Goal: Task Accomplishment & Management: Manage account settings

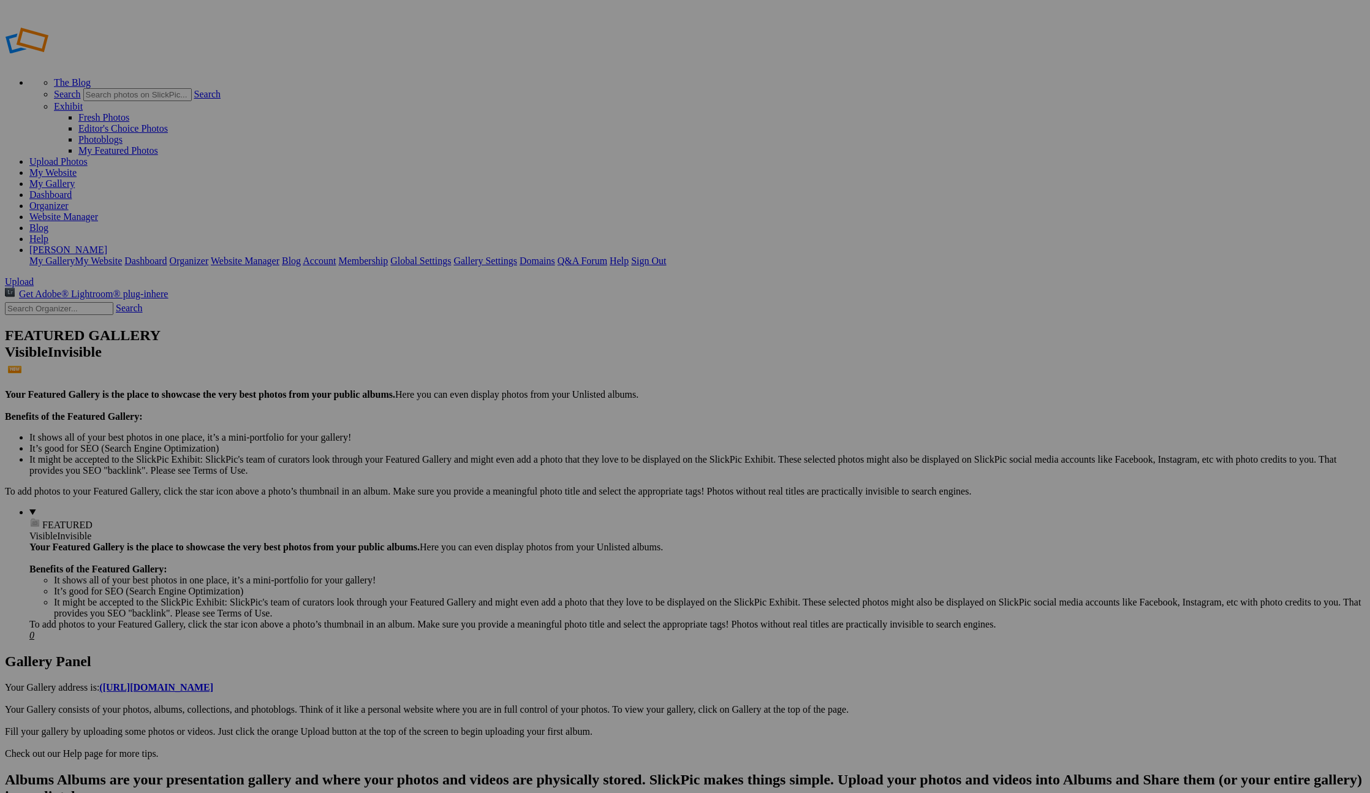
type input "[US_STATE] parks"
click at [575, 458] on span "Create" at bounding box center [563, 463] width 26 height 10
type input "[US_STATE] parks"
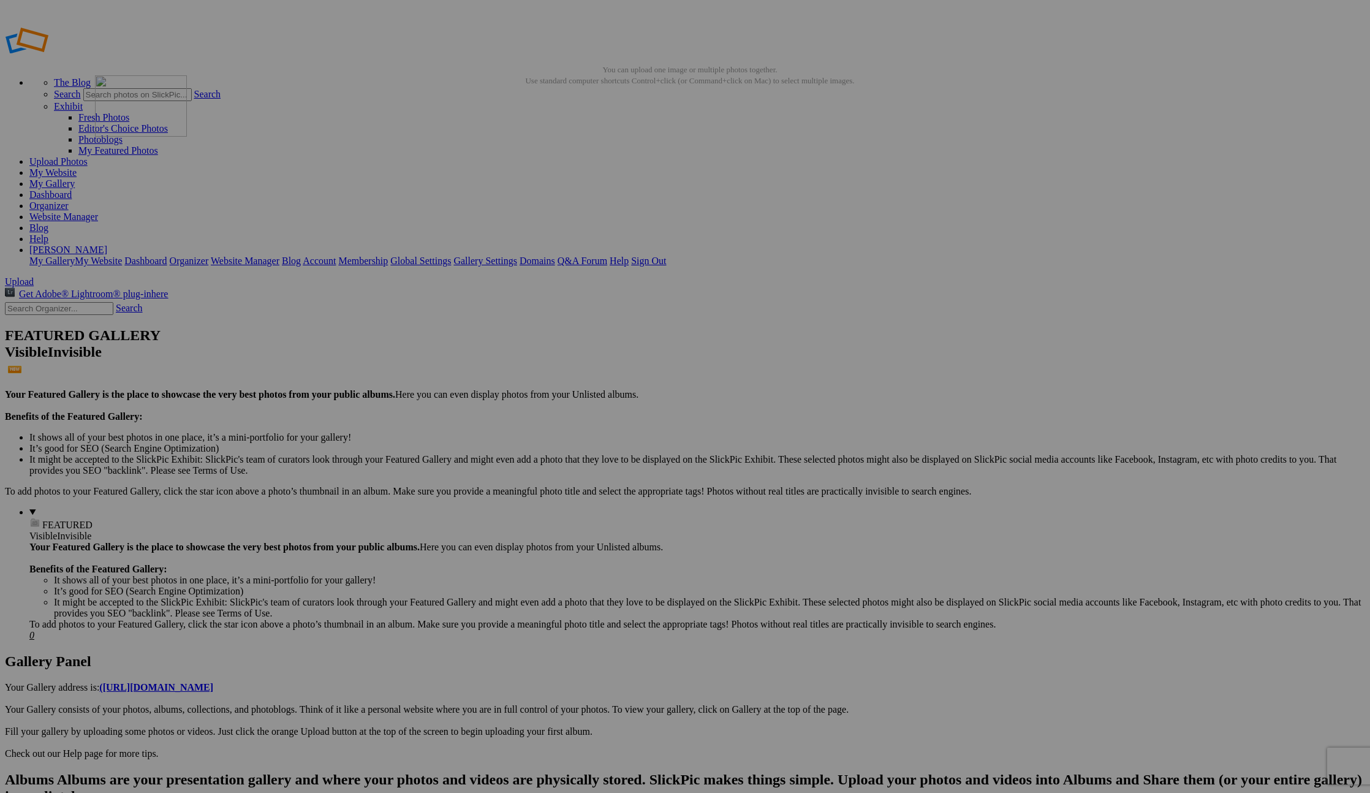
drag, startPoint x: 993, startPoint y: 180, endPoint x: 288, endPoint y: 165, distance: 704.7
drag, startPoint x: 323, startPoint y: 184, endPoint x: 484, endPoint y: 167, distance: 162.0
drag, startPoint x: 983, startPoint y: 181, endPoint x: 396, endPoint y: 168, distance: 587.7
drag, startPoint x: 988, startPoint y: 179, endPoint x: 517, endPoint y: 168, distance: 470.7
drag, startPoint x: 1011, startPoint y: 183, endPoint x: 610, endPoint y: 162, distance: 401.8
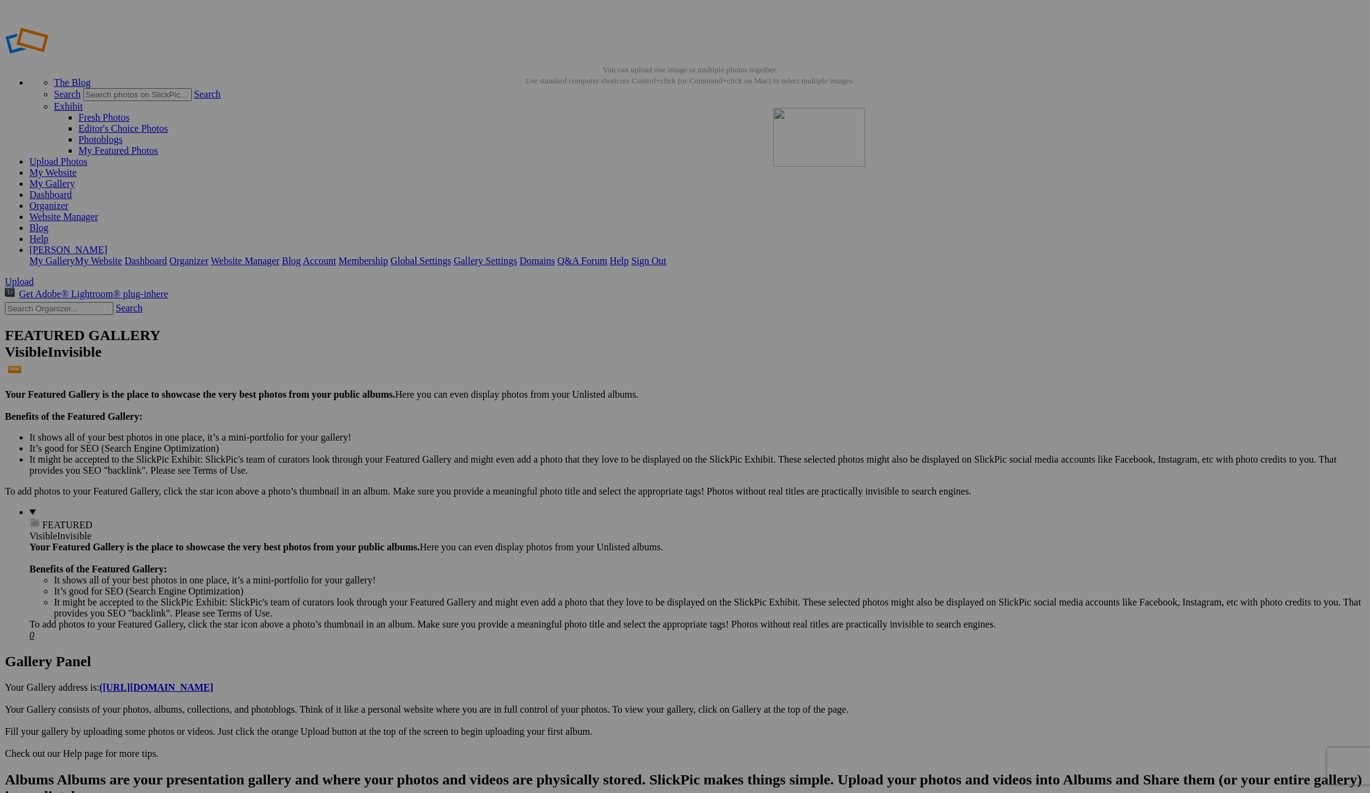
drag, startPoint x: 988, startPoint y: 188, endPoint x: 953, endPoint y: 203, distance: 37.3
drag, startPoint x: 980, startPoint y: 192, endPoint x: 725, endPoint y: 190, distance: 254.9
drag, startPoint x: 1012, startPoint y: 187, endPoint x: 860, endPoint y: 178, distance: 151.6
drag, startPoint x: 479, startPoint y: 338, endPoint x: 959, endPoint y: 153, distance: 515.3
drag, startPoint x: 548, startPoint y: 347, endPoint x: 1079, endPoint y: 165, distance: 561.5
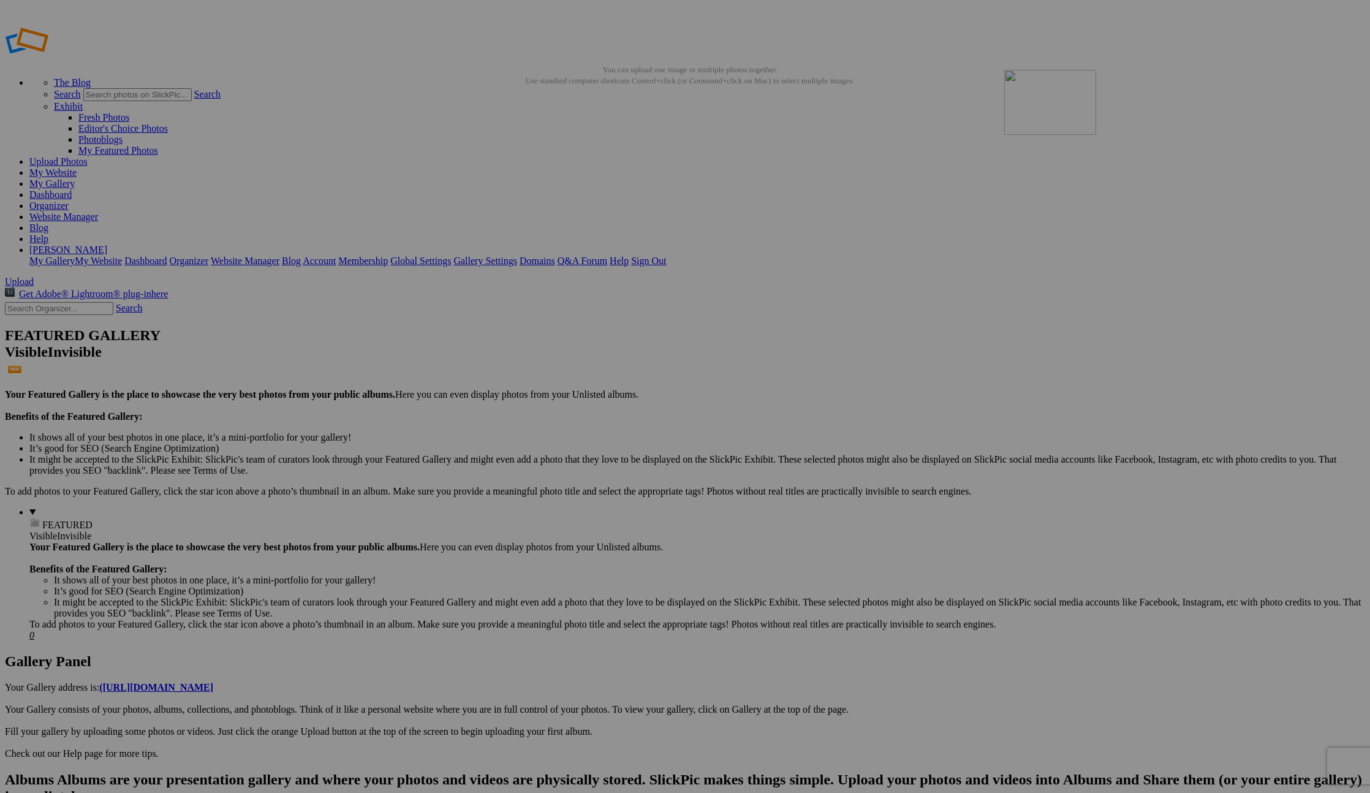
drag, startPoint x: 462, startPoint y: 337, endPoint x: 1181, endPoint y: 158, distance: 740.6
drag, startPoint x: 566, startPoint y: 345, endPoint x: 1154, endPoint y: 148, distance: 620.4
drag, startPoint x: 361, startPoint y: 343, endPoint x: 890, endPoint y: 191, distance: 550.1
drag, startPoint x: 887, startPoint y: 192, endPoint x: 996, endPoint y: 184, distance: 109.4
drag, startPoint x: 262, startPoint y: 338, endPoint x: 1055, endPoint y: 162, distance: 812.2
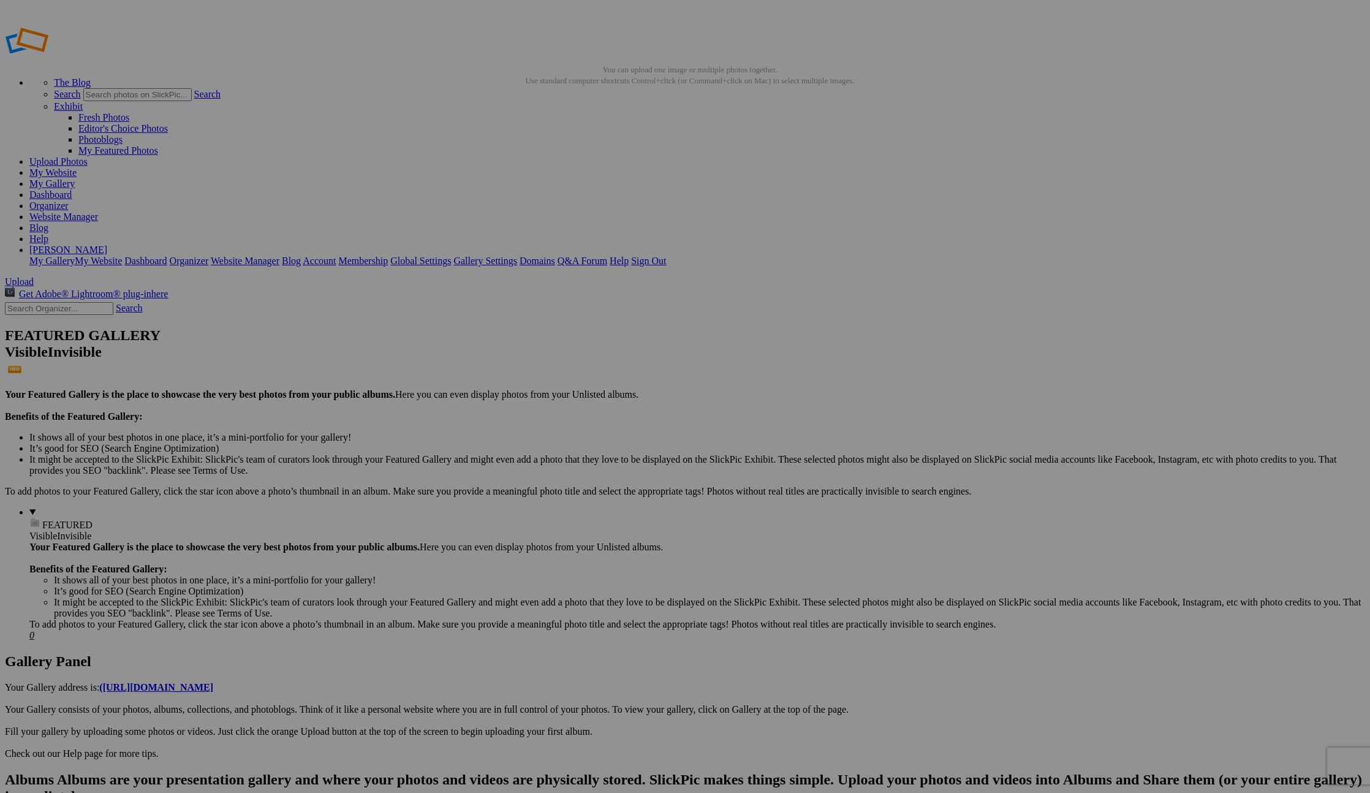
drag, startPoint x: 1006, startPoint y: 331, endPoint x: 407, endPoint y: 329, distance: 598.6
drag, startPoint x: 794, startPoint y: 339, endPoint x: 555, endPoint y: 318, distance: 239.9
drag, startPoint x: 904, startPoint y: 333, endPoint x: 654, endPoint y: 315, distance: 251.2
drag, startPoint x: 982, startPoint y: 328, endPoint x: 714, endPoint y: 312, distance: 268.8
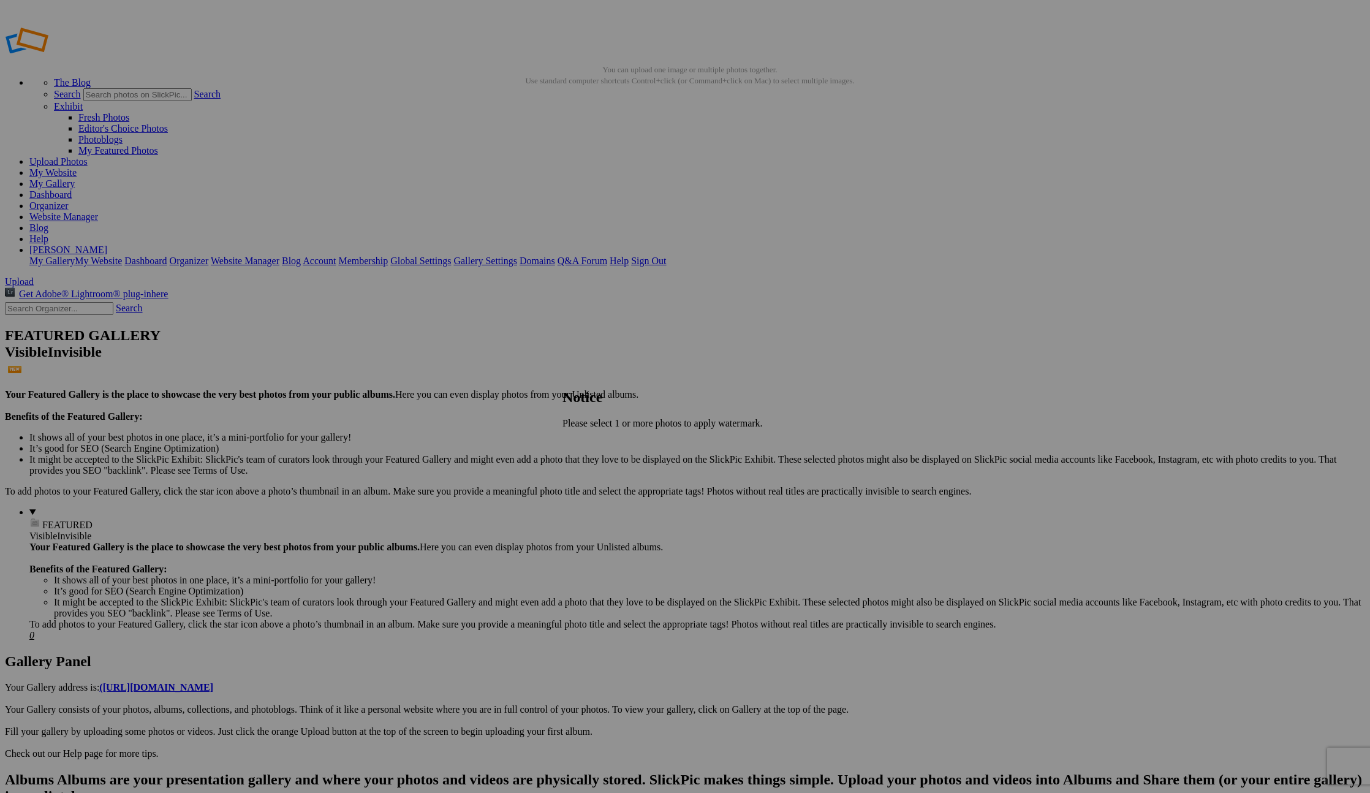
click at [584, 444] on span "Close" at bounding box center [573, 444] width 22 height 10
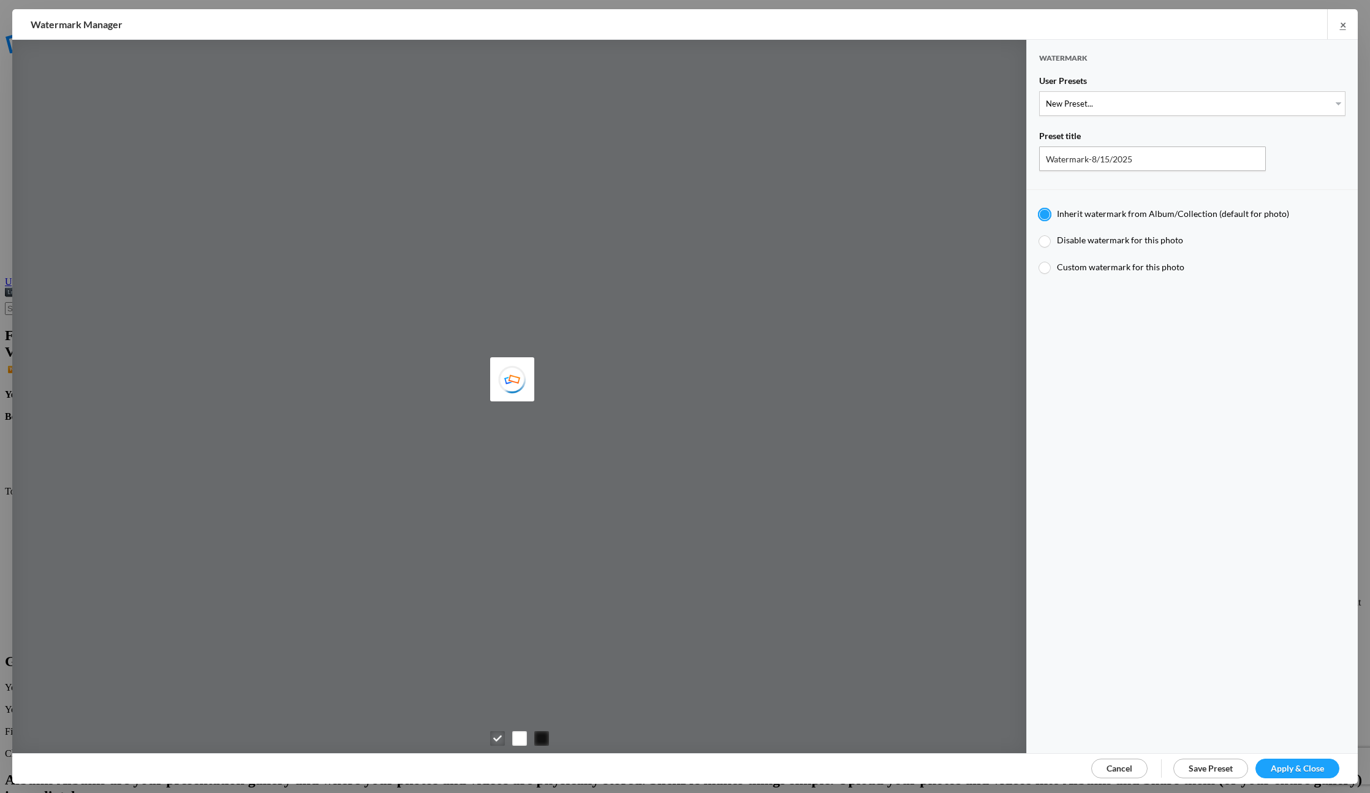
click at [1132, 762] on link "Cancel" at bounding box center [1119, 769] width 56 height 20
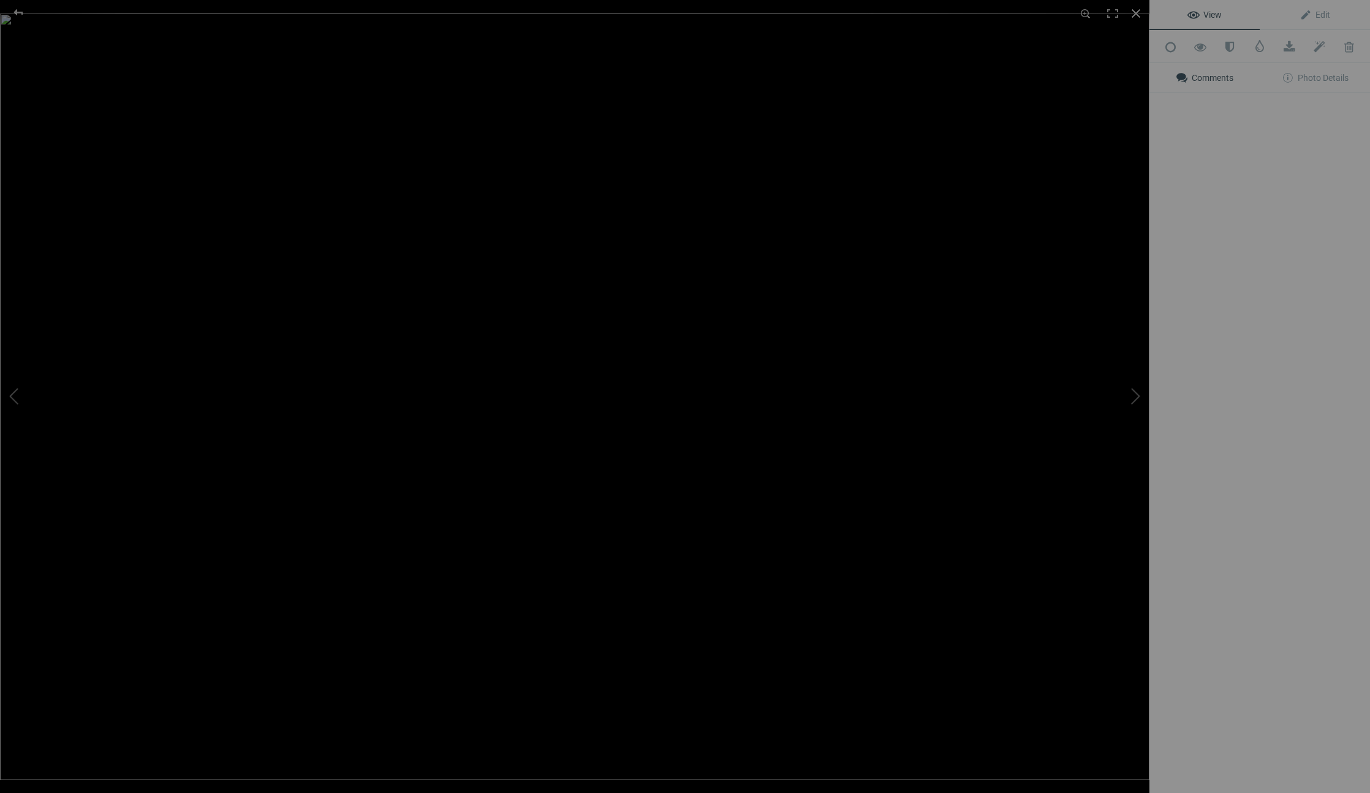
click at [361, 176] on img at bounding box center [574, 396] width 1149 height 766
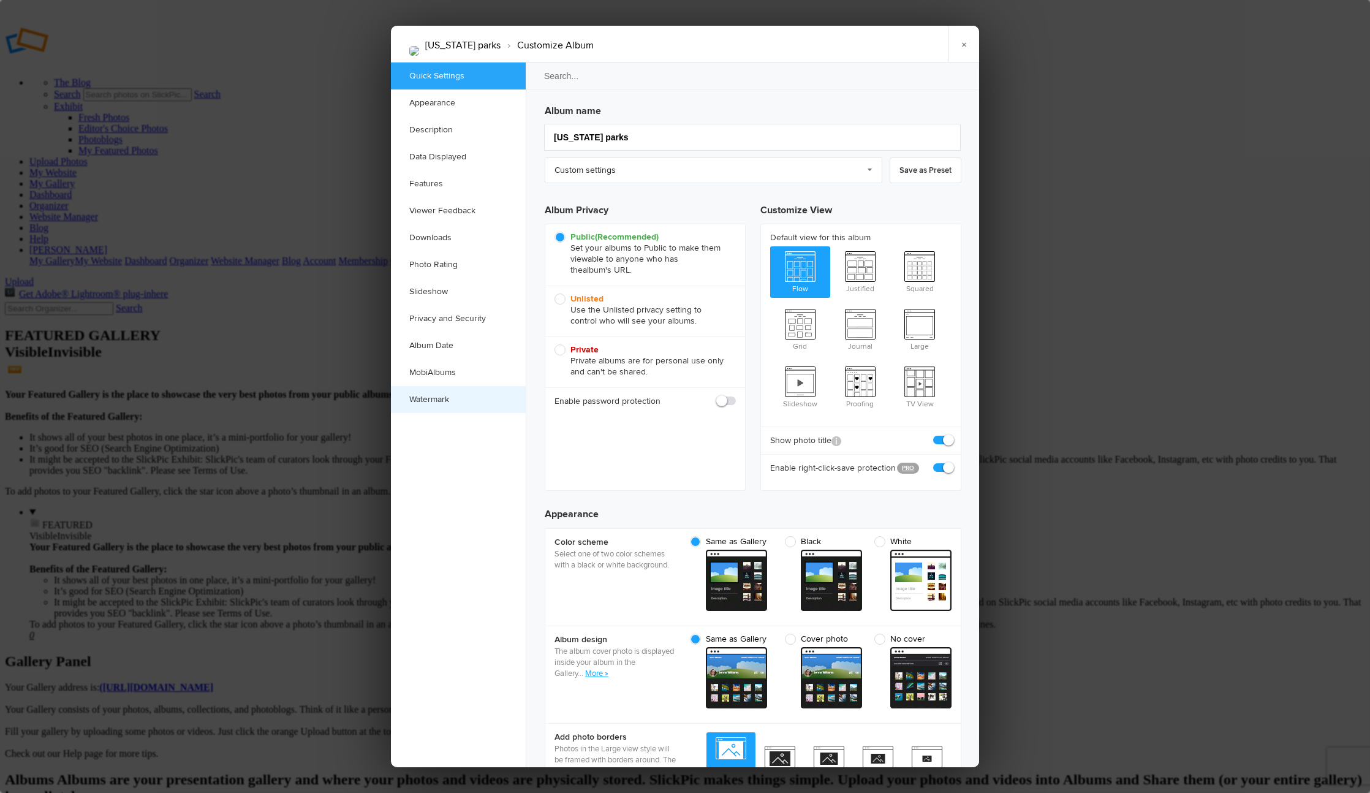
click at [426, 395] on link "Watermark" at bounding box center [458, 399] width 135 height 27
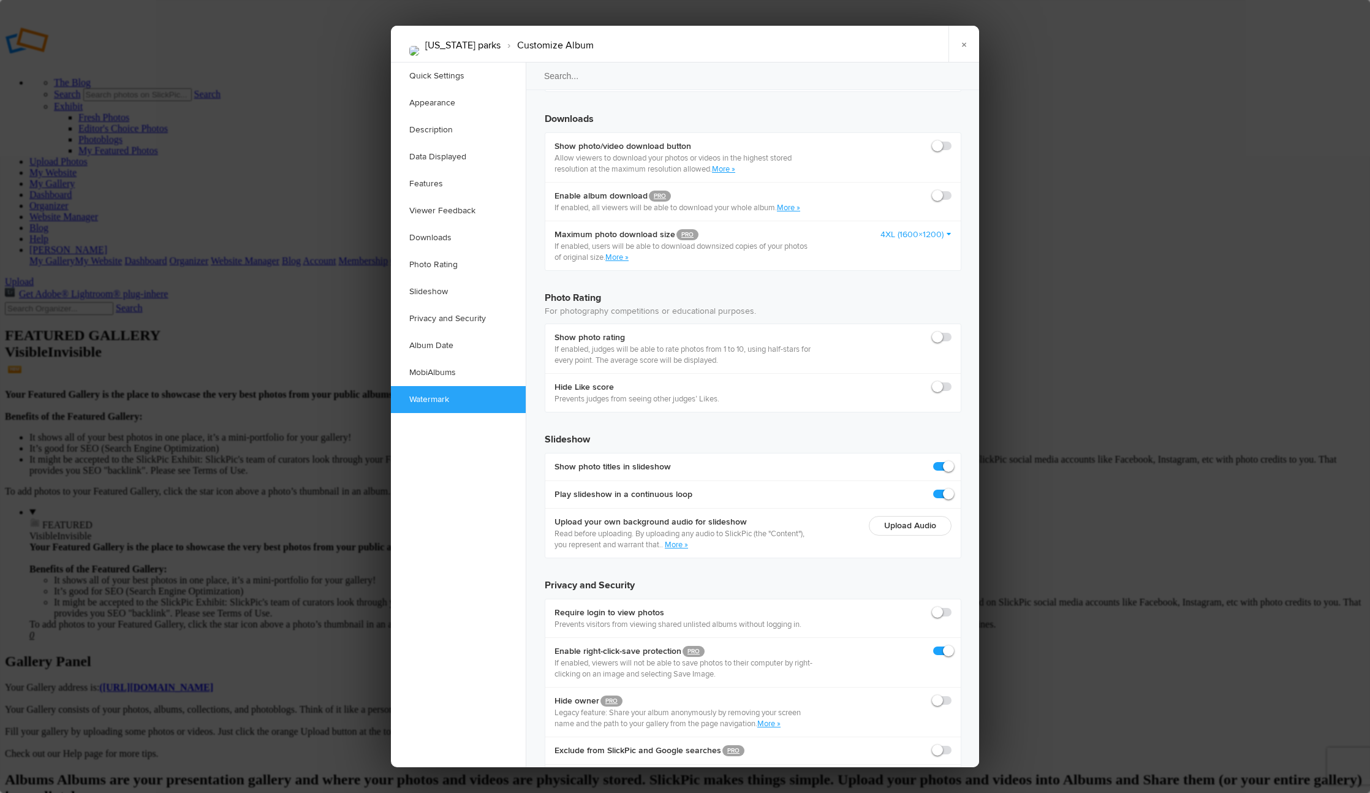
scroll to position [2435, 0]
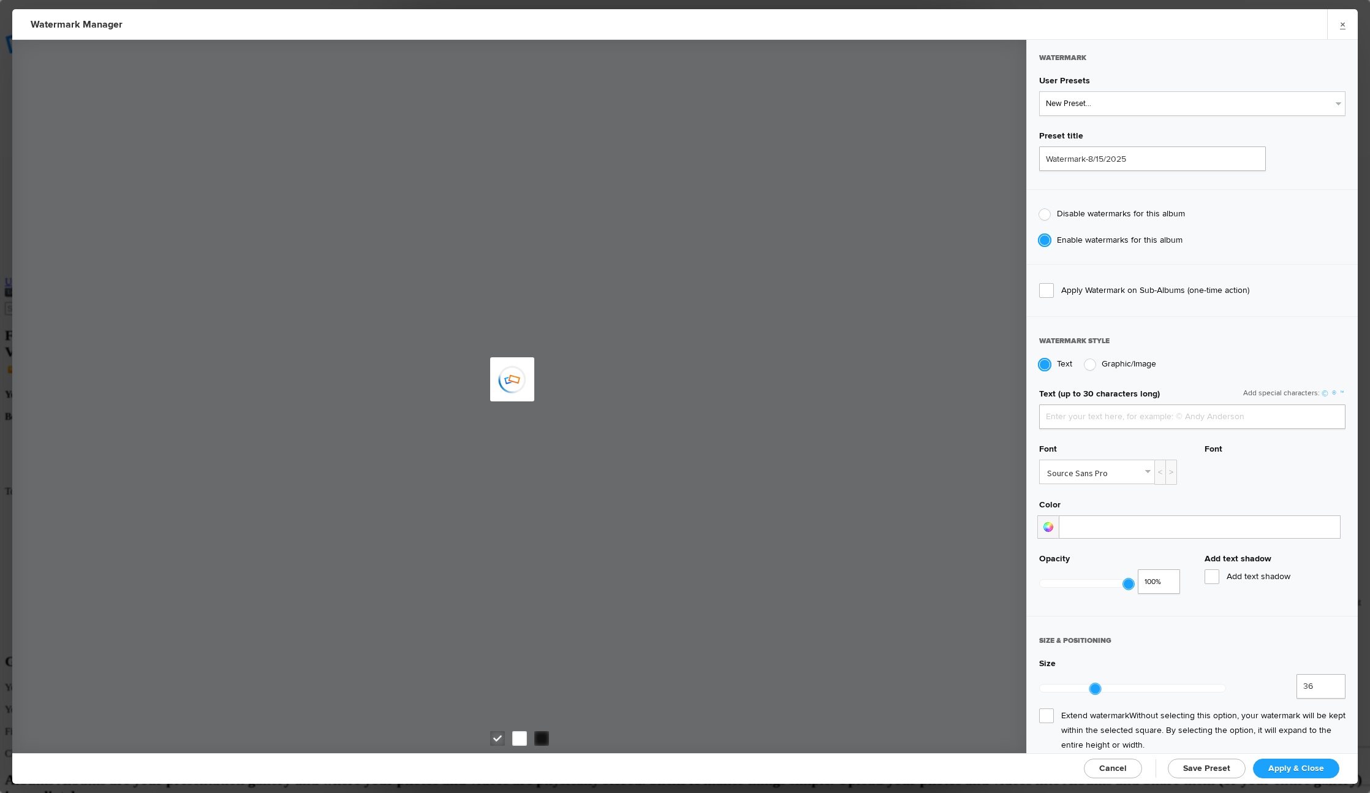
type input "cyanpixel"
select select "1: Object"
type input "Watermark-3/1/2024"
radio input "false"
radio input "true"
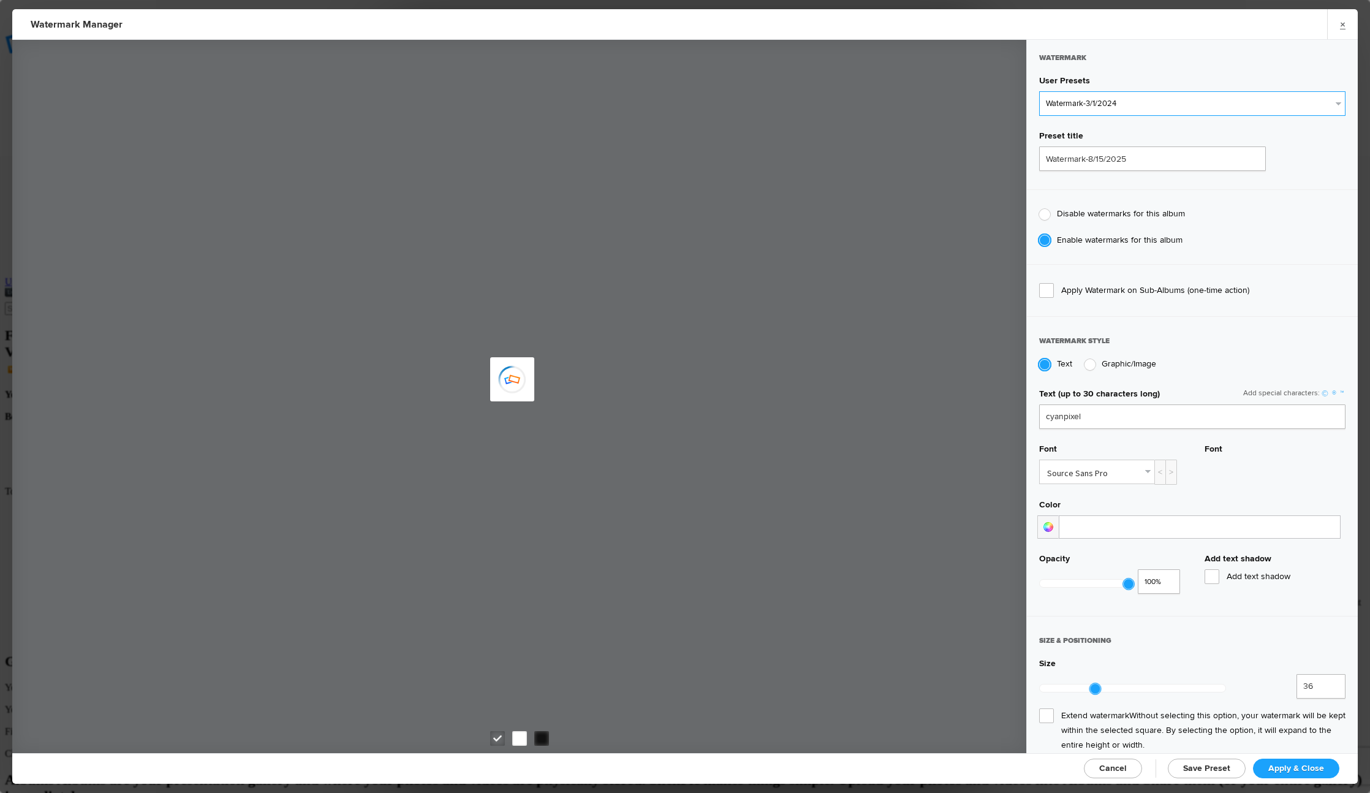
radio input "false"
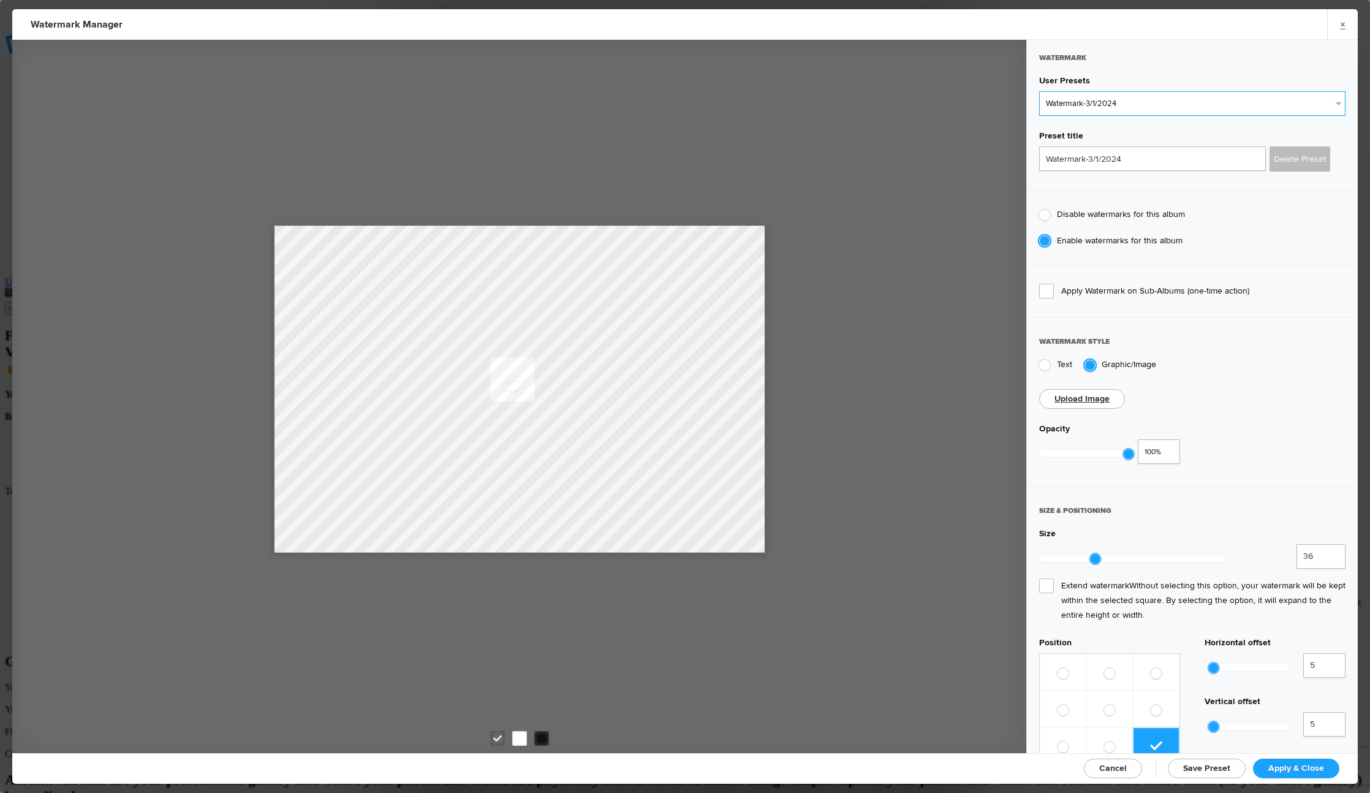
scroll to position [0, 0]
click at [1277, 763] on span "Apply & Close" at bounding box center [1296, 768] width 56 height 10
checkbox input "true"
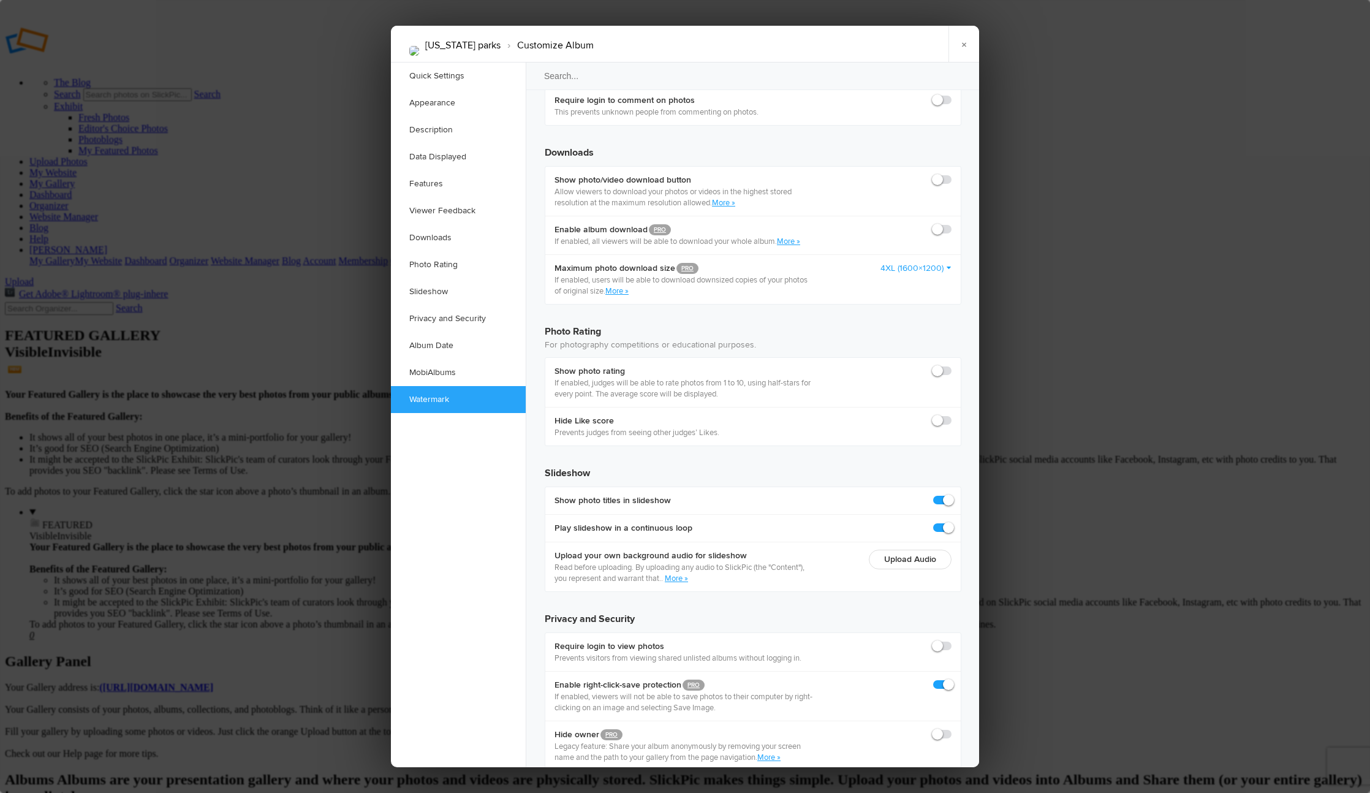
click at [1057, 509] on div at bounding box center [685, 396] width 1370 height 793
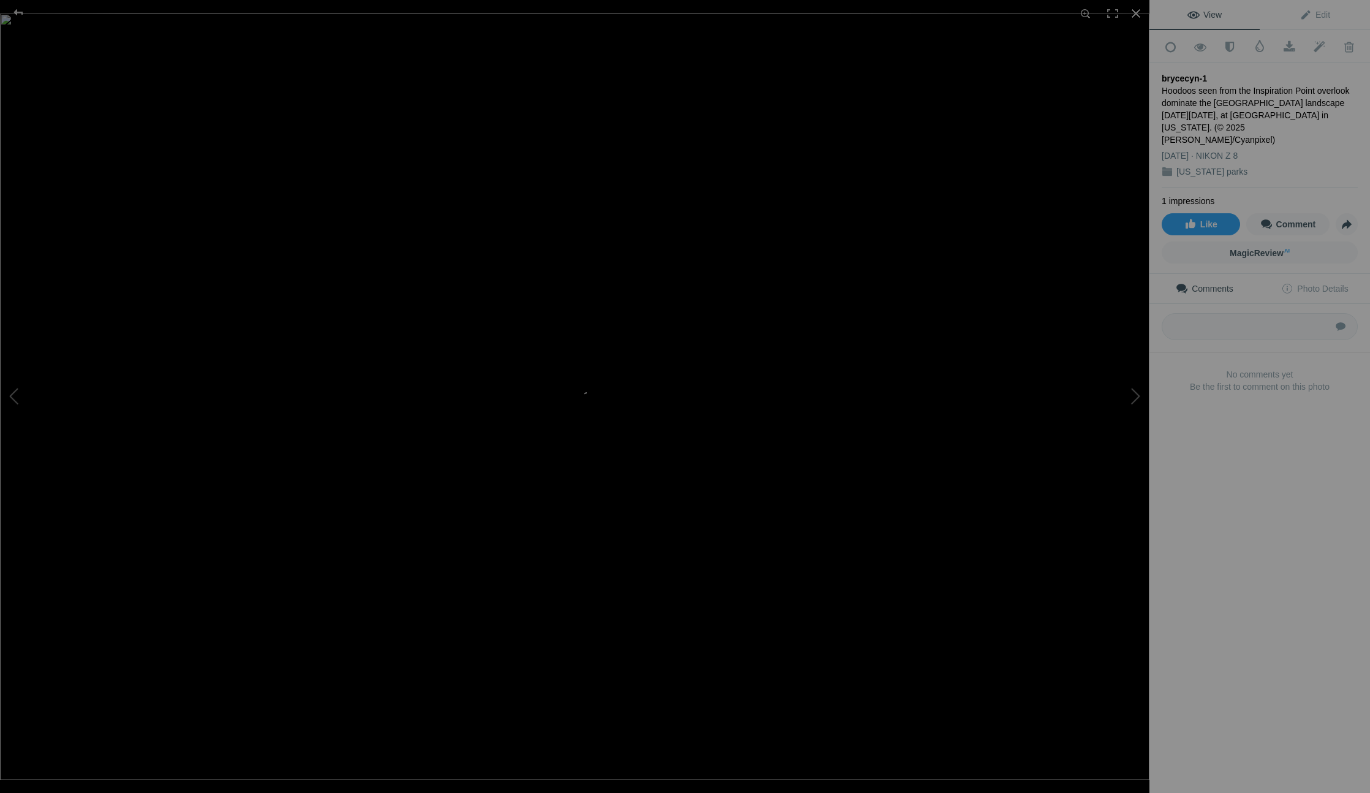
click at [361, 183] on img at bounding box center [574, 396] width 1149 height 766
click at [16, 8] on div at bounding box center [18, 12] width 44 height 25
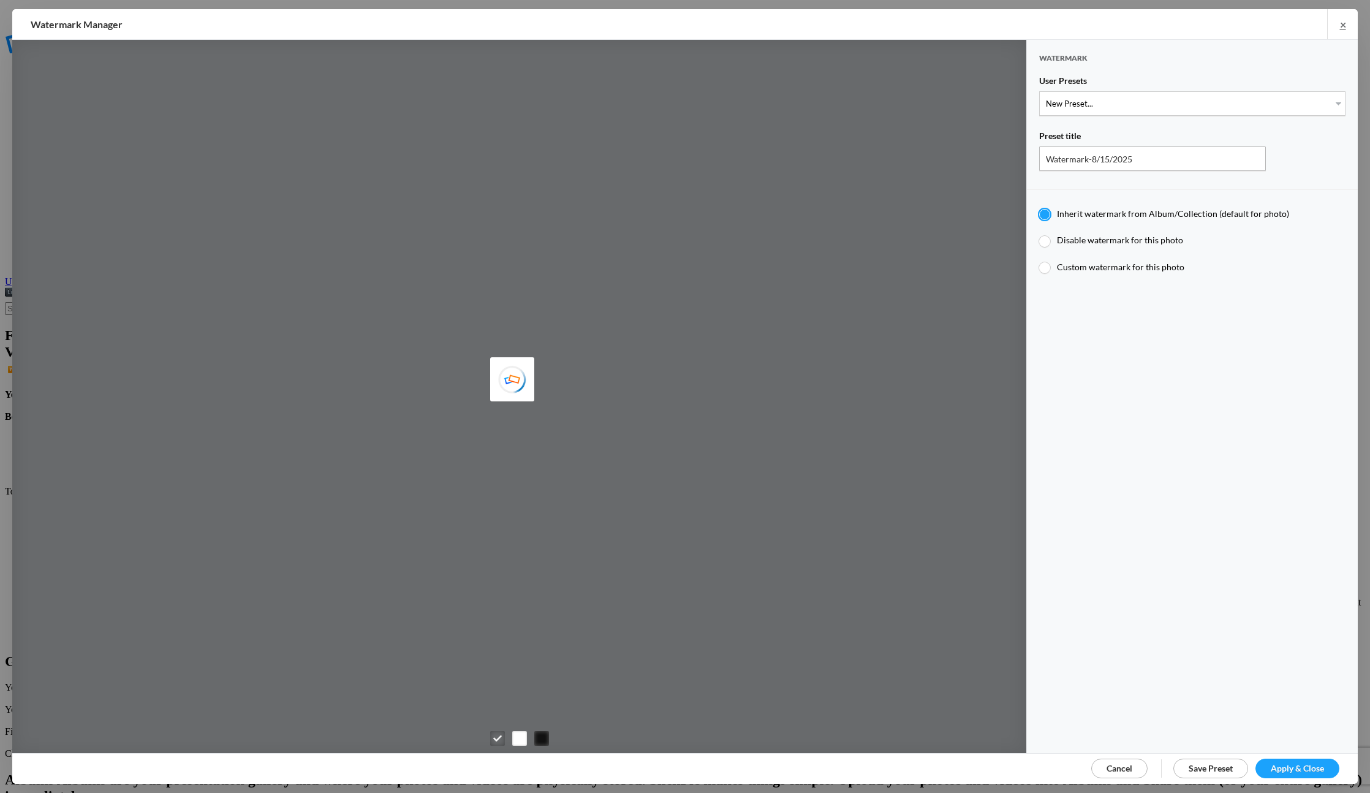
type input "Watermark-3/1/2024"
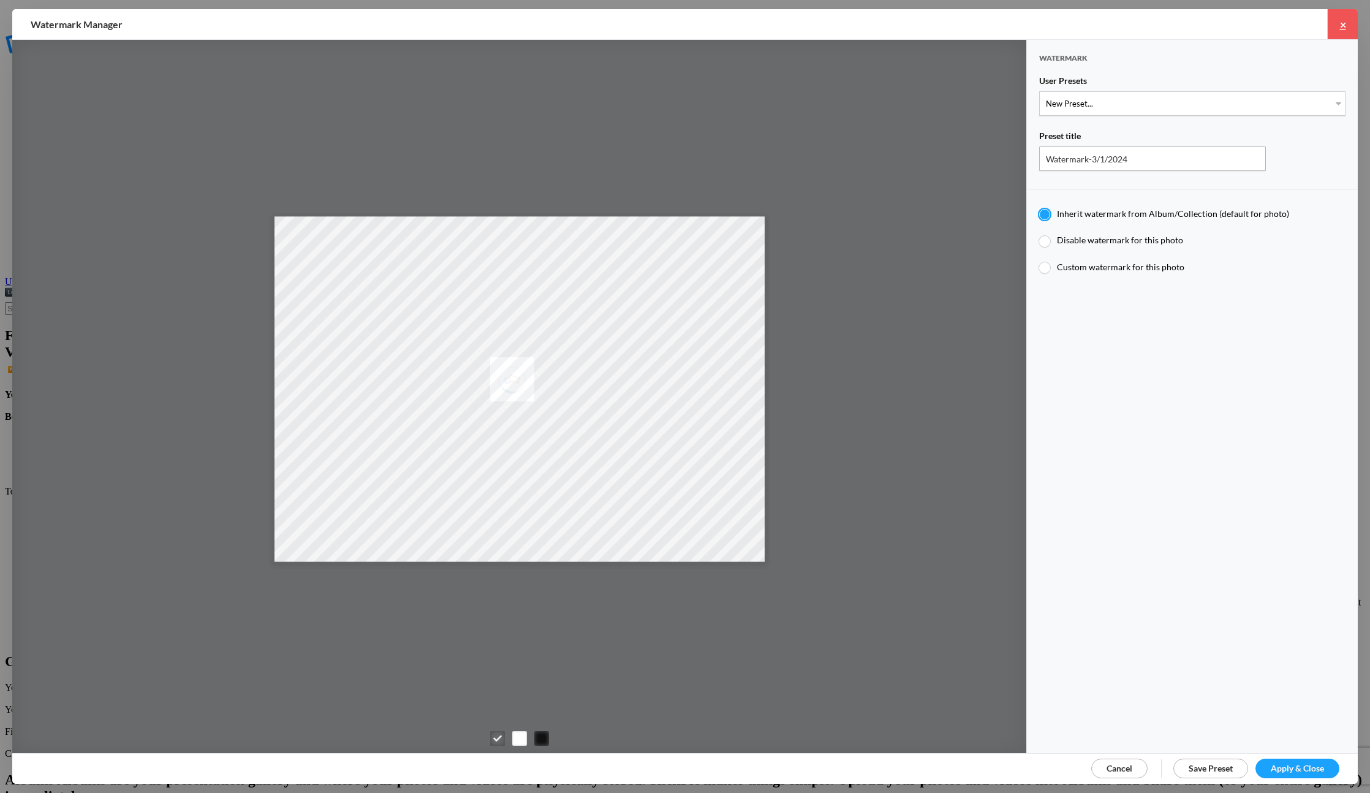
click at [1345, 20] on link "×" at bounding box center [1342, 24] width 31 height 30
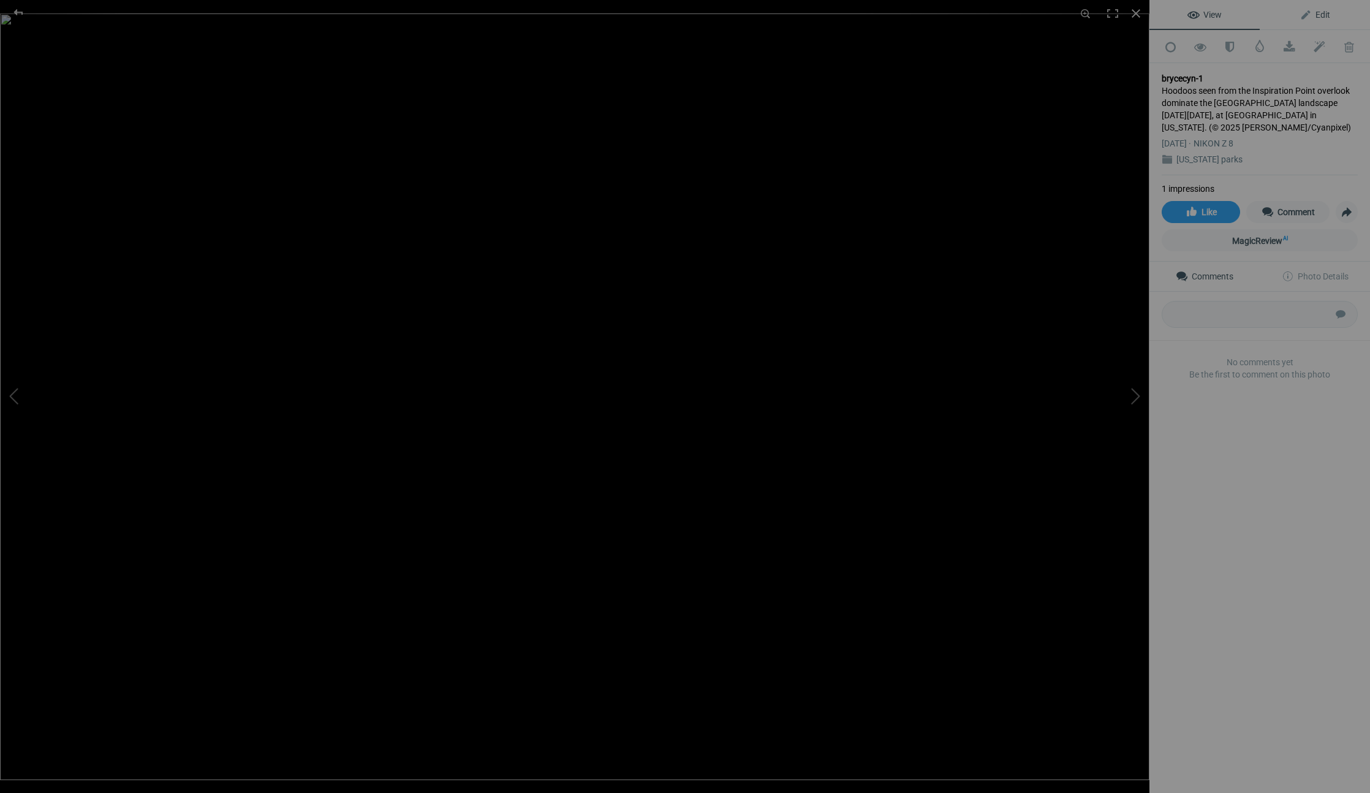
click at [1316, 15] on span "Edit" at bounding box center [1314, 15] width 31 height 10
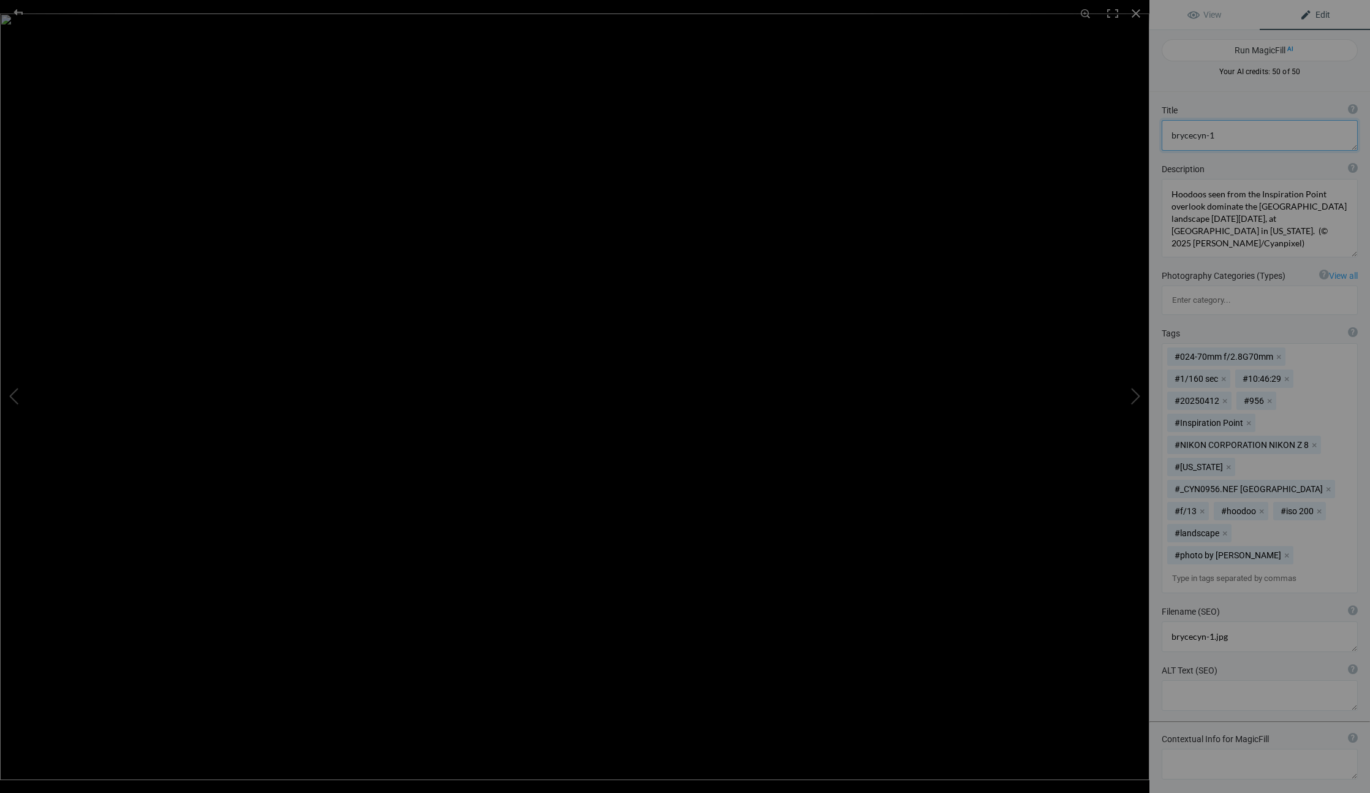
click at [1218, 138] on textarea at bounding box center [1260, 135] width 196 height 31
click at [1216, 138] on textarea at bounding box center [1260, 135] width 196 height 31
drag, startPoint x: 1232, startPoint y: 137, endPoint x: 1132, endPoint y: 133, distance: 100.5
click at [1132, 133] on div "brycecyn-1 View Edit Run MagicFill AI Your AI credits: 50 of 50 You have used a…" at bounding box center [685, 396] width 1370 height 793
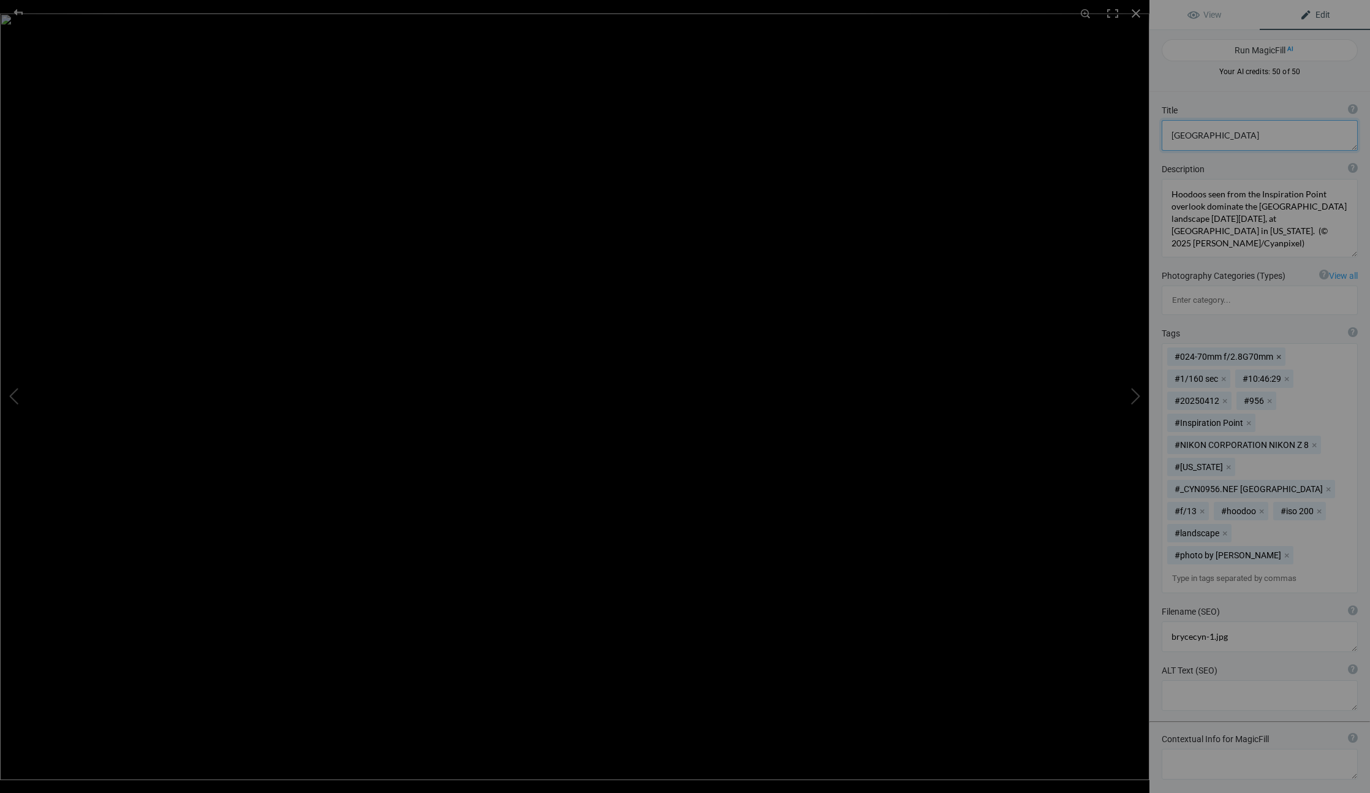
type textarea "[GEOGRAPHIC_DATA]"
click at [1276, 352] on button "x" at bounding box center [1278, 356] width 9 height 9
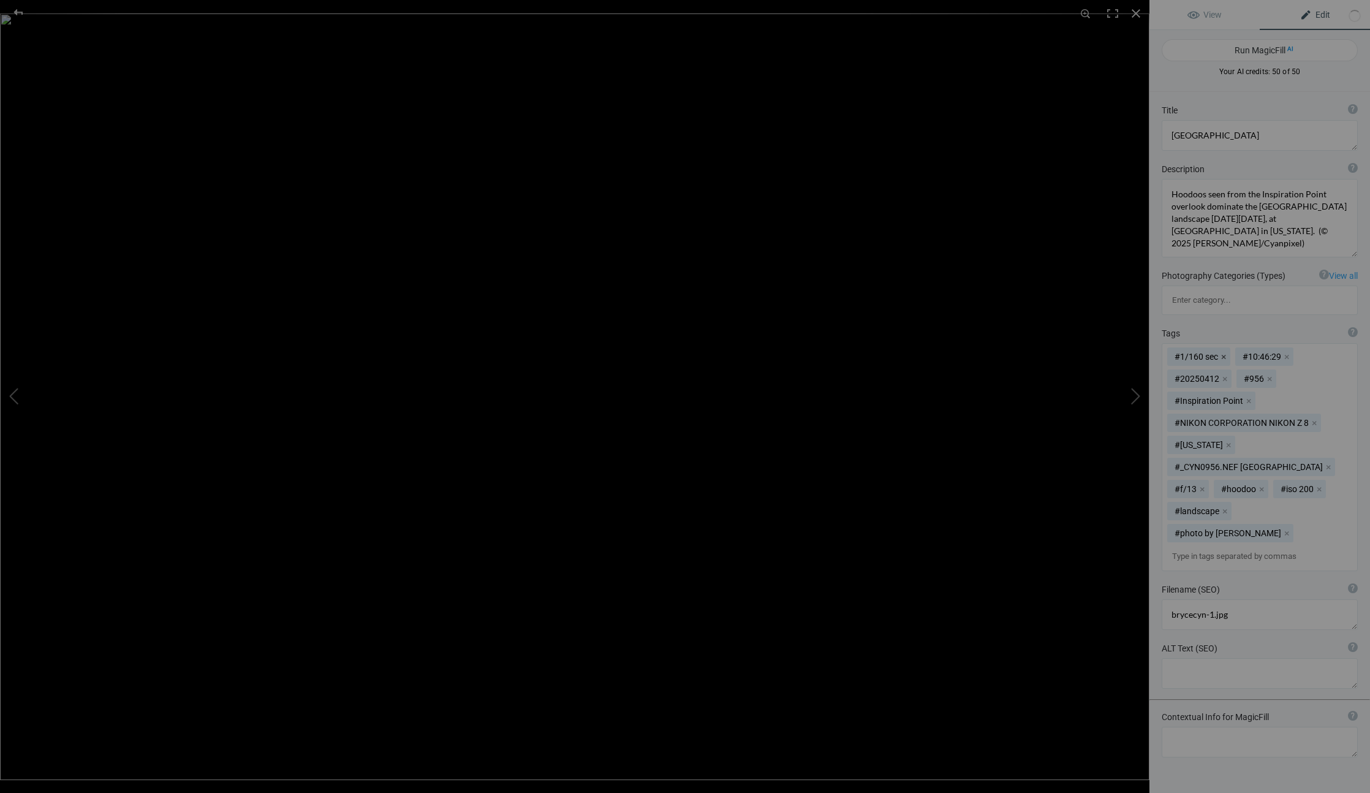
click at [1223, 352] on button "x" at bounding box center [1223, 356] width 9 height 9
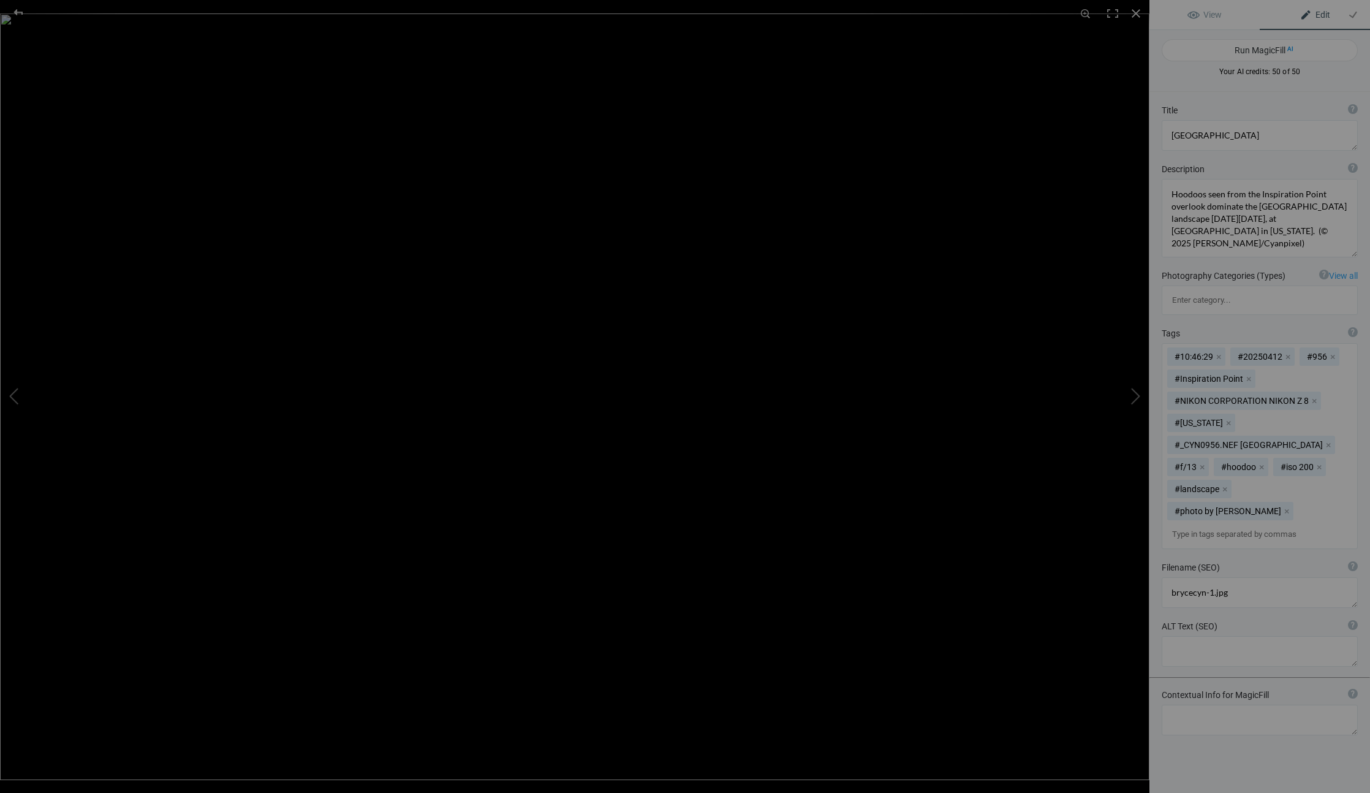
click at [1223, 352] on button "x" at bounding box center [1218, 356] width 9 height 9
click at [1223, 352] on button "x" at bounding box center [1224, 356] width 9 height 9
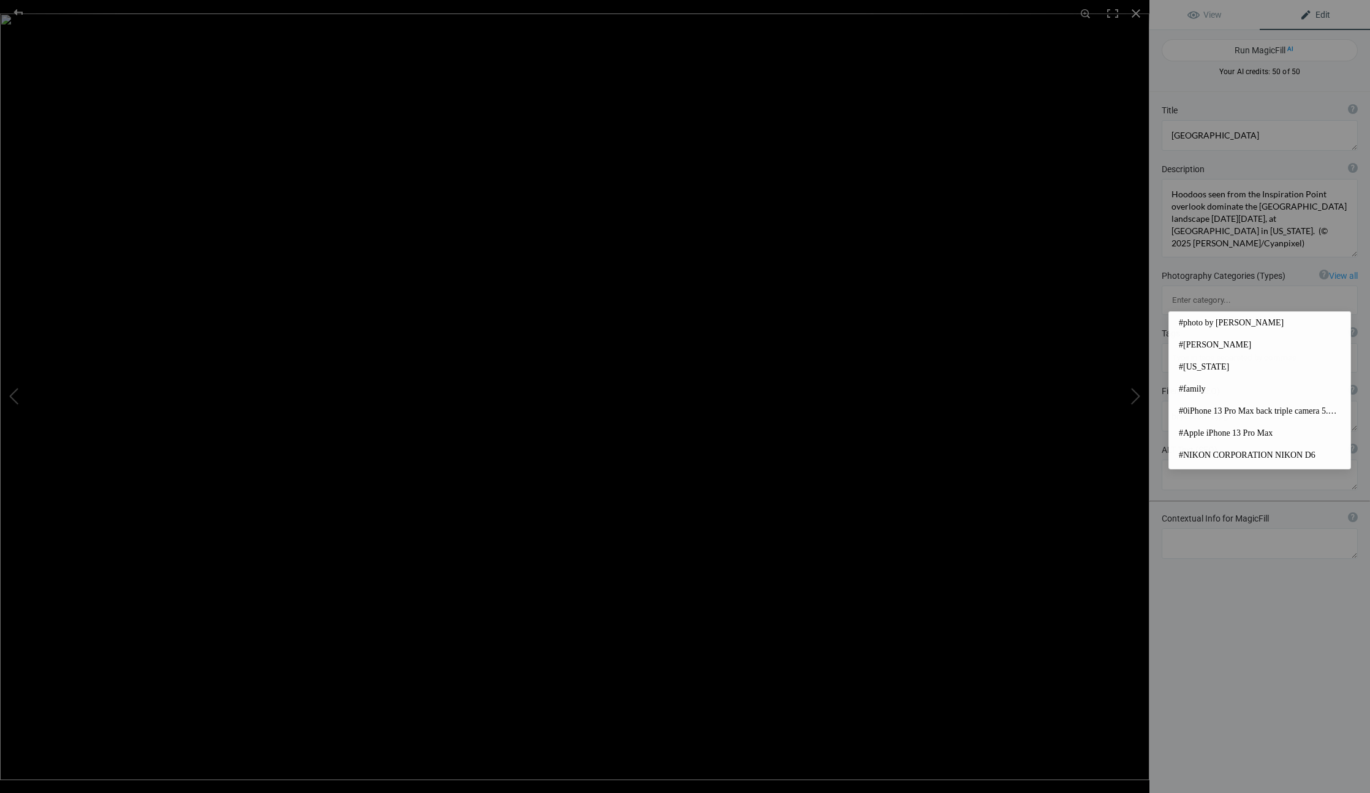
click at [1273, 347] on input at bounding box center [1259, 358] width 183 height 22
click at [1314, 321] on div "Tags ? Tags are keywords that describe images. For SEO purposes, do not tag pho…" at bounding box center [1259, 350] width 221 height 58
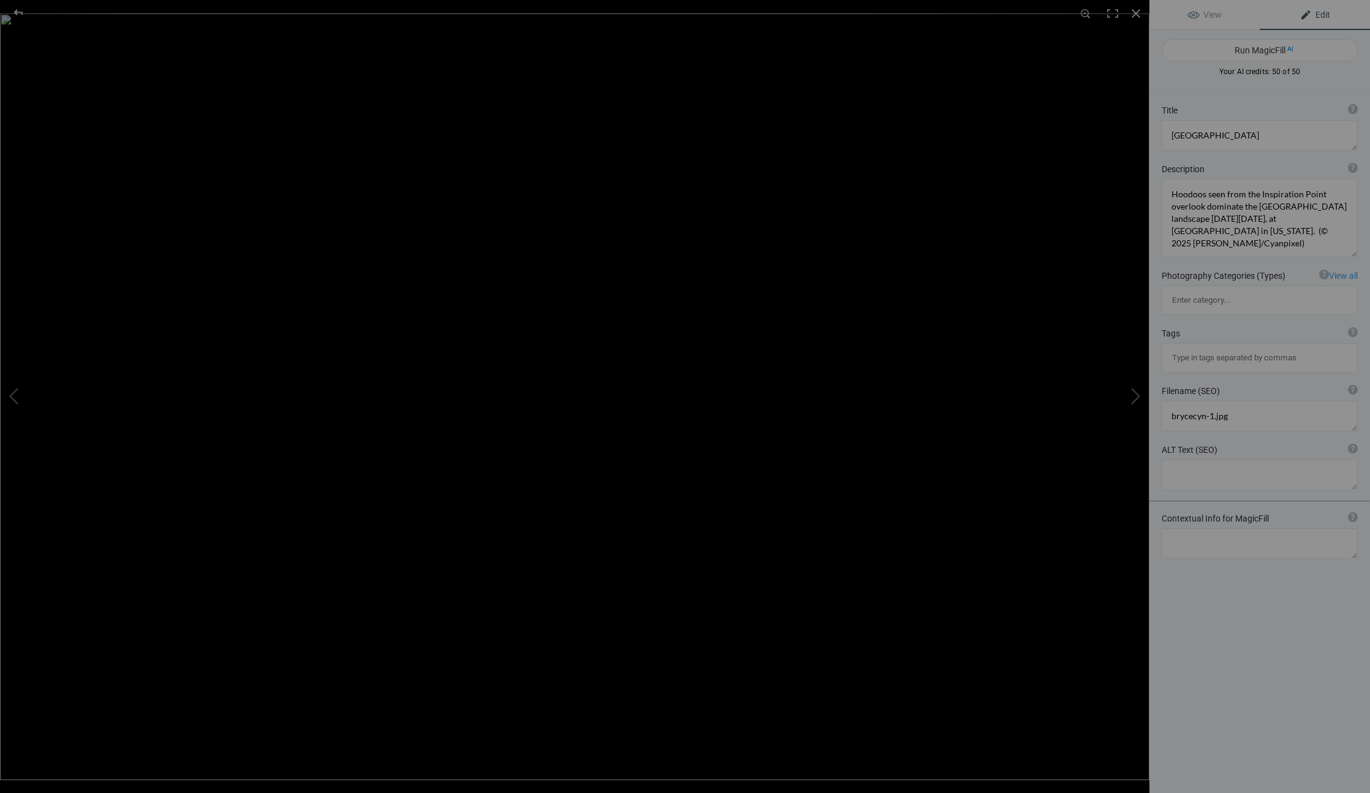
click at [1211, 347] on input at bounding box center [1259, 358] width 183 height 22
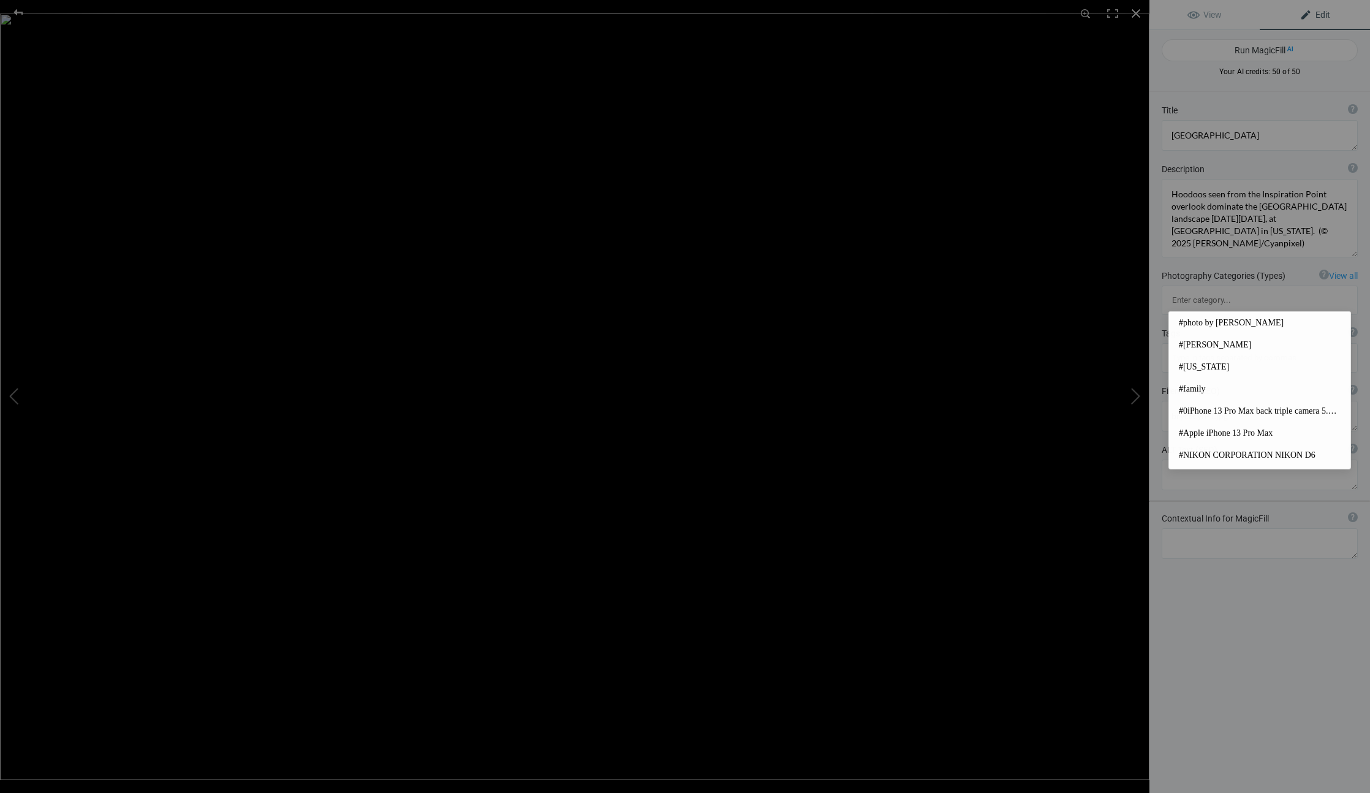
click at [1251, 327] on div "Tags ? Tags are keywords that describe images. For SEO purposes, do not tag pho…" at bounding box center [1260, 333] width 196 height 12
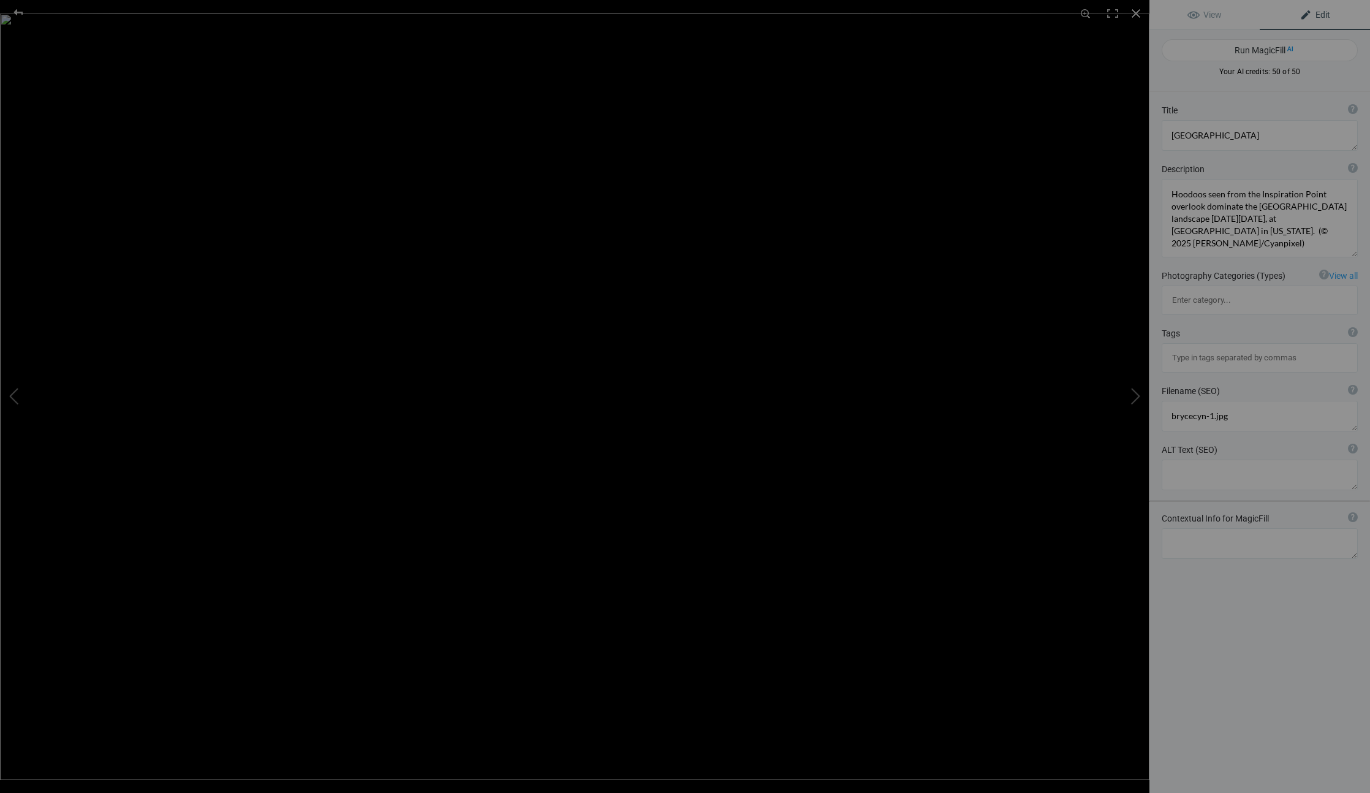
click at [1225, 347] on input at bounding box center [1259, 358] width 183 height 22
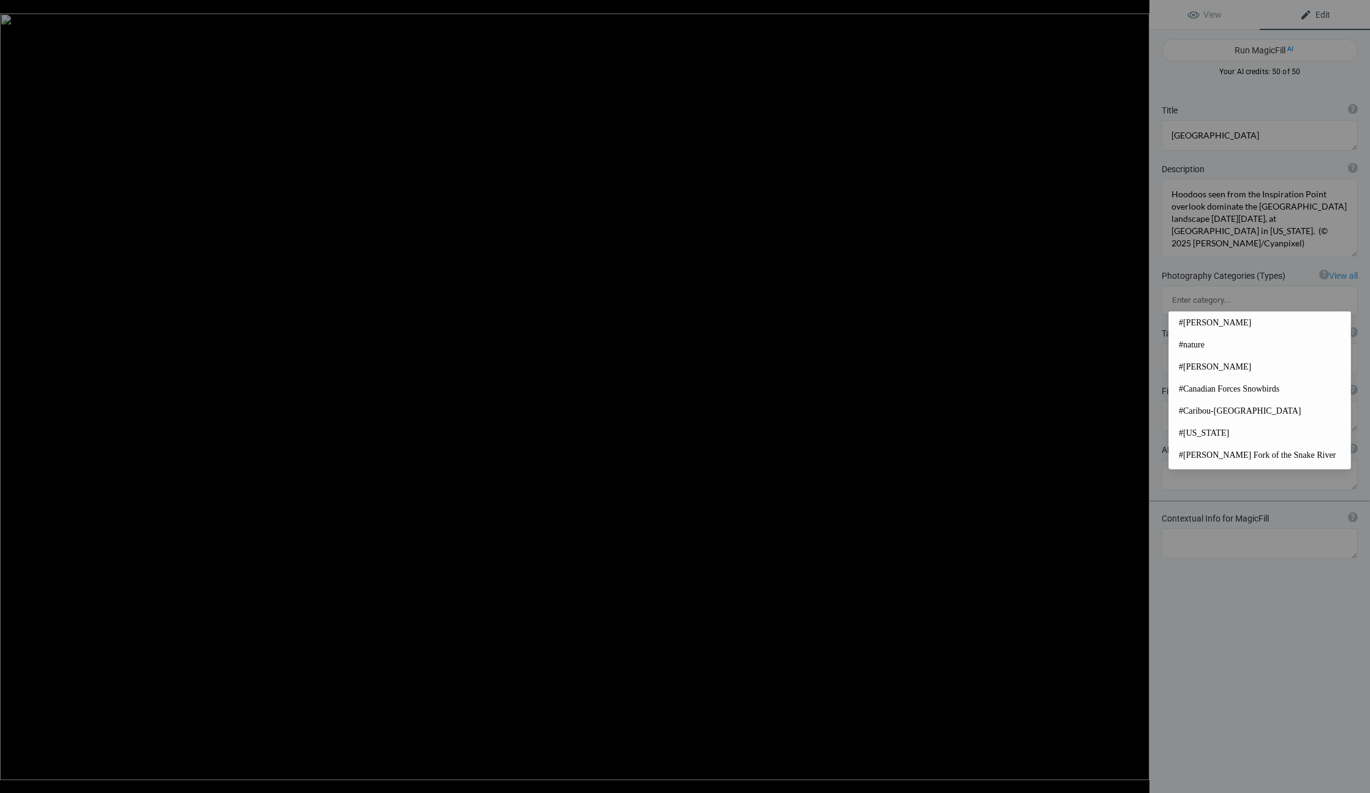
type input "N"
click at [1180, 534] on div "Title ? Photo title is one of the highest used Search Engine ranking criteria a…" at bounding box center [1259, 488] width 221 height 793
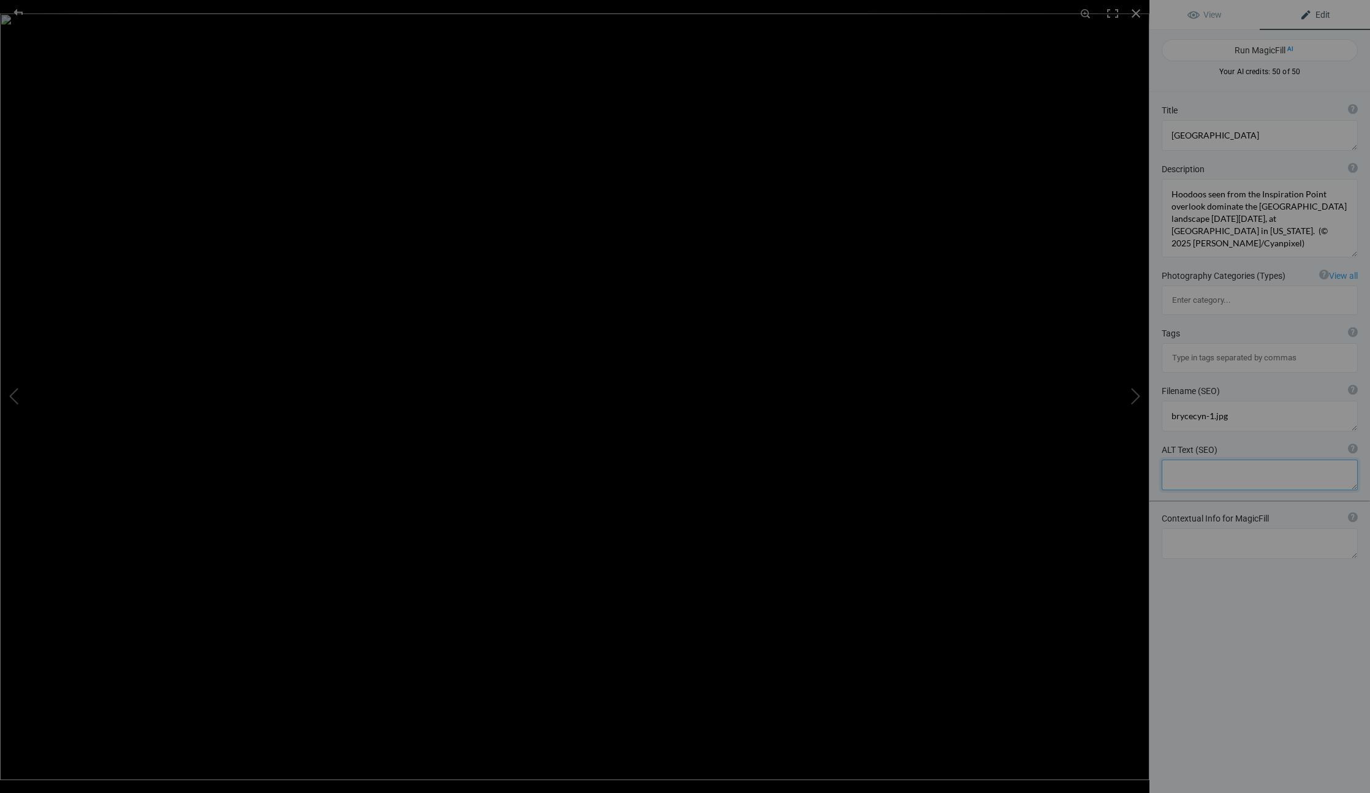
click at [1191, 460] on textarea at bounding box center [1260, 475] width 196 height 31
type textarea "[GEOGRAPHIC_DATA]"
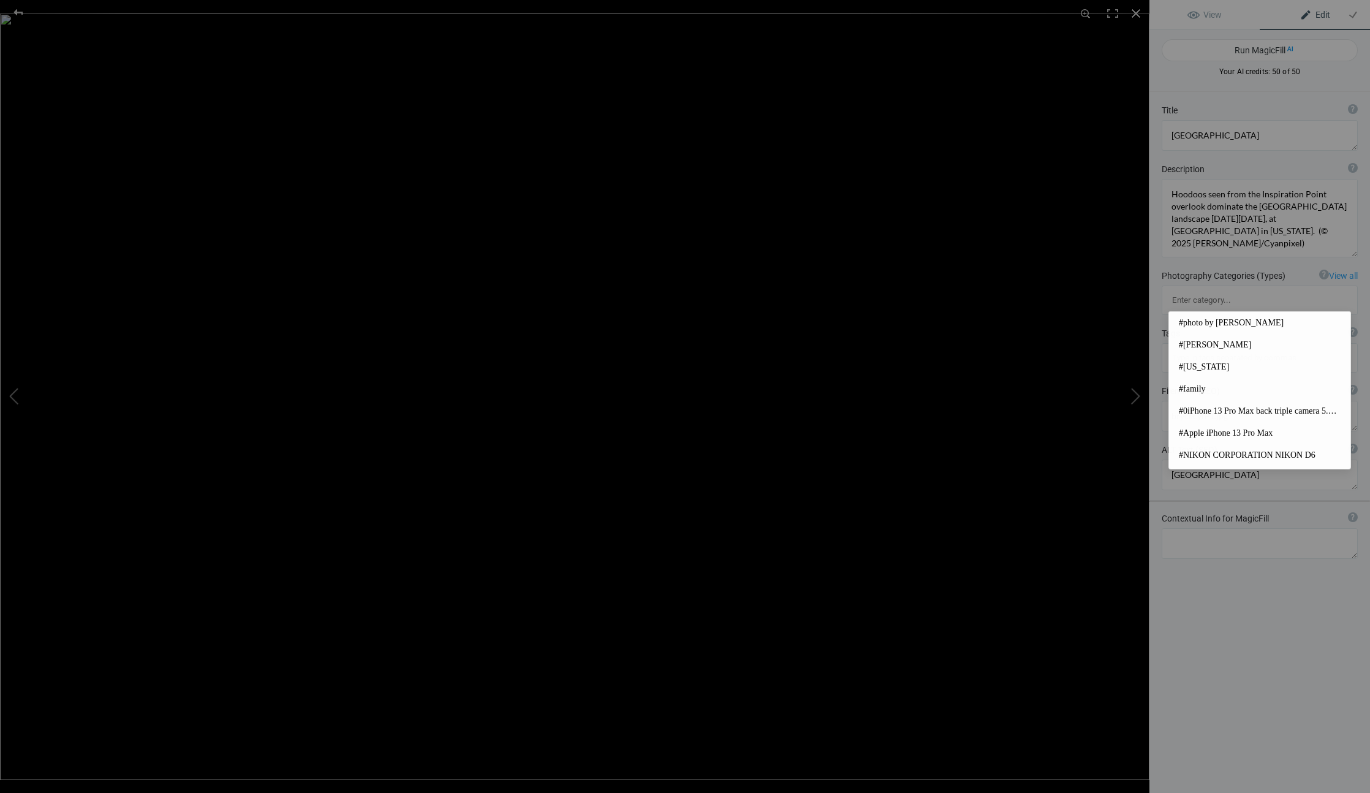
click at [1193, 347] on input at bounding box center [1259, 358] width 183 height 22
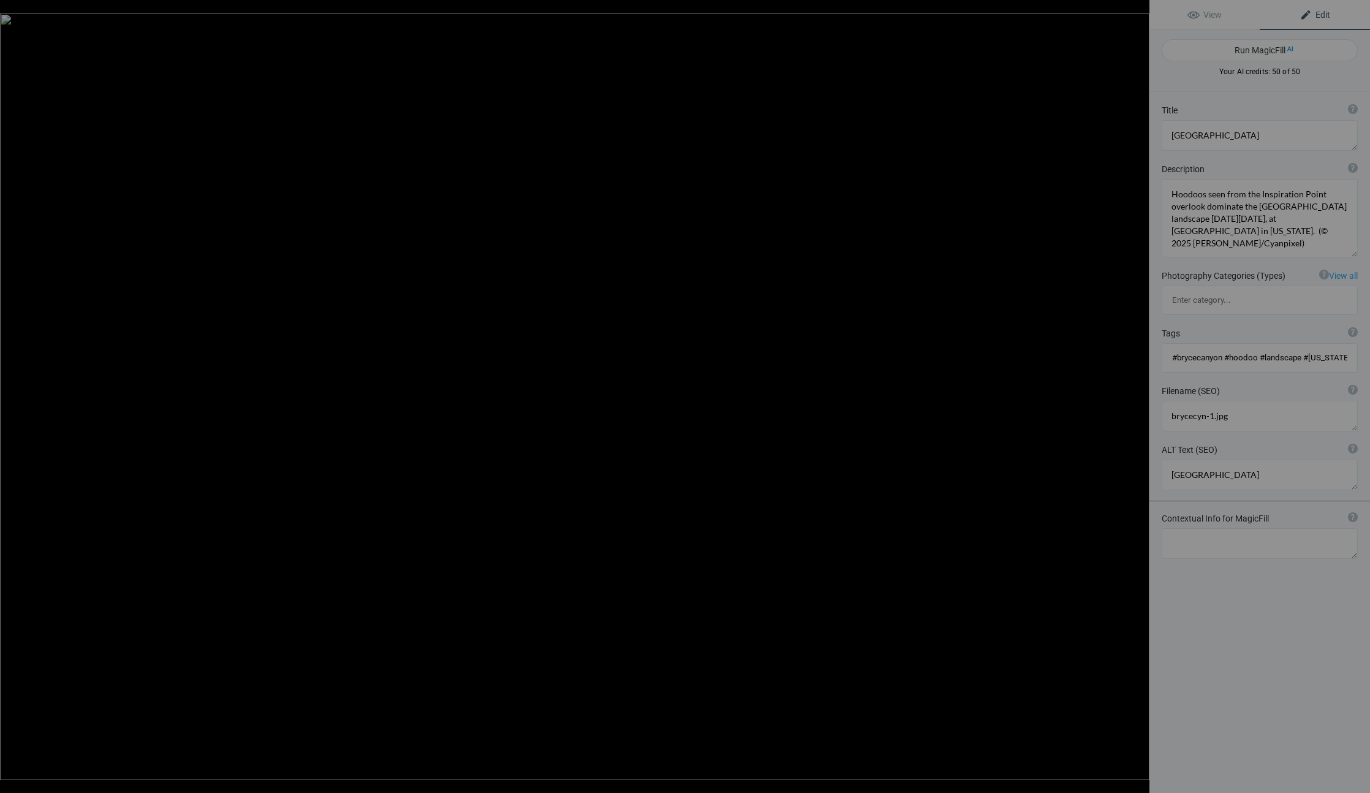
type input "#brycecanyon #hoodoo #landscape #utah"
type textarea "brycecyn-2"
type textarea "brycecyn-2.jpg"
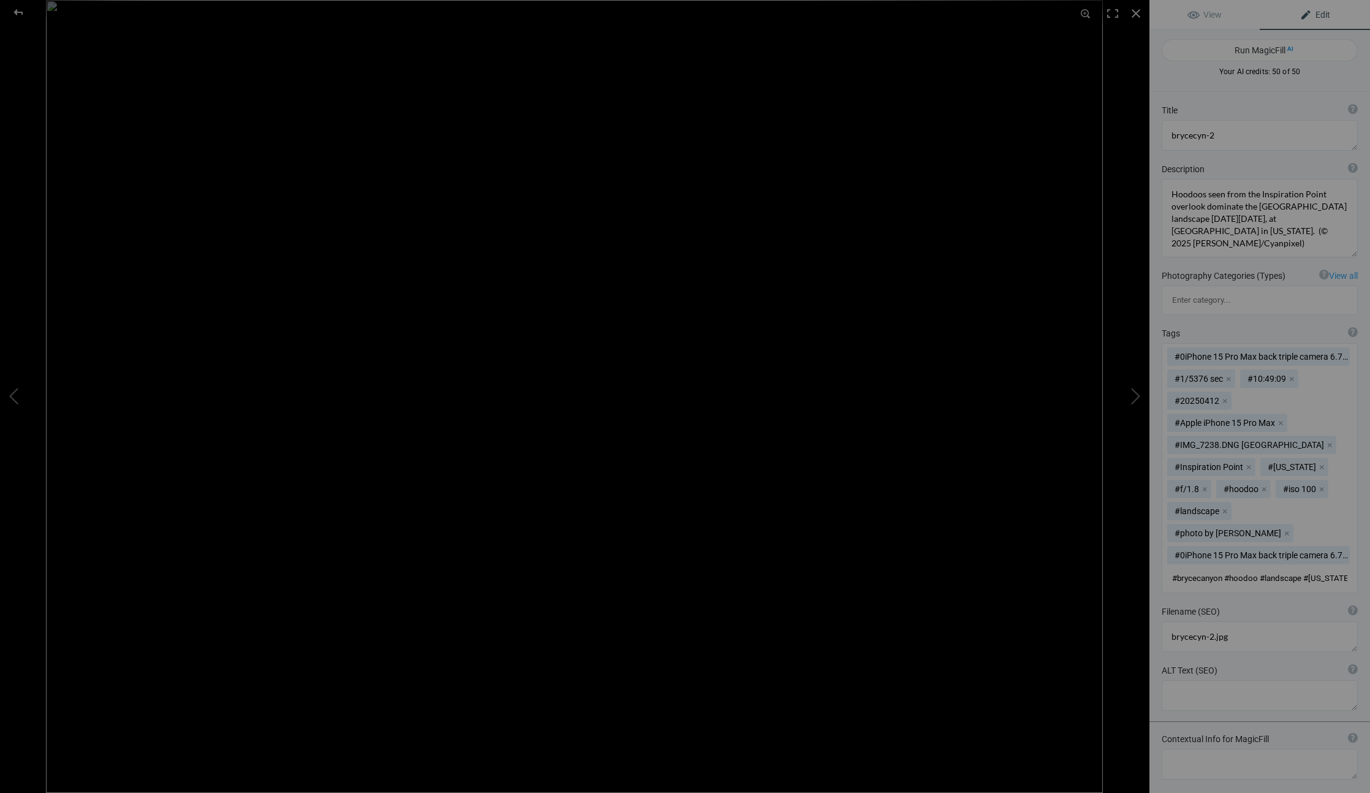
type input "#brycecanyon #hoodoo #landscape #utah"
click at [1310, 546] on mat-chip "#0iPhone 15 Pro Max back triple camera 6.765mm f/1. x" at bounding box center [1258, 555] width 183 height 18
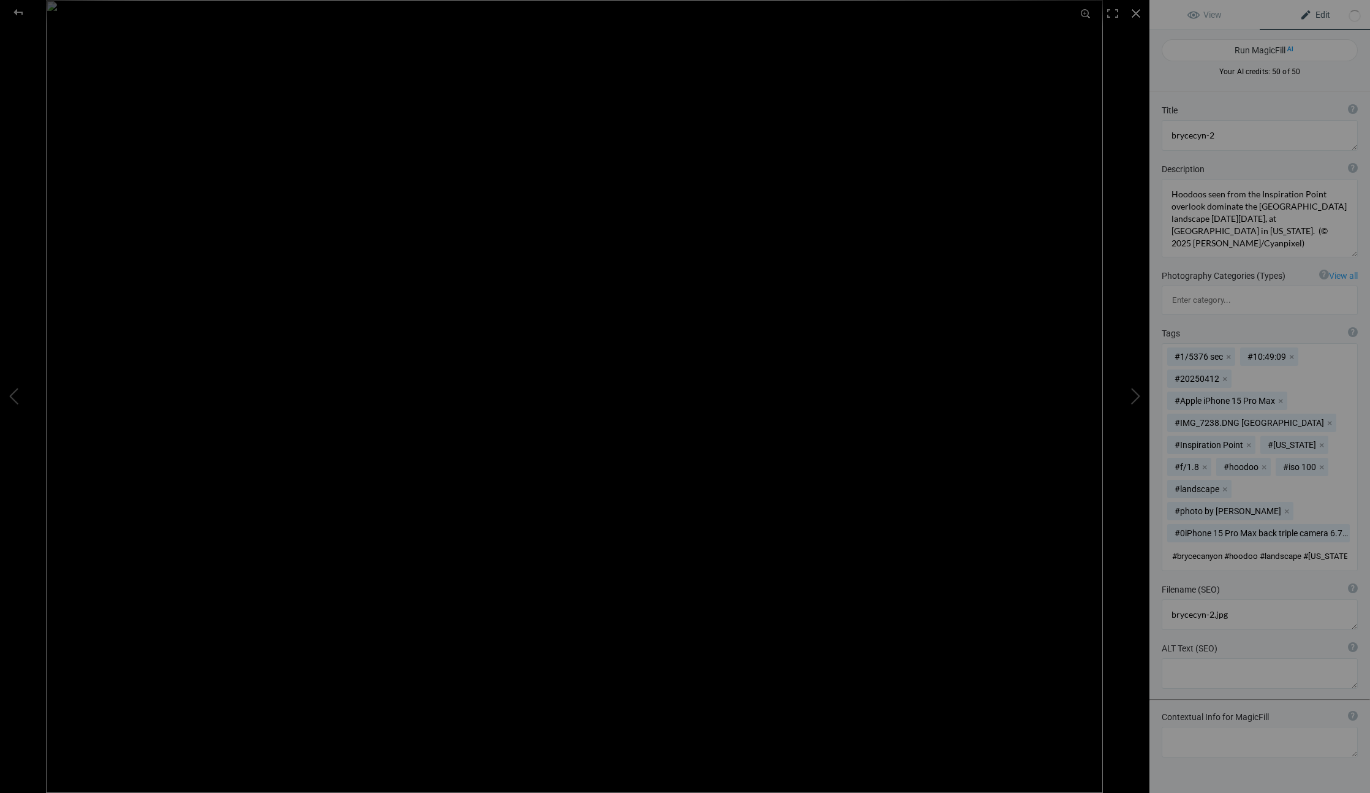
click at [1296, 524] on mat-chip "#0iPhone 15 Pro Max back triple camera 6.765mm f/1. x" at bounding box center [1258, 533] width 183 height 18
click at [1252, 502] on mat-chip "#photo by [PERSON_NAME] x" at bounding box center [1230, 511] width 126 height 18
click at [1231, 480] on mat-chip "#landscape x" at bounding box center [1199, 489] width 64 height 18
click at [1317, 463] on button "x" at bounding box center [1321, 467] width 9 height 9
click at [1216, 458] on mat-chip "#iso 100 x" at bounding box center [1242, 467] width 53 height 18
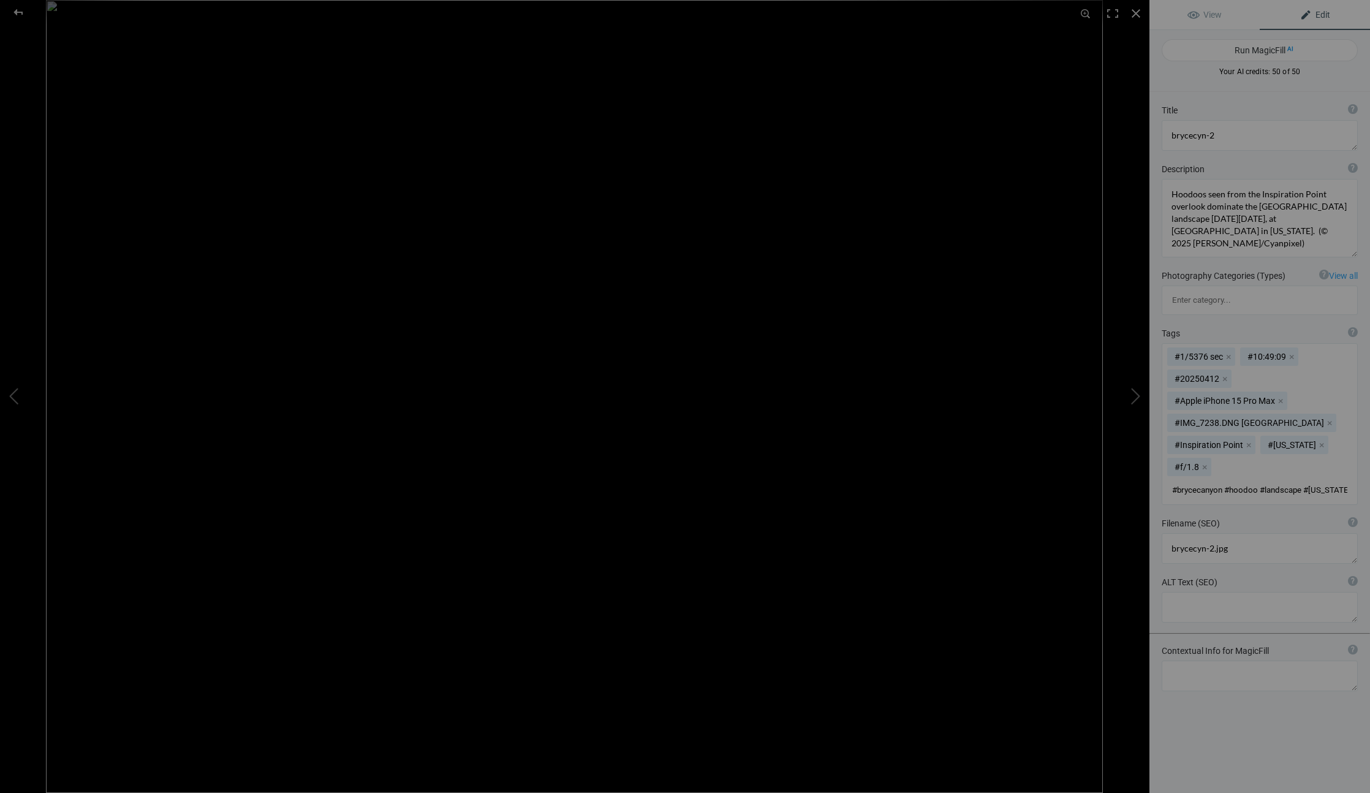
click at [1211, 458] on mat-chip "#f/1.8 x" at bounding box center [1189, 467] width 44 height 18
click at [1277, 436] on mat-chip "#Utah x" at bounding box center [1294, 445] width 68 height 18
click at [1285, 436] on mat-chip "#Utah x" at bounding box center [1294, 445] width 68 height 18
click at [1219, 436] on mat-chip "#Inspiration Point x" at bounding box center [1211, 445] width 88 height 18
click at [1221, 414] on mat-chip "#IMG_7238.DNG Bryce Canyon National Park x" at bounding box center [1251, 423] width 169 height 18
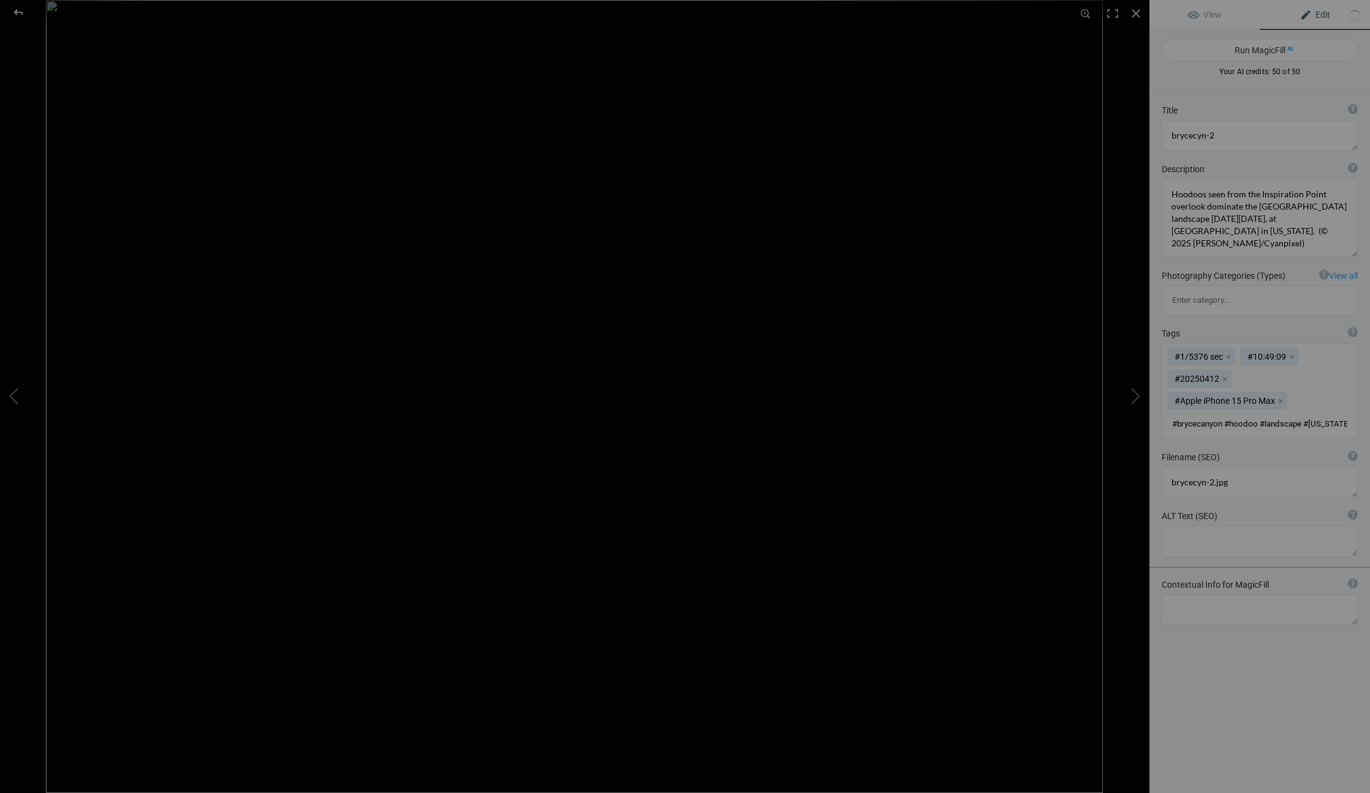
click at [1237, 392] on mat-chip "#Apple iPhone 15 Pro Max x" at bounding box center [1227, 401] width 120 height 18
click at [1214, 369] on mat-chip "#20250412 x" at bounding box center [1199, 378] width 64 height 18
click at [1266, 347] on mat-chip "#10:49:09 x" at bounding box center [1269, 356] width 58 height 18
click at [1209, 347] on mat-chip "#1/5376 sec x" at bounding box center [1201, 356] width 68 height 18
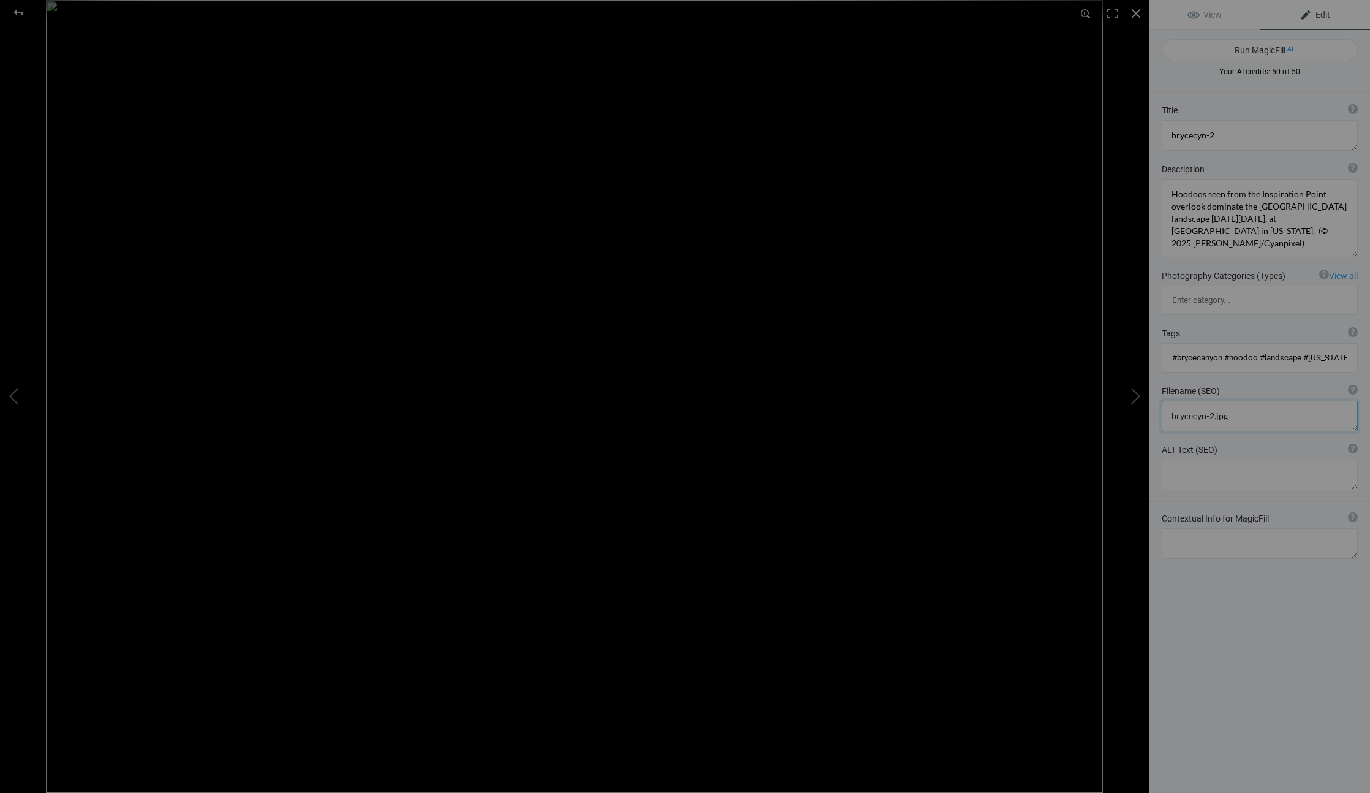
click at [1241, 401] on textarea at bounding box center [1260, 416] width 196 height 31
type textarea "B"
click at [1246, 444] on div "ALT Text (SEO) ? Provide a concise and descriptive text for the image, focusing…" at bounding box center [1260, 450] width 196 height 12
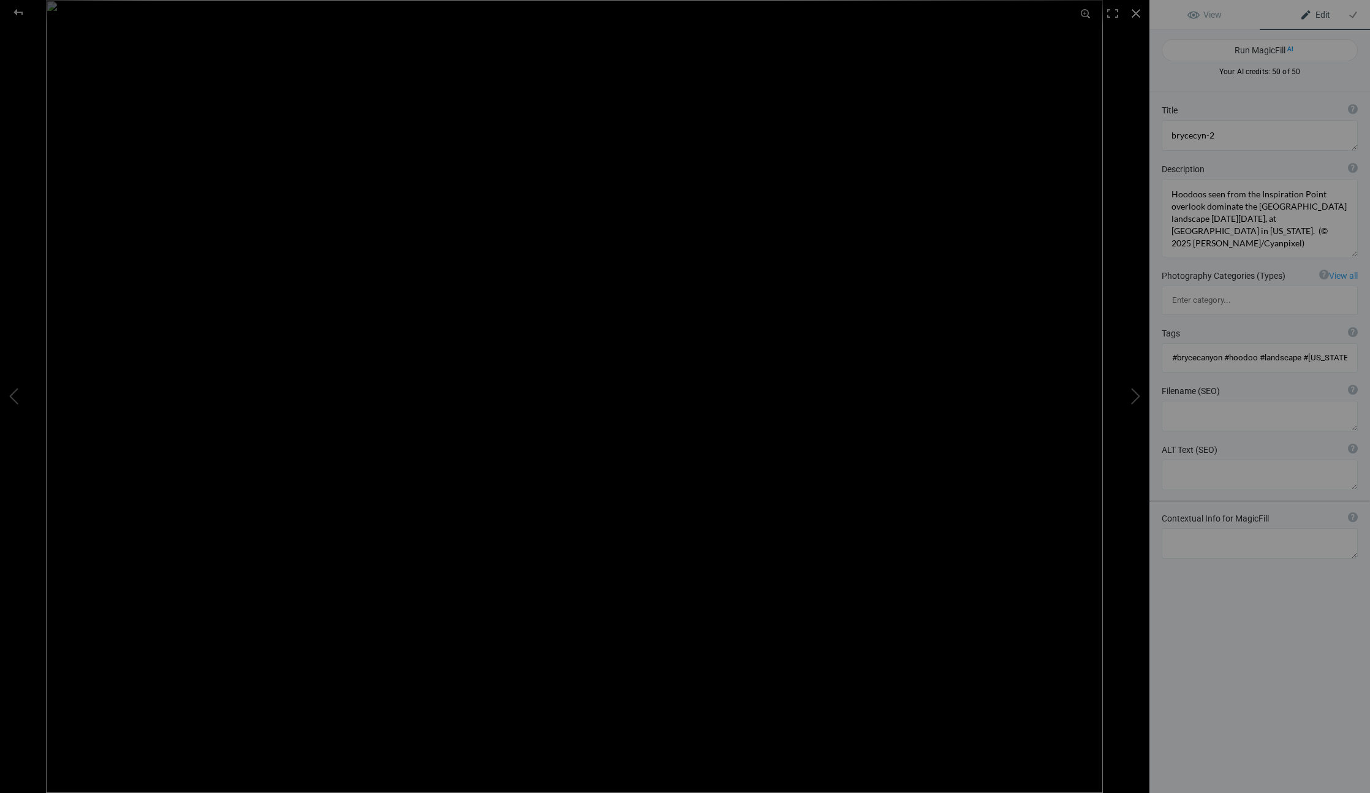
click at [1256, 444] on div "ALT Text (SEO) ? Provide a concise and descriptive text for the image, focusing…" at bounding box center [1260, 450] width 196 height 12
click at [1201, 460] on textarea at bounding box center [1260, 475] width 196 height 31
click at [1271, 460] on textarea at bounding box center [1260, 475] width 196 height 31
click at [1295, 460] on textarea at bounding box center [1260, 475] width 196 height 31
drag, startPoint x: 1295, startPoint y: 422, endPoint x: 1157, endPoint y: 412, distance: 137.5
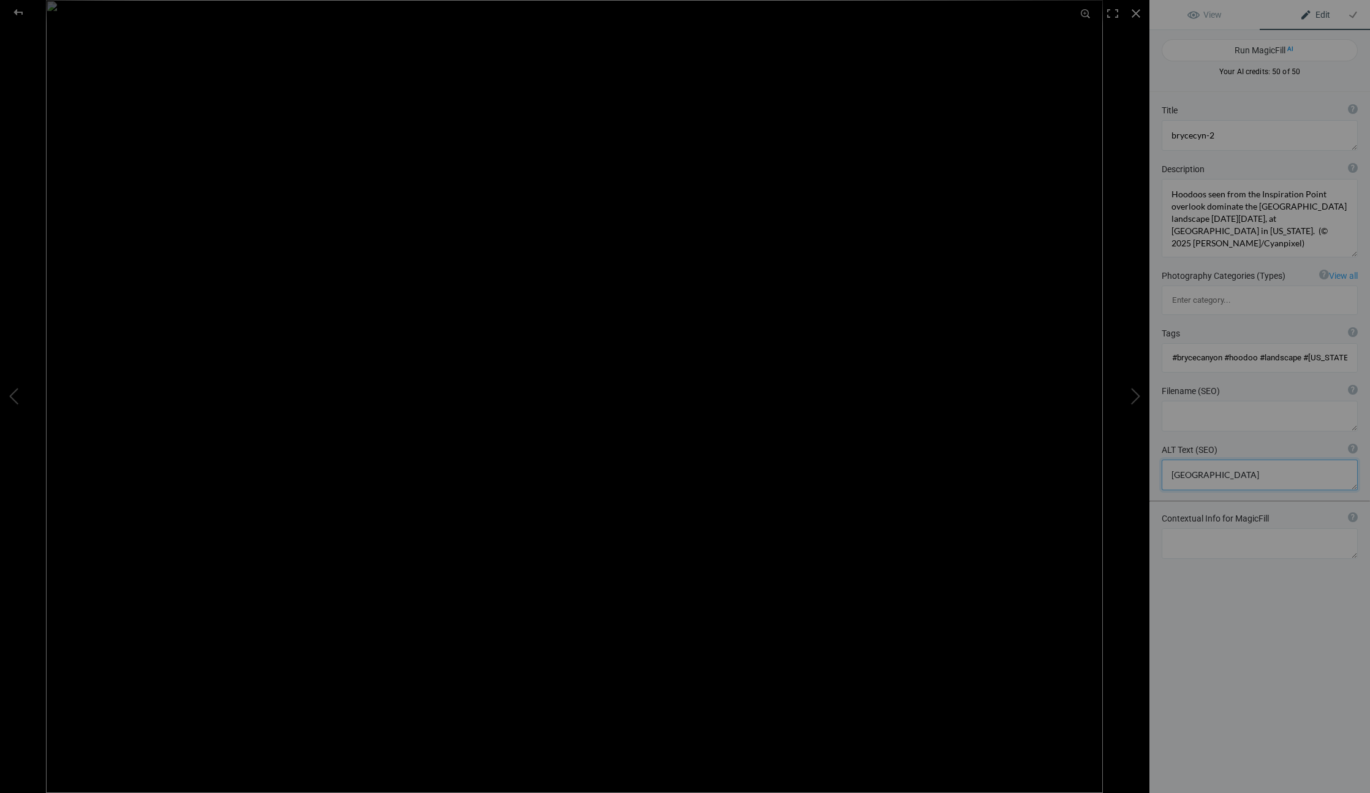
click at [1158, 437] on div "ALT Text (SEO) ? Provide a concise and descriptive text for the image, focusing…" at bounding box center [1259, 466] width 221 height 59
type textarea "[GEOGRAPHIC_DATA]"
click at [1231, 142] on textarea at bounding box center [1260, 135] width 196 height 31
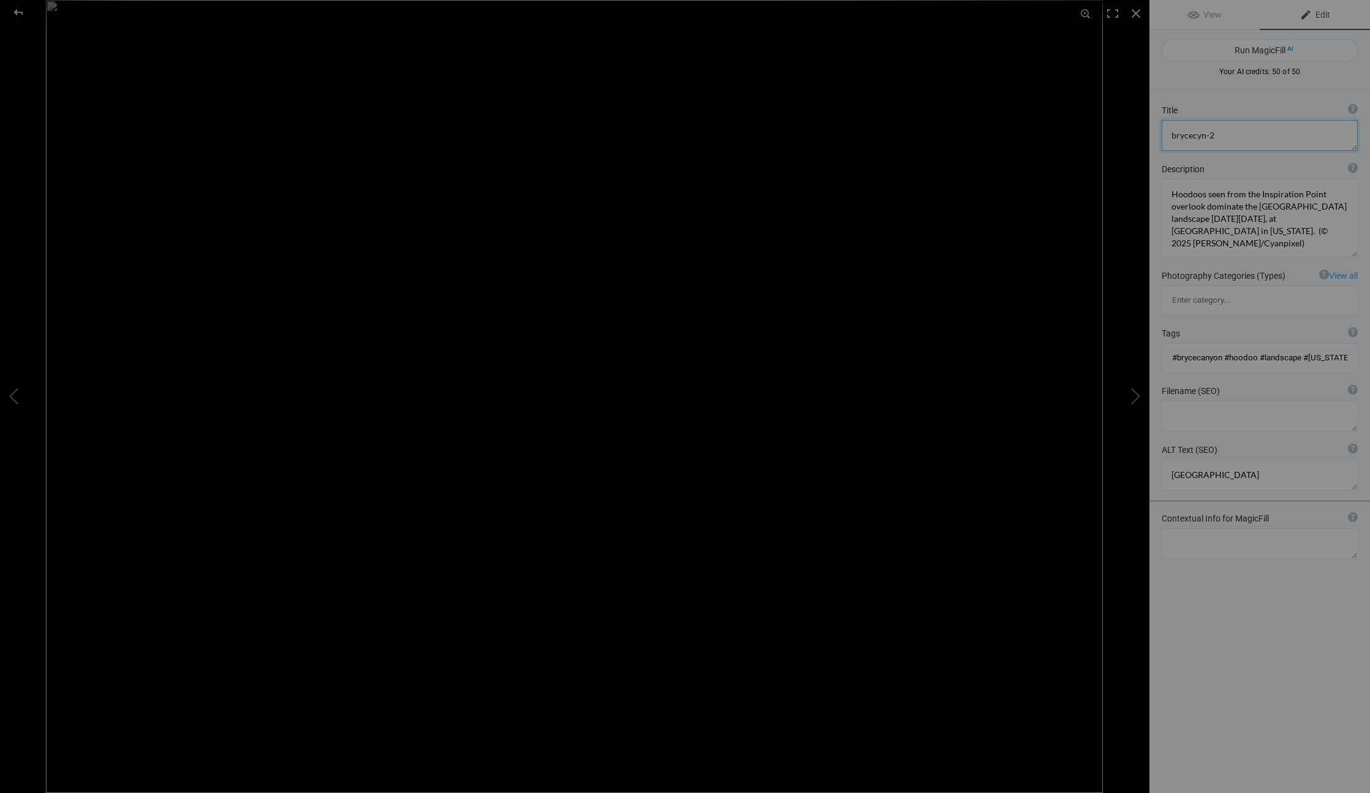
paste textarea "[GEOGRAPHIC_DATA]"
type textarea "[GEOGRAPHIC_DATA]"
click at [1172, 401] on textarea at bounding box center [1260, 416] width 196 height 31
type textarea "n"
type textarea "brycecyn-2"
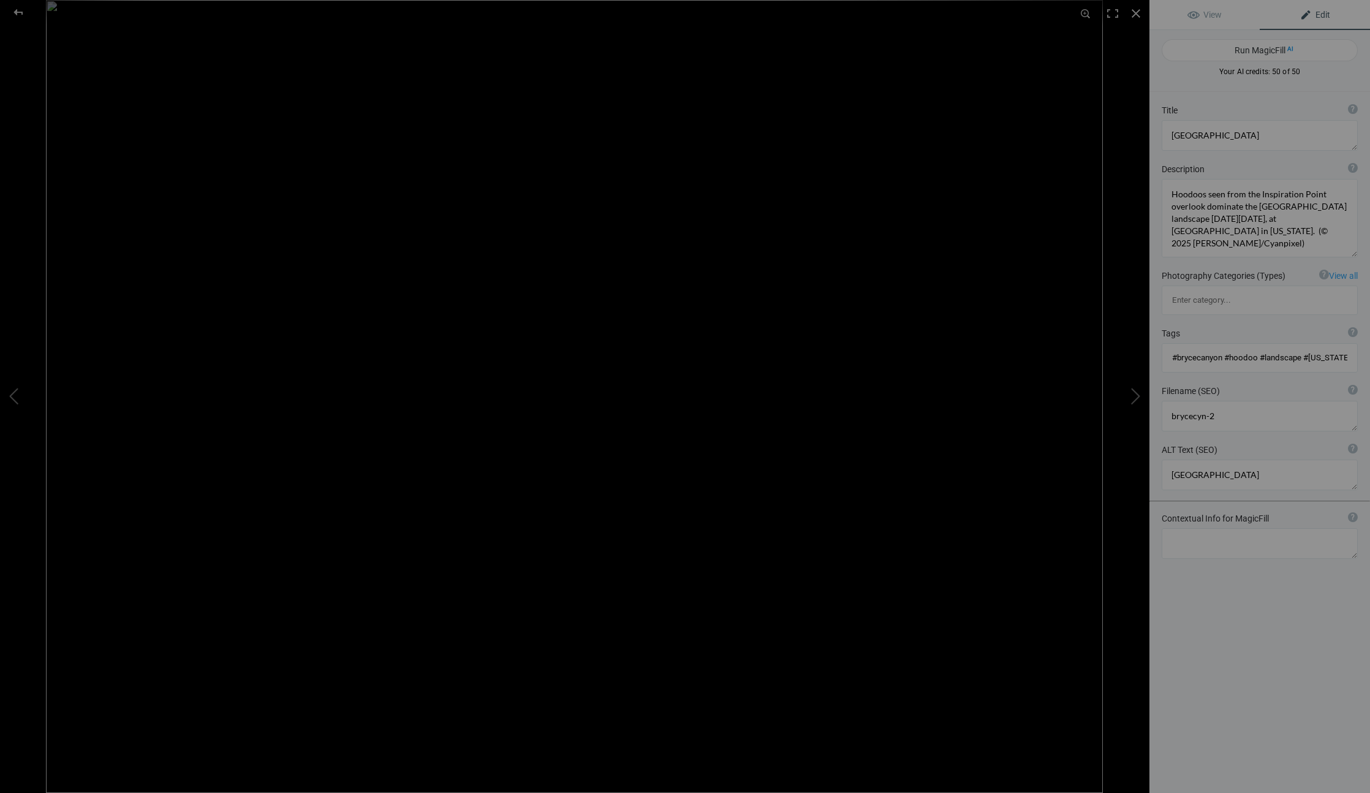
click at [1311, 347] on input "#brycecanyon #hoodoo #landscape #utah" at bounding box center [1259, 358] width 183 height 22
click at [1139, 394] on button at bounding box center [1103, 397] width 92 height 286
type textarea "brycecyn-4"
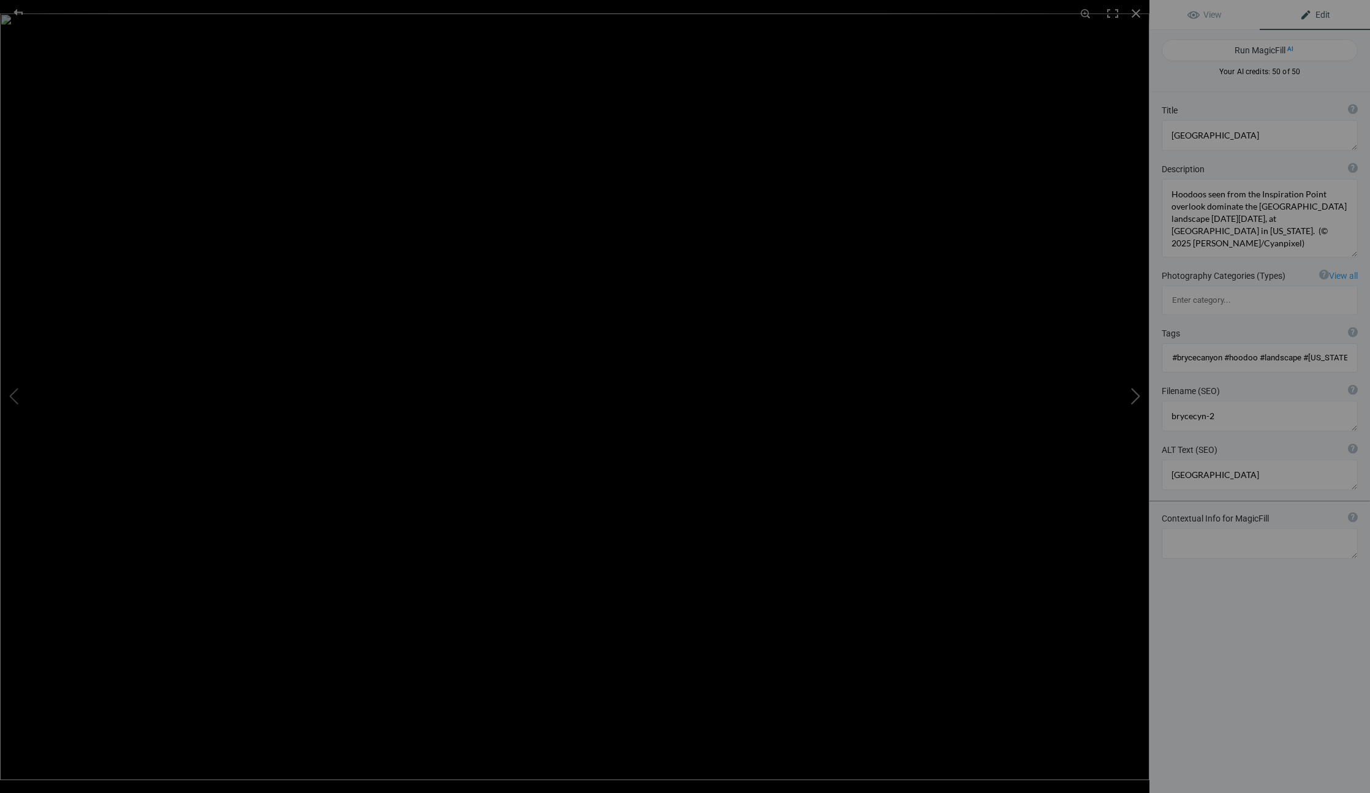
type textarea "Duplicate photos, Utah and Arizona RV trip April 2025"
type textarea "brycecyn-4.jpg"
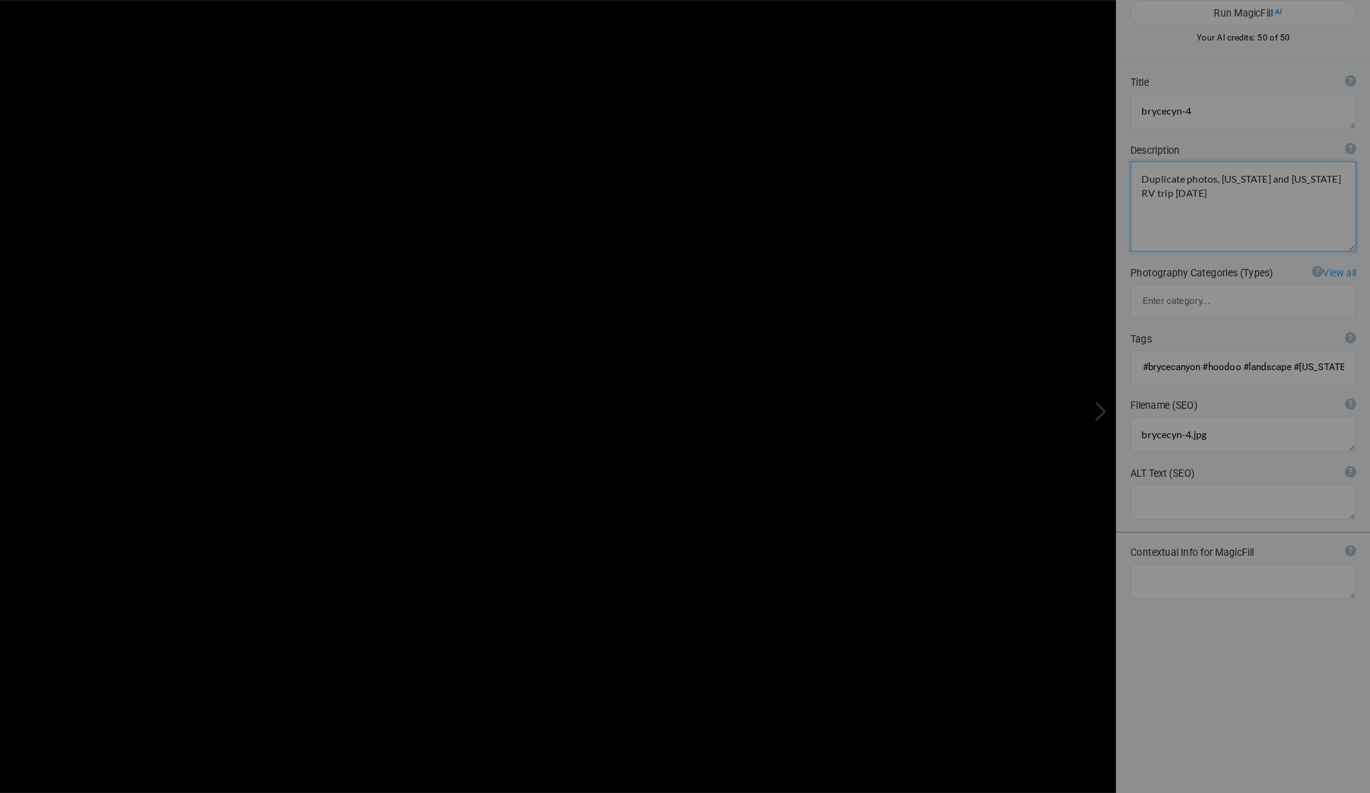
click at [1162, 198] on textarea at bounding box center [1260, 218] width 196 height 78
click at [1162, 183] on textarea at bounding box center [1260, 218] width 196 height 78
click at [1162, 184] on textarea at bounding box center [1260, 218] width 196 height 78
click at [1162, 179] on textarea at bounding box center [1260, 218] width 196 height 78
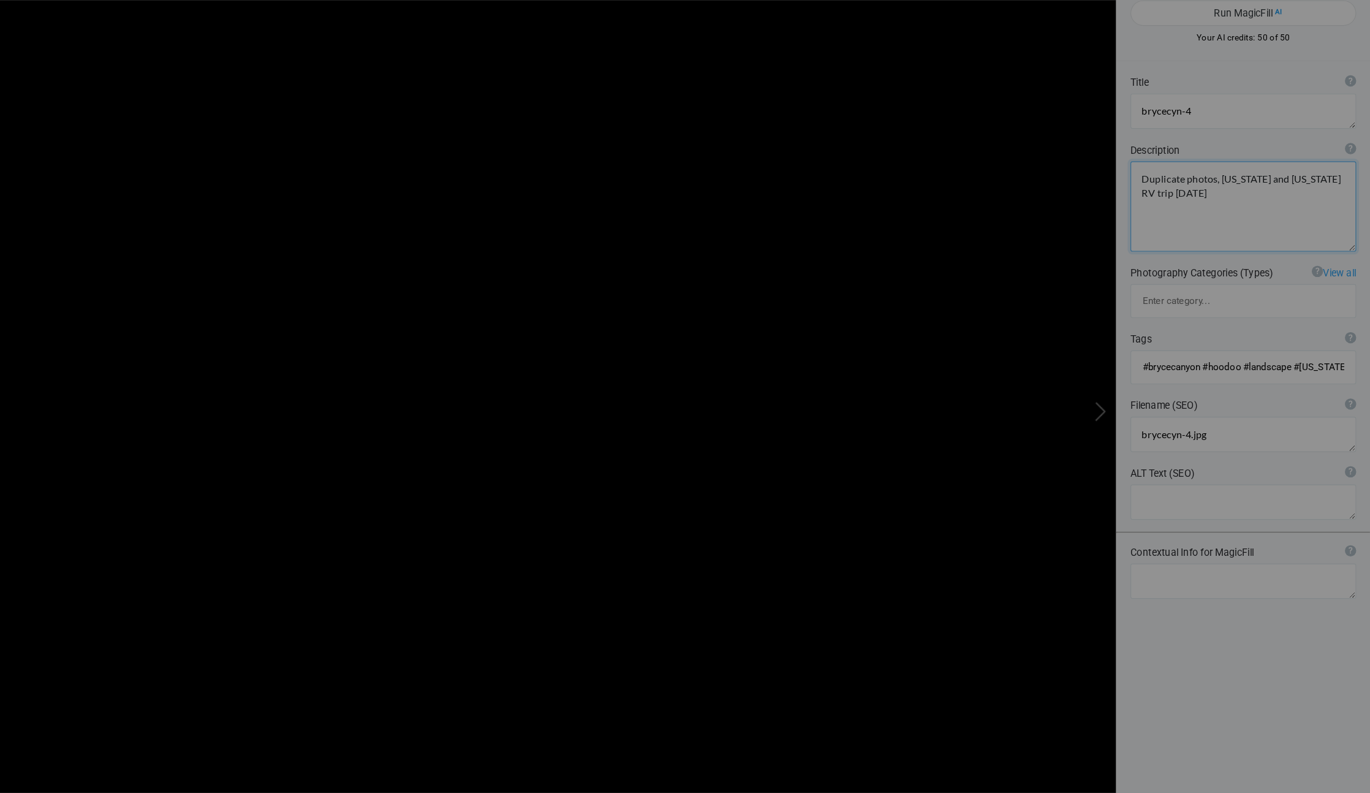
click at [1162, 179] on textarea at bounding box center [1260, 218] width 196 height 78
drag, startPoint x: 1035, startPoint y: 170, endPoint x: 977, endPoint y: 129, distance: 70.4
click at [1149, 157] on div "Description ? By adding more context around images, results can become much mor…" at bounding box center [1259, 210] width 221 height 107
click at [1162, 184] on textarea at bounding box center [1260, 218] width 196 height 78
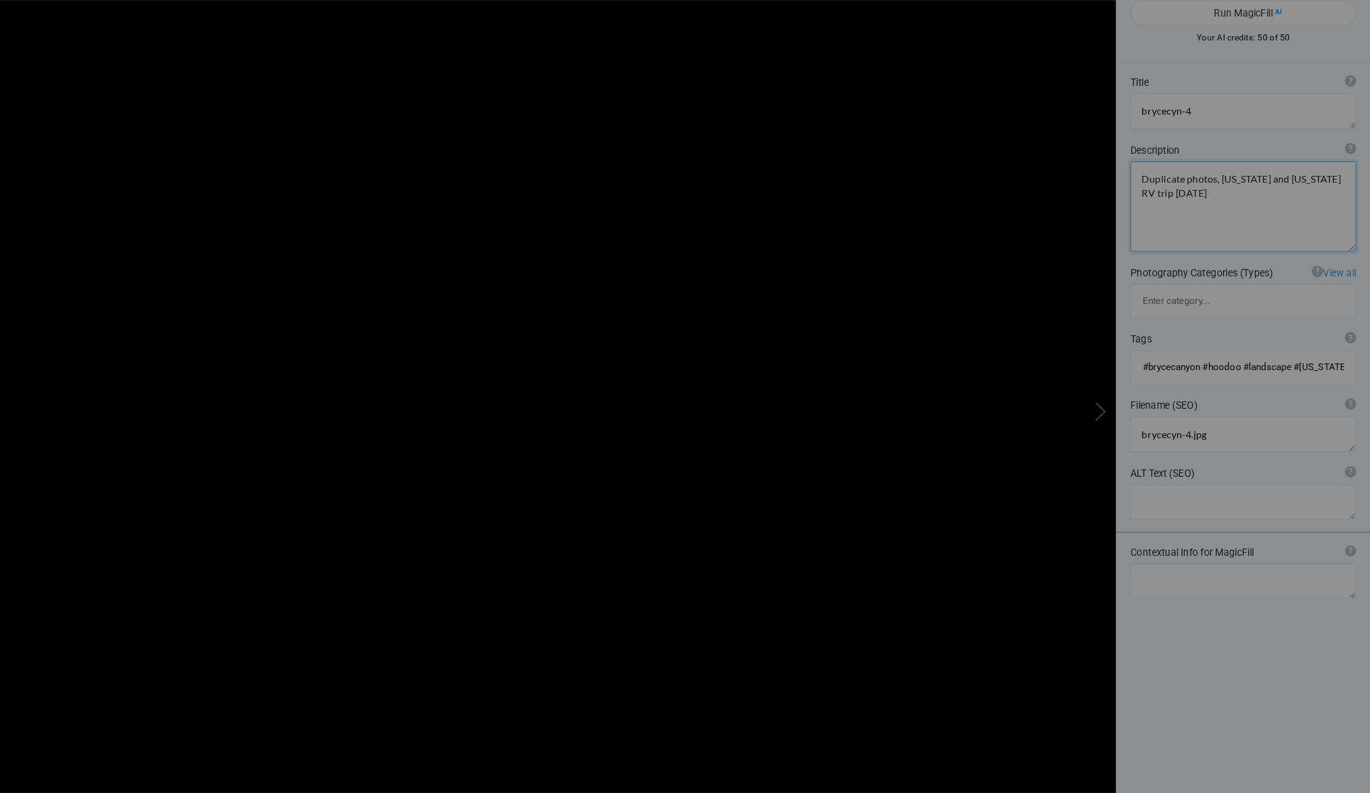
scroll to position [3, 0]
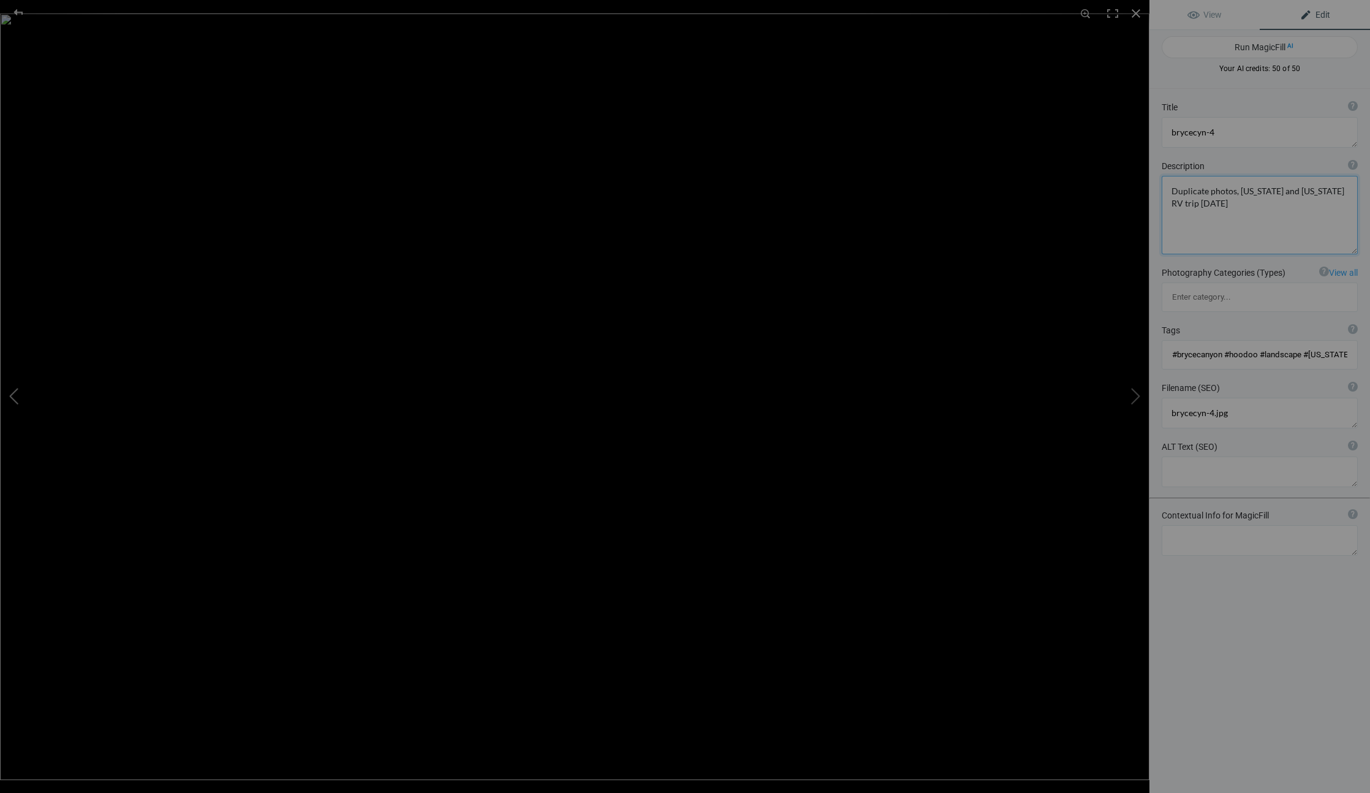
click at [13, 396] on button at bounding box center [46, 397] width 92 height 286
type textarea "[GEOGRAPHIC_DATA]"
type textarea "Hoodoos seen from the Inspiration Point overlook dominate the Bryce Amphitheate…"
type textarea "brycecyn-2"
type textarea "[GEOGRAPHIC_DATA]"
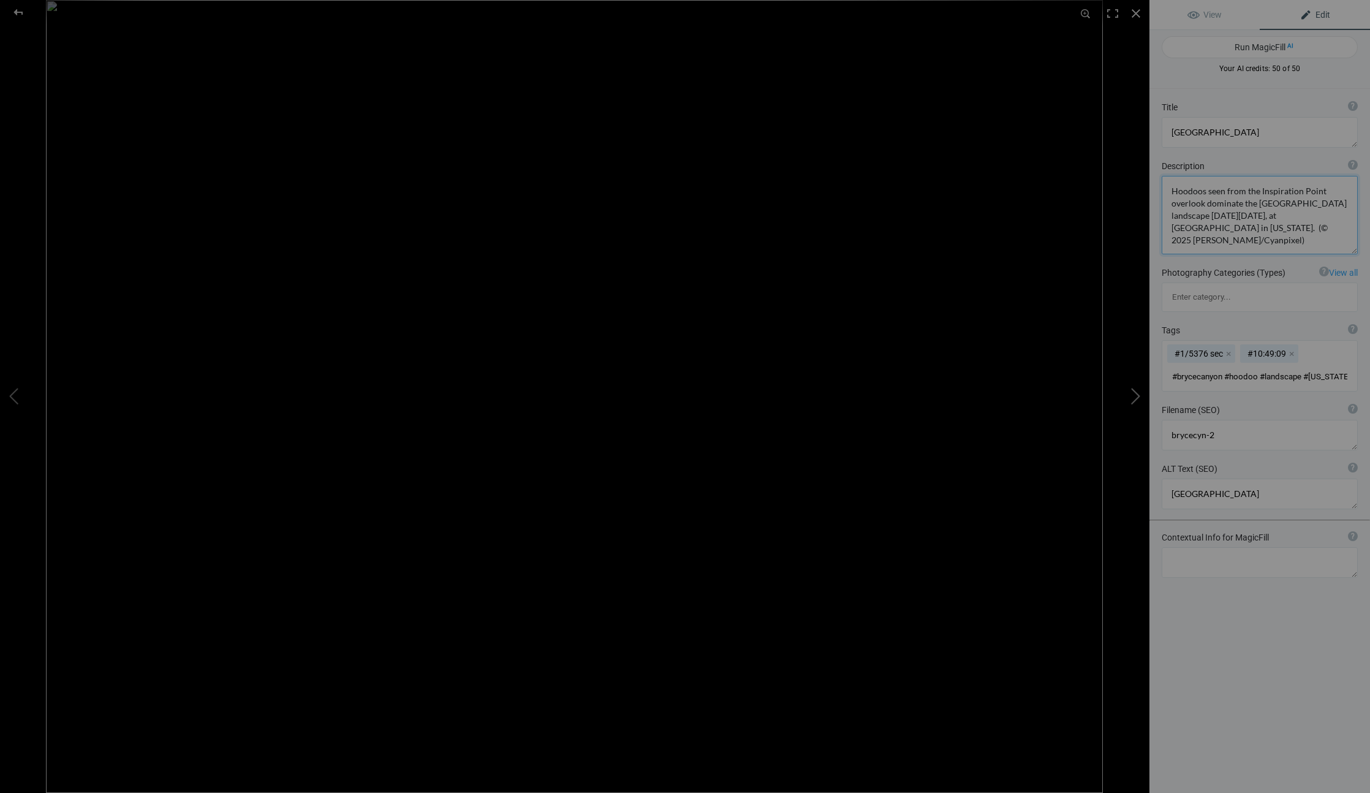
click at [1133, 395] on button at bounding box center [1103, 397] width 92 height 286
type textarea "brycecyn-4"
type textarea "Duplicate photos, Utah and Arizona RV trip April 2025"
type textarea "brycecyn-4.jpg"
click at [1133, 395] on button at bounding box center [1103, 397] width 92 height 286
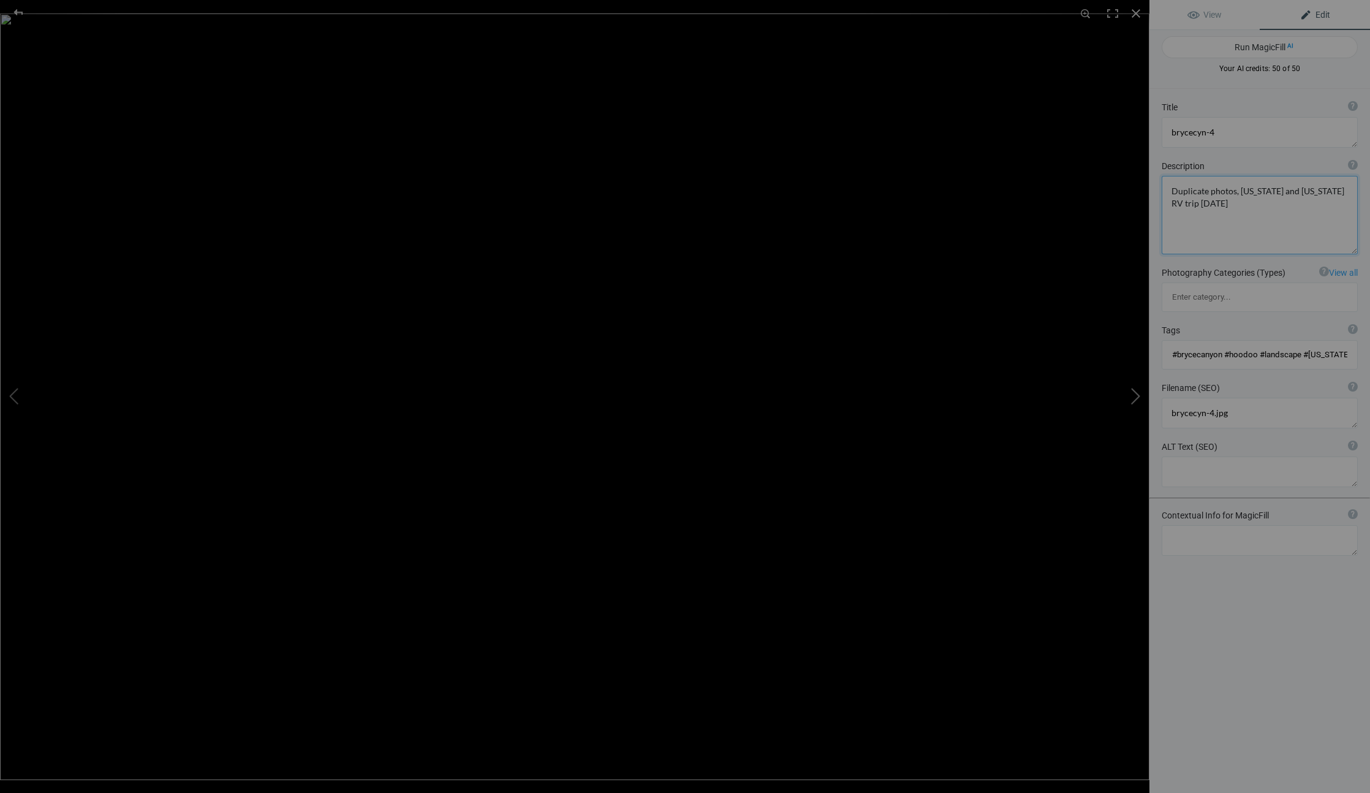
type textarea "brycecyn-3"
type textarea "Hoodoos seen from the Inspiration Point overlook dominate the Bryce Amphitheate…"
type textarea "brycecyn-3.jpg"
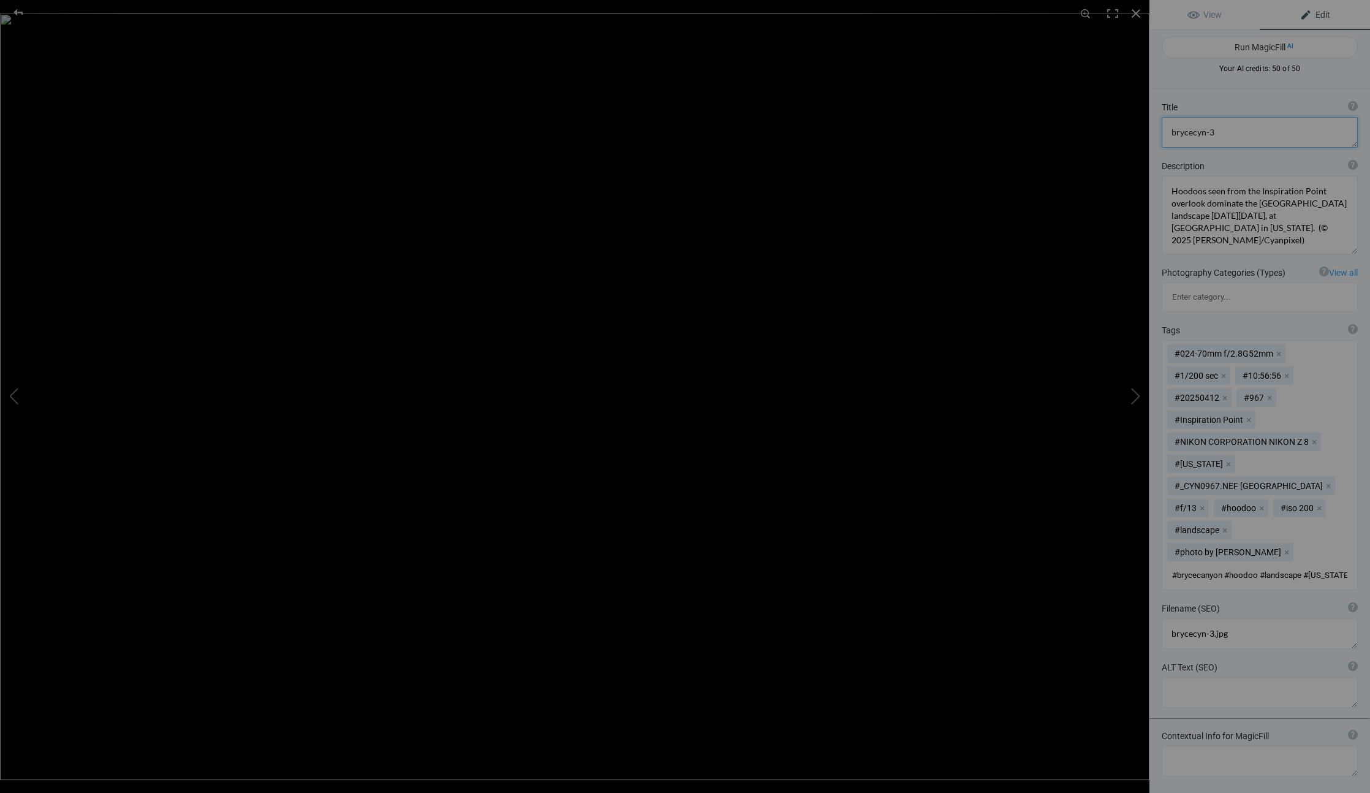
click at [1235, 134] on textarea at bounding box center [1260, 132] width 196 height 31
click at [1235, 135] on textarea at bounding box center [1260, 132] width 196 height 31
click at [1235, 136] on textarea at bounding box center [1260, 132] width 196 height 31
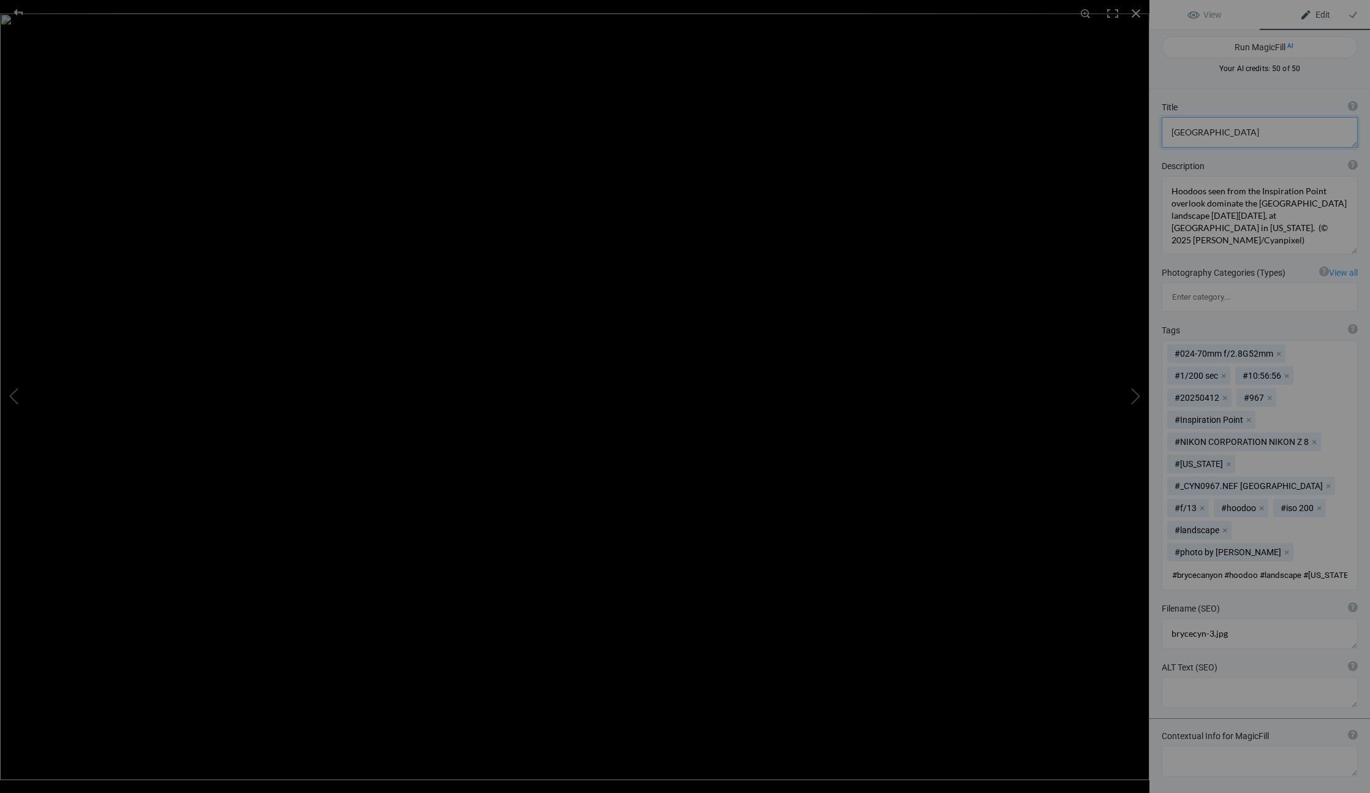
type textarea "[GEOGRAPHIC_DATA]"
click at [1209, 677] on textarea at bounding box center [1260, 692] width 196 height 31
type textarea "Bryce Canyon National Park hoodoos"
click at [1317, 345] on div "#024-70mm f/2.8G52mm x #1/200 sec x #10:56:56 x #20250412 x #967 x #Inspiration…" at bounding box center [1259, 465] width 195 height 249
click at [1133, 397] on button at bounding box center [1103, 397] width 92 height 286
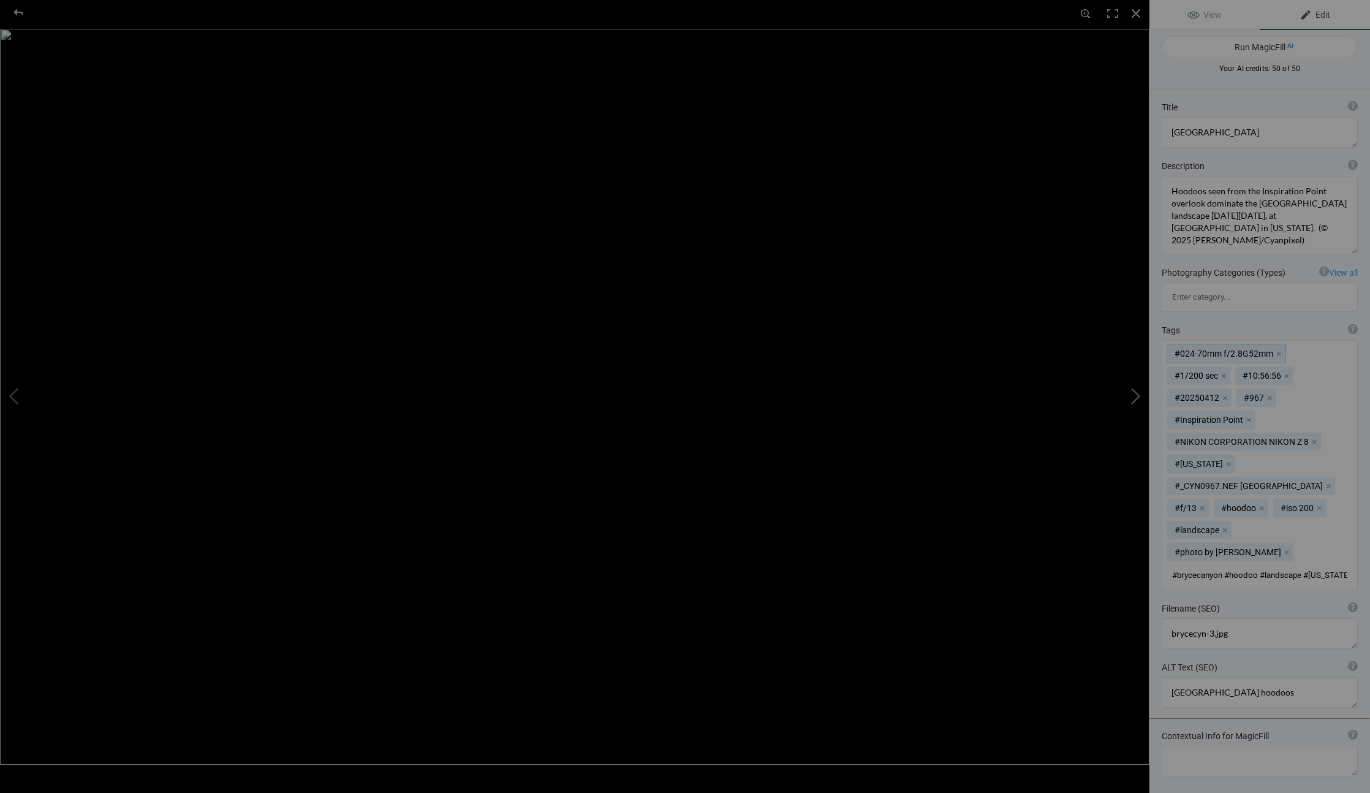
click at [1132, 414] on button at bounding box center [1103, 397] width 92 height 286
click at [1258, 222] on textarea at bounding box center [1260, 215] width 196 height 78
click at [1275, 227] on textarea at bounding box center [1260, 215] width 196 height 78
click at [1291, 548] on button "x" at bounding box center [1286, 552] width 9 height 9
click at [1223, 526] on button "x" at bounding box center [1224, 530] width 9 height 9
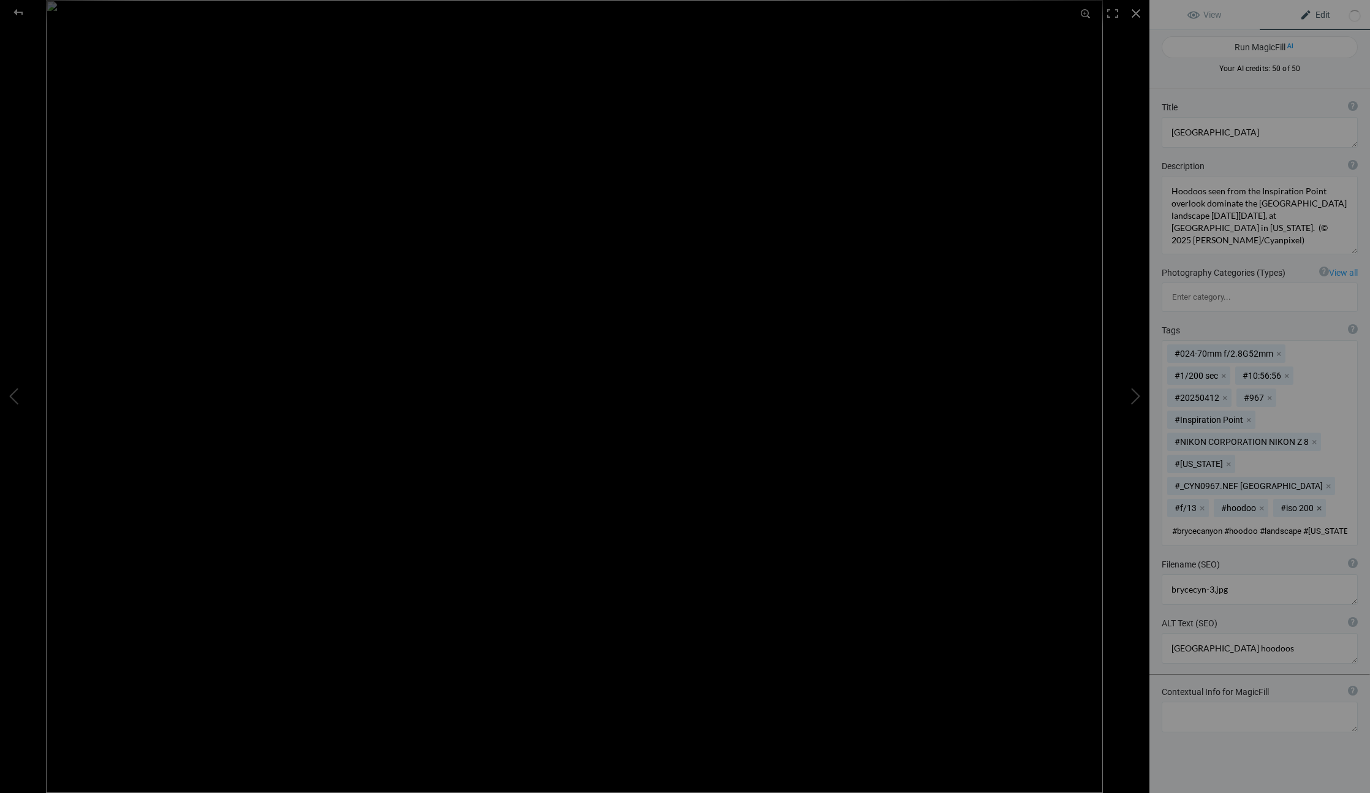
click at [1320, 504] on button "x" at bounding box center [1319, 508] width 9 height 9
click at [1260, 504] on button "x" at bounding box center [1261, 508] width 9 height 9
click at [1203, 504] on button "x" at bounding box center [1202, 508] width 9 height 9
click at [1335, 477] on mat-chip "#_CYN0967.NEF Bryce Canyon National Park x" at bounding box center [1251, 486] width 168 height 18
click at [1261, 477] on mat-chip "#_CYN0967.NEF Bryce Canyon National Park x" at bounding box center [1251, 486] width 168 height 18
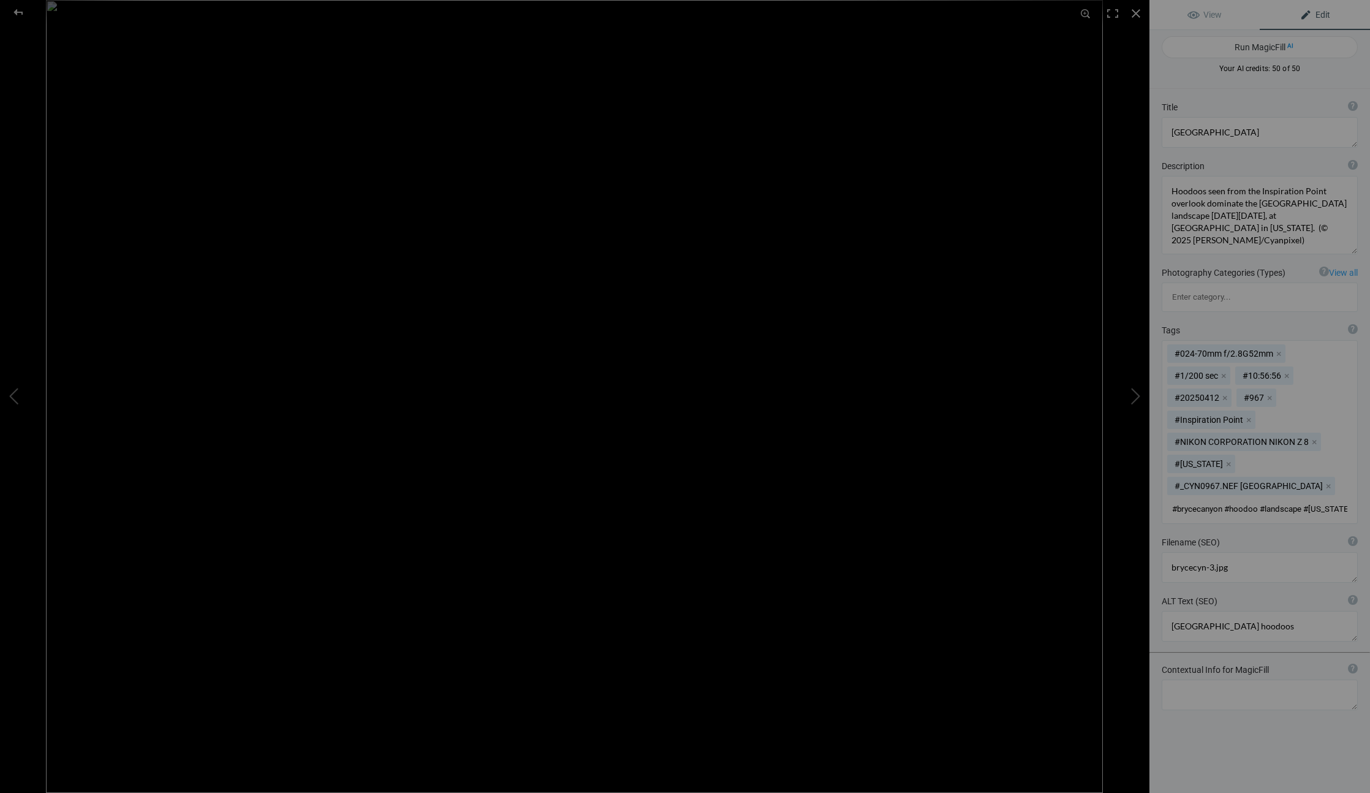
click at [1335, 477] on mat-chip "#_CYN0967.NEF Bryce Canyon National Park x" at bounding box center [1251, 486] width 168 height 18
click at [1224, 460] on button "x" at bounding box center [1228, 464] width 9 height 9
click at [1310, 437] on button "x" at bounding box center [1314, 441] width 9 height 9
click at [1244, 415] on button "x" at bounding box center [1248, 419] width 9 height 9
click at [1273, 393] on button "x" at bounding box center [1269, 397] width 9 height 9
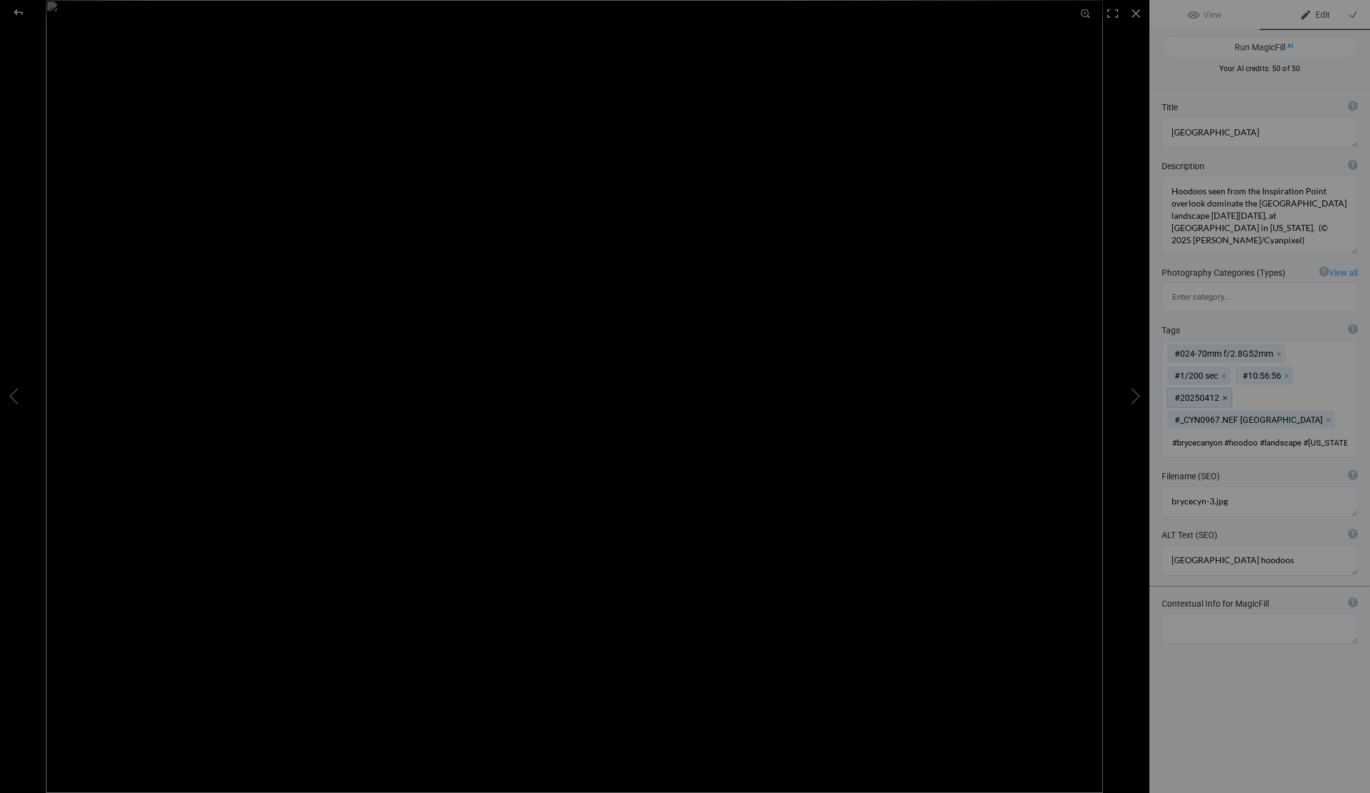
click at [1222, 393] on button "x" at bounding box center [1224, 397] width 9 height 9
click at [1222, 371] on button "x" at bounding box center [1223, 375] width 9 height 9
click at [1345, 349] on button "x" at bounding box center [1341, 353] width 9 height 9
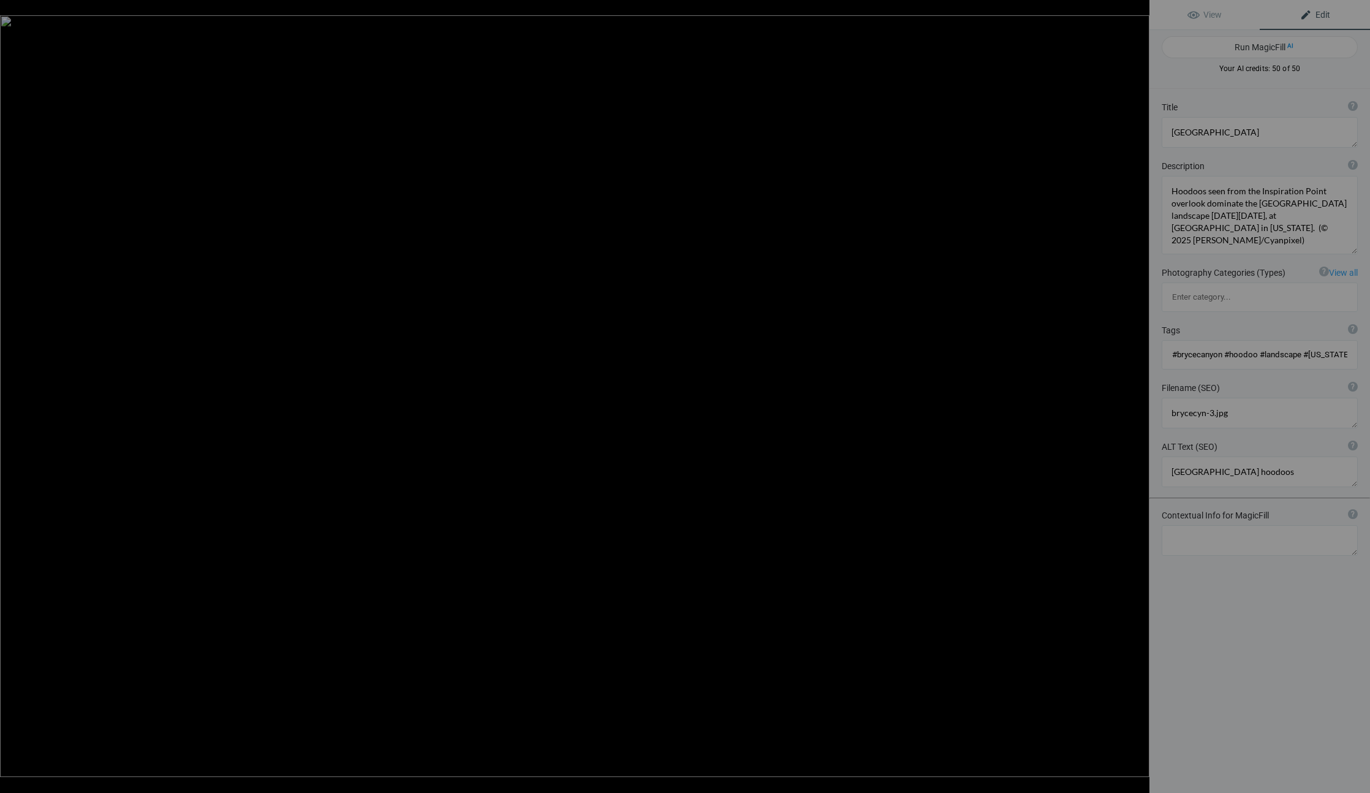
type textarea "brycecyn-7"
type textarea "Hoodoos seen from Paria View dominate the Bryce Amphitheater landscape on Satur…"
type textarea "brycecyn-7.jpg"
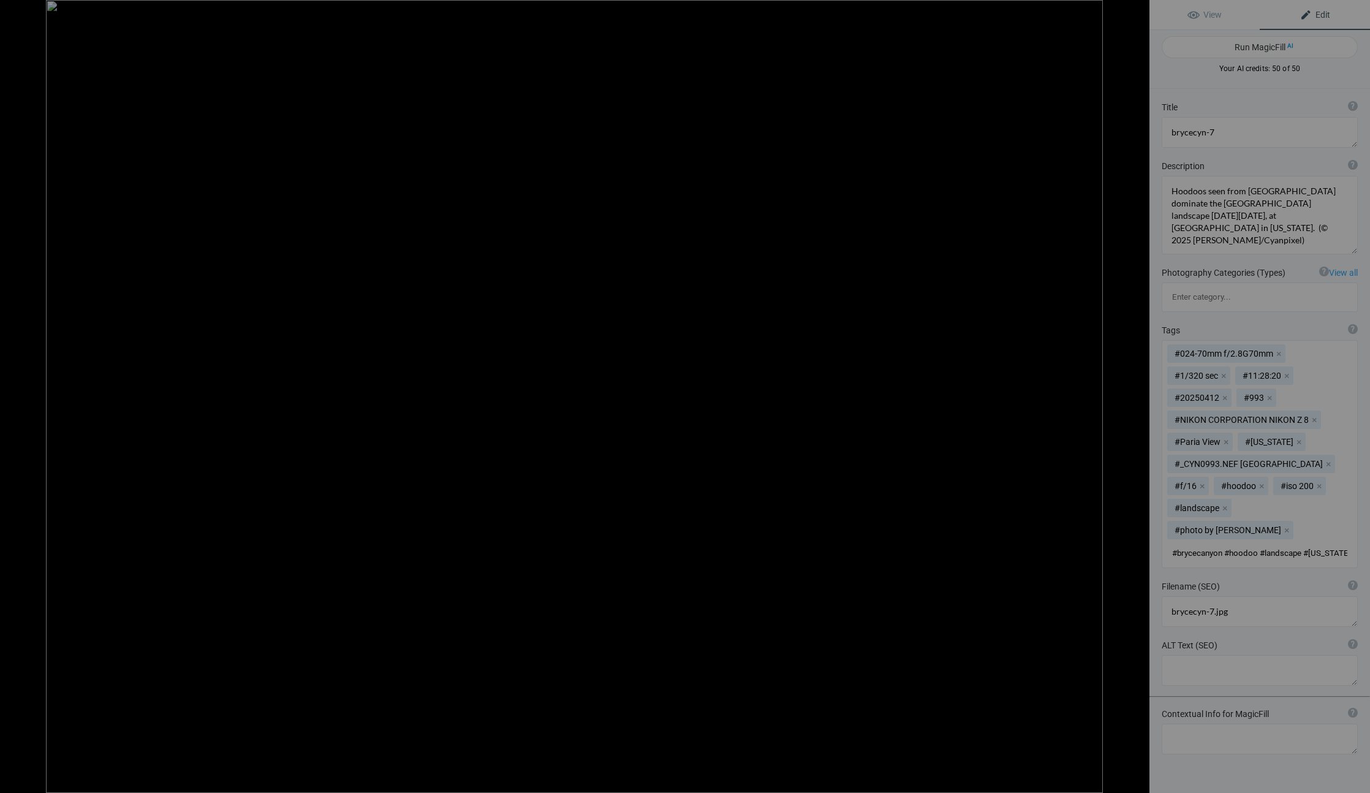
type textarea "brycecyn-6"
type textarea "brycecyn-6.jpg"
type textarea "brycecyn-7"
type textarea "brycecyn-7.jpg"
click at [1291, 526] on button "x" at bounding box center [1286, 530] width 9 height 9
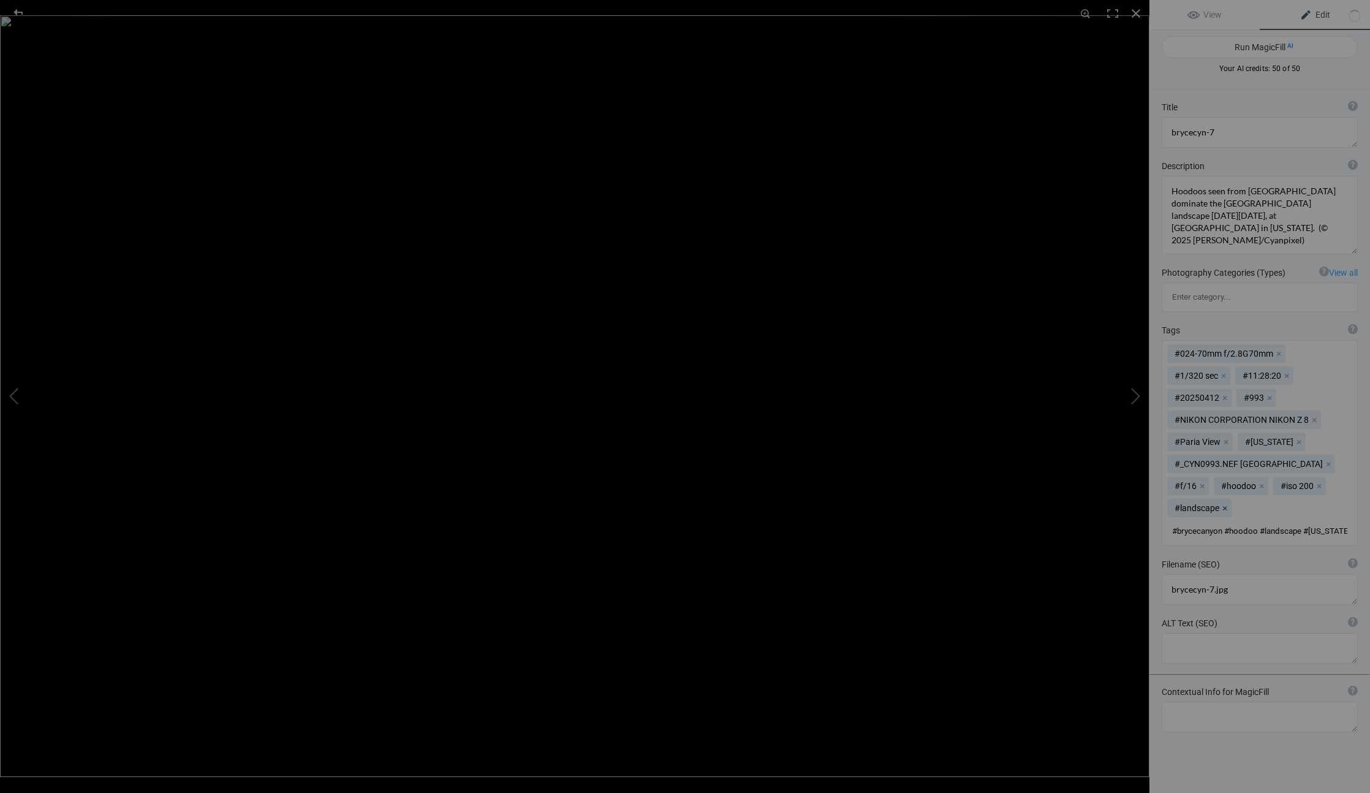
click at [1225, 504] on button "x" at bounding box center [1224, 508] width 9 height 9
click at [1319, 482] on button "x" at bounding box center [1319, 486] width 9 height 9
click at [1260, 482] on button "x" at bounding box center [1261, 486] width 9 height 9
click at [1200, 482] on button "x" at bounding box center [1202, 486] width 9 height 9
click at [1335, 455] on mat-chip "#_CYN0993.NEF Bryce Canyon National Park x" at bounding box center [1251, 464] width 168 height 18
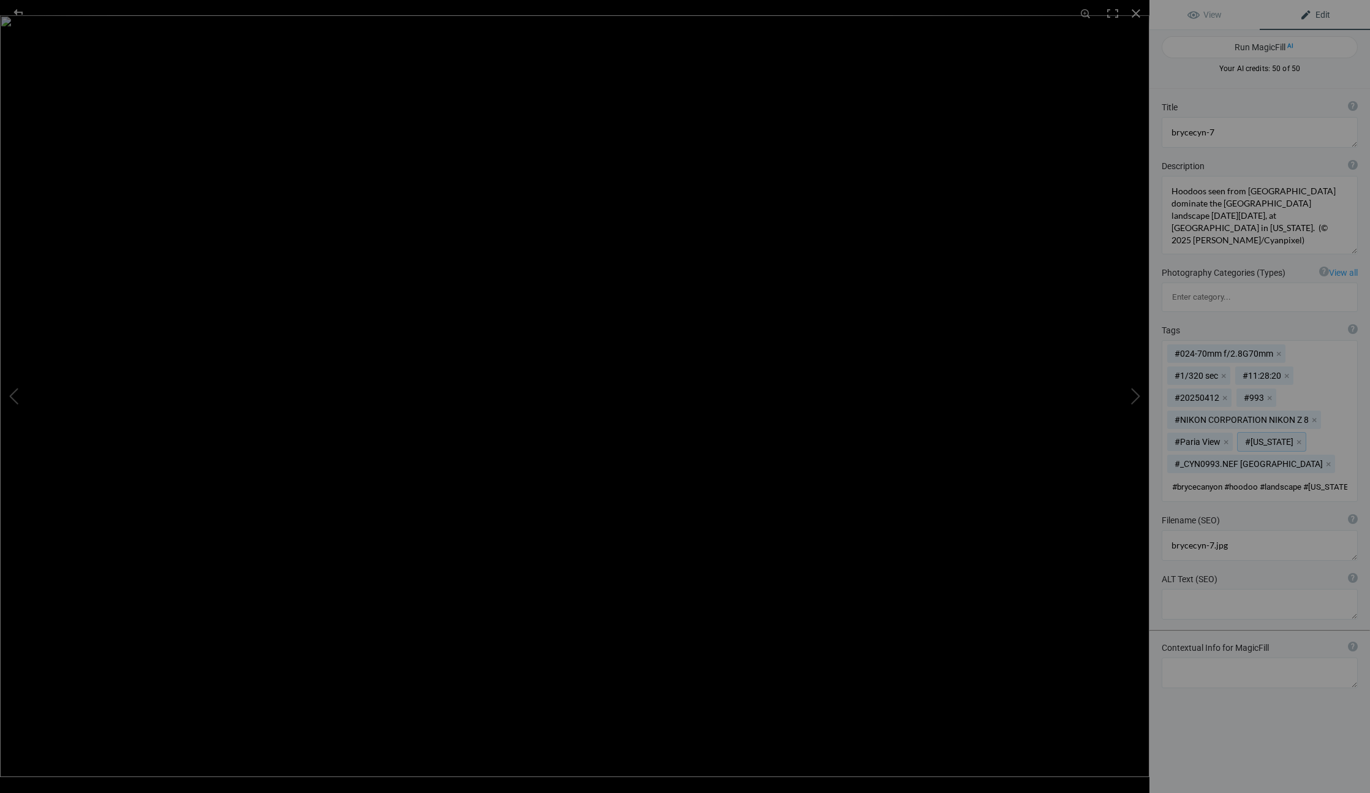
click at [1268, 433] on mat-chip "#Utah x" at bounding box center [1272, 442] width 68 height 18
click at [1225, 437] on button "x" at bounding box center [1226, 441] width 9 height 9
click at [1315, 415] on button "x" at bounding box center [1314, 419] width 9 height 9
click at [1317, 388] on mat-chip "#Utah x" at bounding box center [1315, 397] width 68 height 18
click at [1338, 393] on button "x" at bounding box center [1342, 397] width 9 height 9
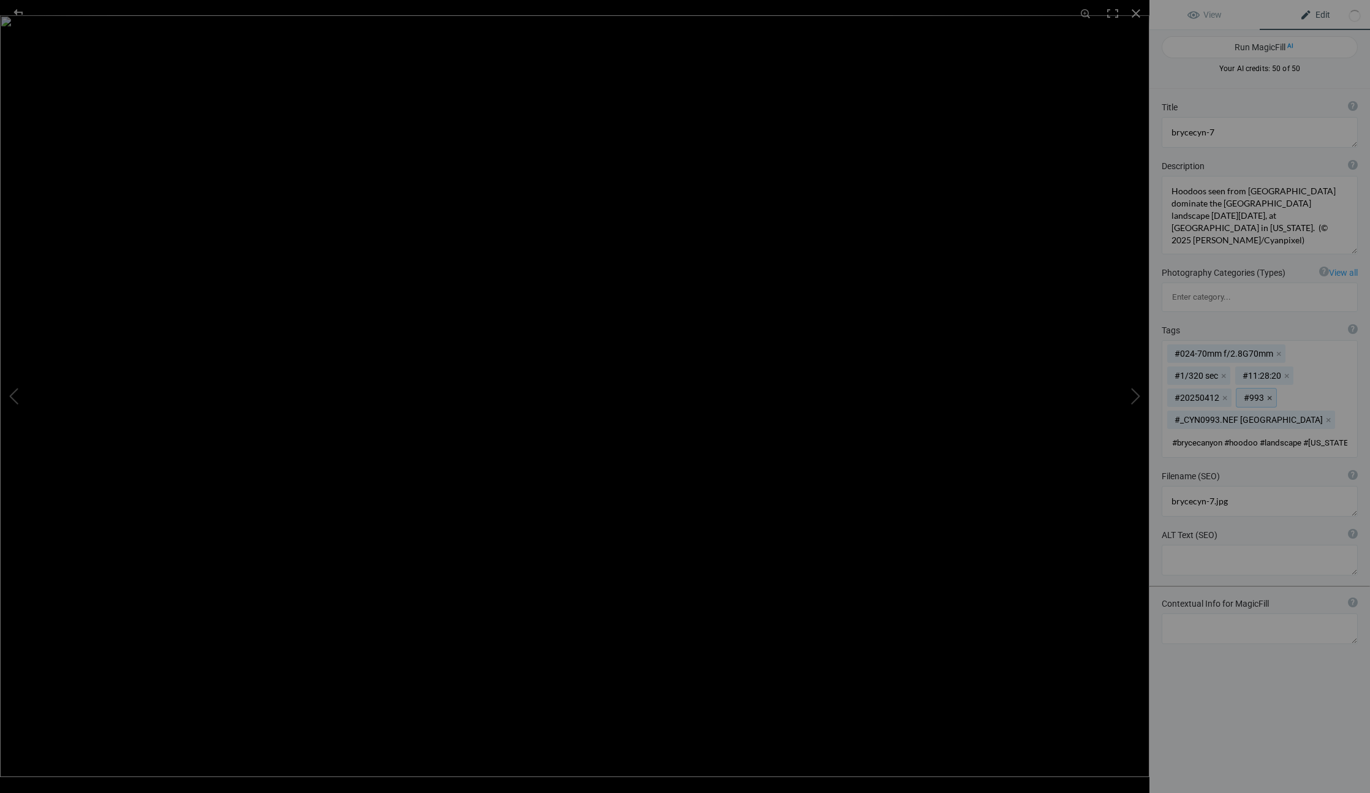
click at [1272, 393] on button "x" at bounding box center [1269, 397] width 9 height 9
click at [1224, 393] on button "x" at bounding box center [1224, 397] width 9 height 9
click at [1223, 371] on button "x" at bounding box center [1223, 375] width 9 height 9
click at [1342, 349] on button "x" at bounding box center [1341, 353] width 9 height 9
click at [1277, 349] on button "x" at bounding box center [1278, 353] width 9 height 9
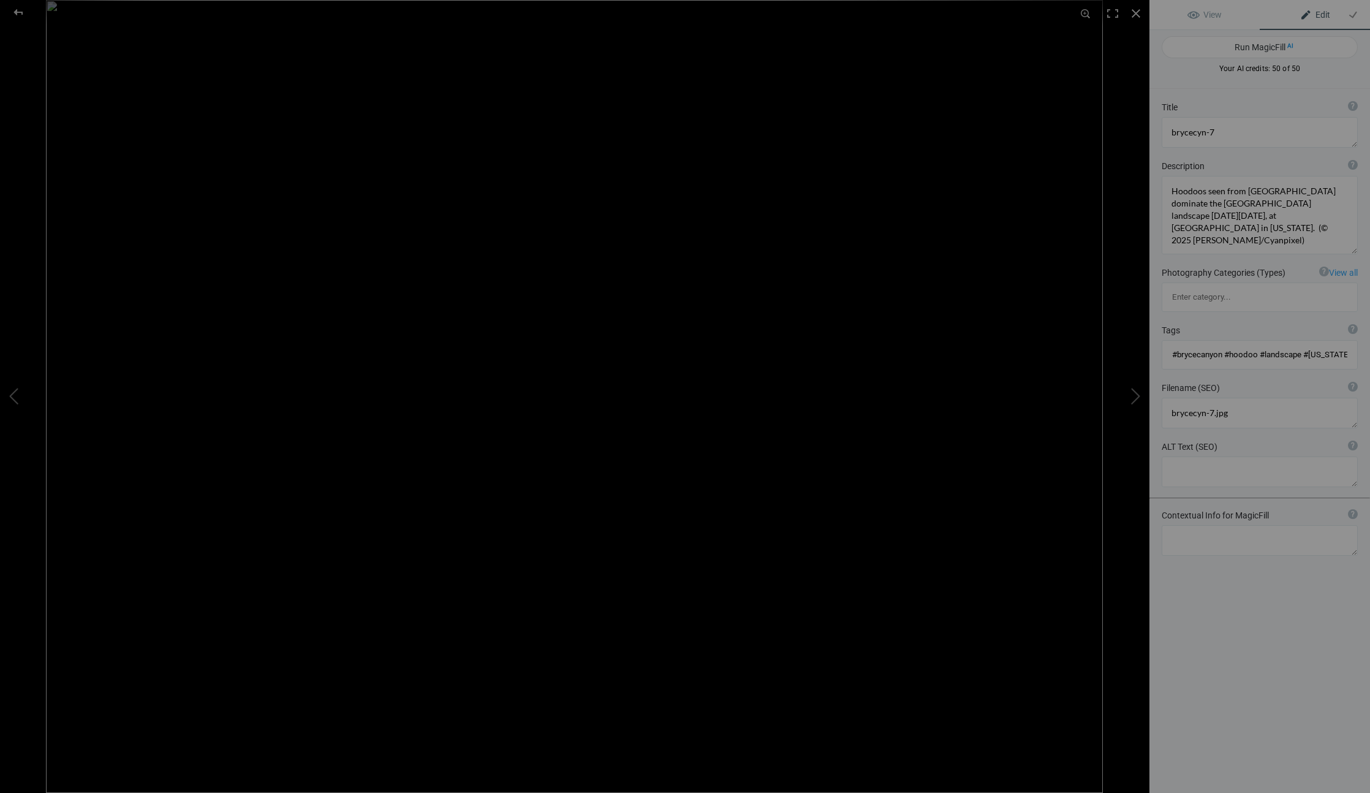
type textarea "brycecyn-6"
type textarea "brycecyn-6.jpg"
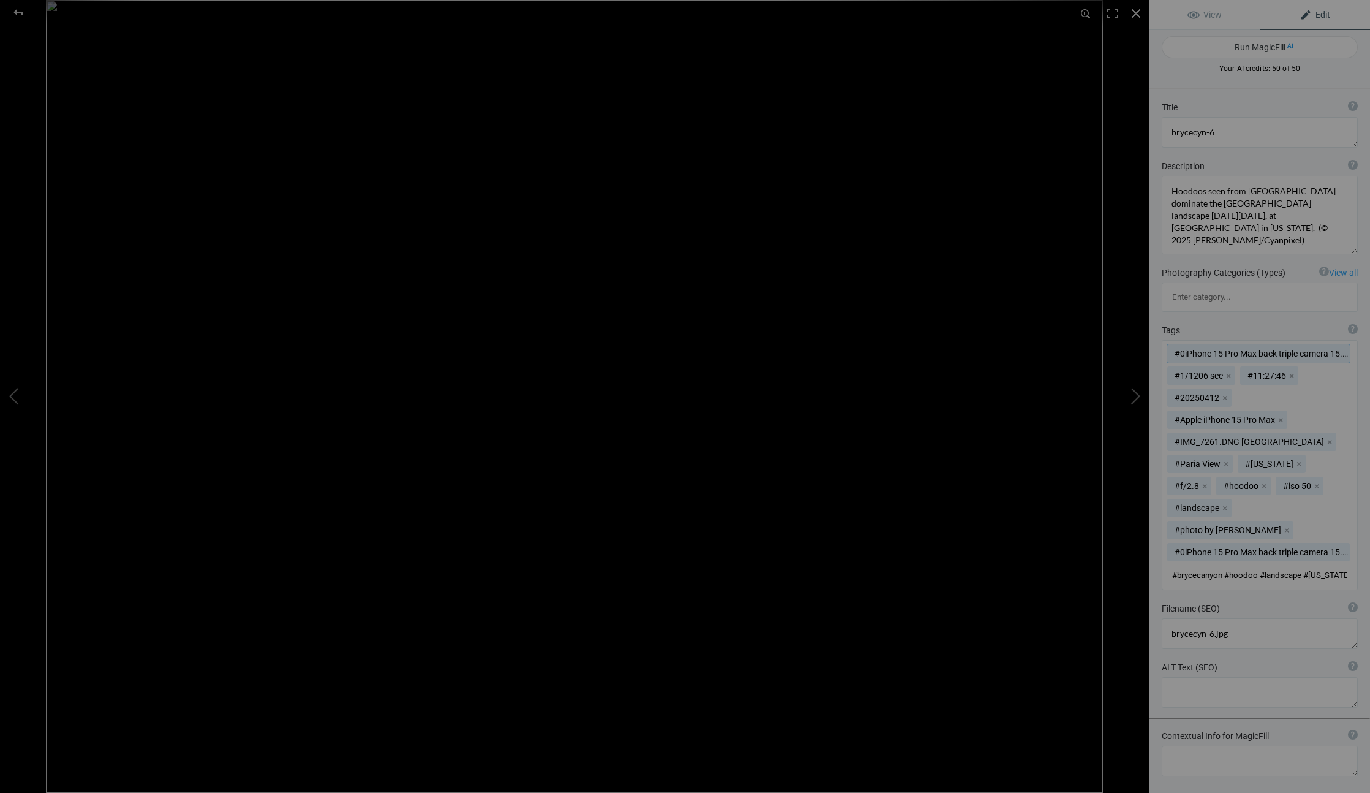
click at [1340, 344] on mat-chip "#0iPhone 15 Pro Max back triple camera 15.66mm f/2. x" at bounding box center [1258, 353] width 183 height 18
click at [1323, 543] on mat-chip "#0iPhone 15 Pro Max back triple camera 15.66mm f/2. x" at bounding box center [1258, 552] width 183 height 18
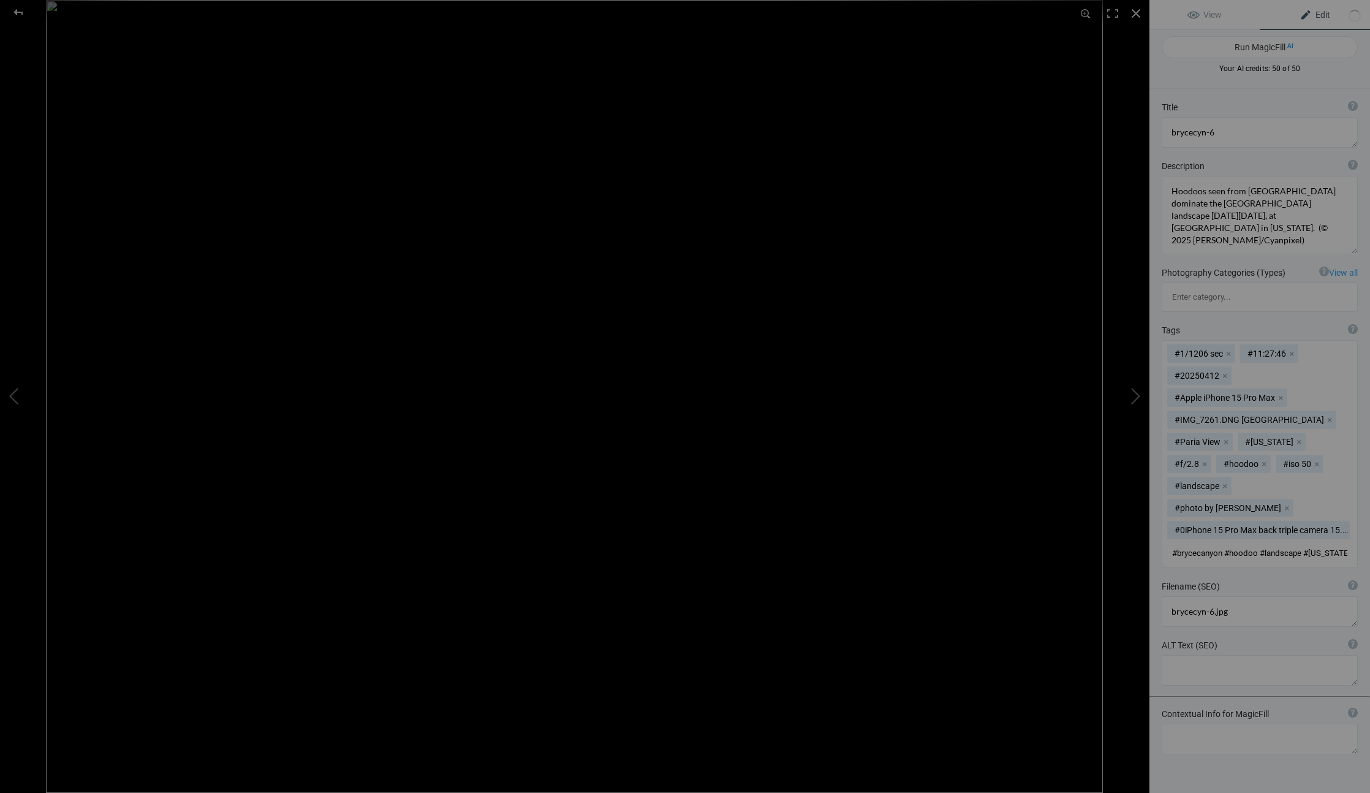
click at [1304, 521] on mat-chip "#0iPhone 15 Pro Max back triple camera 15.66mm f/2. x" at bounding box center [1258, 530] width 183 height 18
click at [1261, 499] on mat-chip "#photo by Cindi Christie x" at bounding box center [1230, 508] width 126 height 18
click at [1211, 455] on mat-chip "#f/2.8 x" at bounding box center [1189, 464] width 44 height 18
click at [1255, 433] on mat-chip "#Utah x" at bounding box center [1272, 442] width 68 height 18
click at [1200, 433] on mat-chip "#Paria View x" at bounding box center [1200, 442] width 66 height 18
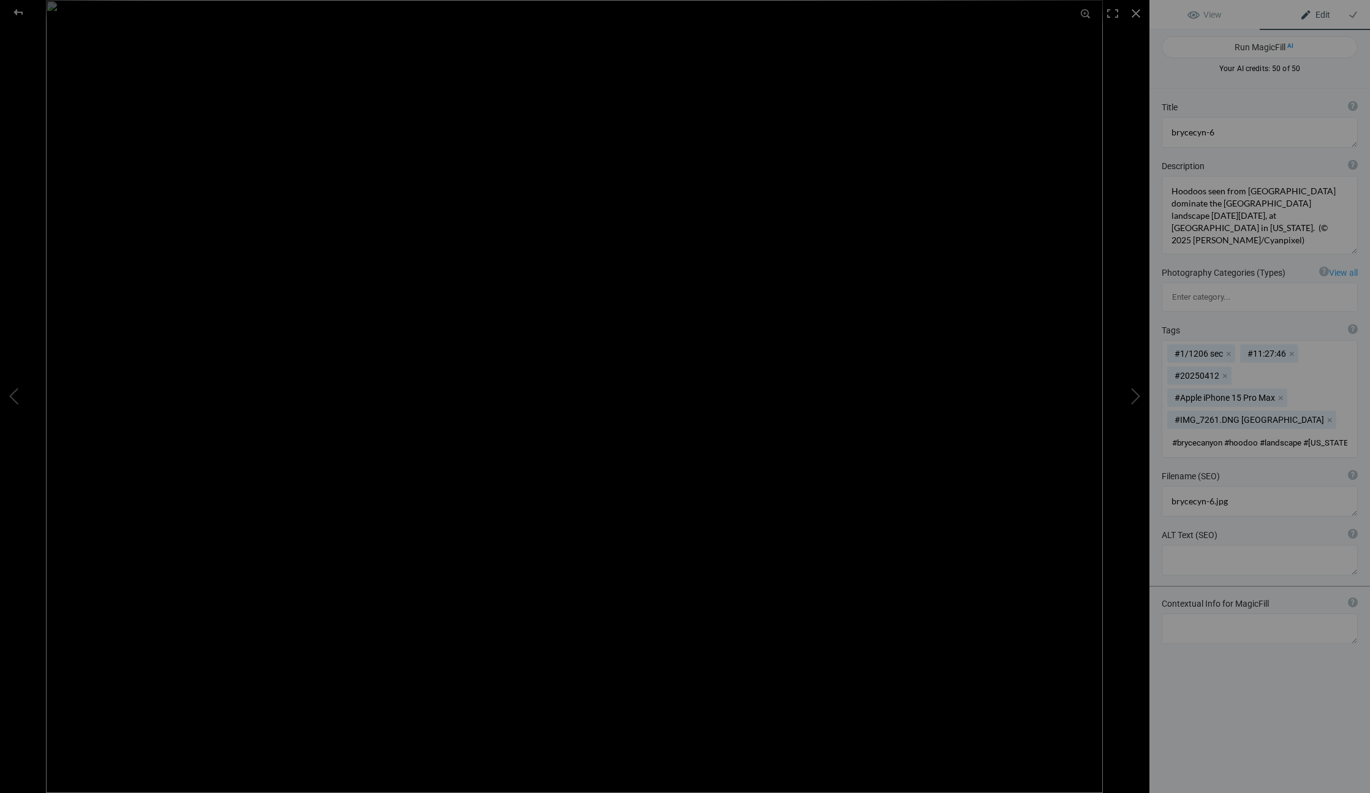
click at [1312, 410] on mat-chip "#IMG_7261.DNG Bryce Canyon National Park x" at bounding box center [1251, 419] width 169 height 18
click at [1265, 388] on mat-chip "#Apple iPhone 15 Pro Max x" at bounding box center [1227, 397] width 120 height 18
click at [1211, 344] on mat-chip "#1/1206 sec x" at bounding box center [1201, 353] width 68 height 18
click at [1214, 344] on mat-chip "#11:27:46 x" at bounding box center [1196, 353] width 58 height 18
click at [1242, 132] on textarea at bounding box center [1260, 132] width 196 height 31
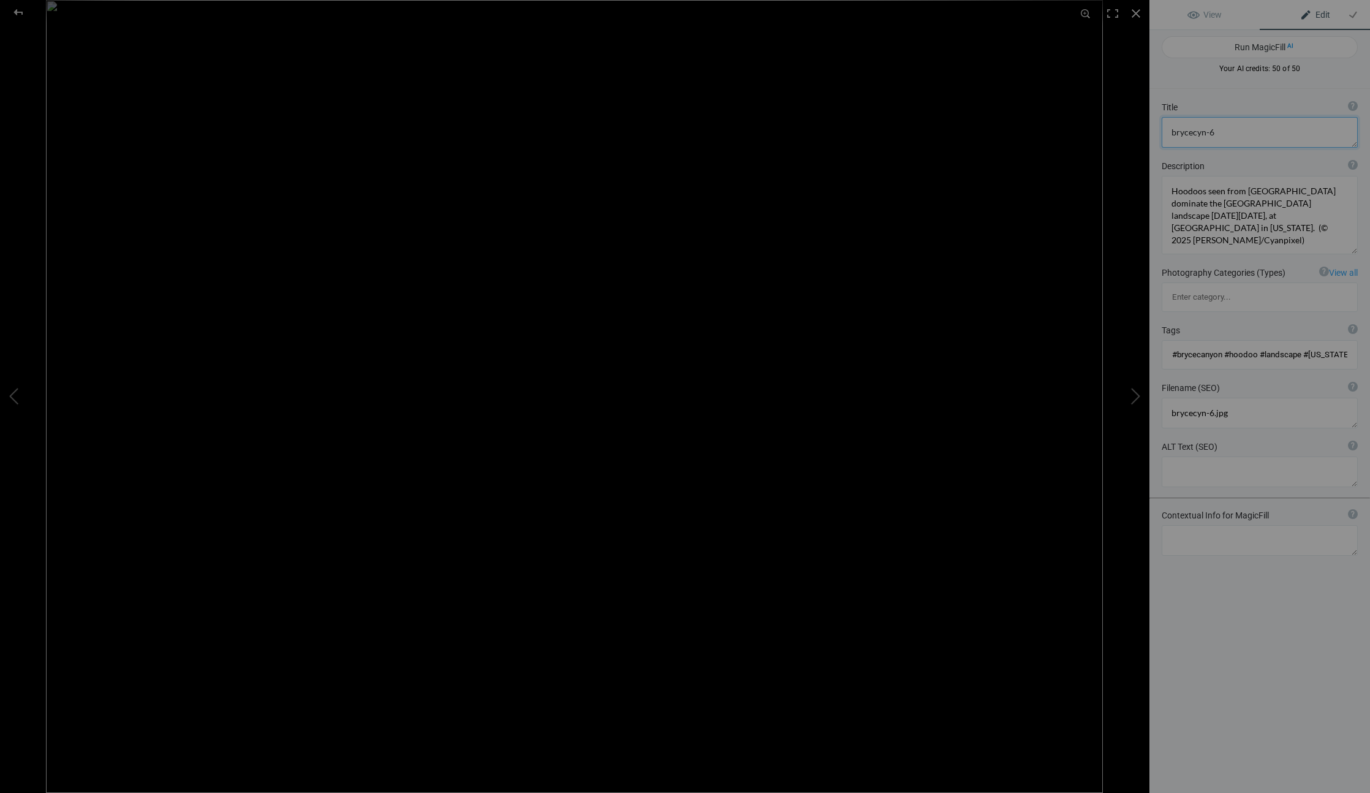
click at [1242, 132] on textarea at bounding box center [1260, 132] width 196 height 31
click at [1239, 141] on textarea at bounding box center [1260, 132] width 196 height 31
click at [1235, 132] on textarea at bounding box center [1260, 132] width 196 height 31
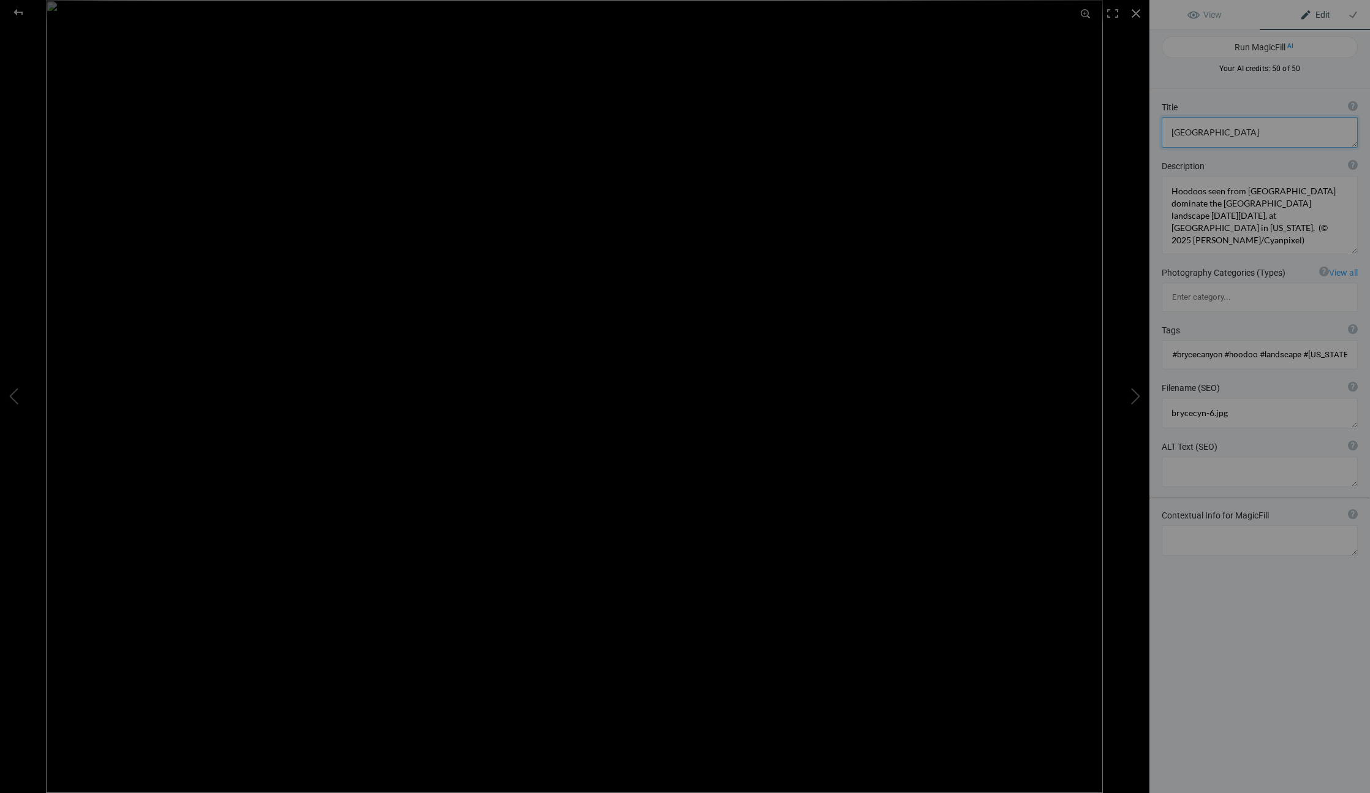
click at [1235, 132] on textarea at bounding box center [1260, 132] width 196 height 31
click at [1243, 132] on textarea at bounding box center [1260, 132] width 196 height 31
click at [1272, 126] on textarea at bounding box center [1260, 132] width 196 height 31
click at [1228, 133] on textarea at bounding box center [1260, 132] width 196 height 31
drag, startPoint x: 1225, startPoint y: 133, endPoint x: 1255, endPoint y: 135, distance: 29.5
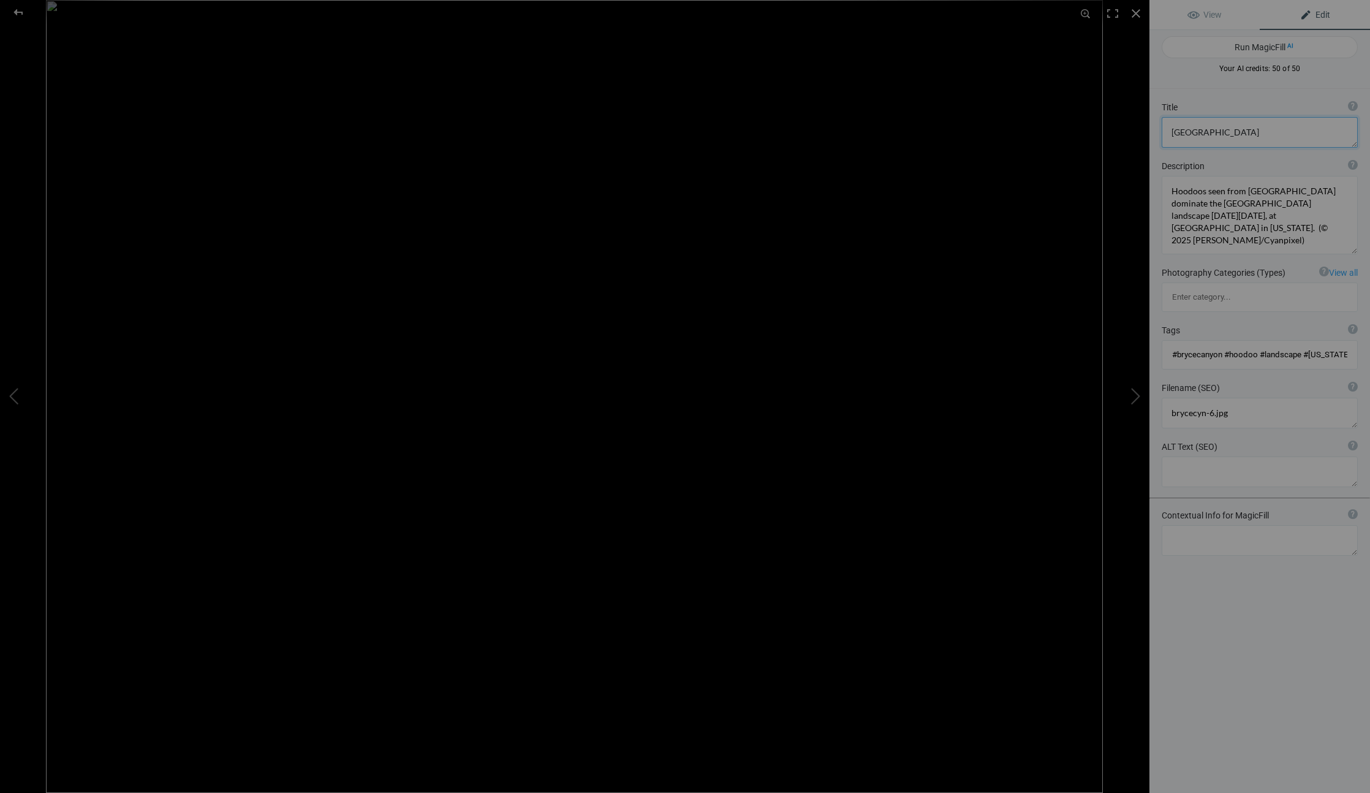
click at [1255, 135] on textarea at bounding box center [1260, 132] width 196 height 31
click at [1297, 131] on textarea at bounding box center [1260, 132] width 196 height 31
type textarea "[GEOGRAPHIC_DATA]"
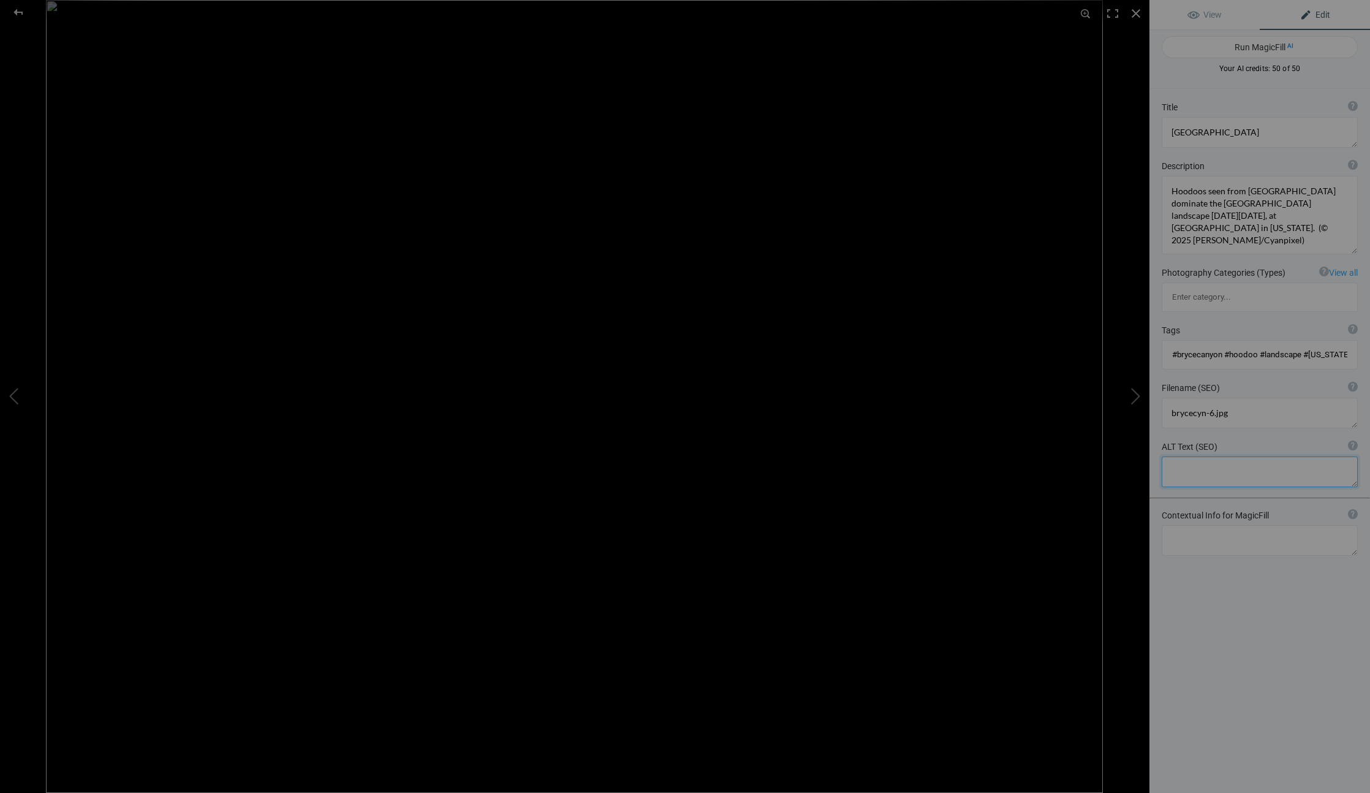
click at [1195, 456] on textarea at bounding box center [1260, 471] width 196 height 31
paste textarea "[GEOGRAPHIC_DATA]"
click at [1131, 392] on button at bounding box center [1103, 397] width 92 height 286
click at [1126, 396] on button at bounding box center [1103, 397] width 92 height 286
type textarea "[GEOGRAPHIC_DATA]"
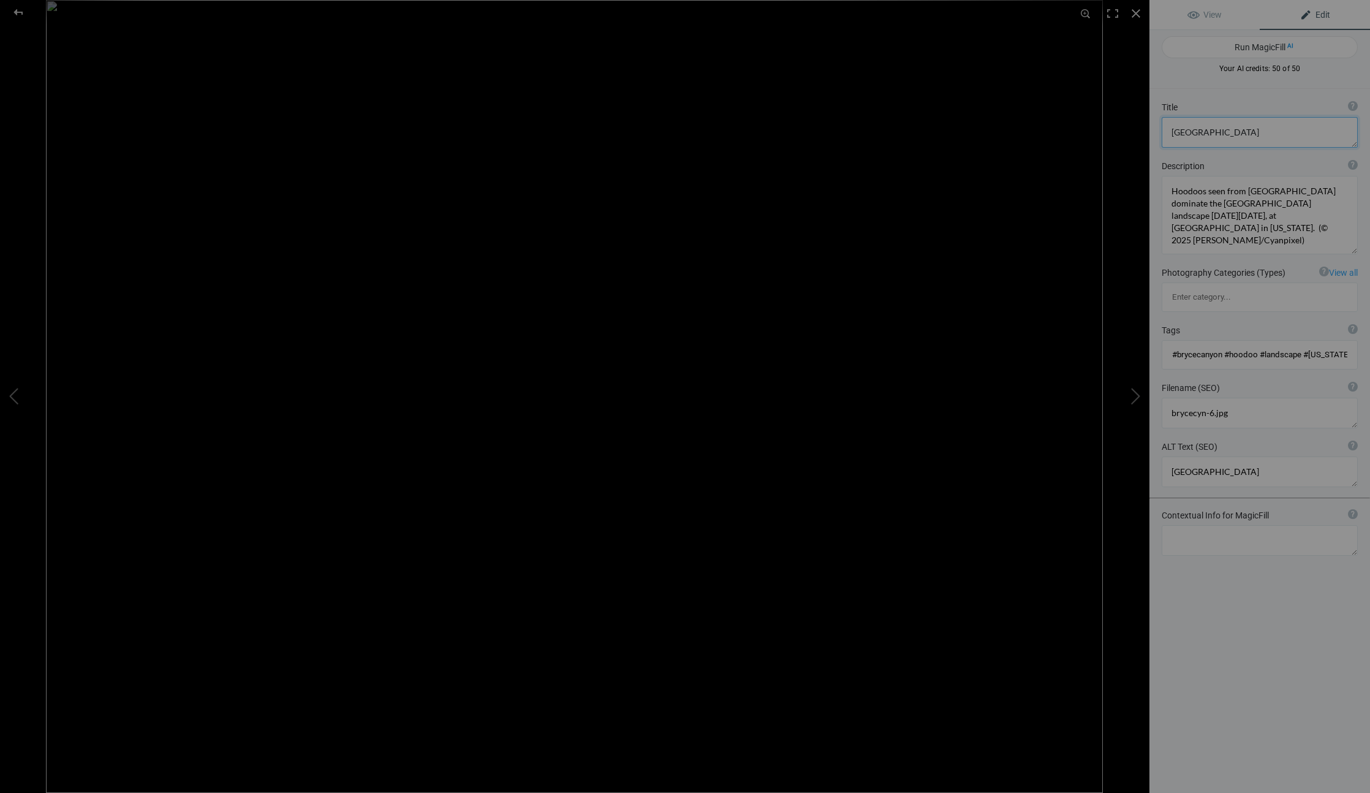
click at [1281, 135] on textarea at bounding box center [1260, 132] width 196 height 31
click at [1227, 195] on textarea at bounding box center [1260, 215] width 196 height 78
click at [1249, 211] on textarea at bounding box center [1260, 215] width 196 height 78
click at [1257, 233] on textarea at bounding box center [1260, 215] width 196 height 78
click at [19, 392] on button at bounding box center [46, 397] width 92 height 286
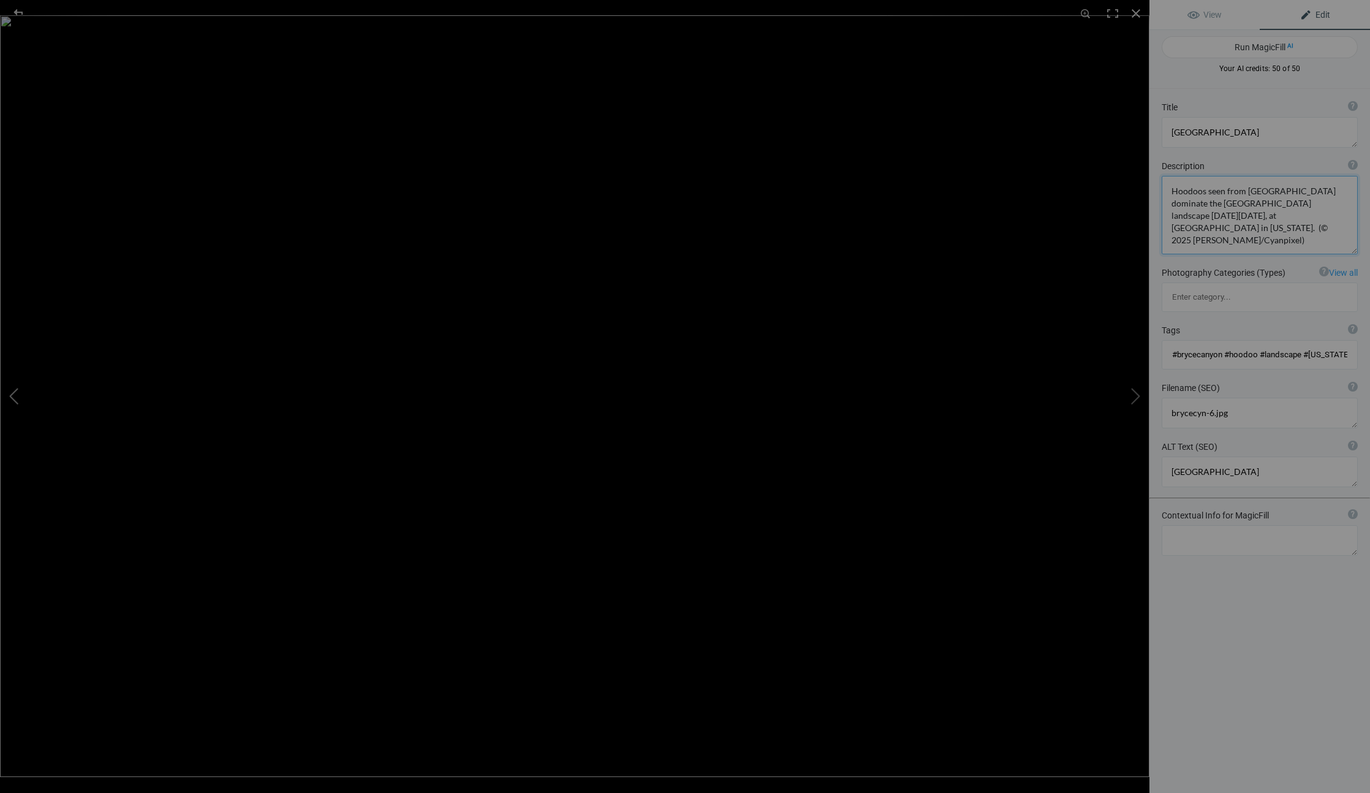
type textarea "brycecyn-7"
type textarea "brycecyn-7.jpg"
click at [14, 393] on button at bounding box center [46, 397] width 92 height 286
type textarea "[GEOGRAPHIC_DATA]"
type textarea "brycecyn-6.jpg"
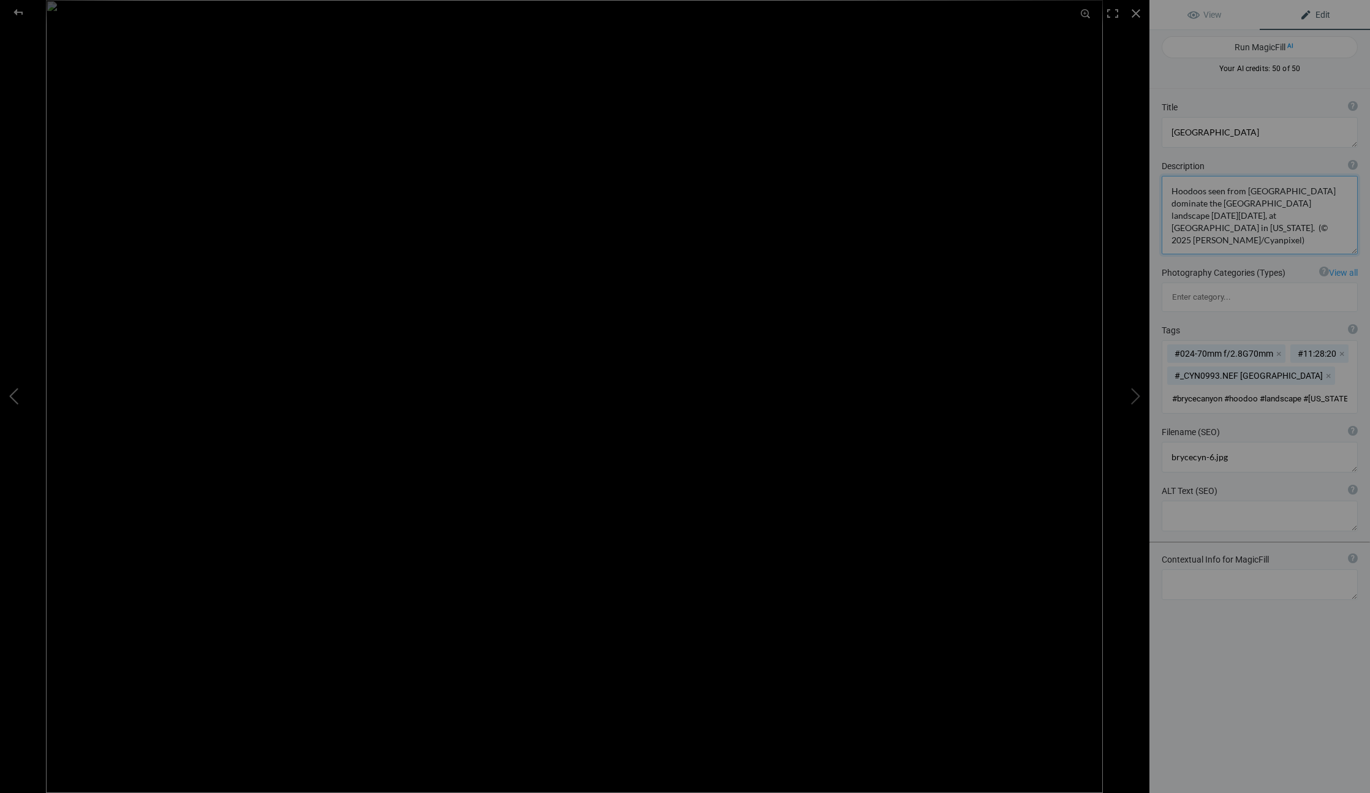
click at [14, 393] on button at bounding box center [46, 397] width 92 height 286
type textarea "brycecyn-5"
type textarea "brycecyn-5.jpg"
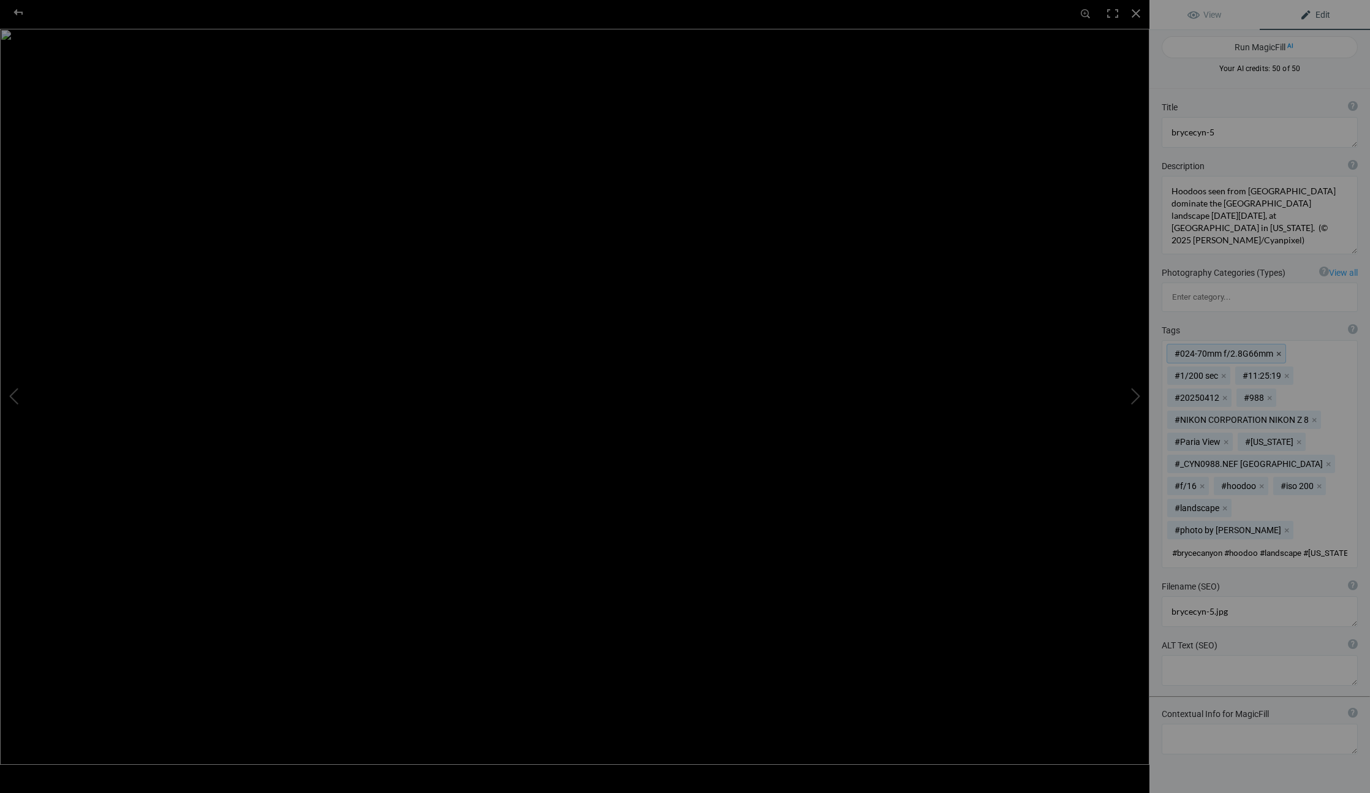
click at [1277, 349] on button "x" at bounding box center [1278, 353] width 9 height 9
click at [1229, 344] on mat-chip "#1/200 sec x" at bounding box center [1198, 353] width 63 height 18
click at [1222, 349] on button "x" at bounding box center [1223, 353] width 9 height 9
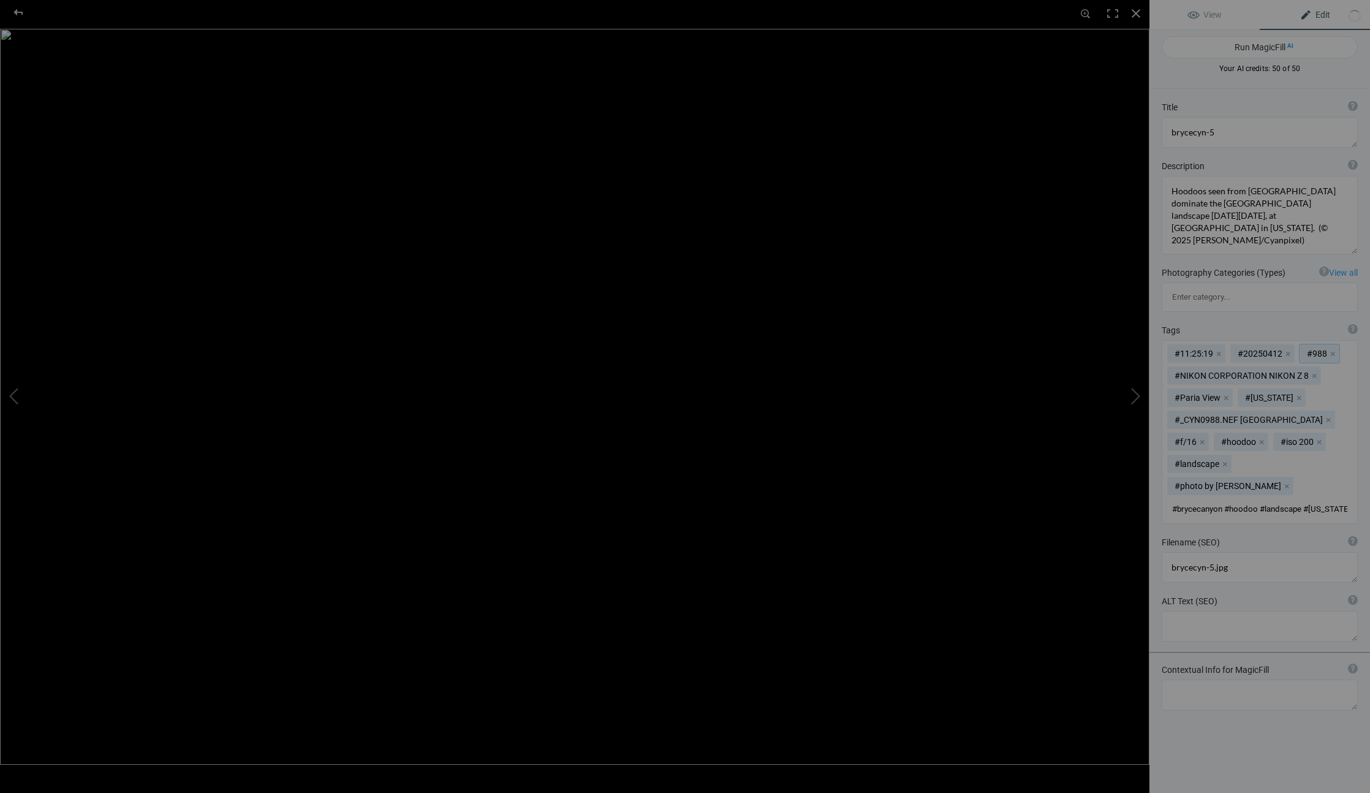
click at [1328, 344] on mat-chip "#988 x" at bounding box center [1319, 353] width 40 height 18
click at [1332, 349] on button "x" at bounding box center [1332, 353] width 9 height 9
click at [1290, 349] on button "x" at bounding box center [1288, 353] width 9 height 9
click at [1217, 349] on button "x" at bounding box center [1218, 353] width 9 height 9
click at [1236, 131] on textarea at bounding box center [1260, 132] width 196 height 31
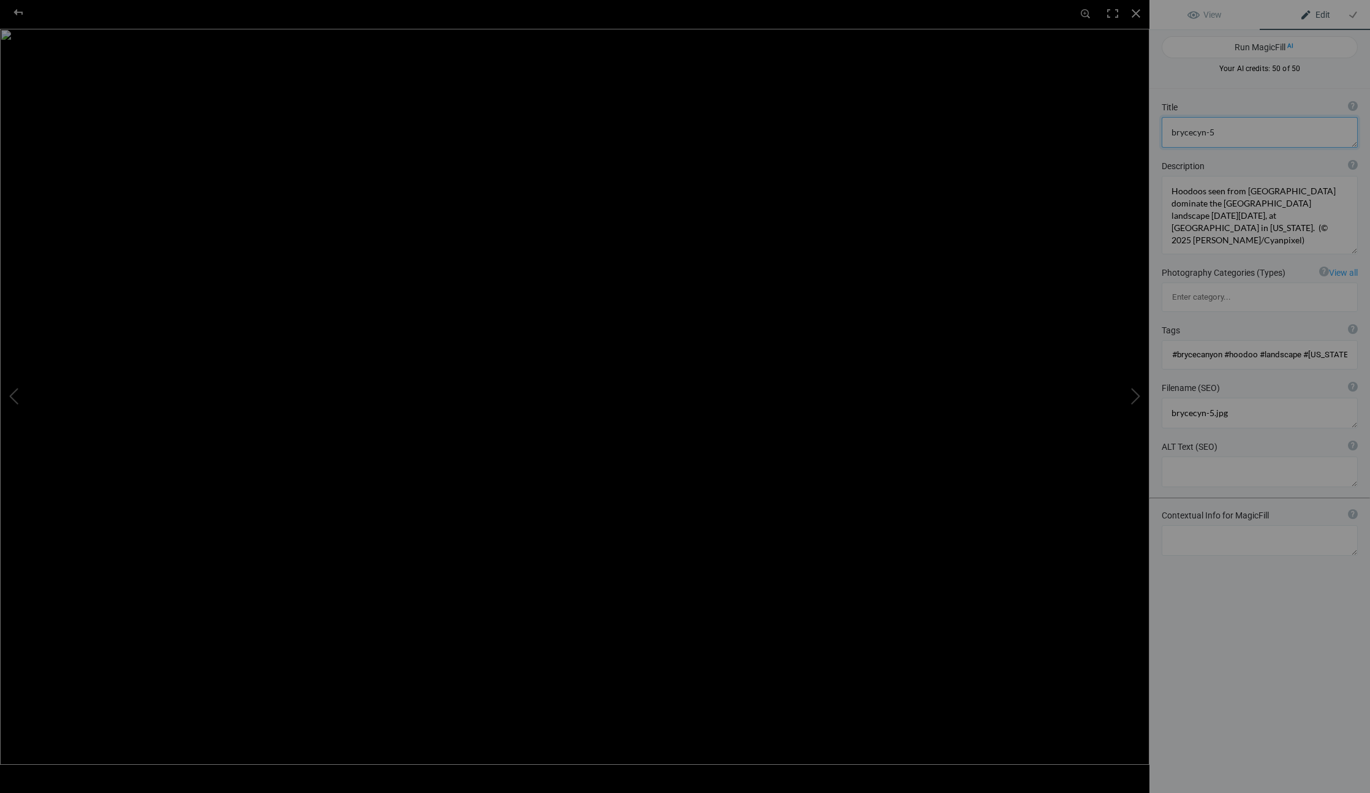
click at [1235, 131] on textarea at bounding box center [1260, 132] width 196 height 31
click at [1235, 132] on textarea at bounding box center [1260, 132] width 196 height 31
type textarea "[GEOGRAPHIC_DATA]"
click at [1195, 456] on textarea at bounding box center [1260, 471] width 196 height 31
paste textarea "[GEOGRAPHIC_DATA]"
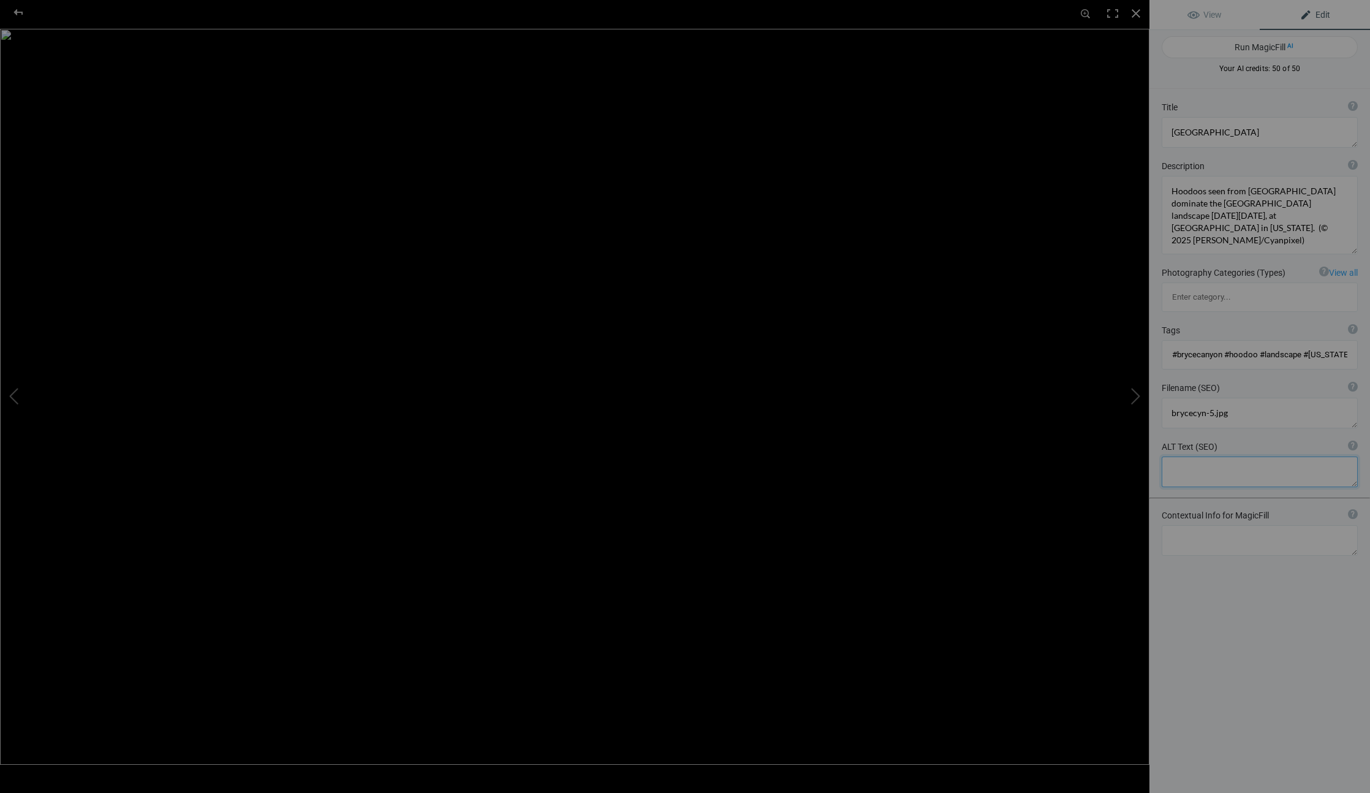
type textarea "[GEOGRAPHIC_DATA]"
click at [12, 396] on button at bounding box center [46, 397] width 92 height 286
type textarea "Hoodoos seen from the Inspiration Point overlook dominate the Bryce Amphitheate…"
type textarea "brycecyn-3.jpg"
type textarea "Bryce Canyon National Park hoodoos"
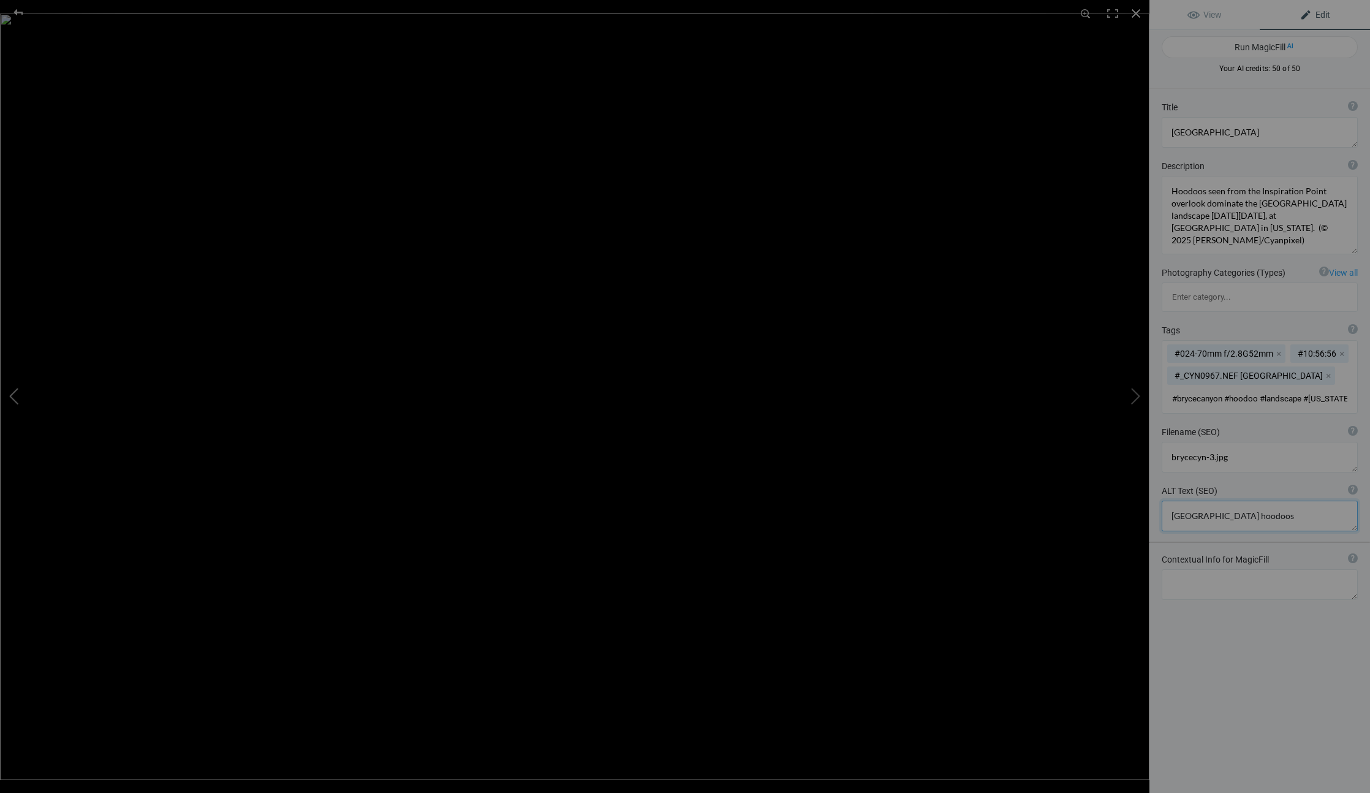
click at [12, 396] on button at bounding box center [46, 397] width 92 height 286
type textarea "brycecyn-4"
type textarea "Duplicate photos, Utah and Arizona RV trip April 2025"
type textarea "brycecyn-4.jpg"
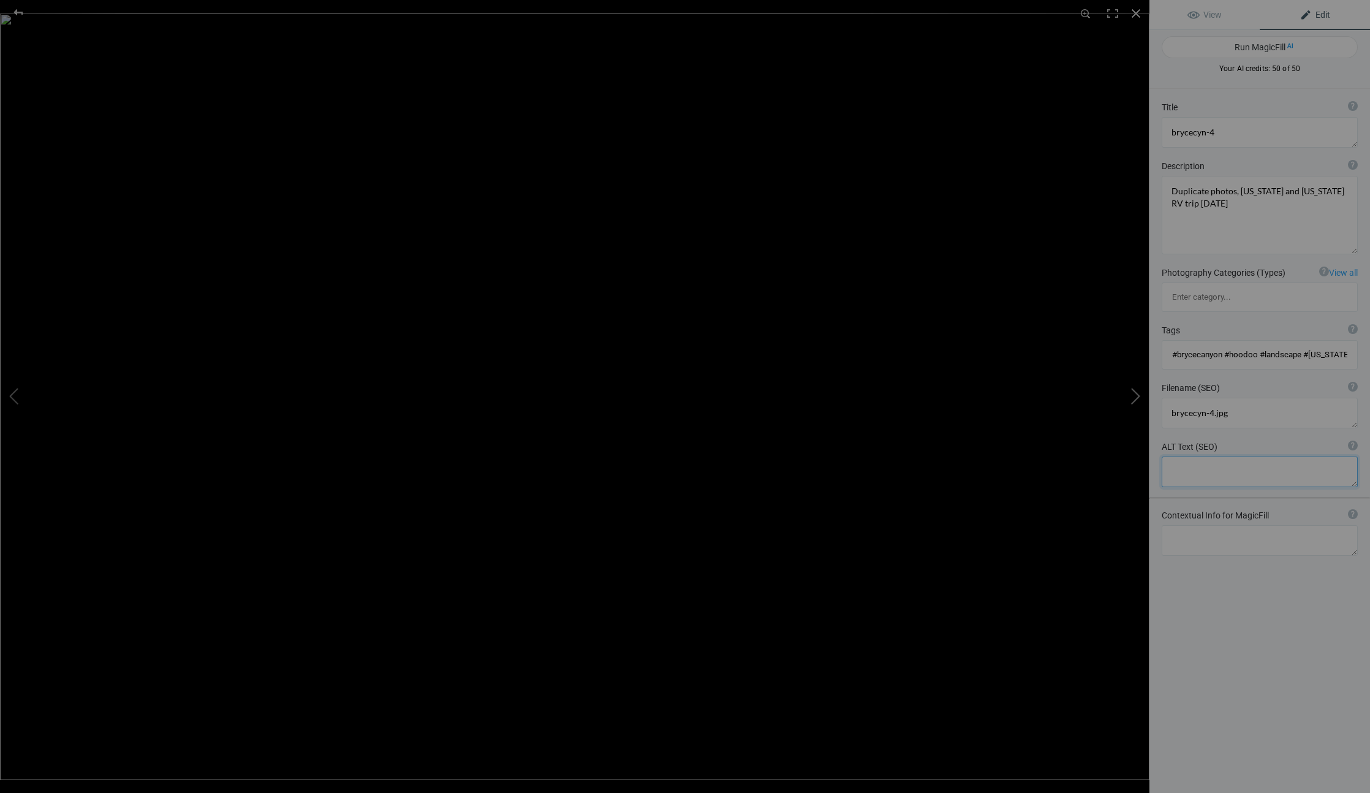
click at [1137, 398] on button at bounding box center [1103, 397] width 92 height 286
click at [19, 9] on div at bounding box center [18, 12] width 44 height 25
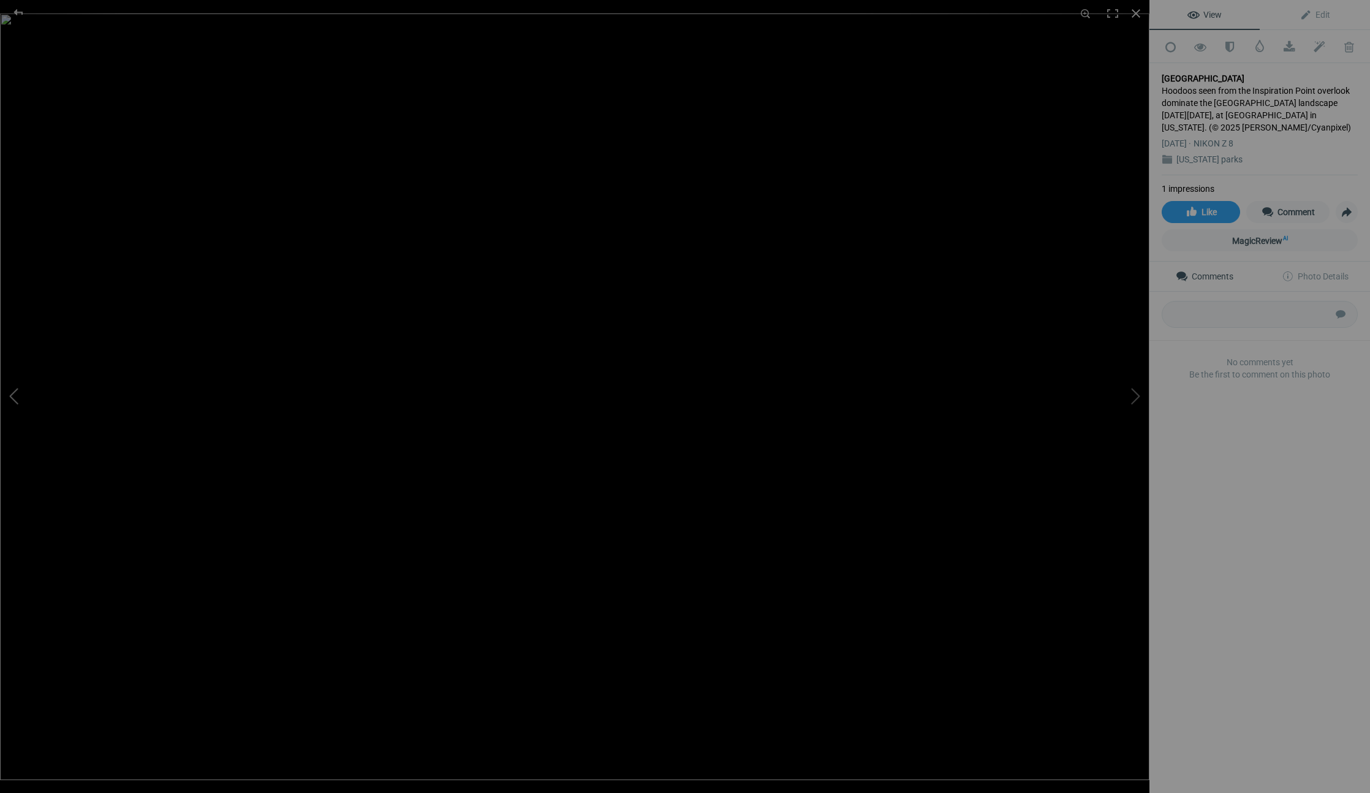
click at [14, 387] on button at bounding box center [46, 397] width 92 height 286
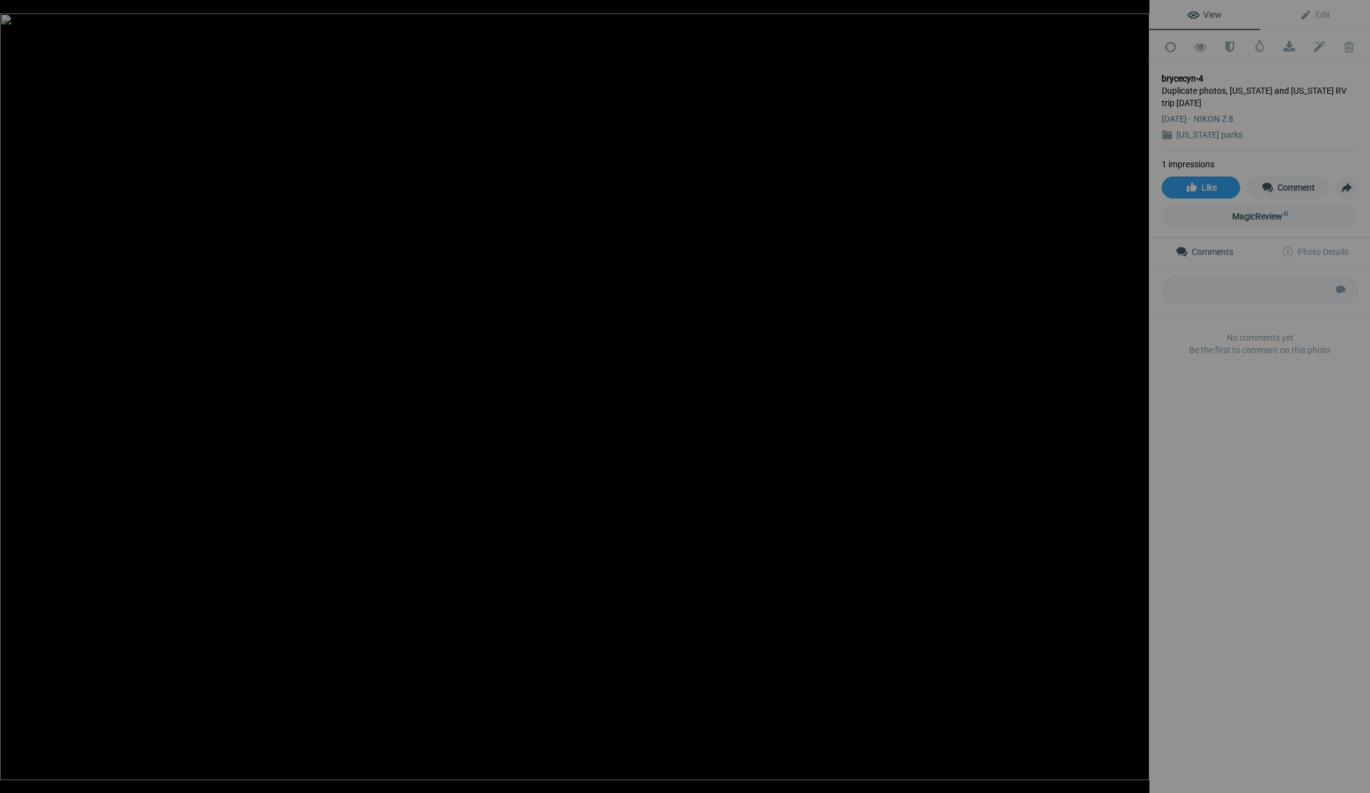
click at [15, 387] on button at bounding box center [46, 397] width 92 height 286
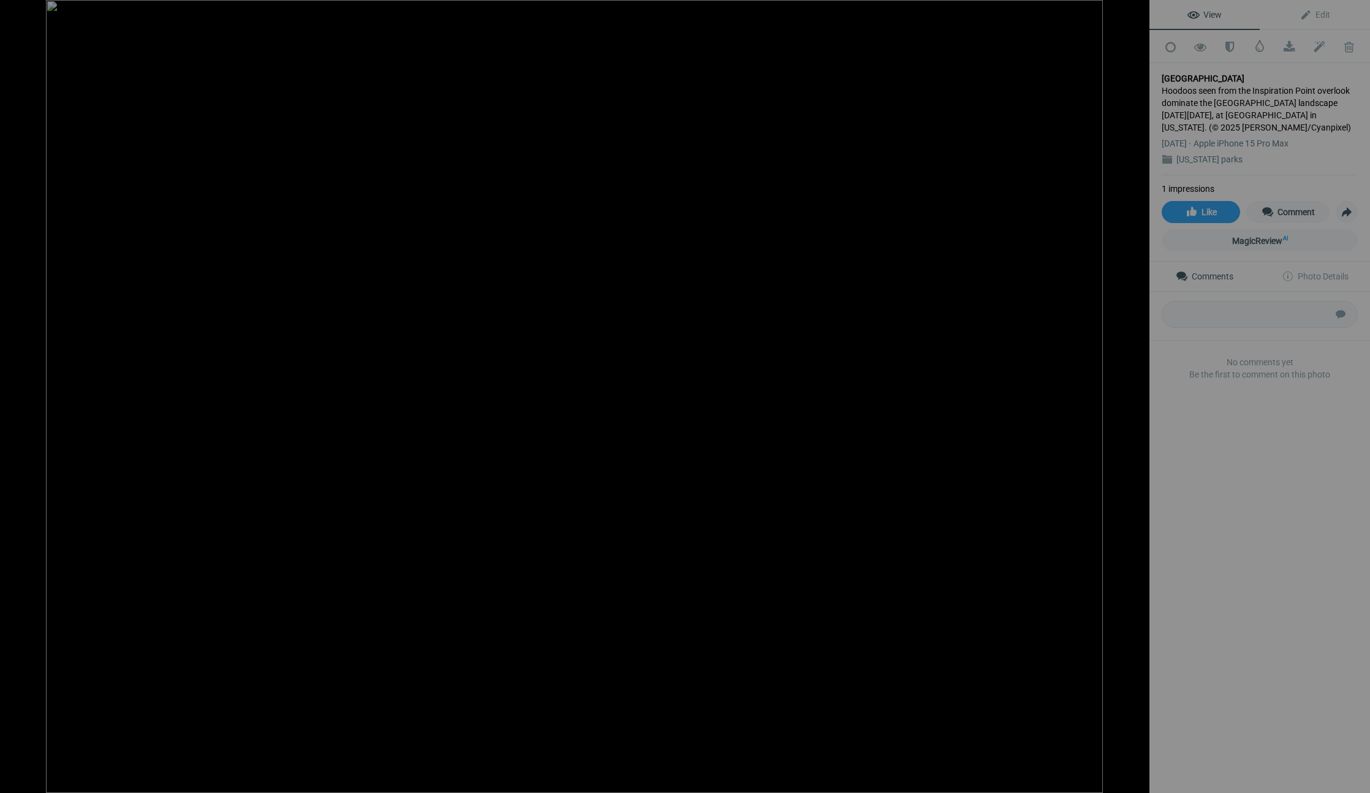
click at [15, 387] on button at bounding box center [46, 397] width 92 height 286
click at [13, 392] on button at bounding box center [46, 397] width 92 height 286
click at [1138, 391] on button at bounding box center [1103, 397] width 92 height 286
click at [1133, 392] on button at bounding box center [1103, 397] width 92 height 286
click at [1130, 392] on button at bounding box center [1103, 397] width 92 height 286
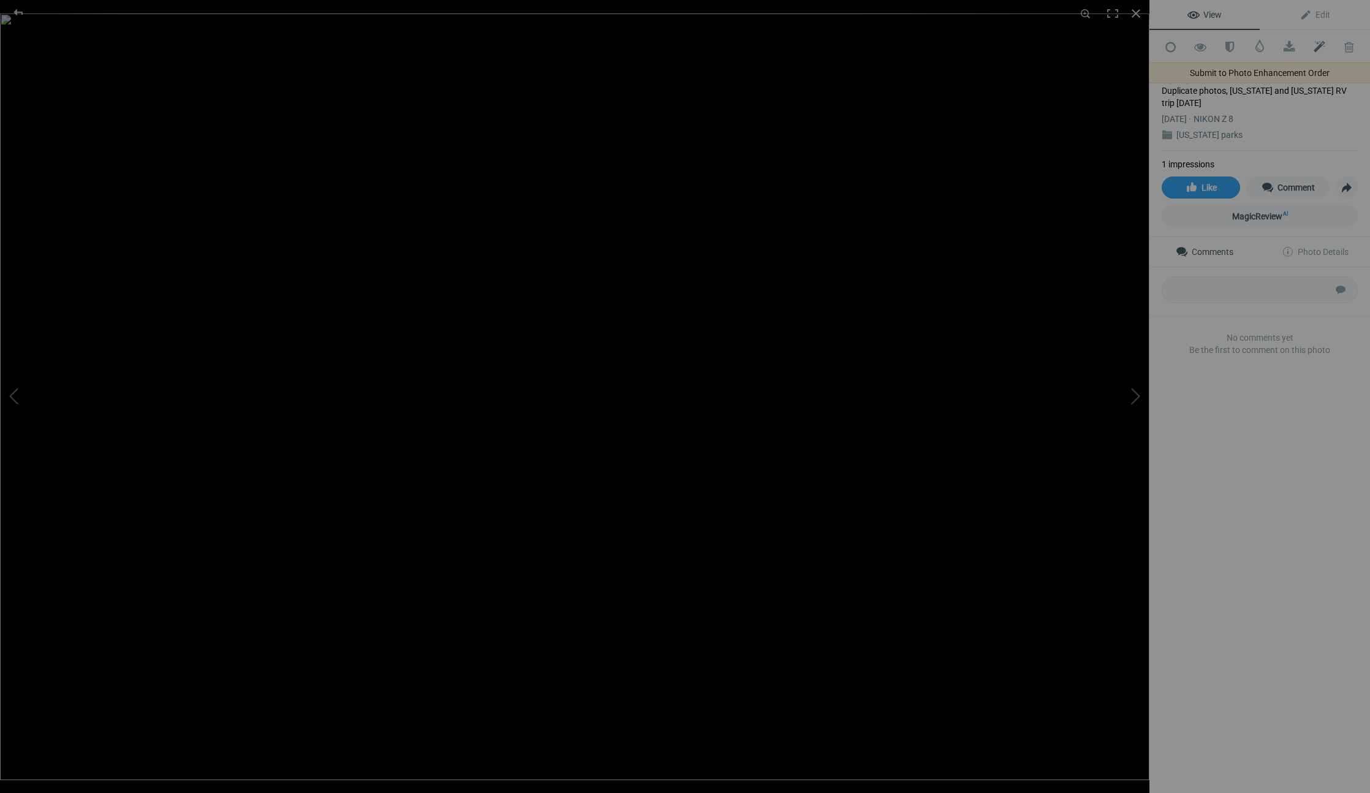
click at [1323, 44] on span at bounding box center [1319, 47] width 30 height 12
click at [1299, 65] on div "brycecyn-4 Duplicate photos, Utah and Arizona RV trip April 2025 Apr 12, 2025 N…" at bounding box center [1260, 107] width 196 height 88
click at [1322, 41] on span at bounding box center [1319, 47] width 30 height 12
click at [1306, 7] on link "Edit" at bounding box center [1315, 14] width 110 height 29
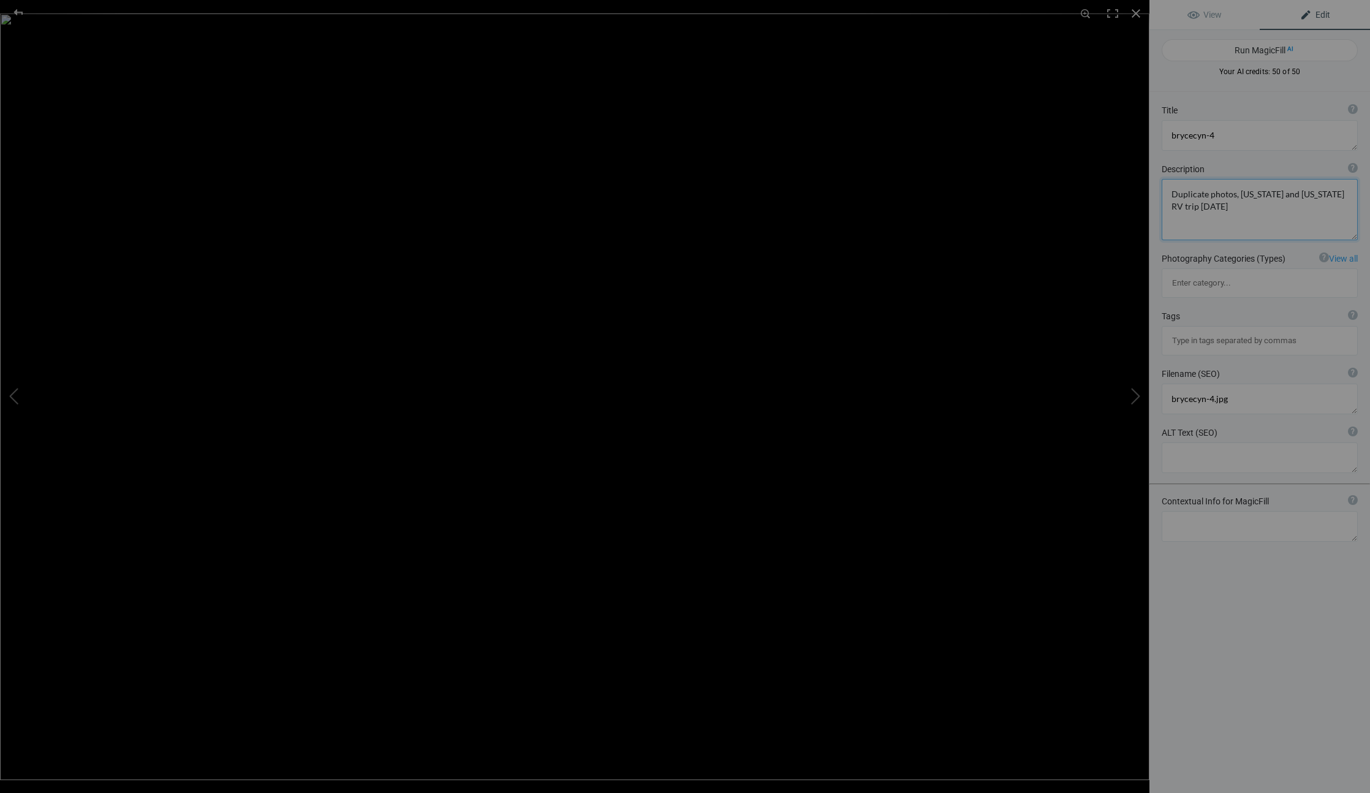
click at [1216, 218] on textarea at bounding box center [1260, 209] width 196 height 61
click at [1216, 210] on textarea at bounding box center [1260, 209] width 196 height 61
type textarea "n"
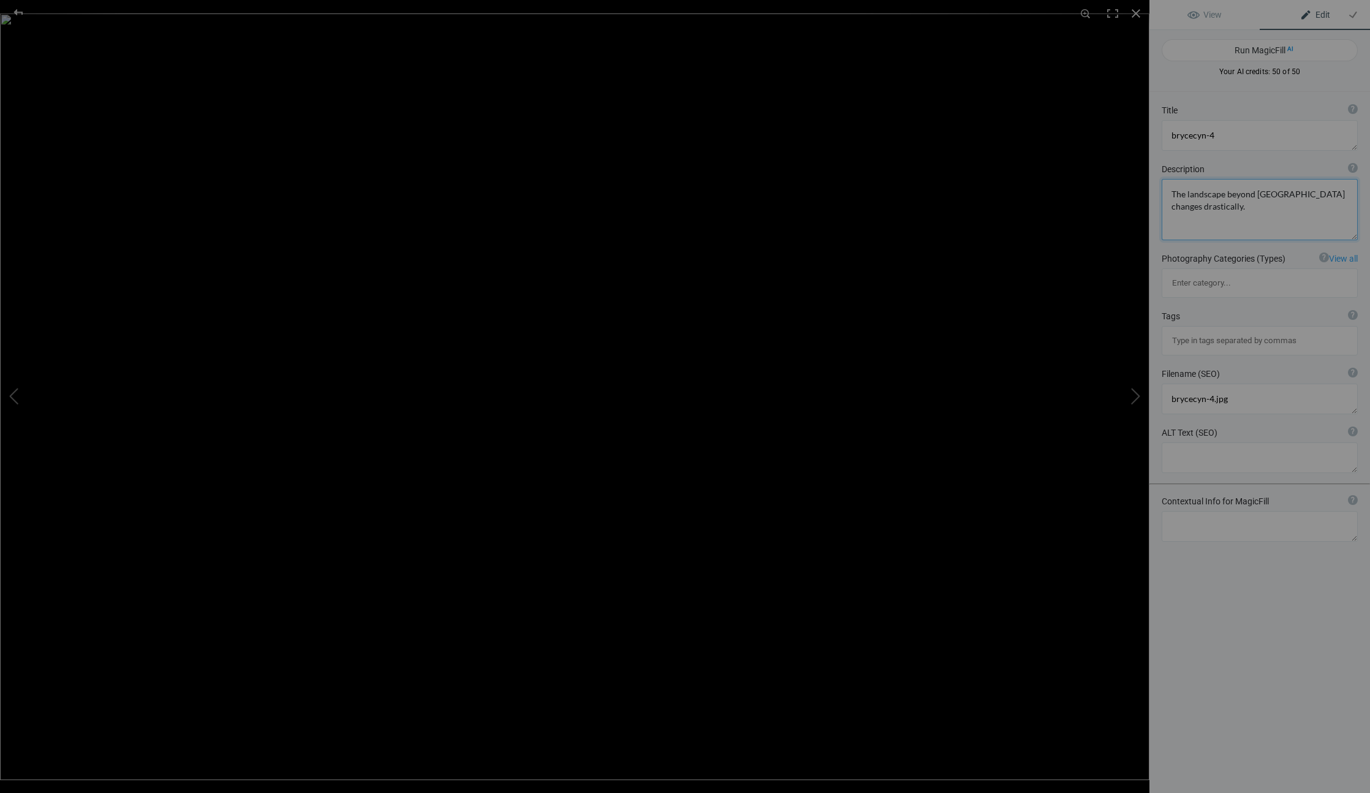
type textarea "The landscape beyond Bryce Canyon National Park changes drastically."
click at [1235, 384] on textarea at bounding box center [1260, 399] width 196 height 31
click at [1209, 442] on textarea at bounding box center [1260, 457] width 196 height 31
paste textarea "[GEOGRAPHIC_DATA]"
type textarea "[GEOGRAPHIC_DATA]"
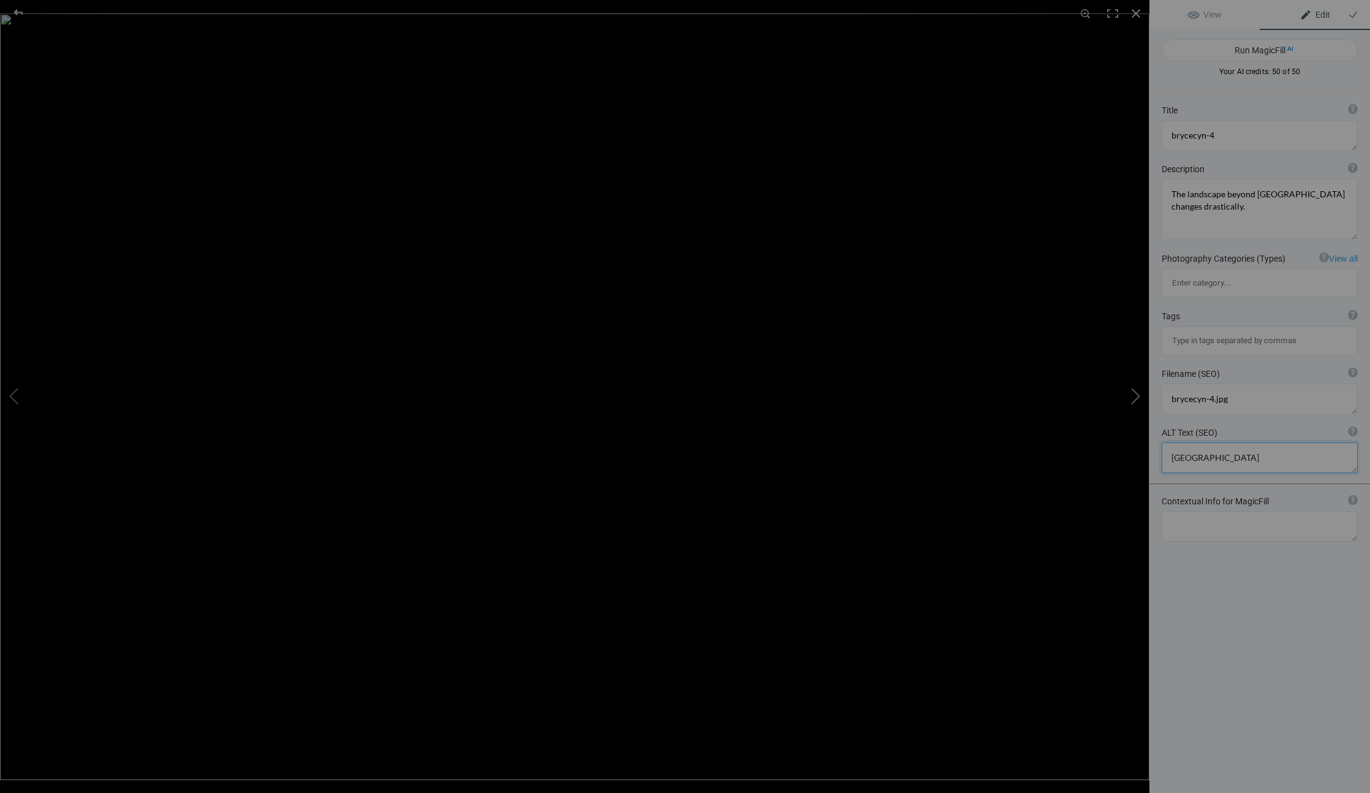
click at [1067, 310] on button at bounding box center [1103, 397] width 92 height 286
type textarea "[GEOGRAPHIC_DATA]"
type textarea "Hoodoos seen from the Inspiration Point overlook dominate the Bryce Amphitheate…"
type textarea "brycecyn-3.jpg"
type textarea "Bryce Canyon National Park hoodoos"
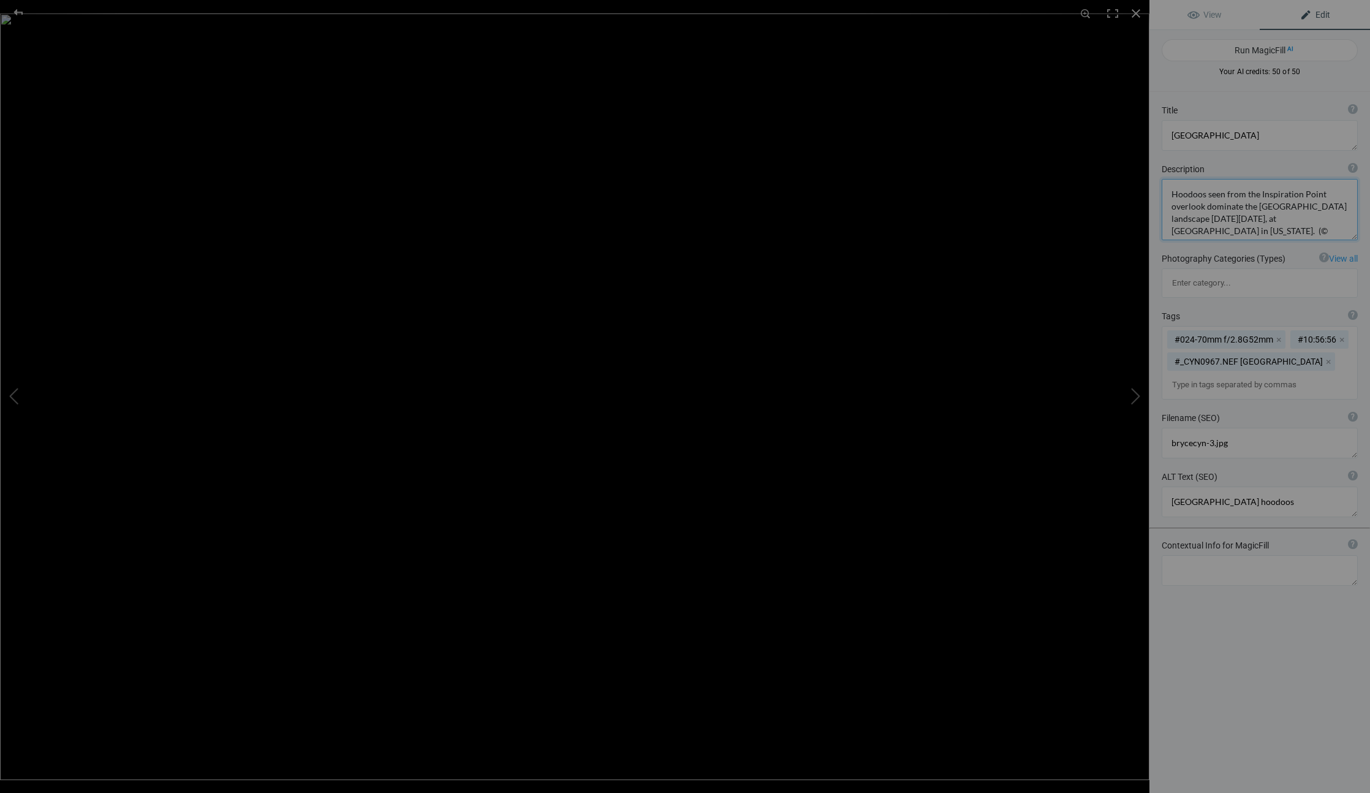
click at [1263, 202] on textarea at bounding box center [1260, 209] width 196 height 61
drag, startPoint x: 1213, startPoint y: 217, endPoint x: 1319, endPoint y: 247, distance: 110.2
click at [1319, 247] on div "Title ? Photo title is one of the highest used Search Engine ranking criteria a…" at bounding box center [1259, 488] width 221 height 793
click at [1138, 397] on button at bounding box center [1103, 397] width 92 height 286
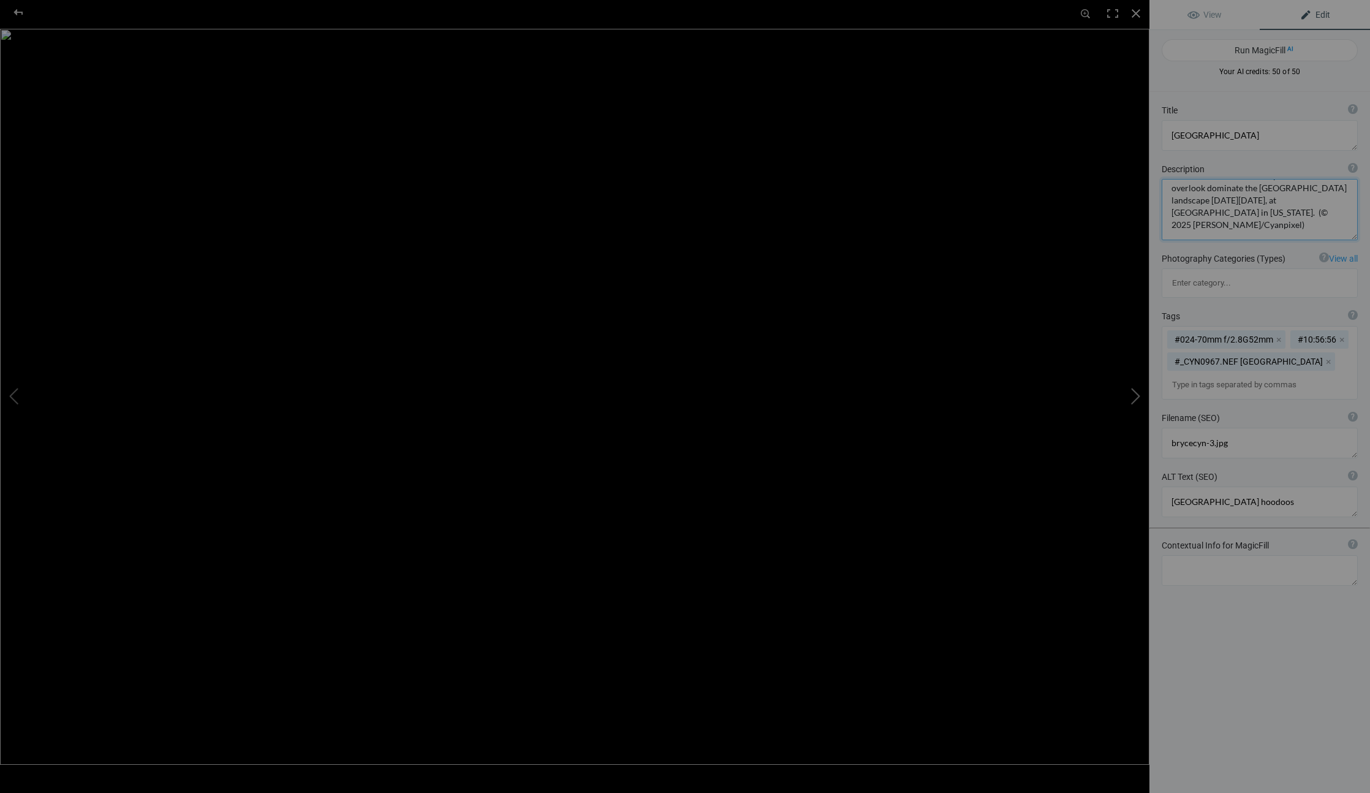
type textarea "Hoodoos seen from Paria View dominate the Bryce Amphitheater landscape on Satur…"
type textarea "brycecyn-5.jpg"
type textarea "[GEOGRAPHIC_DATA]"
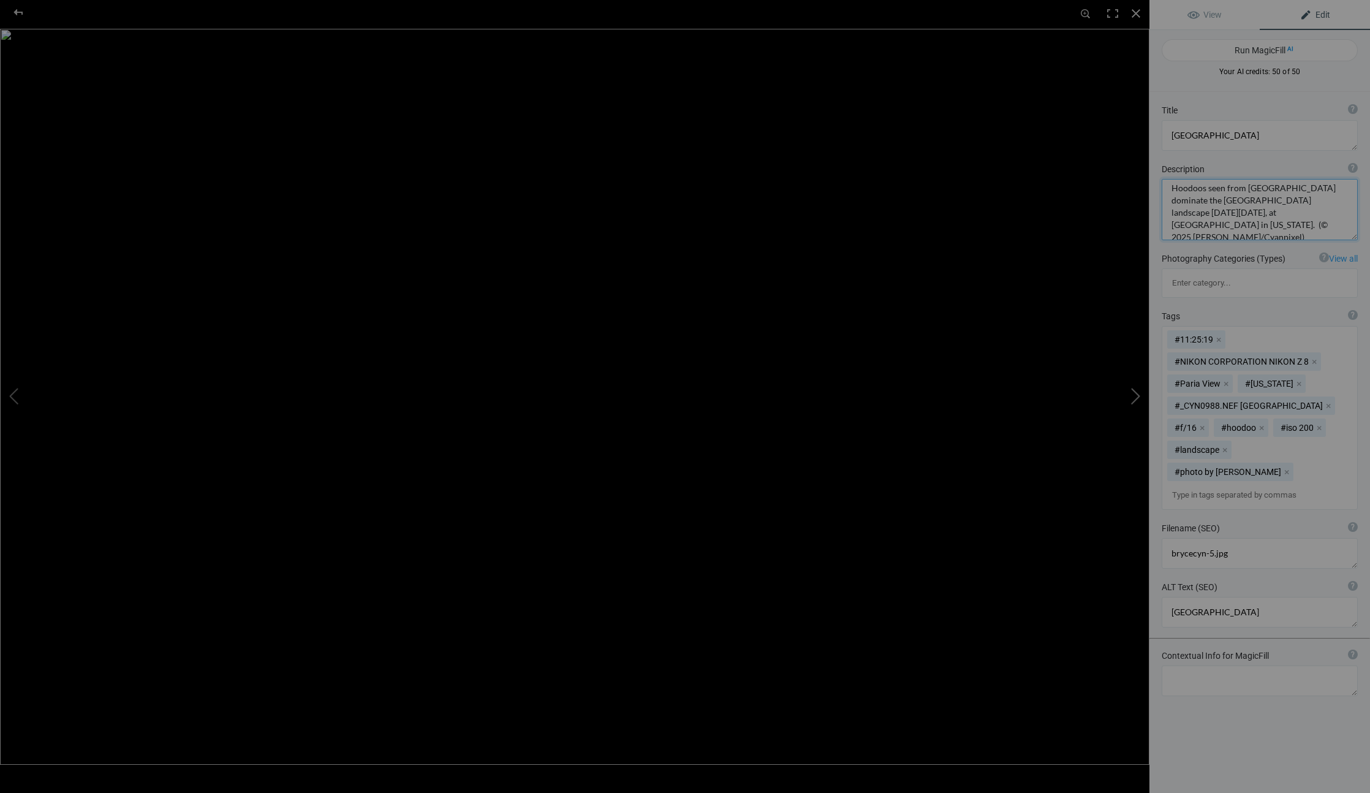
click at [1138, 398] on button at bounding box center [1103, 397] width 92 height 286
type textarea "brycecyn-6.jpg"
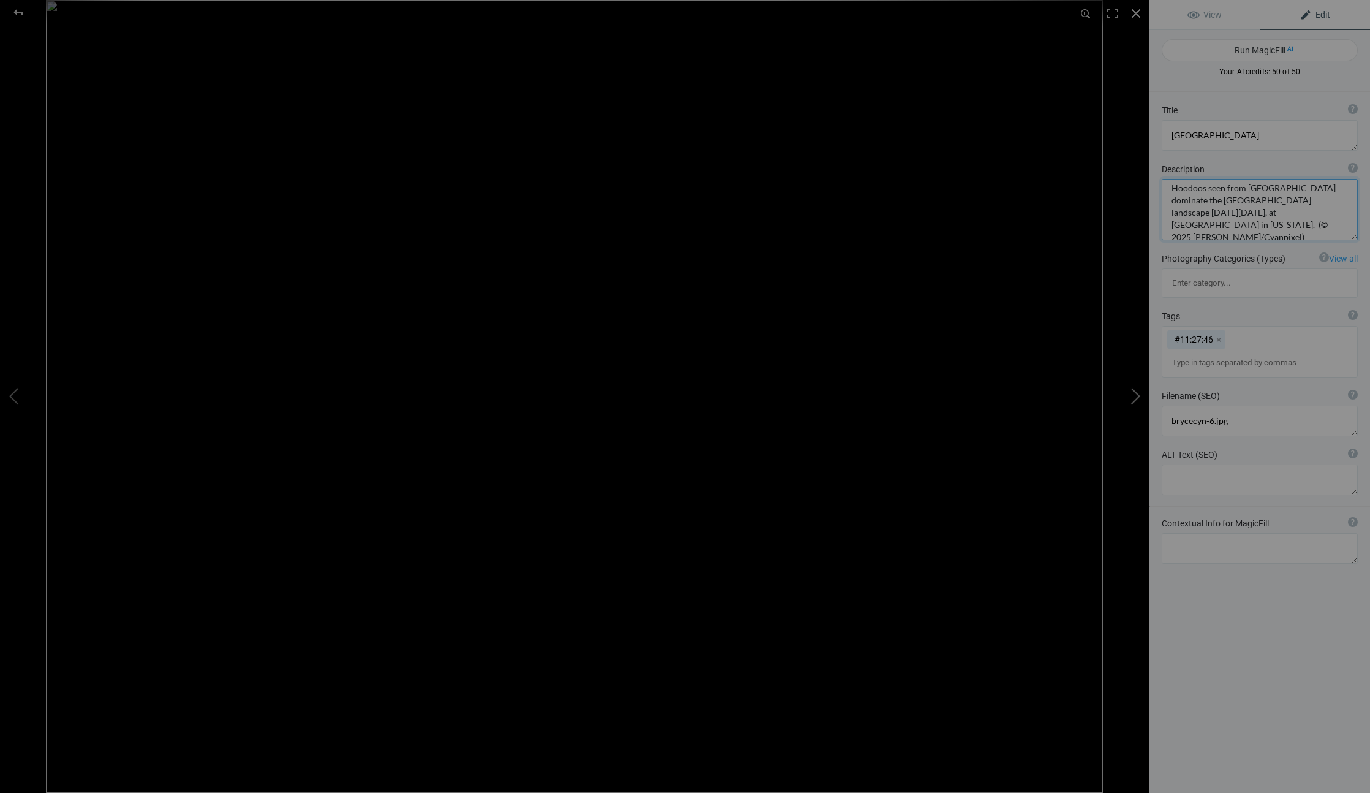
click at [1139, 397] on button at bounding box center [1103, 397] width 92 height 286
type textarea "brycecyn-7"
type textarea "brycecyn-7.jpg"
click at [1139, 397] on button at bounding box center [1103, 397] width 92 height 286
type textarea "grosvenor-1"
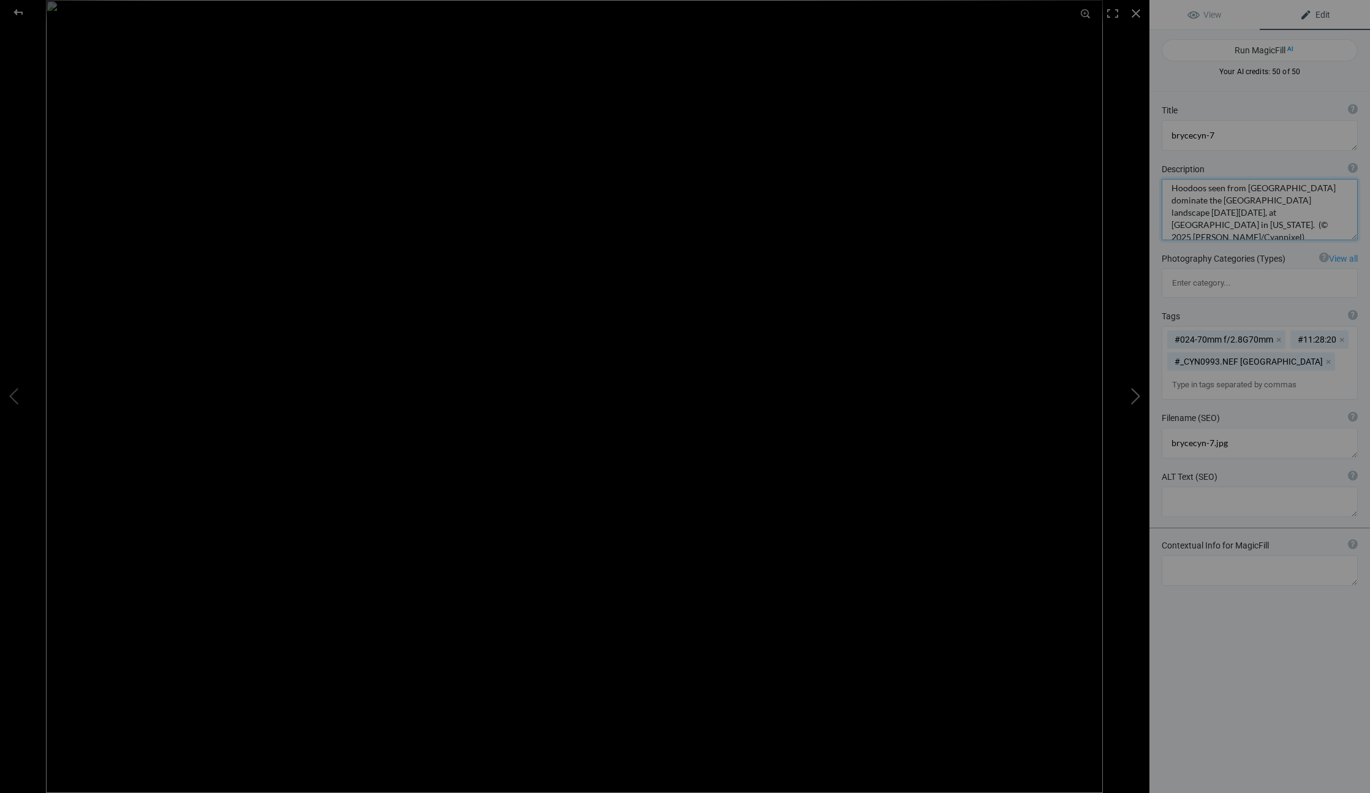
type textarea "Grosvenor Arch towers above the ground on Friday, April 11, 2025, at Grand Stai…"
type textarea "grosvenor-1.jpg"
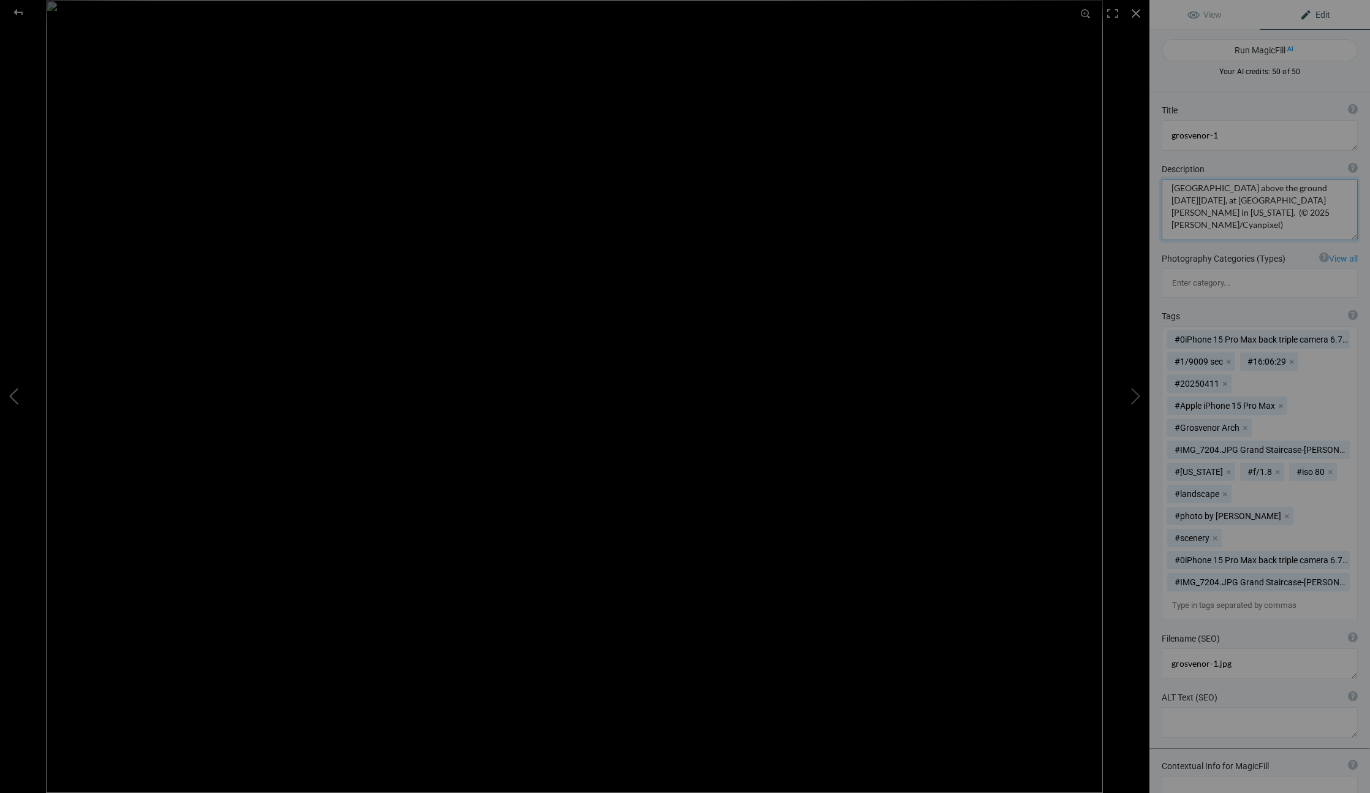
click at [13, 398] on button at bounding box center [46, 397] width 92 height 286
type textarea "brycecyn-7"
type textarea "Hoodoos seen from Paria View dominate the Bryce Amphitheater landscape on Satur…"
type textarea "brycecyn-7.jpg"
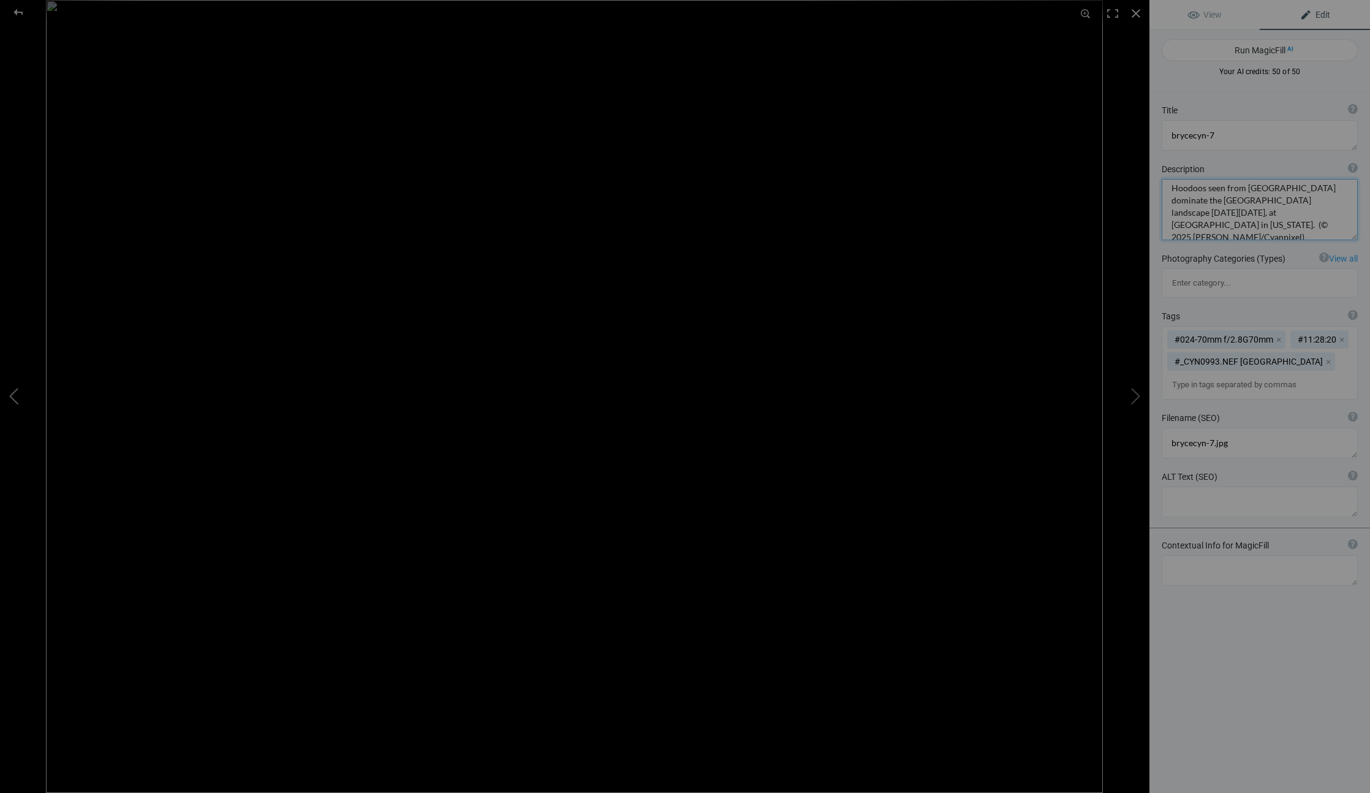
type textarea "[GEOGRAPHIC_DATA]"
click at [13, 398] on button at bounding box center [46, 397] width 92 height 286
type textarea "brycecyn-5.jpg"
type textarea "[GEOGRAPHIC_DATA]"
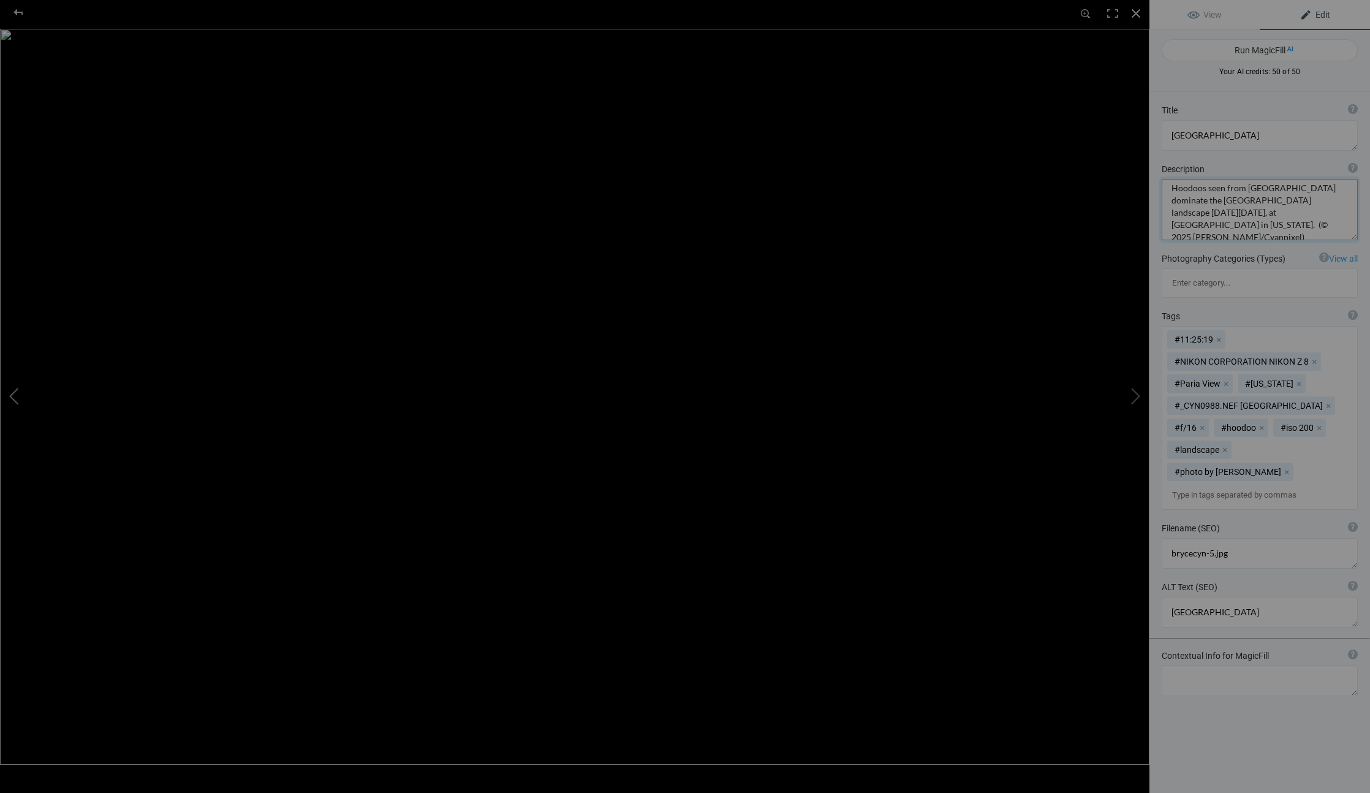
click at [13, 398] on button at bounding box center [46, 397] width 92 height 286
type textarea "Hoodoos seen from the Inspiration Point overlook dominate the Bryce Amphitheate…"
type textarea "brycecyn-3.jpg"
type textarea "Bryce Canyon National Park hoodoos"
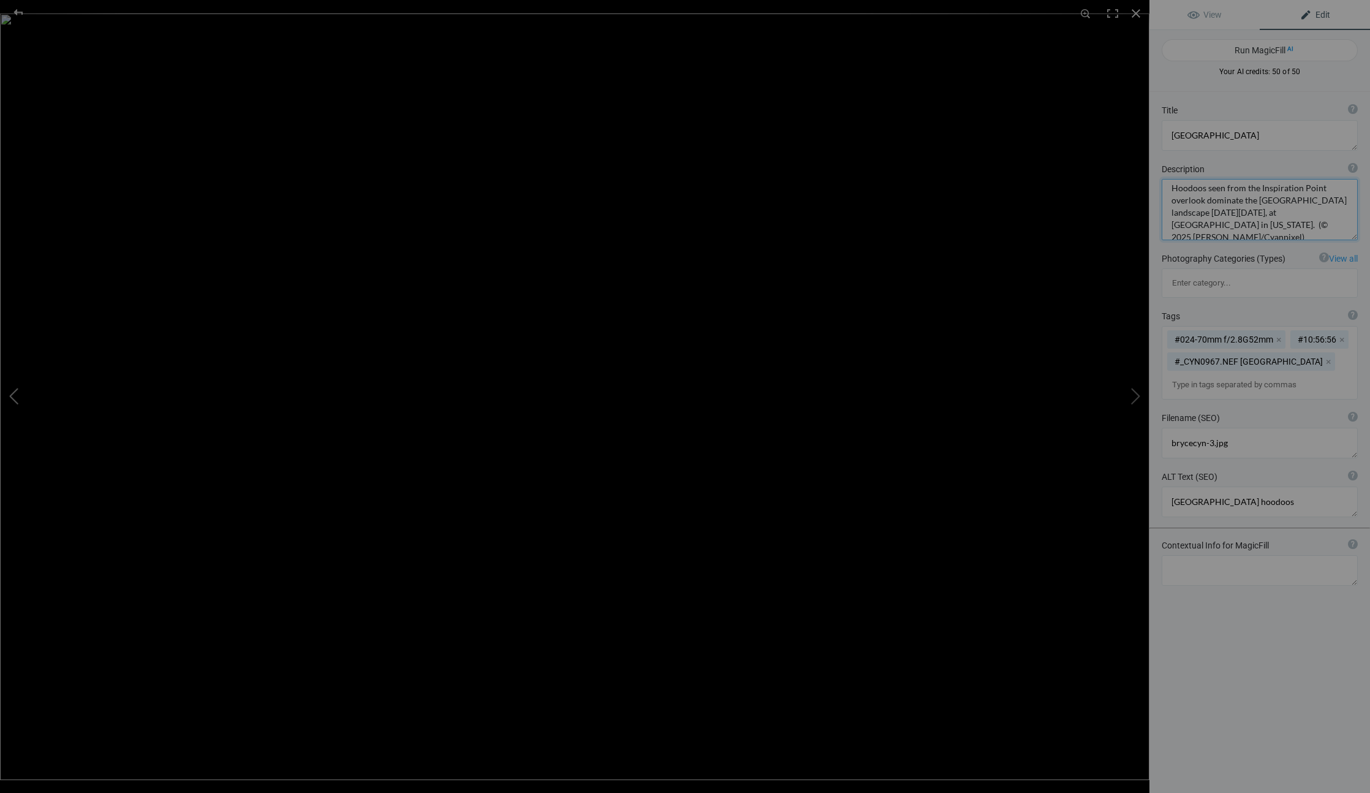
click at [14, 396] on button at bounding box center [46, 397] width 92 height 286
type textarea "brycecyn-4"
type textarea "Duplicate photos, Utah and Arizona RV trip April 2025"
type textarea "brycecyn-4.jpg"
type textarea "[GEOGRAPHIC_DATA]"
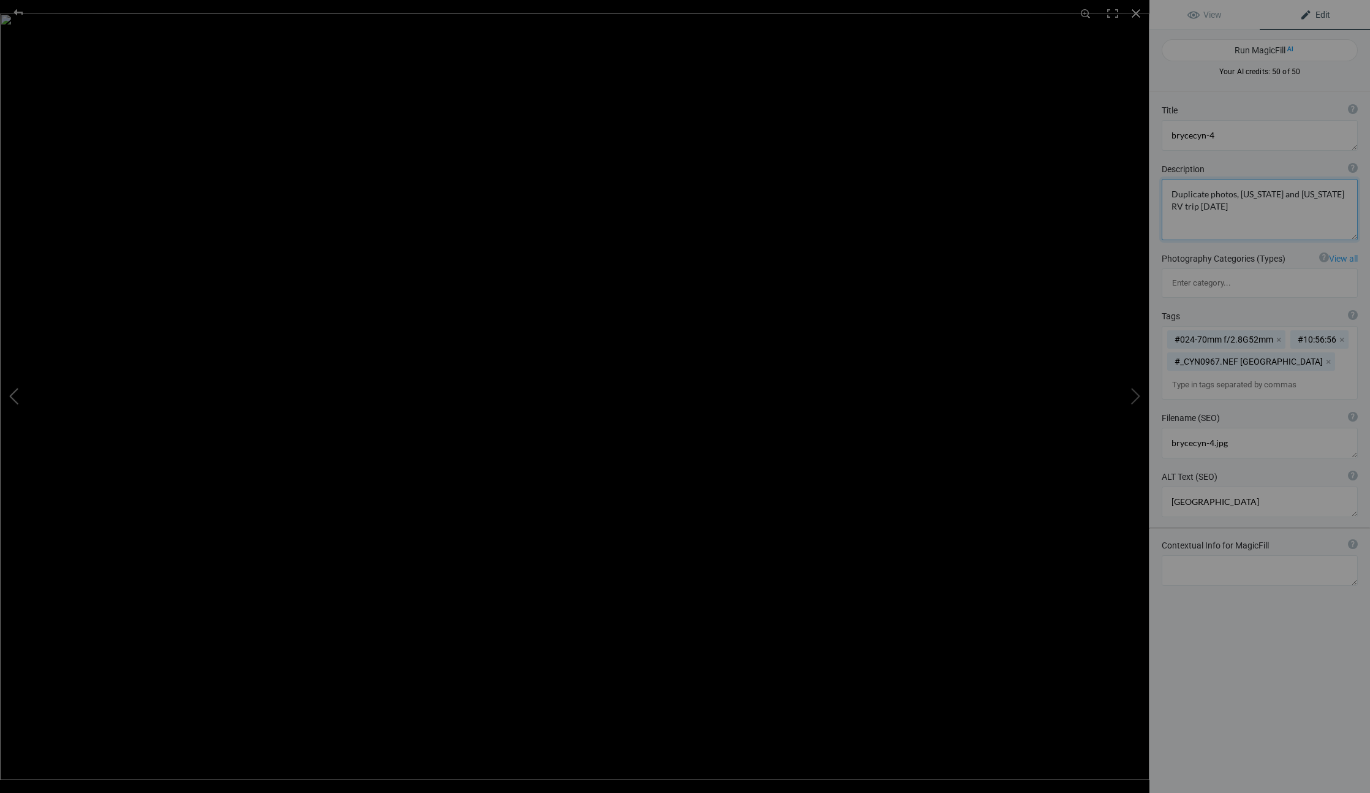
scroll to position [0, 0]
click at [15, 396] on button at bounding box center [46, 397] width 92 height 286
type textarea "[GEOGRAPHIC_DATA]"
type textarea "Hoodoos seen from the Inspiration Point overlook dominate the Bryce Amphitheate…"
type textarea "brycecyn-2"
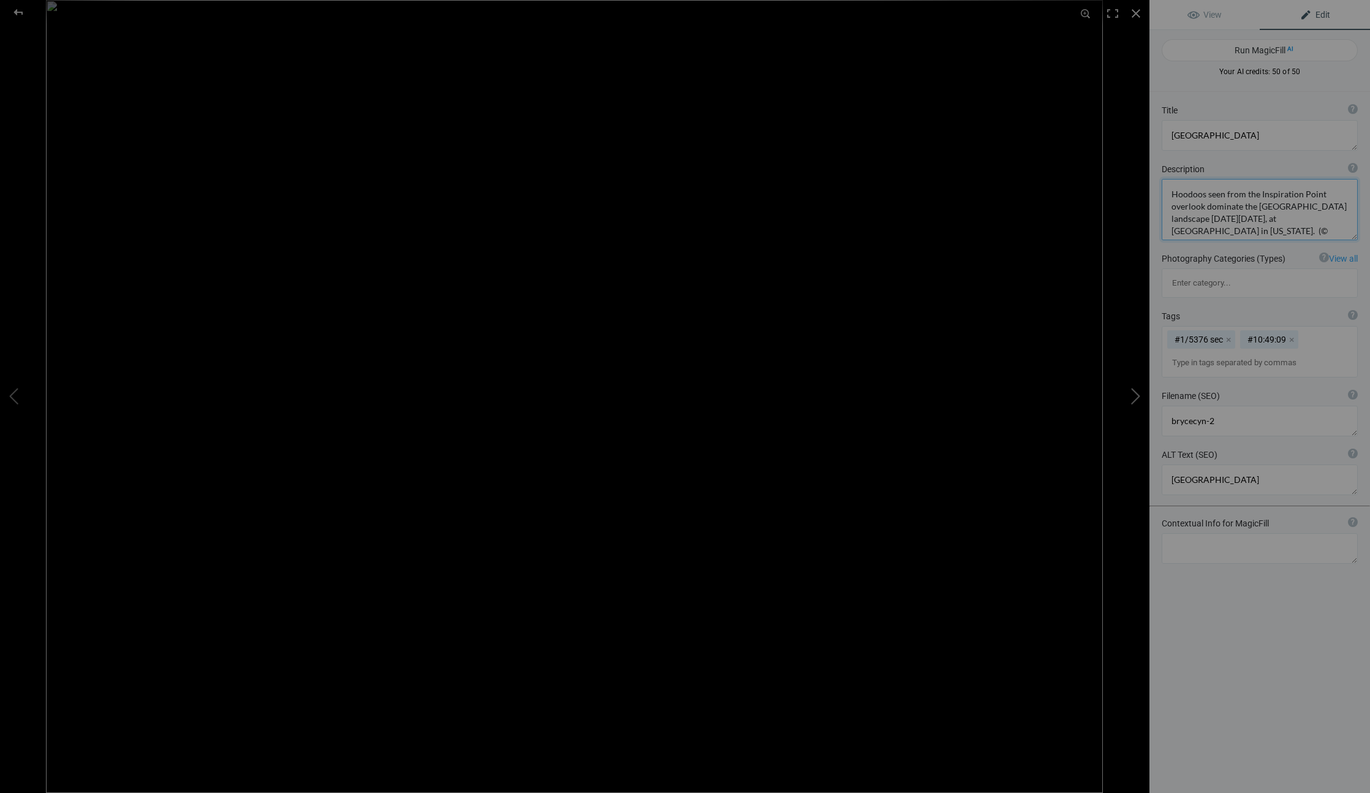
click at [1135, 390] on button at bounding box center [1103, 397] width 92 height 286
type textarea "brycecyn-4"
type textarea "Duplicate photos, Utah and Arizona RV trip April 2025"
type textarea "brycecyn-4.jpg"
click at [1219, 230] on textarea at bounding box center [1260, 209] width 196 height 61
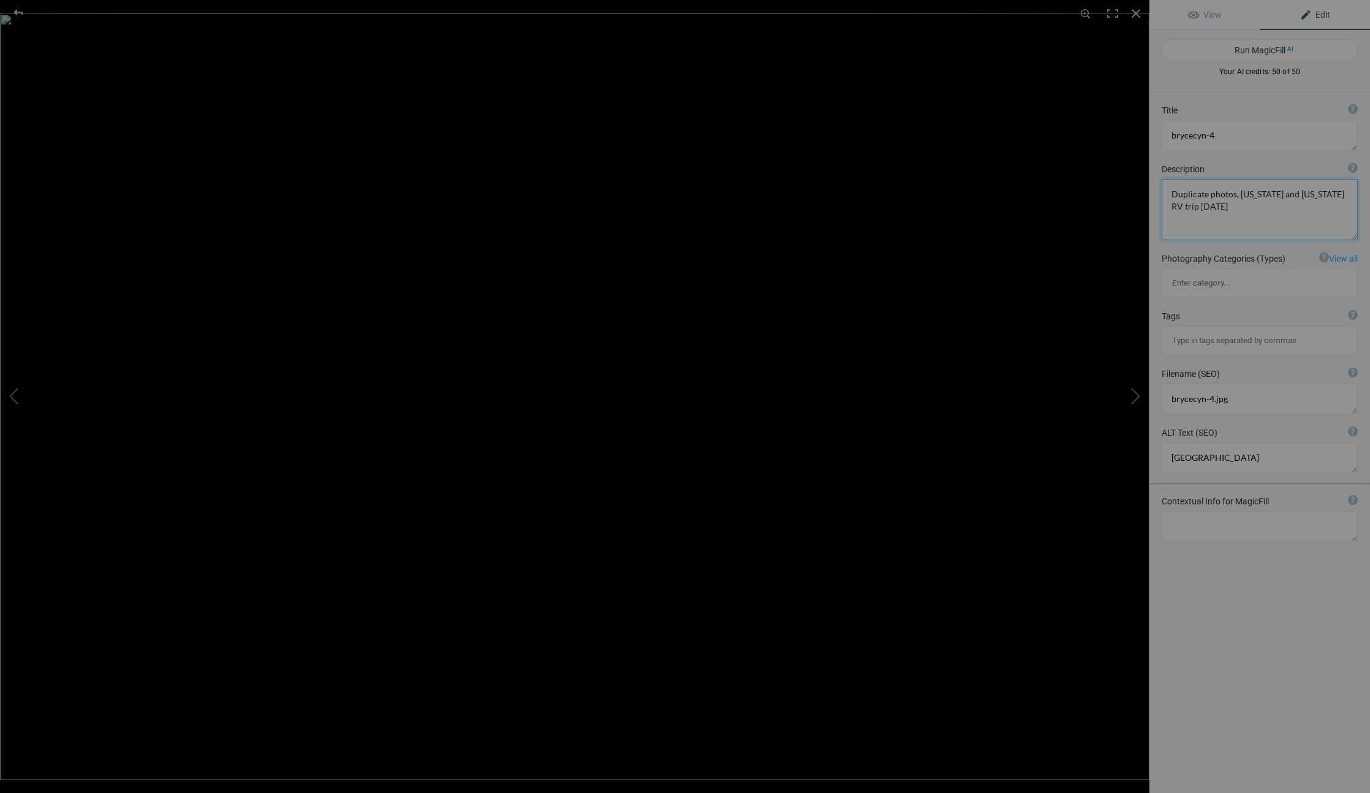
drag, startPoint x: 1217, startPoint y: 218, endPoint x: 1189, endPoint y: 198, distance: 34.8
click at [1187, 198] on textarea at bounding box center [1260, 209] width 196 height 61
click at [1231, 133] on textarea at bounding box center [1260, 135] width 196 height 31
click at [1231, 135] on textarea at bounding box center [1260, 135] width 196 height 31
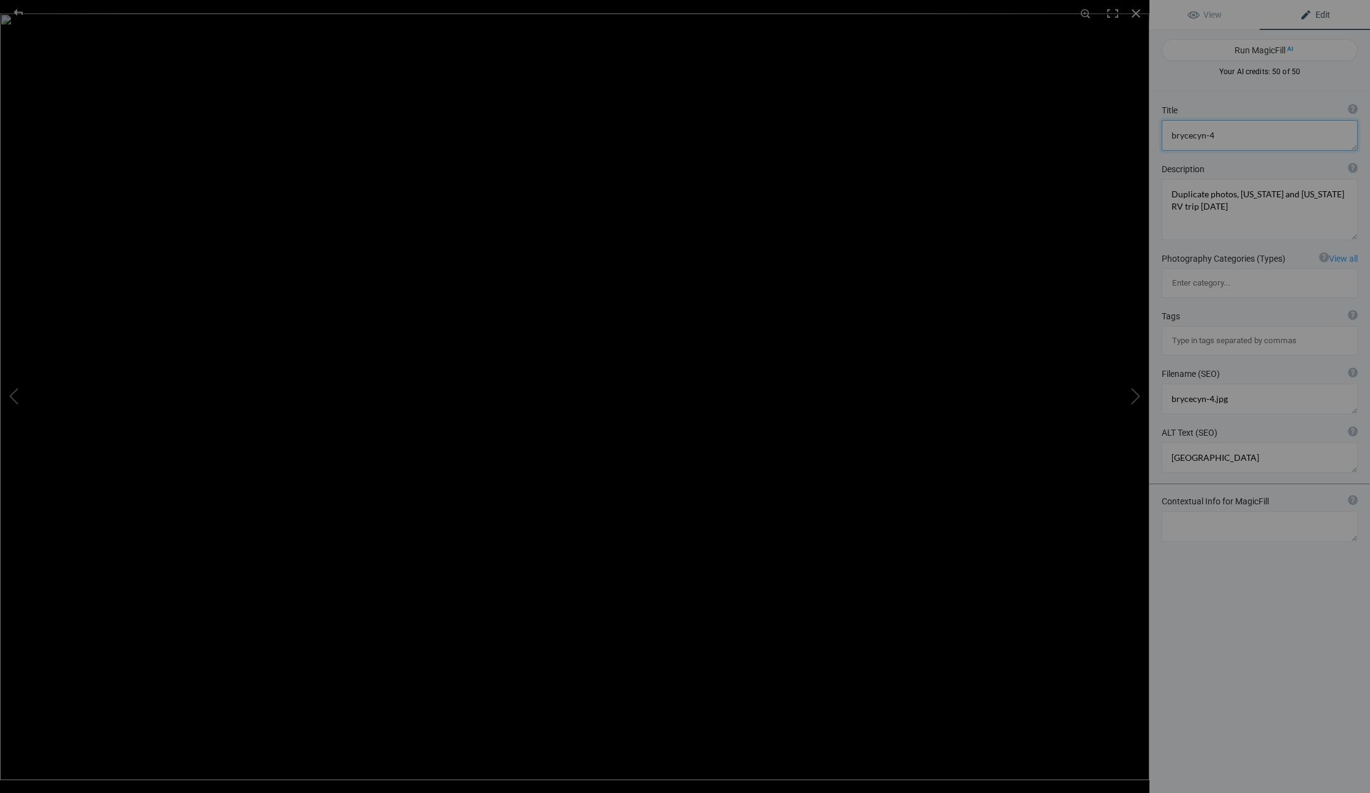
click at [1228, 136] on textarea at bounding box center [1260, 135] width 196 height 31
drag, startPoint x: 1228, startPoint y: 136, endPoint x: 1141, endPoint y: 135, distance: 87.0
click at [1151, 135] on div "Title ? Photo title is one of the highest used Search Engine ranking criteria a…" at bounding box center [1259, 127] width 221 height 59
type textarea "[GEOGRAPHIC_DATA]"
click at [1190, 201] on textarea at bounding box center [1260, 209] width 196 height 61
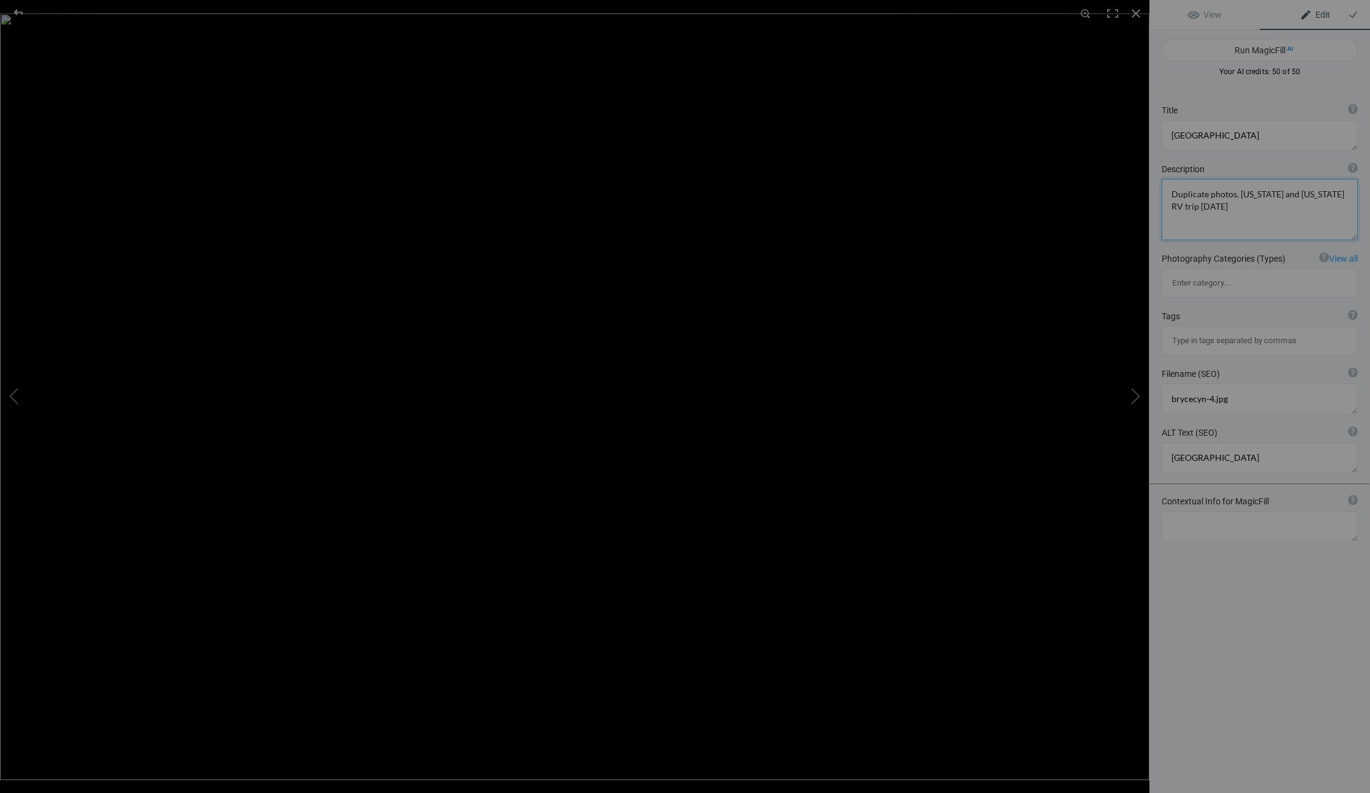
drag, startPoint x: 1204, startPoint y: 208, endPoint x: 1163, endPoint y: 164, distance: 59.8
click at [1163, 164] on div "Description ? By adding more context around images, results can become much mor…" at bounding box center [1259, 201] width 221 height 89
paste textarea "on Saturday, April 12, 2025, at Bryce Canyon National Park in Utah. (© 2025 Cin…"
click at [1166, 195] on textarea at bounding box center [1260, 209] width 196 height 61
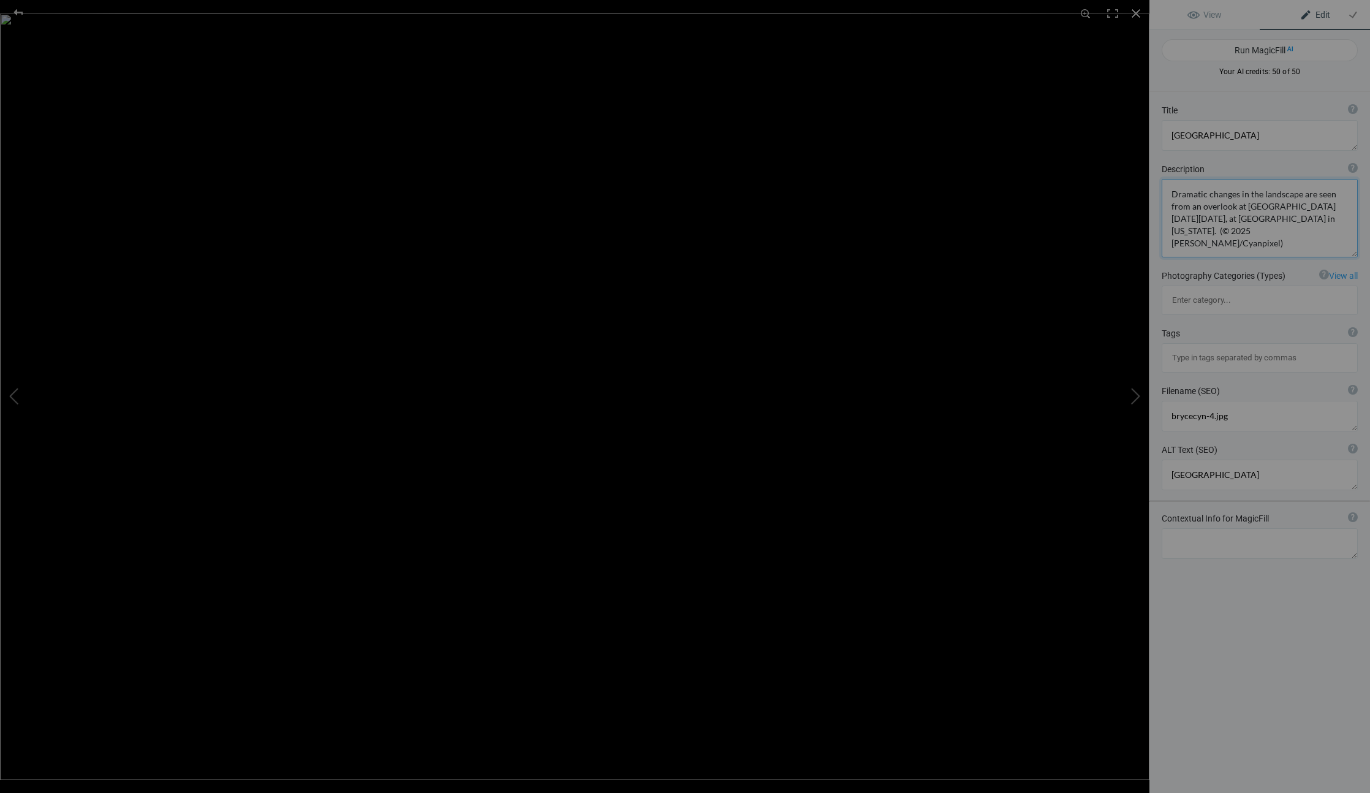
click at [1274, 220] on textarea at bounding box center [1260, 218] width 196 height 78
drag, startPoint x: 1269, startPoint y: 219, endPoint x: 1219, endPoint y: 230, distance: 51.3
click at [1219, 230] on textarea at bounding box center [1260, 218] width 196 height 78
click at [1350, 208] on textarea at bounding box center [1260, 217] width 196 height 76
click at [1327, 218] on textarea at bounding box center [1260, 212] width 196 height 66
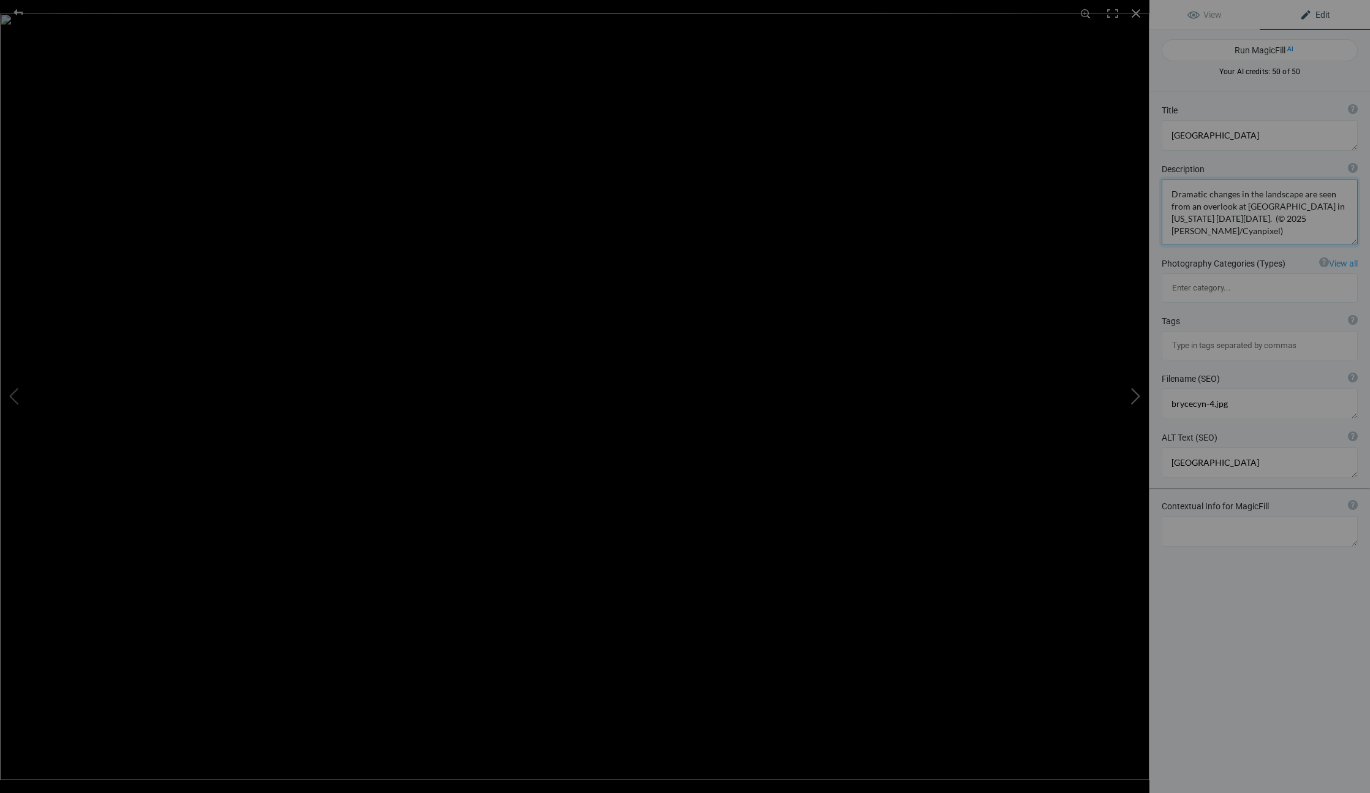
click at [1129, 395] on button at bounding box center [1103, 397] width 92 height 286
type textarea "Hoodoos seen from the Inspiration Point overlook dominate the Bryce Amphitheate…"
type textarea "brycecyn-3.jpg"
type textarea "Bryce Canyon National Park hoodoos"
click at [1171, 195] on textarea at bounding box center [1260, 212] width 196 height 66
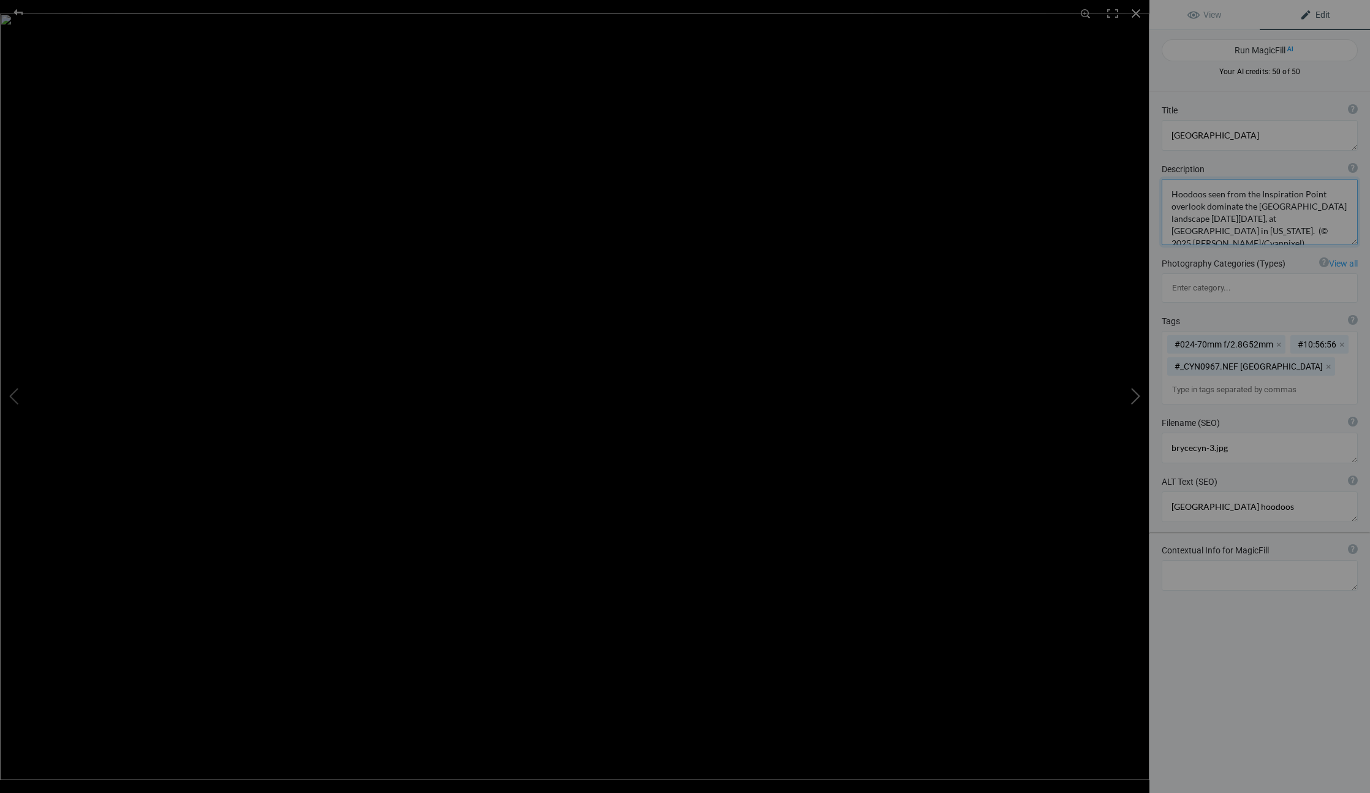
click at [1131, 395] on button at bounding box center [1103, 397] width 92 height 286
type textarea "Hoodoos seen from Paria View dominate the Bryce Amphitheater landscape on Satur…"
type textarea "brycecyn-5.jpg"
type textarea "[GEOGRAPHIC_DATA]"
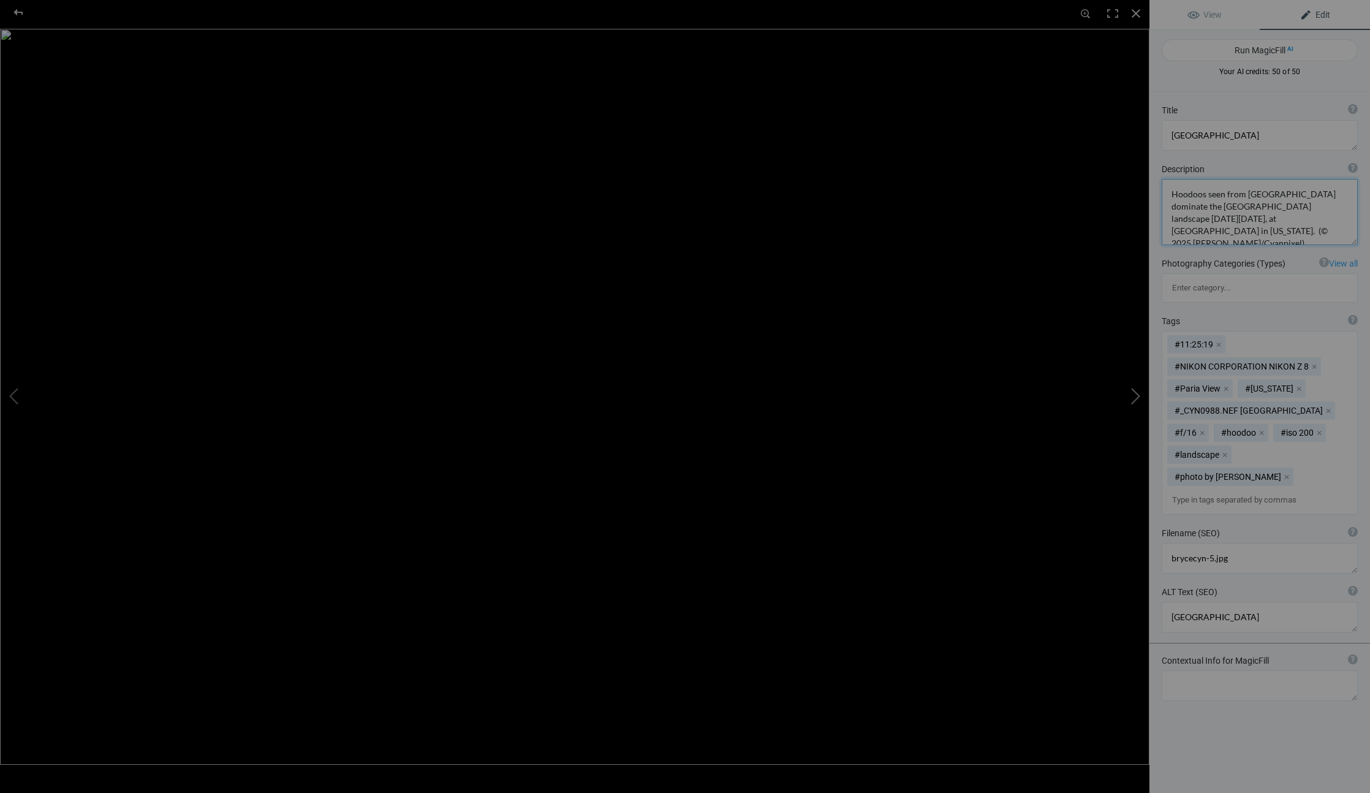
click at [1139, 391] on button at bounding box center [1103, 397] width 92 height 286
type textarea "brycecyn-6.jpg"
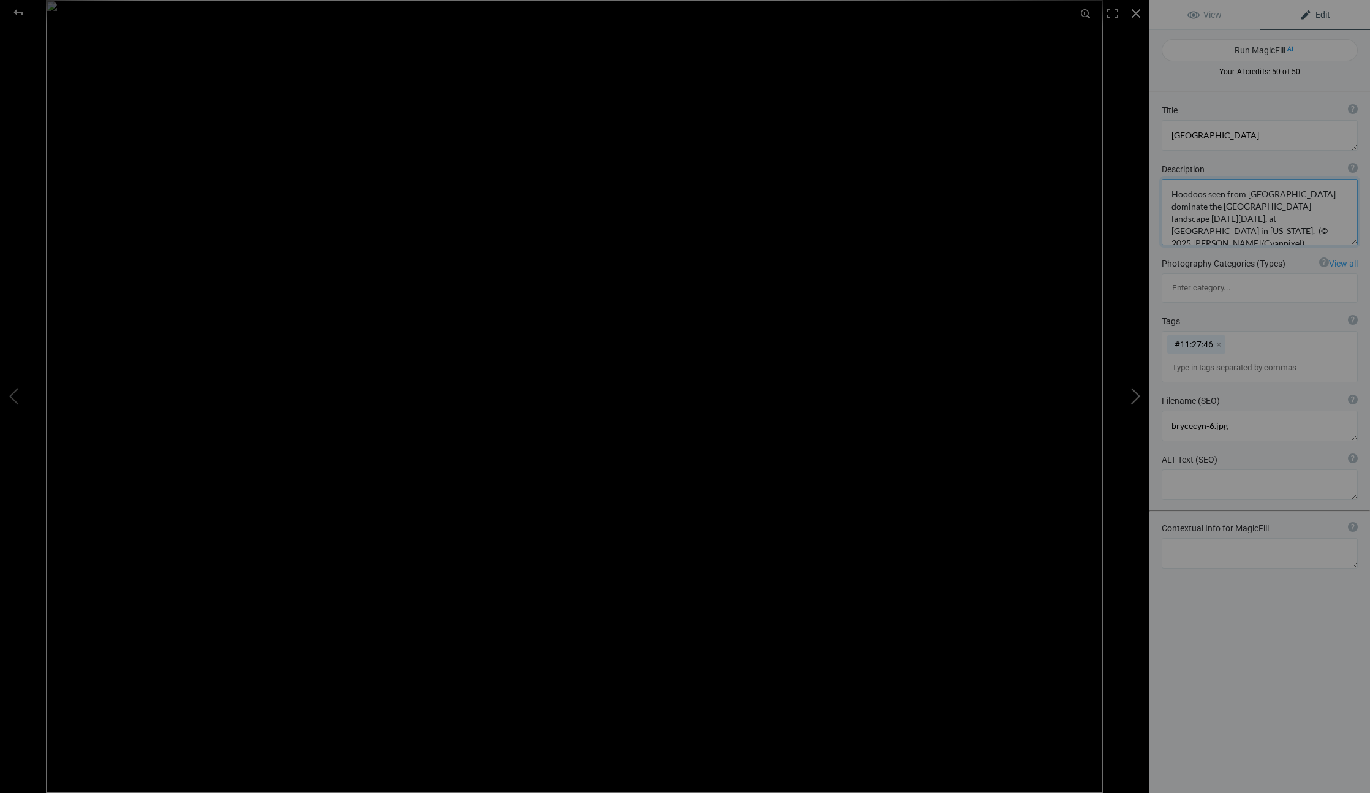
click at [1143, 390] on button at bounding box center [1103, 397] width 92 height 286
type textarea "brycecyn-7"
type textarea "brycecyn-7.jpg"
click at [1143, 390] on button at bounding box center [1103, 397] width 92 height 286
type textarea "grosvenor-1"
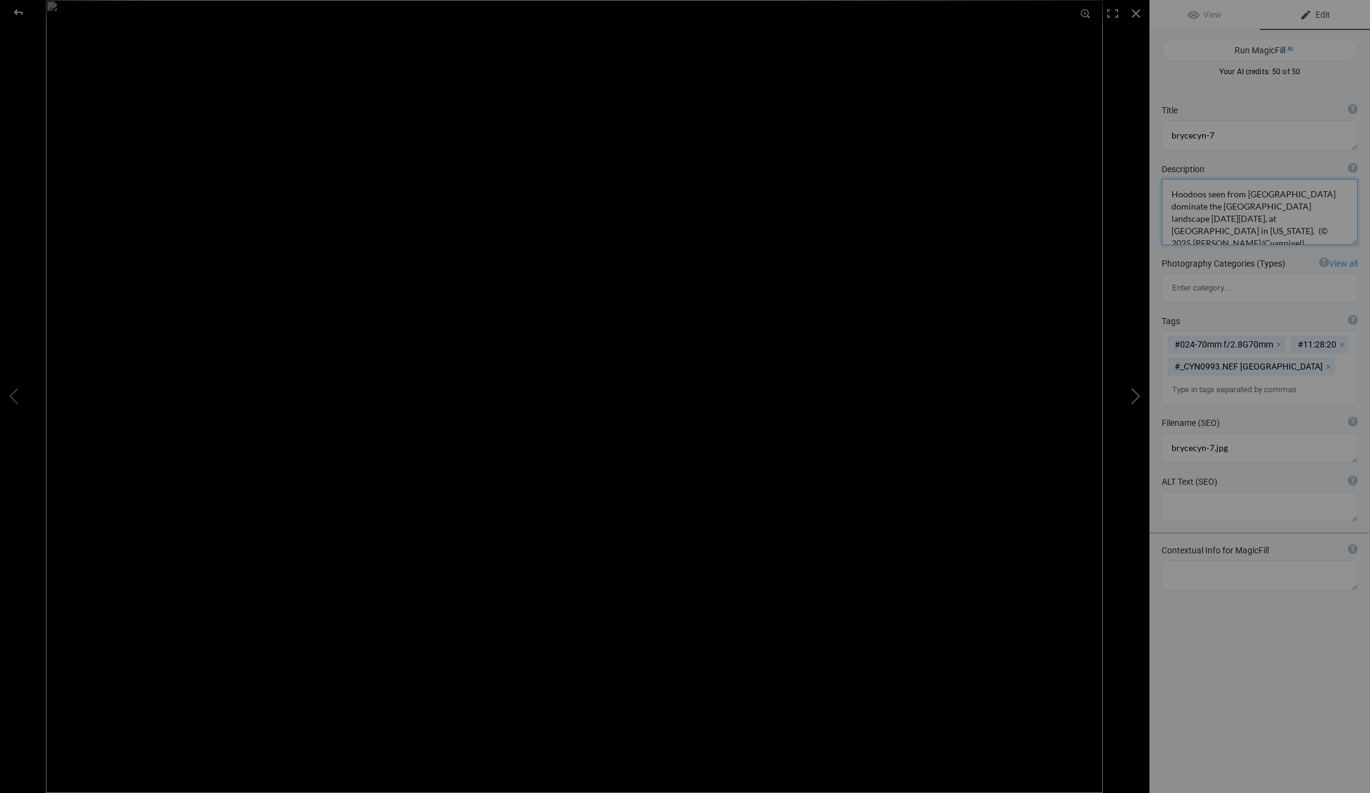
type textarea "Grosvenor Arch towers above the ground on Friday, April 11, 2025, at Grand Stai…"
type textarea "grosvenor-1.jpg"
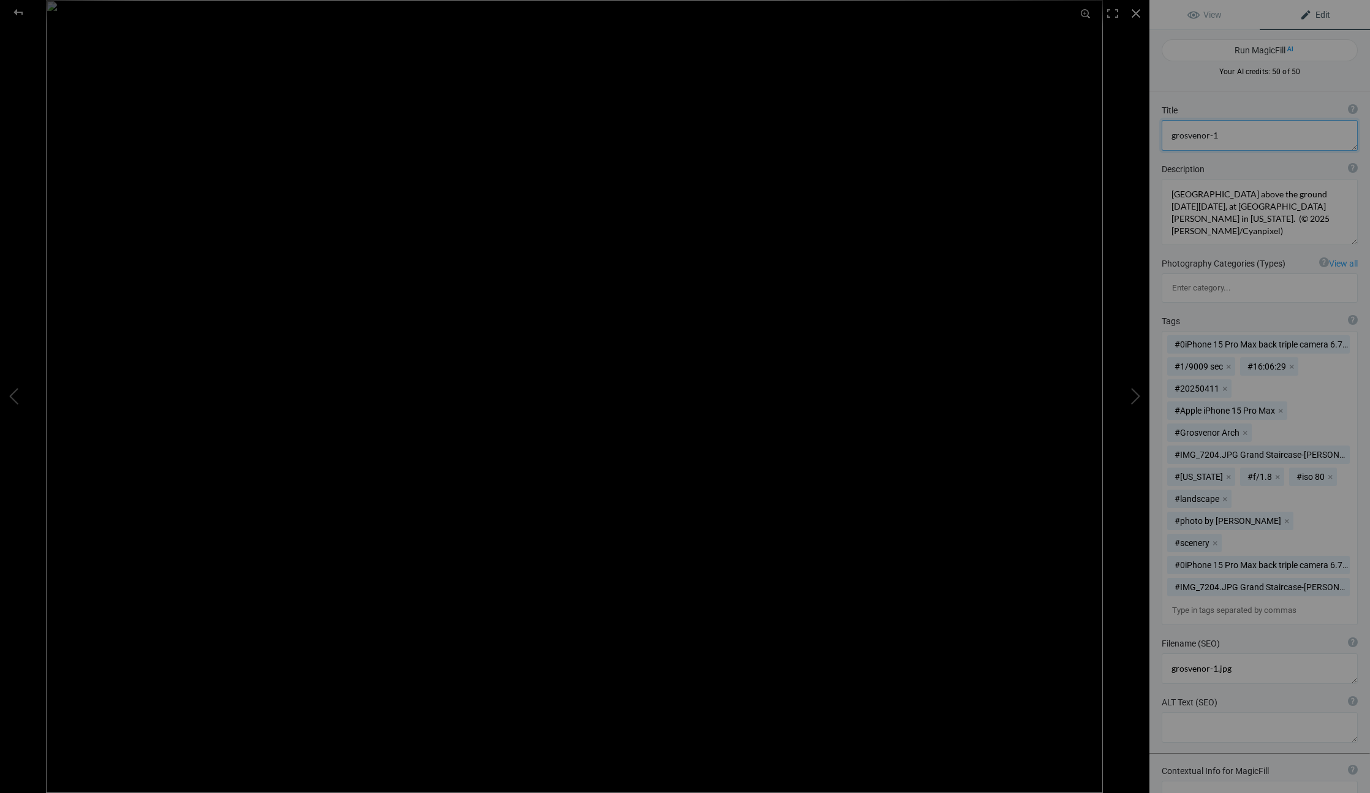
click at [1233, 139] on textarea at bounding box center [1260, 135] width 196 height 31
type textarea "B"
type textarea "Grosvenor Arch"
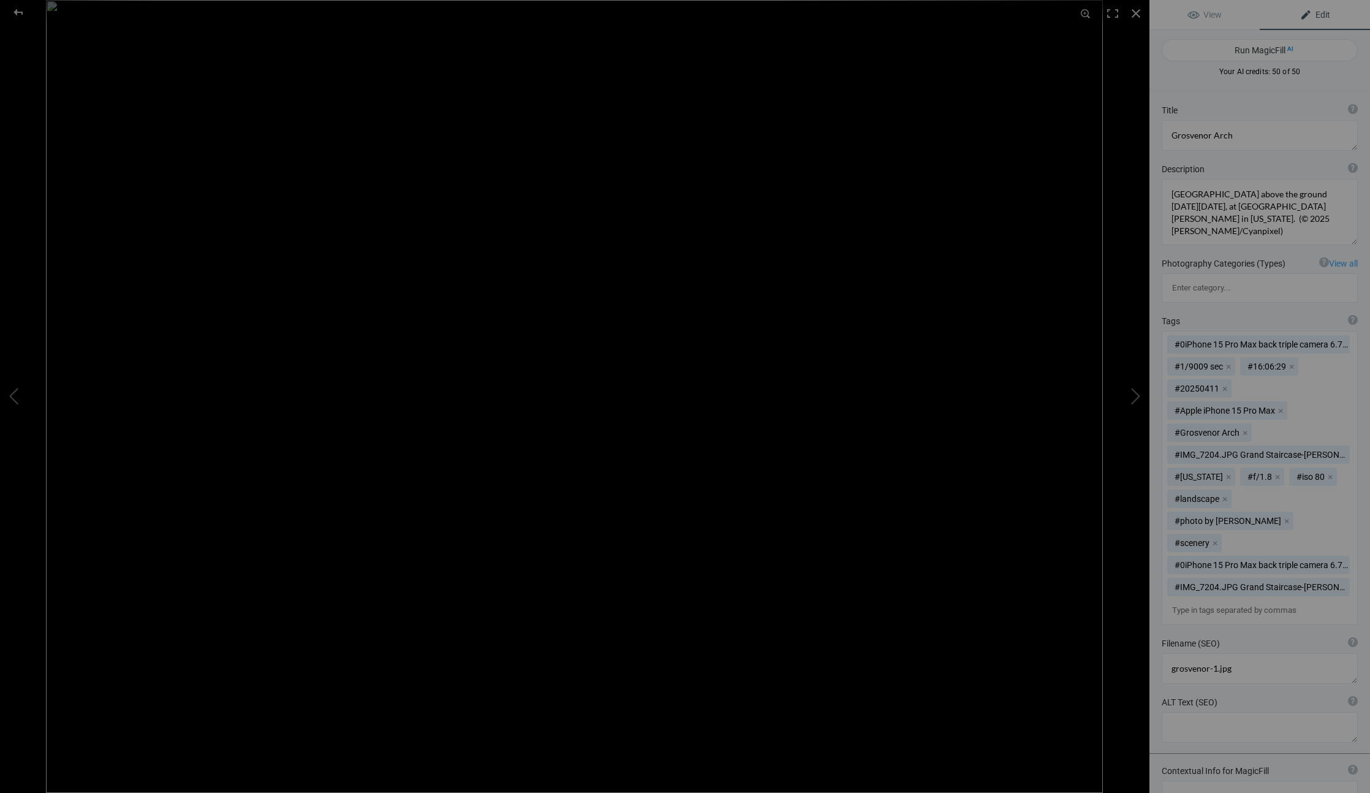
click at [1194, 599] on input at bounding box center [1259, 610] width 183 height 22
type input "Grosven"
click at [1201, 527] on span "#Grosvenor Arch" at bounding box center [1260, 531] width 162 height 12
click at [1214, 539] on button "x" at bounding box center [1215, 543] width 9 height 9
click at [1226, 494] on button "x" at bounding box center [1224, 498] width 9 height 9
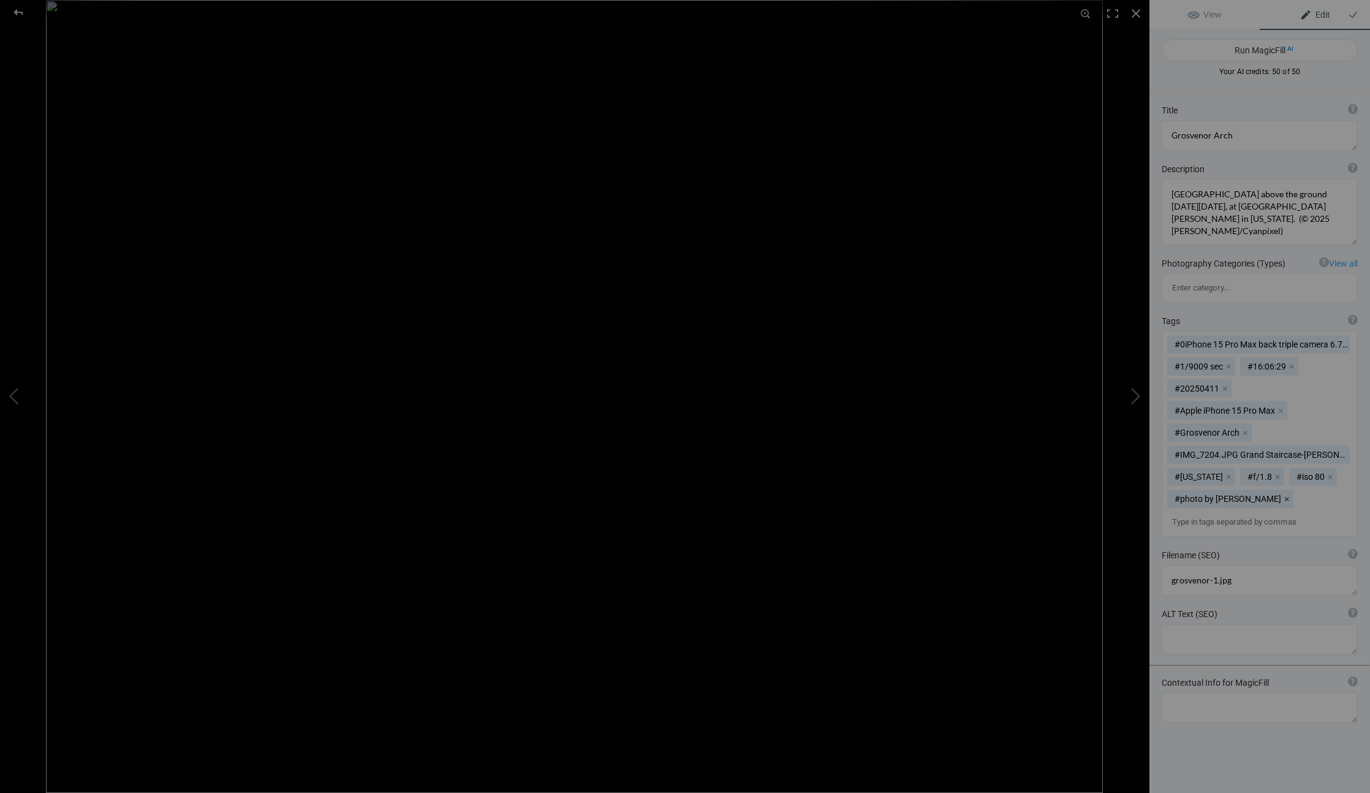
click at [1282, 494] on button "x" at bounding box center [1286, 498] width 9 height 9
click at [1273, 472] on button "x" at bounding box center [1277, 476] width 9 height 9
click at [1277, 472] on button "x" at bounding box center [1281, 476] width 9 height 9
click at [1224, 472] on button "x" at bounding box center [1228, 476] width 9 height 9
click at [1326, 445] on mat-chip "#IMG_7204.JPG Grand Staircase-Escalante National Mo x" at bounding box center [1258, 454] width 183 height 18
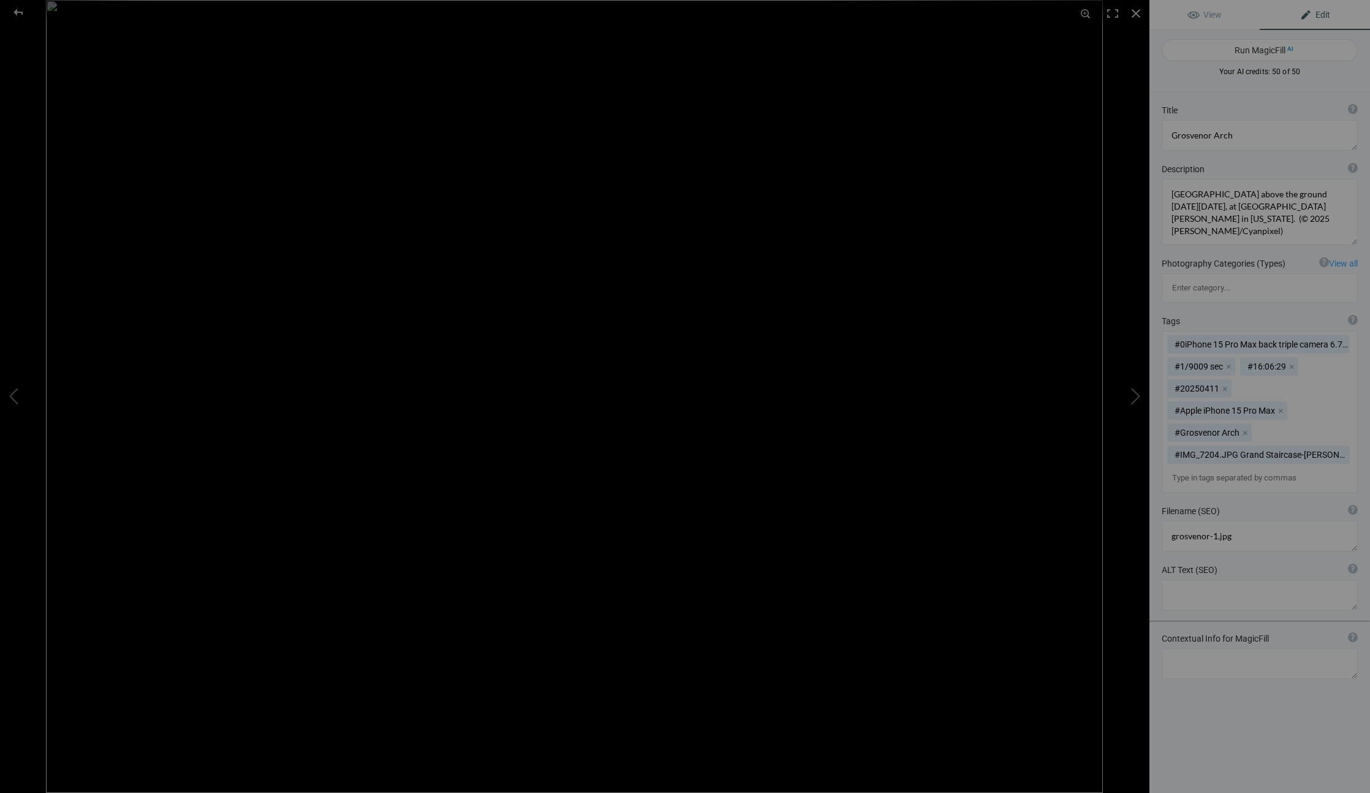
click at [1268, 445] on mat-chip "#IMG_7204.JPG Grand Staircase-Escalante National Mo x" at bounding box center [1258, 454] width 183 height 18
click at [1224, 384] on button "x" at bounding box center [1224, 388] width 9 height 9
click at [1276, 384] on button "x" at bounding box center [1280, 388] width 9 height 9
click at [1229, 362] on button "x" at bounding box center [1228, 366] width 9 height 9
click at [1217, 362] on button "x" at bounding box center [1218, 366] width 9 height 9
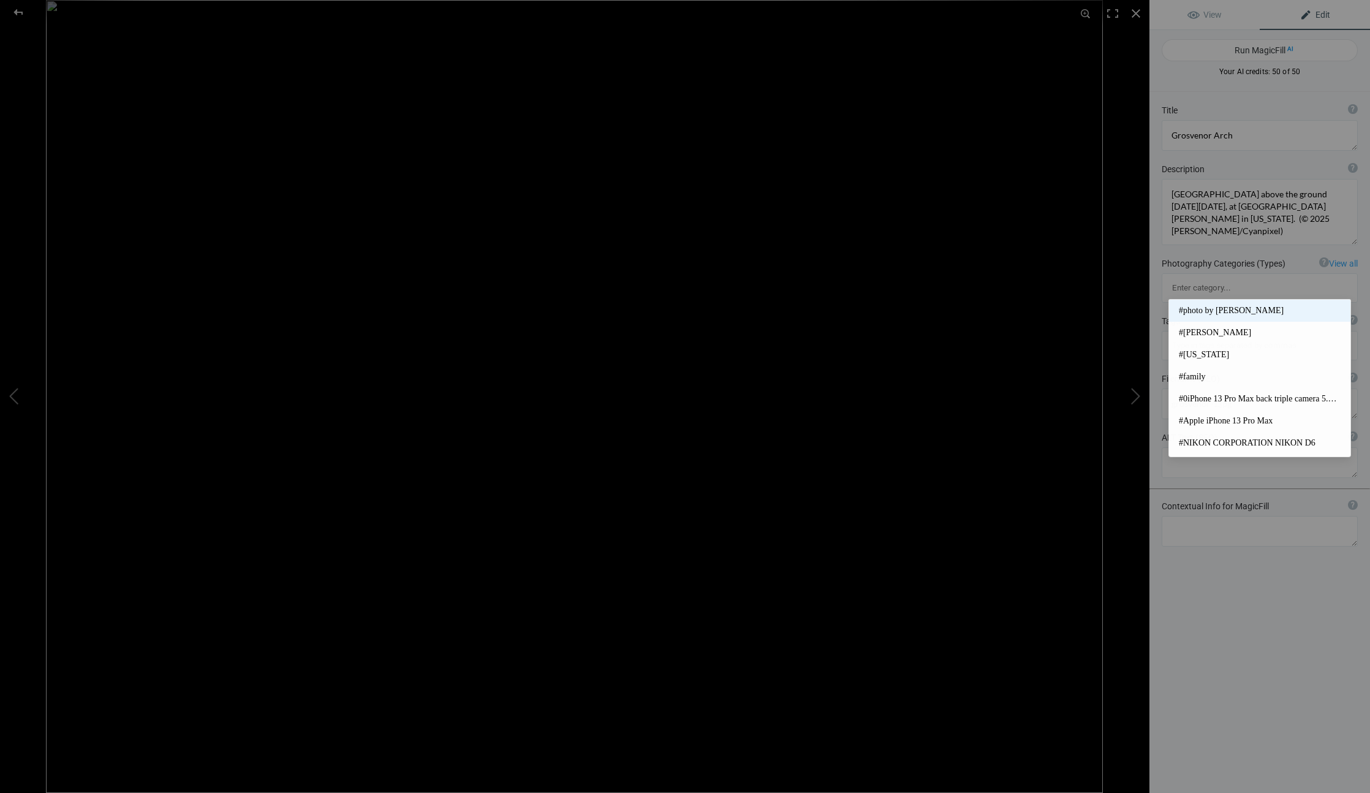
click at [1205, 300] on mat-option "#photo by [PERSON_NAME]" at bounding box center [1259, 311] width 181 height 22
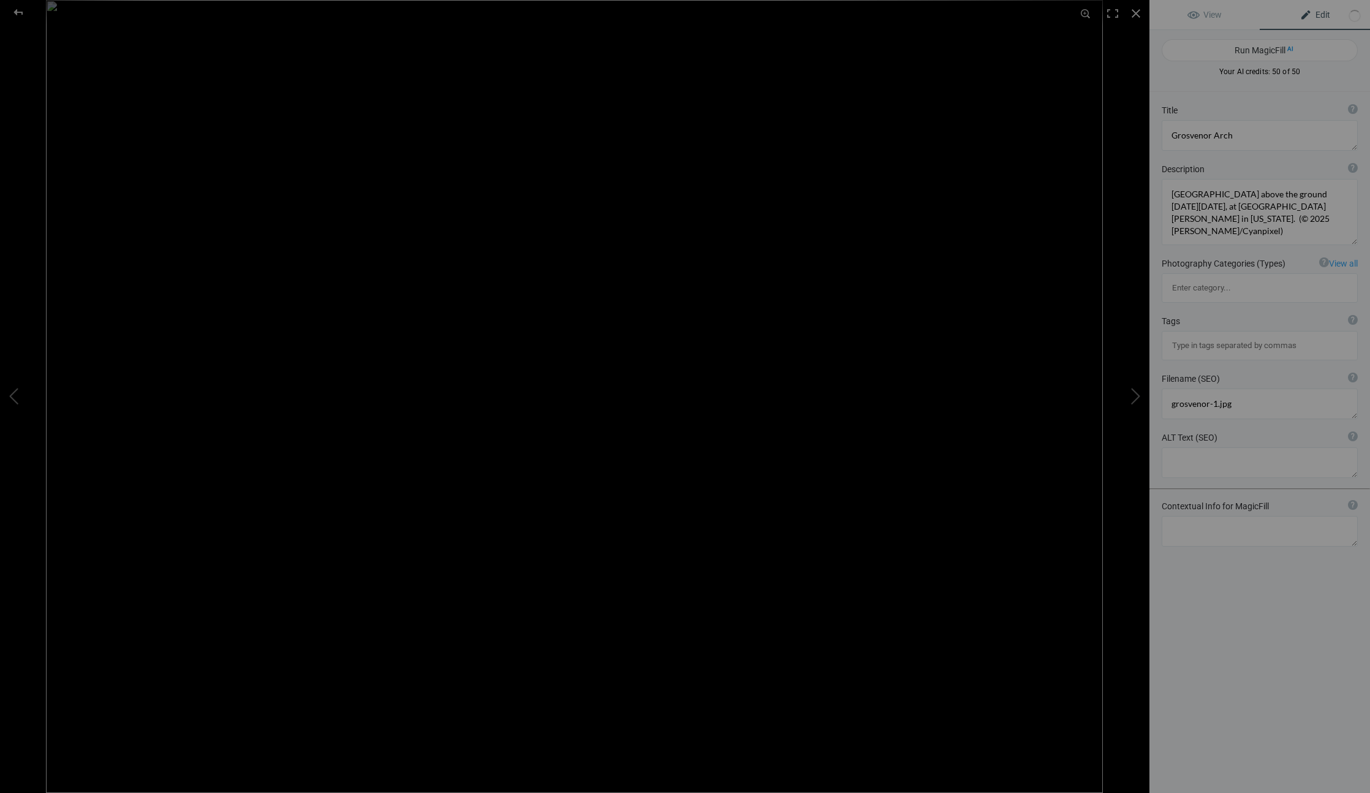
click at [1216, 335] on input at bounding box center [1259, 346] width 183 height 22
type input "Gros"
click at [1203, 311] on span "#Grosvenor Arch" at bounding box center [1260, 311] width 162 height 12
click at [1207, 309] on div "Tags ? Tags are keywords that describe images. For SEO purposes, do not tag pho…" at bounding box center [1259, 349] width 221 height 80
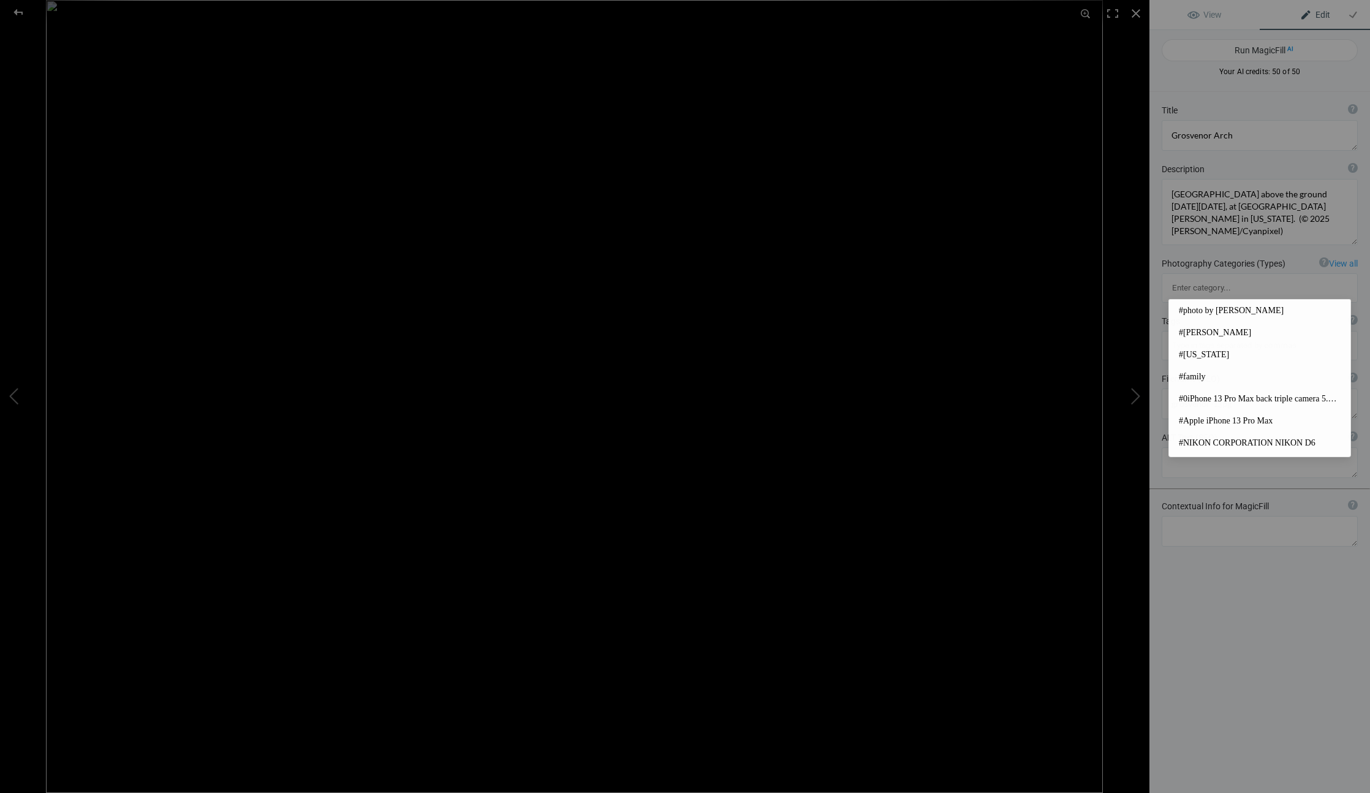
click at [1195, 335] on input at bounding box center [1259, 346] width 183 height 22
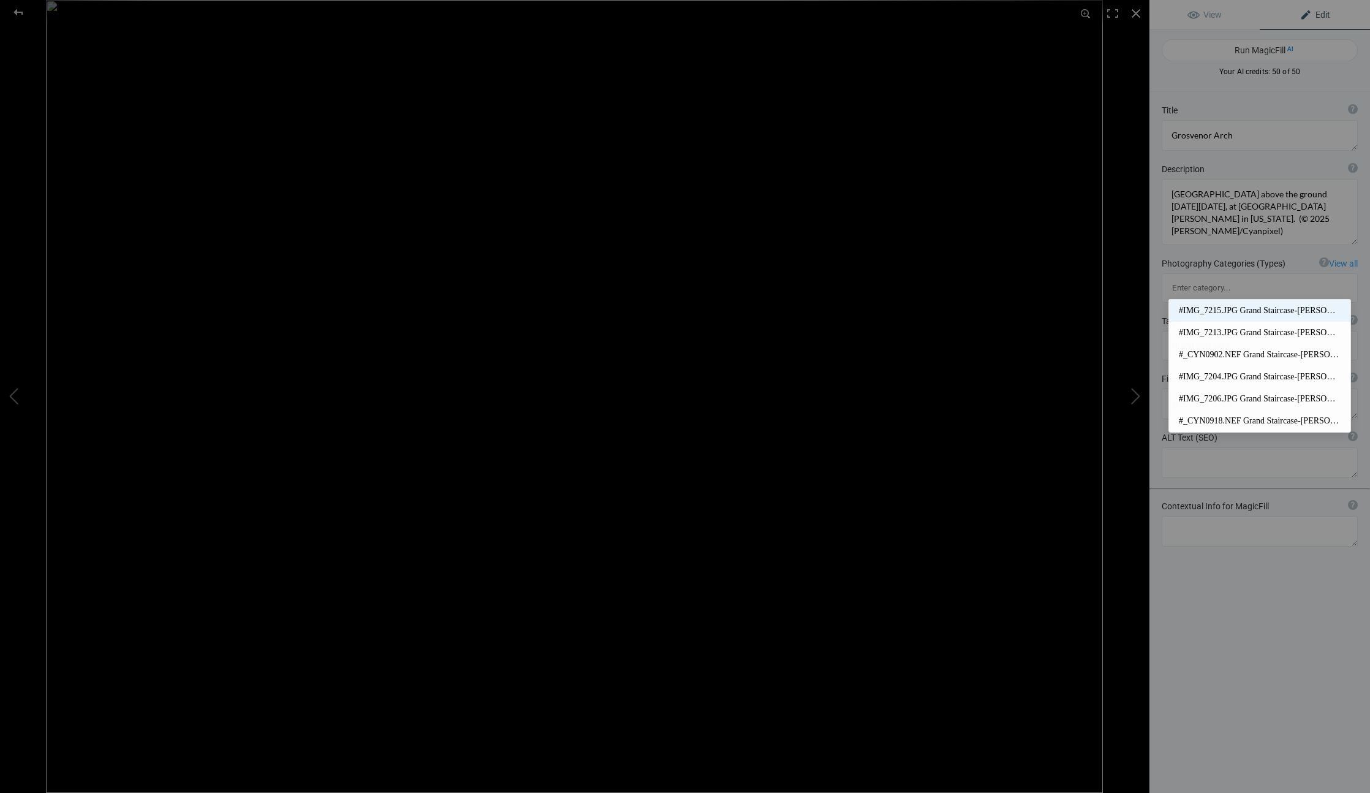
type input "Grand Staircase"
click at [1206, 308] on span "#IMG_7215.JPG Grand Staircase-[PERSON_NAME][GEOGRAPHIC_DATA]" at bounding box center [1260, 311] width 162 height 12
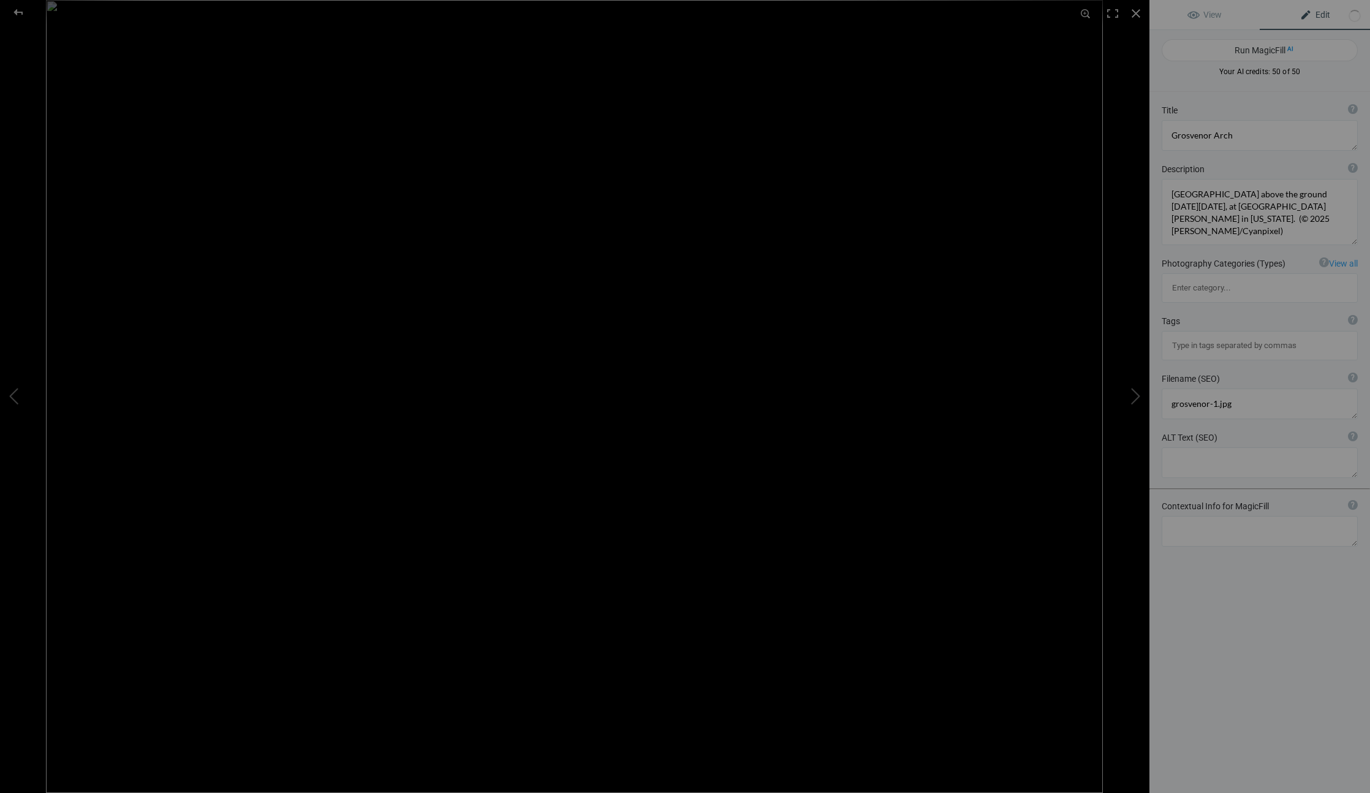
click at [1211, 335] on input at bounding box center [1259, 346] width 183 height 22
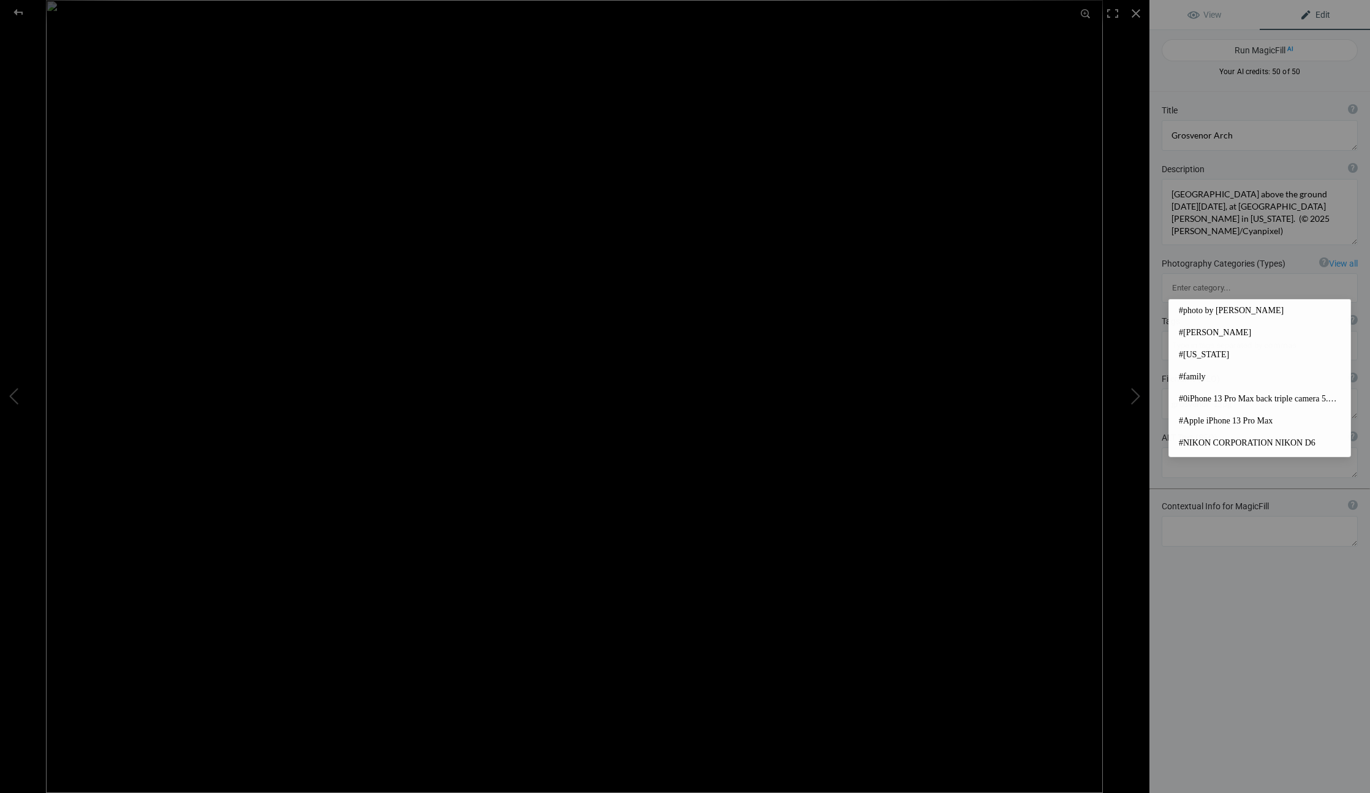
click at [1292, 335] on input at bounding box center [1259, 346] width 183 height 22
type input "land"
click at [1241, 310] on span "#landscape" at bounding box center [1260, 311] width 162 height 12
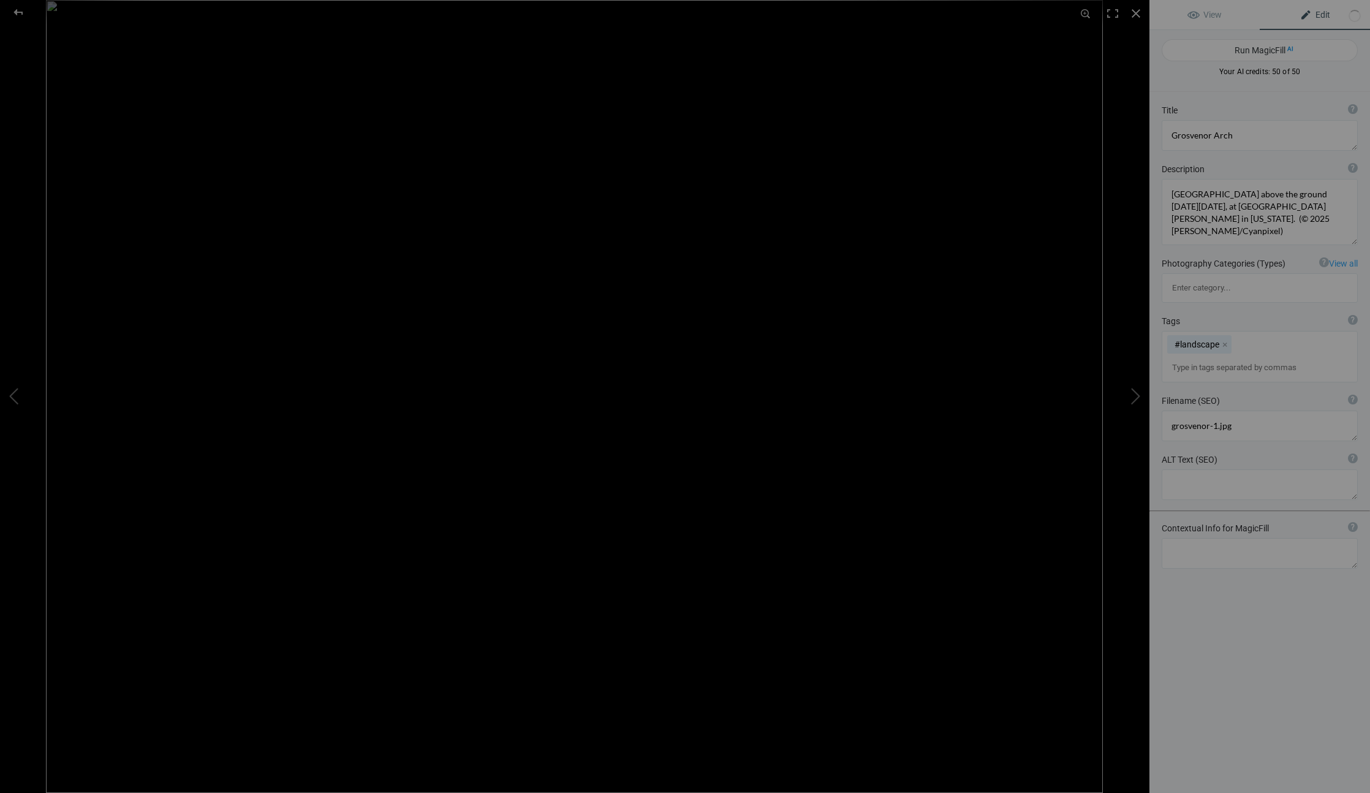
click at [1185, 357] on input at bounding box center [1259, 368] width 183 height 22
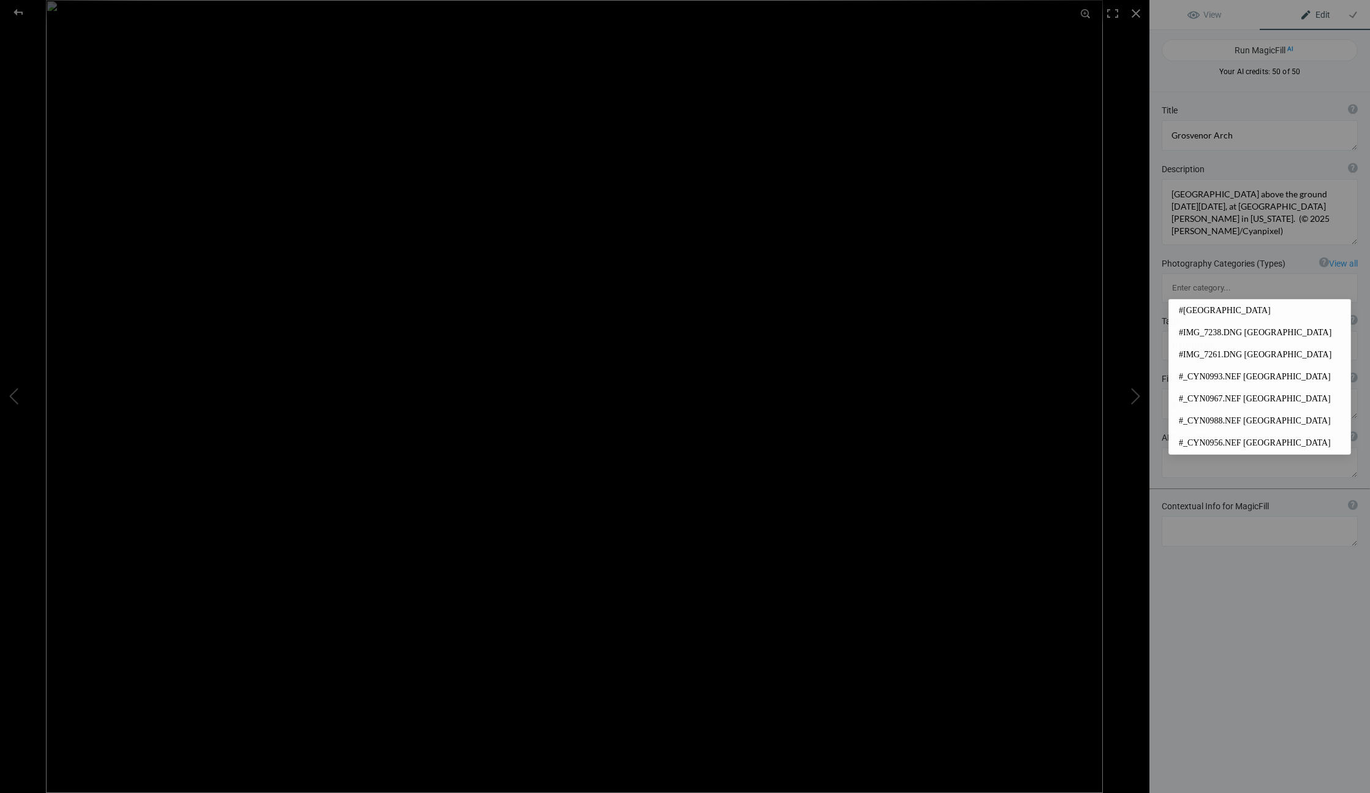
type input "National park"
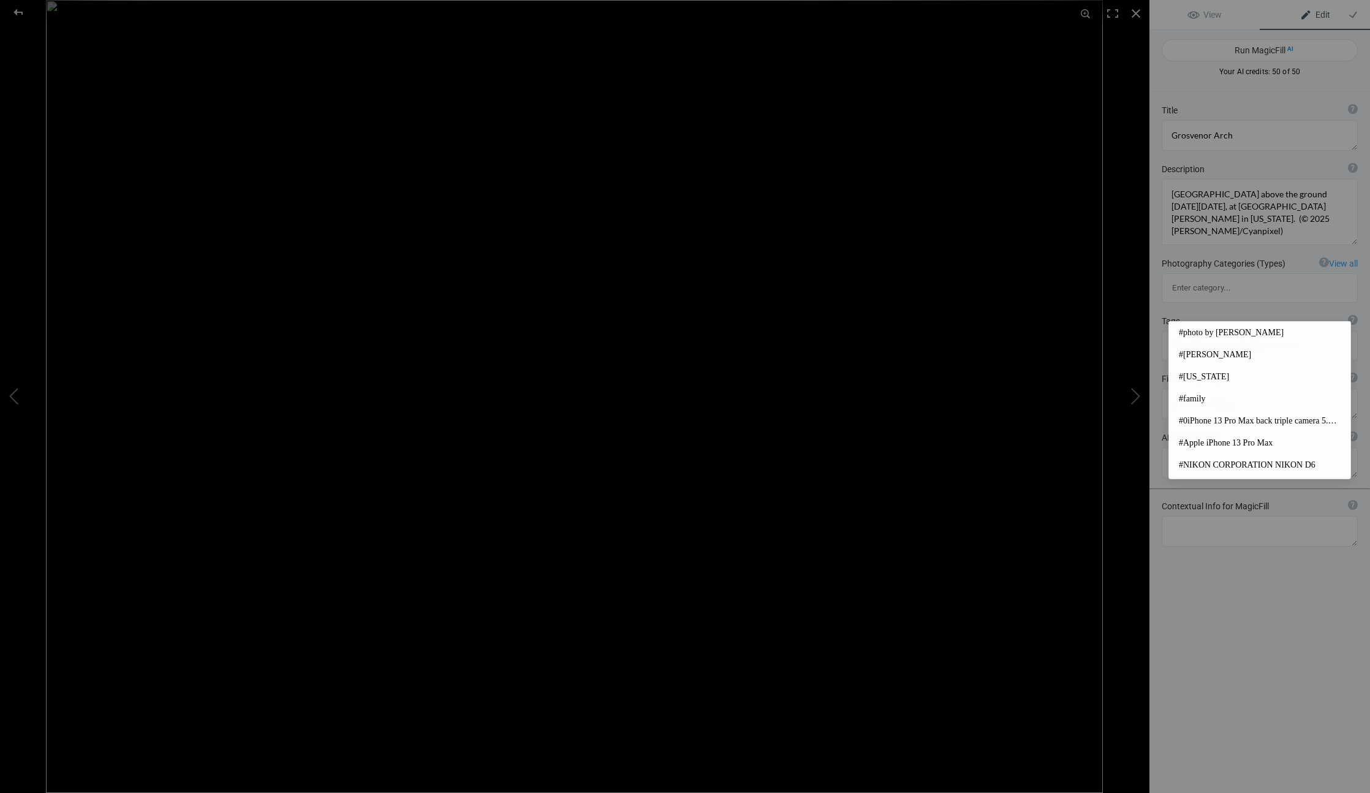
click at [1158, 309] on div "Tags ? Tags are keywords that describe images. For SEO purposes, do not tag pho…" at bounding box center [1259, 338] width 221 height 58
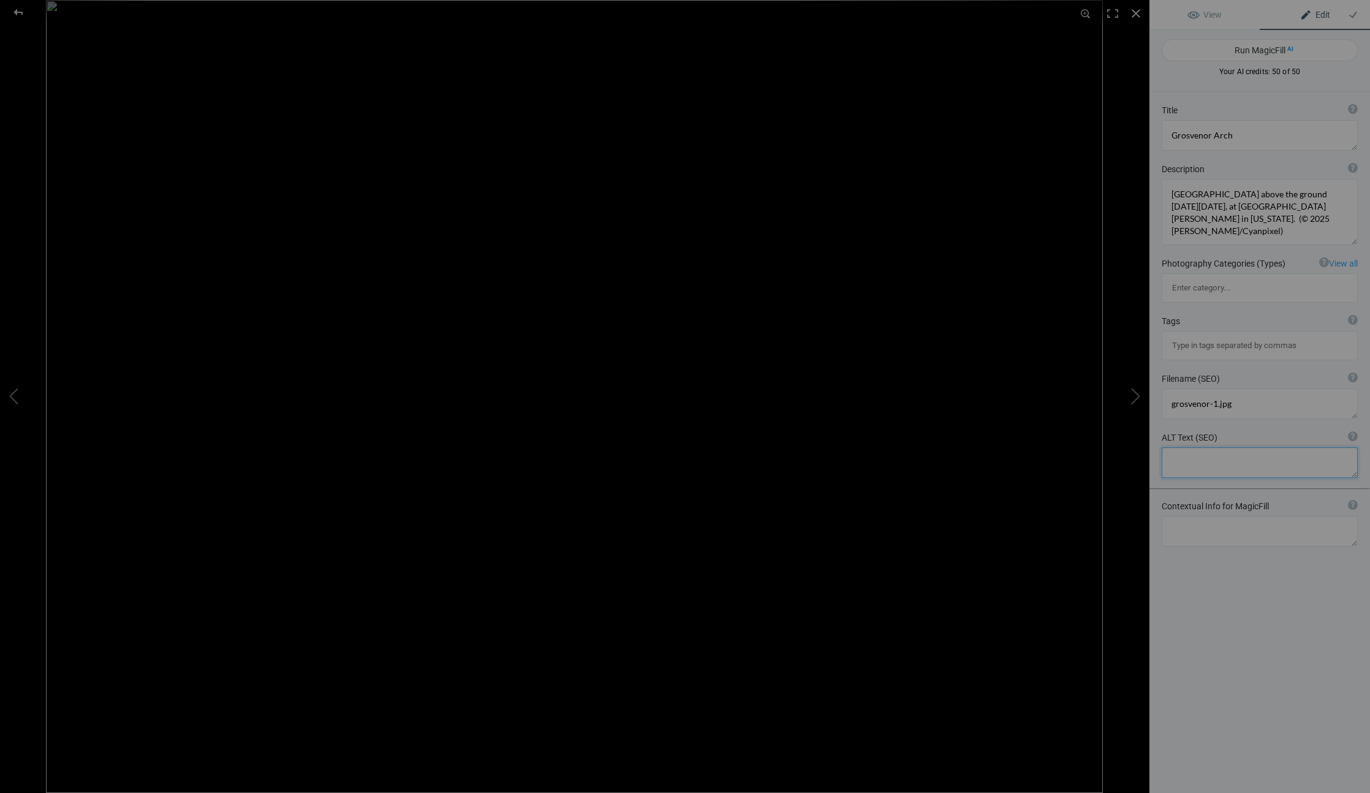
click at [1176, 447] on textarea at bounding box center [1260, 462] width 196 height 31
type textarea "r"
click at [1267, 447] on textarea at bounding box center [1260, 468] width 196 height 42
click at [1264, 447] on textarea at bounding box center [1260, 468] width 196 height 42
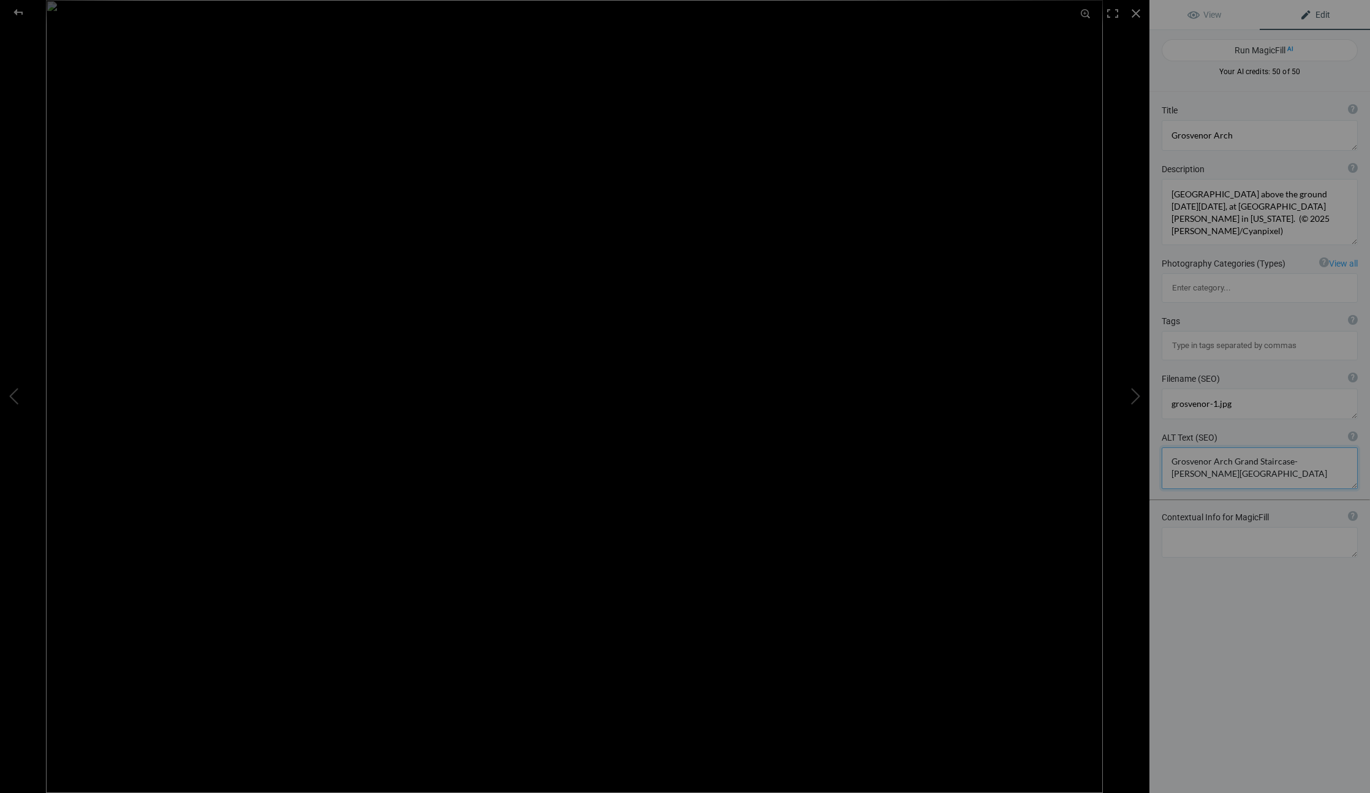
click at [1224, 447] on textarea at bounding box center [1260, 468] width 196 height 42
click at [1228, 447] on textarea at bounding box center [1260, 468] width 196 height 42
drag, startPoint x: 1172, startPoint y: 401, endPoint x: 1288, endPoint y: 418, distance: 117.7
click at [1288, 447] on textarea at bounding box center [1260, 468] width 196 height 42
type textarea "Grosvenor Arch. [GEOGRAPHIC_DATA][PERSON_NAME]"
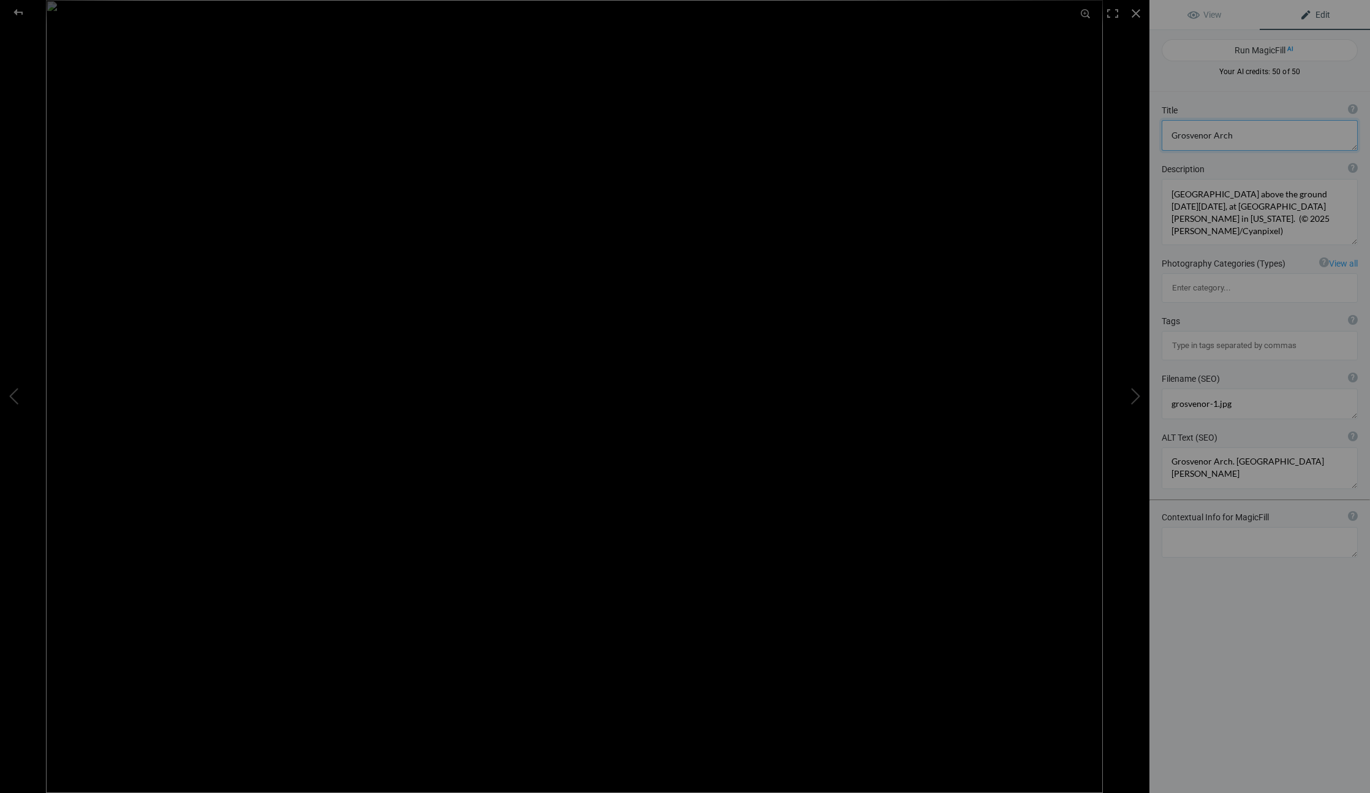
click at [1260, 140] on textarea at bounding box center [1260, 135] width 196 height 31
paste textarea ". Grand Staircase-Escalante National Monument"
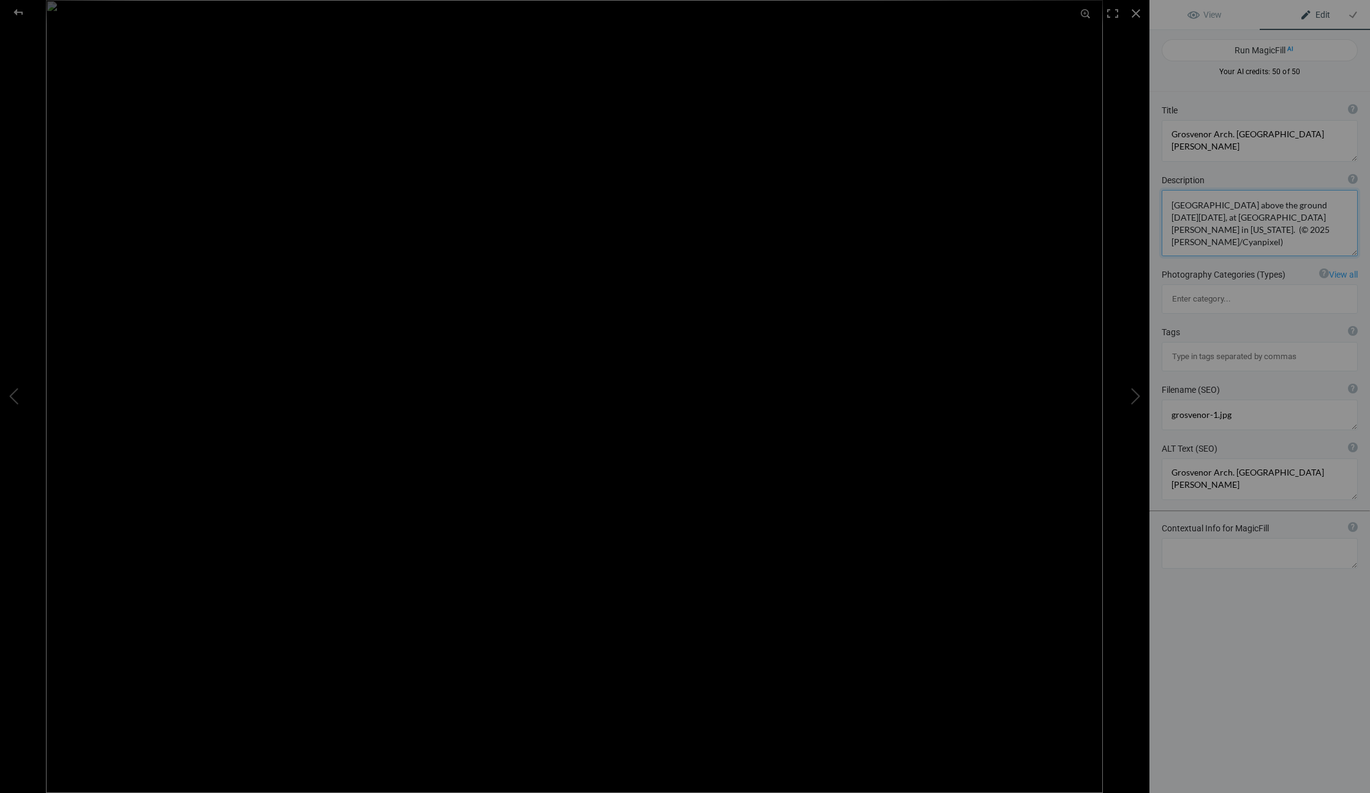
click at [1211, 227] on textarea at bounding box center [1260, 223] width 196 height 66
drag, startPoint x: 1171, startPoint y: 205, endPoint x: 1299, endPoint y: 252, distance: 135.7
click at [1299, 252] on textarea at bounding box center [1260, 223] width 196 height 66
click at [1137, 396] on button at bounding box center [1103, 397] width 92 height 286
type textarea "grosvenor-2"
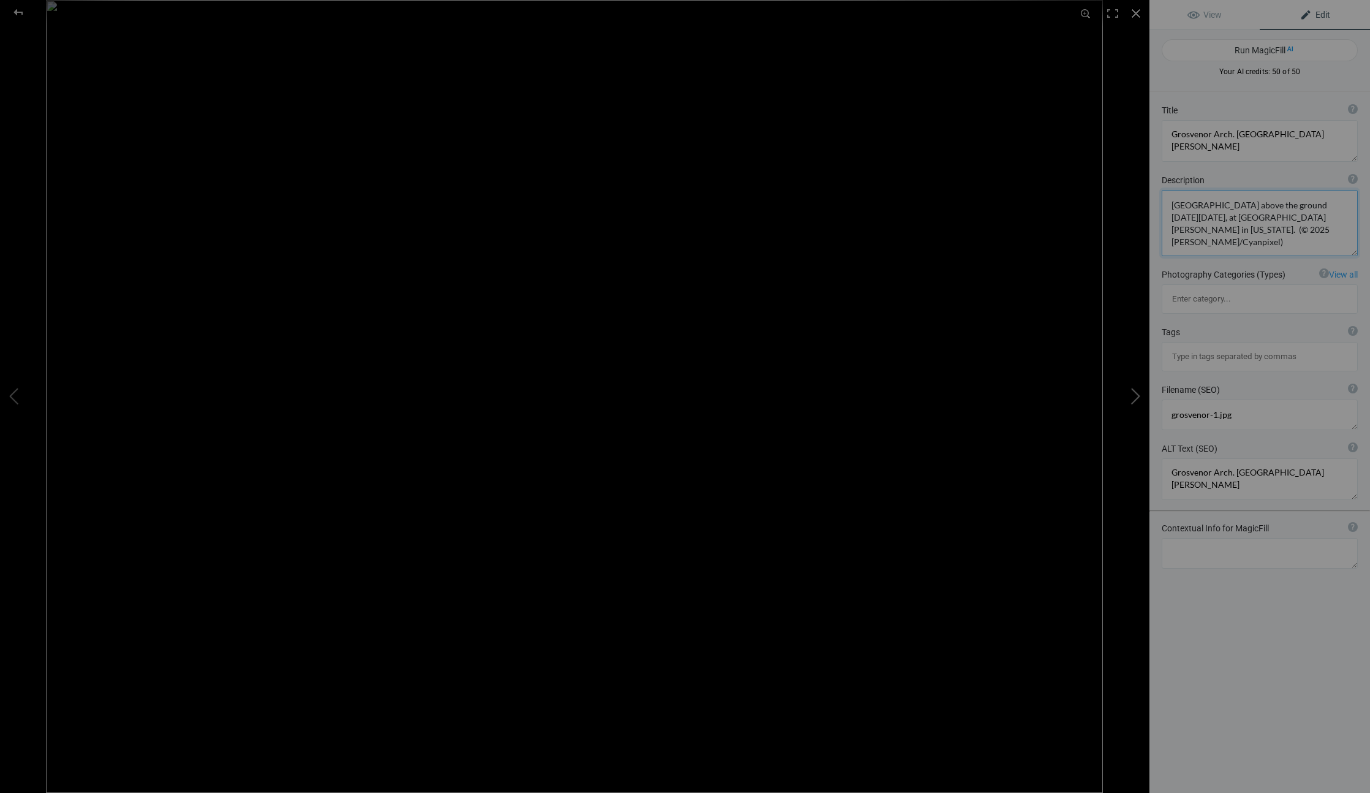
type textarea "grosvenor-2.jpg"
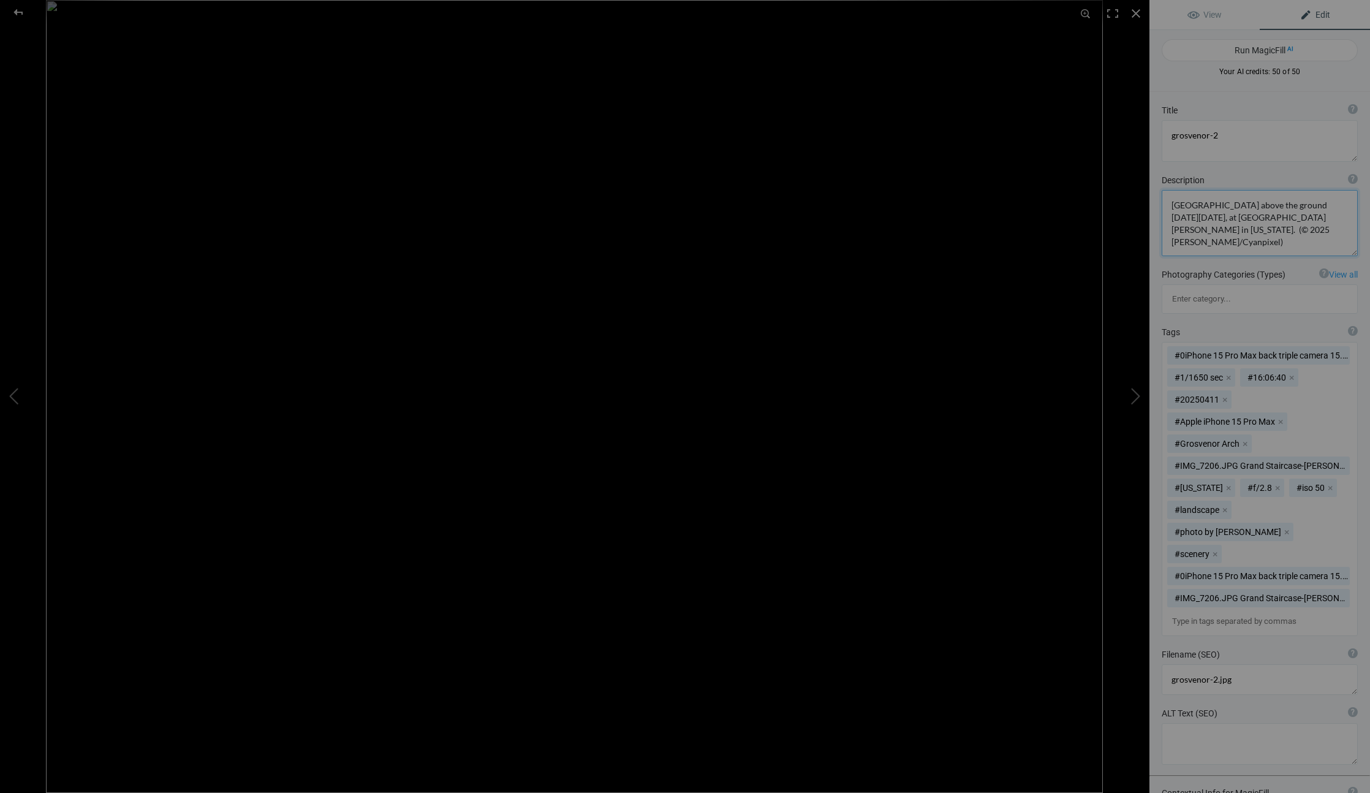
scroll to position [0, 0]
click at [1235, 137] on textarea at bounding box center [1260, 141] width 196 height 42
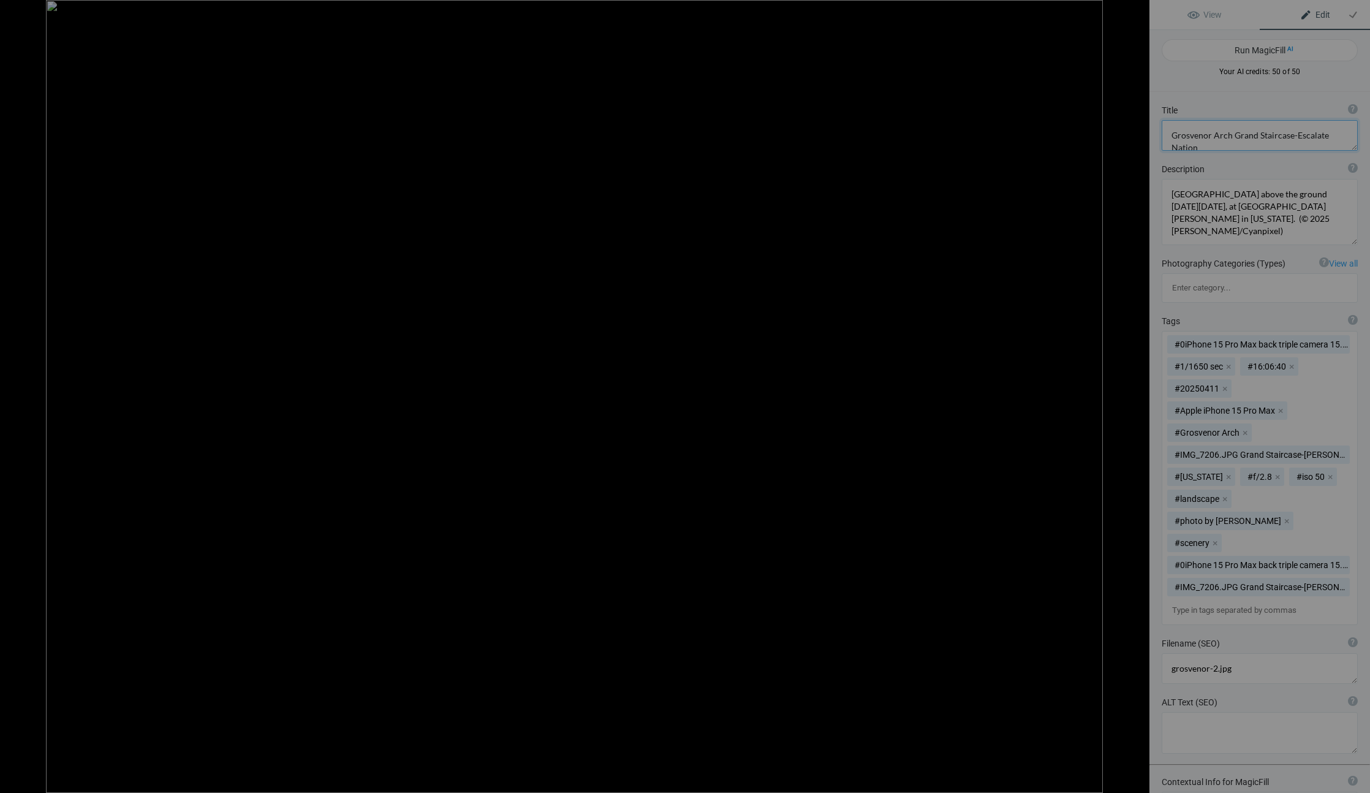
scroll to position [1, 0]
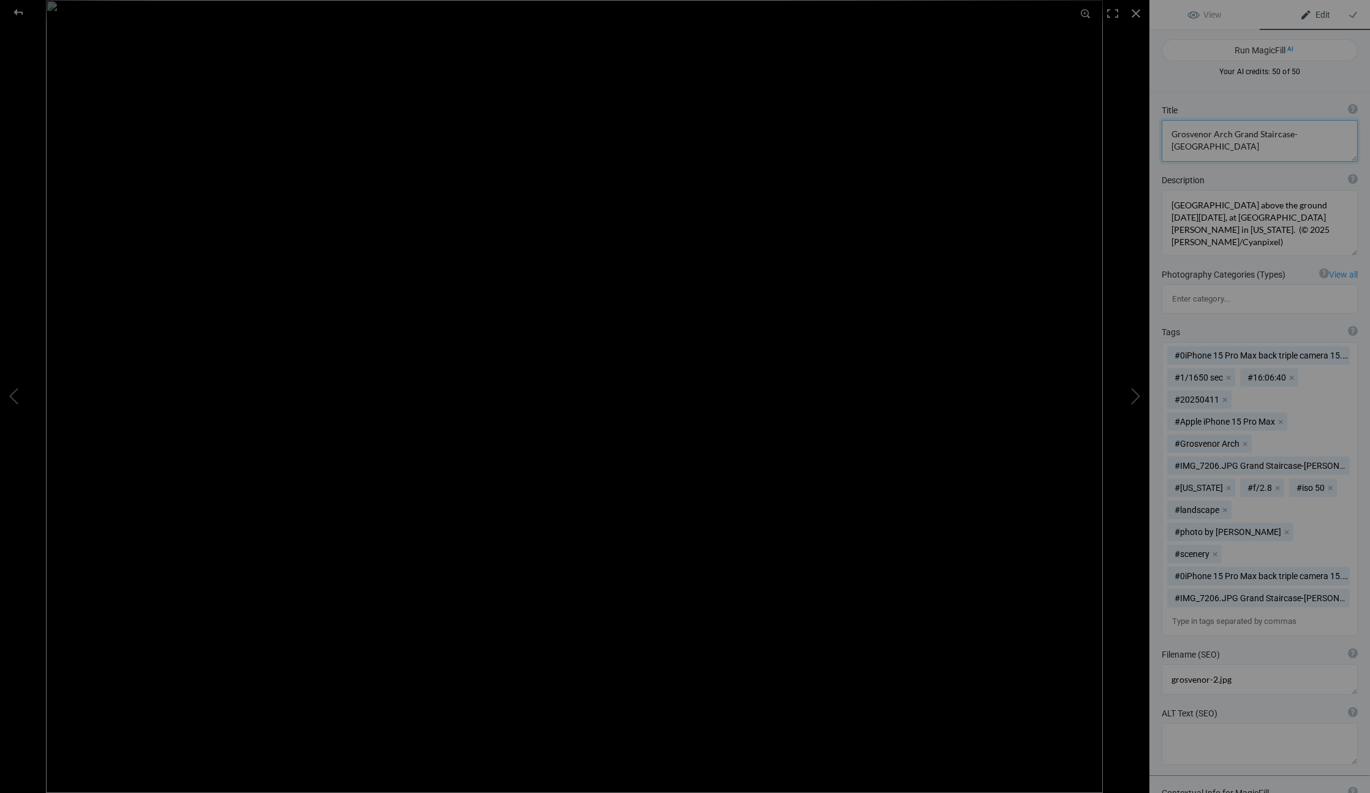
type textarea "Grosvenor Arch Grand Staircase-[GEOGRAPHIC_DATA]"
click at [1276, 246] on textarea at bounding box center [1260, 223] width 196 height 66
click at [1340, 346] on mat-chip "#0iPhone 15 Pro Max back triple camera 15.66mm f/2. x" at bounding box center [1258, 355] width 183 height 18
click at [1214, 550] on button "x" at bounding box center [1215, 554] width 9 height 9
click at [1291, 528] on button "x" at bounding box center [1286, 532] width 9 height 9
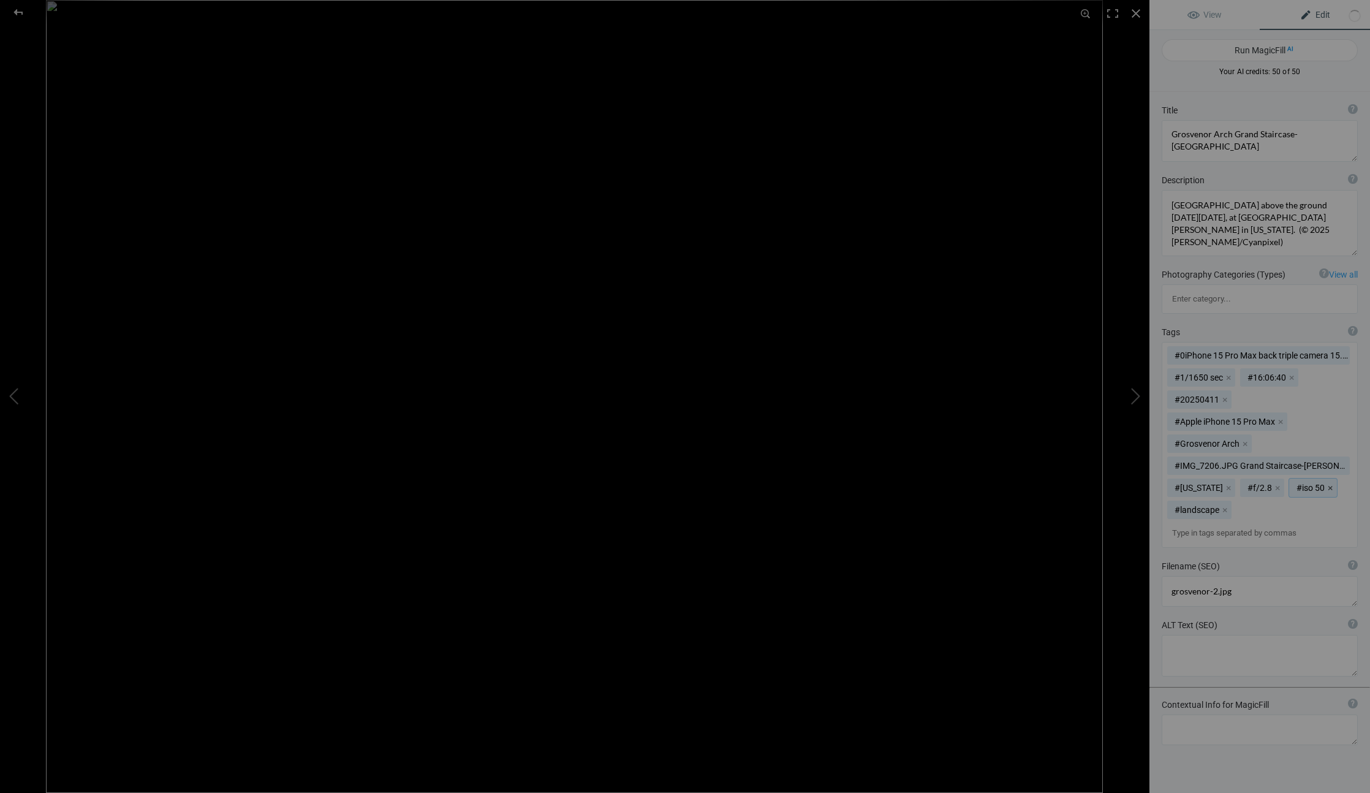
click at [1326, 483] on button "x" at bounding box center [1330, 487] width 9 height 9
click at [1273, 483] on button "x" at bounding box center [1277, 487] width 9 height 9
click at [1224, 483] on button "x" at bounding box center [1228, 487] width 9 height 9
click at [1285, 417] on button "x" at bounding box center [1280, 421] width 9 height 9
click at [1223, 395] on button "x" at bounding box center [1224, 399] width 9 height 9
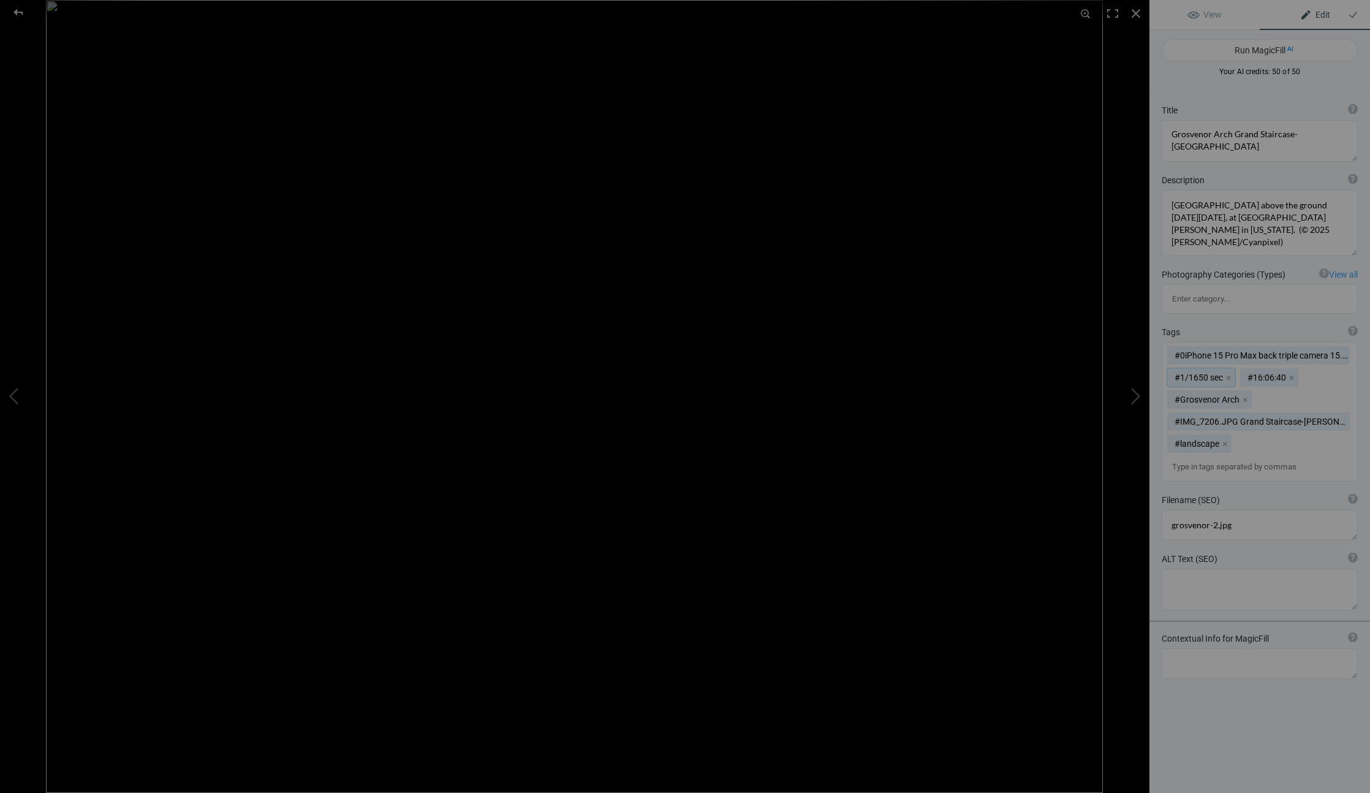
click at [1227, 373] on button "x" at bounding box center [1228, 377] width 9 height 9
click at [1221, 373] on button "x" at bounding box center [1218, 377] width 9 height 9
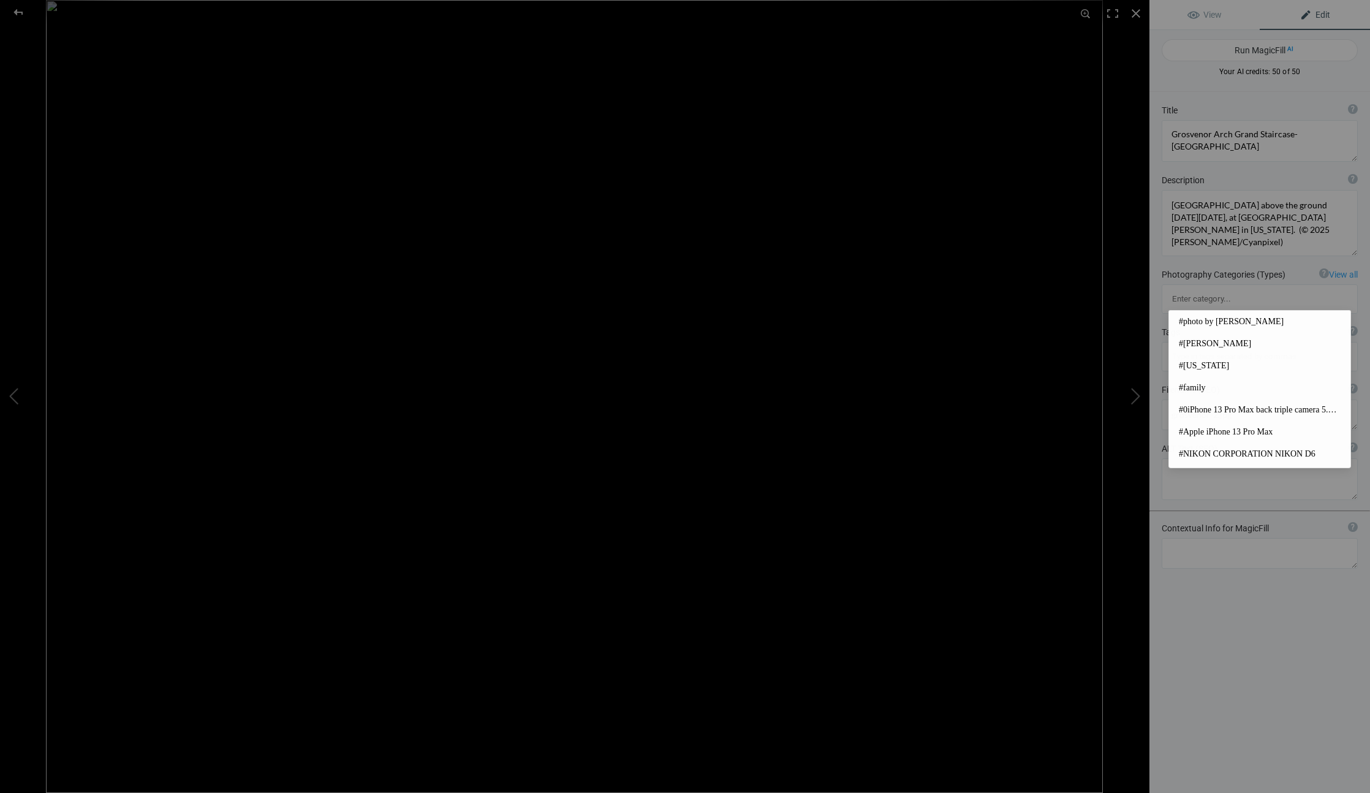
click at [1284, 346] on input at bounding box center [1259, 357] width 183 height 22
click at [1195, 346] on input at bounding box center [1259, 357] width 183 height 22
click at [1266, 144] on textarea at bounding box center [1260, 141] width 196 height 42
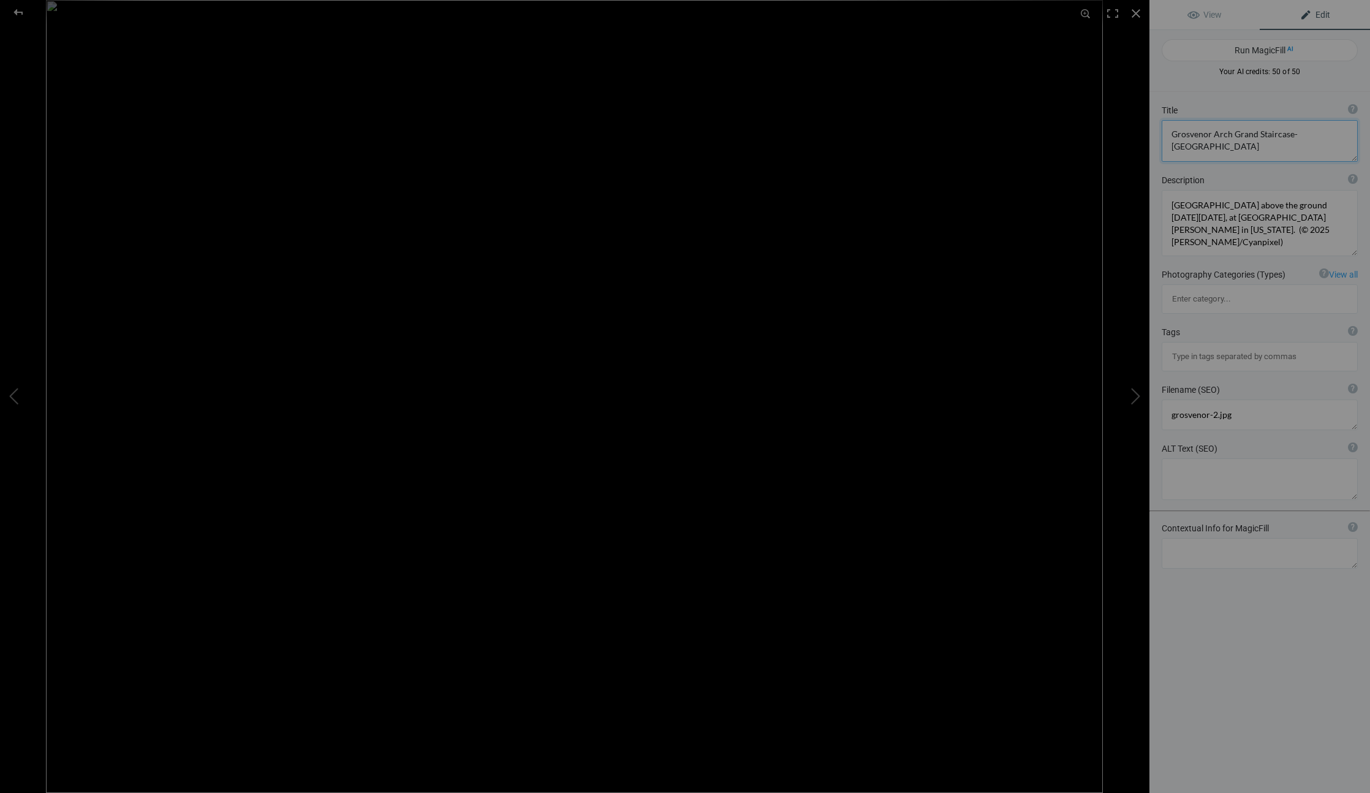
scroll to position [0, 0]
drag, startPoint x: 1264, startPoint y: 146, endPoint x: 1171, endPoint y: 105, distance: 101.5
click at [1171, 105] on div "Title ? Photo title is one of the highest used Search Engine ranking criteria a…" at bounding box center [1259, 133] width 221 height 70
click at [1222, 346] on input at bounding box center [1259, 357] width 183 height 22
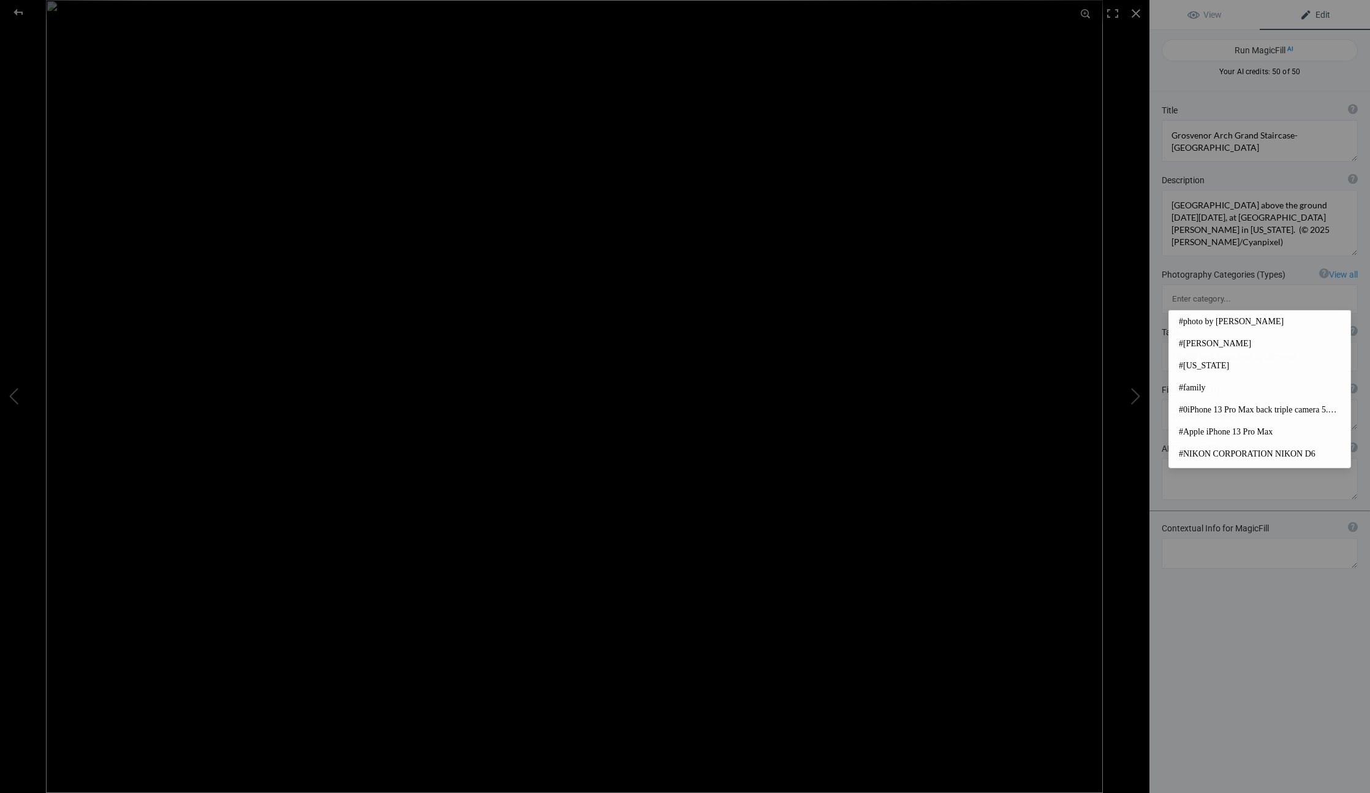
paste input "Grosvenor Arch Grand Staircase-[GEOGRAPHIC_DATA]"
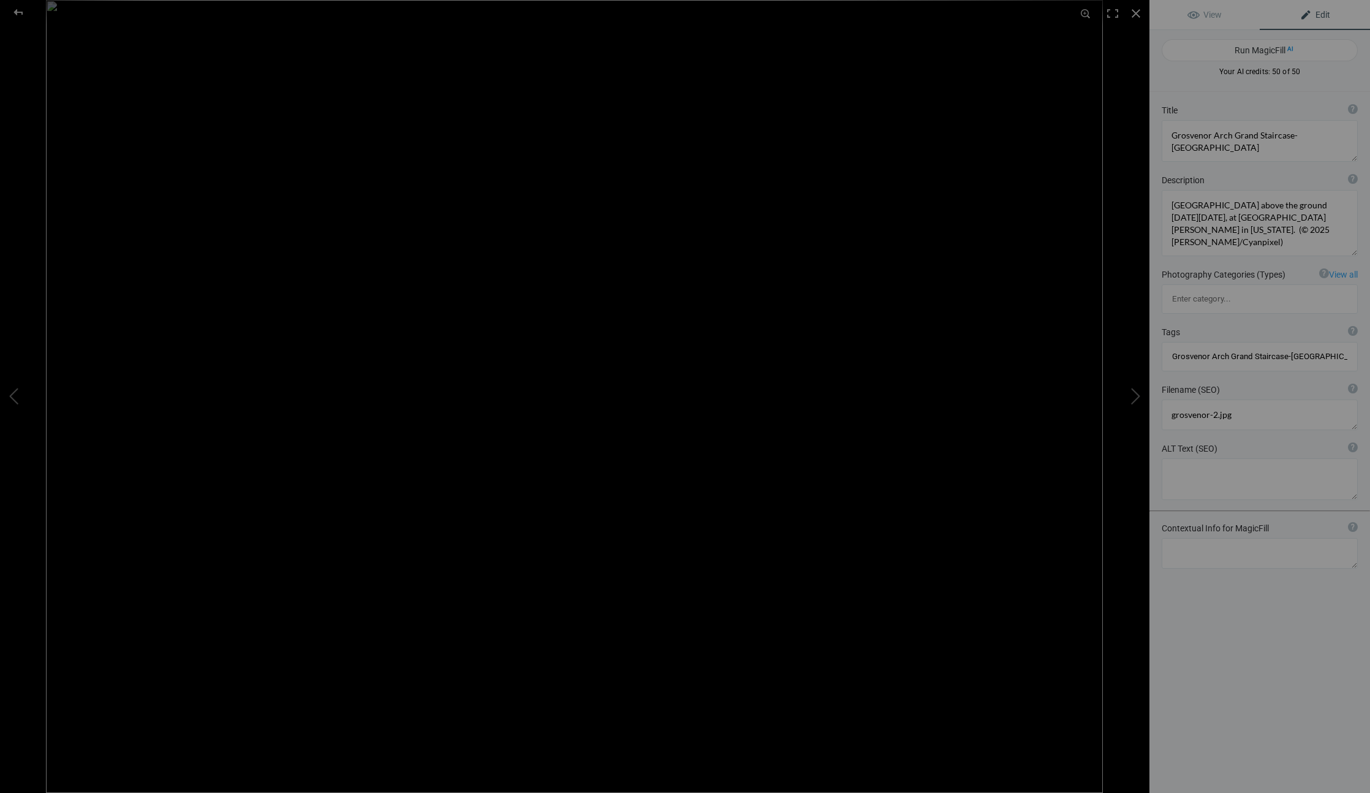
type input "Grosvenor Arch Grand Staircase-Escalate National Monument. landscape Utah"
click at [1258, 151] on textarea at bounding box center [1260, 141] width 196 height 42
drag, startPoint x: 1256, startPoint y: 145, endPoint x: 1228, endPoint y: 133, distance: 29.9
click at [1228, 133] on textarea at bounding box center [1260, 141] width 196 height 42
click at [1214, 137] on textarea at bounding box center [1260, 141] width 196 height 42
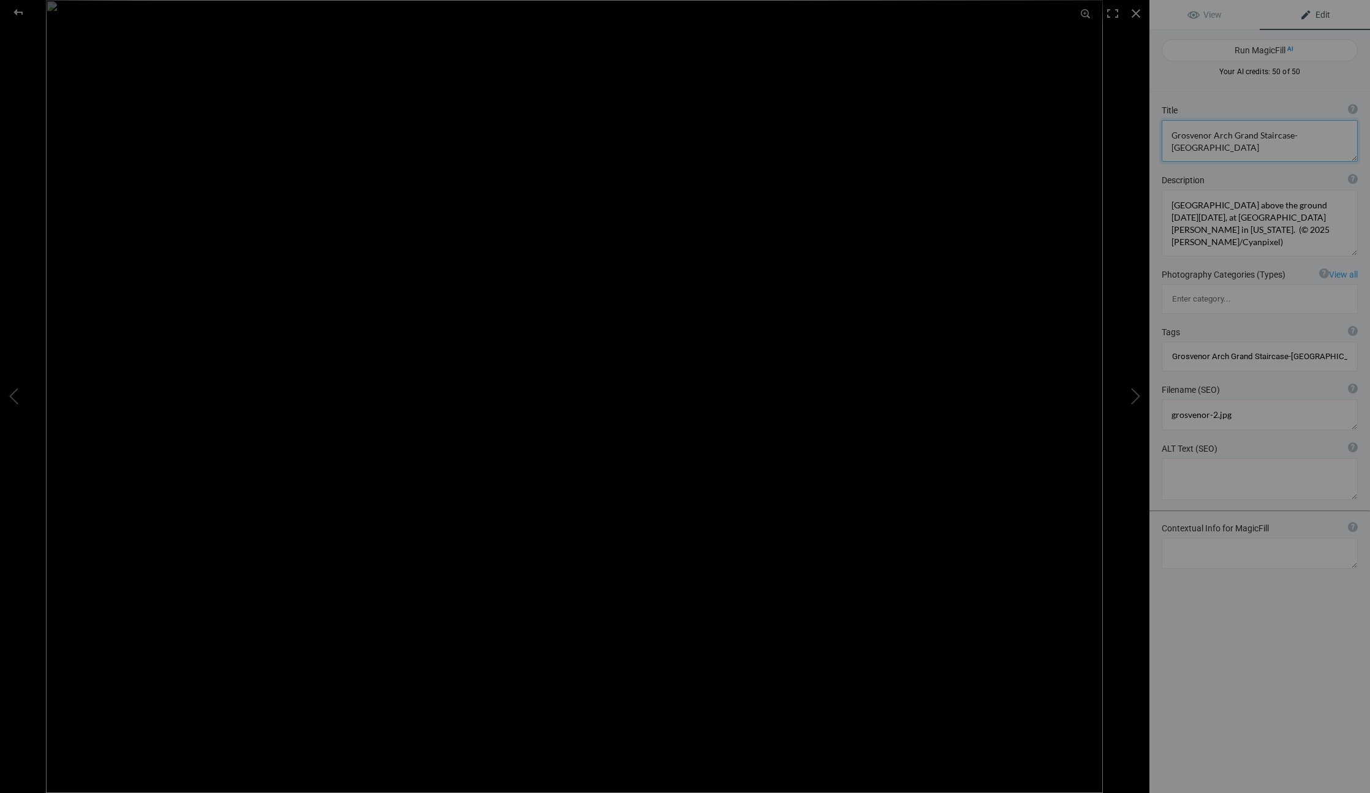
drag, startPoint x: 1171, startPoint y: 134, endPoint x: 1296, endPoint y: 156, distance: 127.5
click at [1296, 156] on textarea at bounding box center [1260, 141] width 196 height 42
click at [1224, 458] on textarea at bounding box center [1260, 479] width 196 height 42
paste textarea "Grosvenor Arch Grand Staircase-[GEOGRAPHIC_DATA]"
type textarea "Grosvenor Arch Grand Staircase-[GEOGRAPHIC_DATA]"
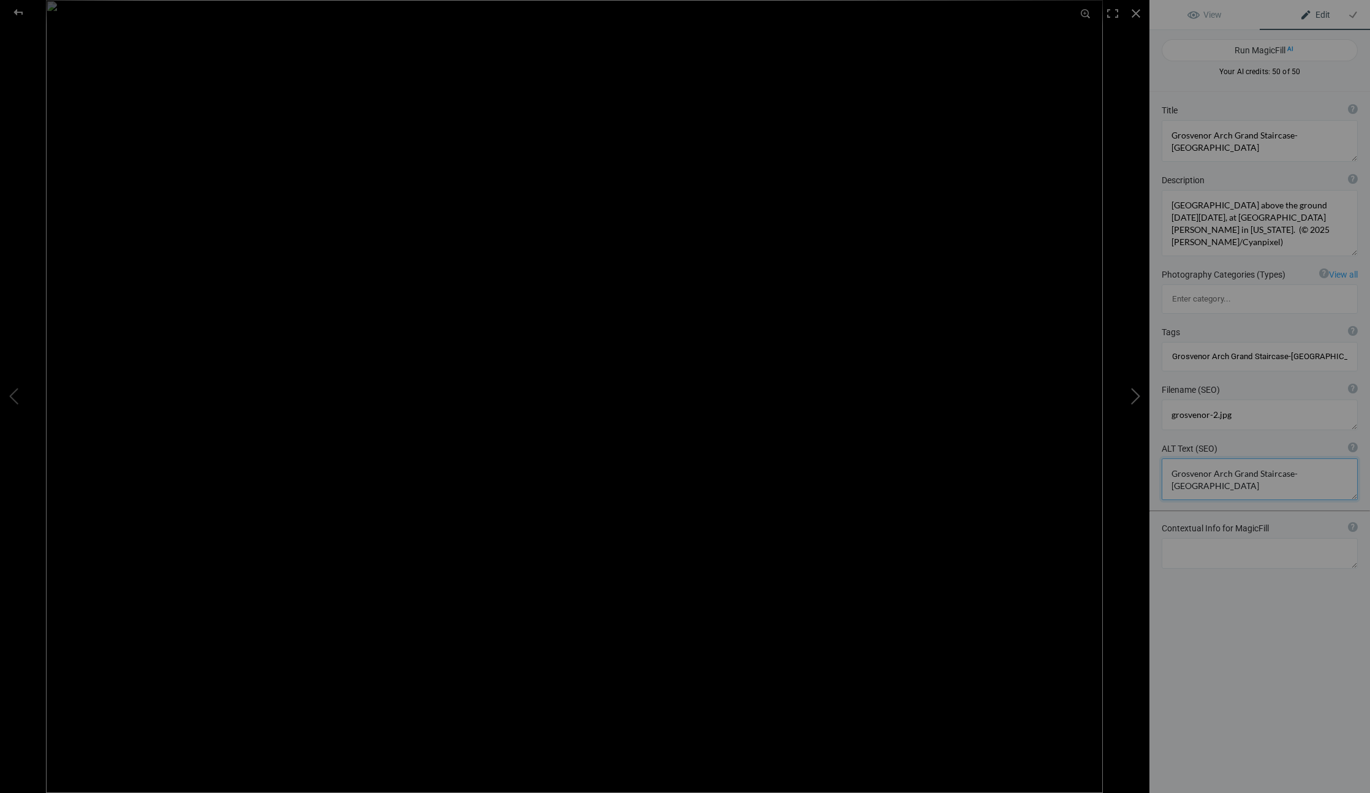
click at [1133, 387] on button at bounding box center [1103, 397] width 92 height 286
type textarea "grosvenor-4"
type textarea "grosvenor-4.jpg"
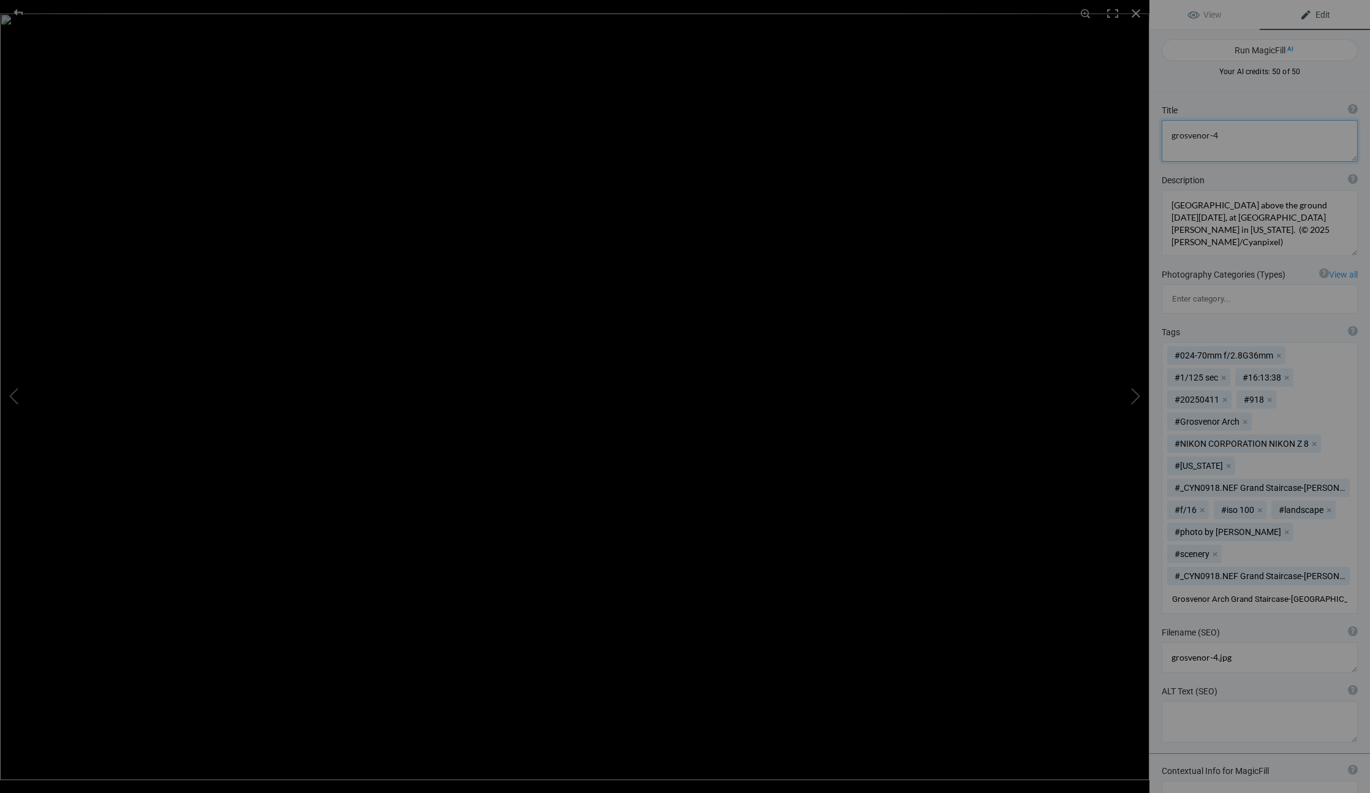
click at [1238, 136] on textarea at bounding box center [1260, 141] width 196 height 42
paste textarea "Grosvenor Arch Grand Staircase-[GEOGRAPHIC_DATA]"
type textarea "Grosvenor Arch Grand Staircase-[GEOGRAPHIC_DATA]"
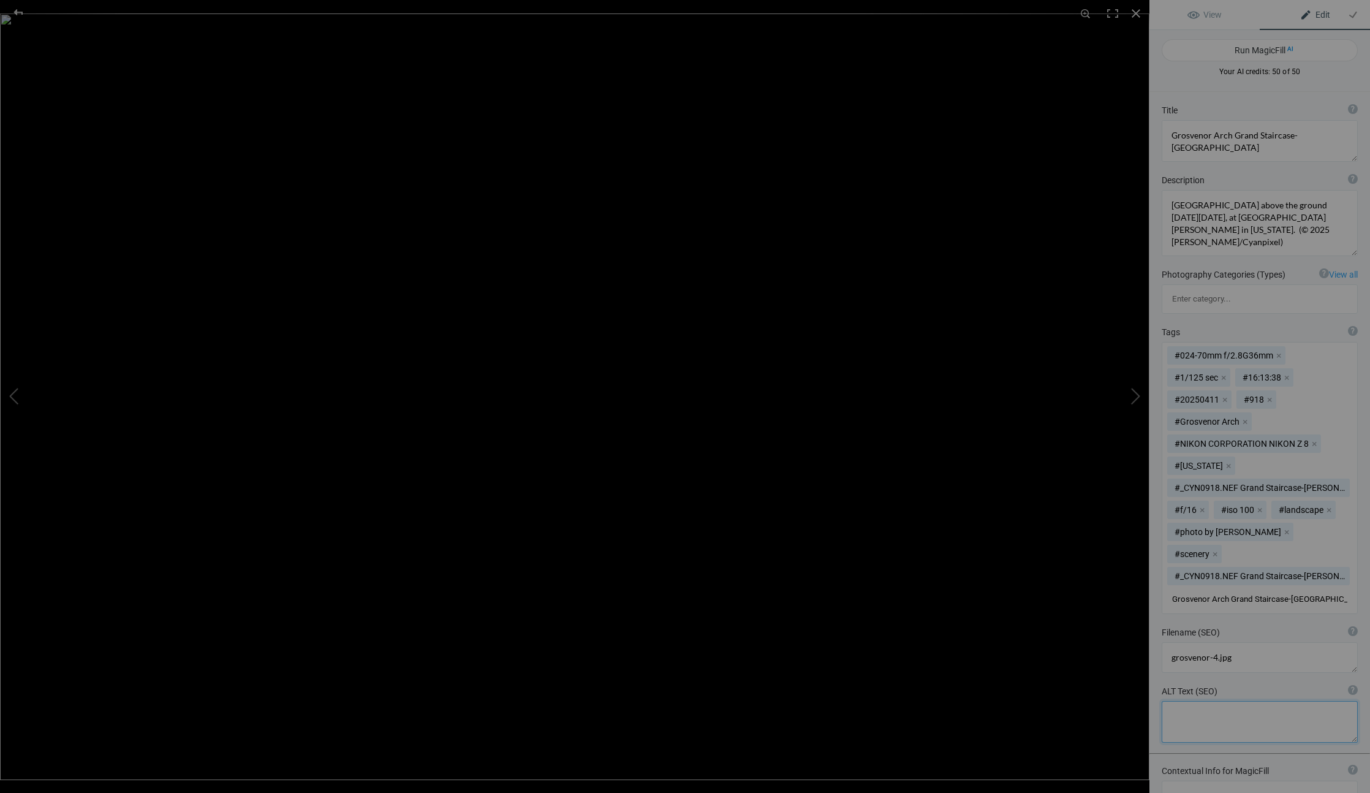
click at [1187, 701] on textarea at bounding box center [1260, 722] width 196 height 42
paste textarea "Grosvenor Arch Grand Staircase-[GEOGRAPHIC_DATA]"
type textarea "Grosvenor Arch Grand Staircase-[GEOGRAPHIC_DATA]"
click at [1278, 351] on button "x" at bounding box center [1278, 355] width 9 height 9
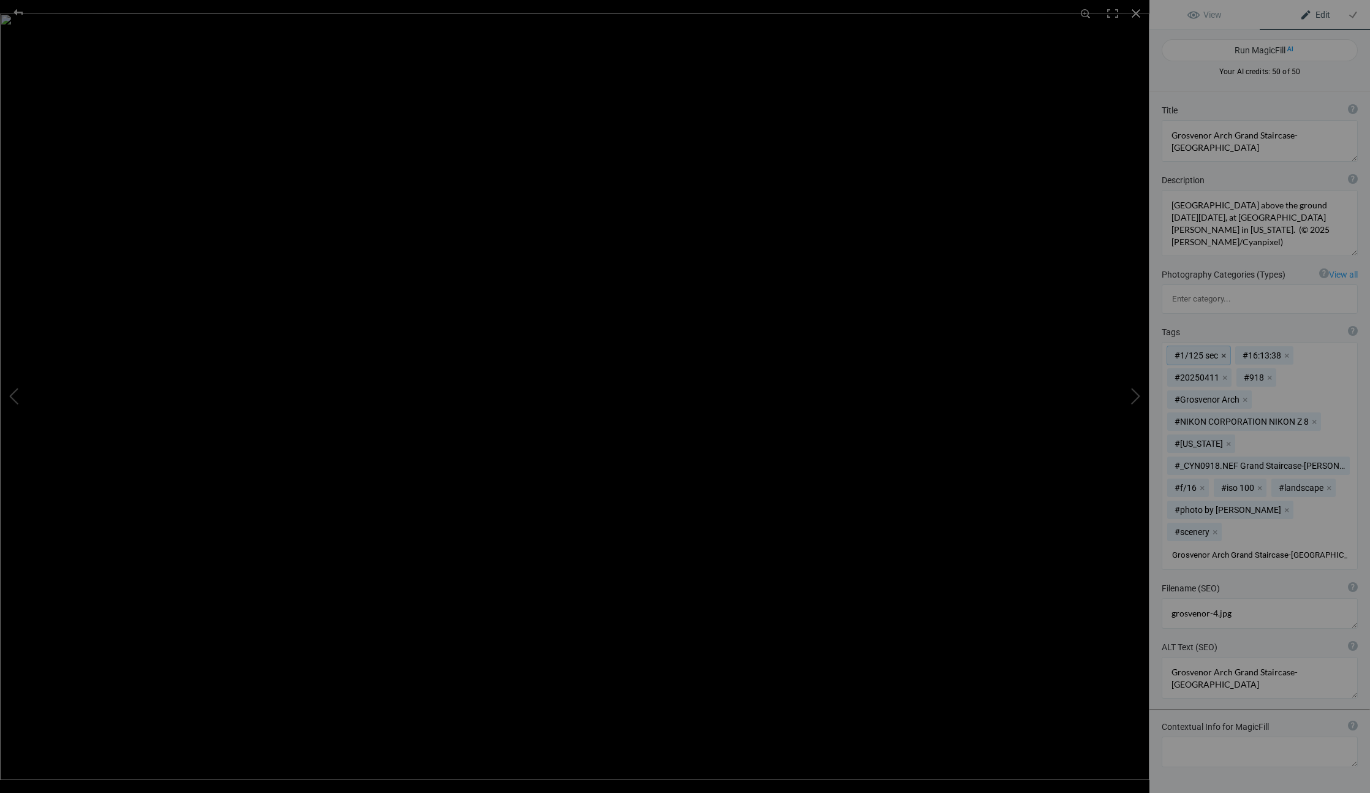
click at [1225, 351] on button "x" at bounding box center [1223, 355] width 9 height 9
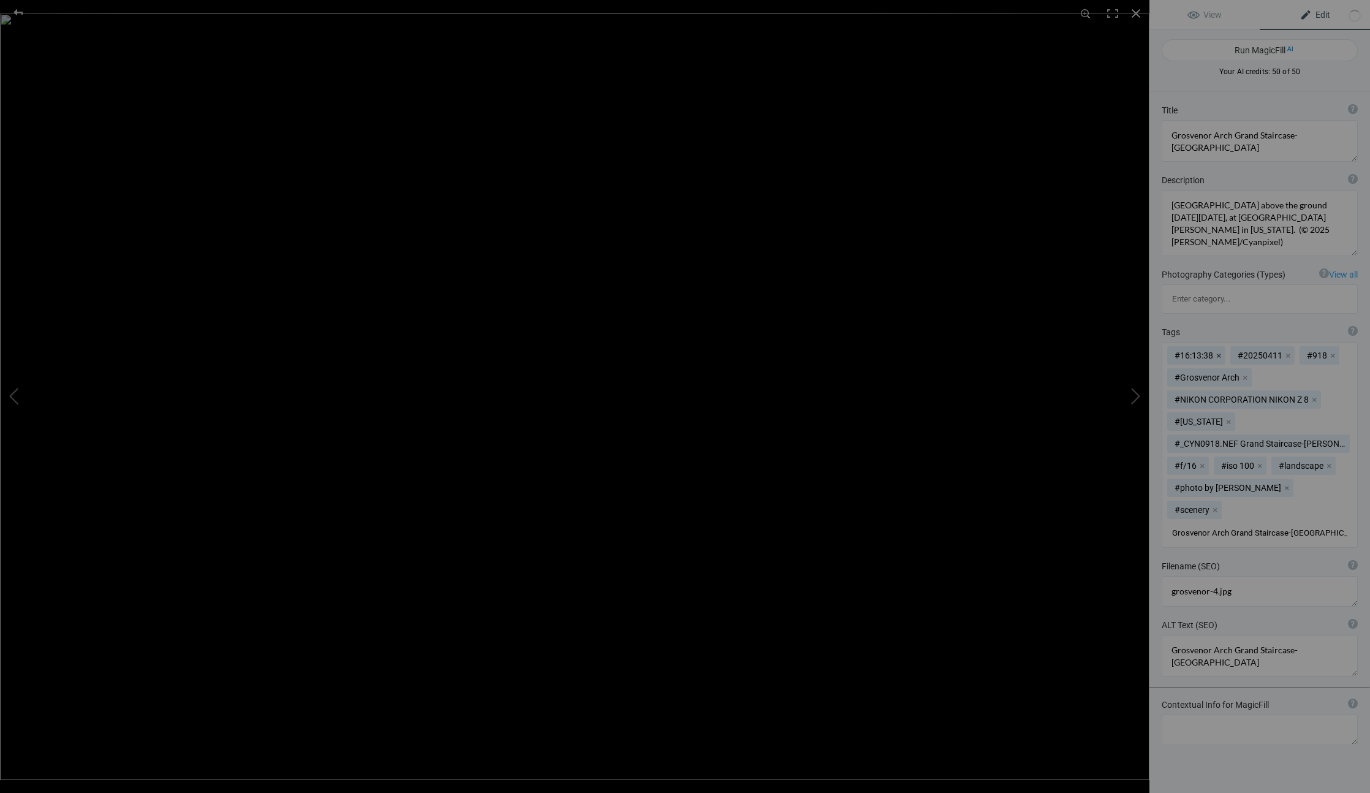
click at [1222, 351] on button "x" at bounding box center [1218, 355] width 9 height 9
click at [1227, 351] on button "x" at bounding box center [1224, 355] width 9 height 9
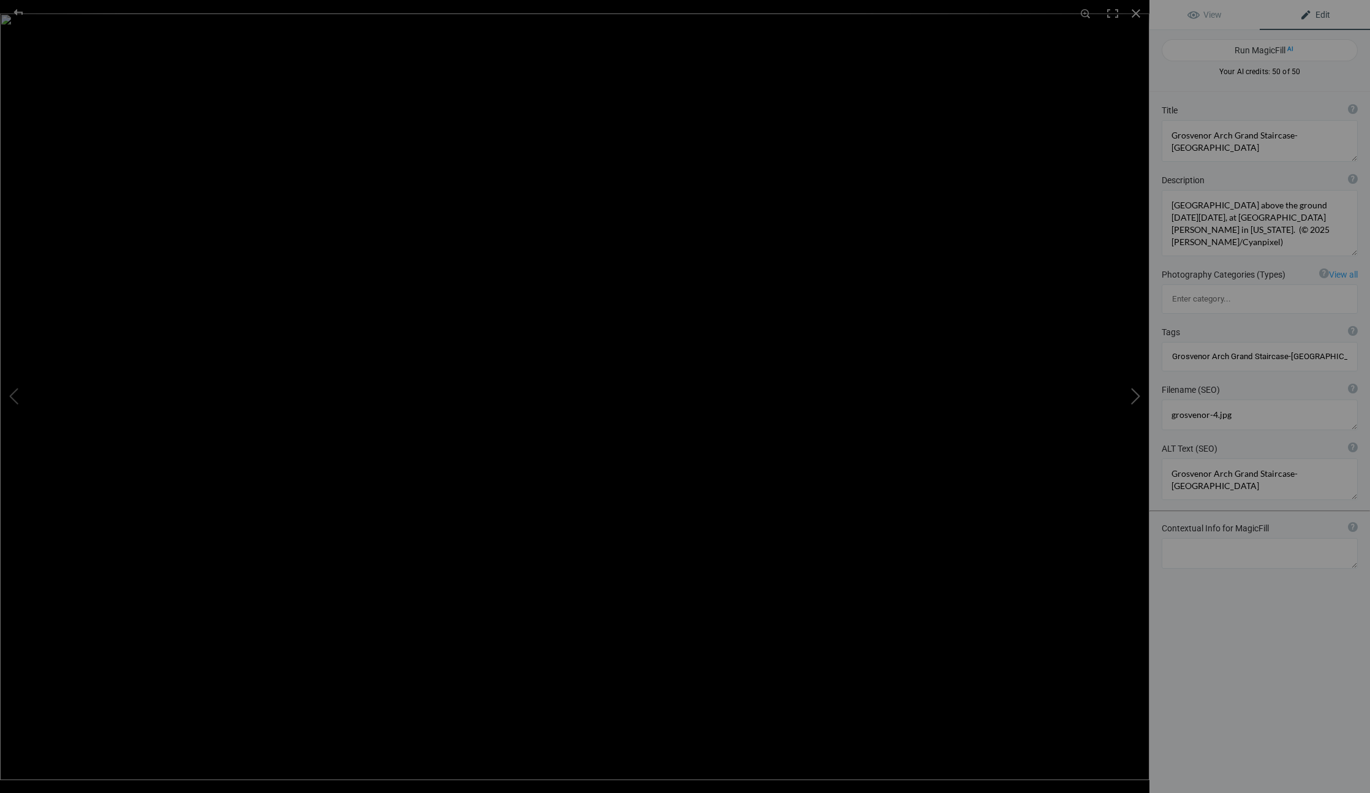
click at [1128, 391] on button at bounding box center [1103, 397] width 92 height 286
type textarea "grosvenor-3"
type textarea "grosvenor-3.jpg"
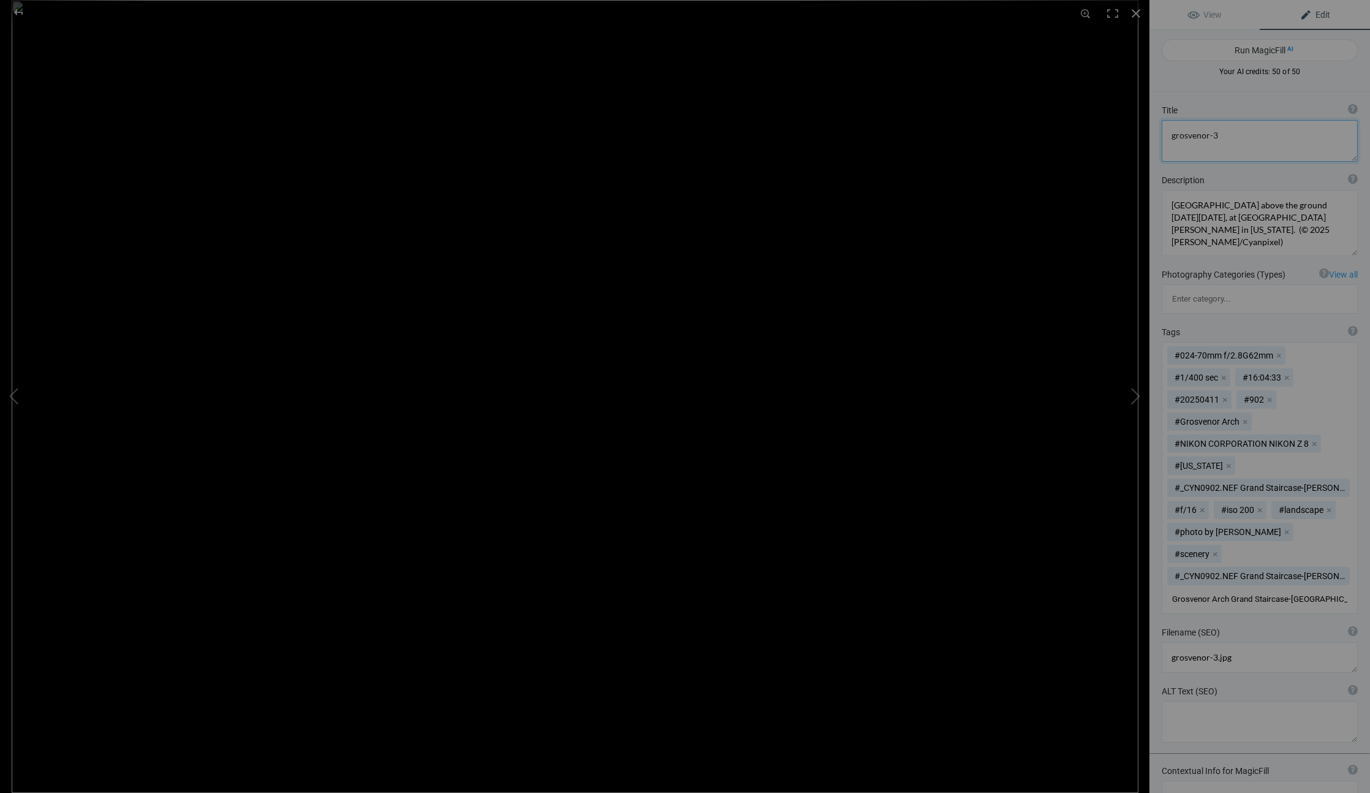
click at [1244, 130] on textarea at bounding box center [1260, 141] width 196 height 42
paste textarea "Grosvenor Arch Grand Staircase-[GEOGRAPHIC_DATA]"
type textarea "Grosvenor Arch Grand Staircase-[GEOGRAPHIC_DATA]"
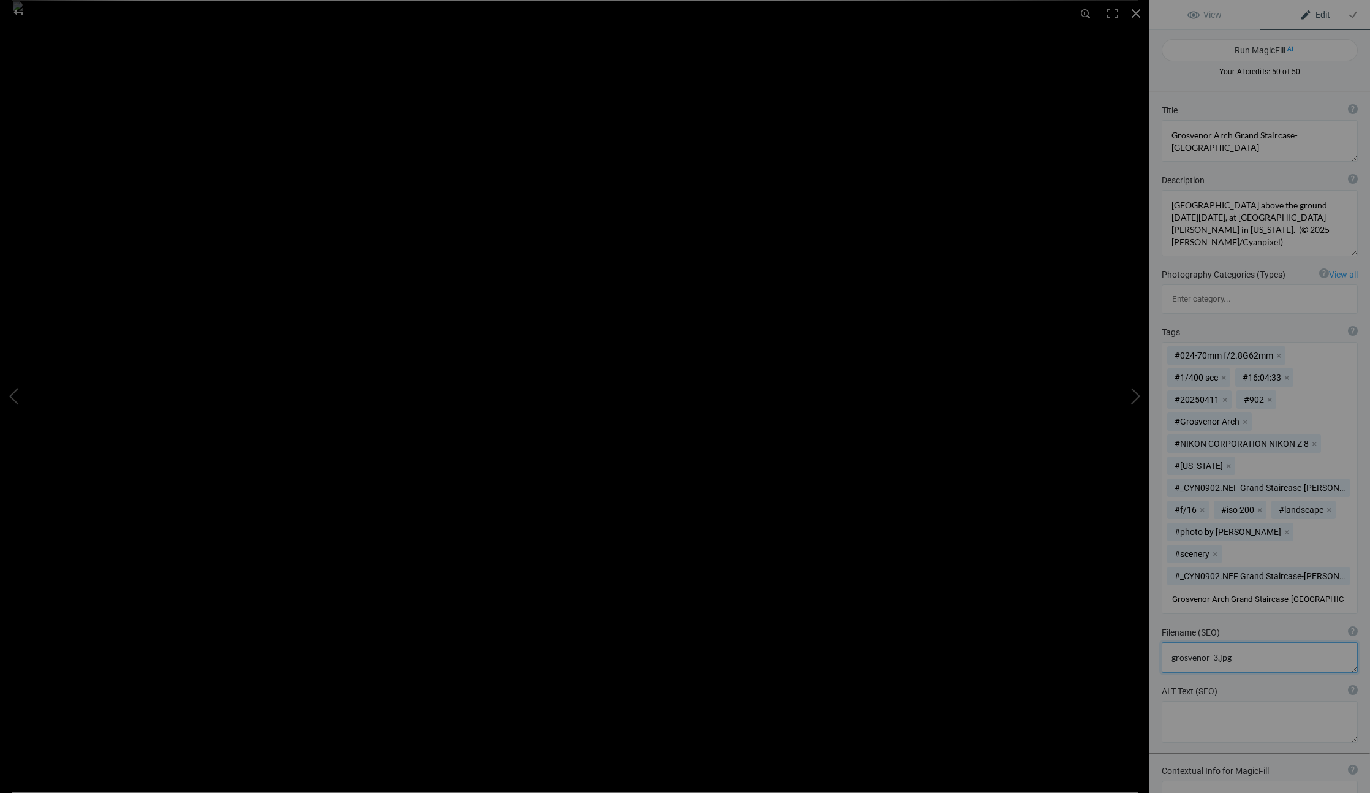
click at [1232, 642] on textarea at bounding box center [1260, 657] width 196 height 31
paste textarea "Grosvenor Arch Grand Staircase-[GEOGRAPHIC_DATA]"
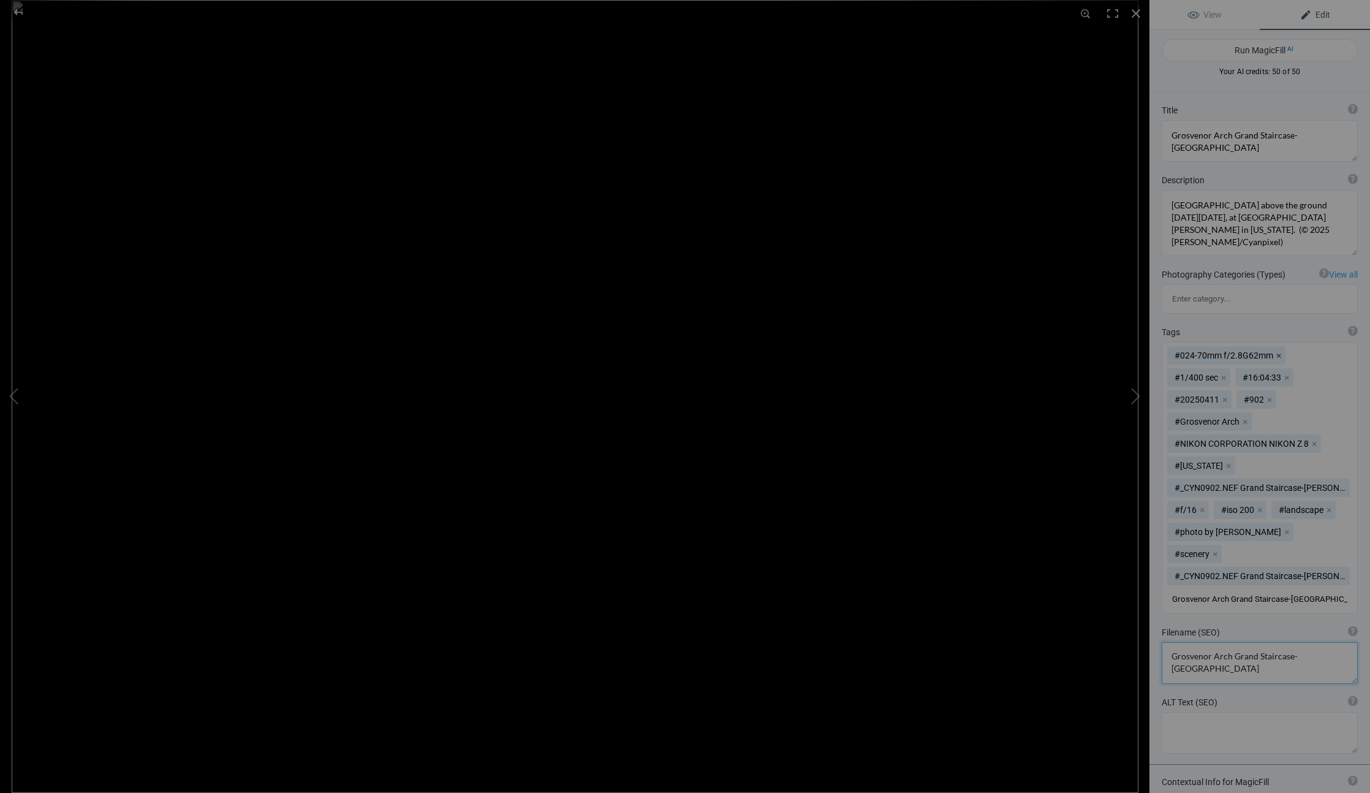
type textarea "Grosvenor Arch Grand Staircase-[GEOGRAPHIC_DATA]"
click at [1279, 351] on button "x" at bounding box center [1278, 355] width 9 height 9
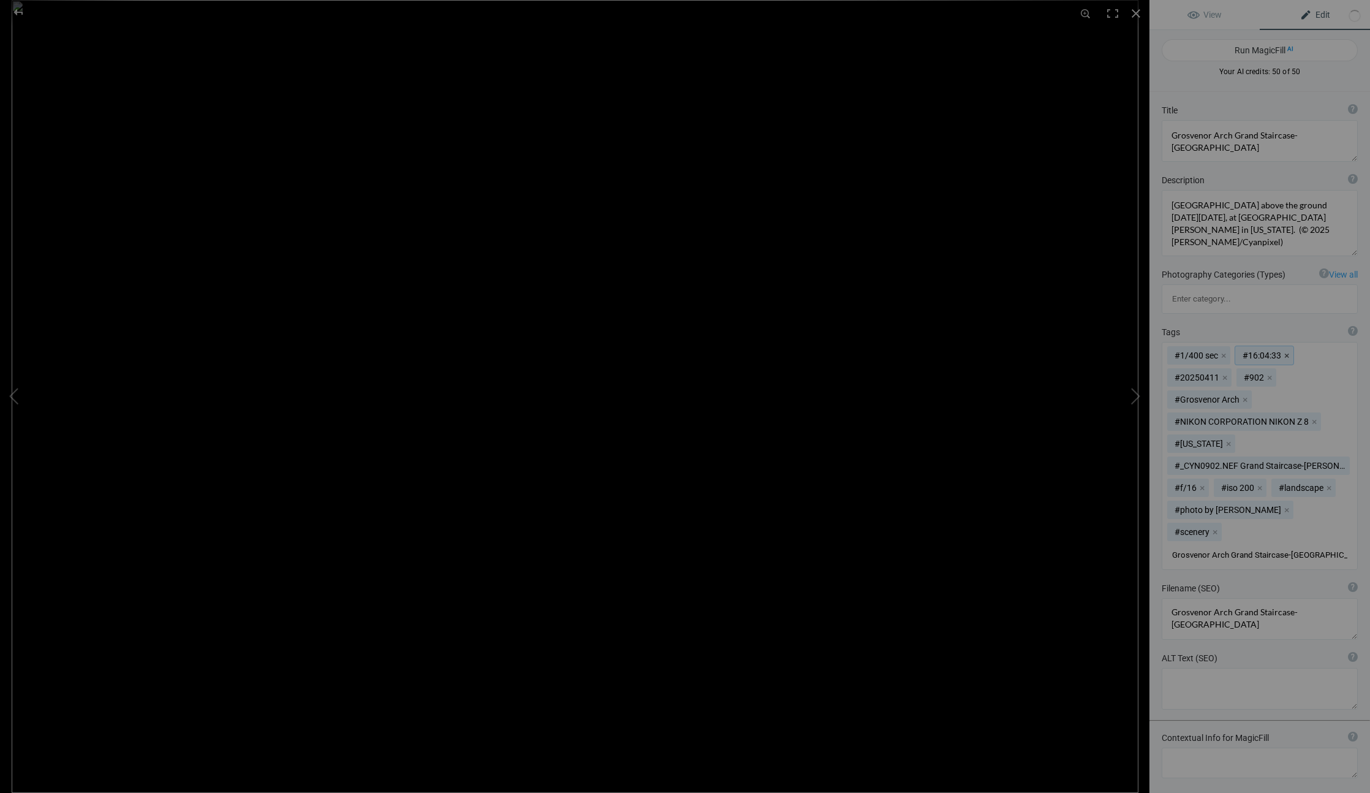
click at [1285, 351] on button "x" at bounding box center [1286, 355] width 9 height 9
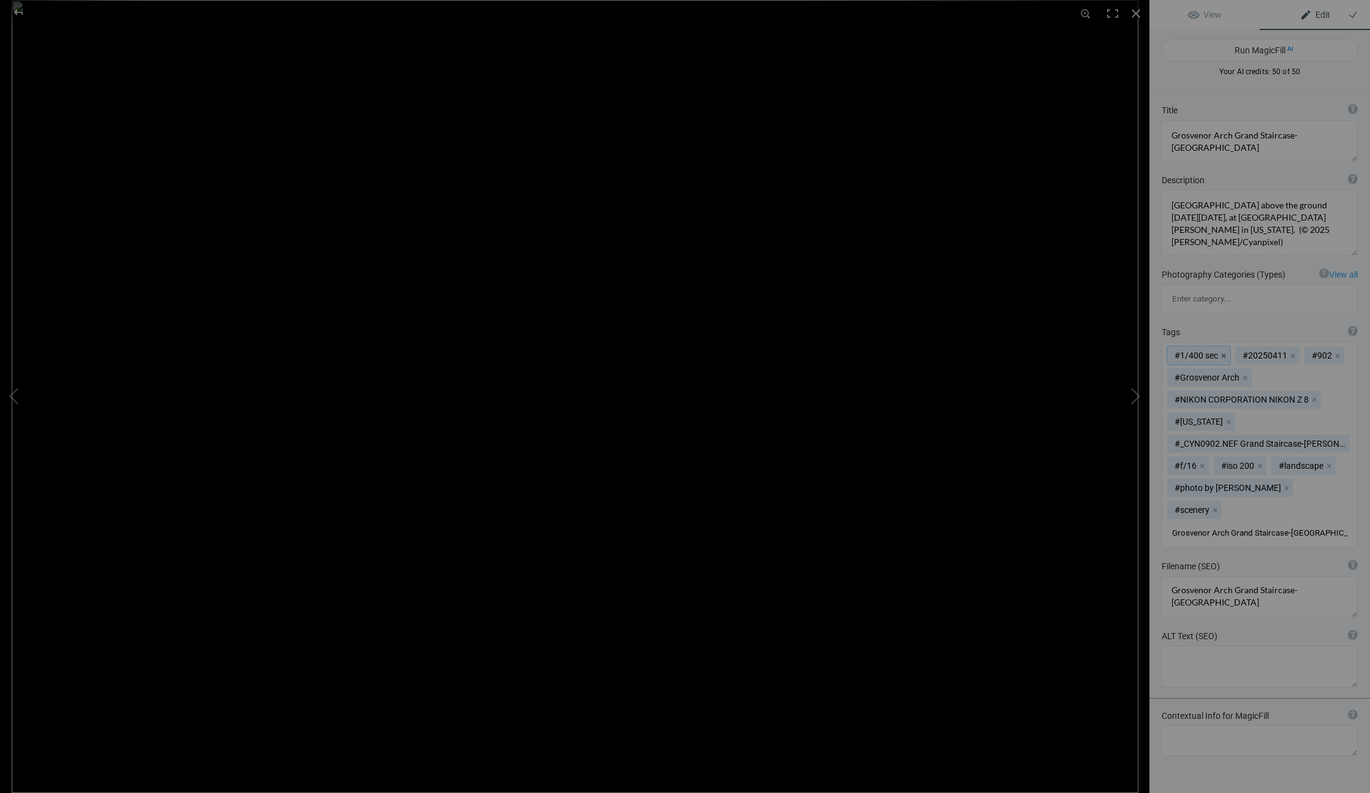
click at [1220, 351] on button "x" at bounding box center [1223, 355] width 9 height 9
click at [1225, 351] on button "x" at bounding box center [1224, 355] width 9 height 9
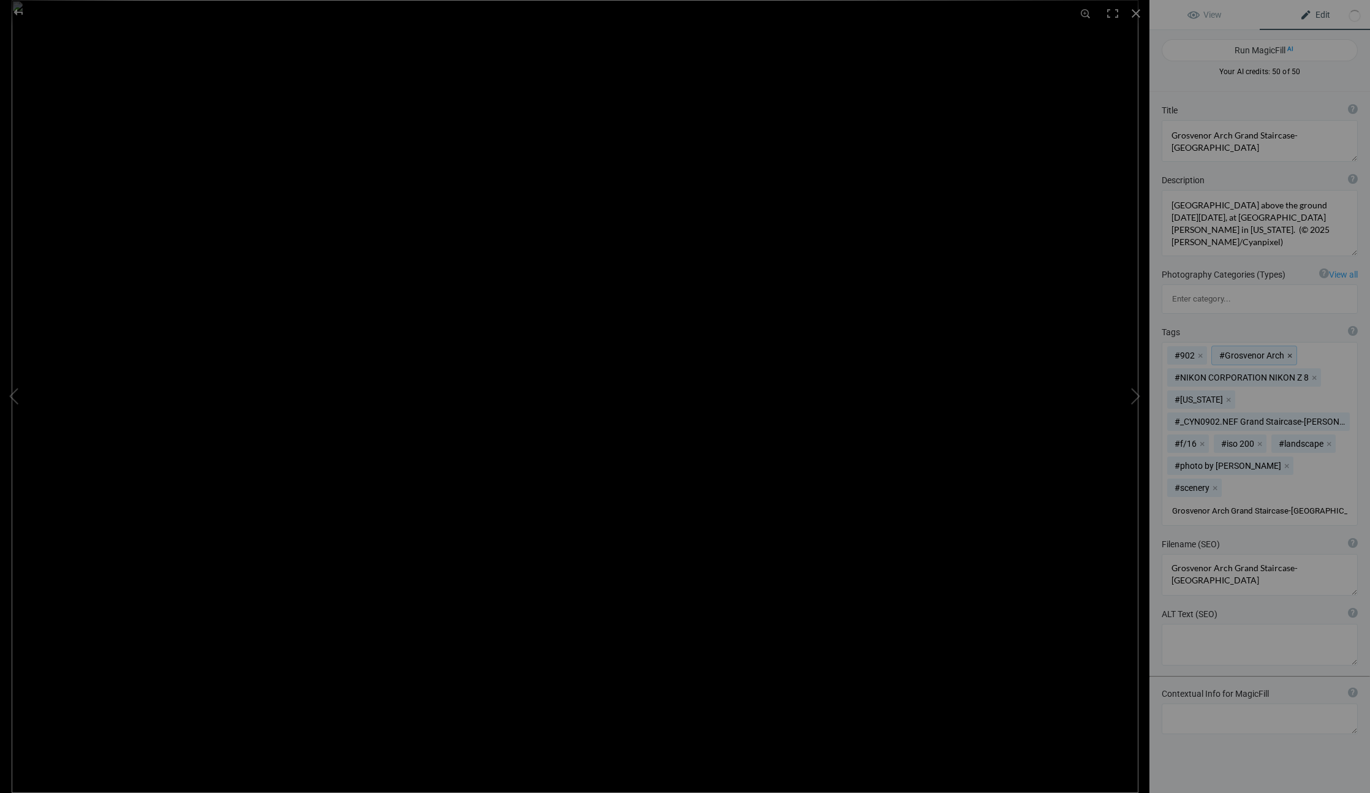
click at [1286, 351] on button "x" at bounding box center [1289, 355] width 9 height 9
click at [1200, 351] on button "x" at bounding box center [1200, 355] width 9 height 9
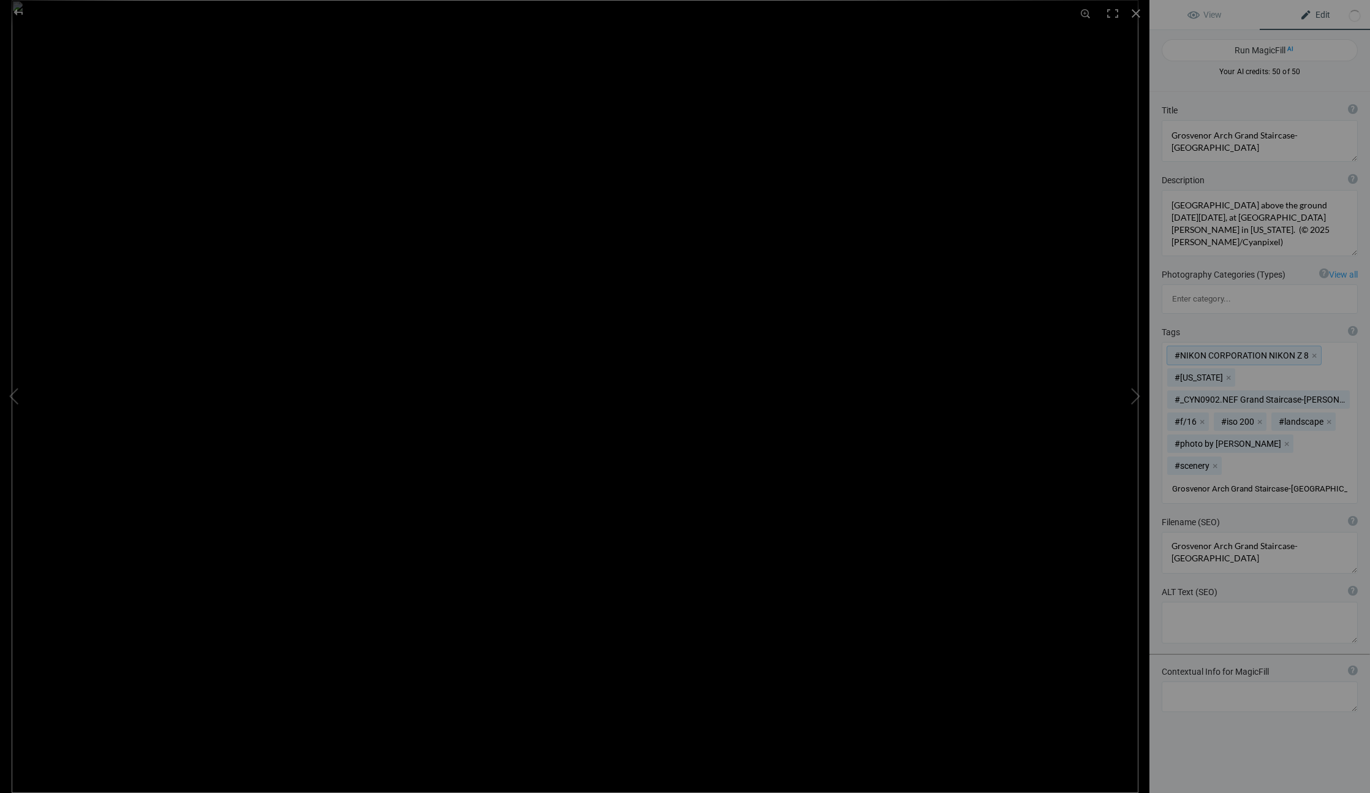
click at [1307, 346] on mat-chip "#NIKON CORPORATION NIKON Z 8 x" at bounding box center [1244, 355] width 154 height 18
click at [1310, 351] on button "x" at bounding box center [1314, 355] width 9 height 9
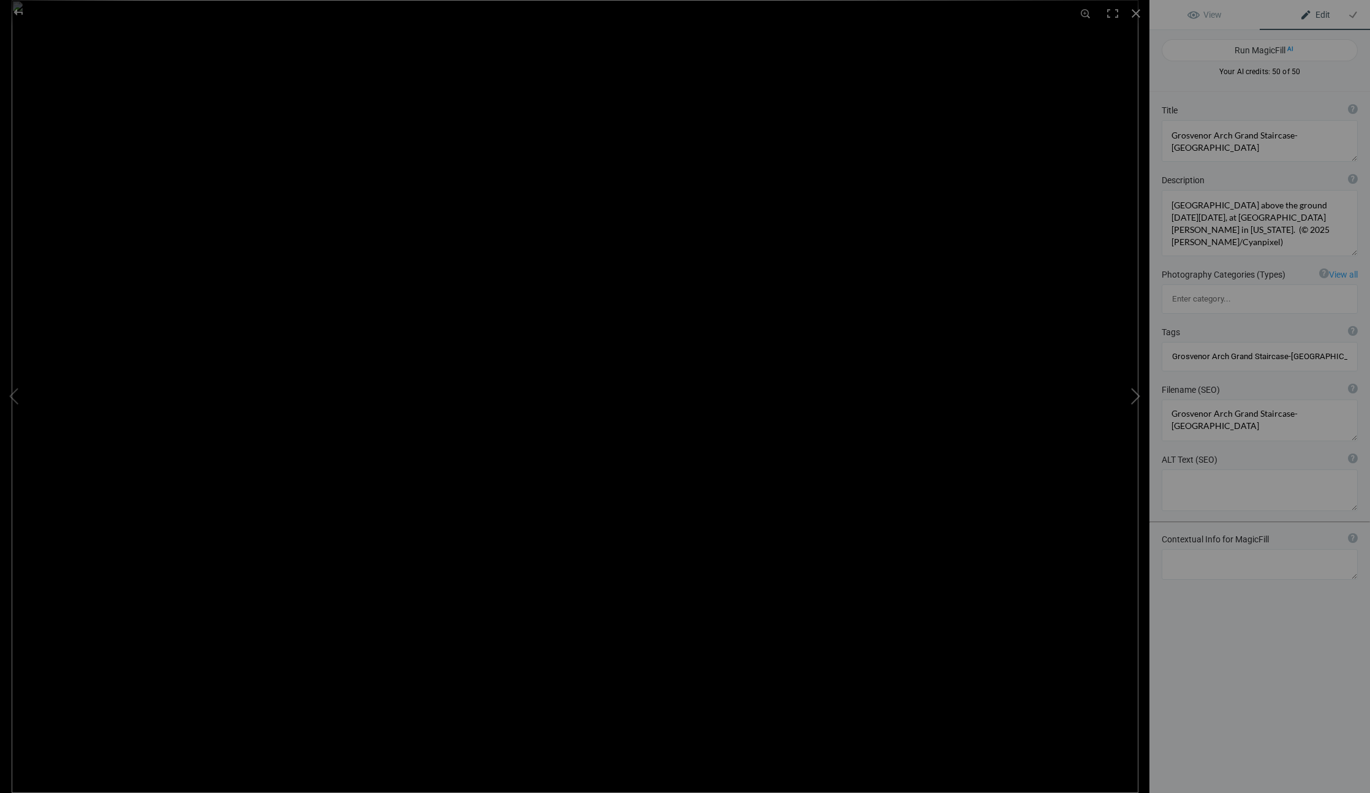
click at [1122, 426] on button at bounding box center [1103, 397] width 92 height 286
click at [1263, 151] on textarea at bounding box center [1260, 141] width 196 height 42
click at [1132, 389] on button at bounding box center [1103, 397] width 92 height 286
type textarea "kodachrome-4"
type textarea "Duplicate photos, Utah and Arizona RV trip April 2025"
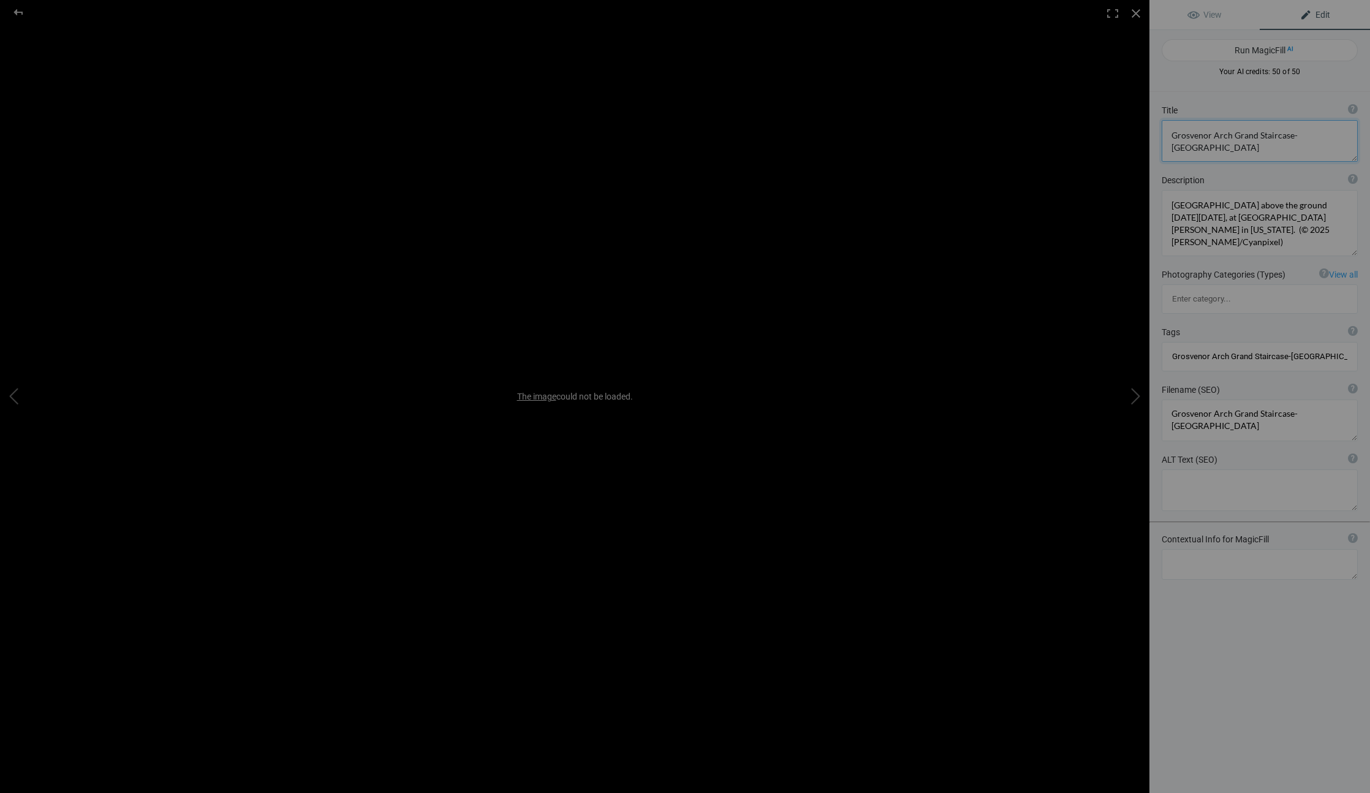
type textarea "kodachrome-4.jpg"
click at [7, 384] on button at bounding box center [46, 397] width 92 height 286
type textarea "kodachrome-1"
type textarea "[GEOGRAPHIC_DATA] features numerous [PERSON_NAME], colorful rock formations an …"
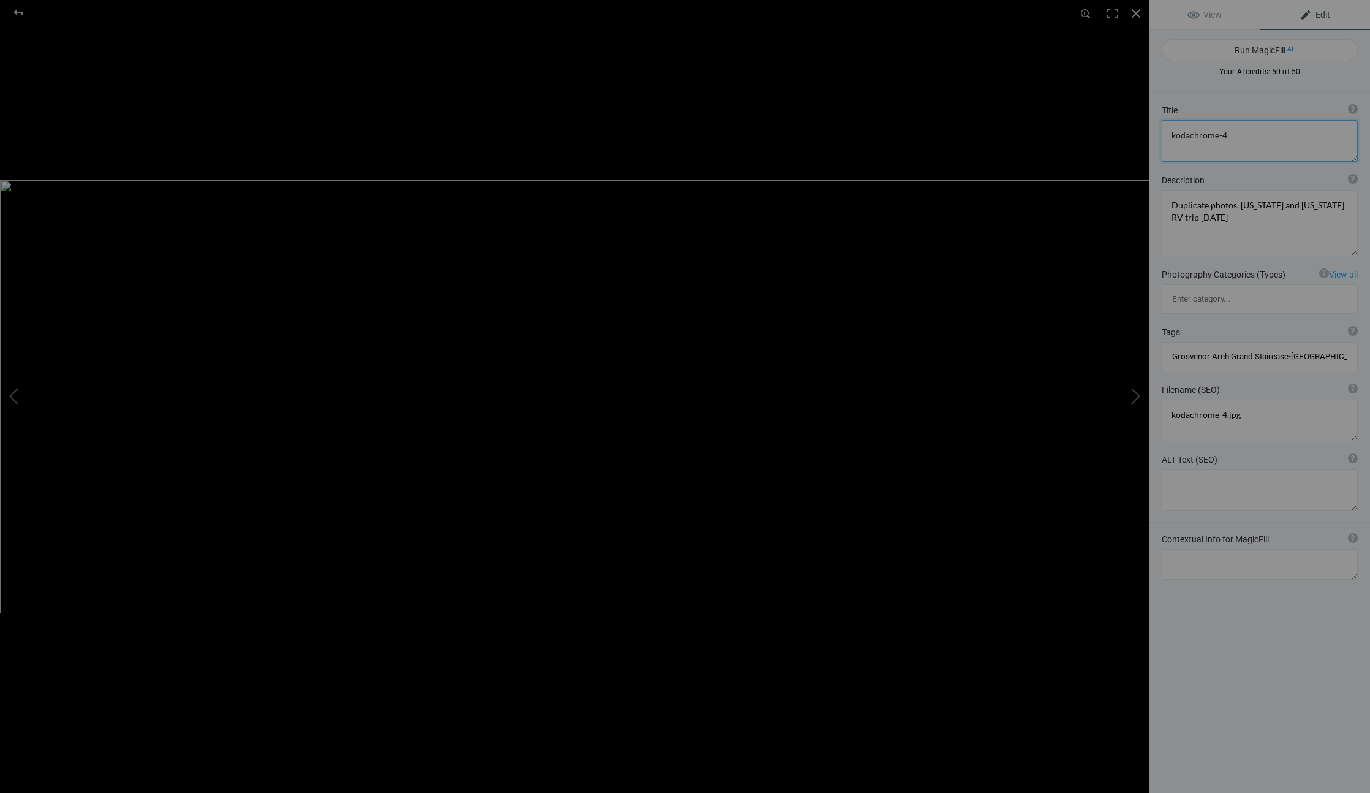
type textarea "kodachrome-1.jpg"
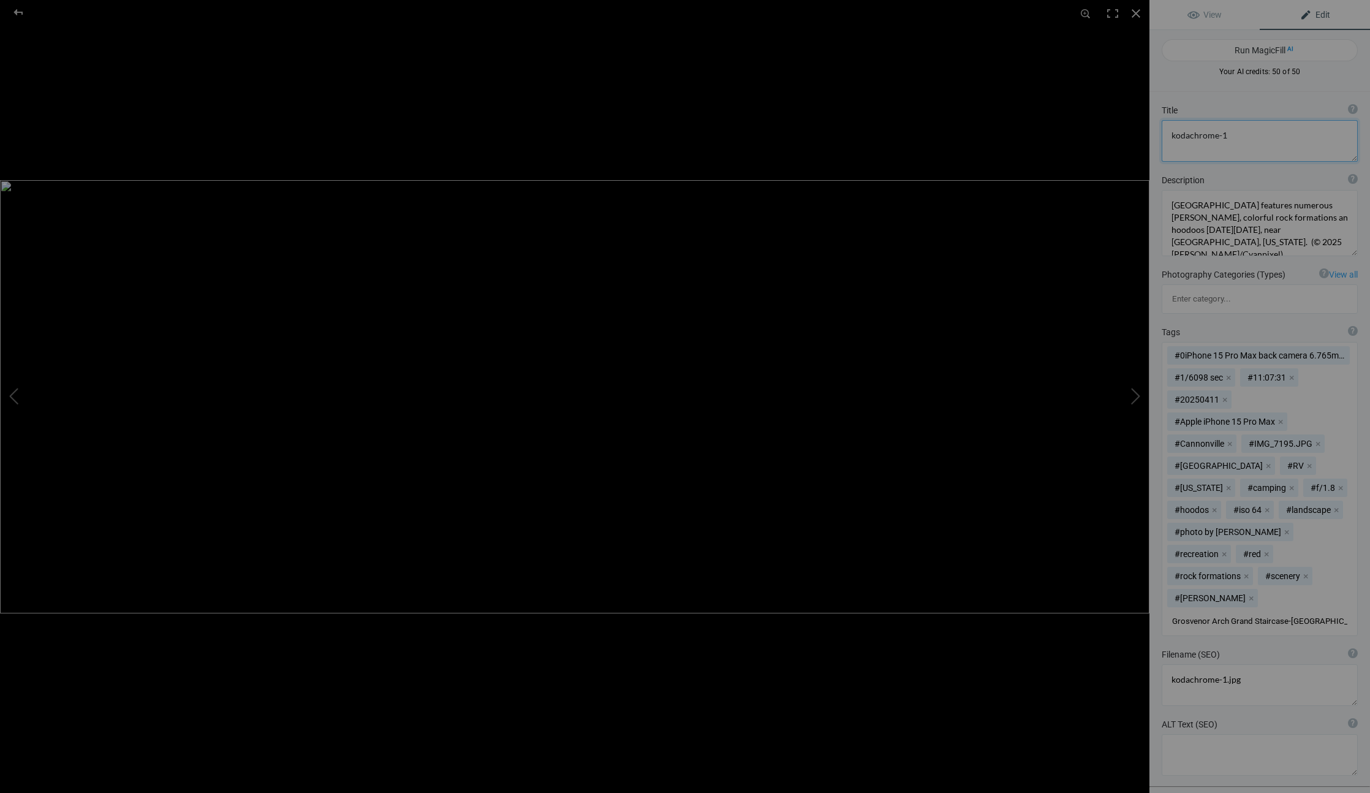
click at [1224, 140] on textarea at bounding box center [1260, 141] width 196 height 42
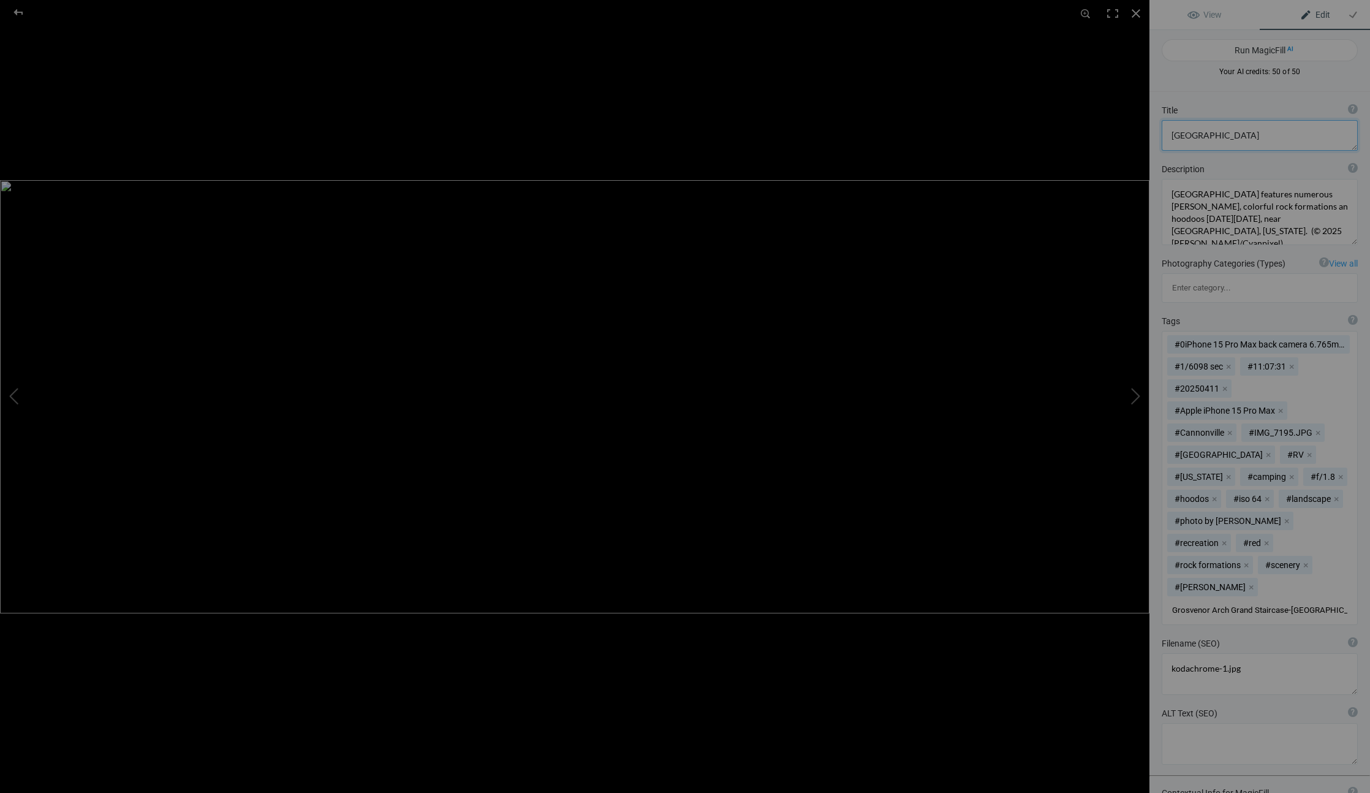
type textarea "[GEOGRAPHIC_DATA]"
click at [1208, 197] on textarea at bounding box center [1260, 212] width 196 height 66
click at [1298, 599] on input "Grosvenor Arch Grand Staircase-Escalate National Monument. landscape Utah" at bounding box center [1259, 610] width 183 height 22
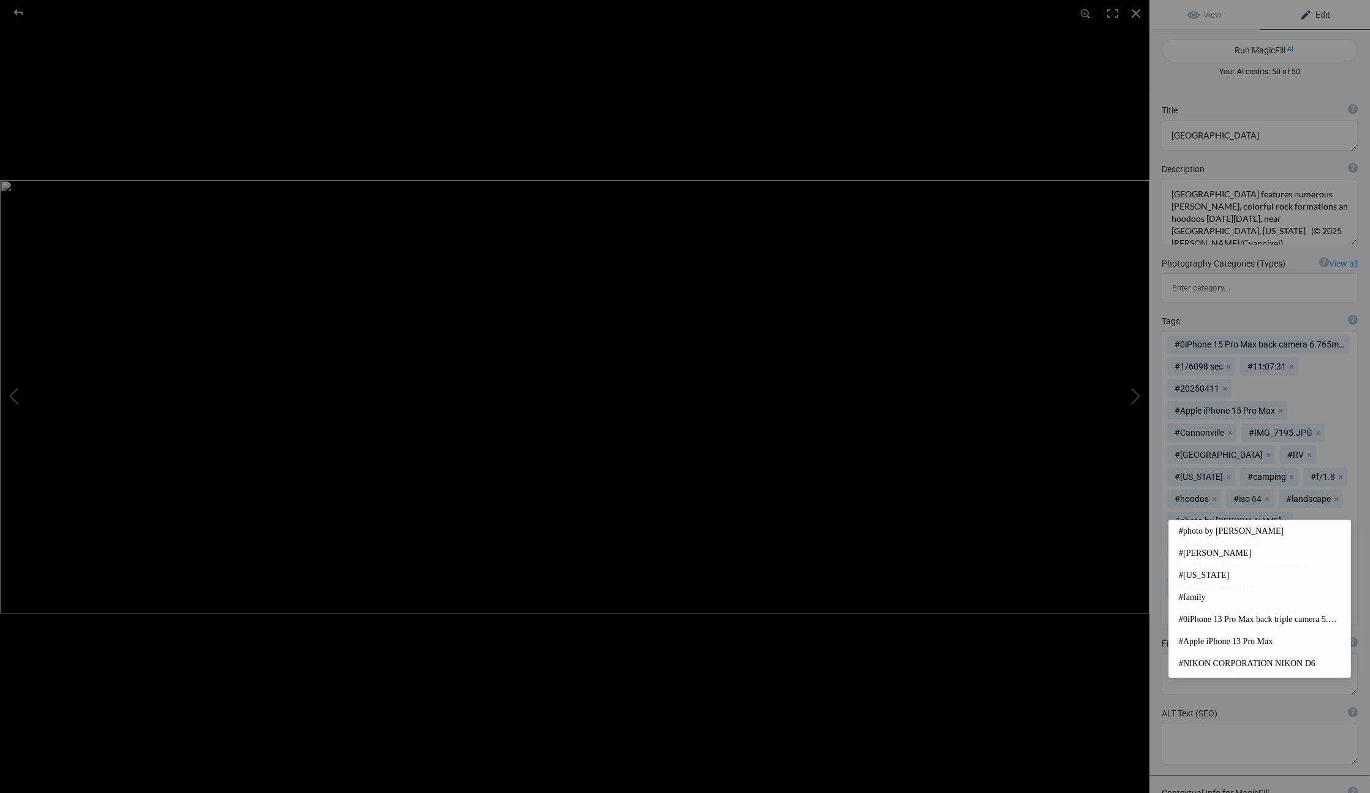
click at [1247, 583] on button "x" at bounding box center [1251, 587] width 9 height 9
click at [1262, 539] on button "x" at bounding box center [1266, 543] width 9 height 9
click at [1311, 539] on button "x" at bounding box center [1315, 543] width 9 height 9
click at [1279, 539] on button "x" at bounding box center [1283, 543] width 9 height 9
click at [1228, 539] on button "x" at bounding box center [1224, 543] width 9 height 9
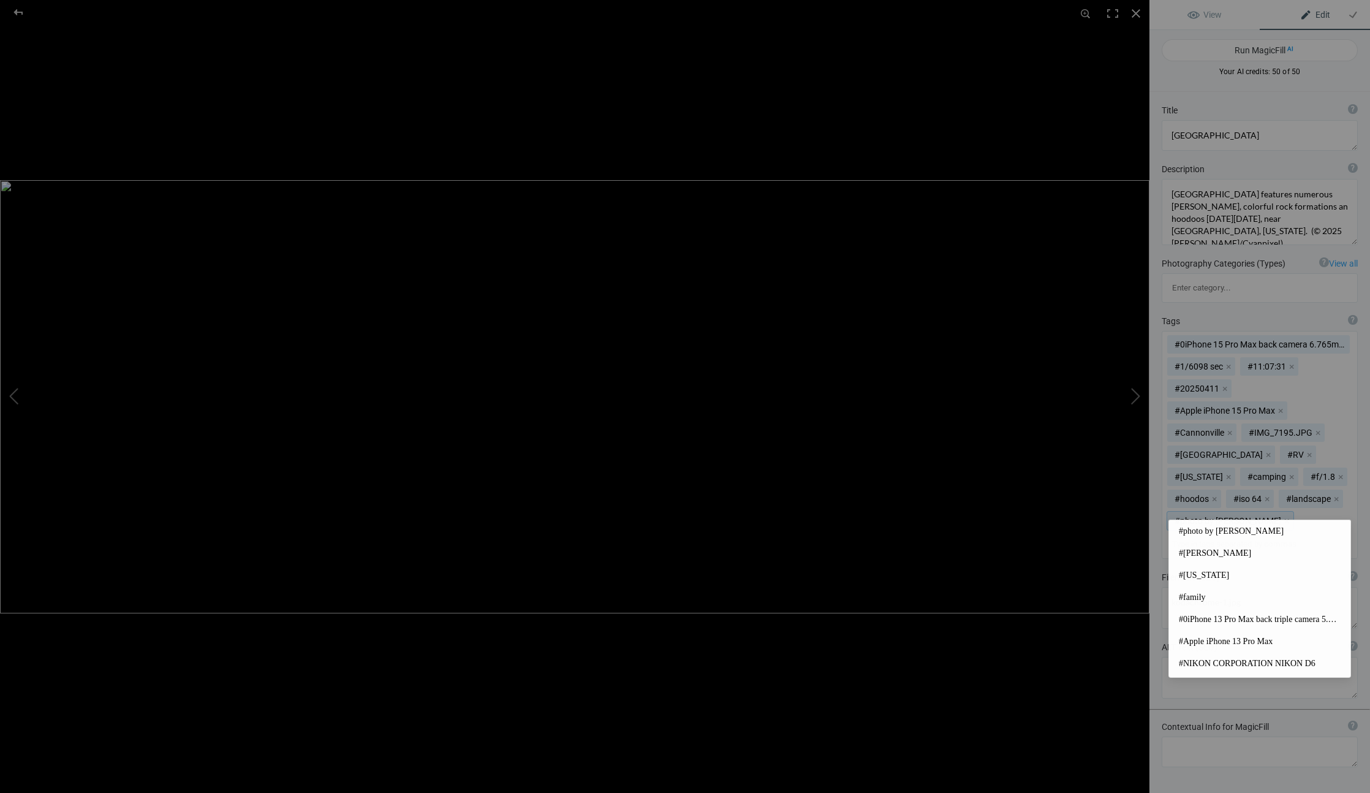
click at [1282, 516] on button "x" at bounding box center [1286, 520] width 9 height 9
click at [1339, 494] on button "x" at bounding box center [1336, 498] width 9 height 9
click at [1268, 494] on button "x" at bounding box center [1267, 498] width 9 height 9
click at [1211, 494] on button "x" at bounding box center [1214, 498] width 9 height 9
click at [1336, 472] on button "x" at bounding box center [1340, 476] width 9 height 9
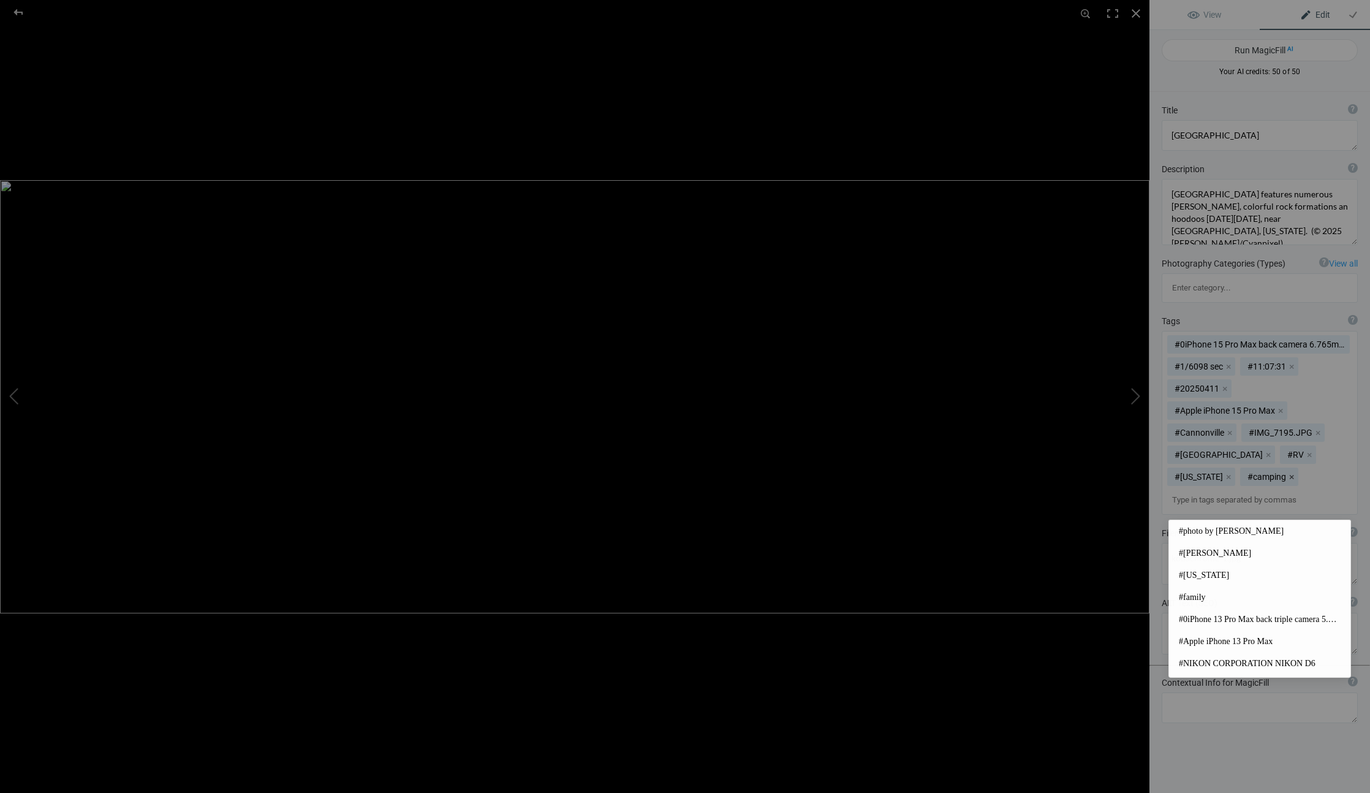
click at [1287, 472] on button "x" at bounding box center [1291, 476] width 9 height 9
click at [1224, 472] on button "x" at bounding box center [1228, 476] width 9 height 9
click at [1314, 450] on button "x" at bounding box center [1309, 454] width 9 height 9
click at [1275, 445] on mat-chip "#Kodachrome Basin State Park x" at bounding box center [1221, 454] width 108 height 18
click at [1306, 374] on div "#0iPhone 15 Pro Max back camera 6.765mm f/1.786.8mm x #1/6098 sec x #11:07:31 x…" at bounding box center [1259, 411] width 195 height 161
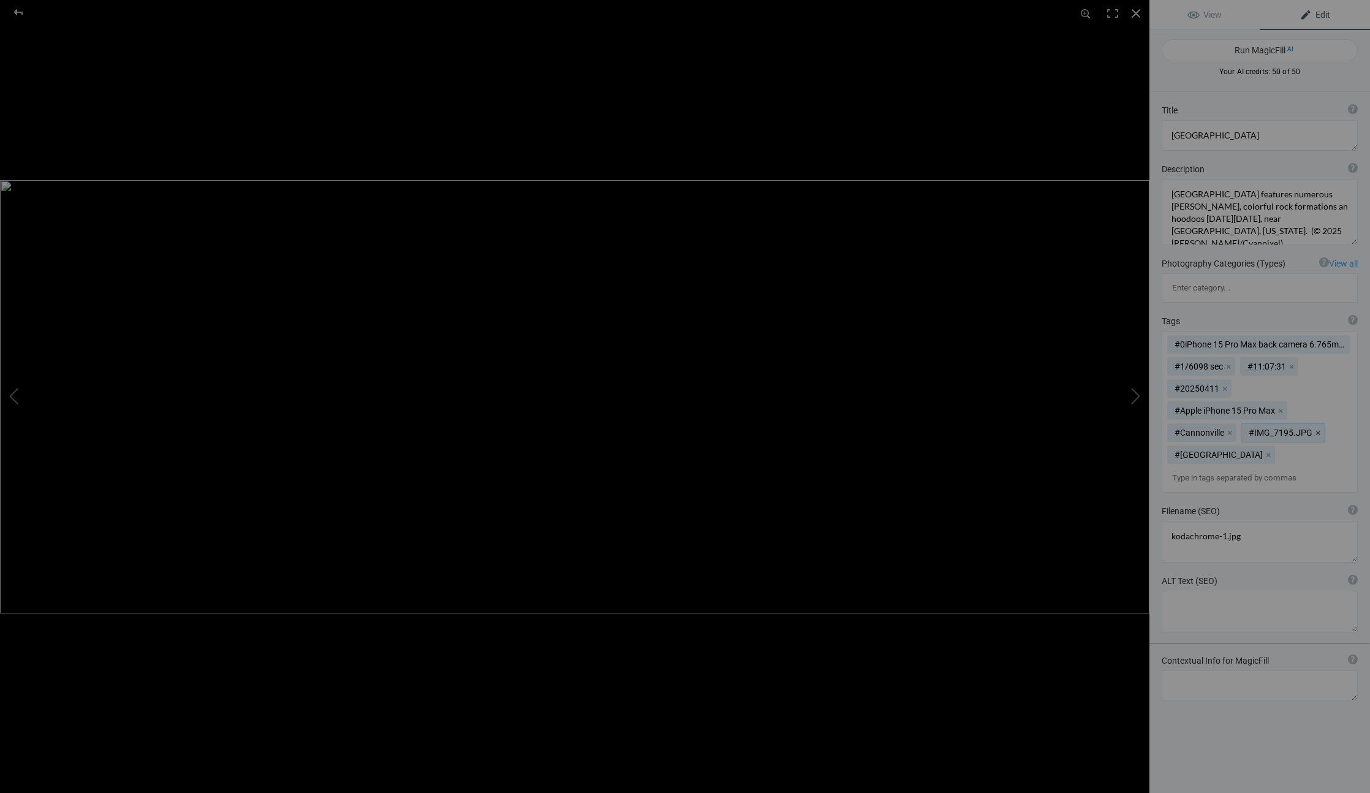
click at [1317, 428] on button "x" at bounding box center [1318, 432] width 9 height 9
click at [1230, 428] on button "x" at bounding box center [1229, 432] width 9 height 9
click at [1285, 406] on button "x" at bounding box center [1280, 410] width 9 height 9
click at [1224, 384] on button "x" at bounding box center [1224, 388] width 9 height 9
click at [1225, 362] on button "x" at bounding box center [1228, 366] width 9 height 9
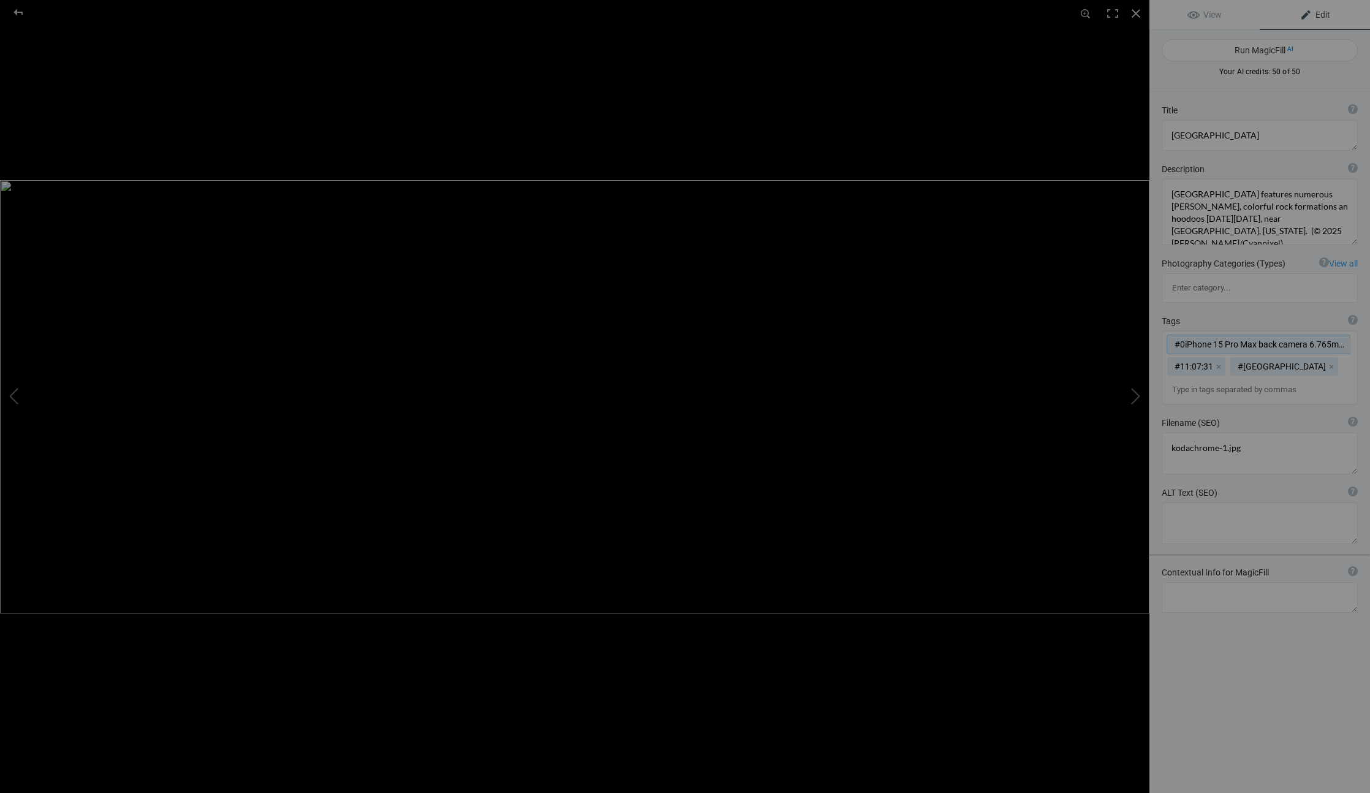
click at [1307, 335] on mat-chip "#0iPhone 15 Pro Max back camera 6.765mm f/1.786.8mm x" at bounding box center [1258, 344] width 183 height 18
click at [1216, 340] on button "x" at bounding box center [1218, 344] width 9 height 9
click at [1197, 357] on input at bounding box center [1259, 368] width 183 height 22
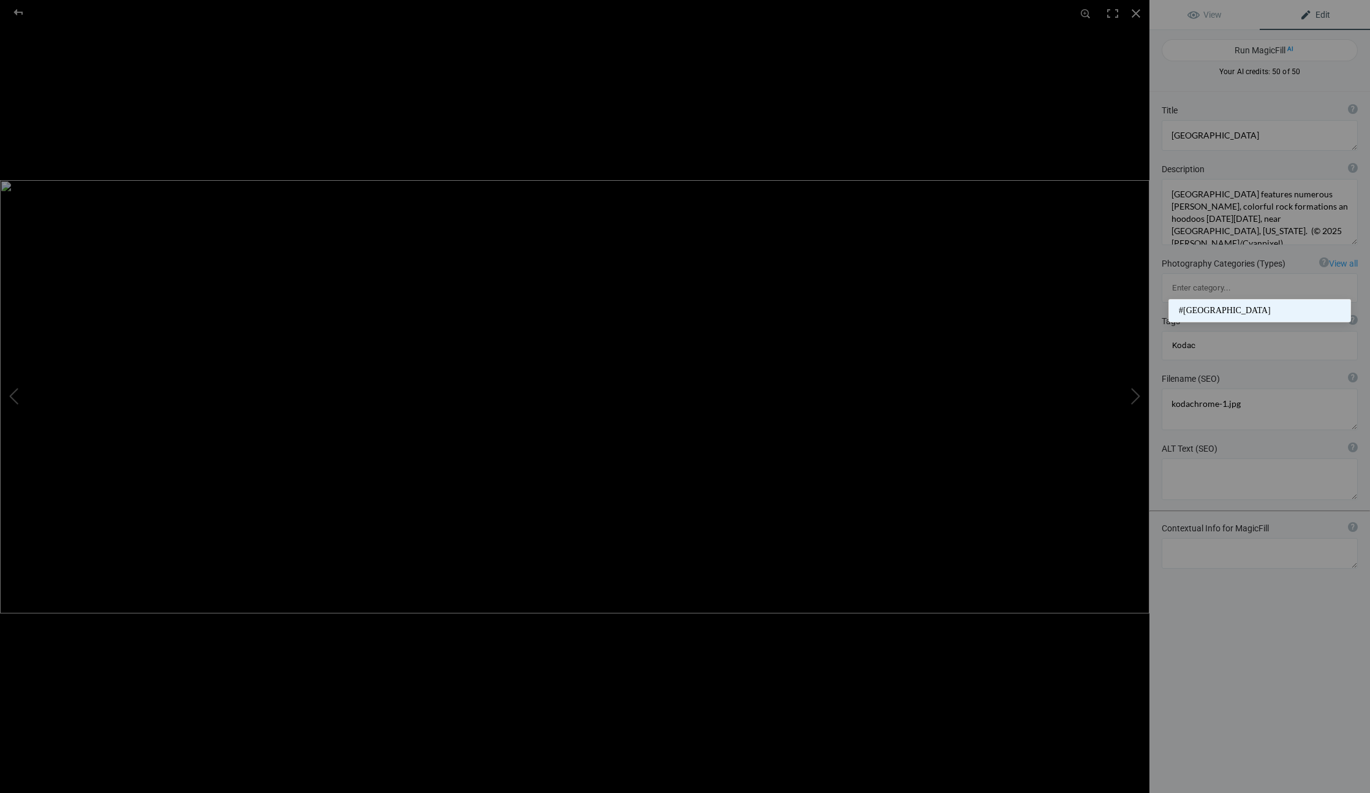
type input "Kodac"
click at [1198, 309] on span "#[GEOGRAPHIC_DATA]" at bounding box center [1260, 311] width 162 height 12
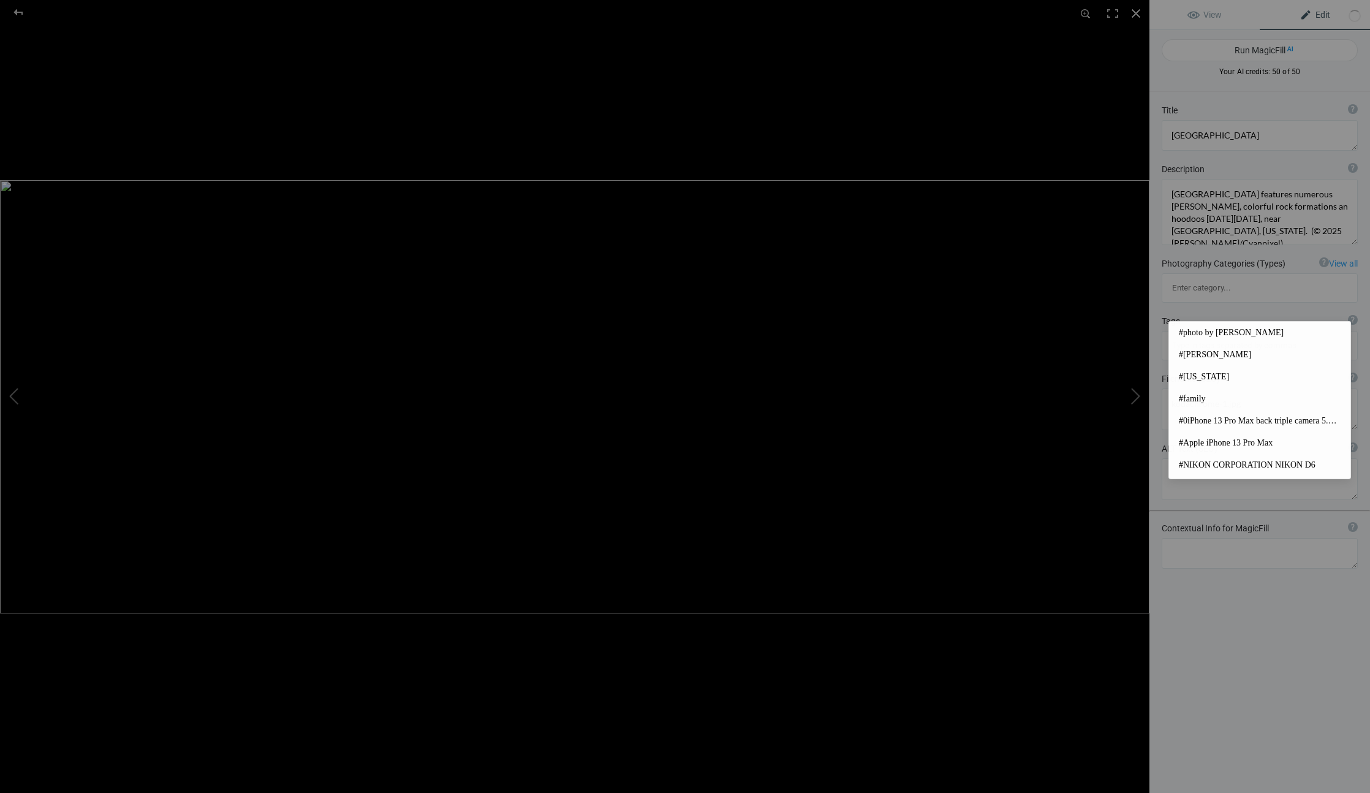
click at [1193, 309] on div "Title ? Photo title is one of the highest used Search Engine ranking criteria a…" at bounding box center [1259, 488] width 221 height 793
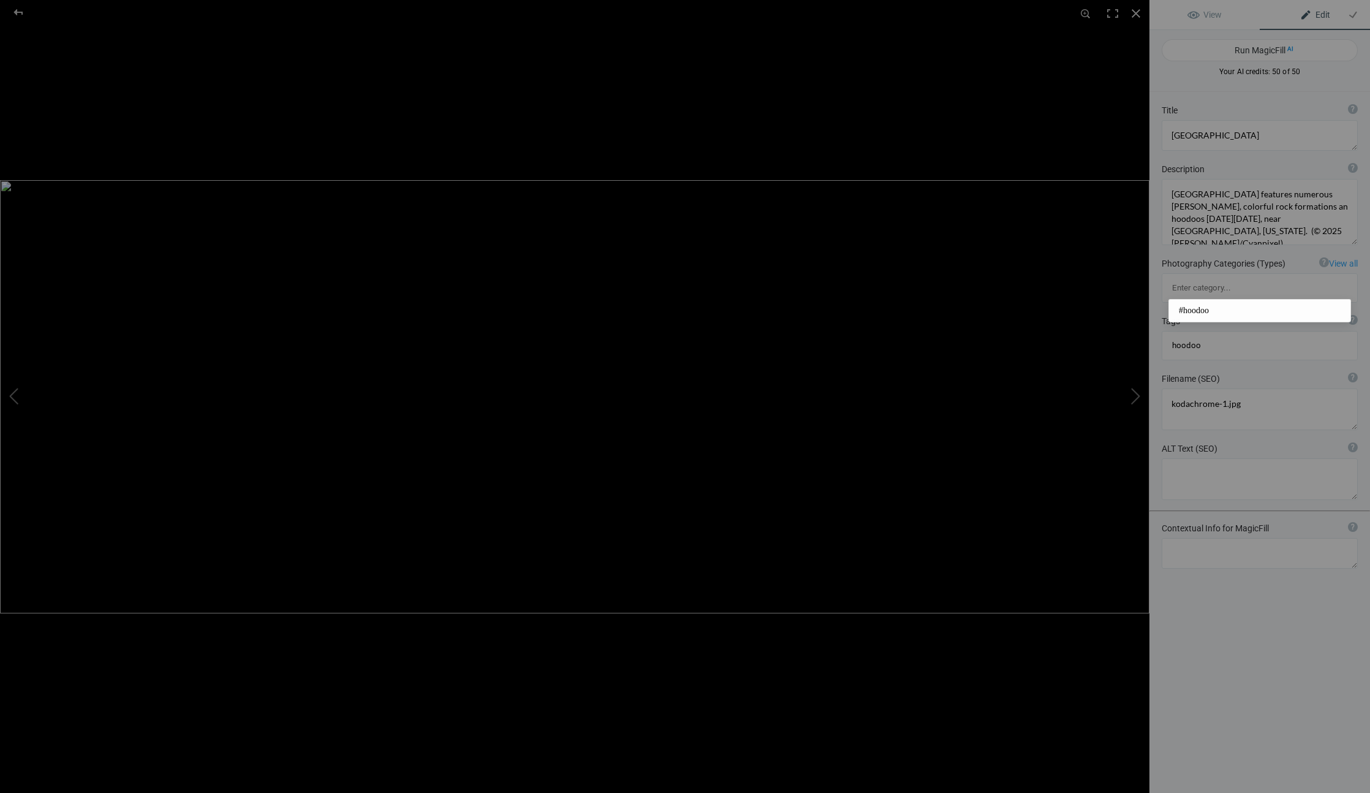
type input "hoodoos"
type input "spires"
type input "landscape"
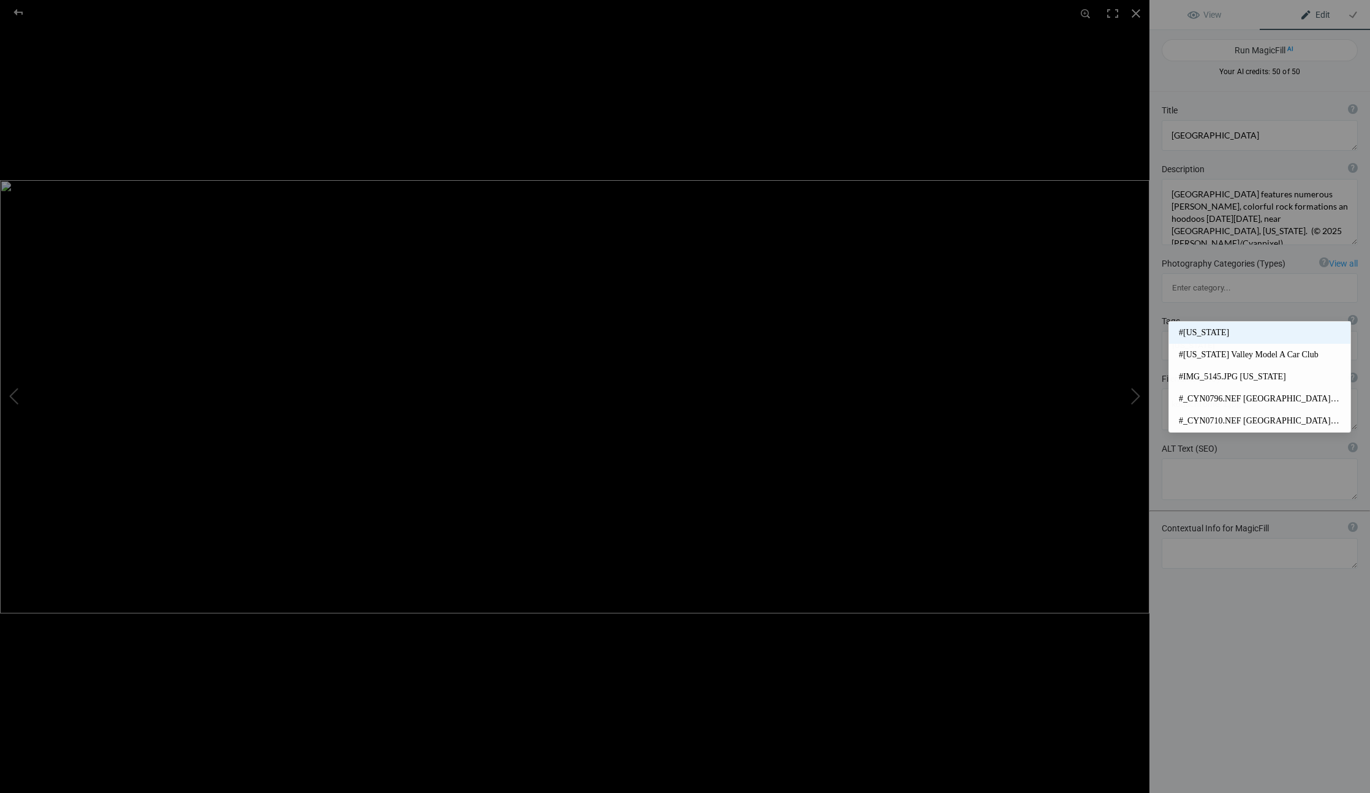
type input "utah"
click at [1191, 331] on span "#[US_STATE]" at bounding box center [1260, 333] width 162 height 12
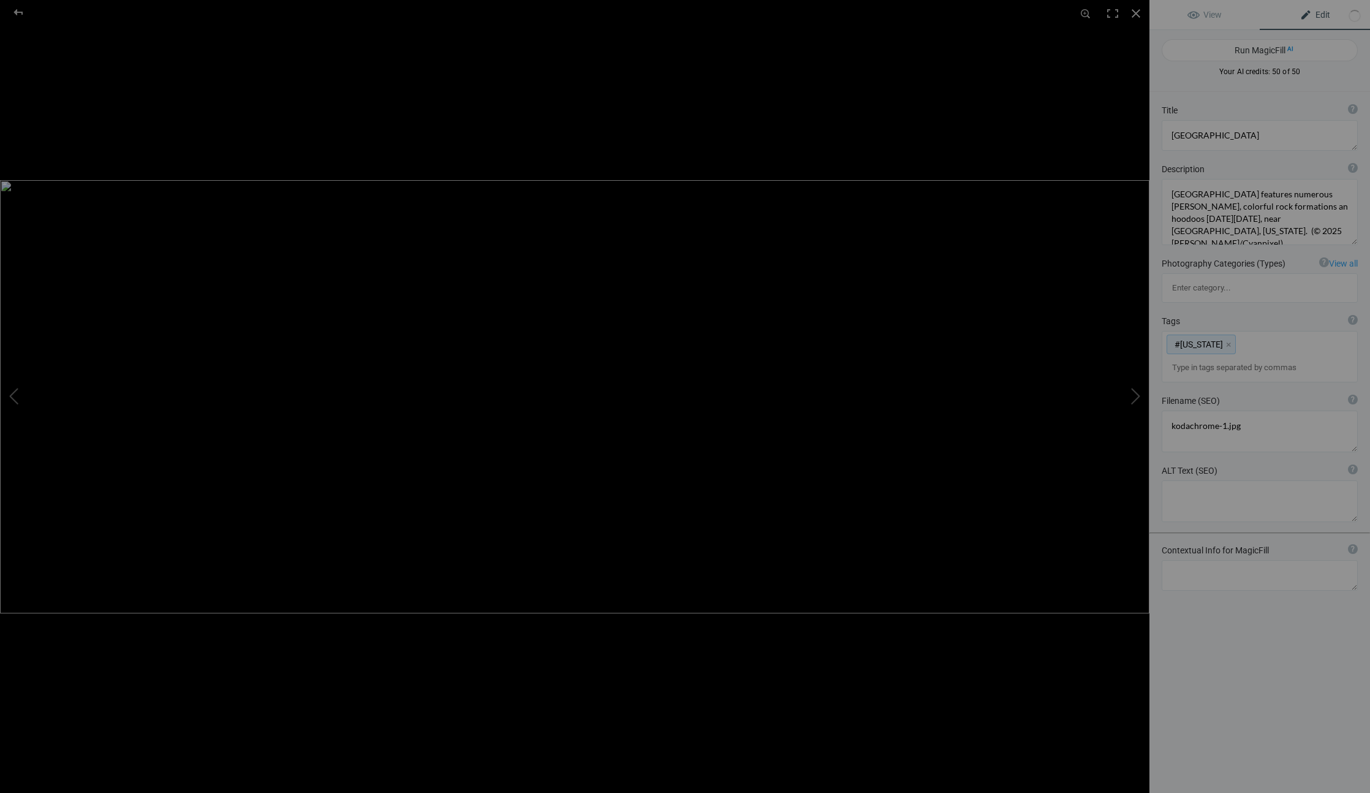
click at [1255, 331] on div "#Utah x" at bounding box center [1259, 356] width 195 height 50
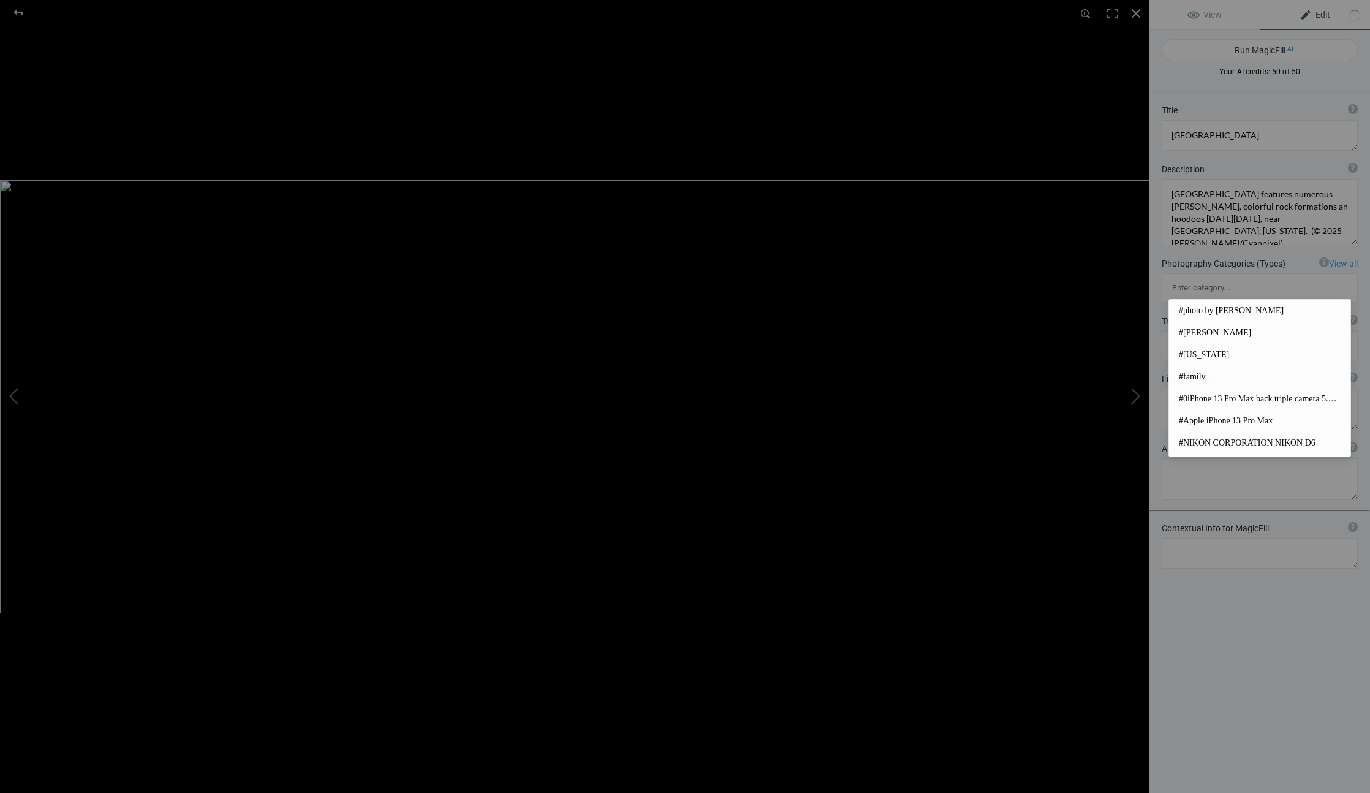
click at [1250, 335] on input at bounding box center [1259, 346] width 183 height 22
click at [1258, 335] on input at bounding box center [1259, 346] width 183 height 22
click at [1292, 309] on div "Tags ? Tags are keywords that describe images. For SEO purposes, do not tag pho…" at bounding box center [1259, 338] width 221 height 58
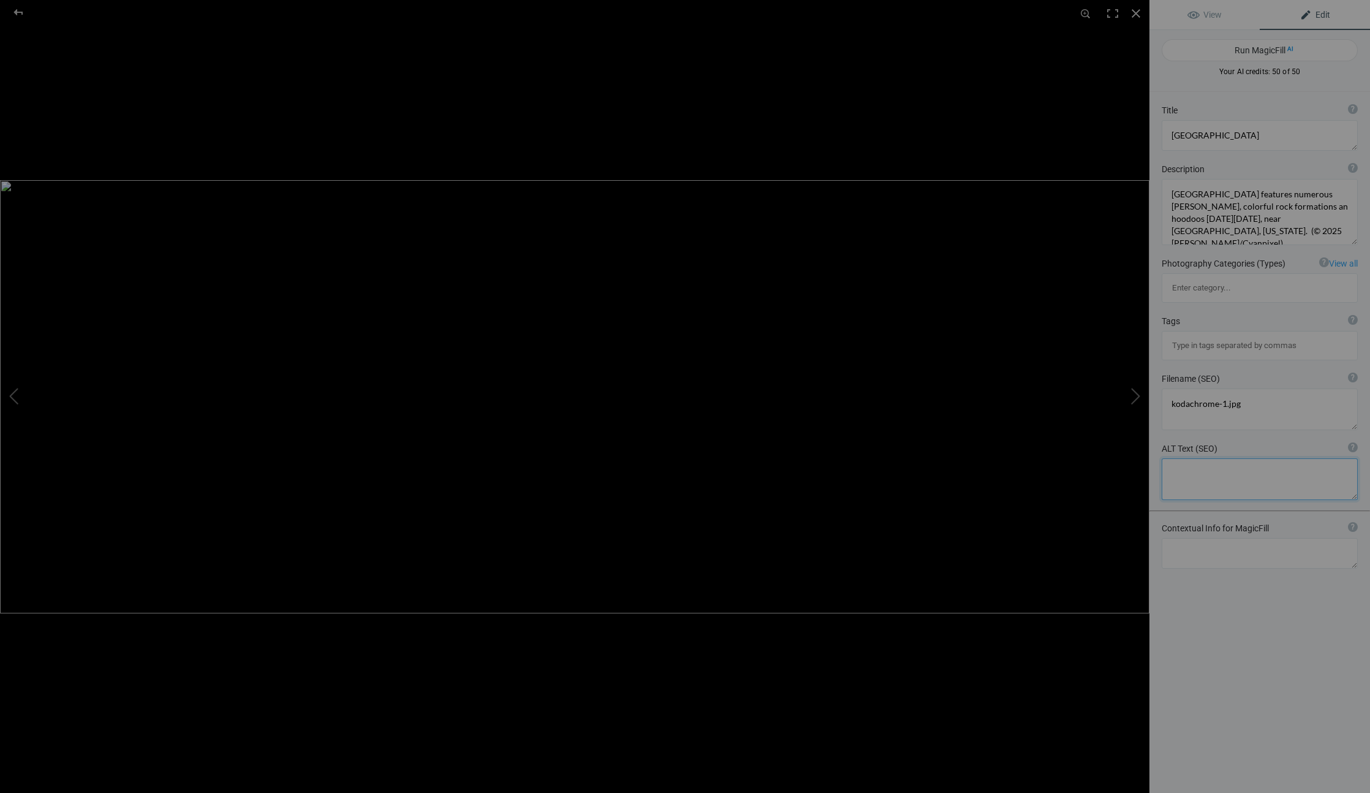
click at [1186, 458] on textarea at bounding box center [1260, 479] width 196 height 42
click at [1288, 137] on textarea at bounding box center [1260, 135] width 196 height 31
click at [1200, 458] on textarea at bounding box center [1260, 479] width 196 height 42
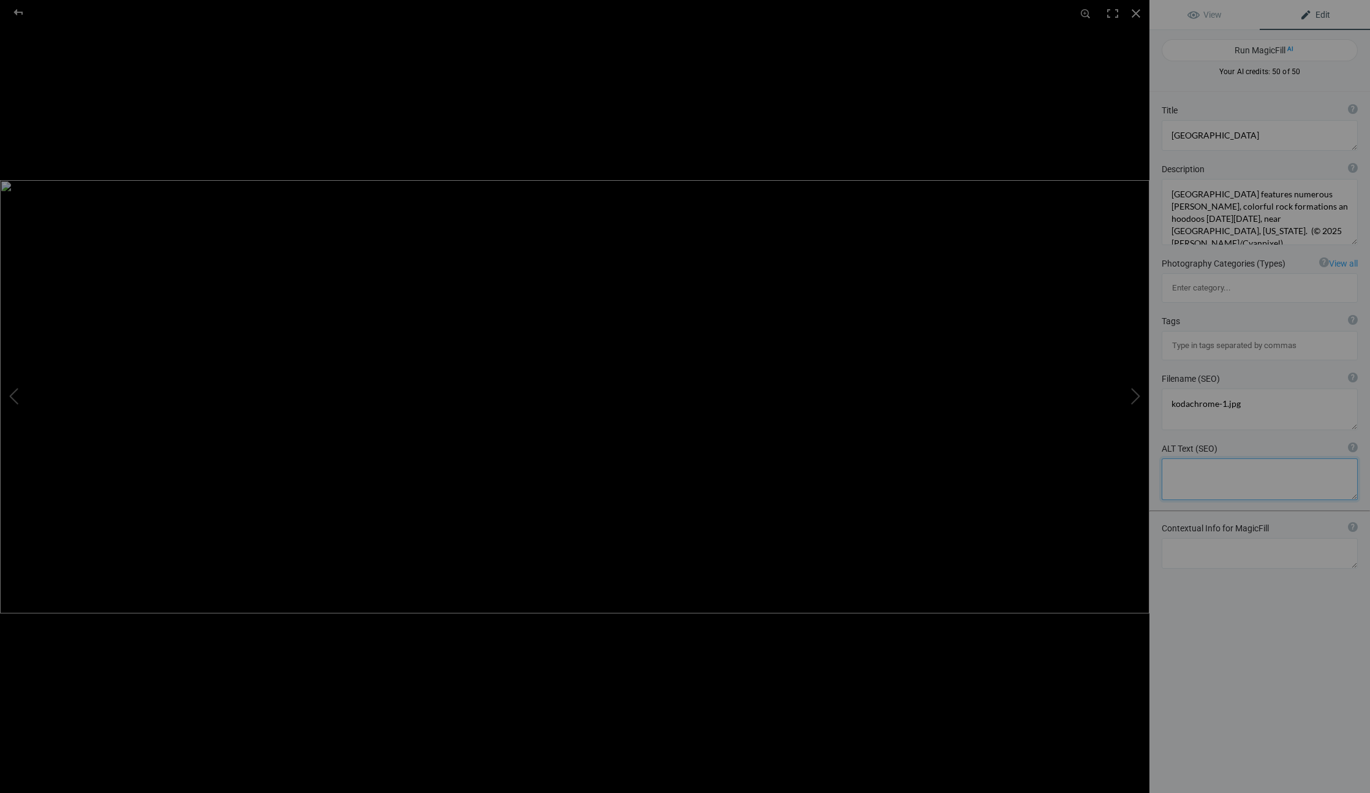
paste textarea "[GEOGRAPHIC_DATA]"
type textarea "[GEOGRAPHIC_DATA]"
click at [1127, 389] on button at bounding box center [1103, 397] width 92 height 286
type textarea "kodachrome-4"
type textarea "Duplicate photos, Utah and Arizona RV trip April 2025"
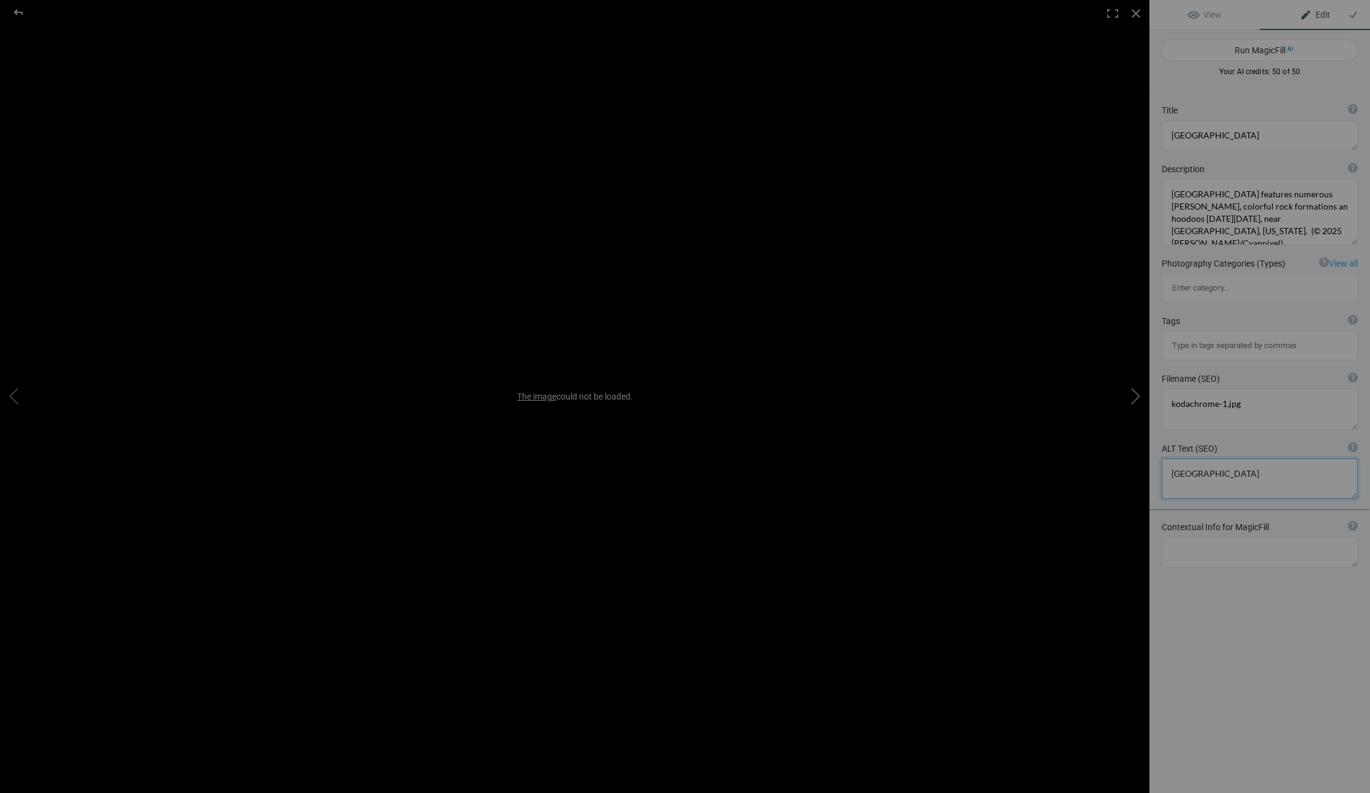
type textarea "kodachrome-4.jpg"
click at [1127, 390] on button at bounding box center [1103, 397] width 92 height 286
type textarea "kodachrome-2"
type textarea "[GEOGRAPHIC_DATA] features numerous [PERSON_NAME], colorful rock formations an …"
type textarea "kodachrome-2.jpg"
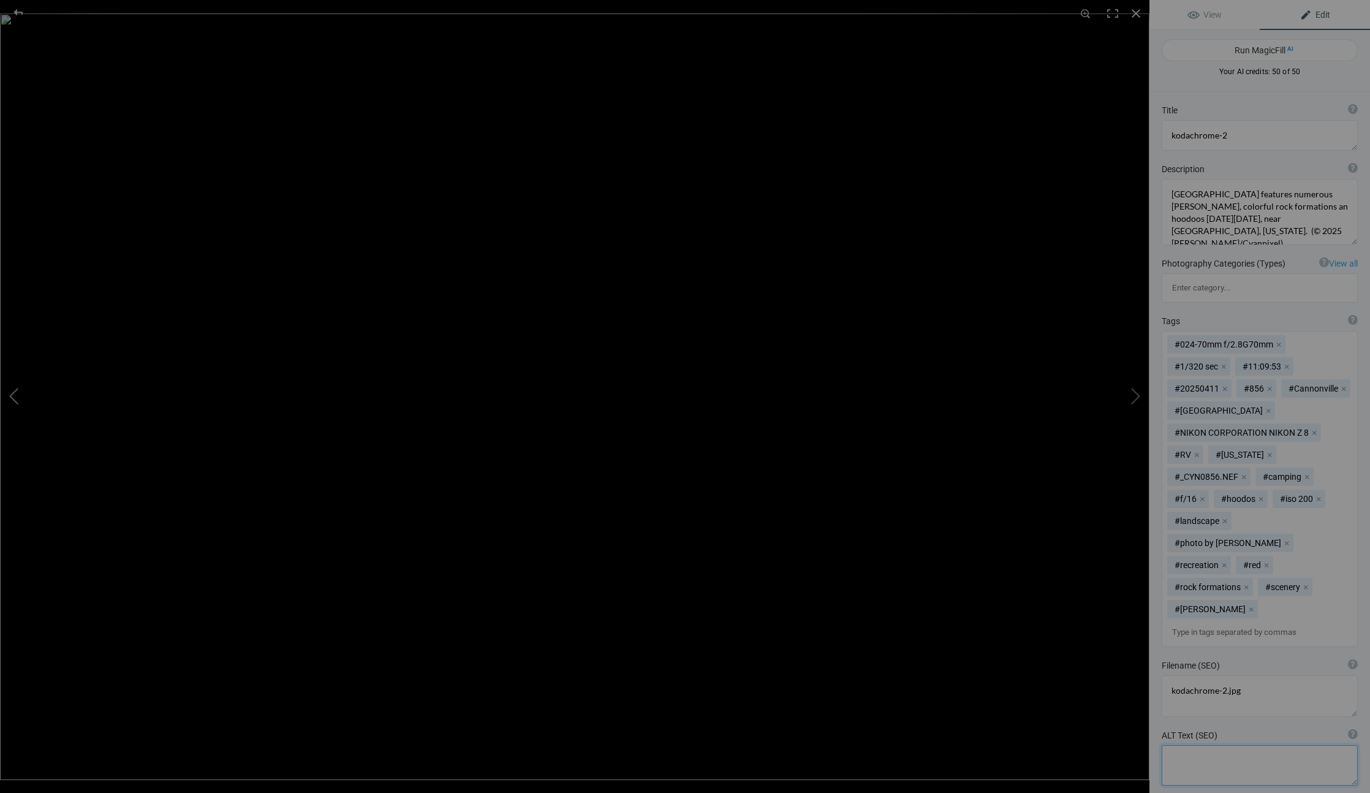
click at [9, 393] on button at bounding box center [46, 397] width 92 height 286
type textarea "kodachrome-4"
type textarea "Duplicate photos, Utah and Arizona RV trip April 2025"
type textarea "kodachrome-4.jpg"
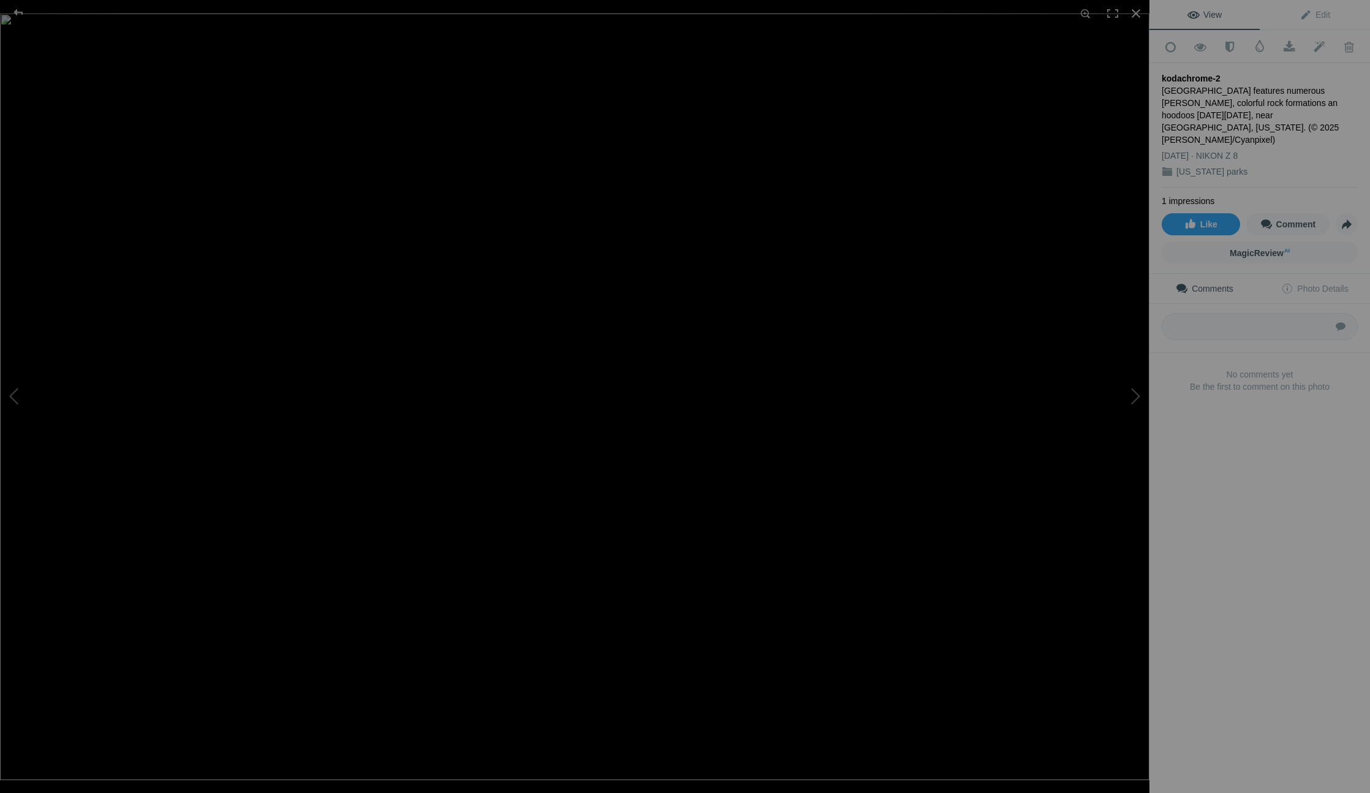
click at [1235, 121] on div "[GEOGRAPHIC_DATA] features numerous [PERSON_NAME], colorful rock formations an …" at bounding box center [1260, 115] width 196 height 61
copy div "[GEOGRAPHIC_DATA] features numerous [PERSON_NAME], colorful rock formations an …"
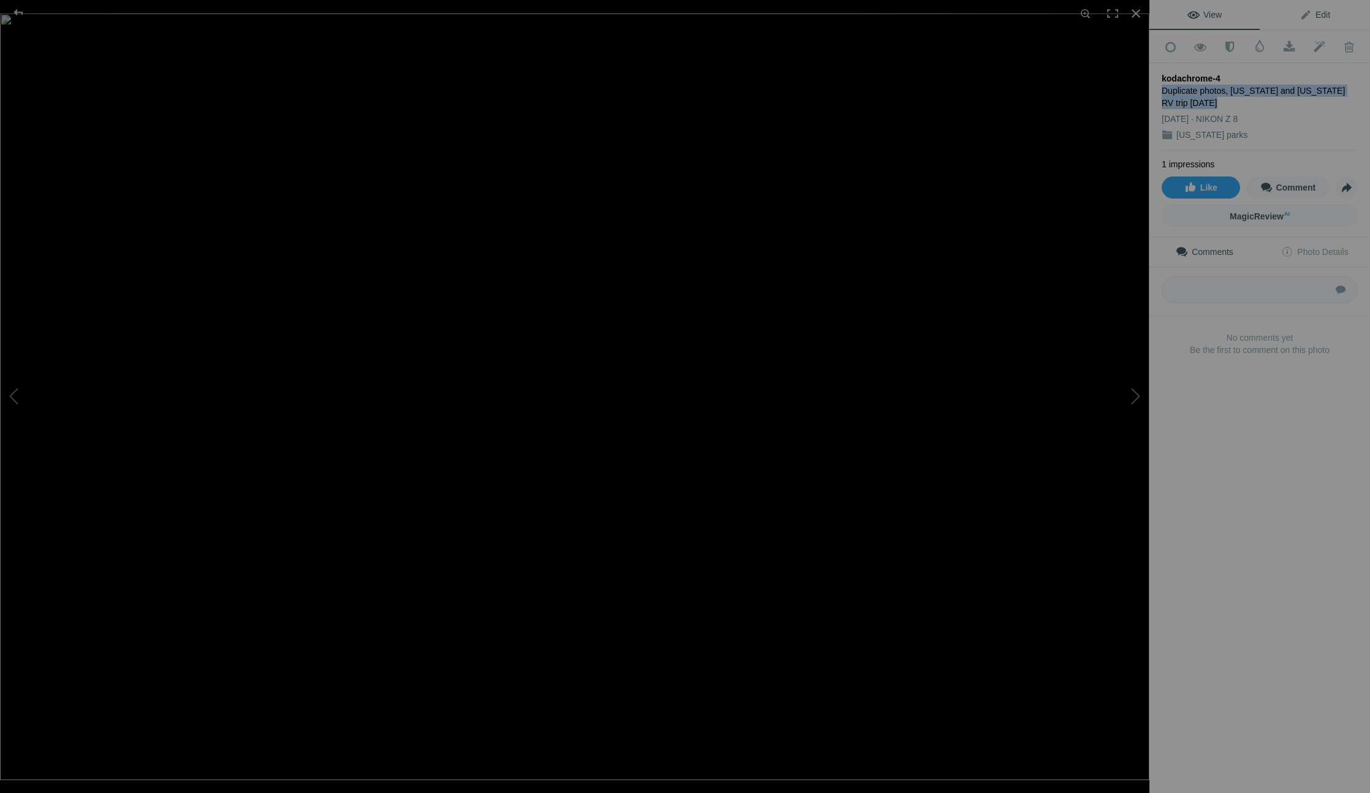
click at [1314, 11] on span "Edit" at bounding box center [1314, 15] width 31 height 10
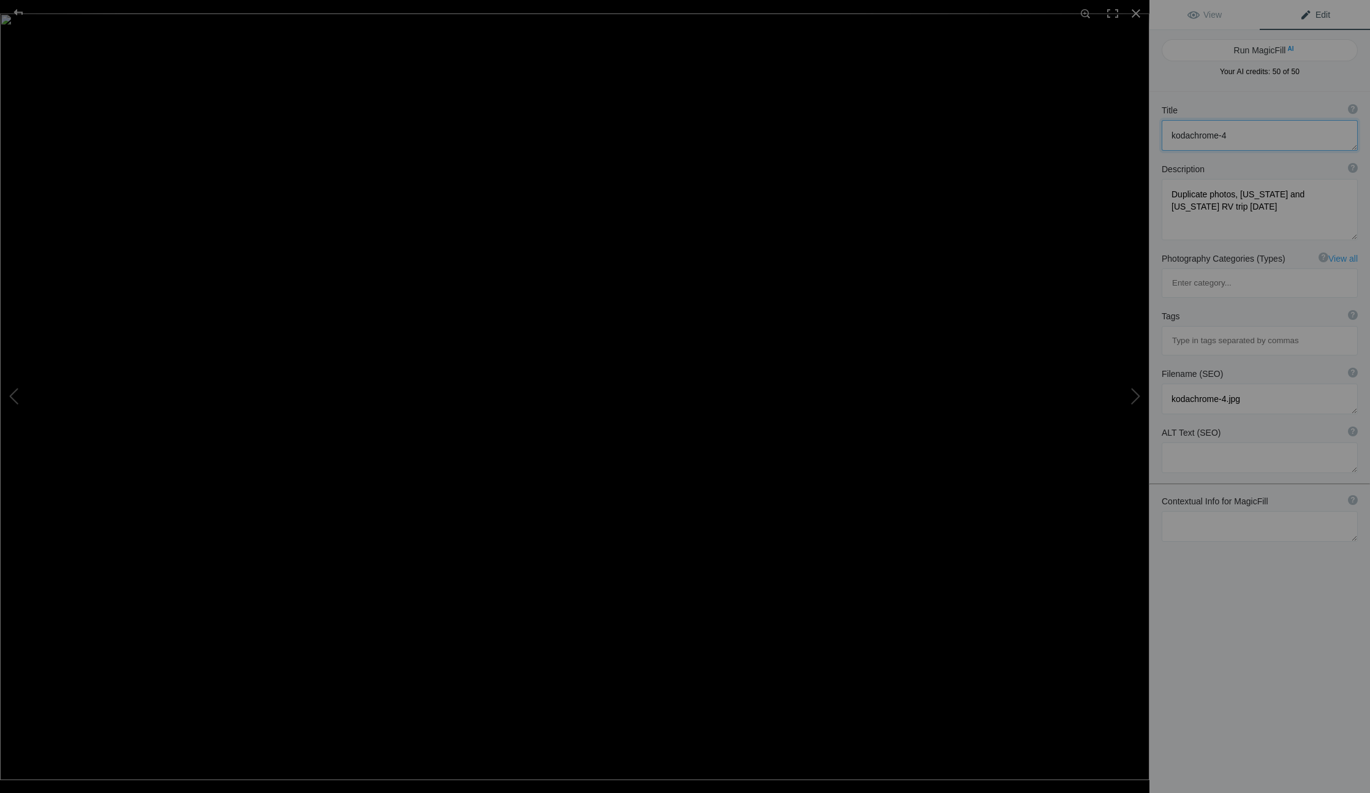
click at [1239, 134] on textarea at bounding box center [1260, 135] width 196 height 31
type textarea "[GEOGRAPHIC_DATA]"
click at [1229, 210] on textarea at bounding box center [1260, 209] width 196 height 61
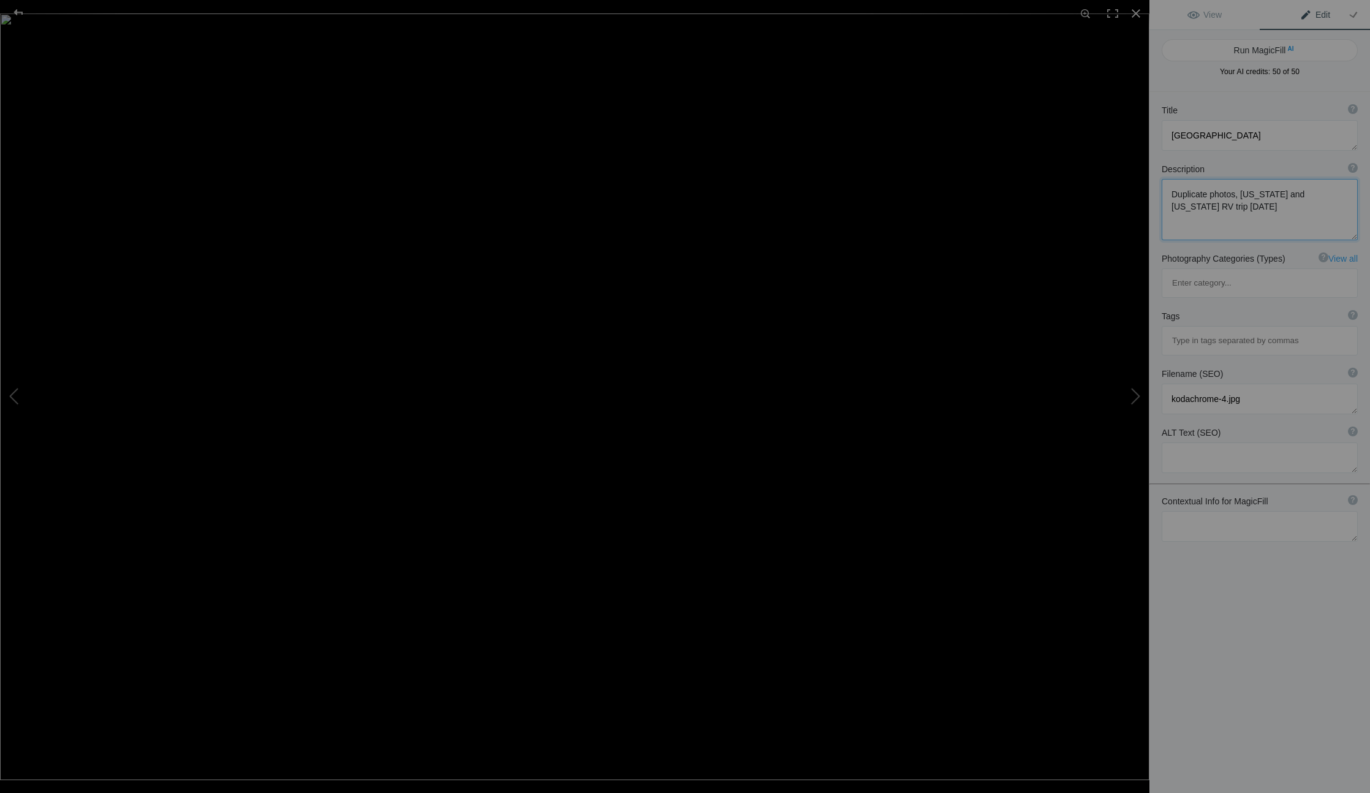
drag, startPoint x: 1219, startPoint y: 210, endPoint x: 1144, endPoint y: 163, distance: 88.1
click at [1144, 163] on div "kodachrome-4 View Edit Run MagicFill AI Your AI credits: 50 of 50 You have used…" at bounding box center [685, 396] width 1370 height 793
paste textarea "[GEOGRAPHIC_DATA] features numerous [PERSON_NAME], colorful rock formations an …"
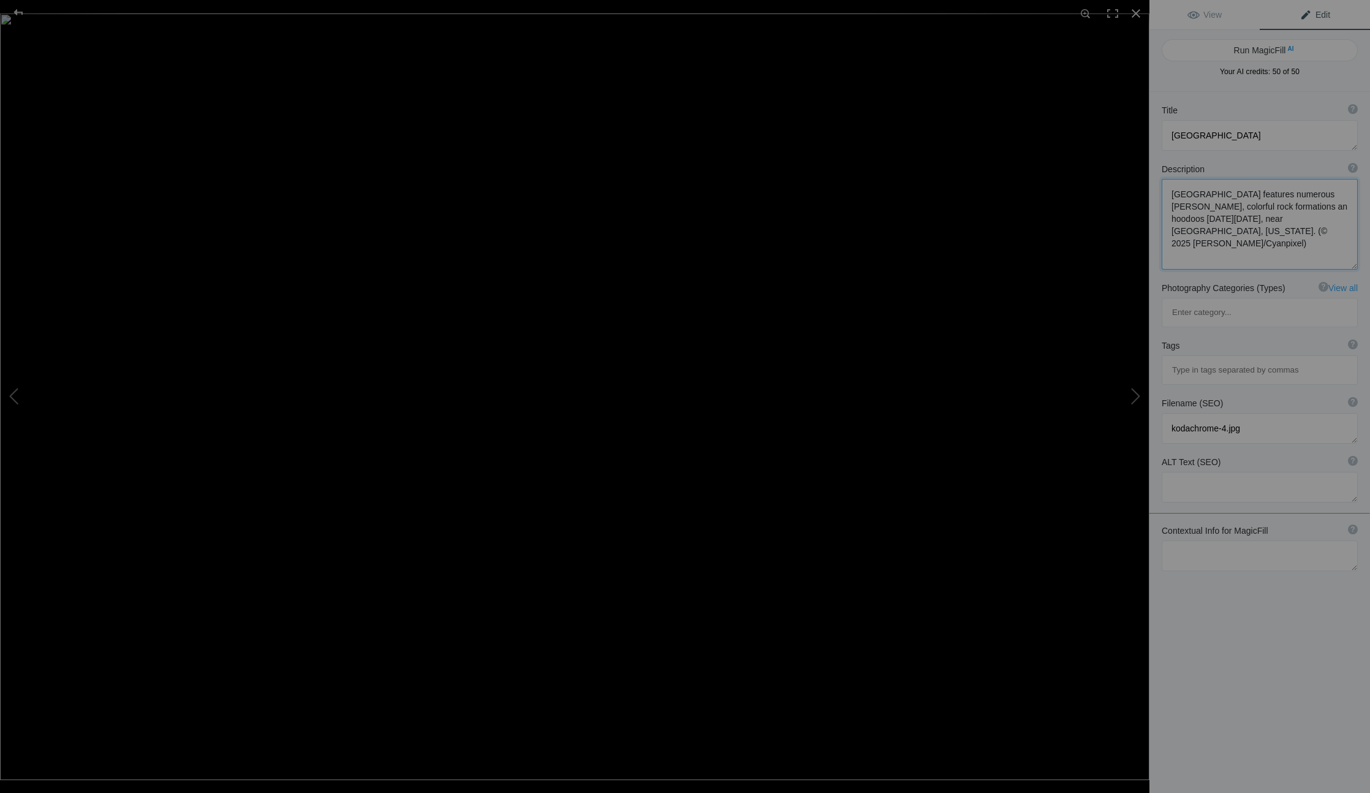
type textarea "[GEOGRAPHIC_DATA] features numerous [PERSON_NAME], colorful rock formations an …"
click at [1201, 359] on input at bounding box center [1259, 370] width 183 height 22
type input "Kodac"
click at [1212, 332] on span "#[GEOGRAPHIC_DATA]" at bounding box center [1260, 335] width 162 height 12
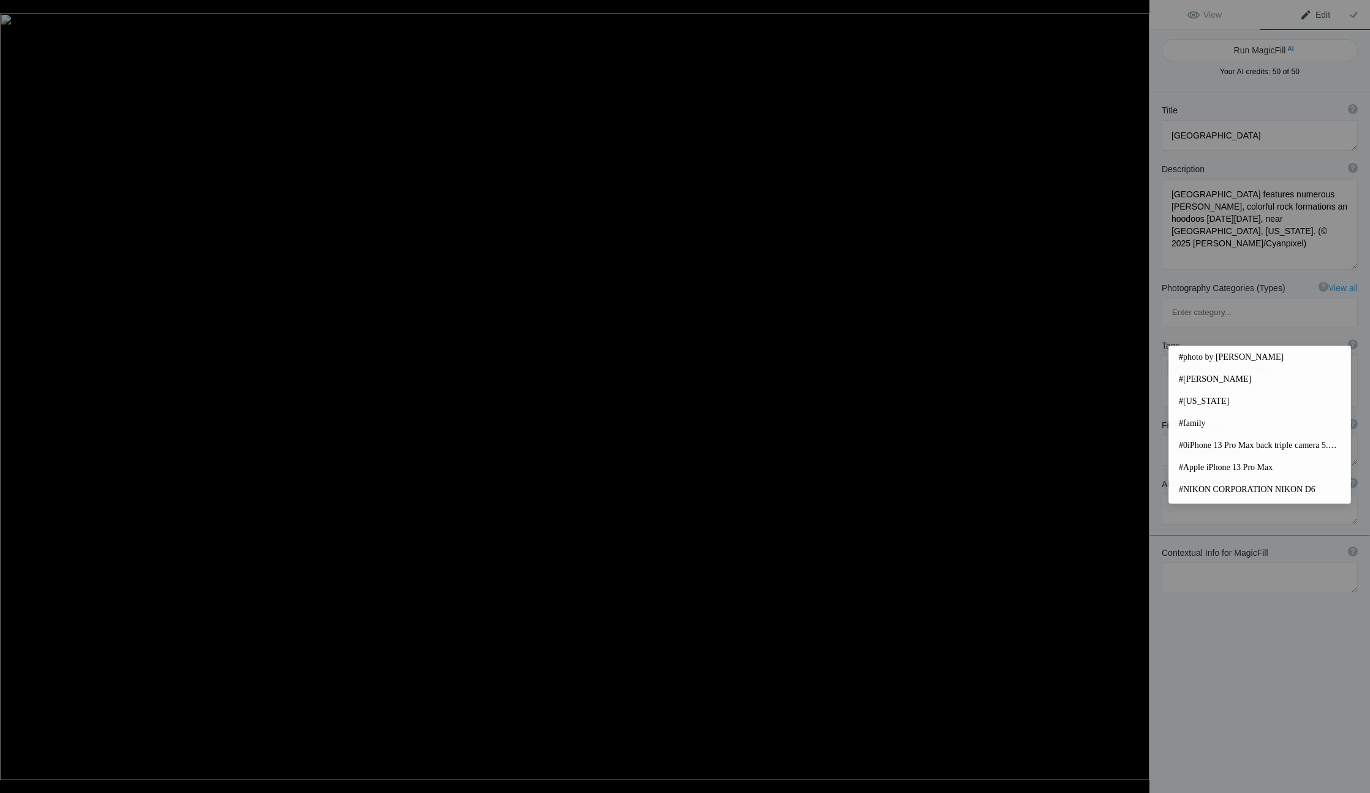
click at [1212, 381] on input at bounding box center [1259, 392] width 183 height 22
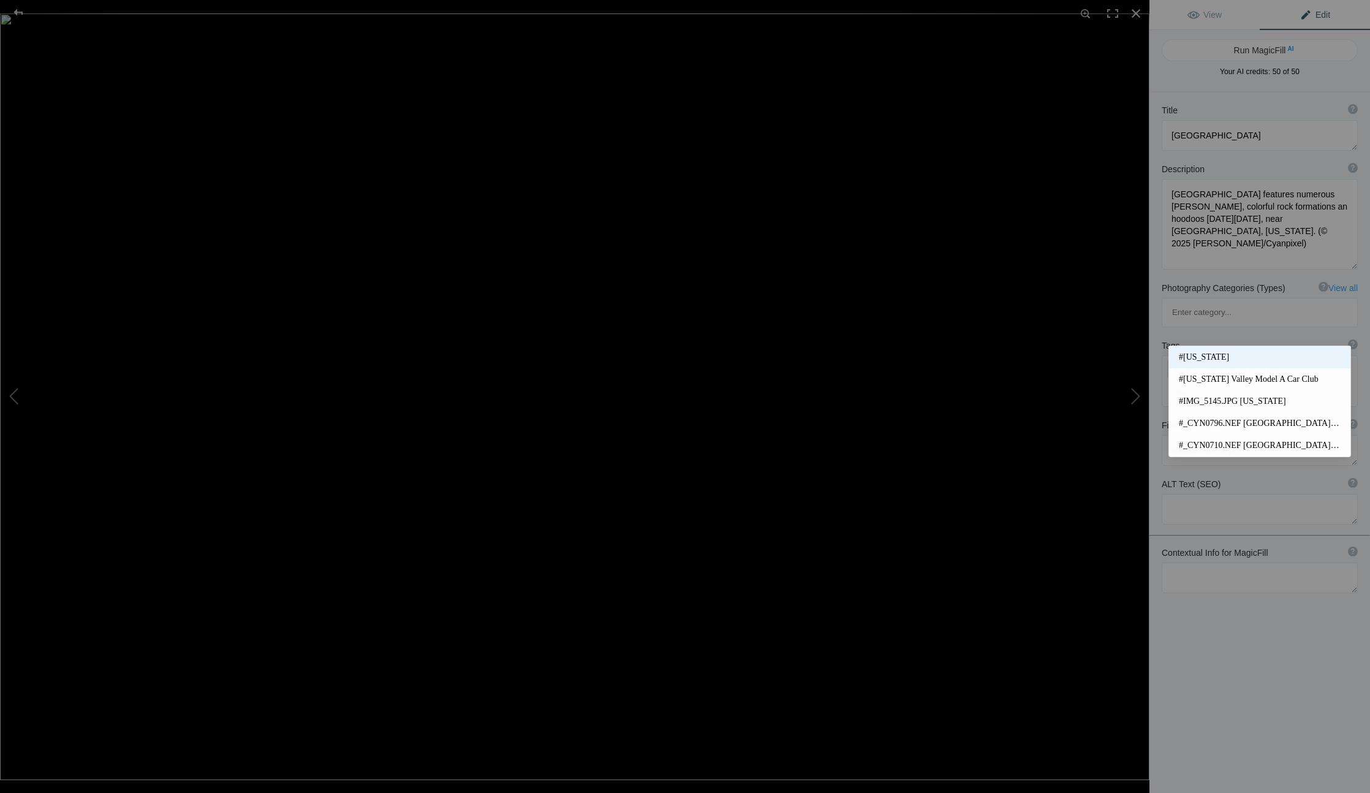
type input "Uta"
click at [1203, 355] on span "#[US_STATE]" at bounding box center [1260, 357] width 162 height 12
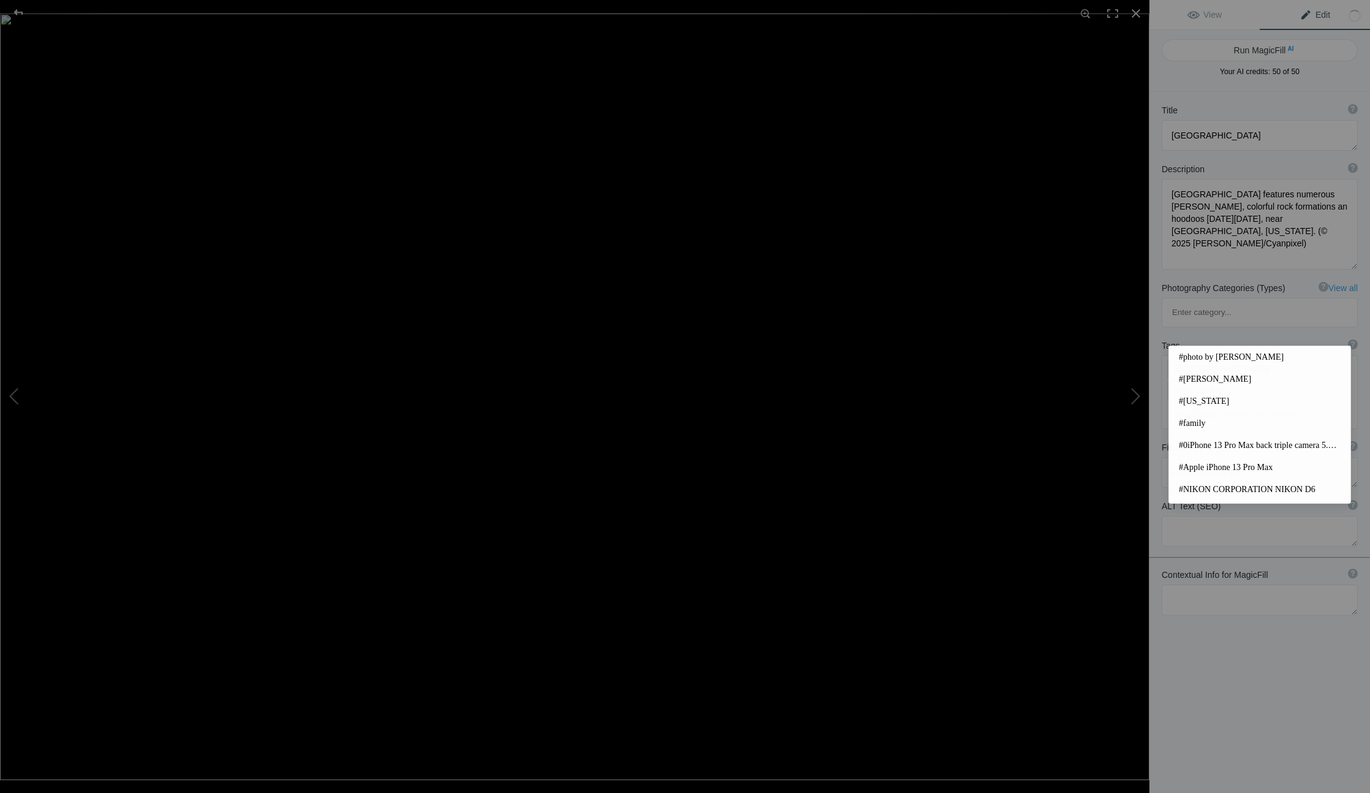
click at [1198, 403] on input at bounding box center [1259, 414] width 183 height 22
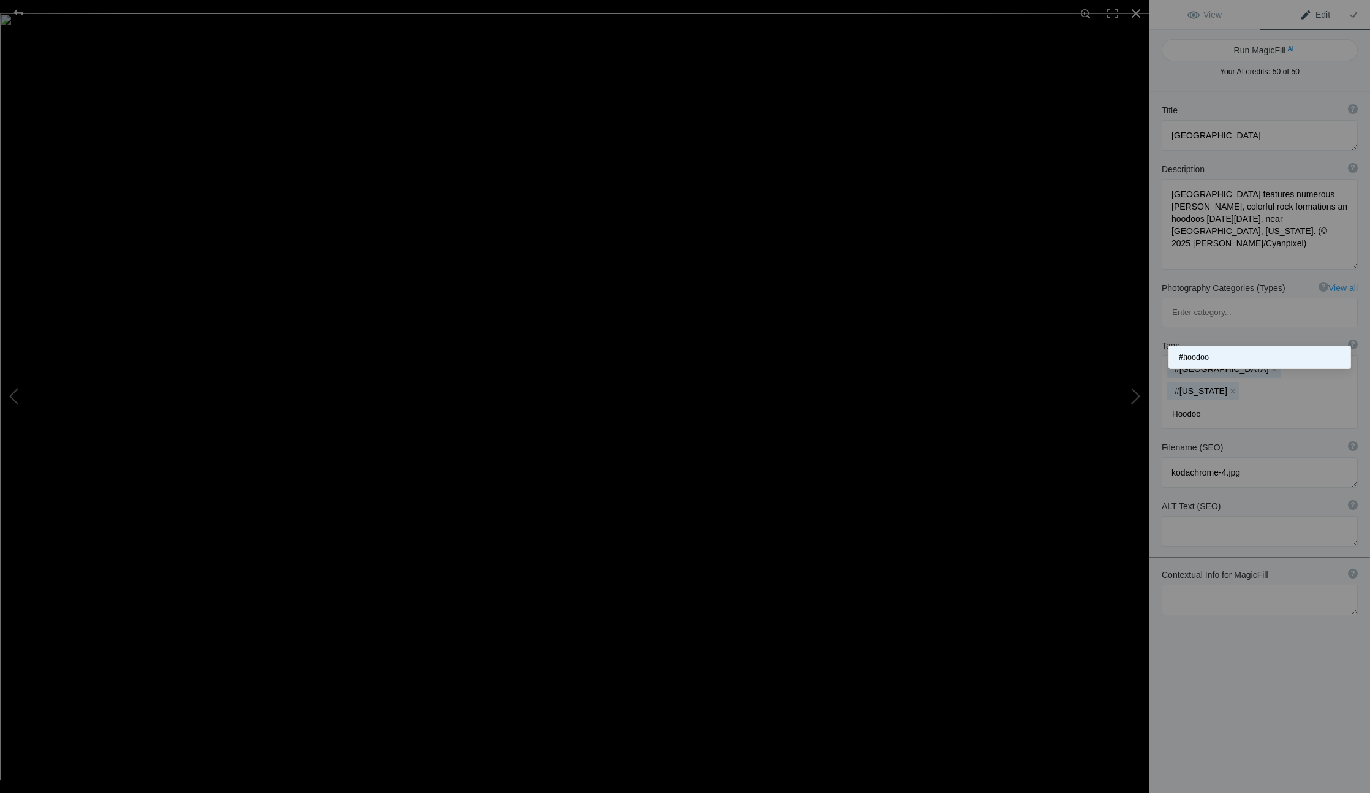
type input "Hoodoo"
click at [1196, 355] on span "#hoodoo" at bounding box center [1260, 357] width 162 height 12
click at [1227, 356] on div "#Kodachrome Basin State Park x #Utah x #hoodoo x" at bounding box center [1259, 392] width 195 height 72
click at [1202, 403] on input at bounding box center [1259, 414] width 183 height 22
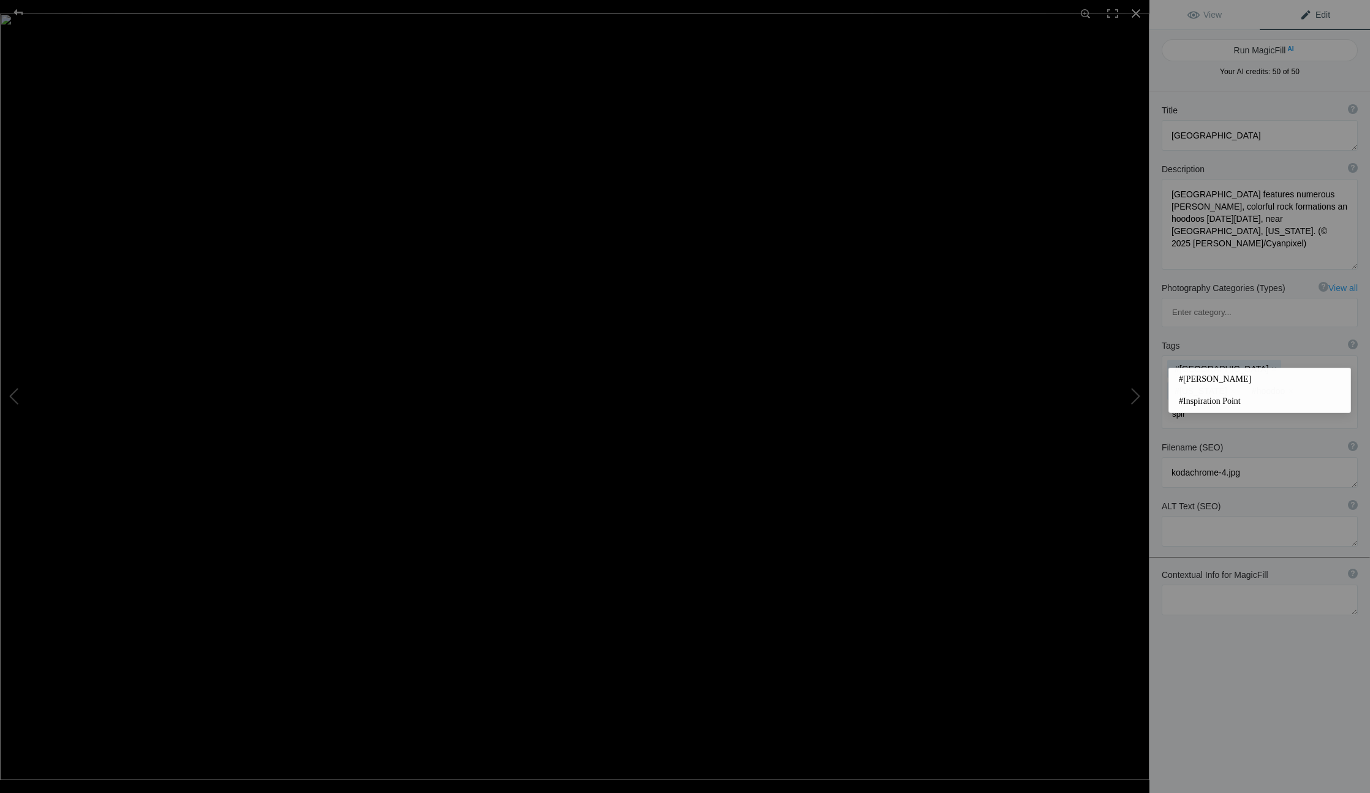
type input "spire"
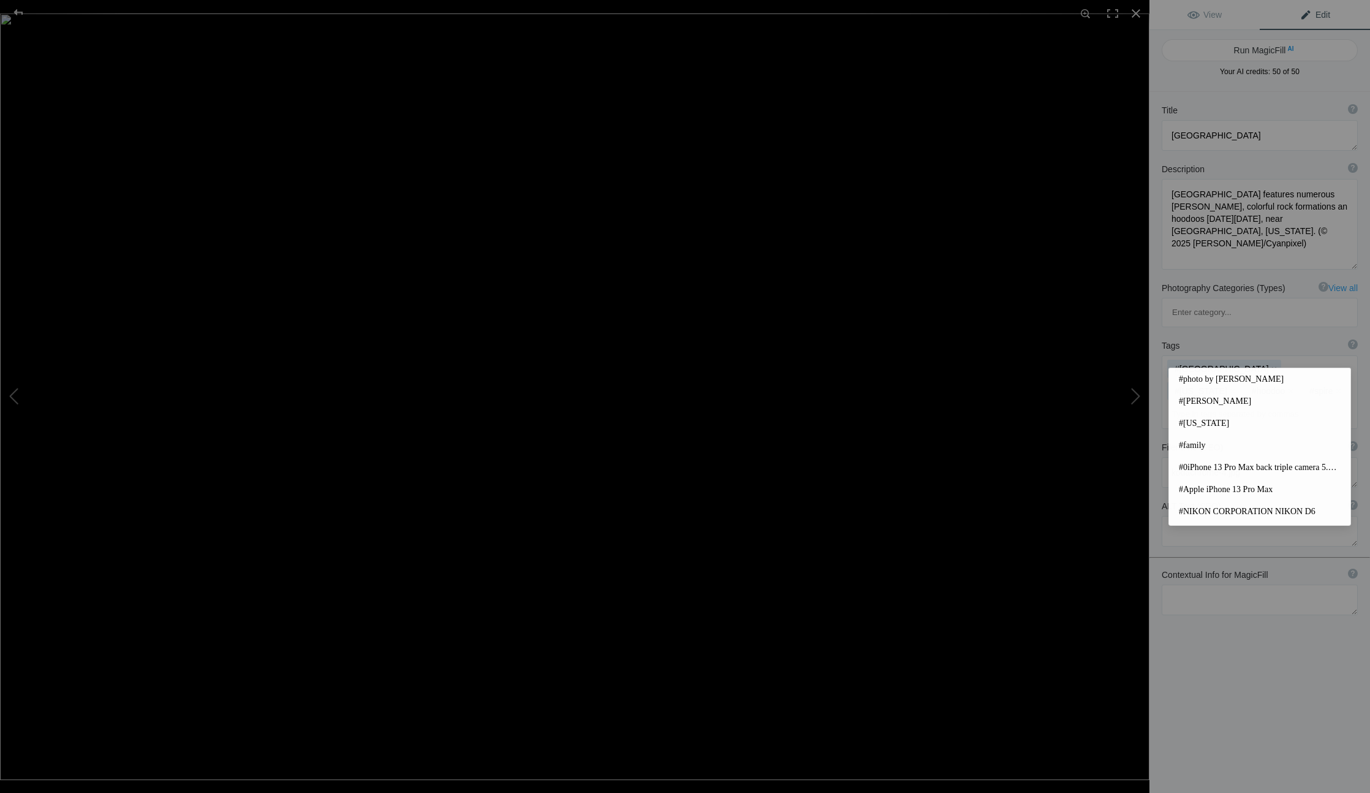
click at [1284, 403] on input at bounding box center [1259, 414] width 183 height 22
click at [1350, 403] on input at bounding box center [1259, 414] width 183 height 22
click at [1363, 351] on div "Tags ? Tags are keywords that describe images. For SEO purposes, do not tag pho…" at bounding box center [1259, 384] width 221 height 102
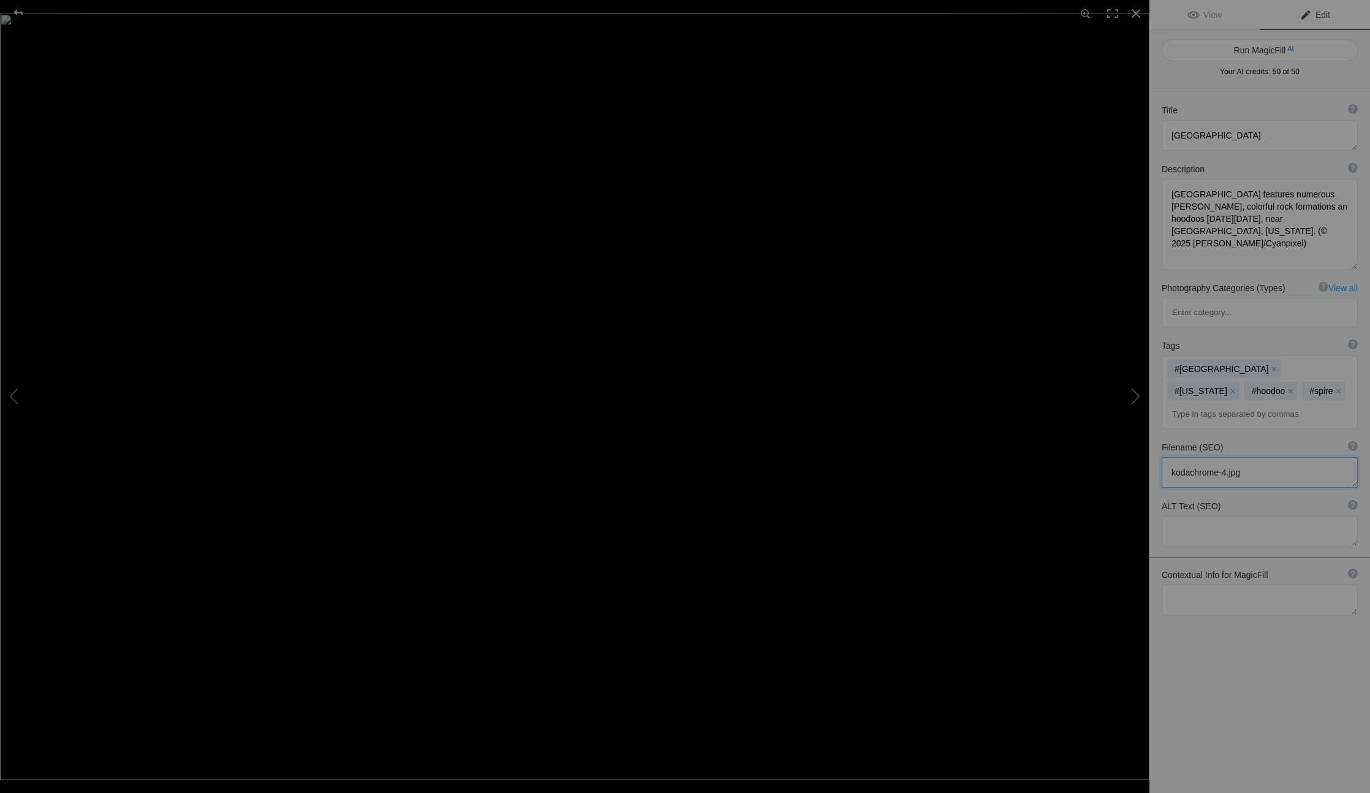
click at [1249, 457] on textarea at bounding box center [1260, 472] width 196 height 31
click at [1192, 516] on textarea at bounding box center [1260, 531] width 196 height 31
type textarea "[GEOGRAPHIC_DATA]"
click at [1132, 402] on button at bounding box center [1103, 397] width 92 height 286
type textarea "kodachrome-2"
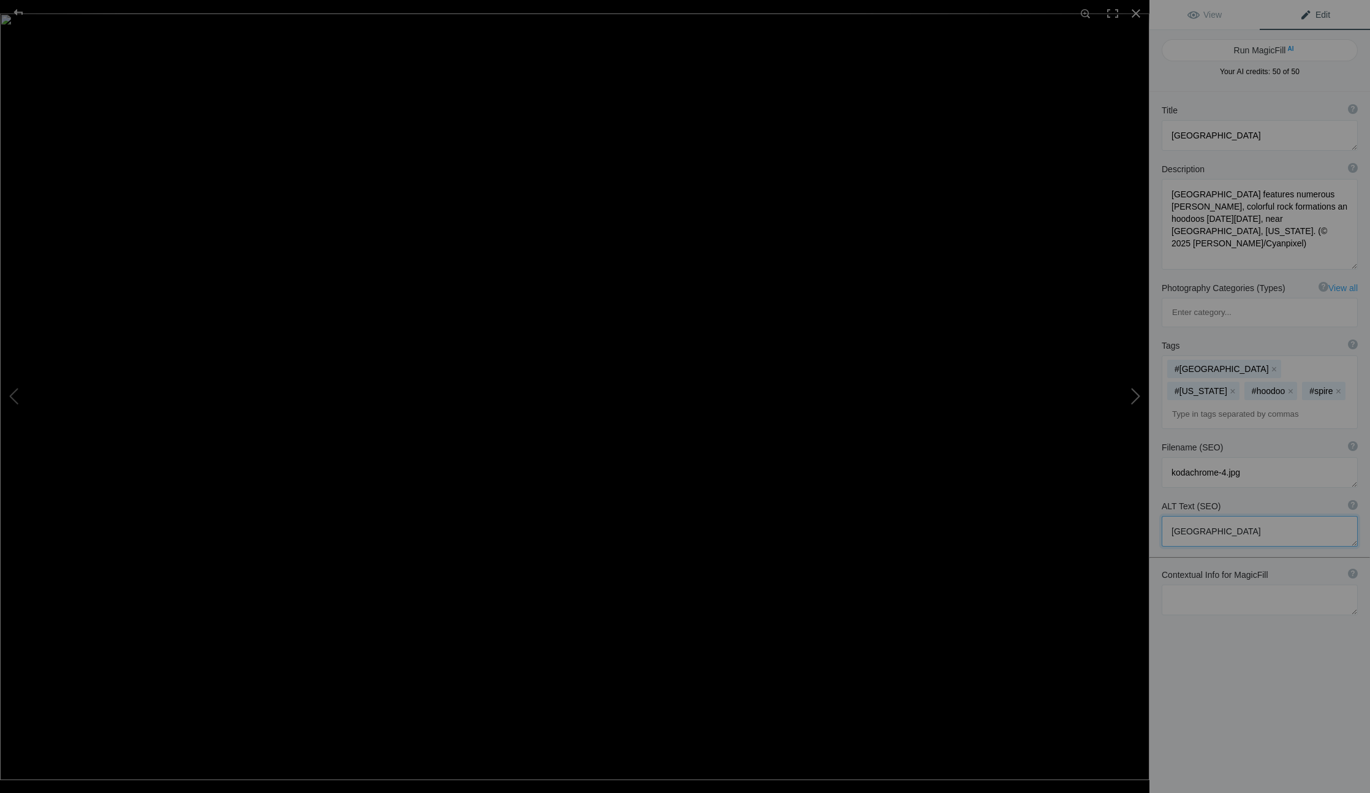
type textarea "[GEOGRAPHIC_DATA] features numerous [PERSON_NAME], colorful rock formations an …"
type textarea "kodachrome-2.jpg"
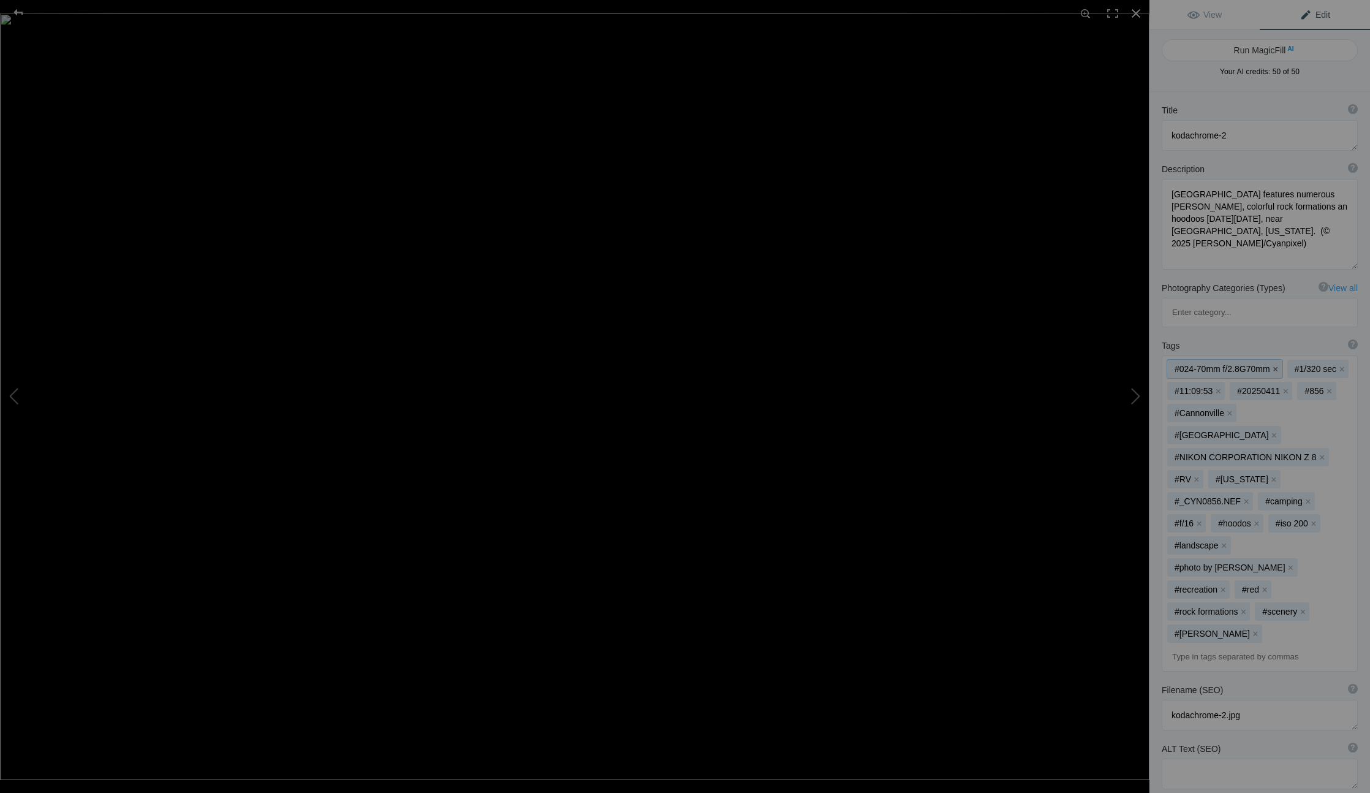
click at [1276, 365] on button "x" at bounding box center [1275, 369] width 9 height 9
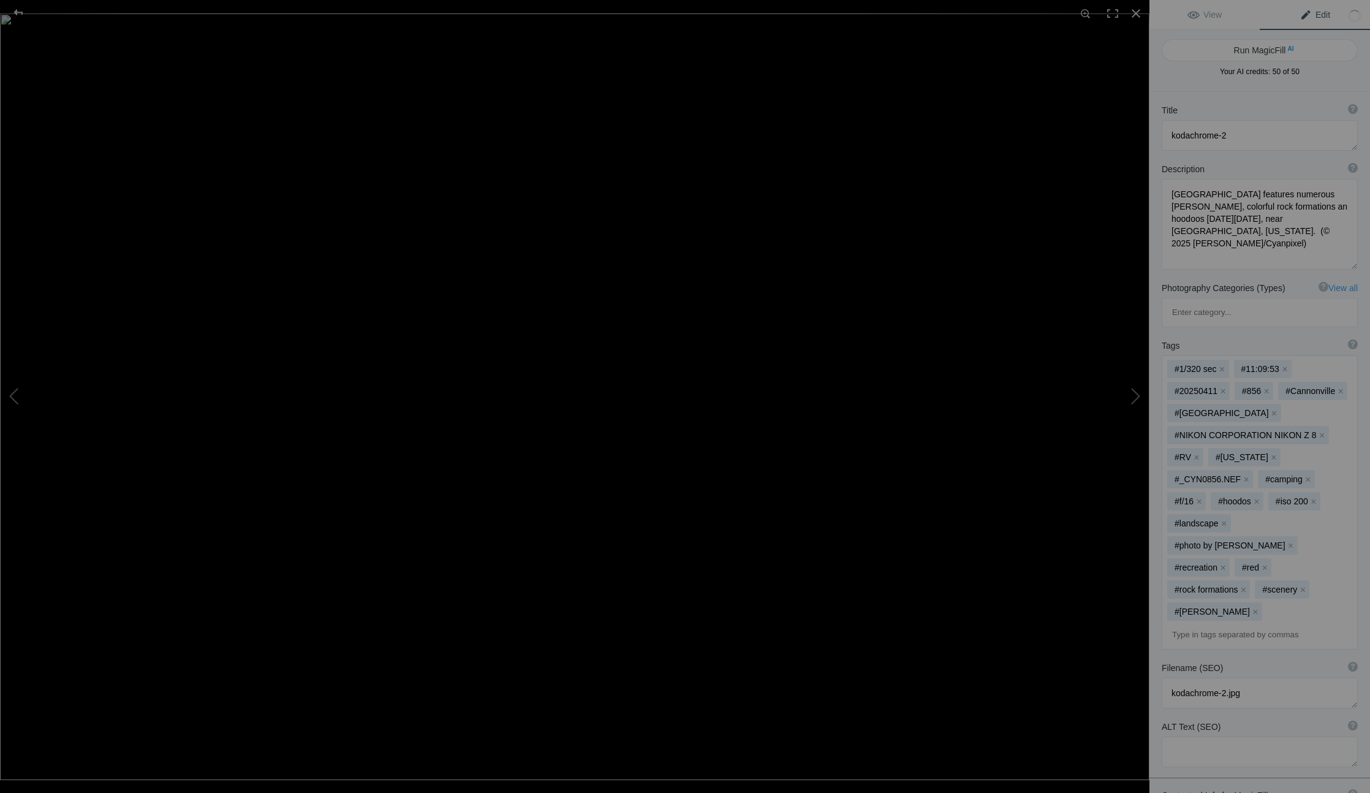
click at [1226, 365] on button "x" at bounding box center [1222, 369] width 9 height 9
click at [1332, 365] on button "x" at bounding box center [1329, 369] width 9 height 9
click at [1290, 365] on button "x" at bounding box center [1285, 369] width 9 height 9
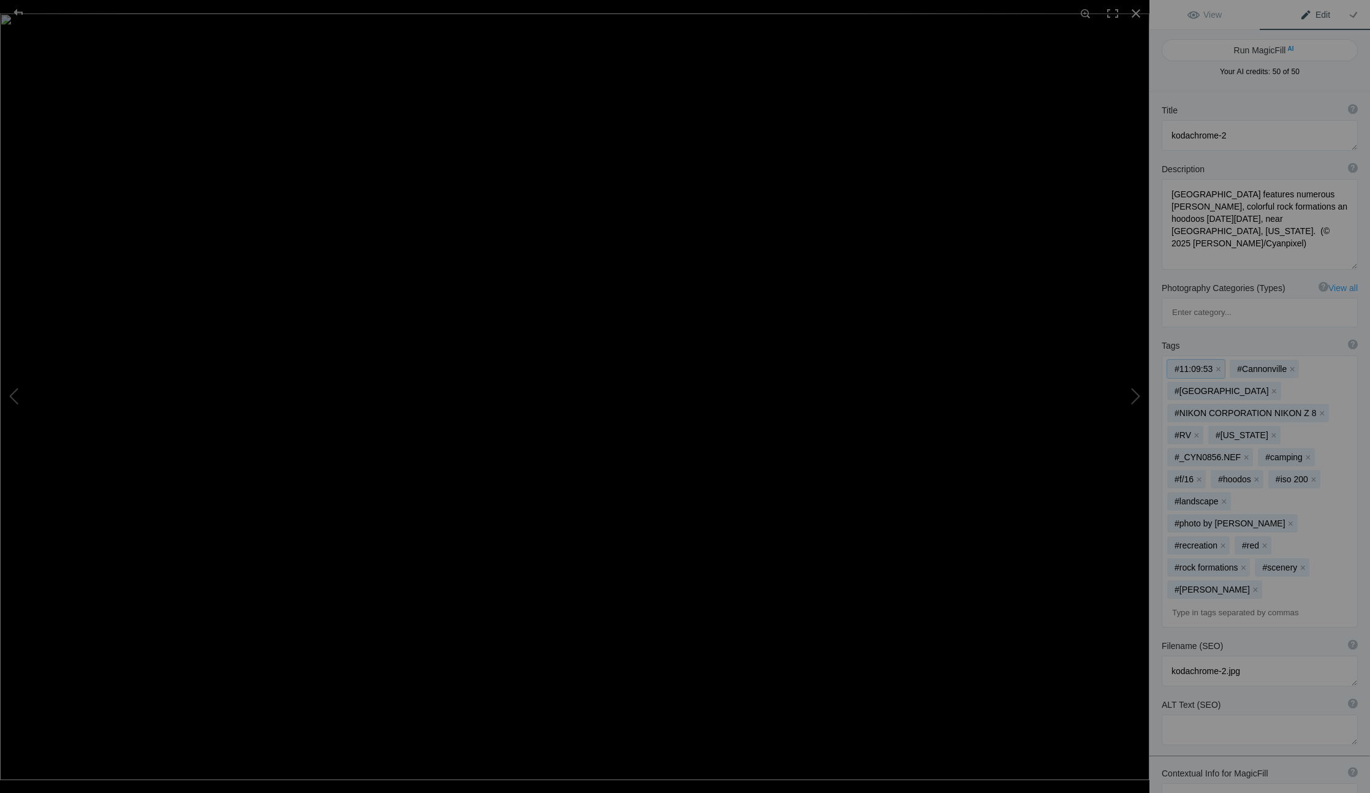
click at [1220, 365] on button "x" at bounding box center [1218, 369] width 9 height 9
click at [1230, 365] on button "x" at bounding box center [1229, 369] width 9 height 9
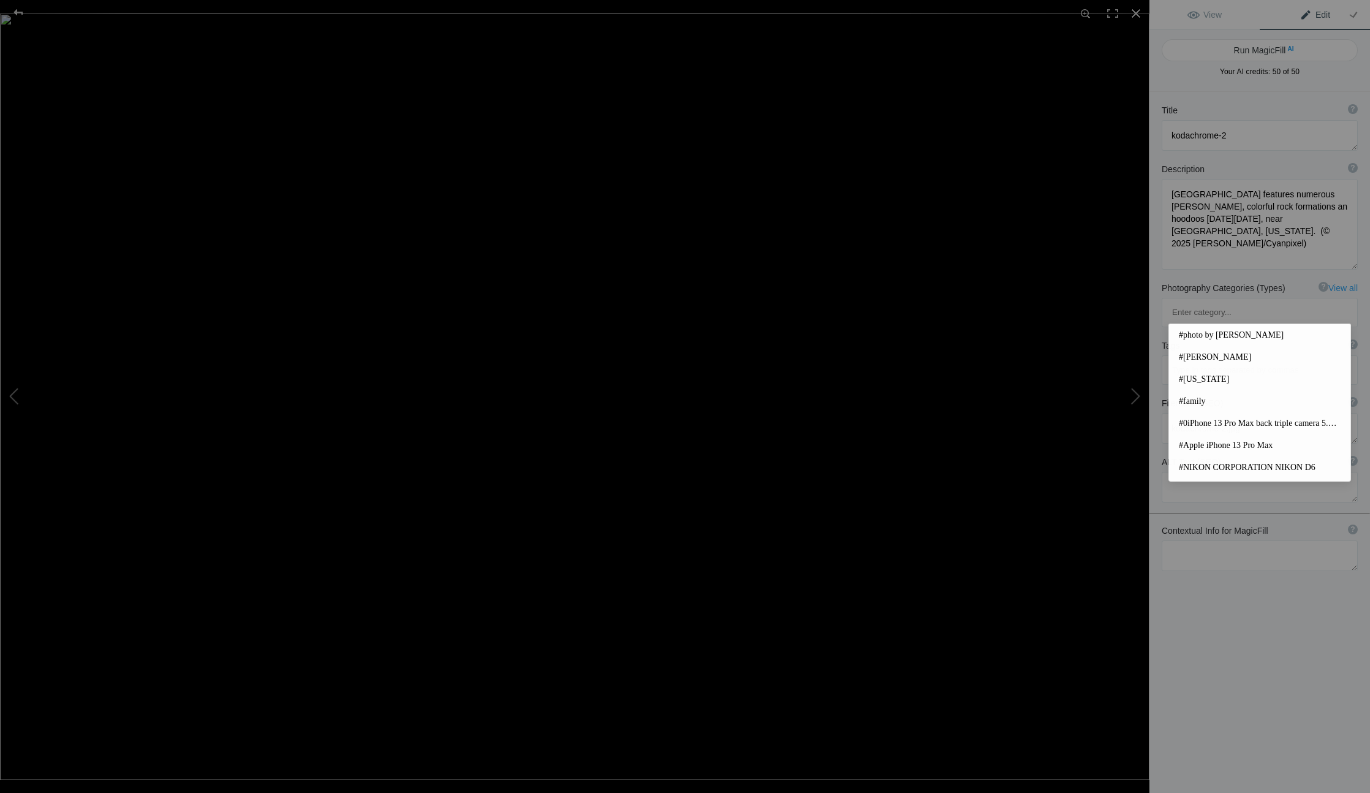
click at [1297, 359] on input at bounding box center [1259, 370] width 183 height 22
click at [1279, 359] on input at bounding box center [1259, 370] width 183 height 22
click at [1288, 359] on input at bounding box center [1259, 370] width 183 height 22
click at [1357, 355] on div at bounding box center [1260, 369] width 196 height 29
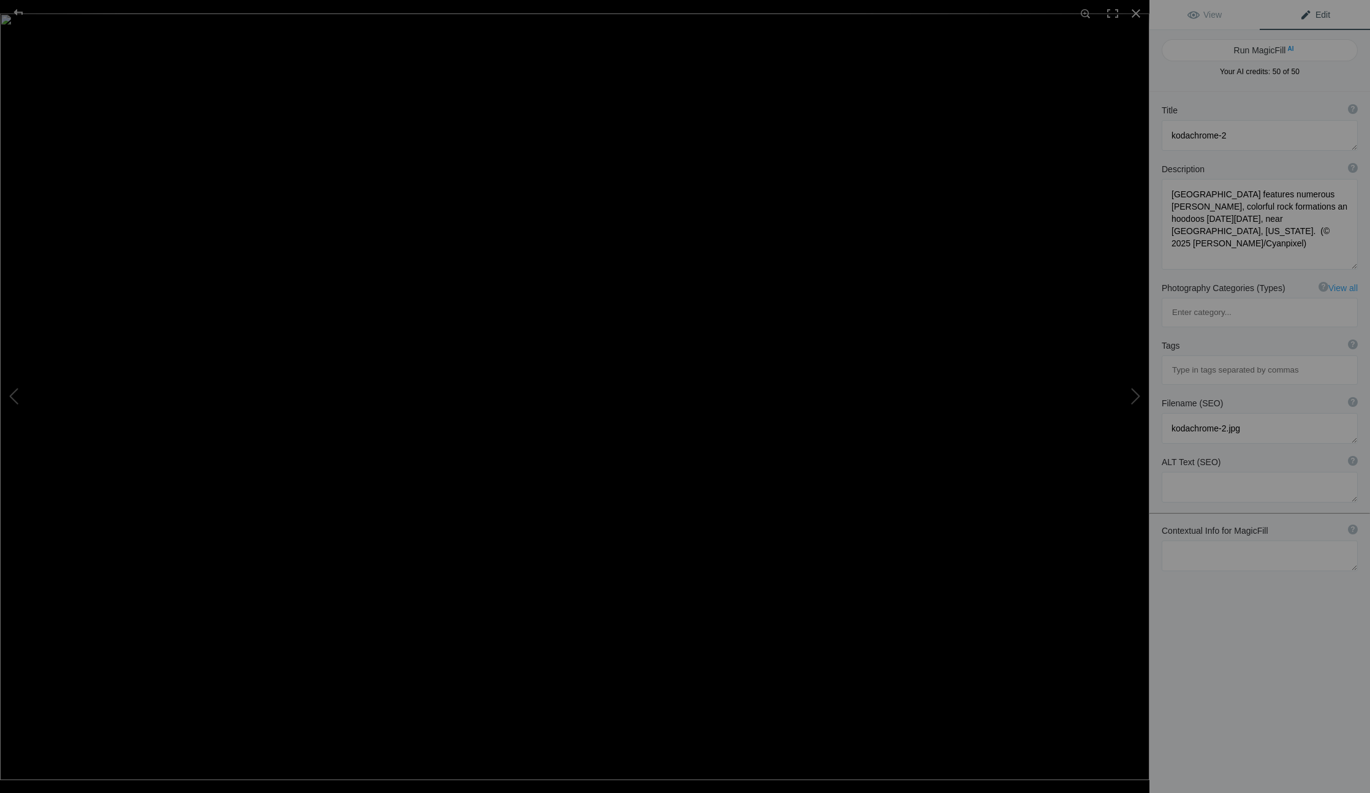
click at [1229, 359] on input at bounding box center [1259, 370] width 183 height 22
type input "koda"
click at [1206, 334] on span "#[GEOGRAPHIC_DATA]" at bounding box center [1260, 335] width 162 height 12
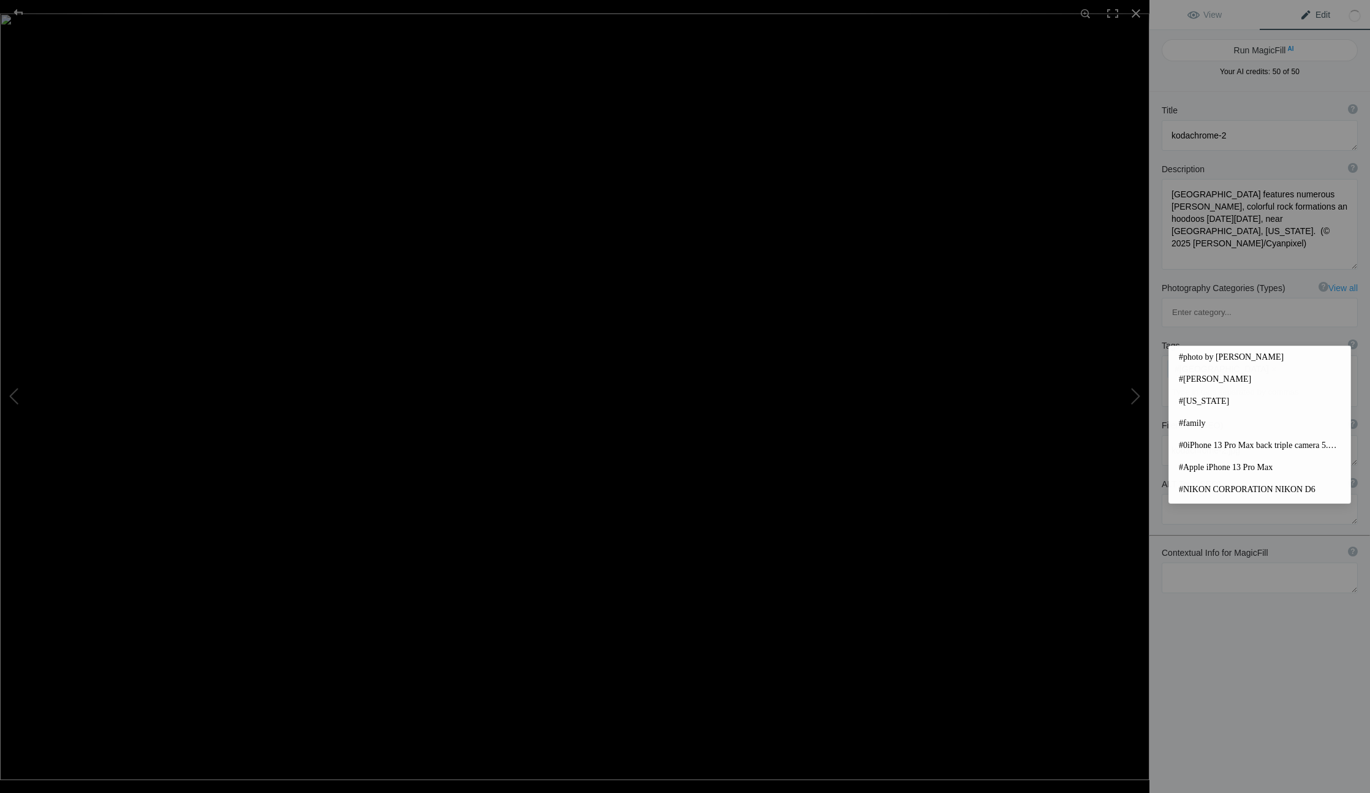
click at [1201, 381] on input at bounding box center [1259, 392] width 183 height 22
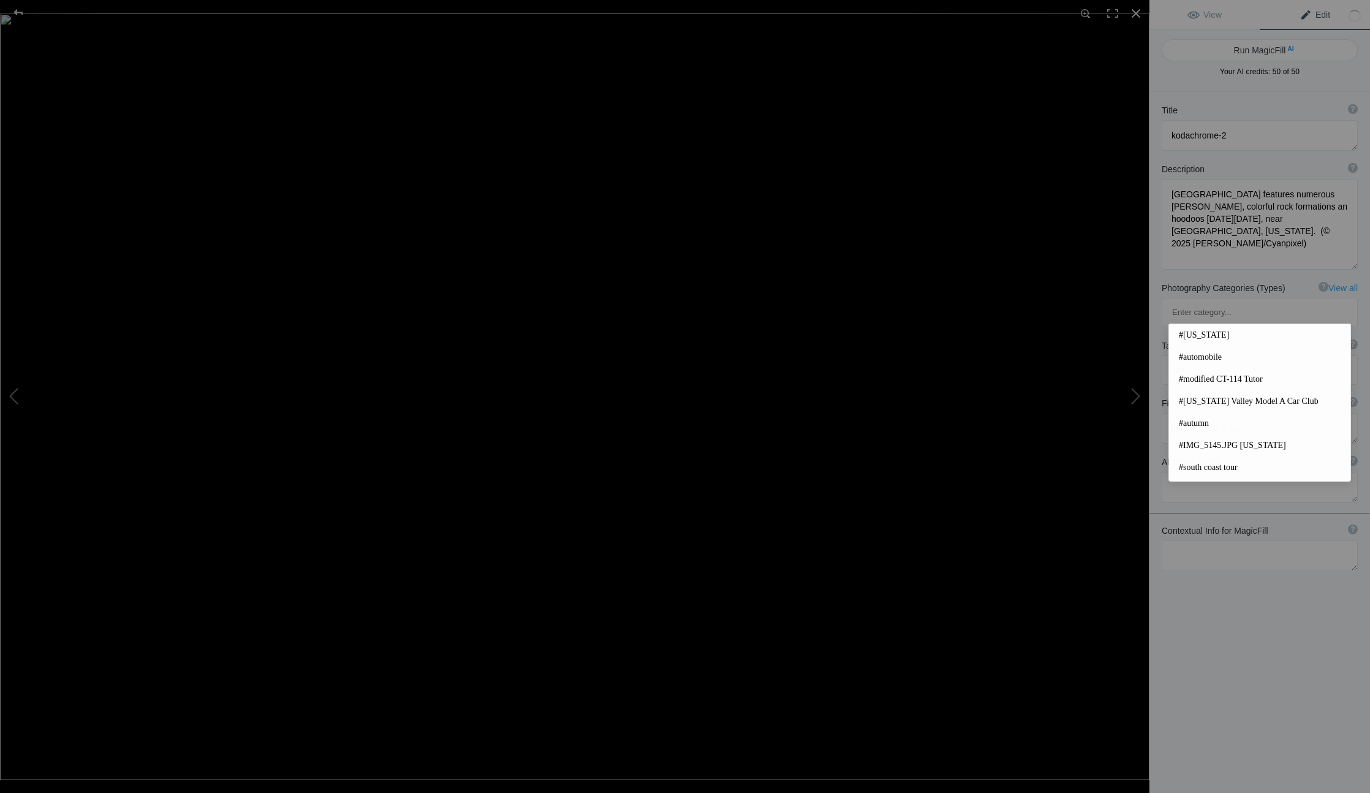
type input "Utah"
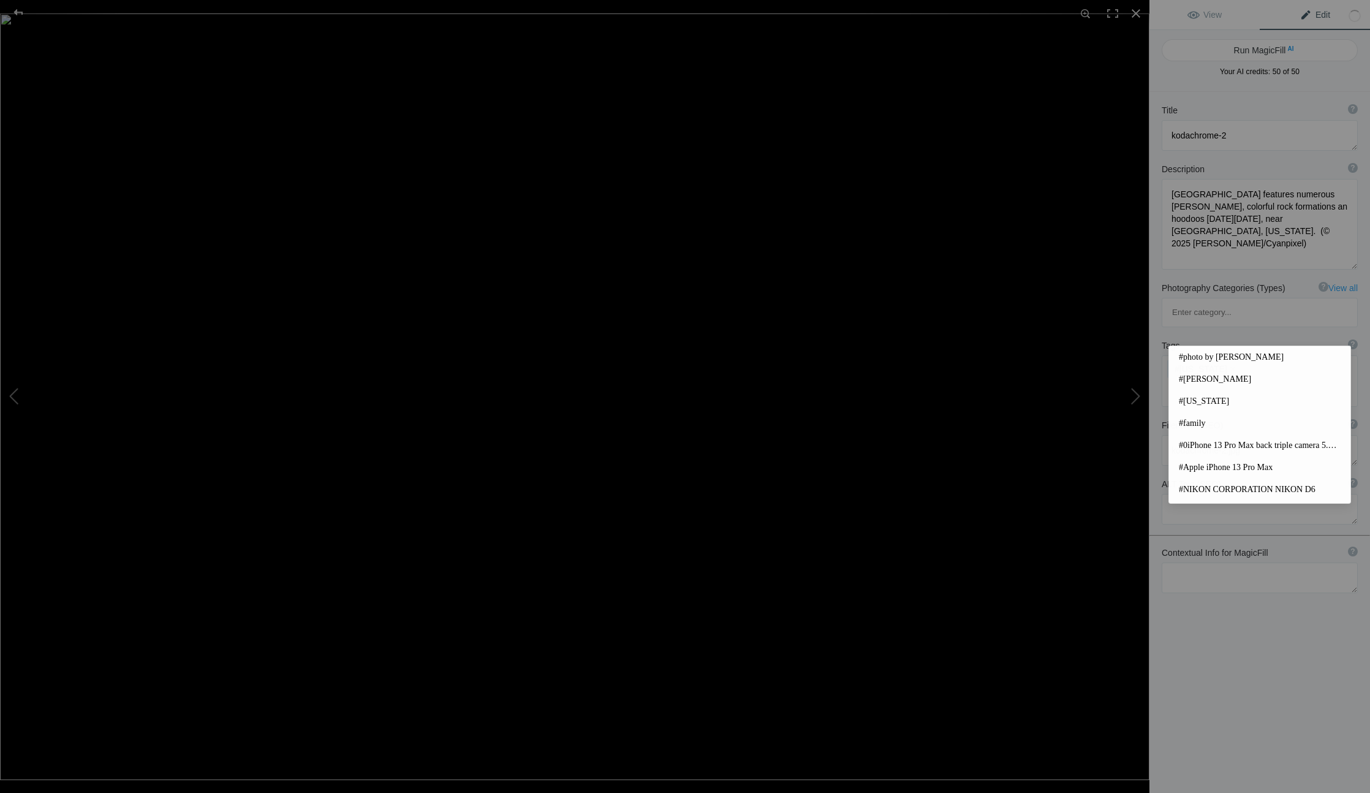
type input "="
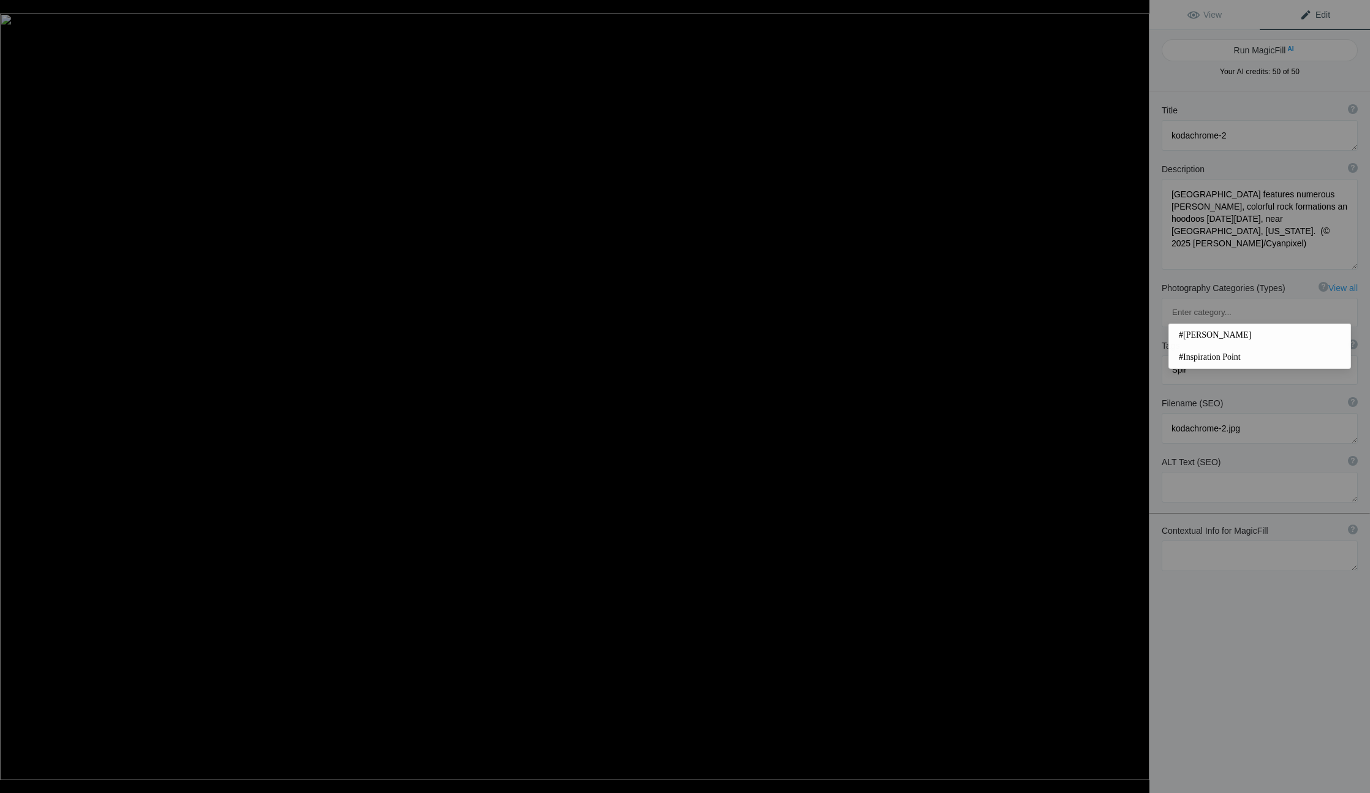
type input "Spire"
type input "hoodoo"
type input "landscape"
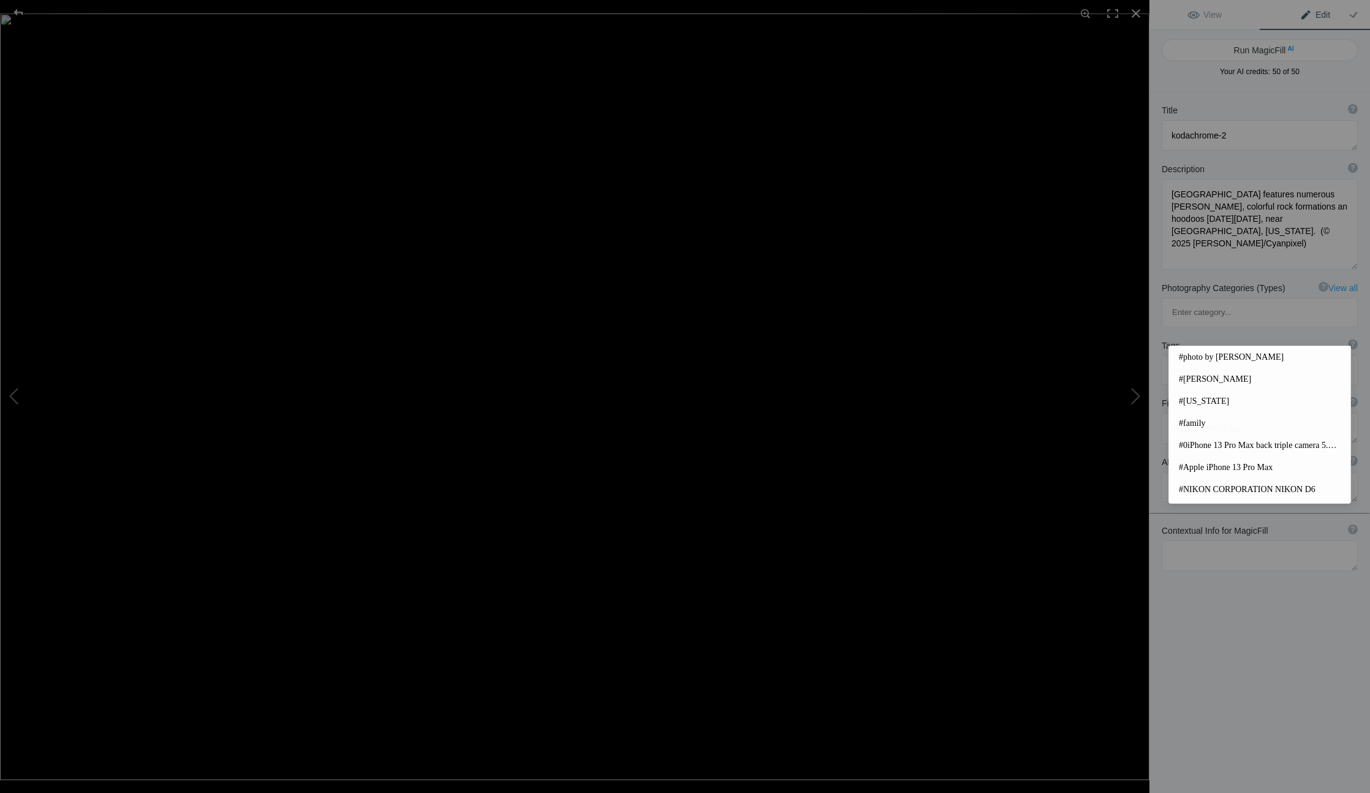
click at [1250, 359] on input at bounding box center [1259, 370] width 183 height 22
click at [1323, 333] on div "Tags ? Tags are keywords that describe images. For SEO purposes, do not tag pho…" at bounding box center [1259, 362] width 221 height 58
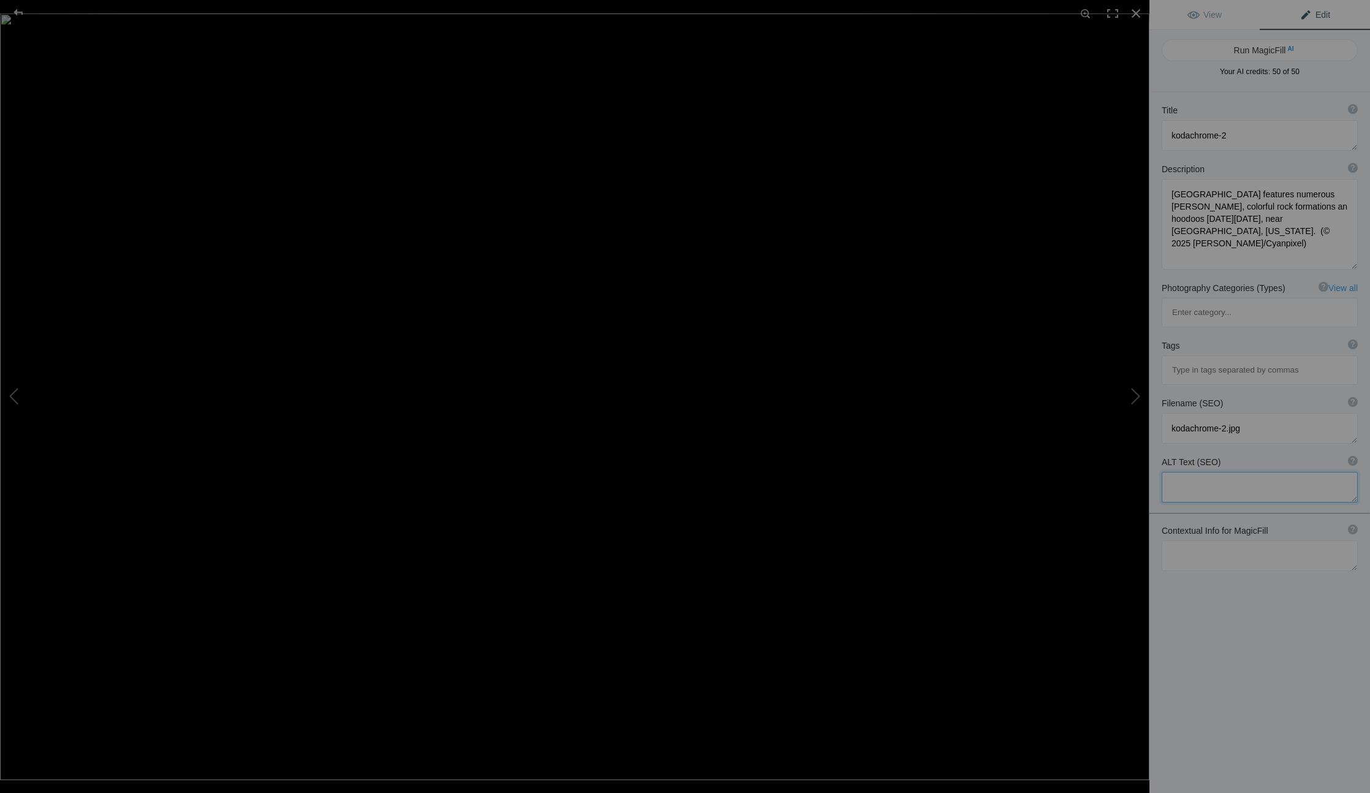
click at [1194, 472] on textarea at bounding box center [1260, 487] width 196 height 31
drag, startPoint x: 1287, startPoint y: 426, endPoint x: 1162, endPoint y: 423, distance: 125.7
click at [1162, 472] on textarea at bounding box center [1260, 487] width 196 height 31
type textarea "[GEOGRAPHIC_DATA]"
click at [1244, 132] on textarea at bounding box center [1260, 135] width 196 height 31
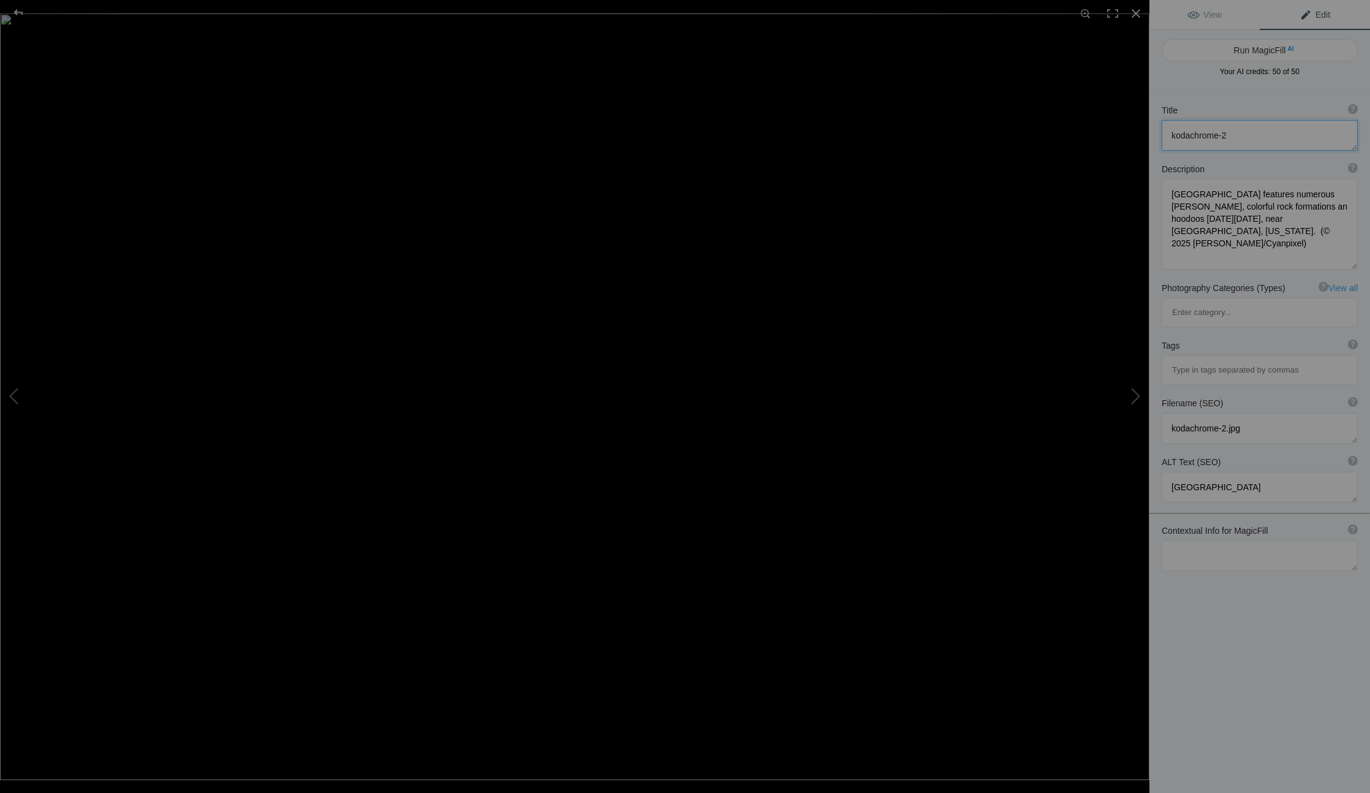
click at [1244, 132] on textarea at bounding box center [1260, 135] width 196 height 31
paste textarea "[GEOGRAPHIC_DATA]"
click at [1136, 395] on button at bounding box center [1103, 397] width 92 height 286
type textarea "kodachrome-3"
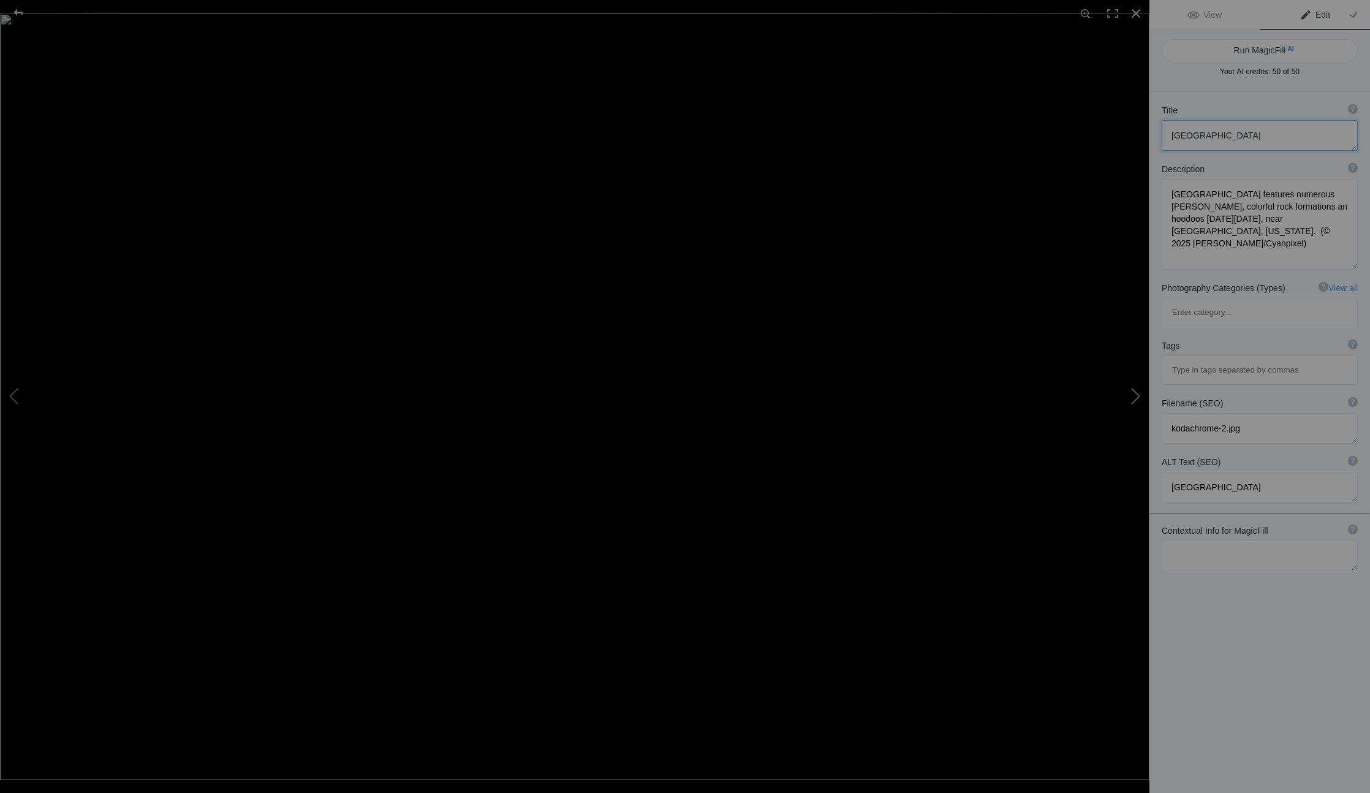
type textarea "kodachrome-3.jpg"
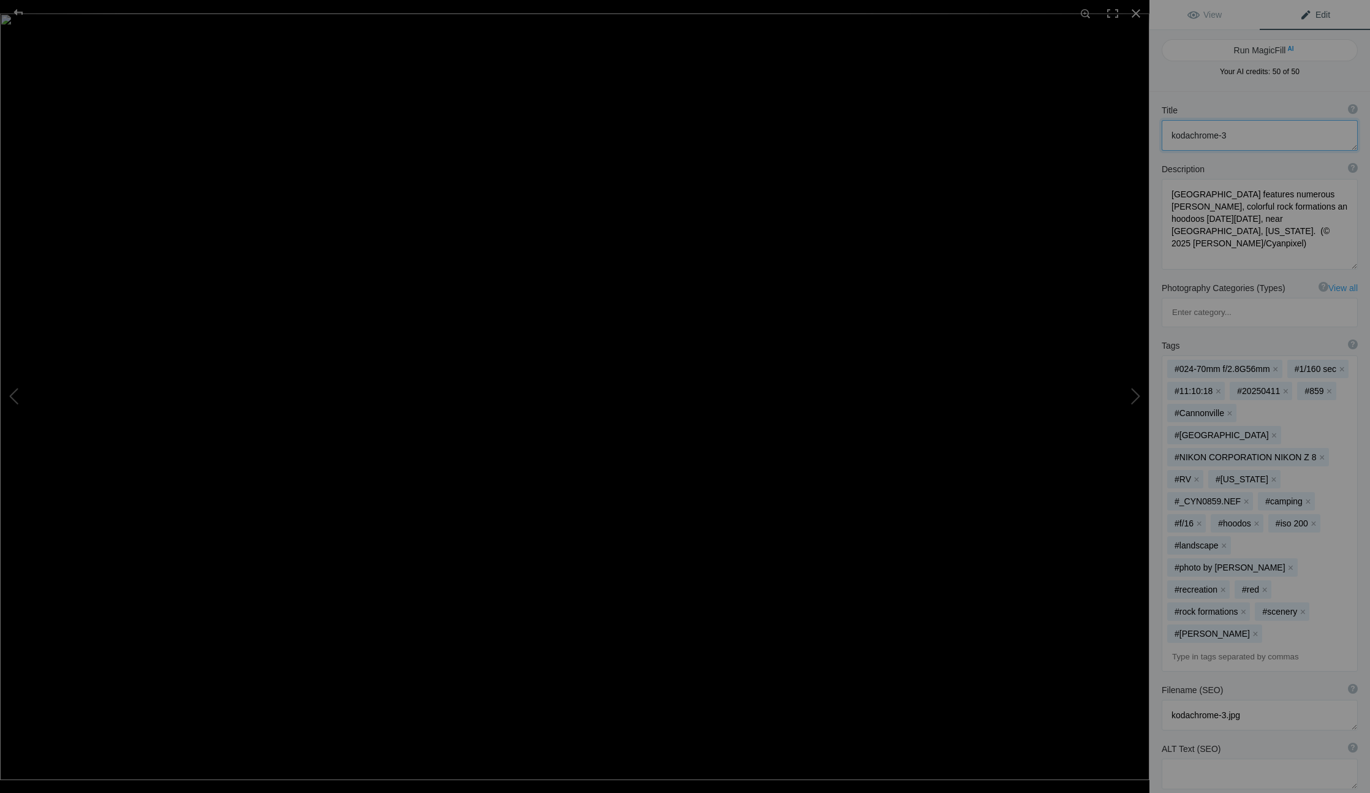
click at [1254, 140] on textarea at bounding box center [1260, 135] width 196 height 31
paste textarea "[GEOGRAPHIC_DATA]"
type textarea "[GEOGRAPHIC_DATA]"
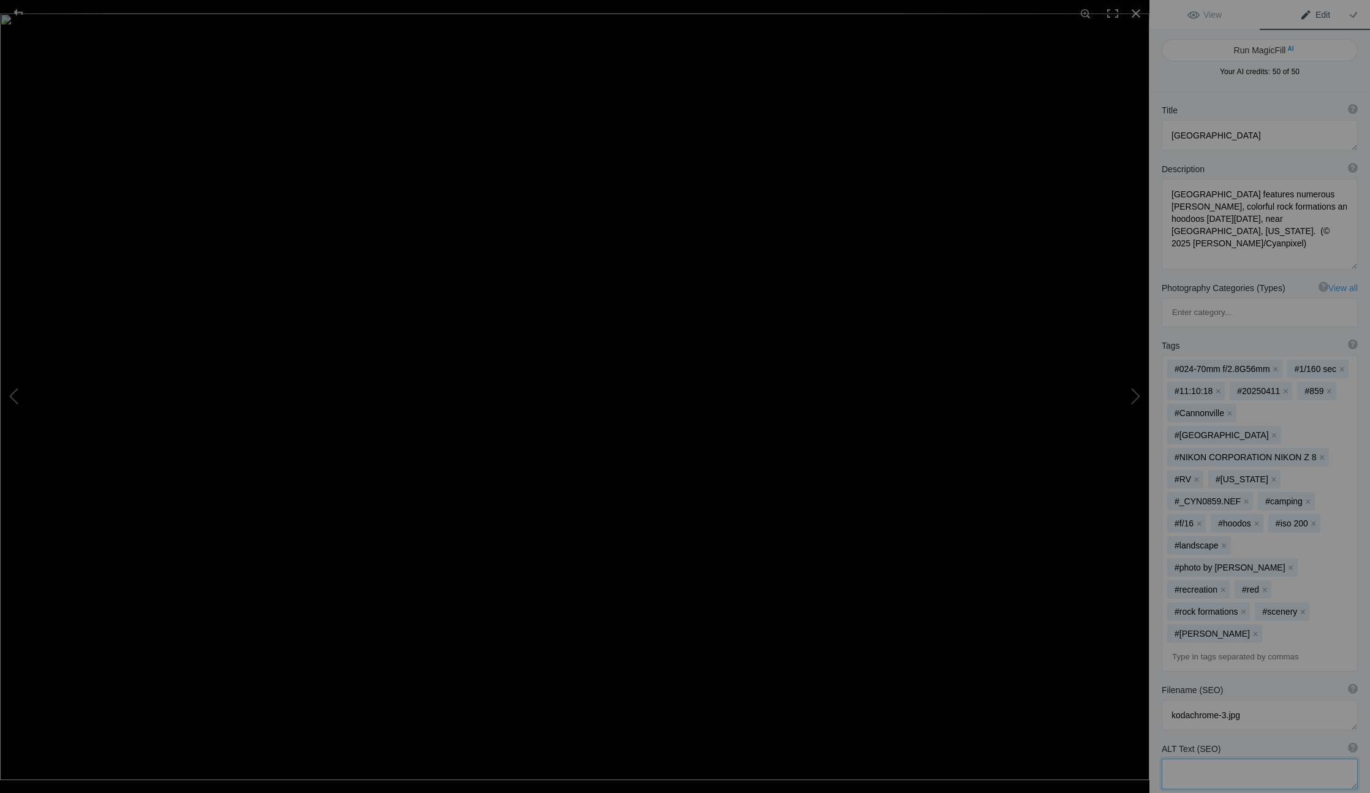
click at [1168, 759] on textarea at bounding box center [1260, 774] width 196 height 31
paste textarea "[GEOGRAPHIC_DATA]"
type textarea "[GEOGRAPHIC_DATA]"
click at [1227, 585] on button "x" at bounding box center [1223, 589] width 9 height 9
click at [1287, 563] on button "x" at bounding box center [1291, 567] width 9 height 9
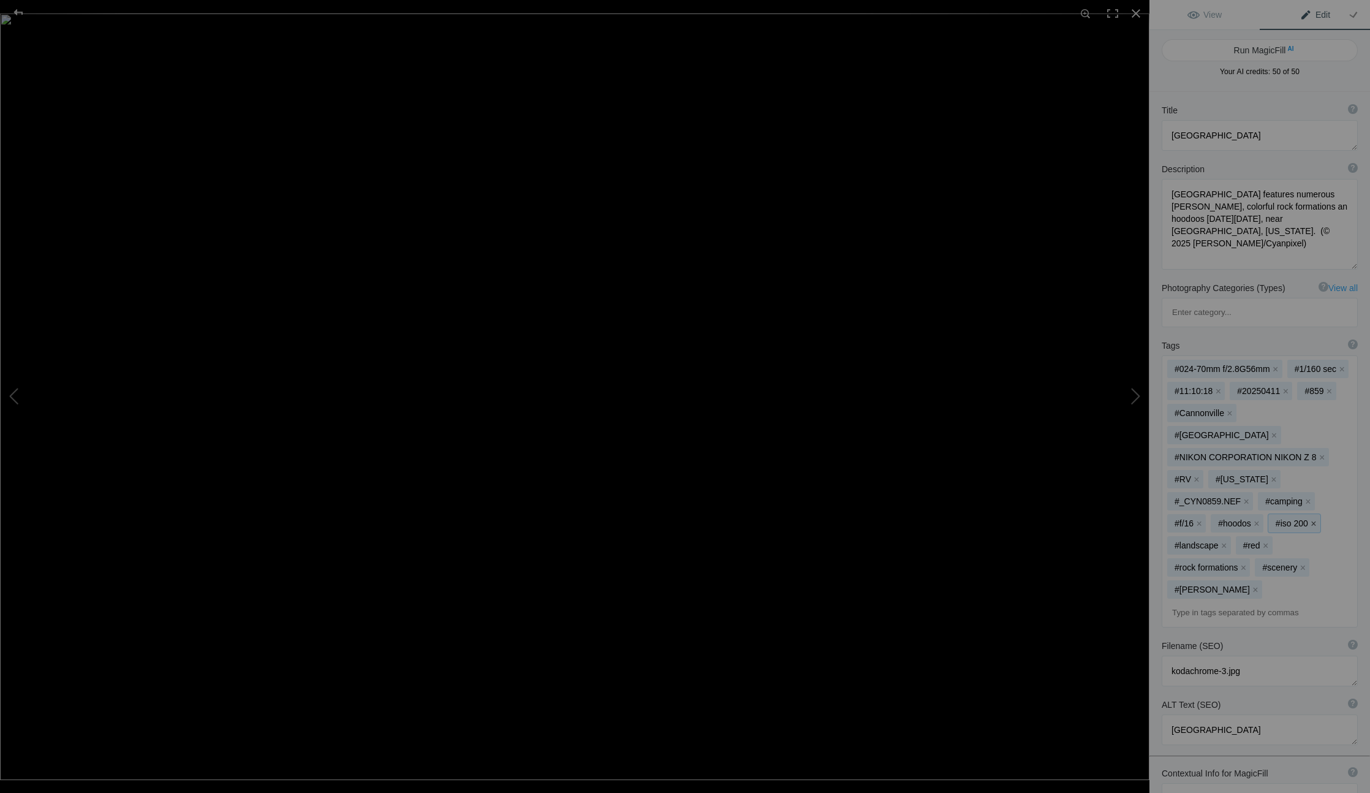
click at [1309, 519] on button "x" at bounding box center [1313, 523] width 9 height 9
click at [1304, 497] on button "x" at bounding box center [1308, 501] width 9 height 9
click at [1285, 497] on button "x" at bounding box center [1289, 501] width 9 height 9
click at [1200, 475] on button "x" at bounding box center [1196, 479] width 9 height 9
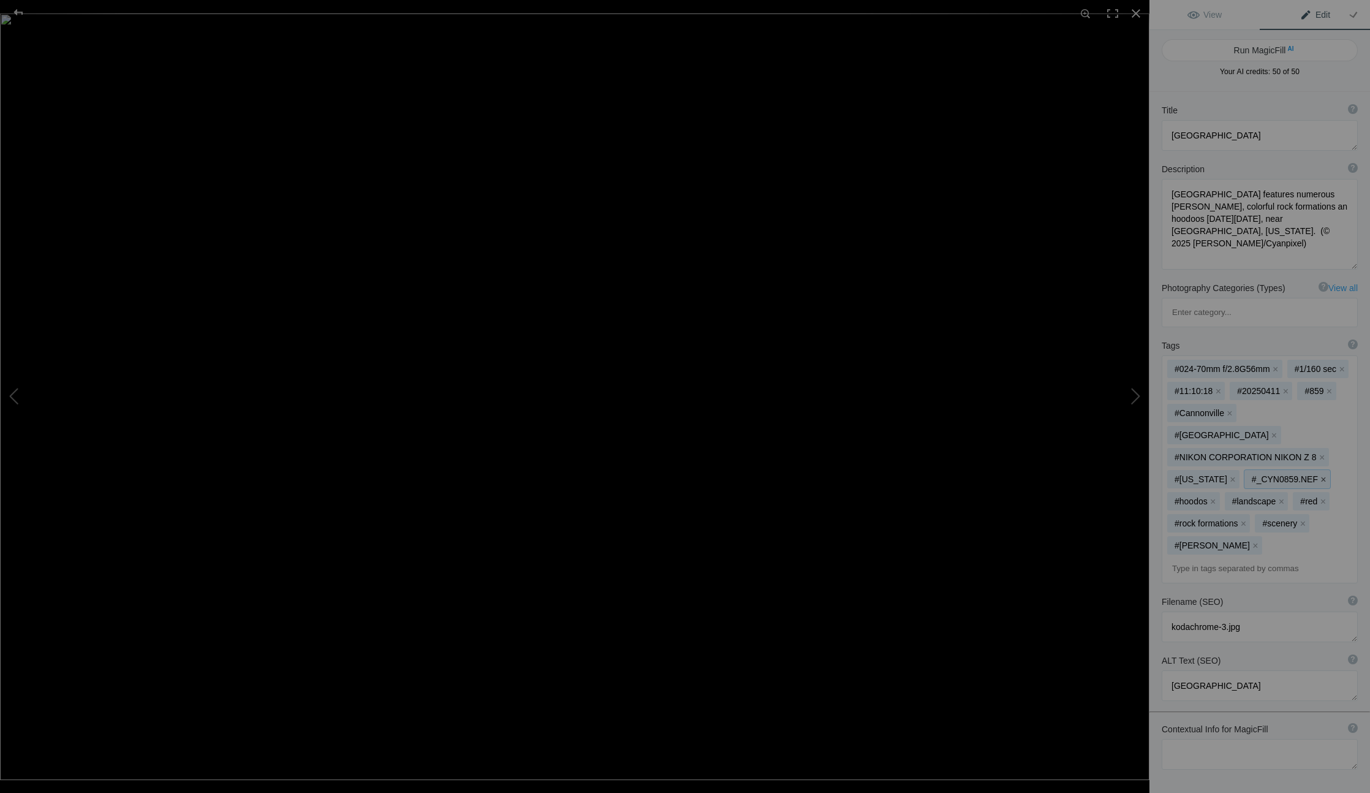
click at [1319, 475] on button "x" at bounding box center [1323, 479] width 9 height 9
click at [1318, 453] on button "x" at bounding box center [1322, 457] width 9 height 9
click at [1228, 409] on button "x" at bounding box center [1229, 413] width 9 height 9
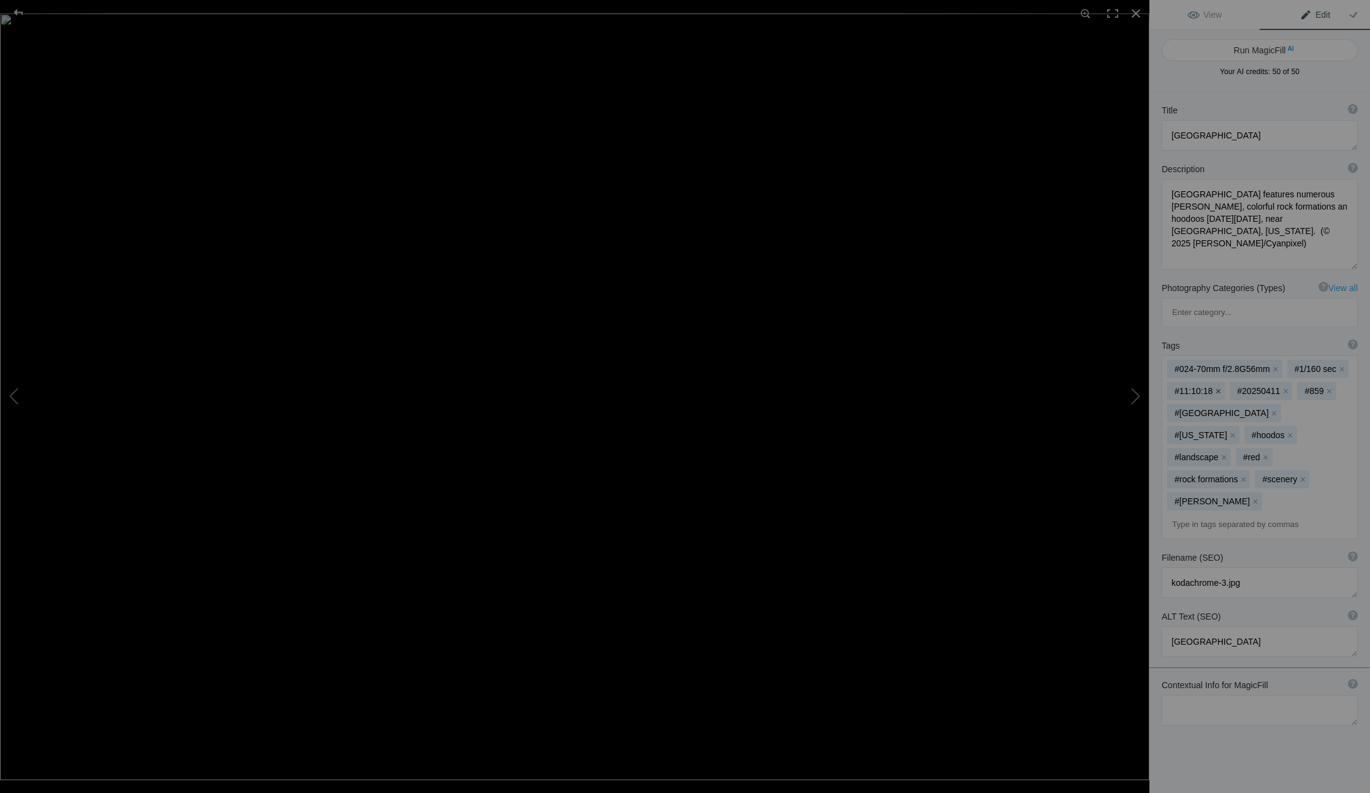
click at [1217, 387] on button "x" at bounding box center [1218, 391] width 9 height 9
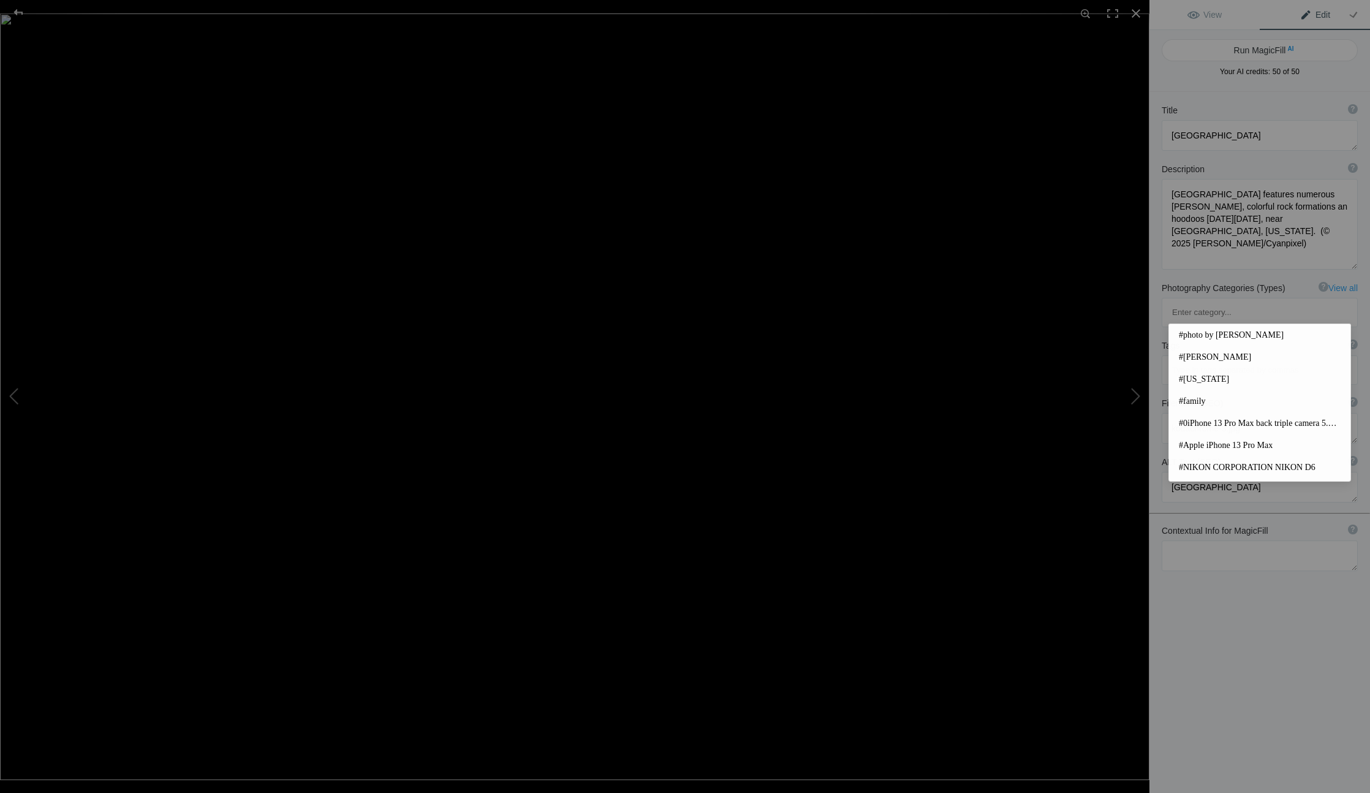
click at [1225, 333] on span "#photo by [PERSON_NAME]" at bounding box center [1260, 335] width 162 height 12
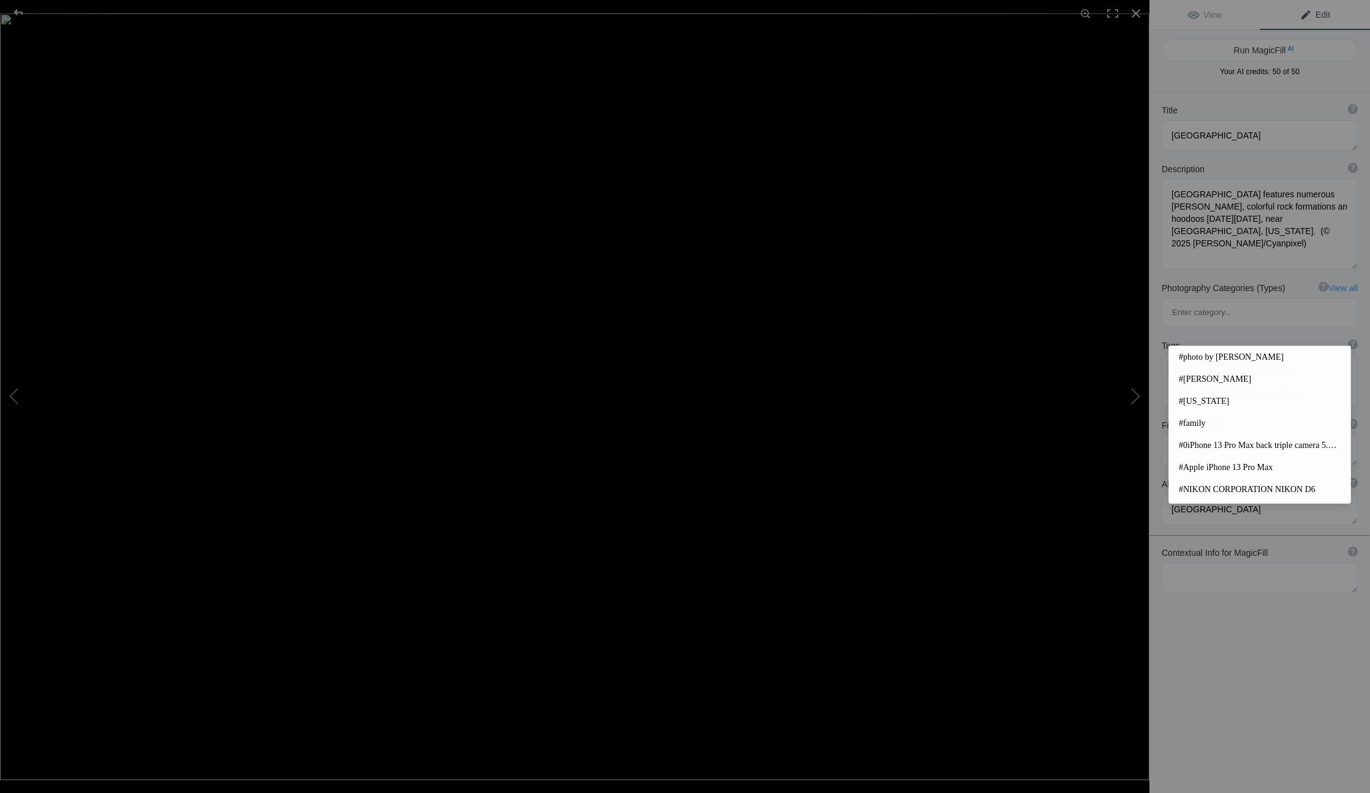
click at [1272, 381] on input at bounding box center [1259, 392] width 183 height 22
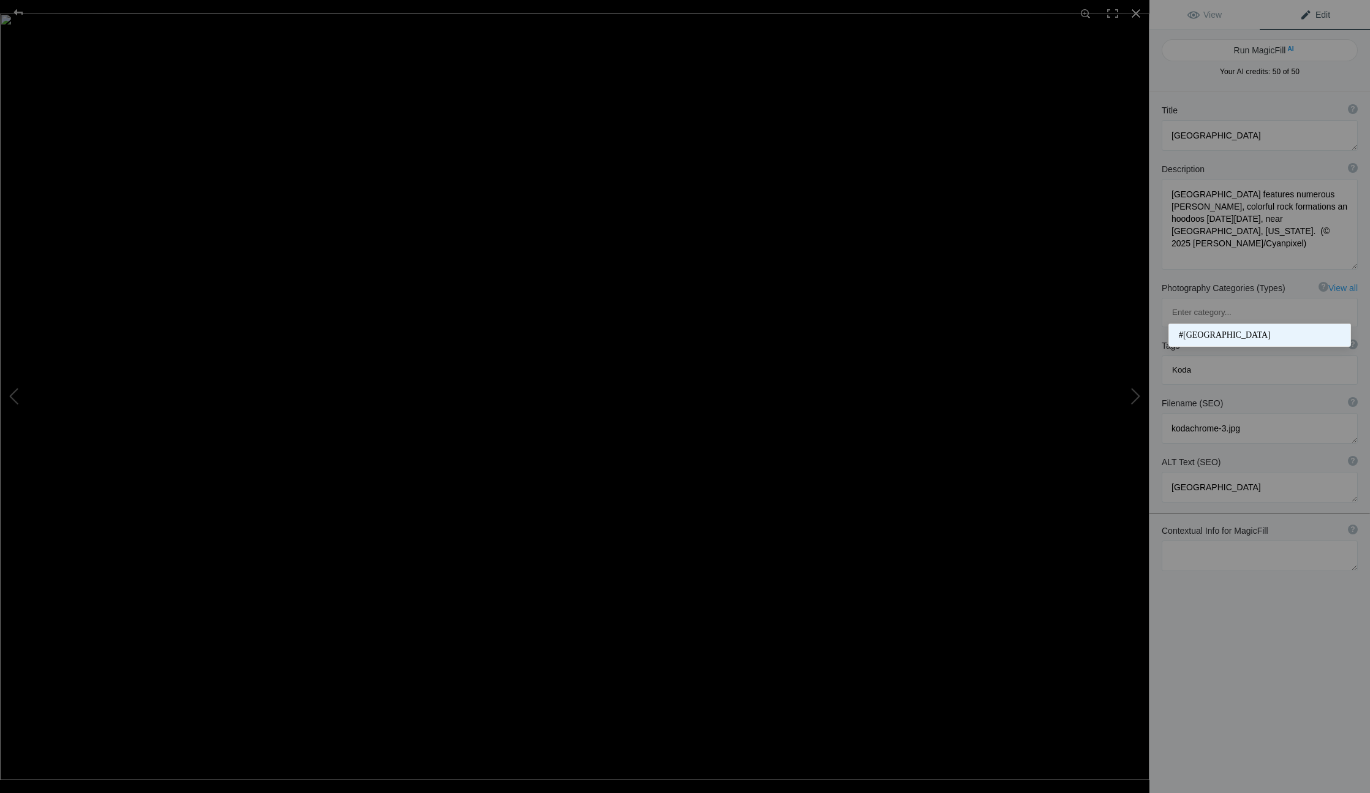
type input "Koda"
click at [1274, 340] on span "#[GEOGRAPHIC_DATA]" at bounding box center [1260, 335] width 162 height 12
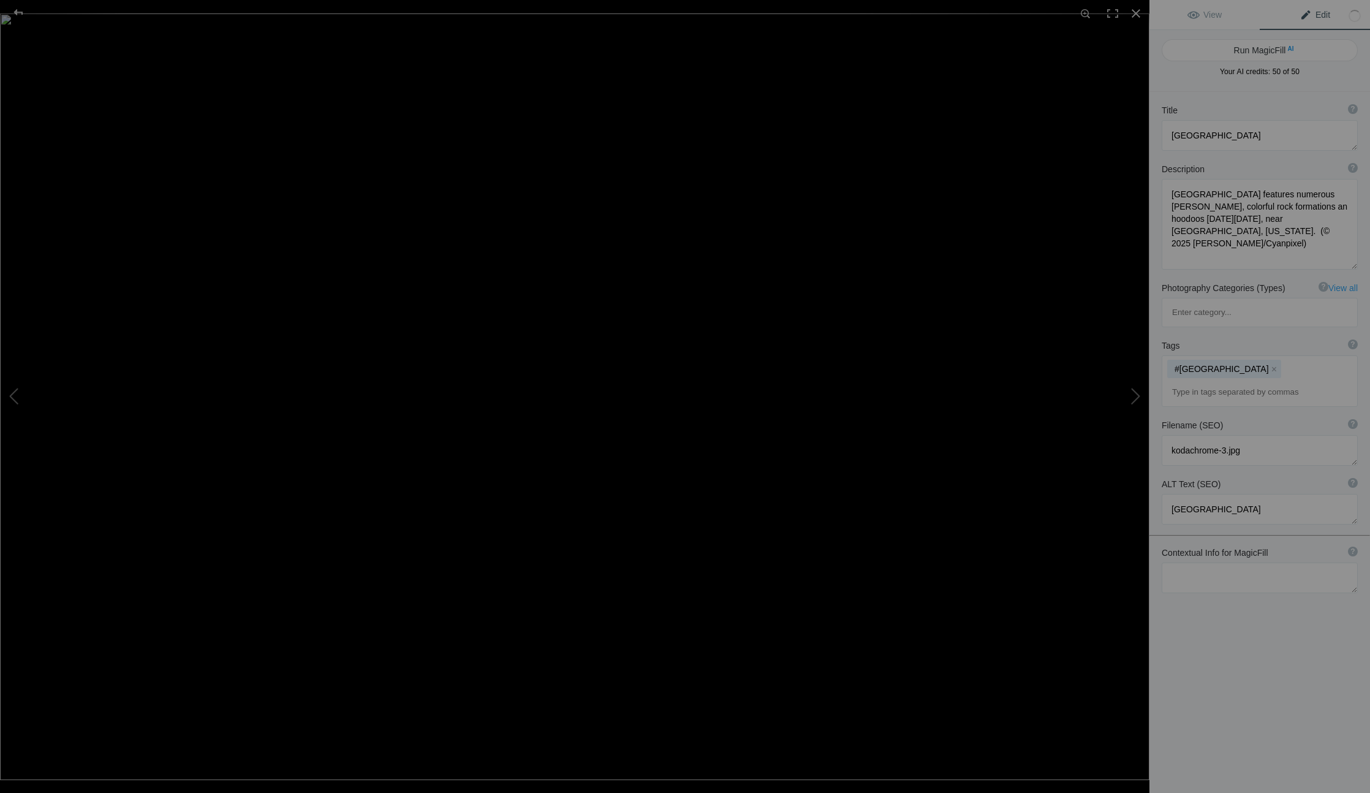
click at [1239, 381] on input at bounding box center [1259, 392] width 183 height 22
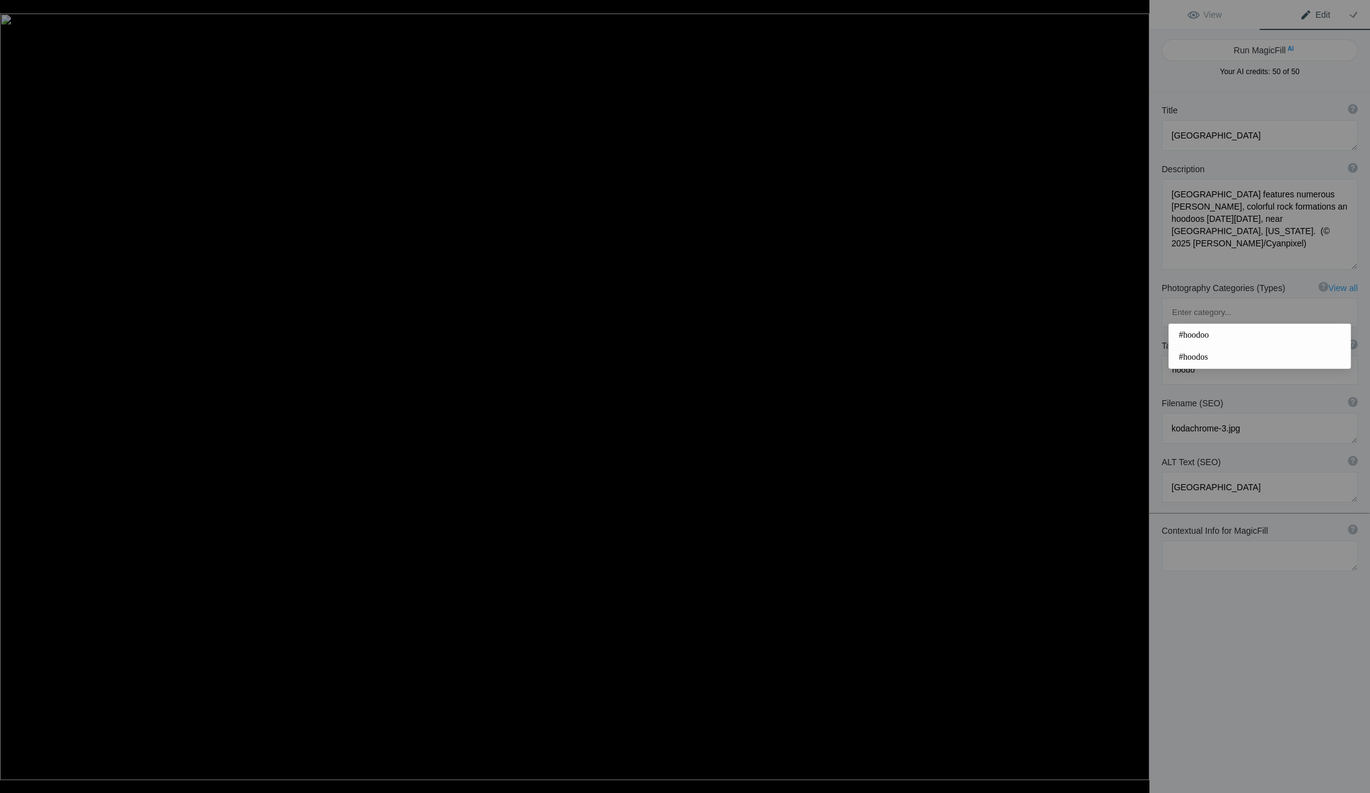
type input "hoodoo"
type input "rock formation"
click at [1227, 336] on span "#rock formations" at bounding box center [1260, 335] width 162 height 12
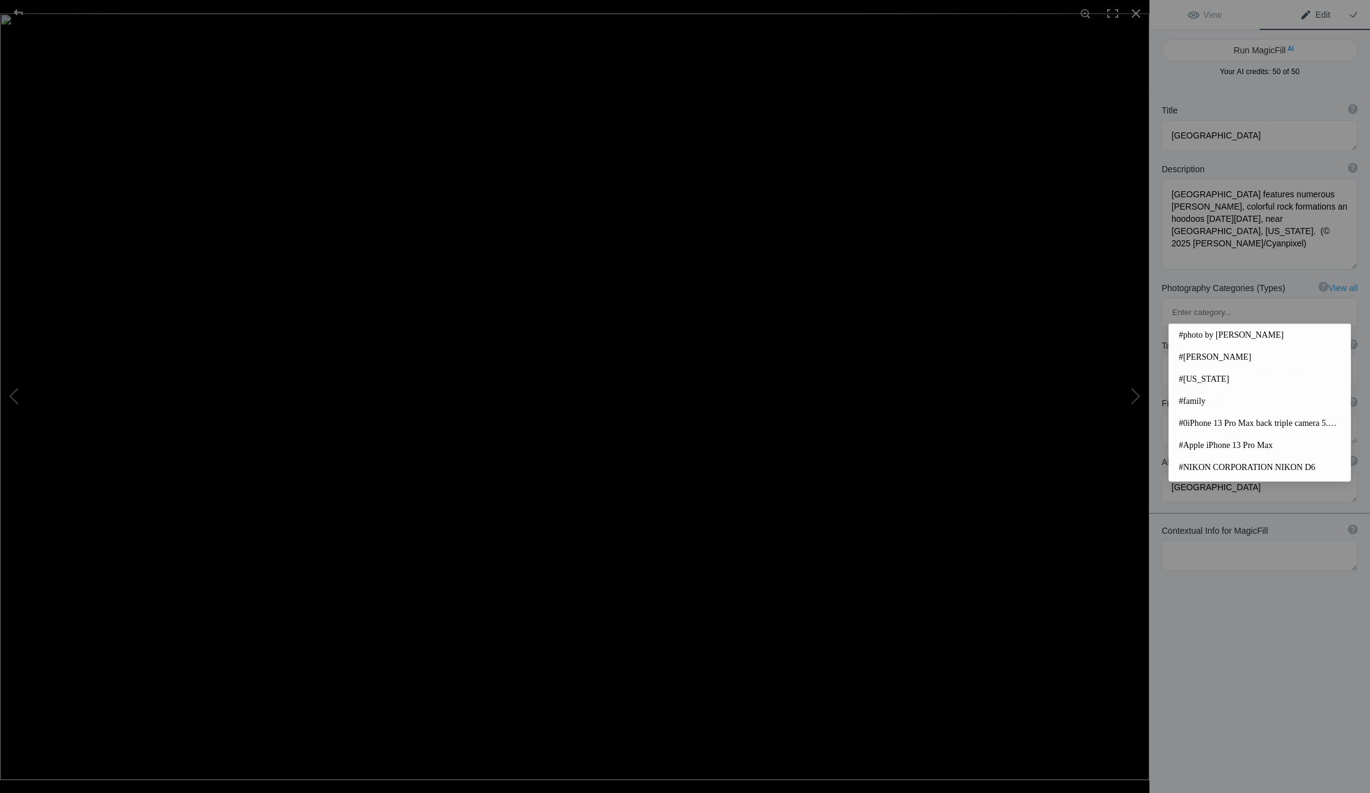
click at [1235, 359] on input at bounding box center [1259, 370] width 183 height 22
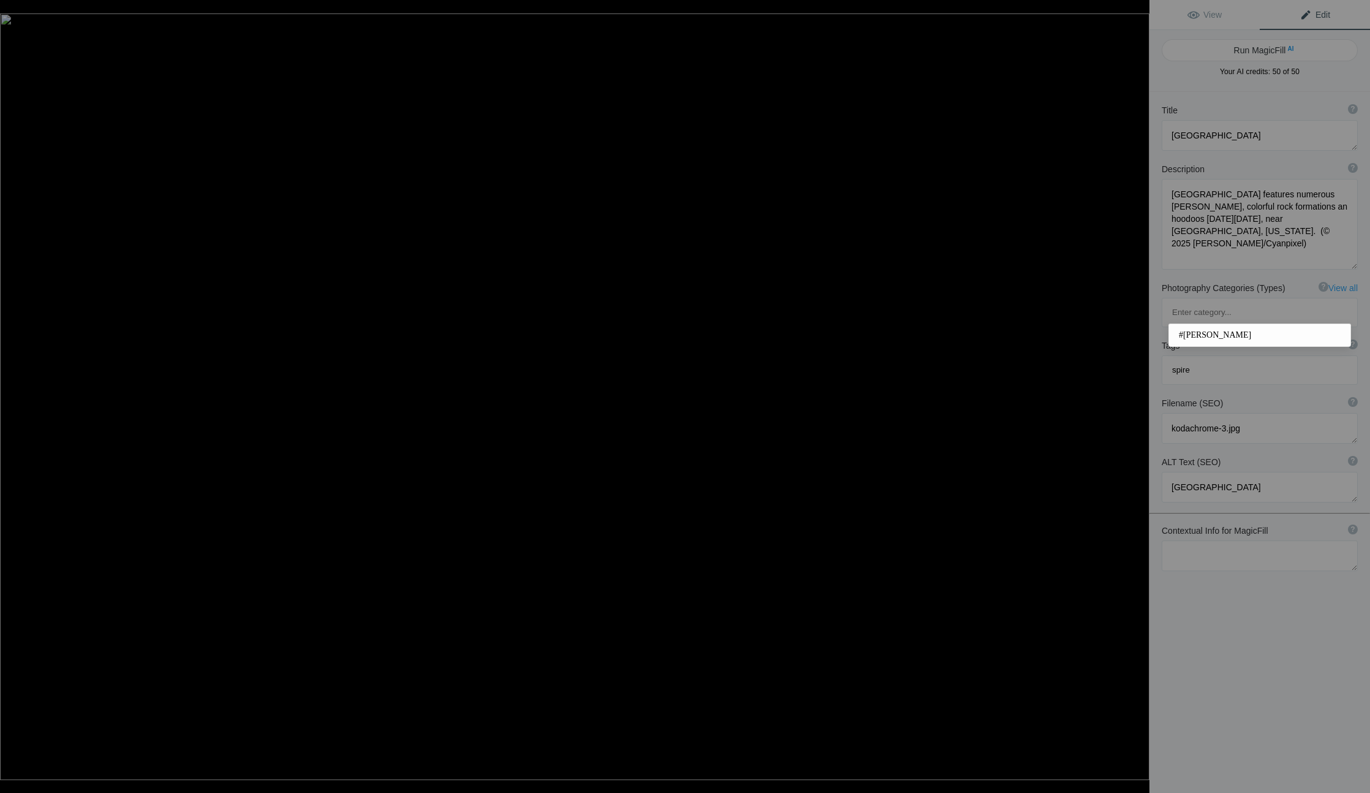
type input "spires"
type input "landscape"
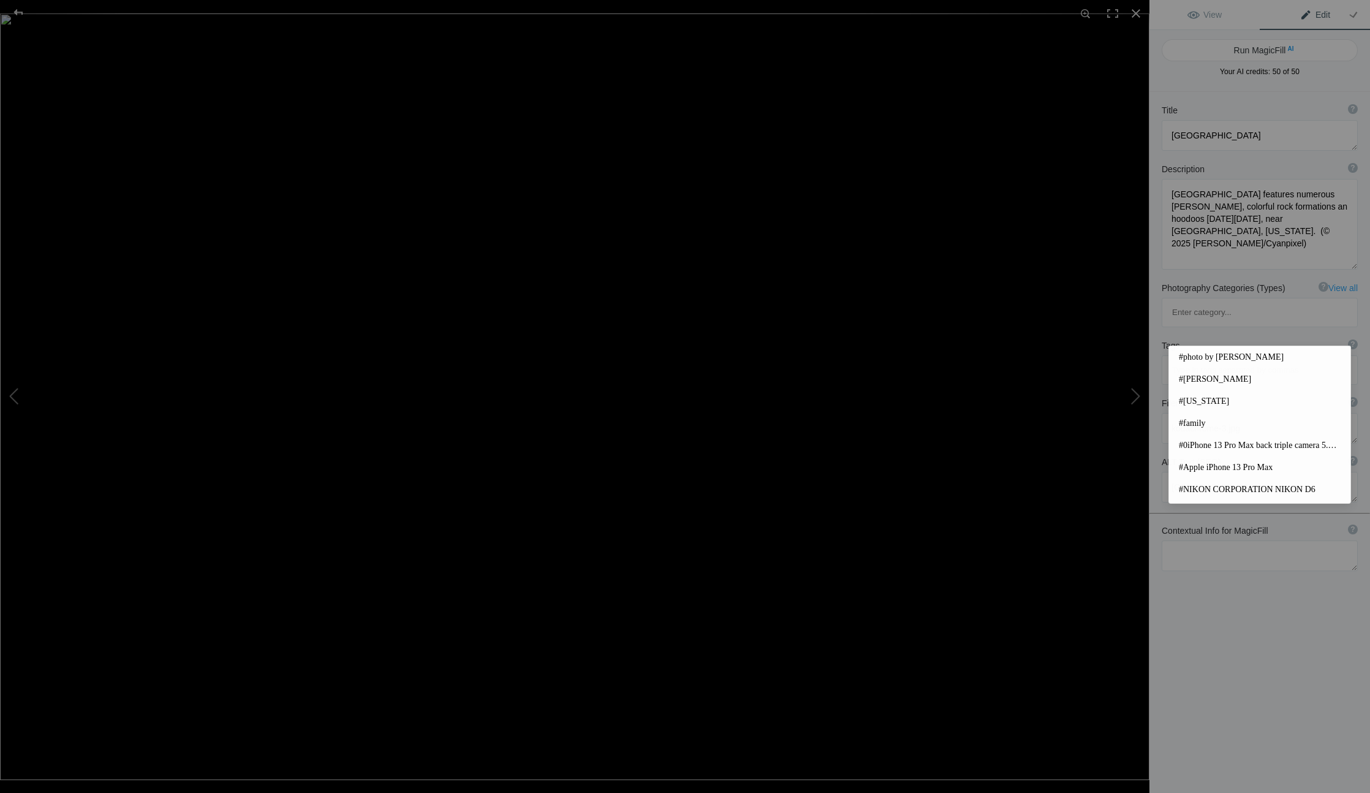
click at [1217, 359] on input at bounding box center [1259, 370] width 183 height 22
click at [1133, 392] on button at bounding box center [1103, 397] width 92 height 286
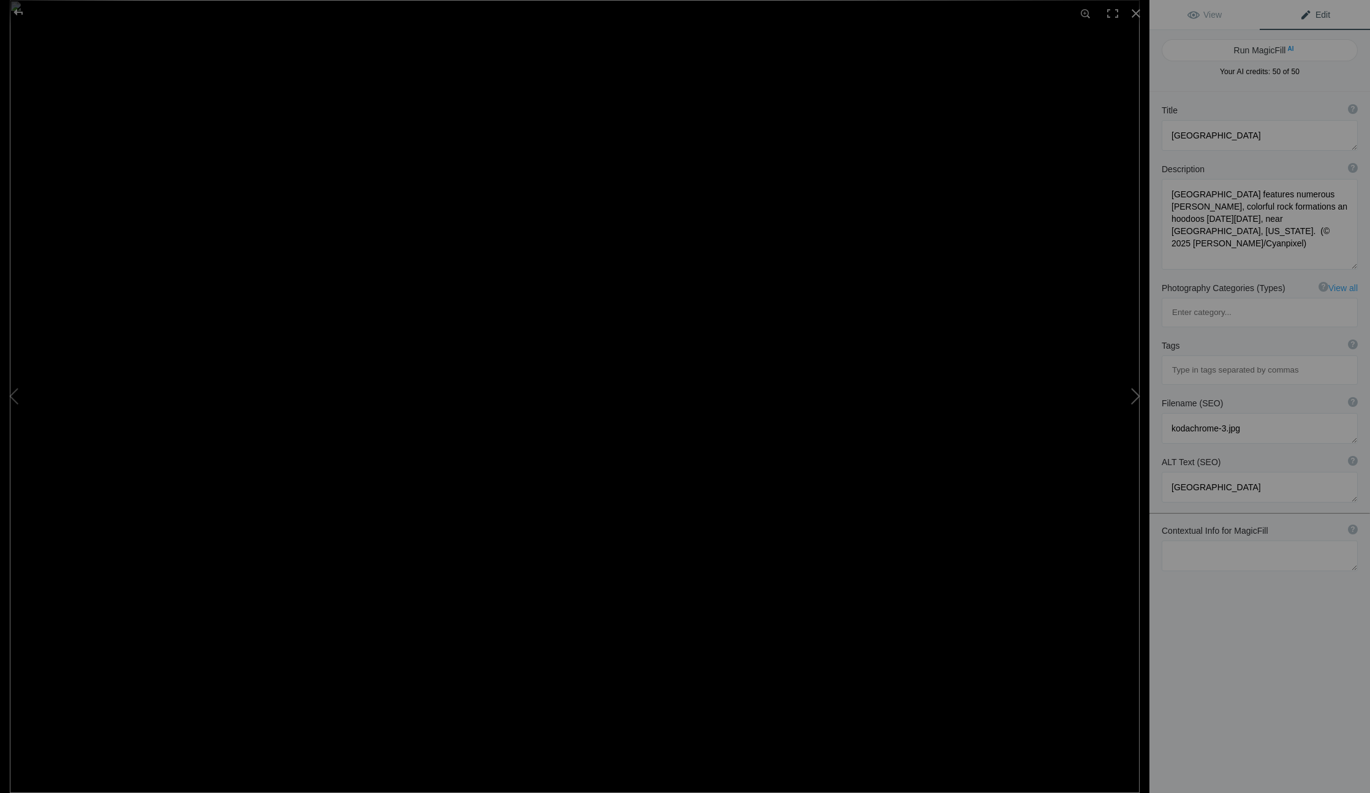
type textarea "cottonwoodcynroad-2"
type textarea "A 10-mile unimproved road and spectacular scenery leads to and from Grosvenor A…"
type textarea "cottonwoodcynroad-2.jpg"
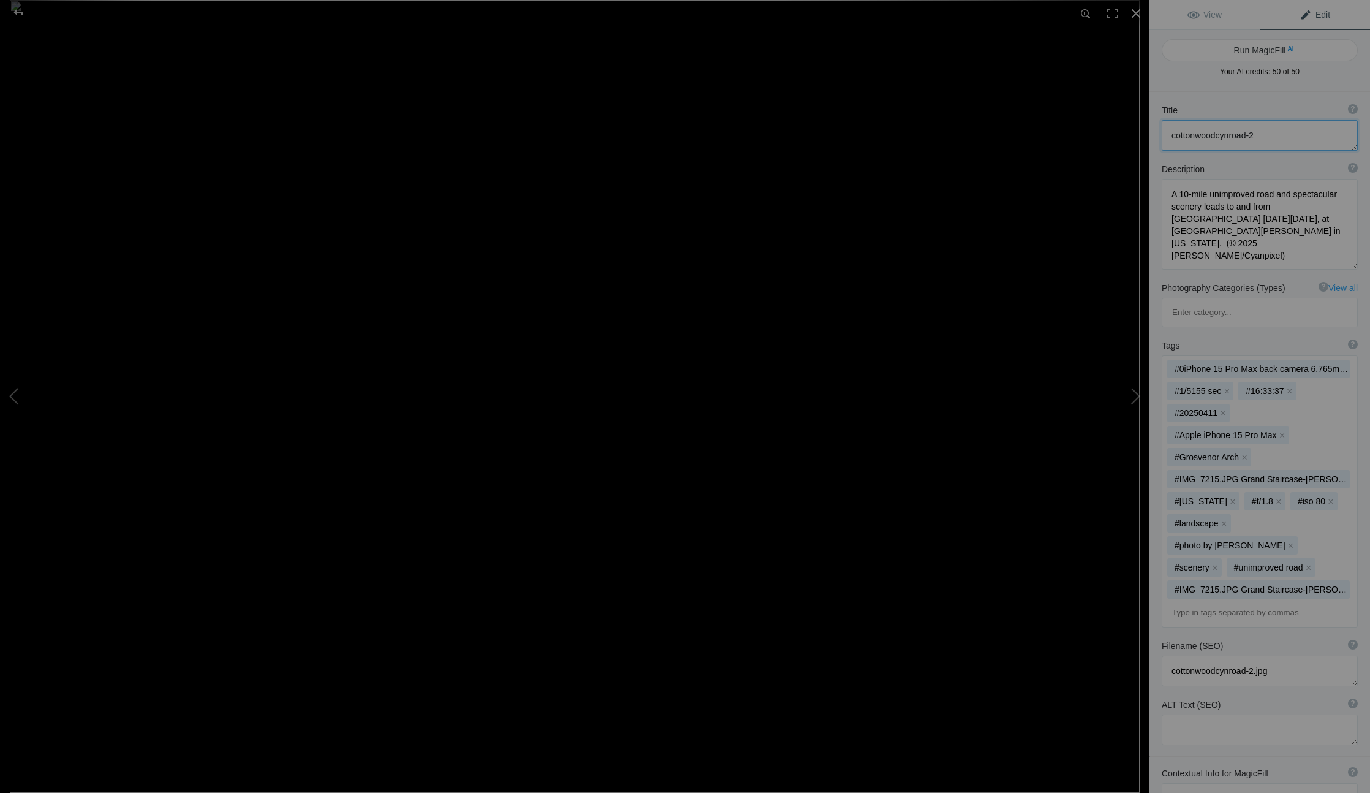
click at [1261, 135] on textarea at bounding box center [1260, 135] width 196 height 31
type textarea "[GEOGRAPHIC_DATA]"
click at [1250, 193] on textarea at bounding box center [1260, 224] width 196 height 91
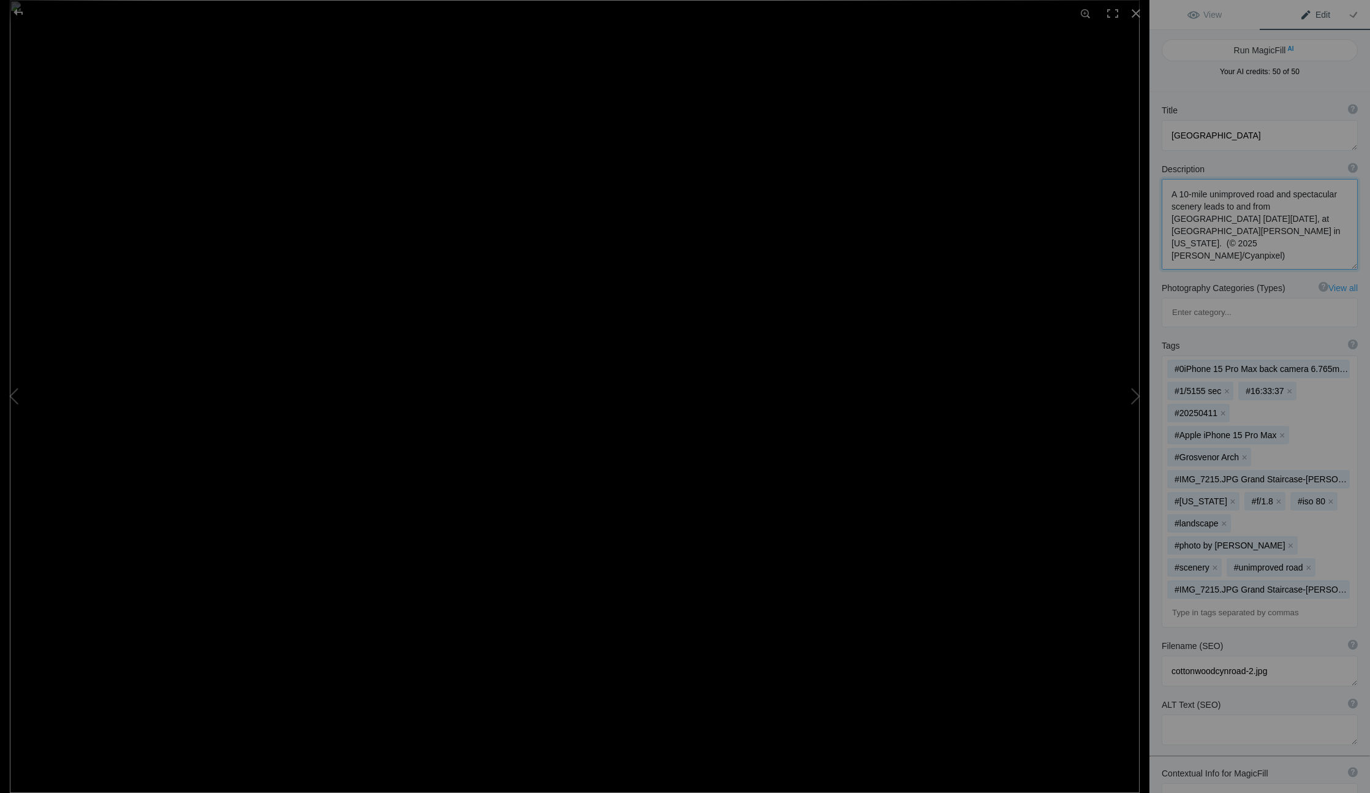
click at [1256, 193] on textarea at bounding box center [1260, 224] width 196 height 91
click at [1299, 193] on textarea at bounding box center [1260, 224] width 196 height 91
click at [1255, 194] on textarea at bounding box center [1260, 224] width 196 height 91
drag, startPoint x: 1178, startPoint y: 194, endPoint x: 1163, endPoint y: 191, distance: 15.0
click at [1163, 191] on textarea at bounding box center [1260, 224] width 196 height 91
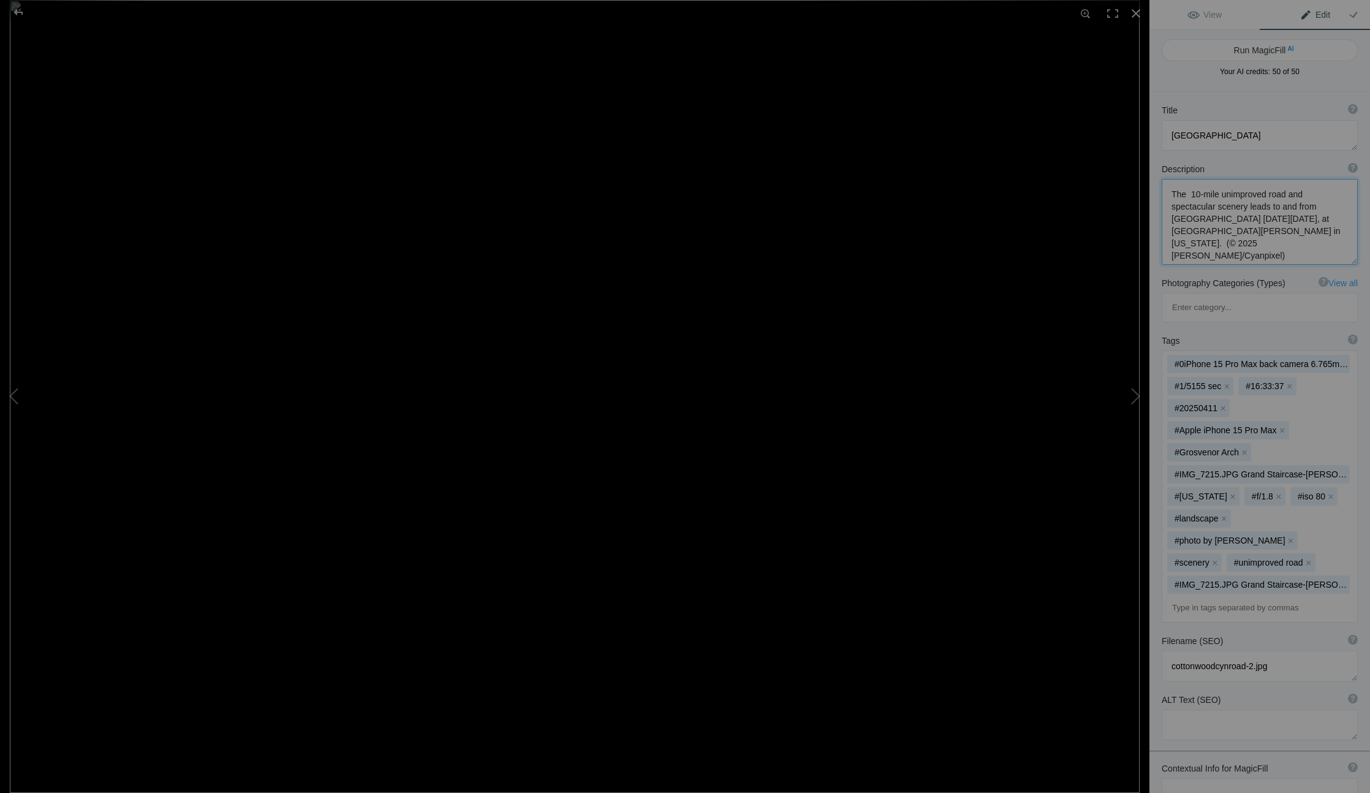
click at [1266, 192] on textarea at bounding box center [1260, 222] width 196 height 86
click at [1252, 207] on textarea at bounding box center [1260, 223] width 196 height 88
click at [1205, 208] on textarea at bounding box center [1260, 223] width 196 height 88
drag, startPoint x: 1193, startPoint y: 206, endPoint x: 1289, endPoint y: 208, distance: 96.2
click at [1289, 208] on textarea at bounding box center [1260, 223] width 196 height 88
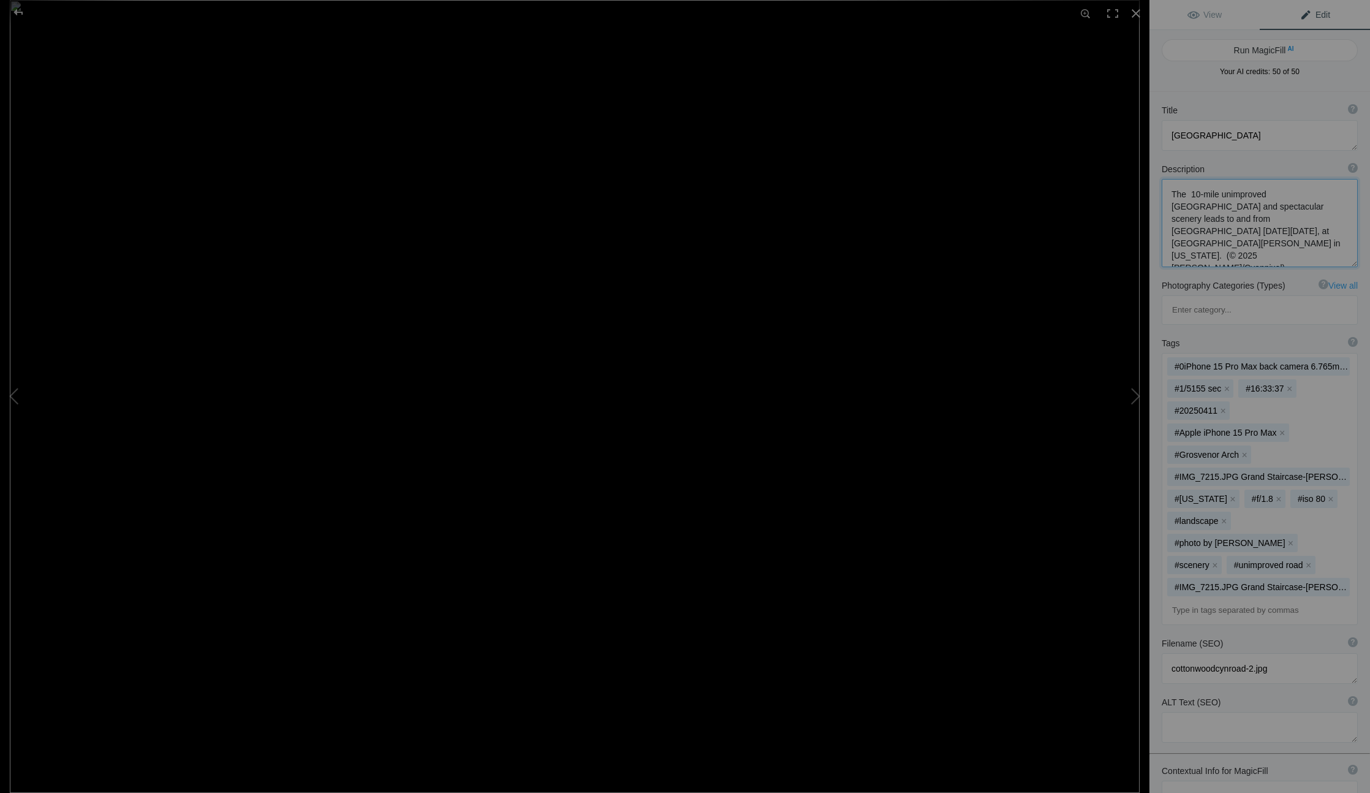
click at [1266, 208] on textarea at bounding box center [1260, 223] width 196 height 88
click at [1220, 208] on textarea at bounding box center [1260, 223] width 196 height 88
drag, startPoint x: 1195, startPoint y: 205, endPoint x: 1282, endPoint y: 203, distance: 87.6
click at [1282, 203] on textarea at bounding box center [1260, 223] width 196 height 88
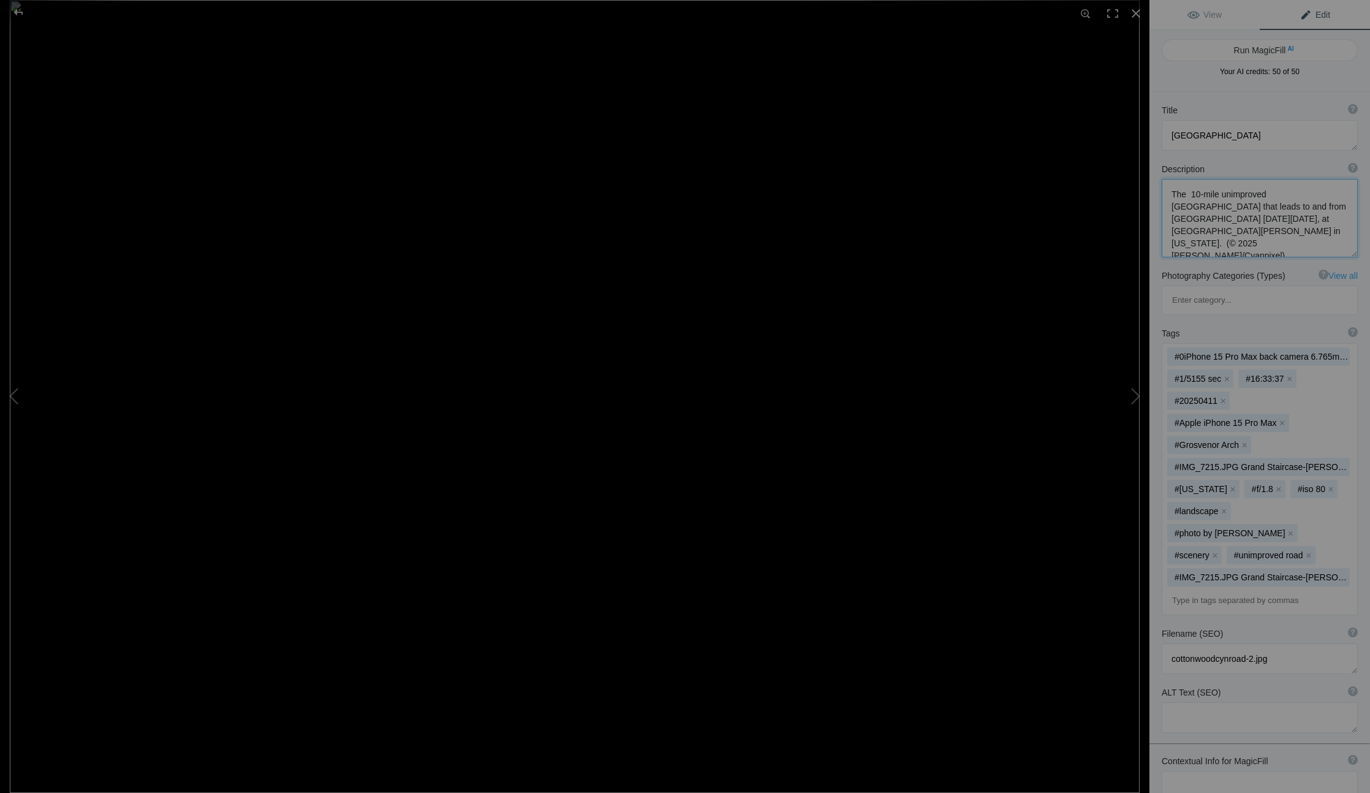
click at [1333, 205] on textarea at bounding box center [1260, 218] width 196 height 78
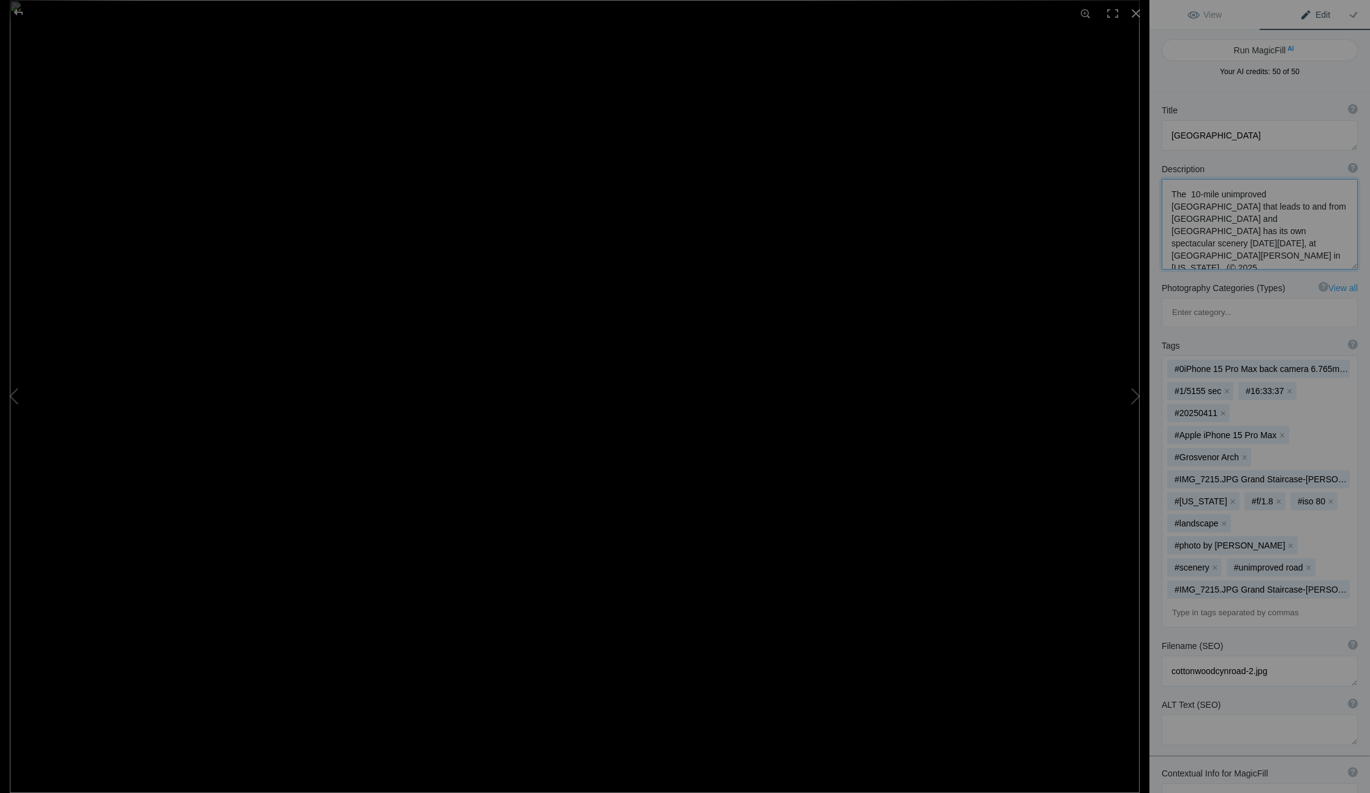
click at [1330, 232] on textarea at bounding box center [1260, 224] width 196 height 91
click at [1172, 192] on textarea at bounding box center [1260, 224] width 196 height 91
click at [1206, 183] on textarea at bounding box center [1260, 224] width 196 height 91
type textarea "The 10-mile unimproved [GEOGRAPHIC_DATA] that leads to and from [GEOGRAPHIC_DAT…"
click at [1182, 714] on textarea at bounding box center [1260, 729] width 196 height 31
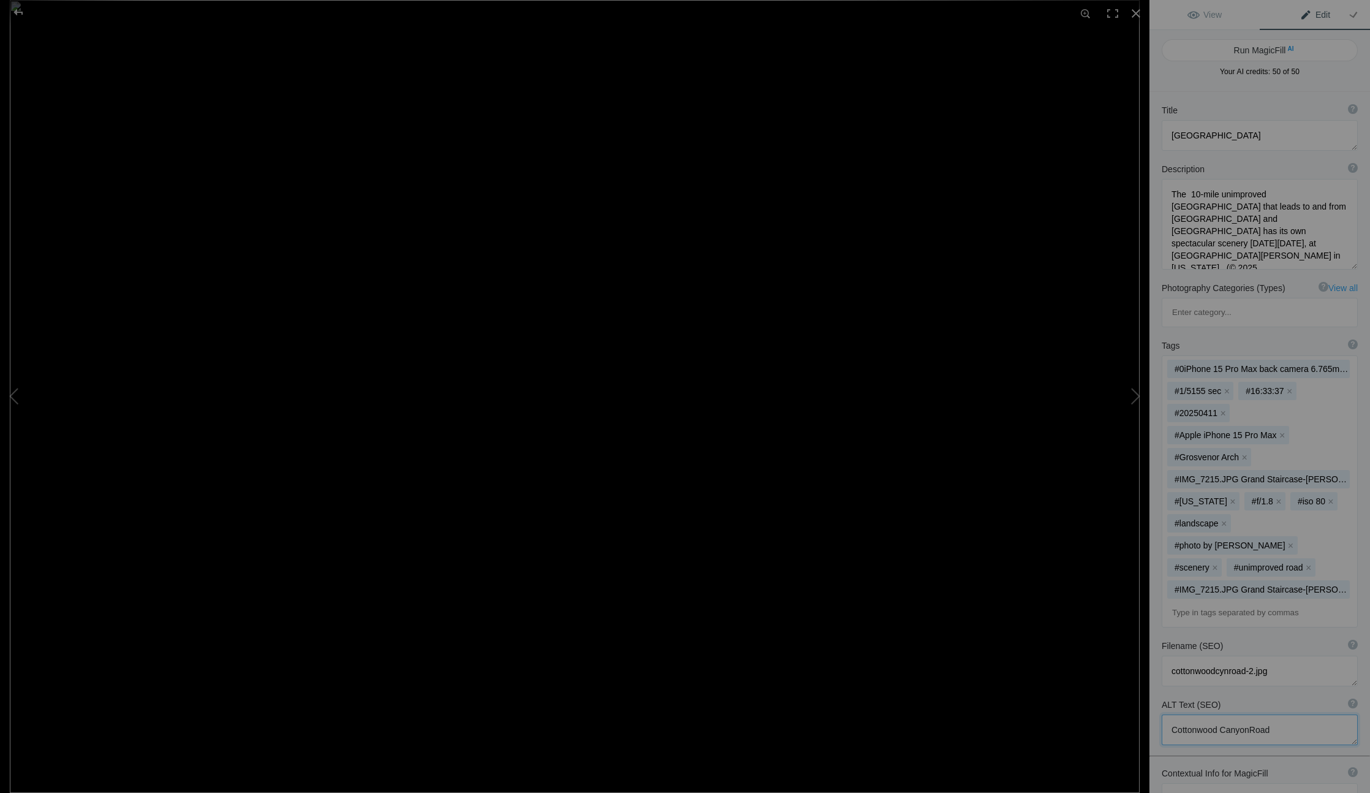
click at [1246, 714] on textarea at bounding box center [1260, 729] width 196 height 31
type textarea "[GEOGRAPHIC_DATA]"
click at [1238, 243] on textarea at bounding box center [1260, 224] width 196 height 91
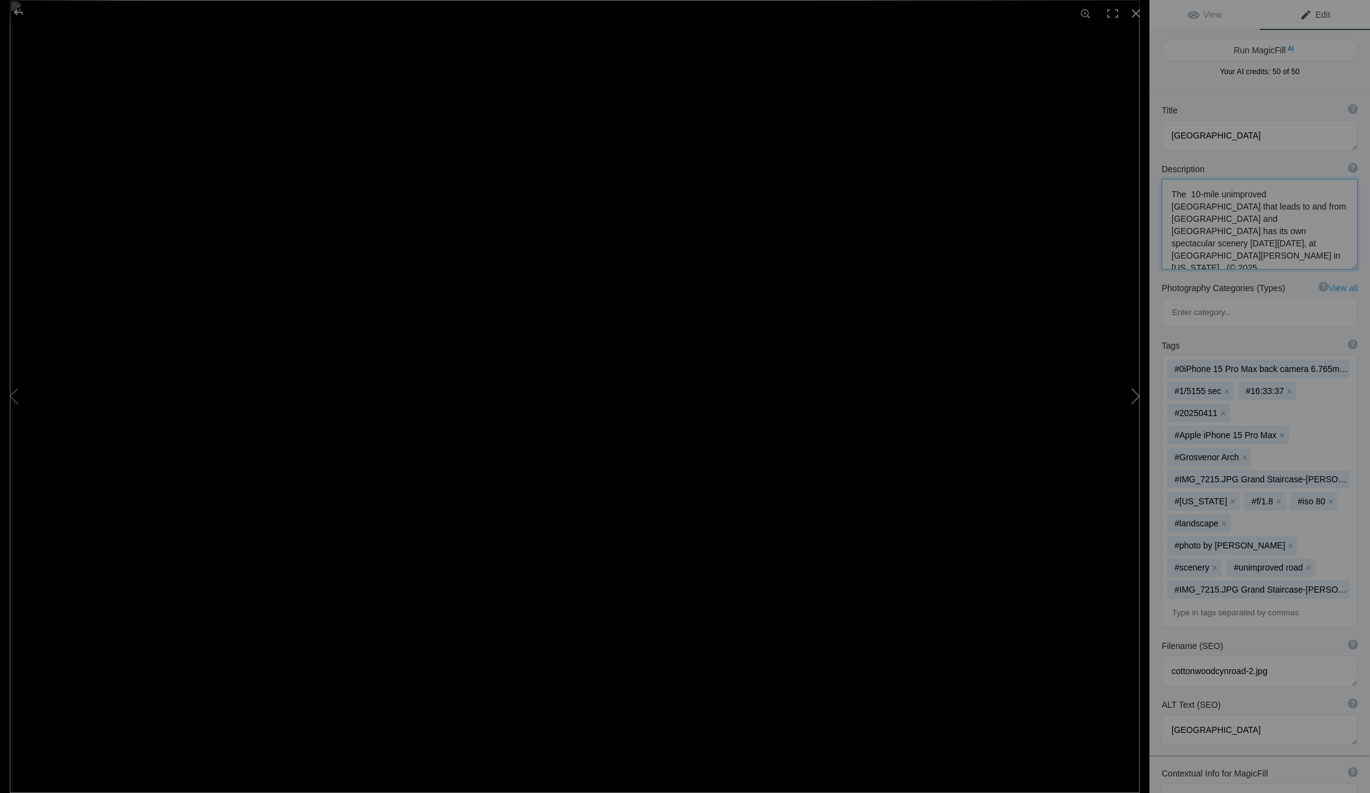
click at [1137, 396] on button at bounding box center [1103, 397] width 92 height 286
type textarea "cottonwoodcynroad-1"
type textarea "A 10-mile unimproved road and spectacular scenery leads to and from Grosvenor A…"
type textarea "cottonwoodcynroad-1.jpg"
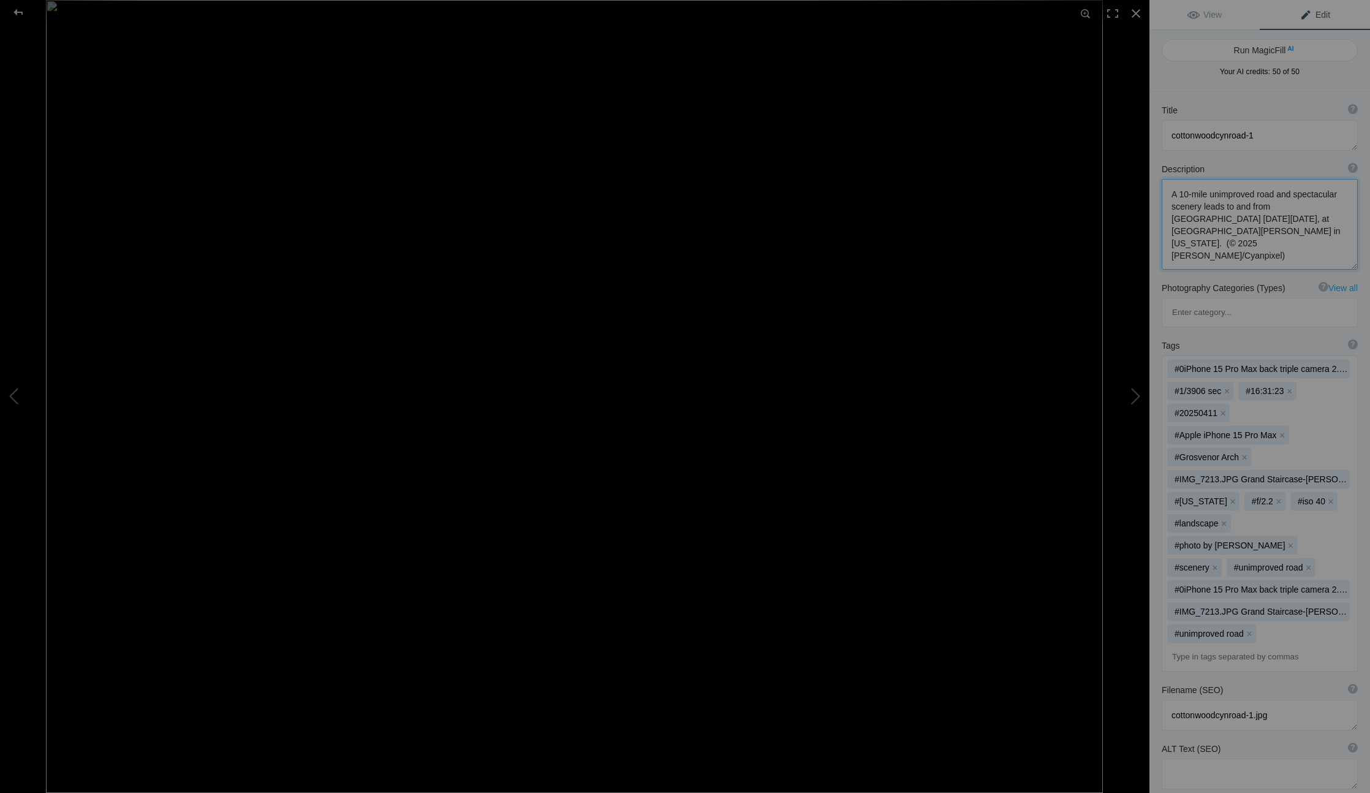
drag, startPoint x: 1285, startPoint y: 246, endPoint x: 1192, endPoint y: 159, distance: 127.9
click at [1192, 160] on div "Description ? By adding more context around images, results can become much mor…" at bounding box center [1259, 216] width 221 height 119
paste textarea "The 10-mile unimproved Cottonwood Canyon Road that leads to and from Grosvenor …"
type textarea "The 10-mile unimproved [GEOGRAPHIC_DATA] that leads to and from [GEOGRAPHIC_DAT…"
click at [1266, 144] on textarea at bounding box center [1260, 135] width 196 height 31
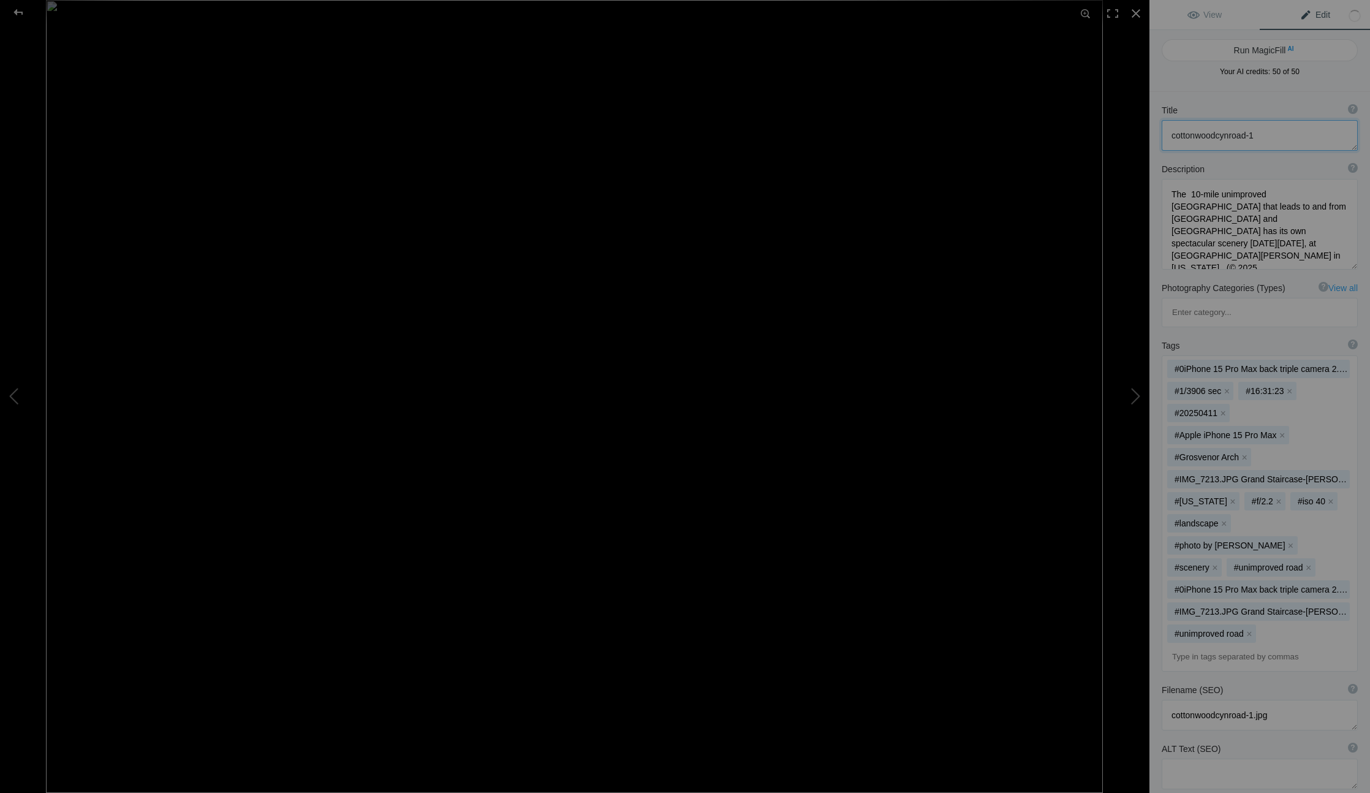
click at [1266, 144] on textarea at bounding box center [1260, 135] width 196 height 31
type textarea "[GEOGRAPHIC_DATA]"
click at [1331, 360] on mat-chip "#0iPhone 15 Pro Max back triple camera 2.22mm f/2.2 x" at bounding box center [1258, 369] width 183 height 18
click at [1342, 360] on mat-chip "#0iPhone 15 Pro Max back triple camera 2.22mm f/2.2 x" at bounding box center [1258, 369] width 183 height 18
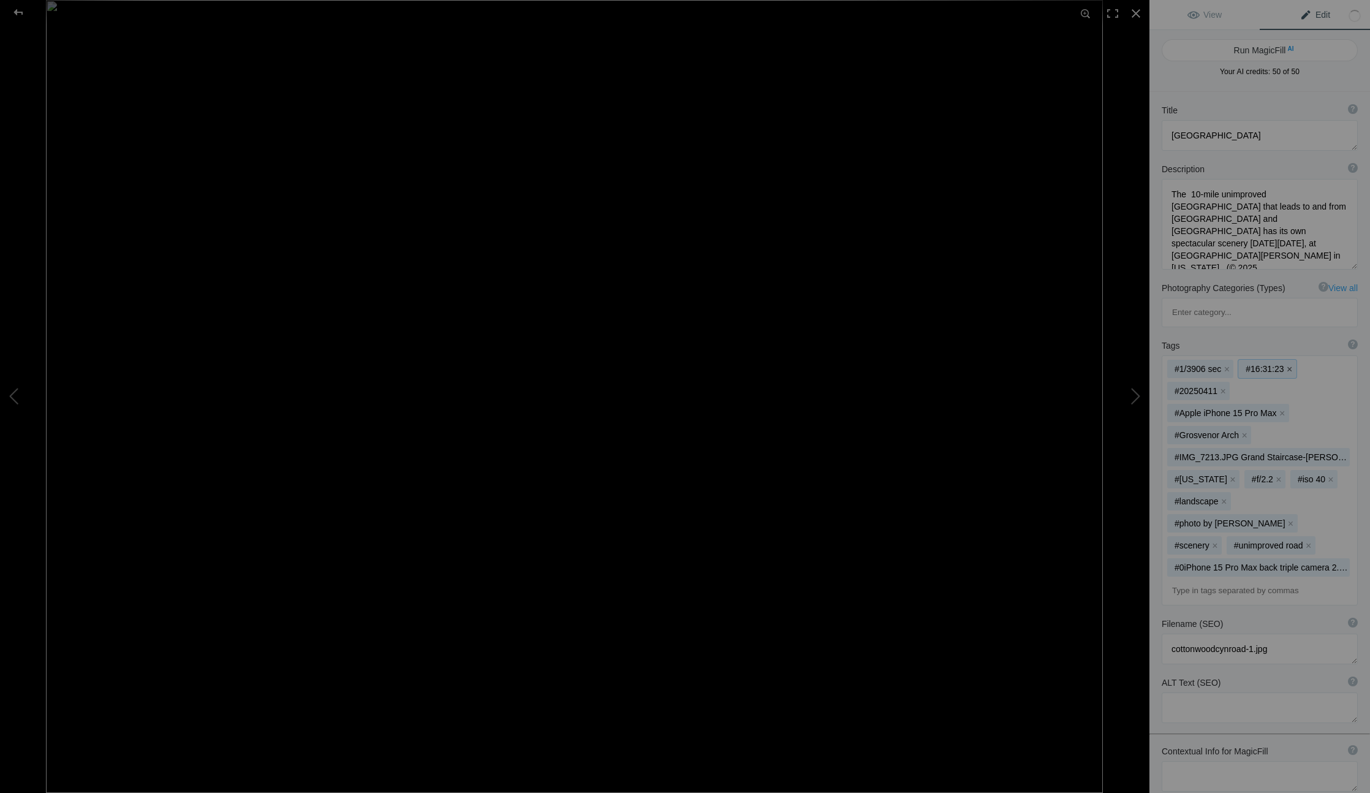
click at [1288, 365] on button "x" at bounding box center [1289, 369] width 9 height 9
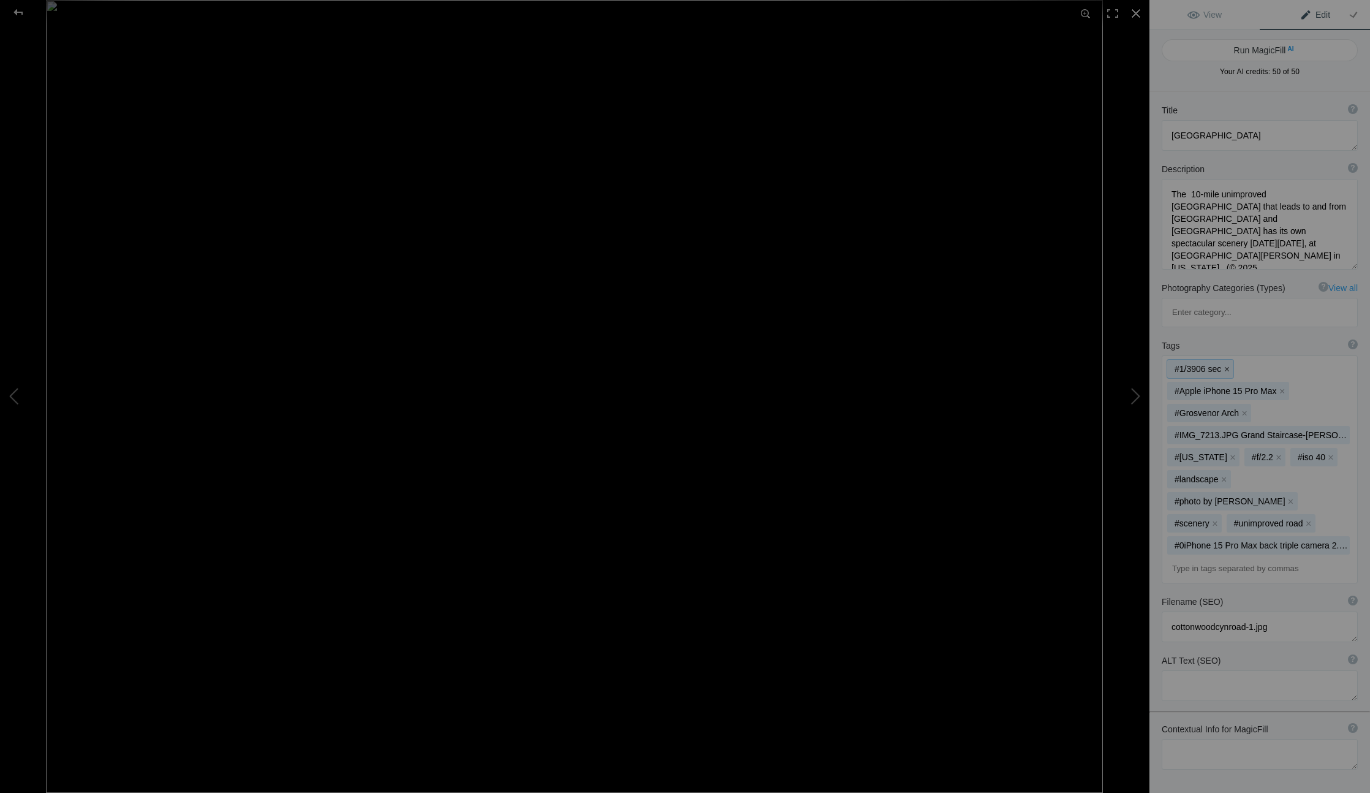
click at [1229, 365] on button "x" at bounding box center [1226, 369] width 9 height 9
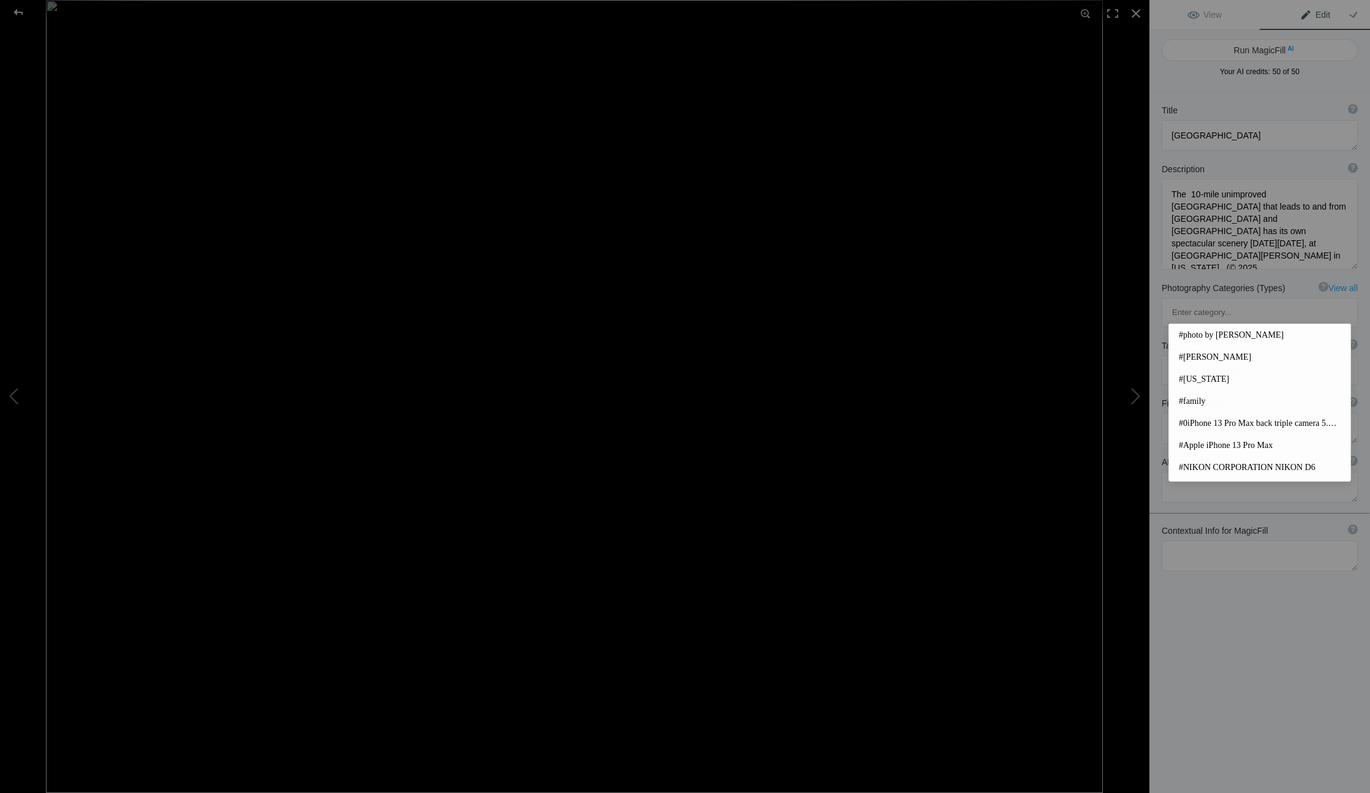
click at [1287, 359] on input at bounding box center [1259, 370] width 183 height 22
click at [1257, 336] on span "#photo by [PERSON_NAME]" at bounding box center [1260, 335] width 162 height 12
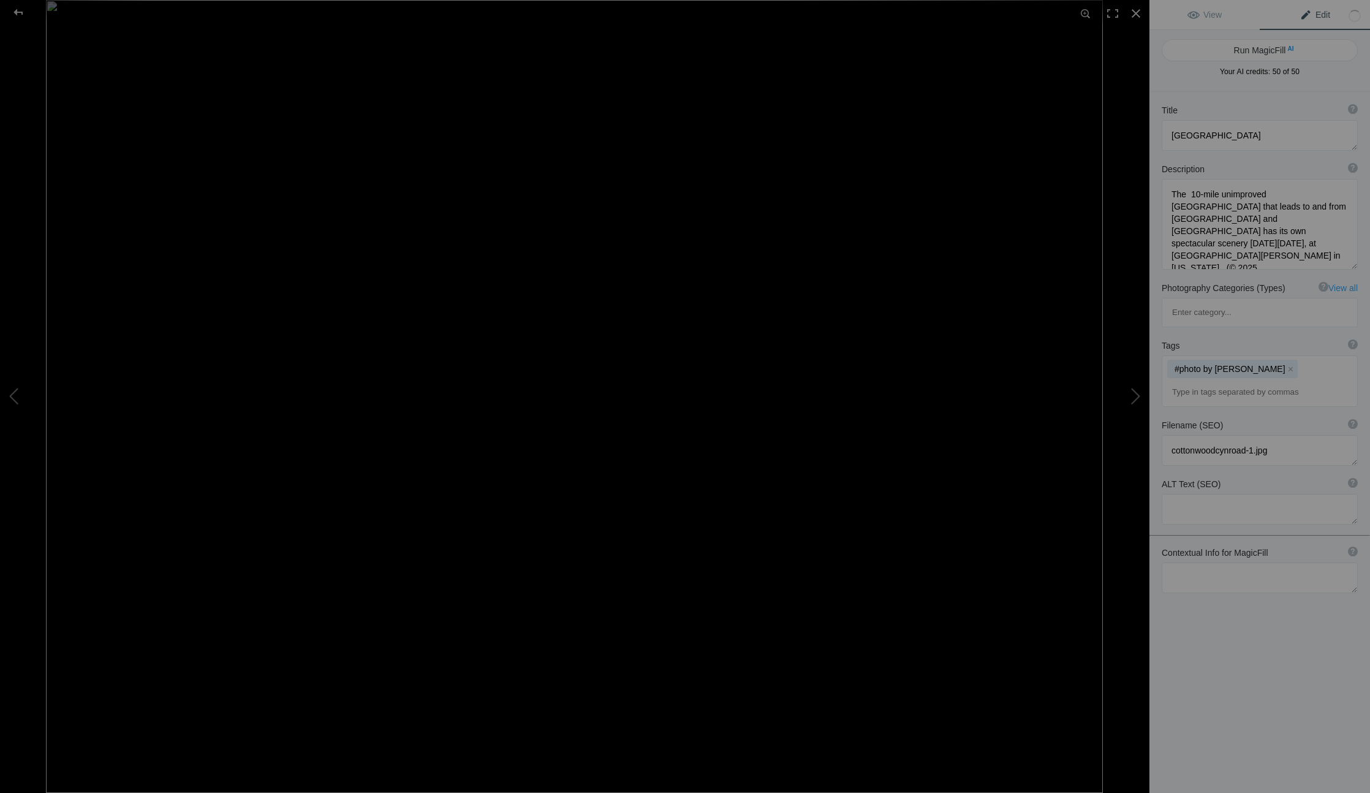
click at [1252, 381] on input at bounding box center [1259, 392] width 183 height 22
type input "[GEOGRAPHIC_DATA]"
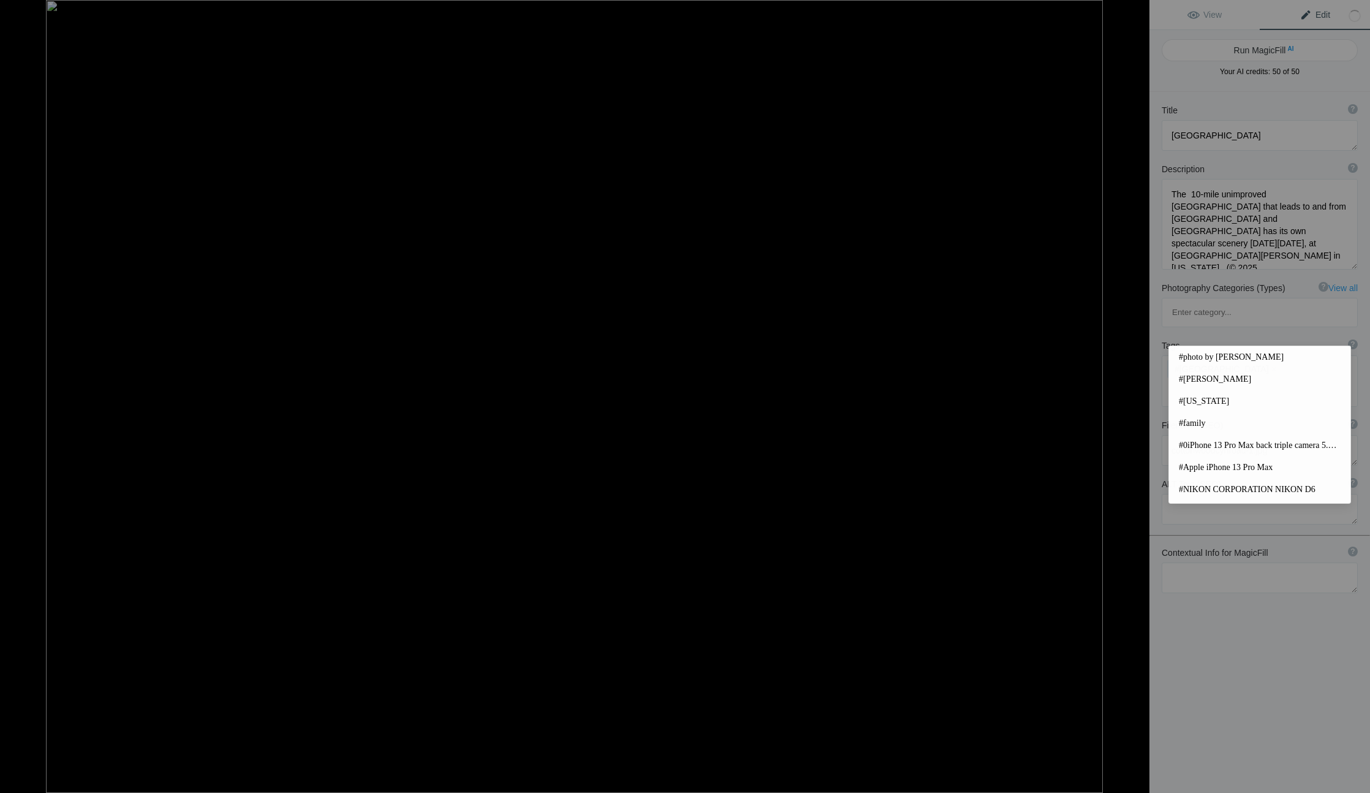
type input "="
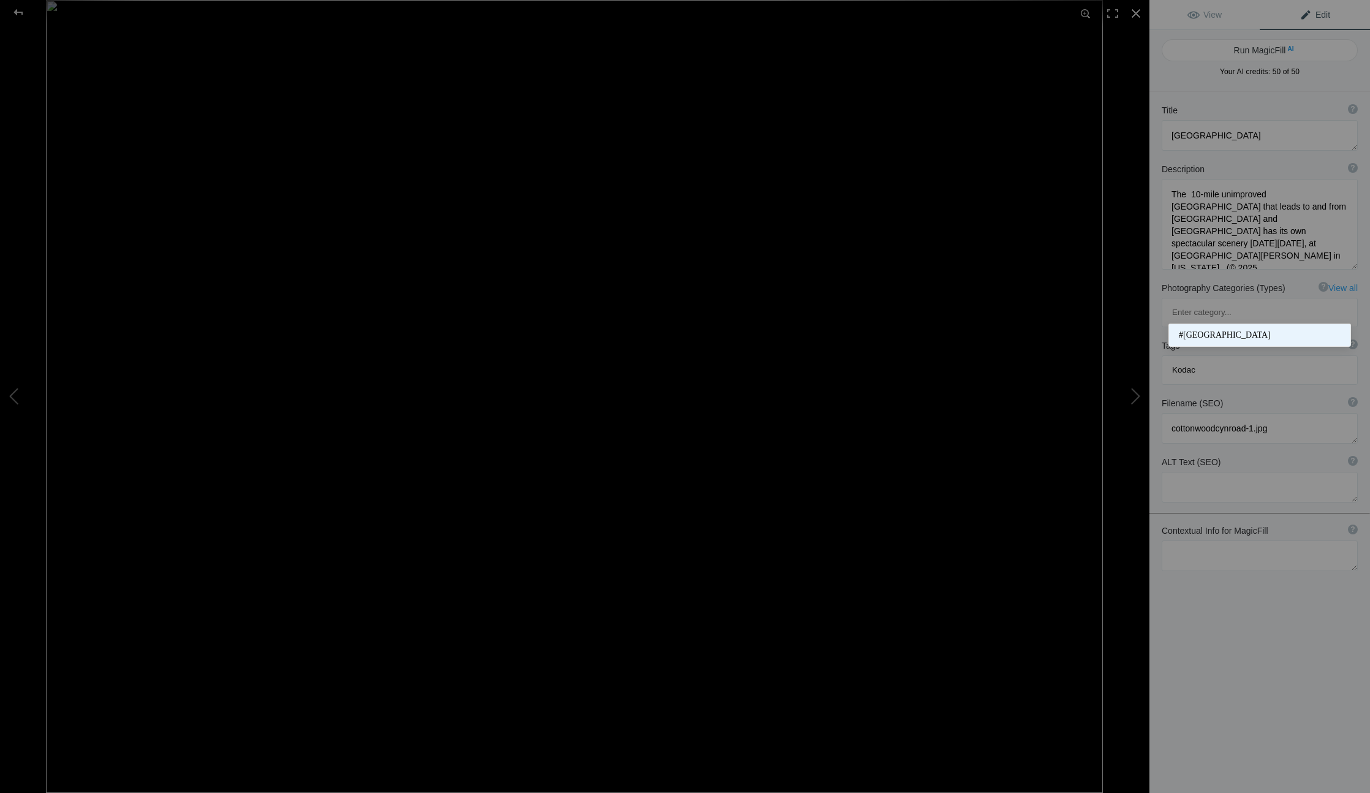
type input "Kodac"
click at [1241, 333] on span "#[GEOGRAPHIC_DATA]" at bounding box center [1260, 335] width 162 height 12
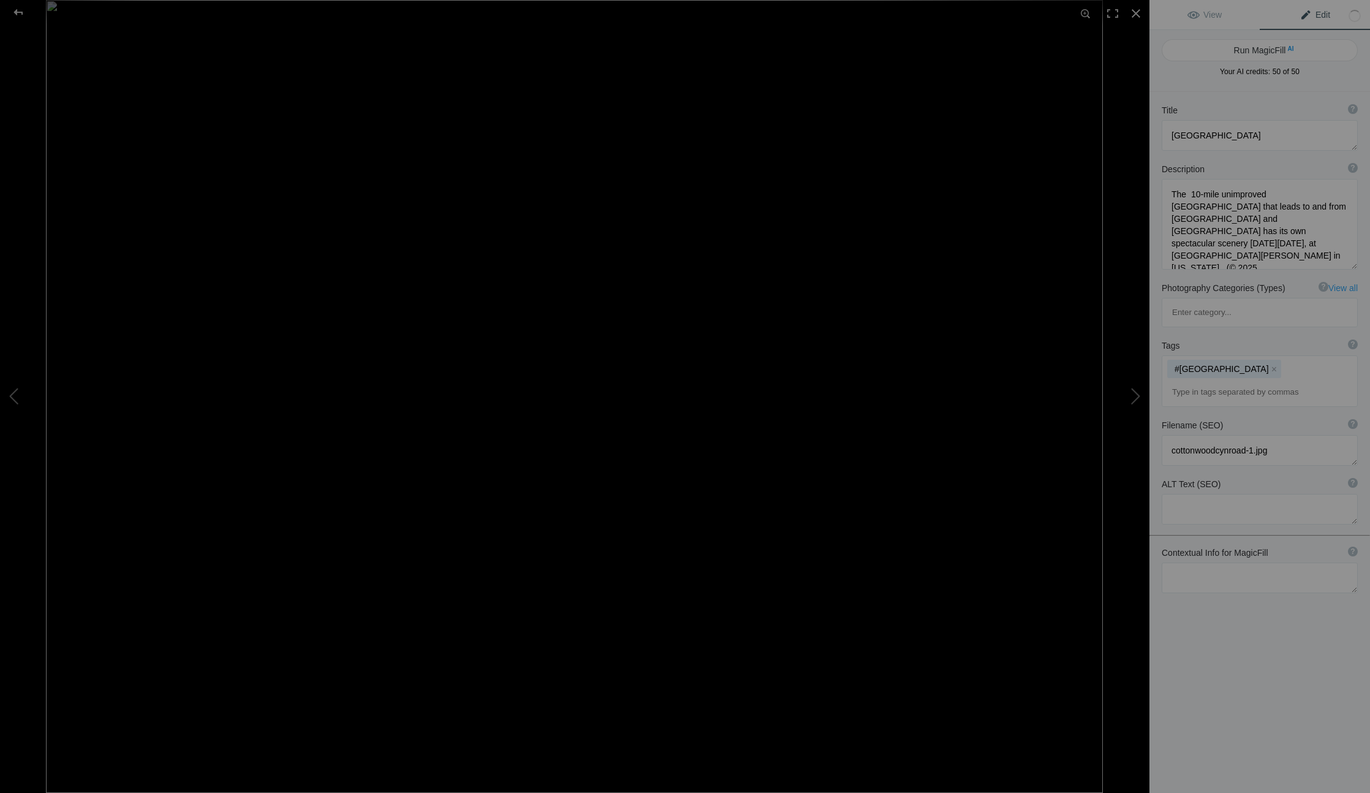
click at [1210, 381] on input at bounding box center [1259, 392] width 183 height 22
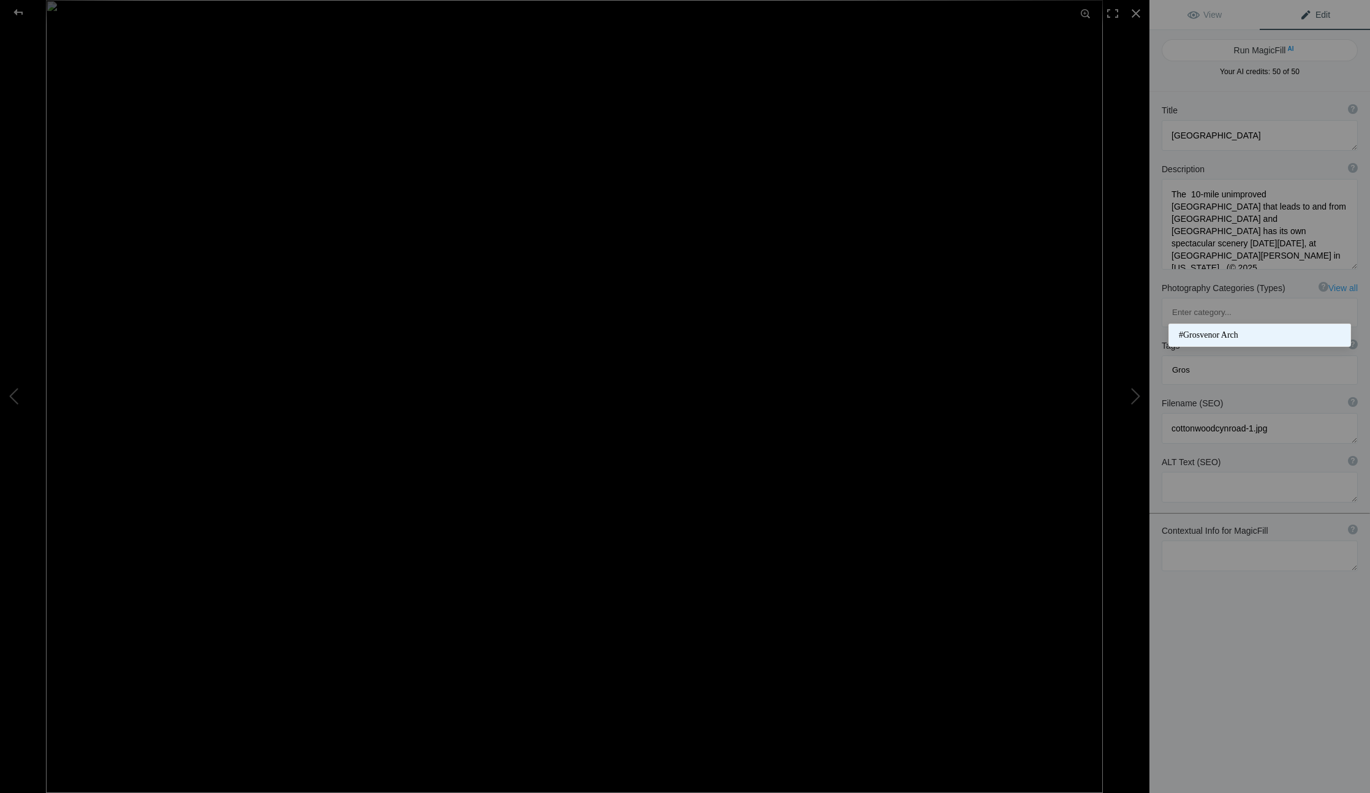
type input "Gros"
click at [1207, 336] on span "#Grosvenor Arch" at bounding box center [1260, 335] width 162 height 12
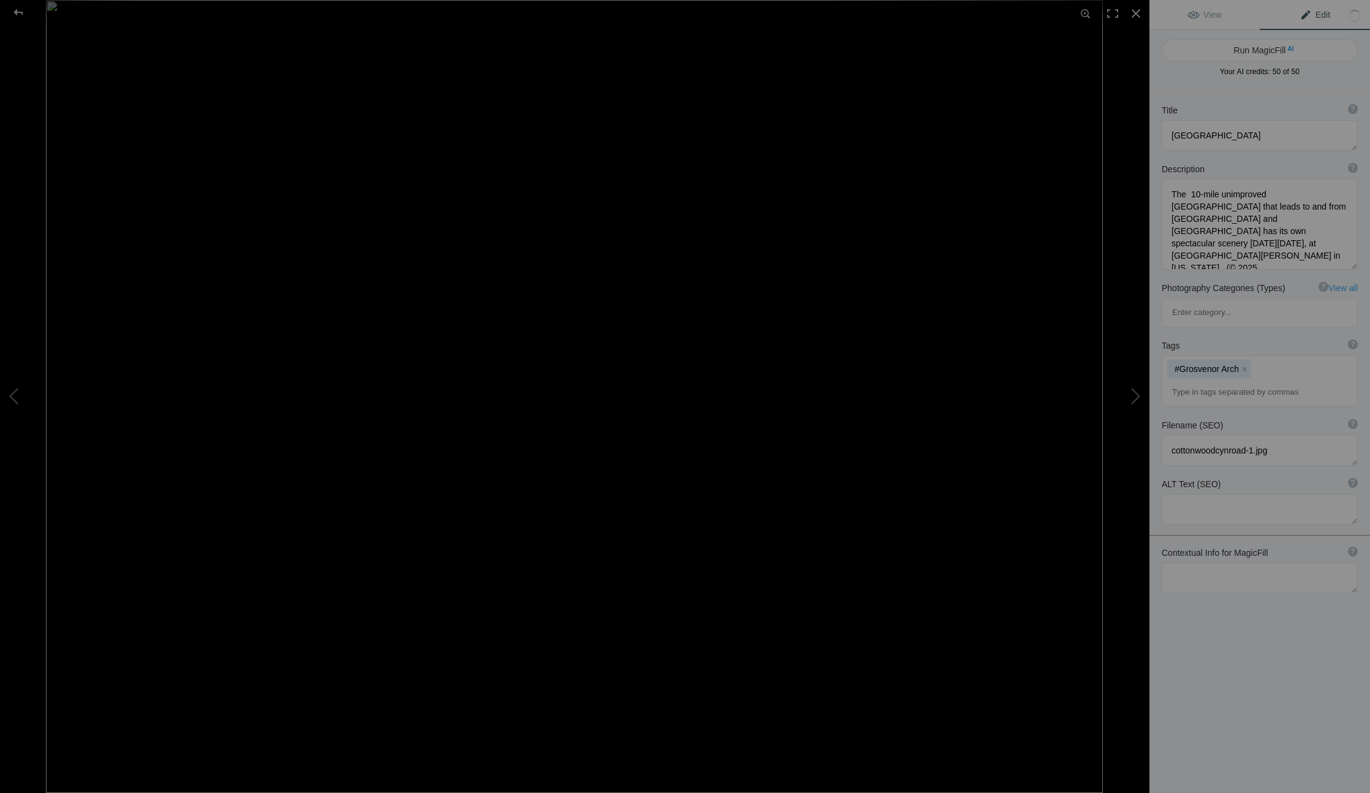
click at [1189, 356] on div "#Grosvenor Arch x" at bounding box center [1259, 381] width 195 height 50
type input "Grand Staircase-Escalante National Monument"
click at [1186, 472] on textarea at bounding box center [1260, 487] width 196 height 31
type textarea "[GEOGRAPHIC_DATA]"
click at [1123, 395] on button at bounding box center [1103, 397] width 92 height 286
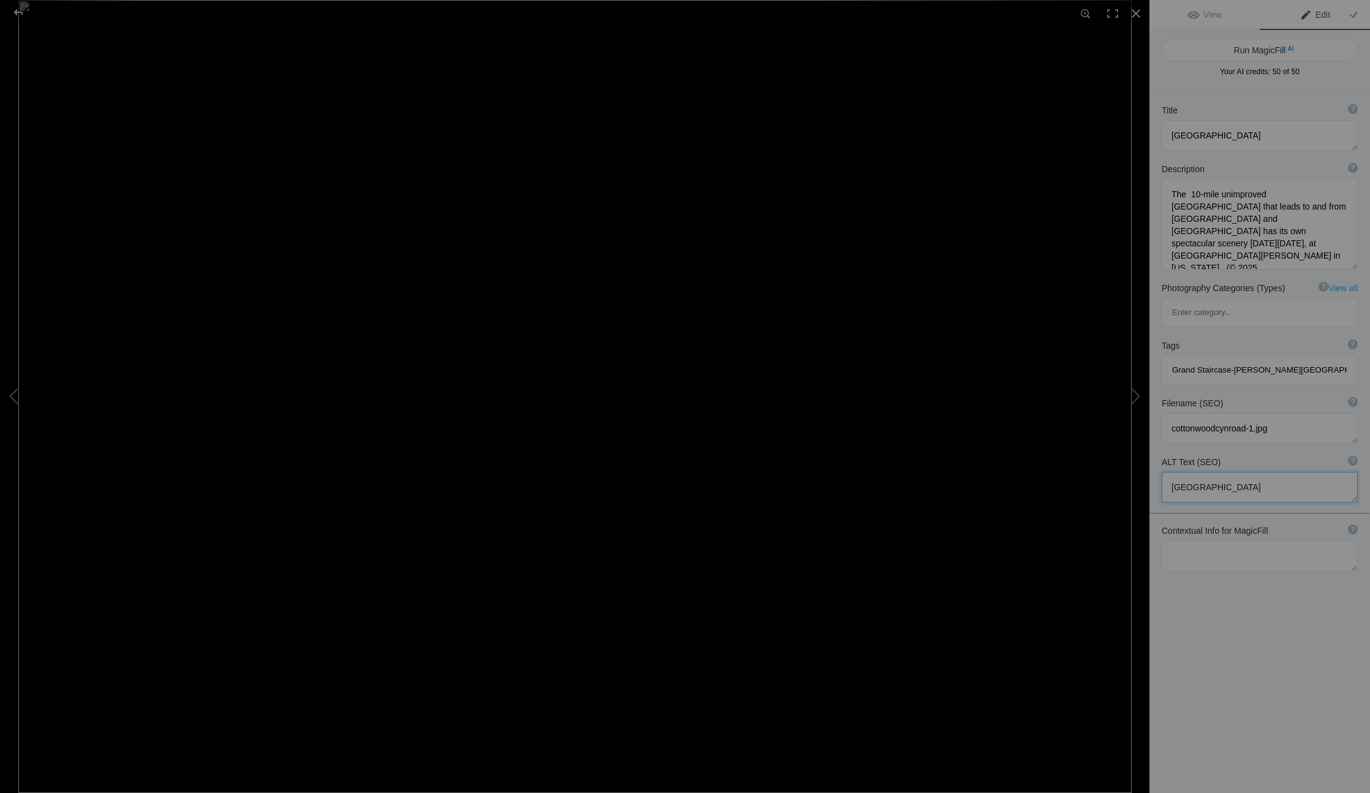
type textarea "antelopeisland-2"
type textarea "Bison graze and roam Antelope Island State Park on Wednesday, April 9, 2025, in…"
type textarea "antelopeisland-2.jpg"
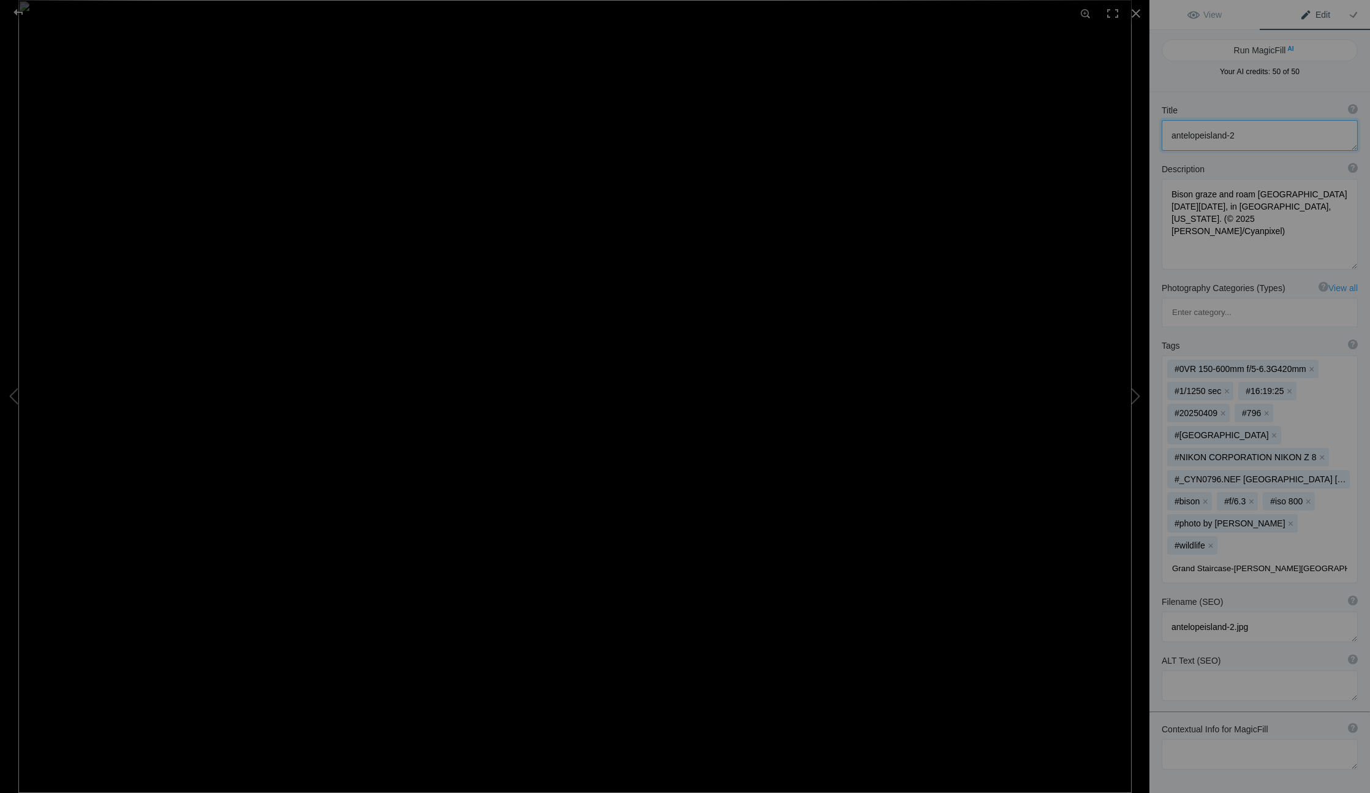
click at [1239, 141] on textarea at bounding box center [1260, 135] width 196 height 31
type textarea "[GEOGRAPHIC_DATA]"
click at [1214, 233] on textarea at bounding box center [1260, 224] width 196 height 91
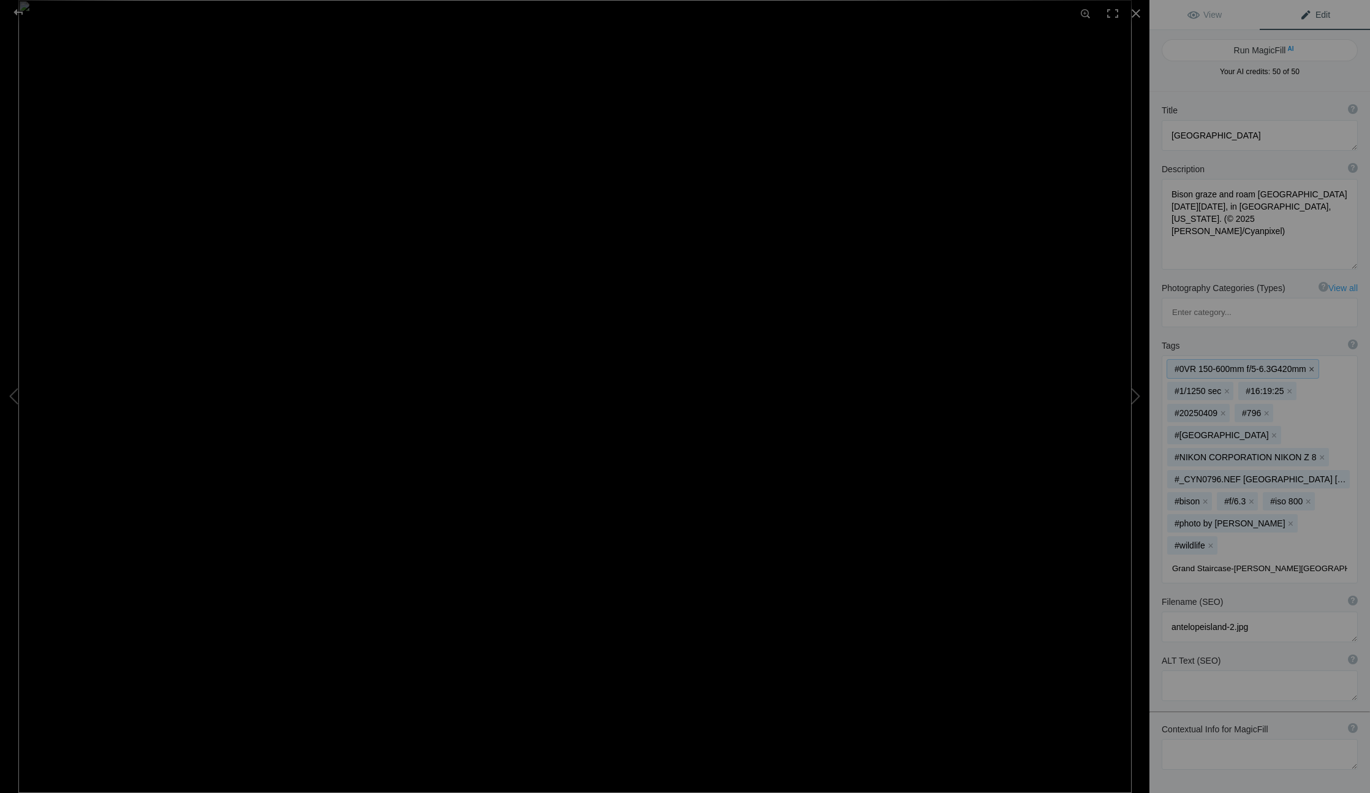
click at [1315, 365] on button "x" at bounding box center [1311, 369] width 9 height 9
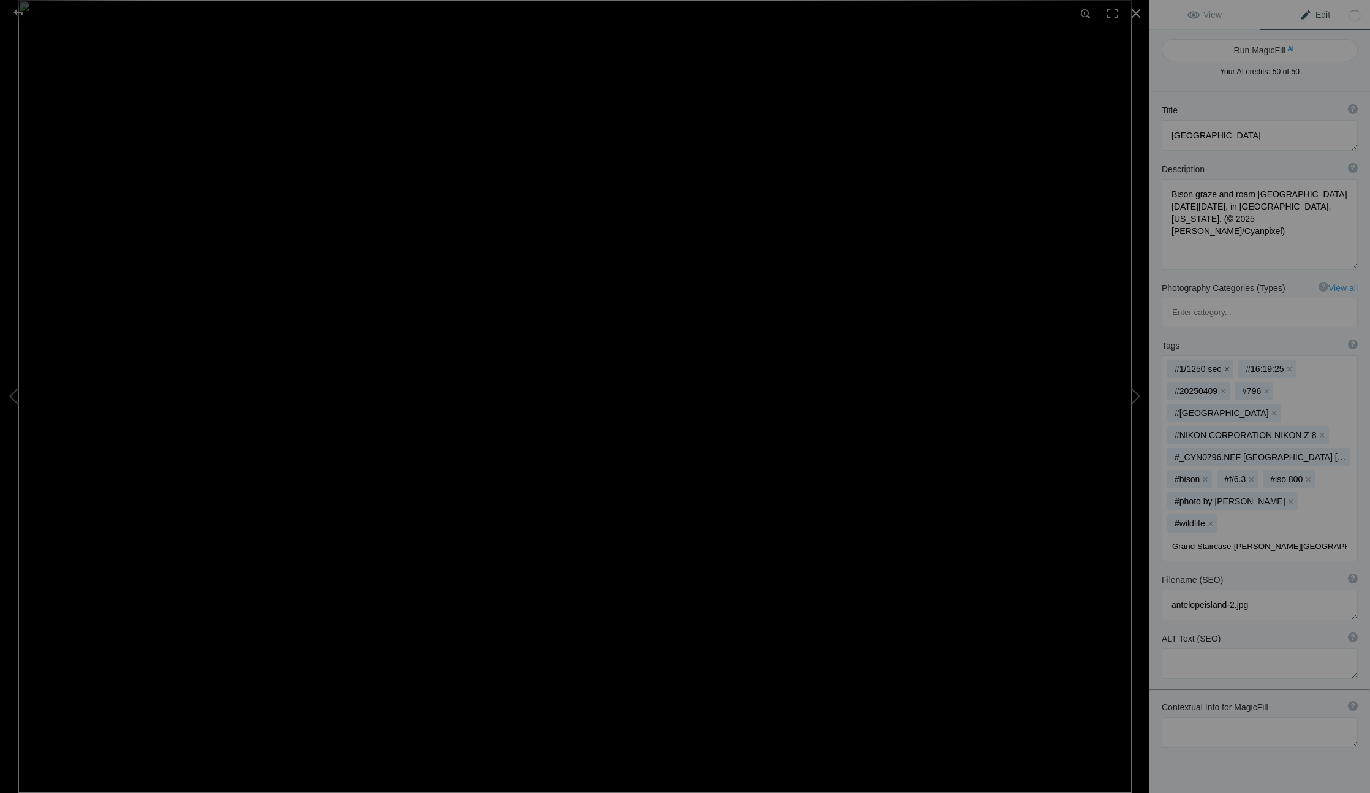
click at [1226, 365] on button "x" at bounding box center [1226, 369] width 9 height 9
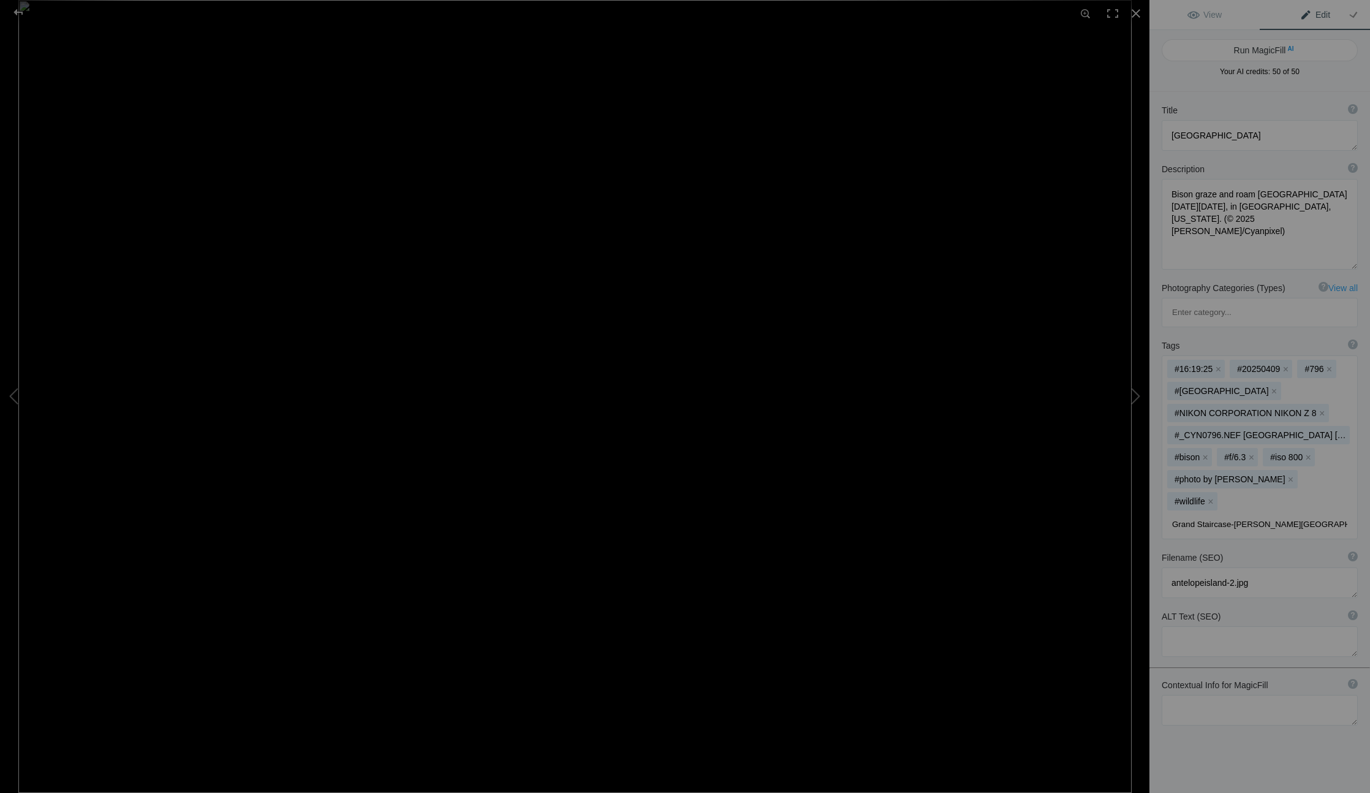
click at [1219, 365] on button "x" at bounding box center [1218, 369] width 9 height 9
click at [1227, 365] on button "x" at bounding box center [1223, 369] width 9 height 9
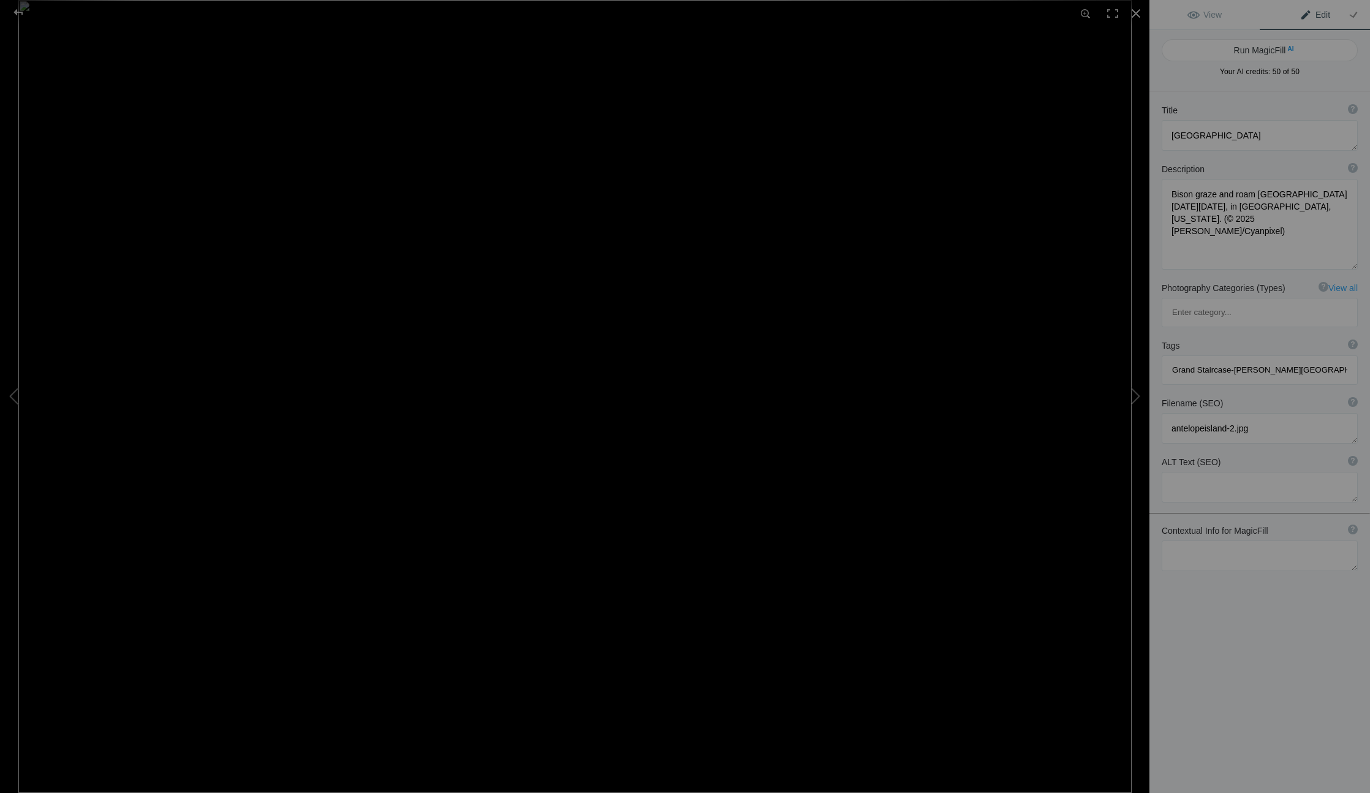
click at [1298, 356] on div "Grand Staircase-Escalante National Monument" at bounding box center [1259, 370] width 195 height 28
click at [1303, 359] on input "Grand Staircase-Escalante National Monument" at bounding box center [1259, 370] width 183 height 22
type input "Antelo"
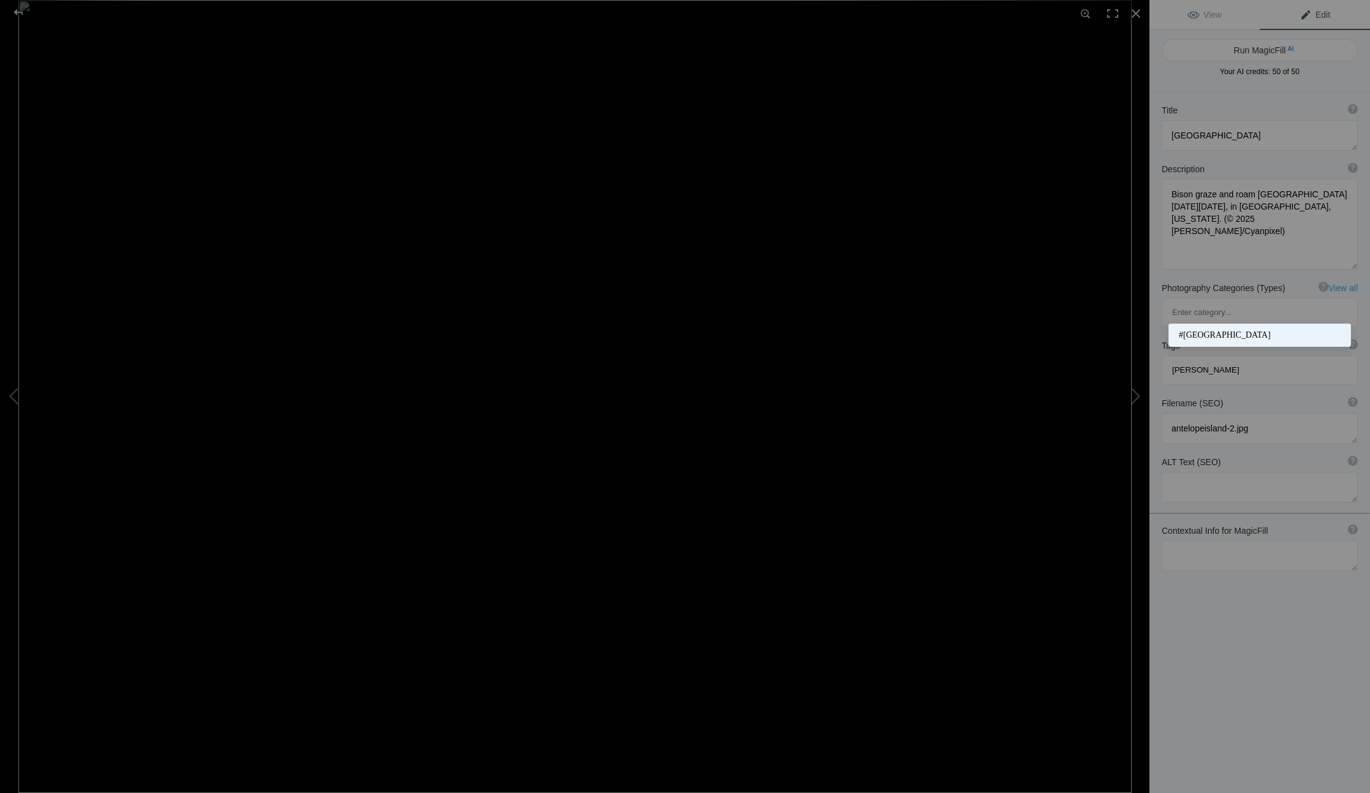
click at [1279, 331] on span "#Antelope Island State Park" at bounding box center [1260, 335] width 162 height 12
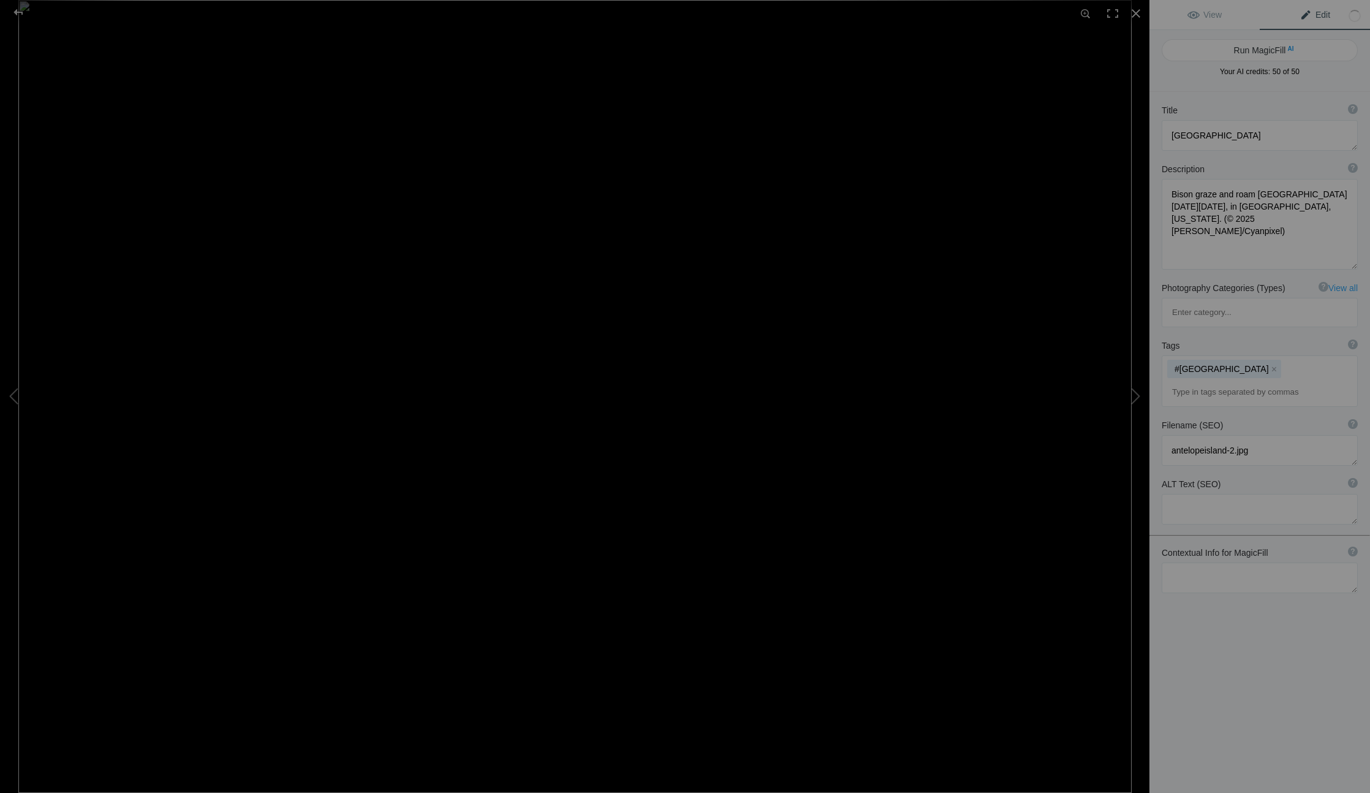
click at [1277, 381] on input at bounding box center [1259, 392] width 183 height 22
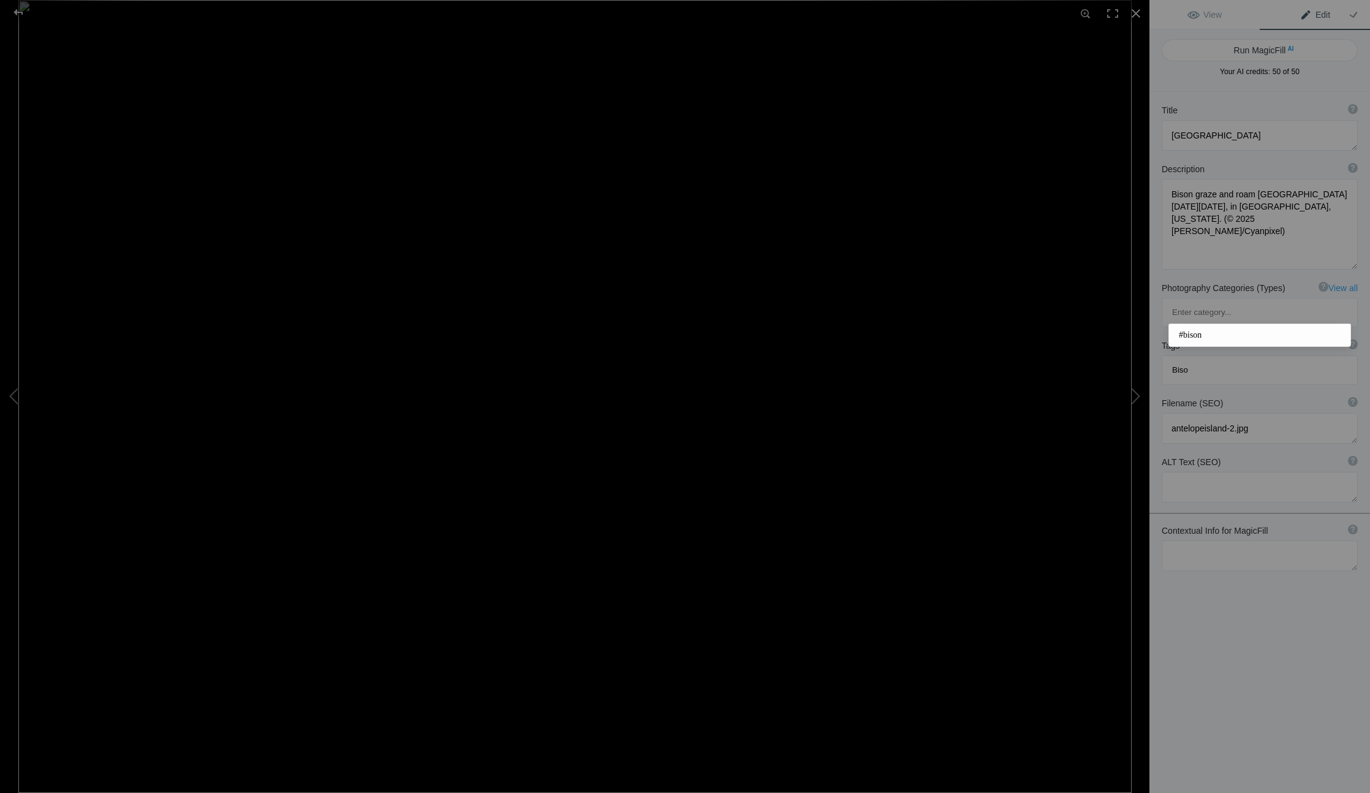
type input "Bison"
type input "nature"
type input "Syracuse"
type input "utah"
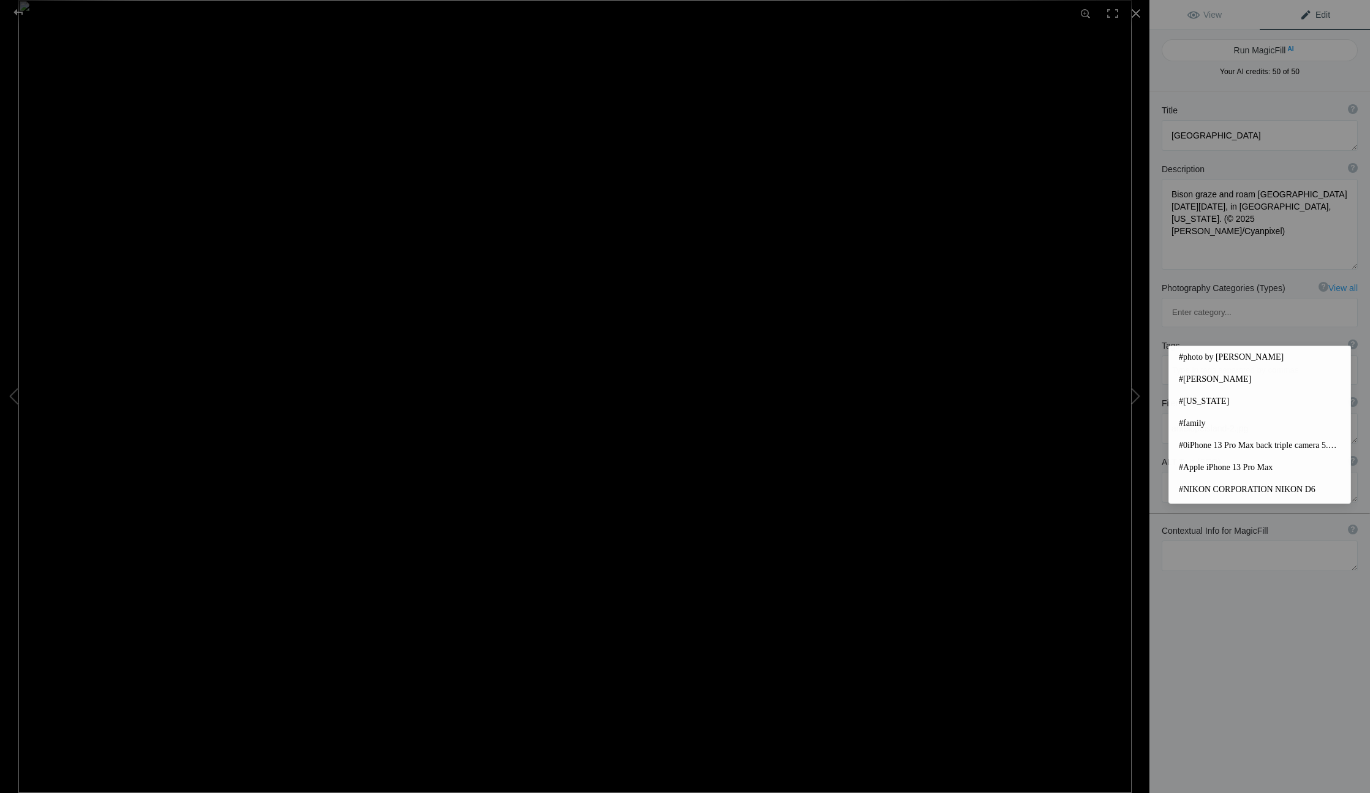
click at [1252, 339] on div "Tags ? Tags are keywords that describe images. For SEO purposes, do not tag pho…" at bounding box center [1260, 345] width 196 height 12
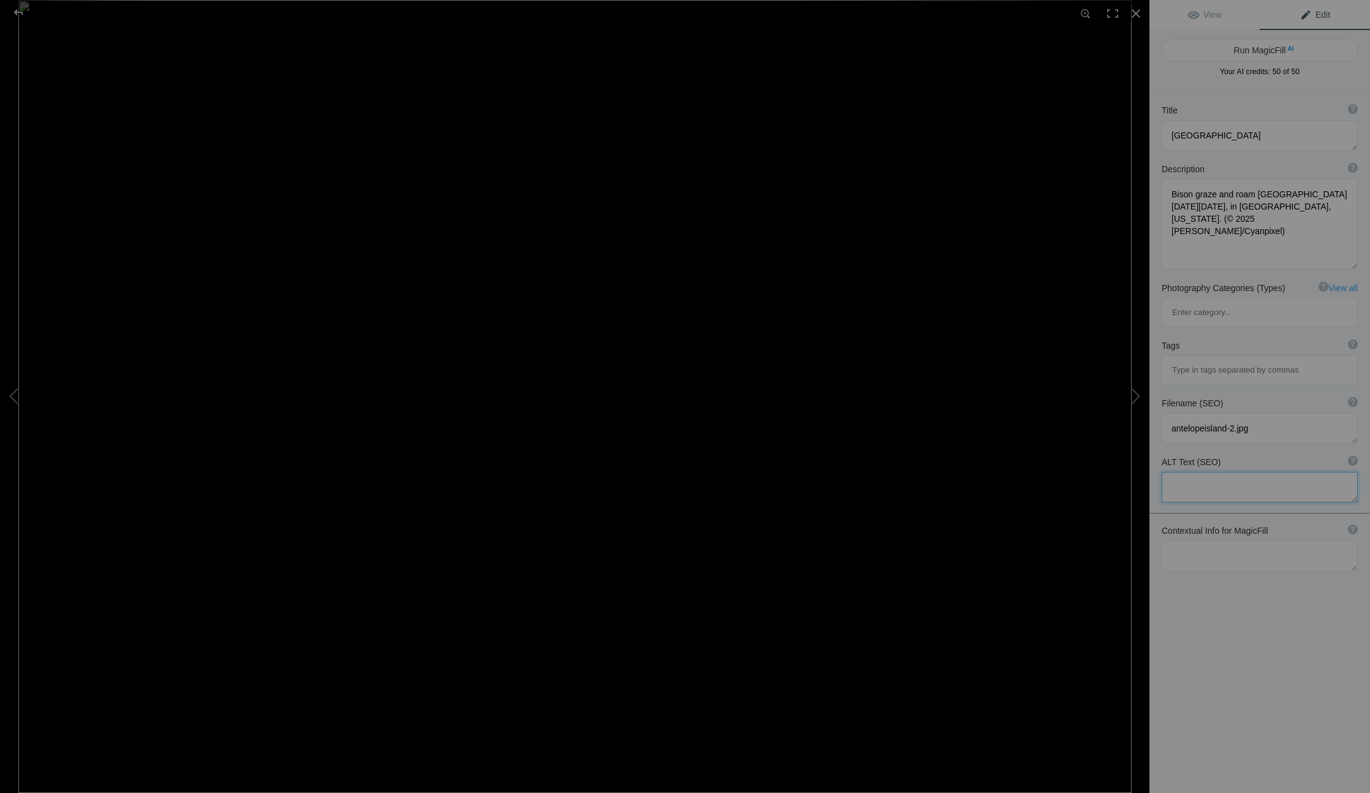
click at [1201, 472] on textarea at bounding box center [1260, 487] width 196 height 31
type textarea "Antelope Island State Park bison"
click at [1134, 390] on button at bounding box center [1103, 397] width 92 height 286
type textarea "antelopeisland-1"
type textarea "antelopeisland-1.jpg"
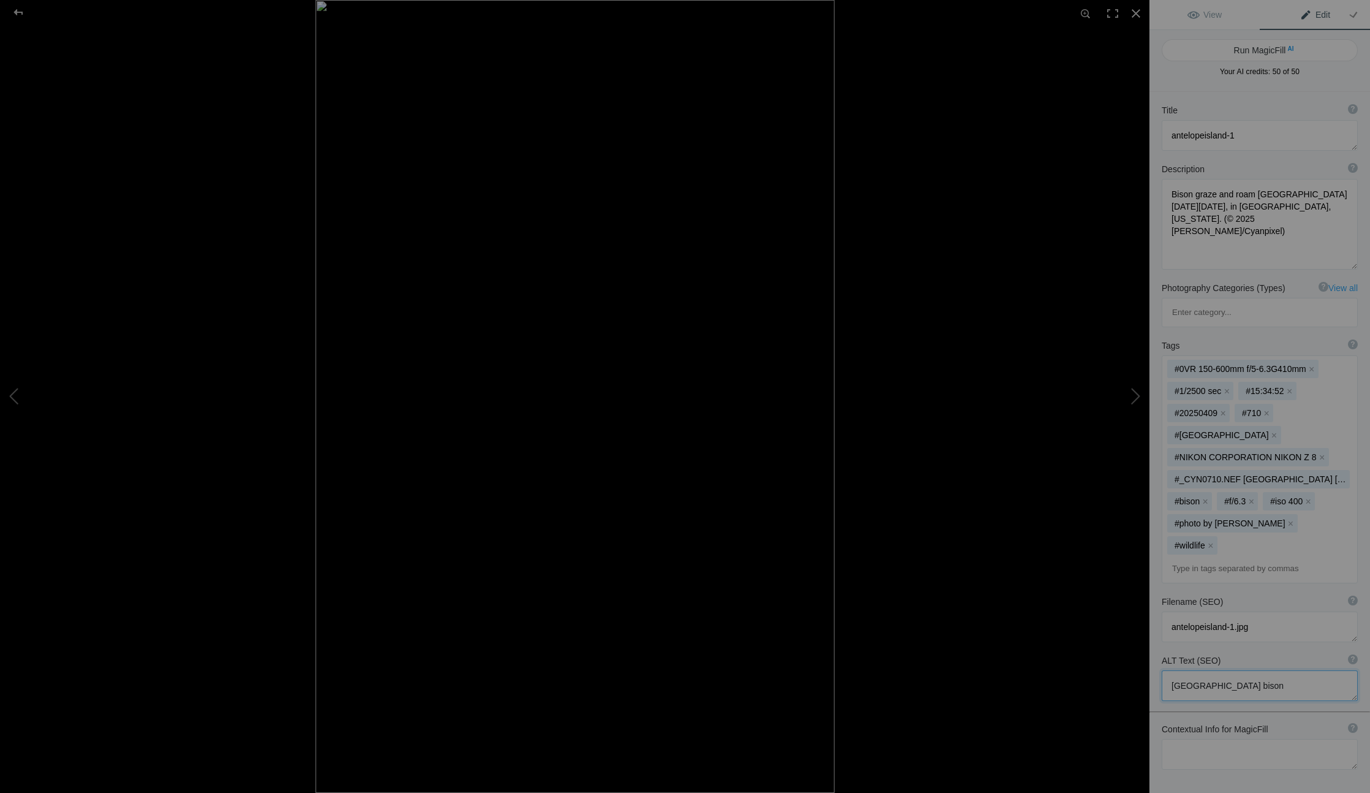
type textarea "Antelope Island State Park bison"
click at [1246, 132] on textarea at bounding box center [1260, 135] width 196 height 31
type textarea "[GEOGRAPHIC_DATA]"
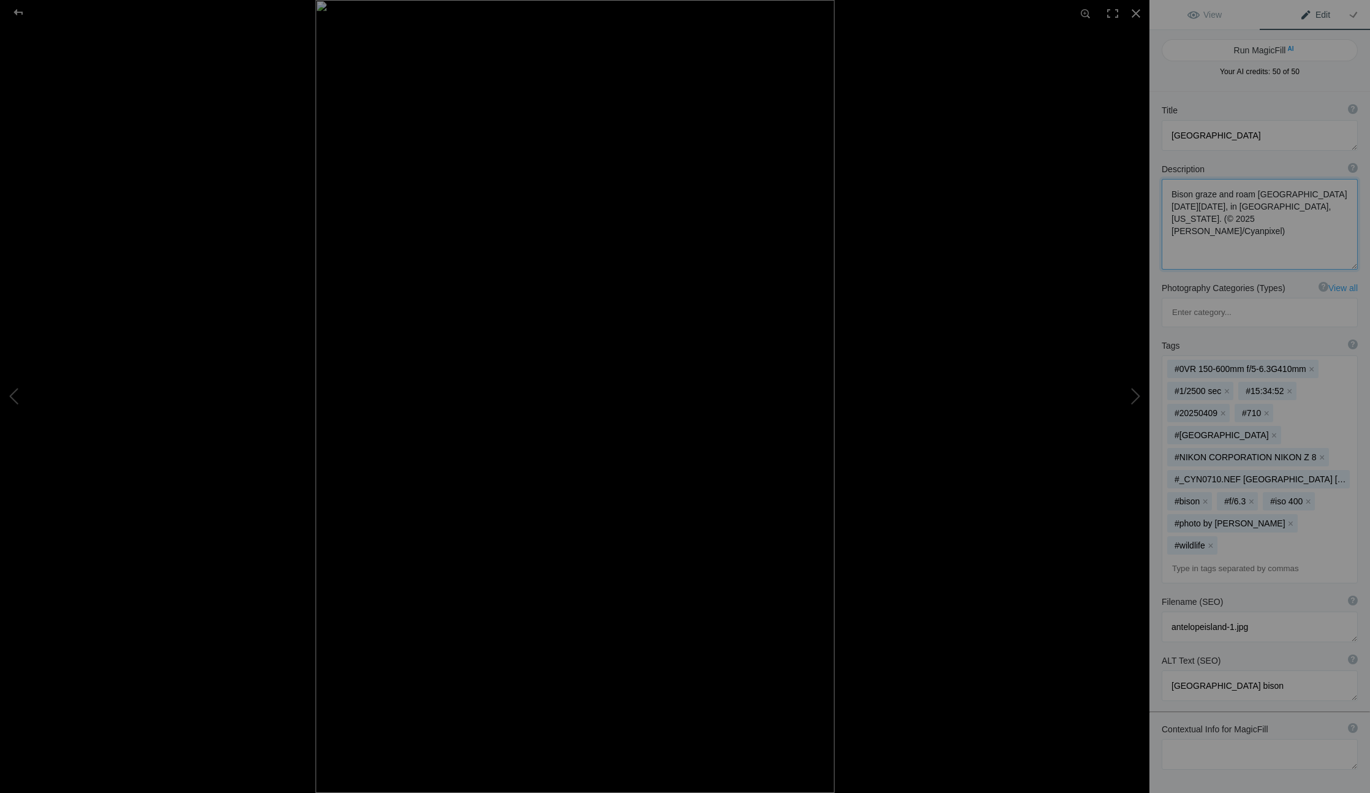
click at [1223, 214] on textarea at bounding box center [1260, 224] width 196 height 91
click at [1249, 229] on textarea at bounding box center [1260, 224] width 196 height 91
click at [1314, 365] on button "x" at bounding box center [1311, 369] width 9 height 9
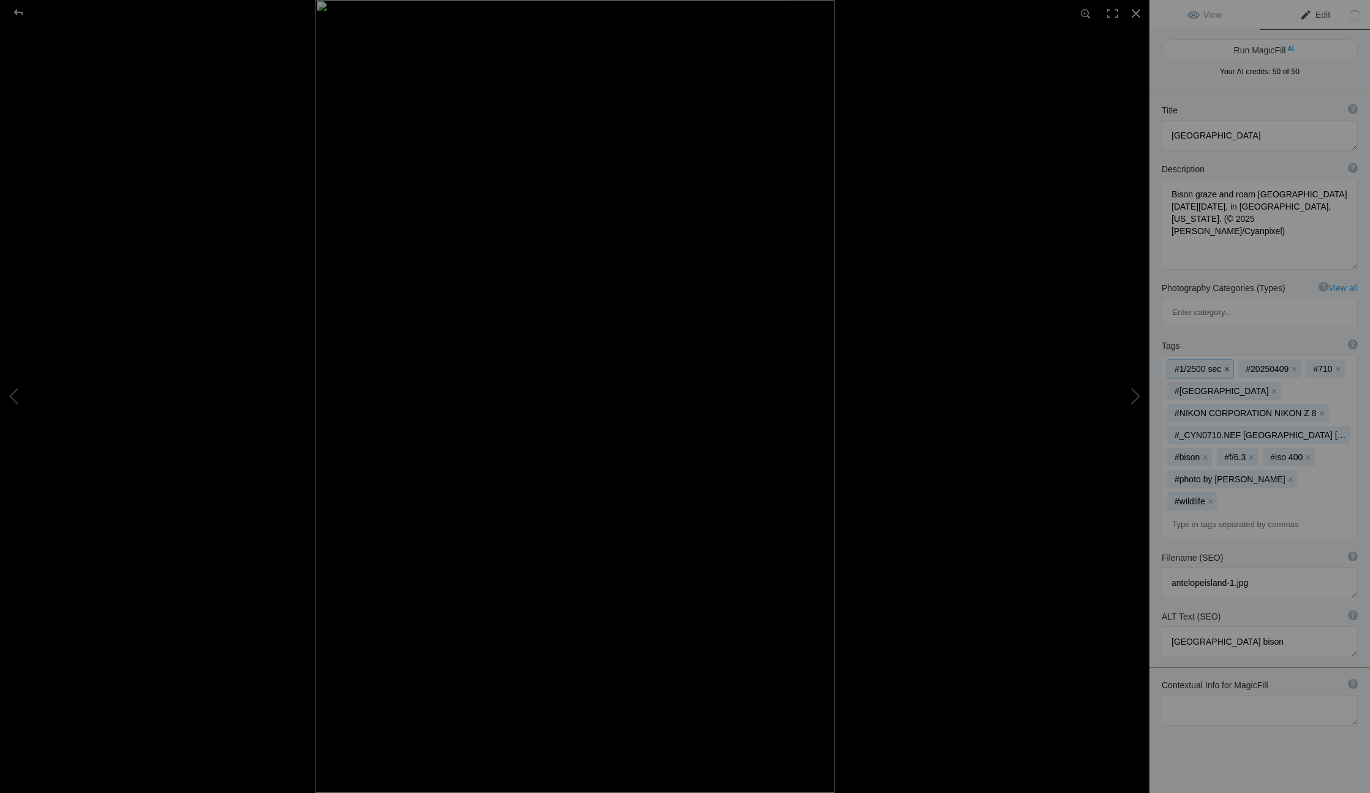
click at [1226, 365] on button "x" at bounding box center [1226, 369] width 9 height 9
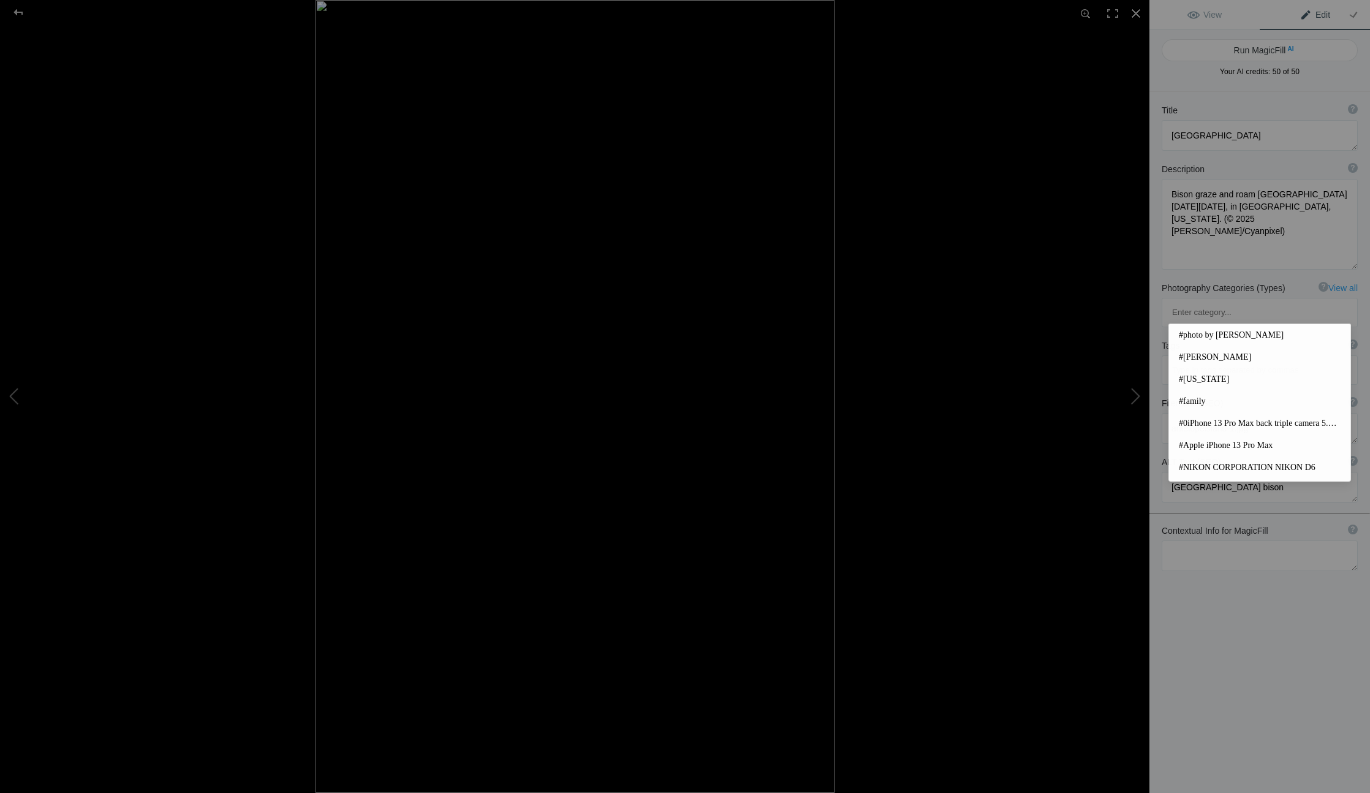
click at [1268, 359] on input at bounding box center [1259, 370] width 183 height 22
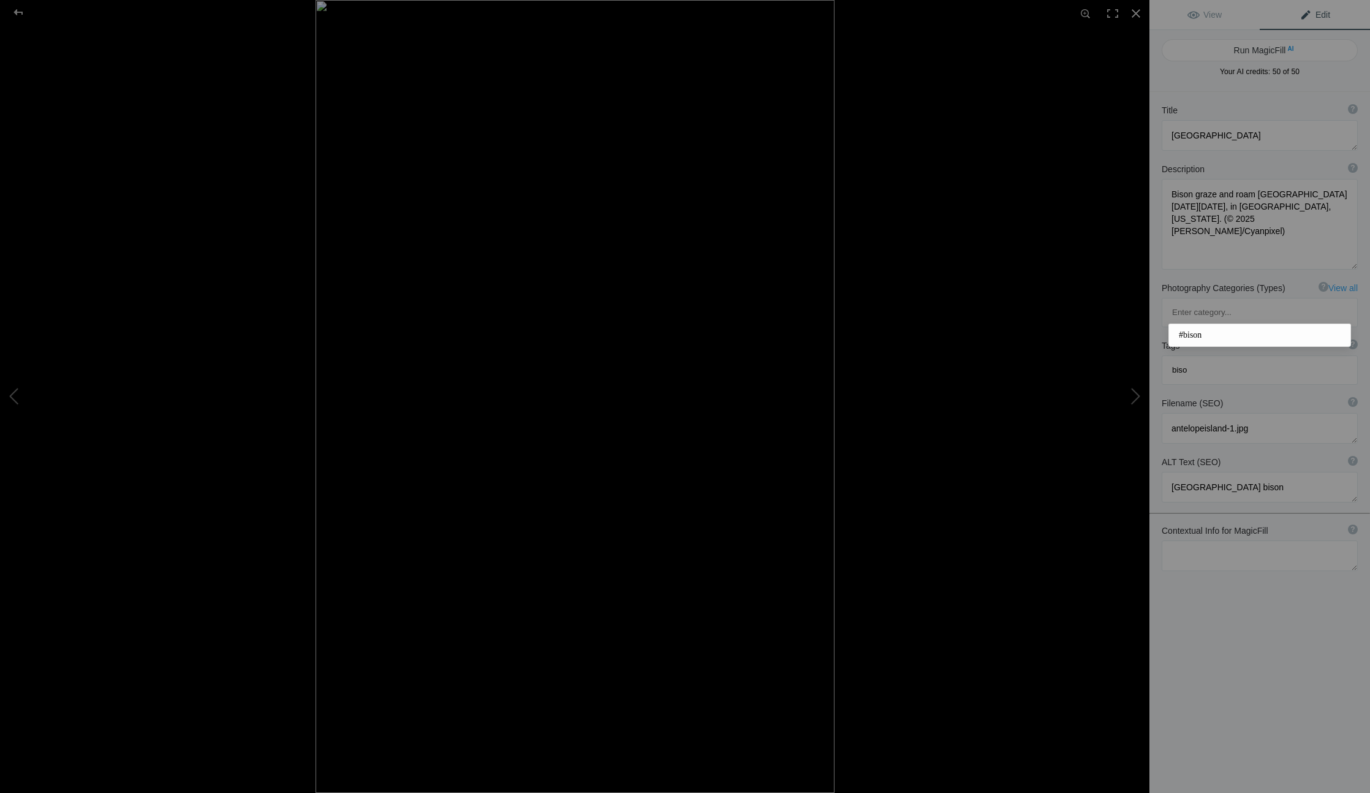
type input "bison"
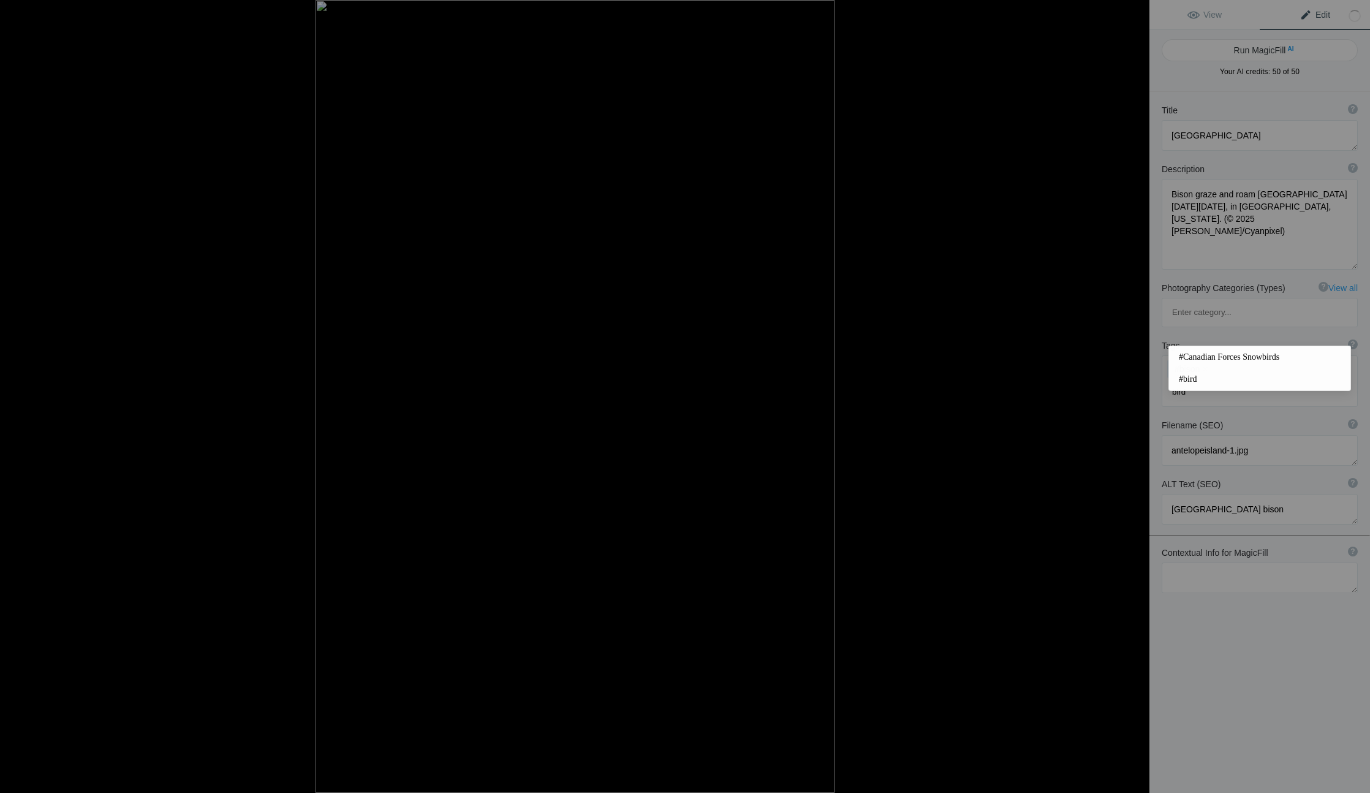
type input "birds"
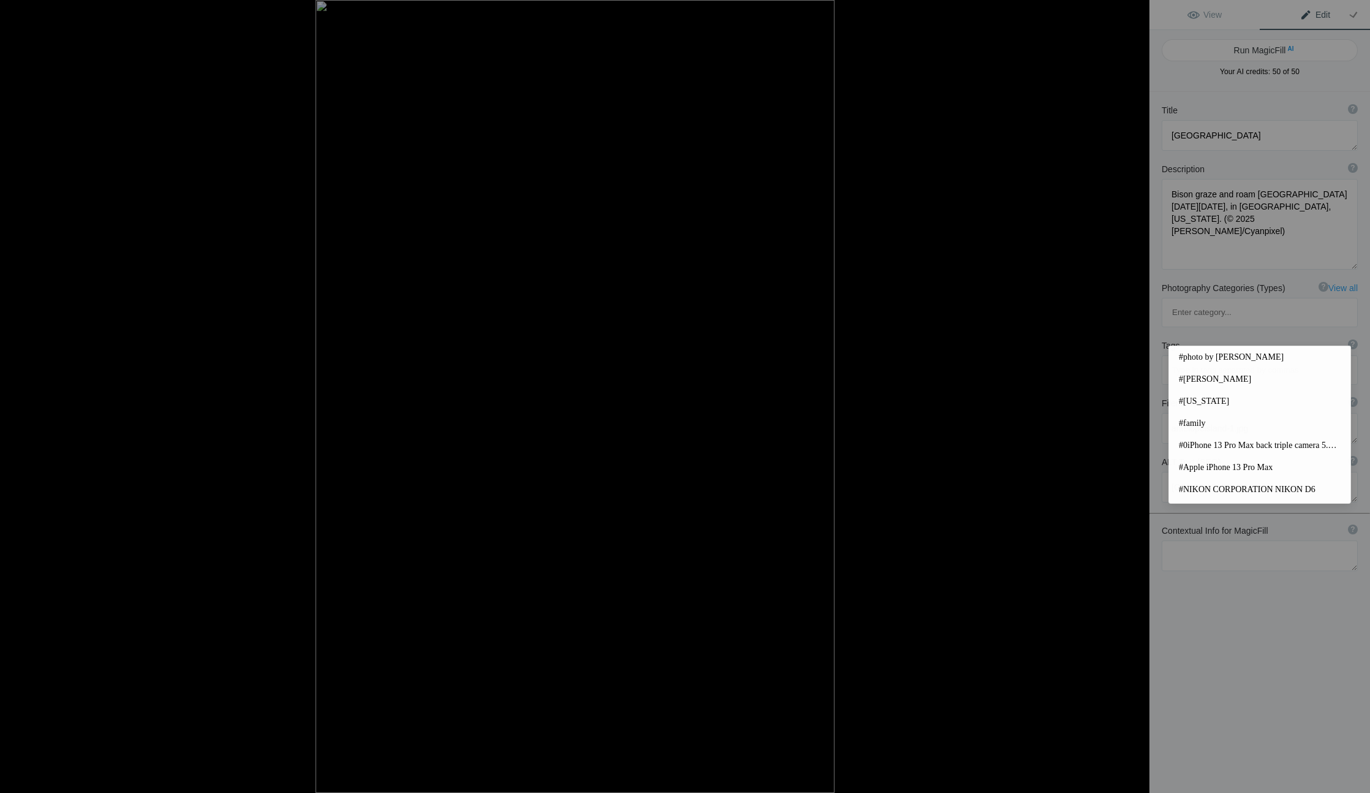
type input "a"
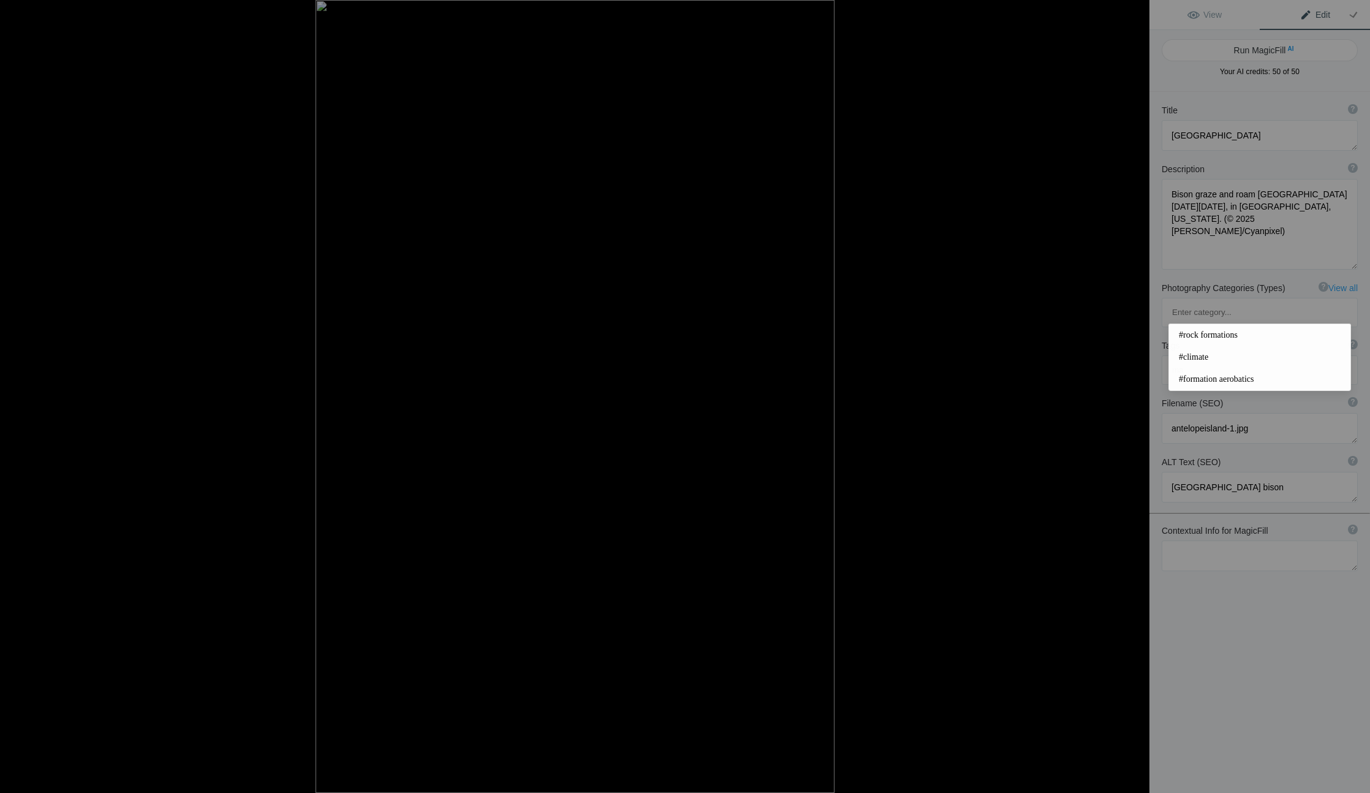
type input "m"
type input "nature"
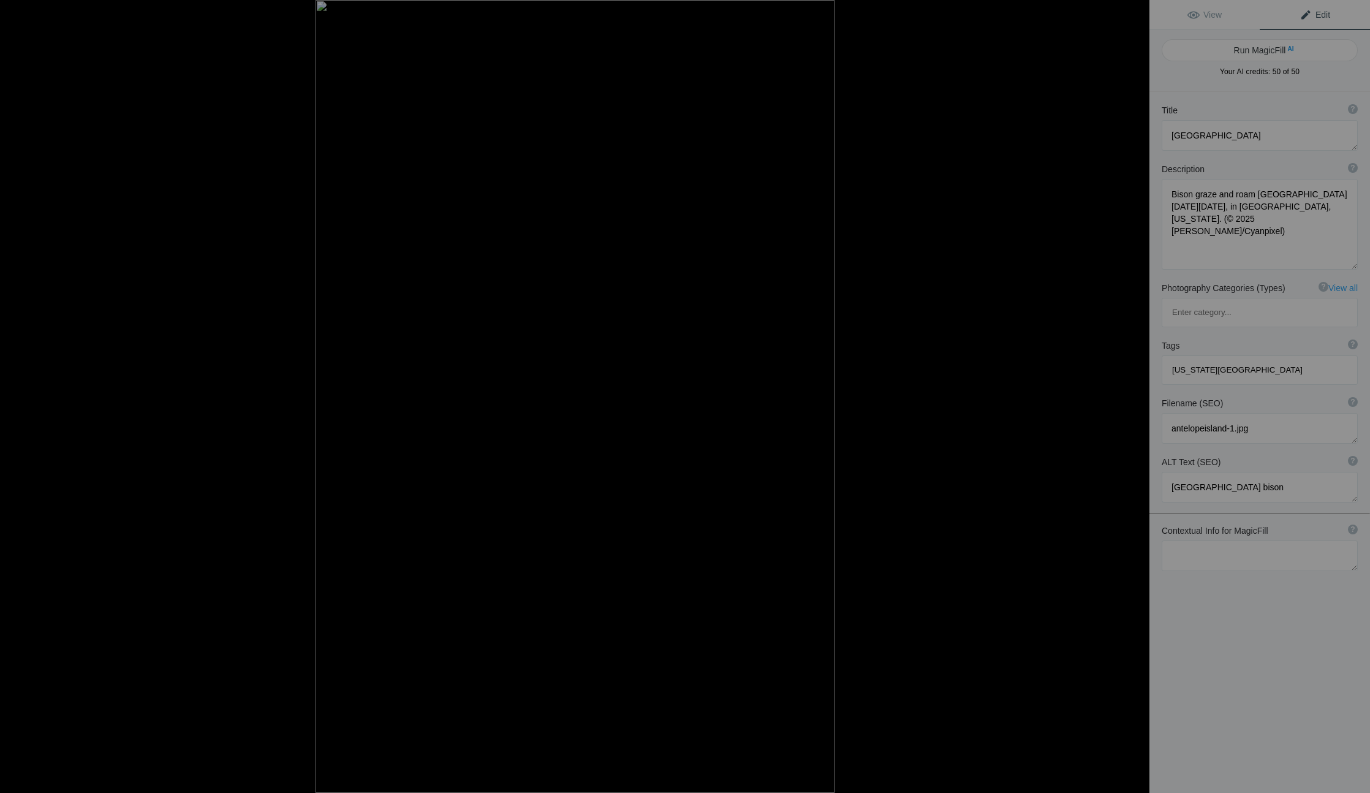
type input "Utah state parks"
type input "Antelope"
click at [1253, 331] on span "#Antelope Island State Park" at bounding box center [1260, 335] width 162 height 12
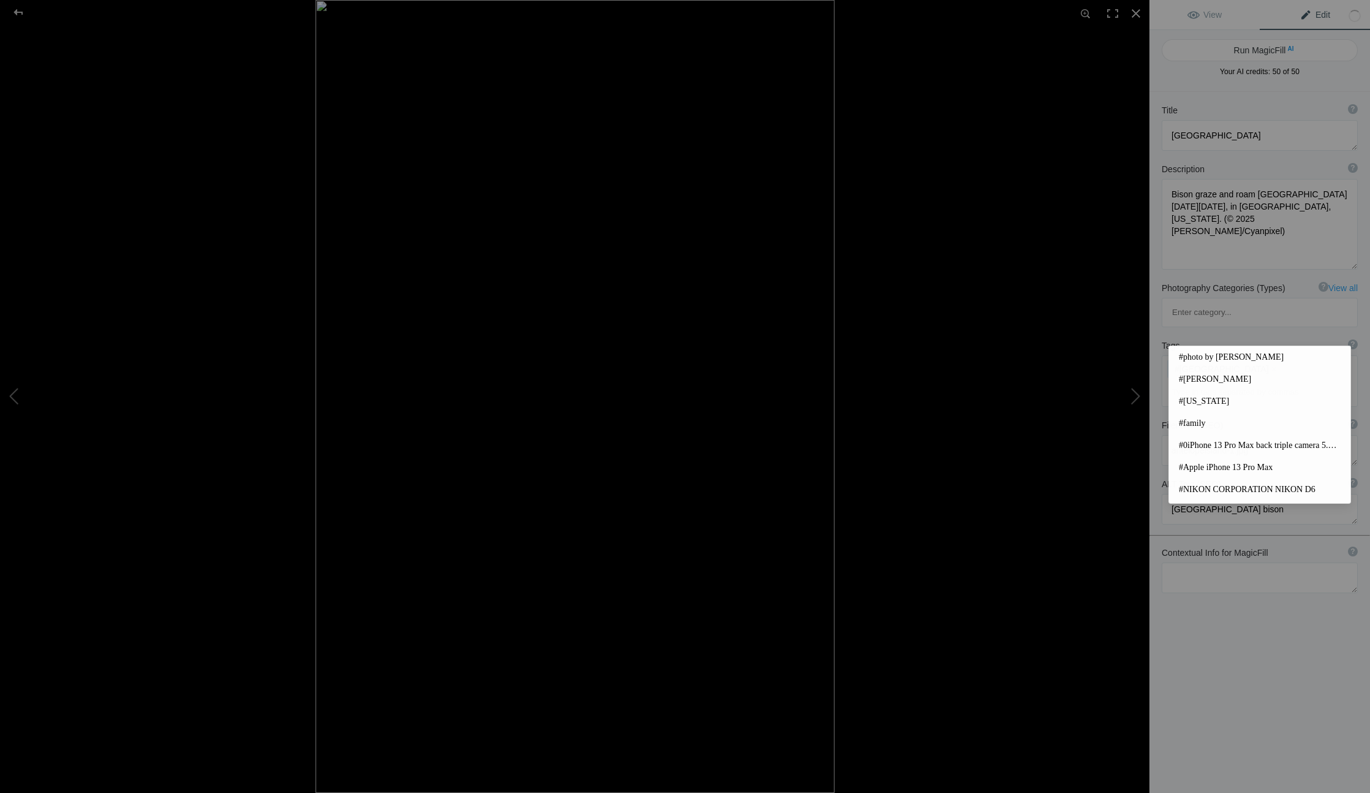
click at [1252, 381] on input at bounding box center [1259, 392] width 183 height 22
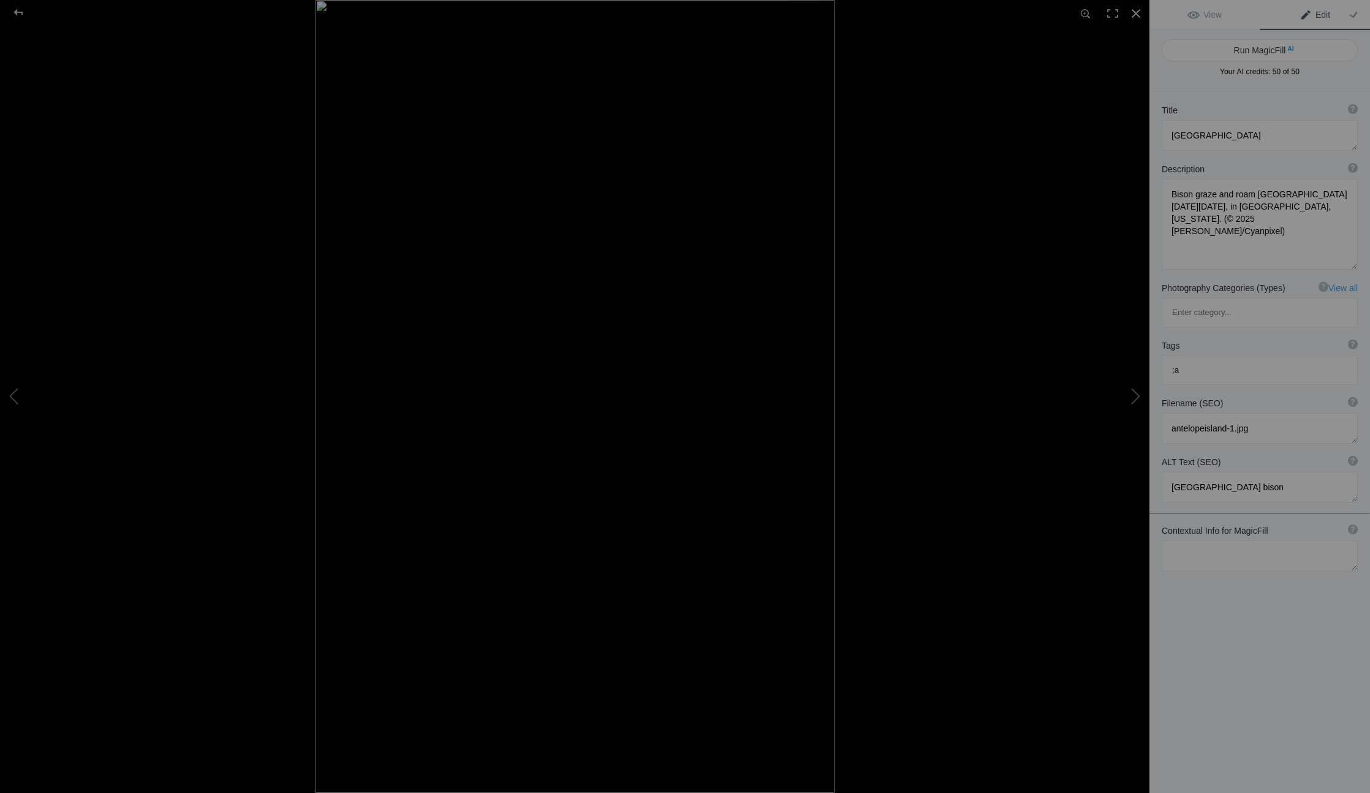
type input ";"
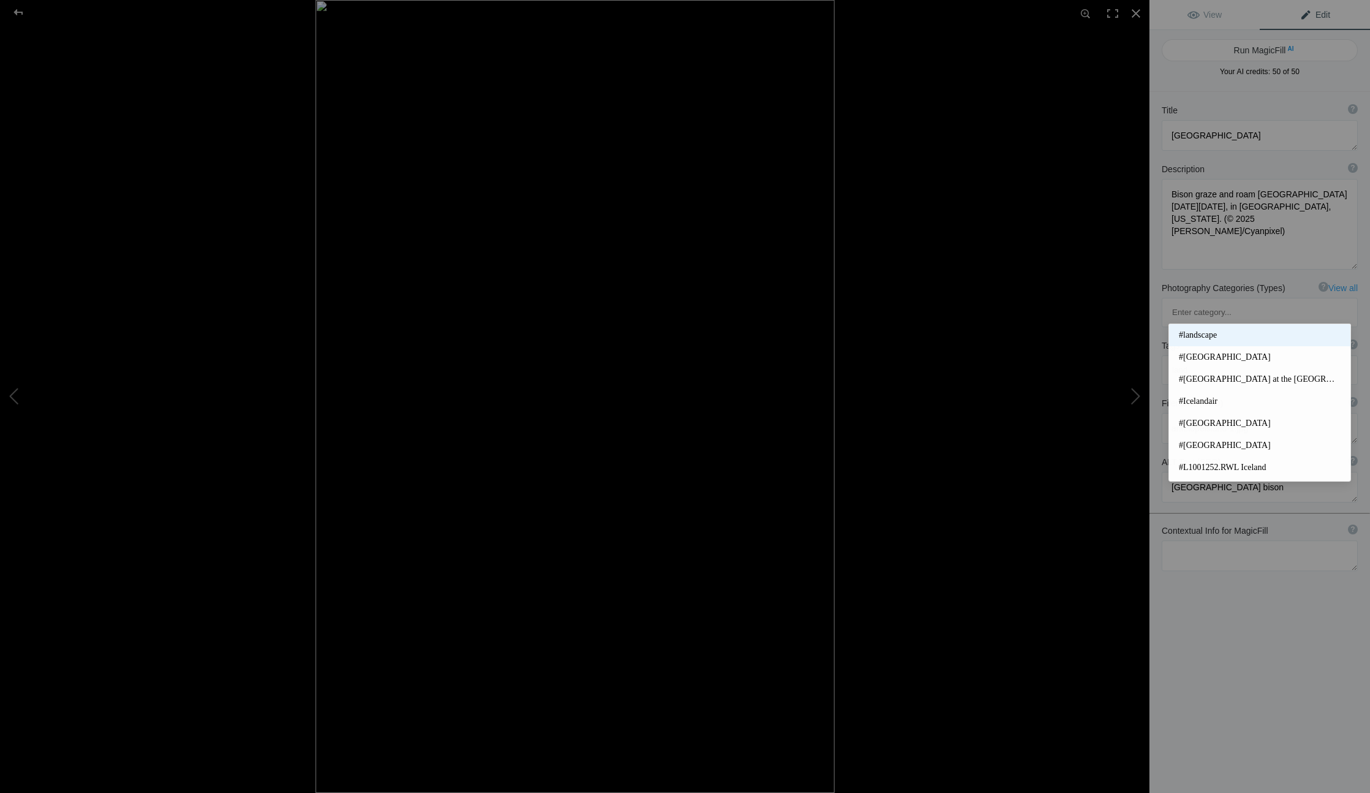
type input "land"
click at [1241, 334] on span "#landscape" at bounding box center [1260, 335] width 162 height 12
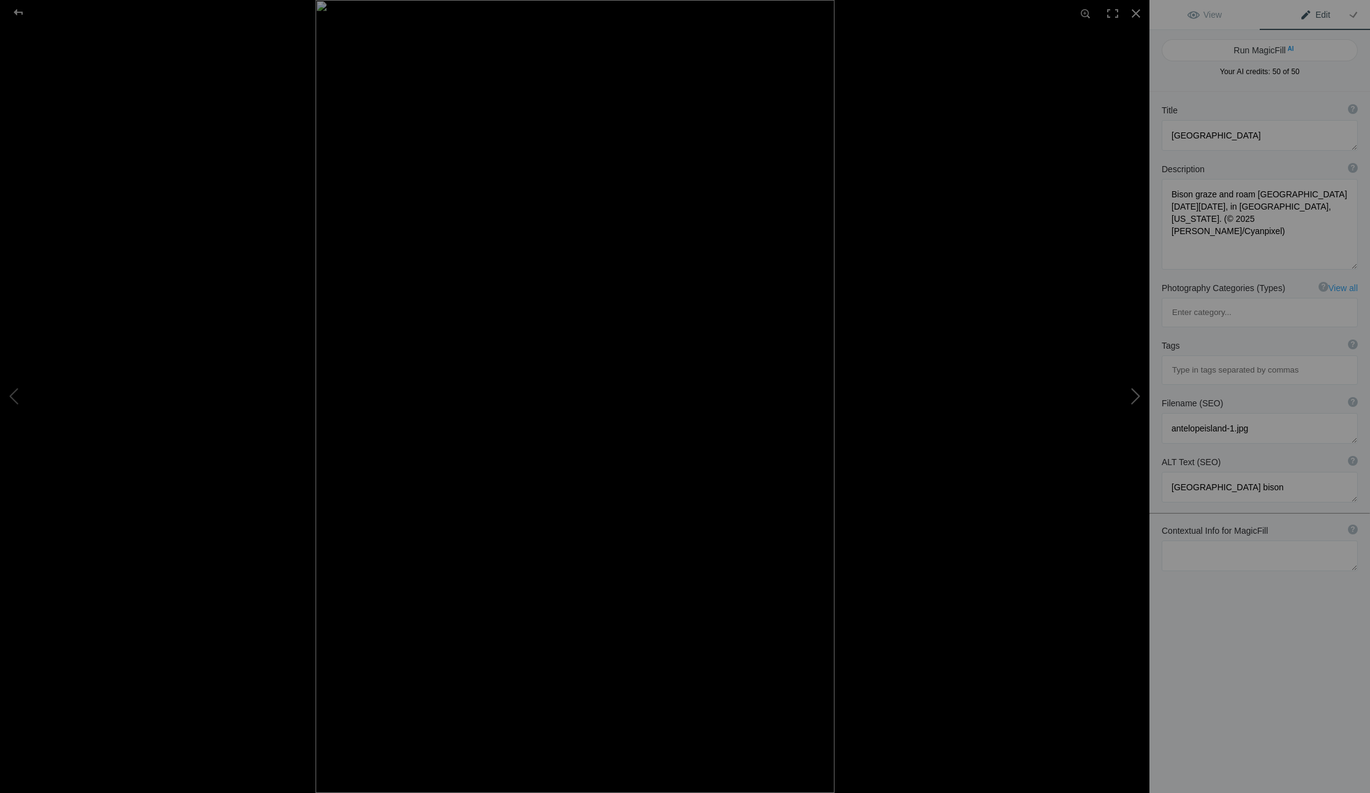
click at [1129, 395] on button at bounding box center [1103, 397] width 92 height 286
type textarea "[GEOGRAPHIC_DATA]"
type textarea "Hoodoos seen from the Inspiration Point overlook dominate the Bryce Amphitheate…"
type textarea "brycecyn-1.jpg"
type textarea "[GEOGRAPHIC_DATA]"
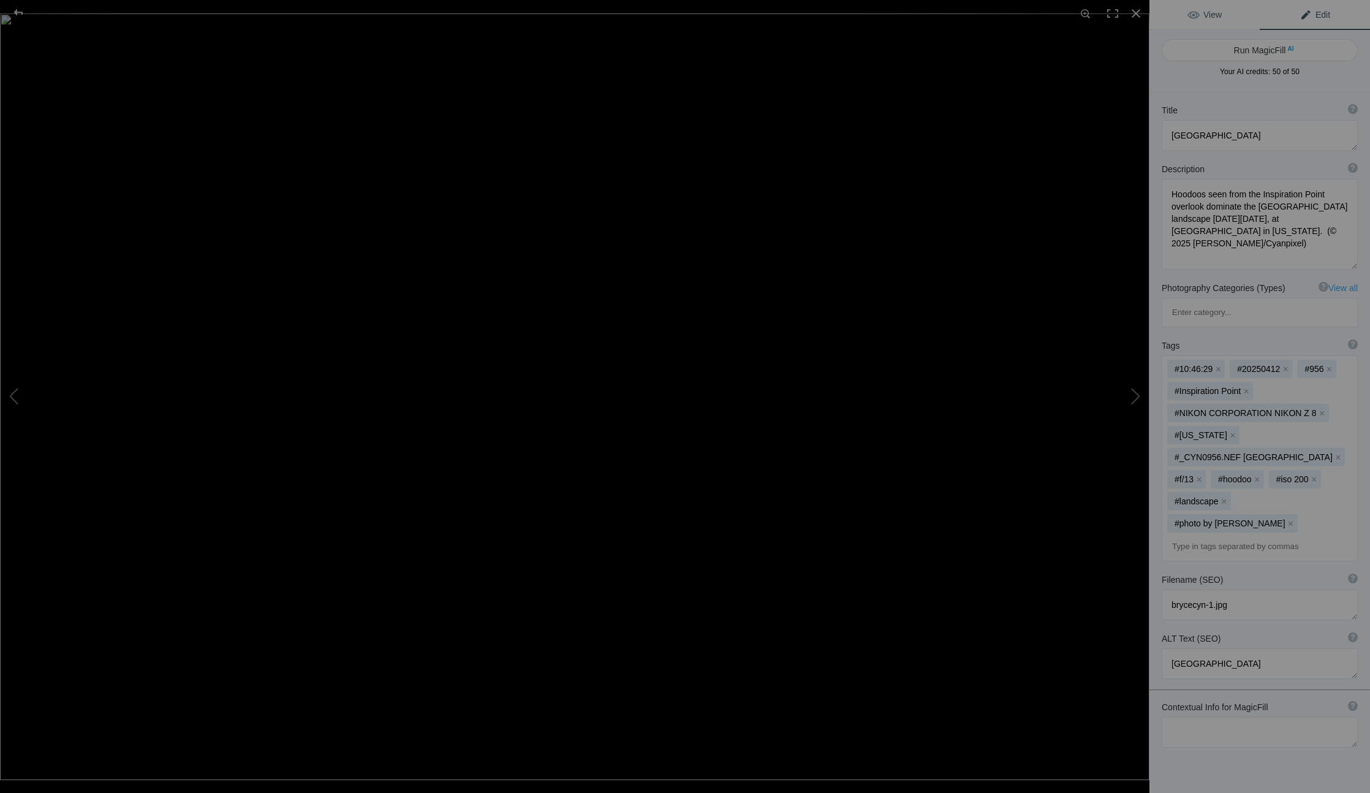
click at [1210, 11] on span "View" at bounding box center [1204, 15] width 34 height 10
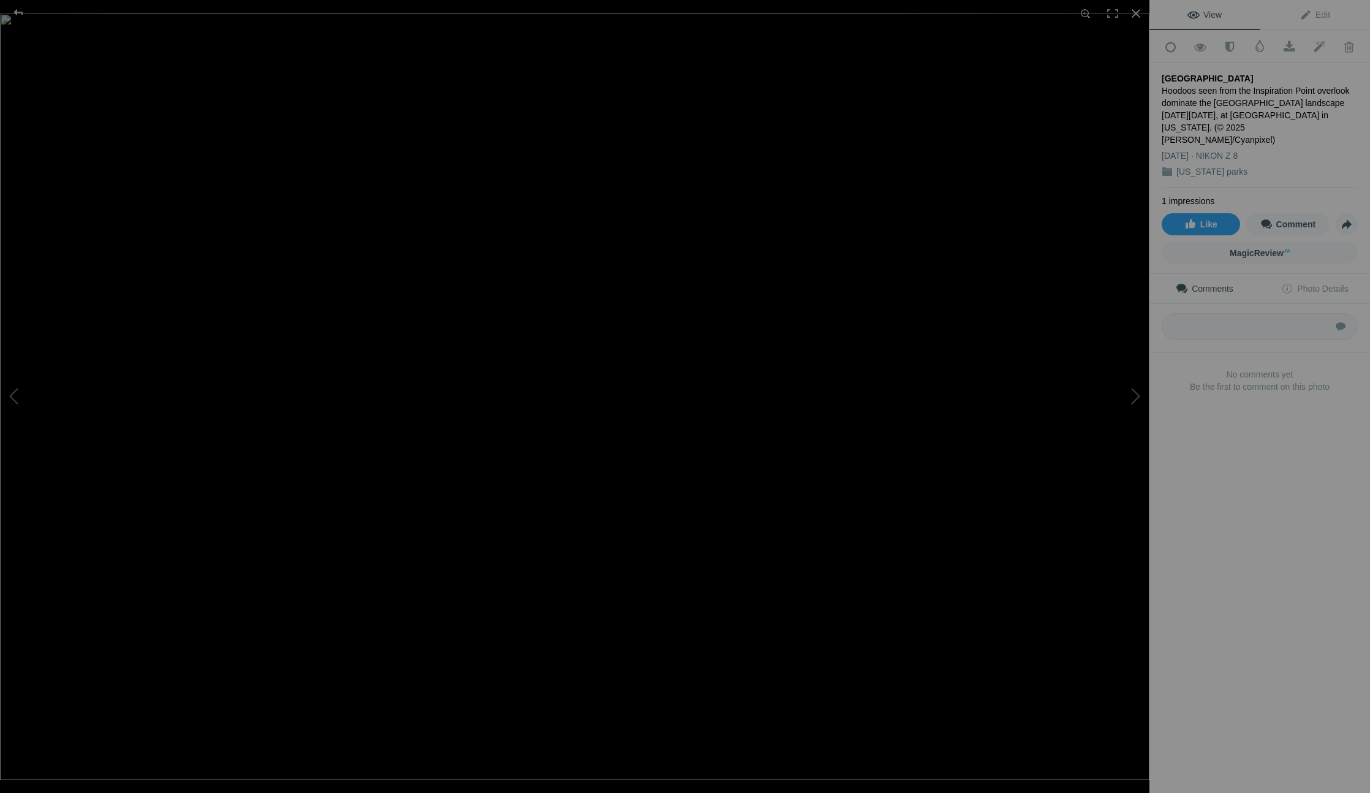
click at [1209, 12] on span "View" at bounding box center [1204, 15] width 34 height 10
click at [592, 123] on img at bounding box center [574, 396] width 1149 height 766
click at [605, 109] on img at bounding box center [569, 479] width 1494 height 996
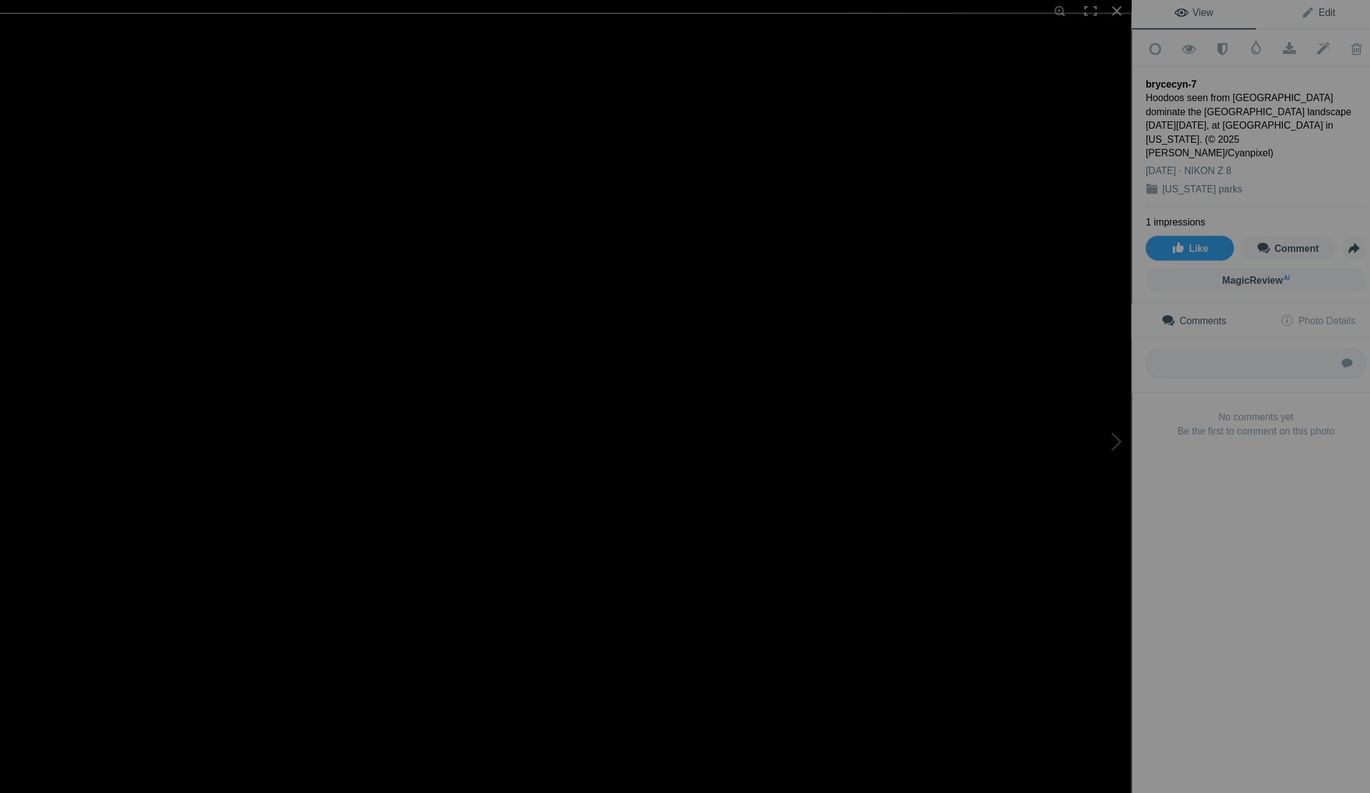
click at [1299, 10] on span "Edit" at bounding box center [1314, 15] width 31 height 10
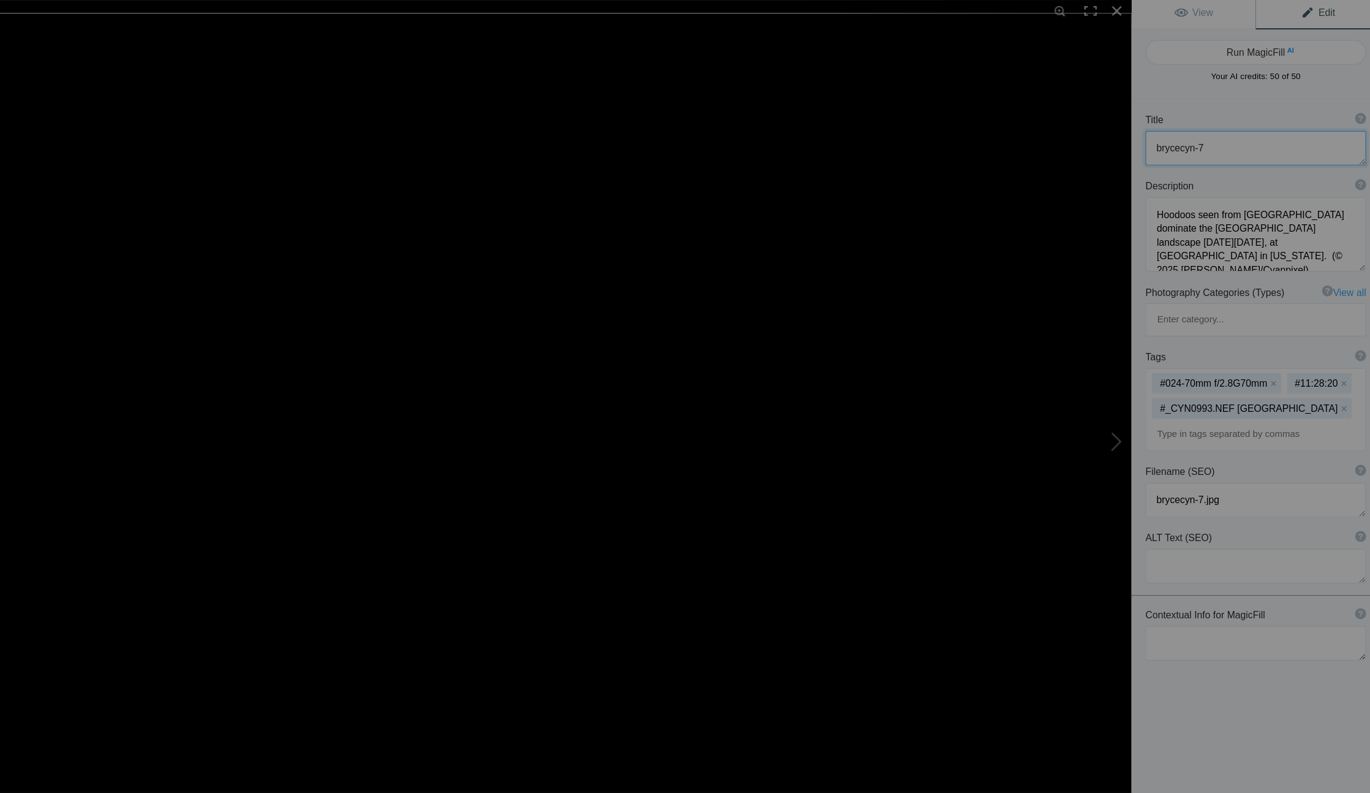
click at [1162, 134] on textarea at bounding box center [1260, 135] width 196 height 31
drag, startPoint x: 1139, startPoint y: 133, endPoint x: 1005, endPoint y: 110, distance: 136.1
click at [1005, 110] on div "brycecyn-7 View Edit Run MagicFill AI Your AI credits: 50 of 50 You have used a…" at bounding box center [685, 396] width 1370 height 793
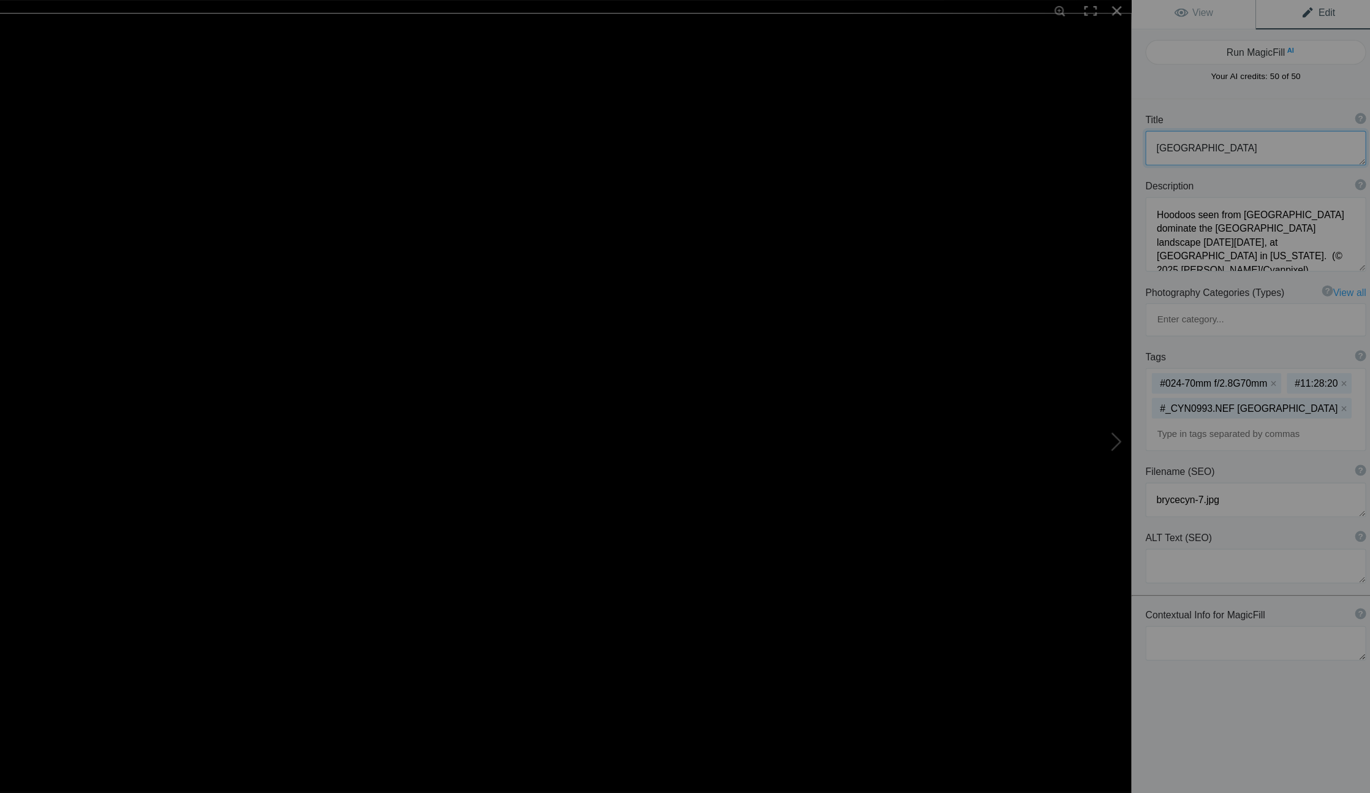
type textarea "[GEOGRAPHIC_DATA]"
click at [1162, 491] on textarea at bounding box center [1260, 506] width 196 height 31
paste textarea "[GEOGRAPHIC_DATA]"
type textarea "[GEOGRAPHIC_DATA]"
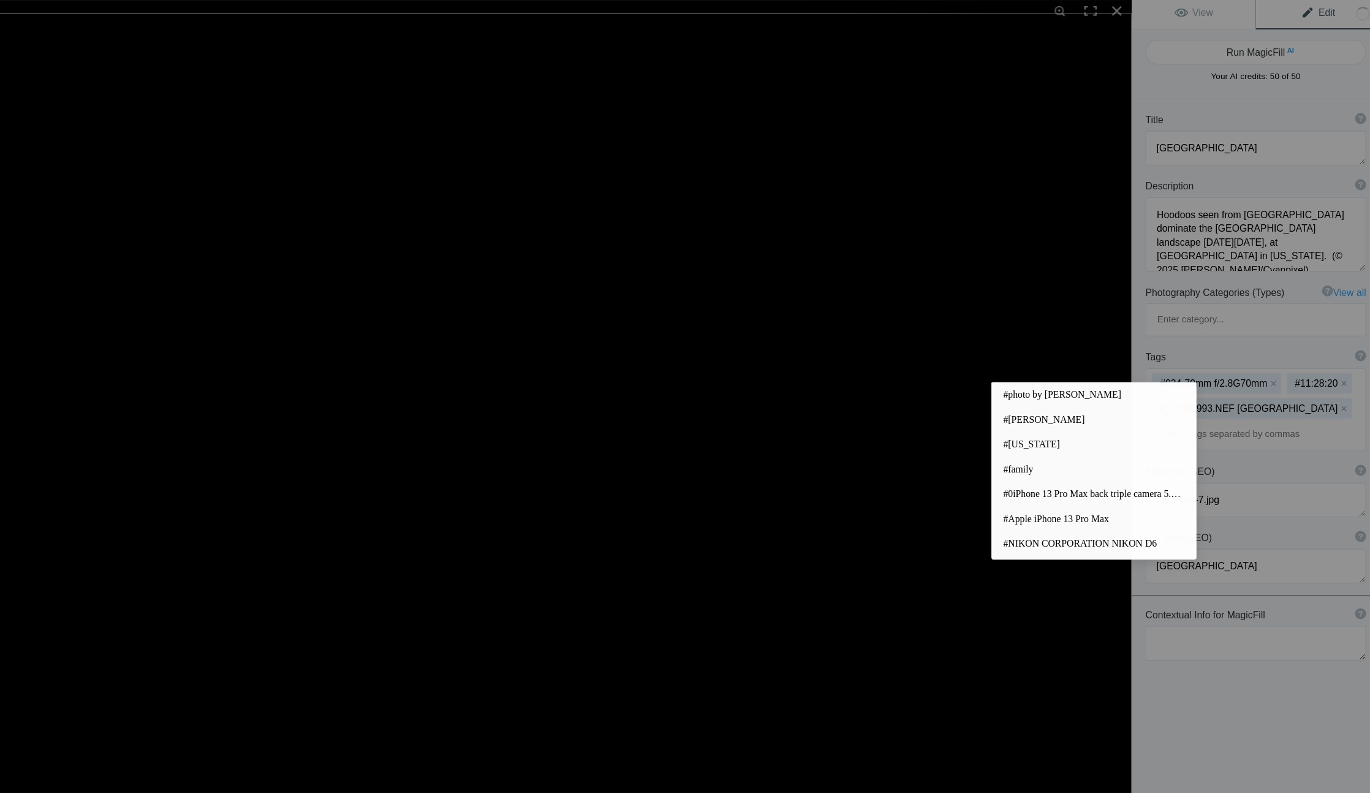
click at [1168, 379] on input at bounding box center [1259, 390] width 183 height 22
click at [1167, 357] on mat-chip "#_CYN0993.NEF Bryce Canyon National Park x" at bounding box center [1256, 366] width 178 height 18
click at [1185, 357] on mat-chip "#_CYN0993.NEF Bryce Canyon National Park x" at bounding box center [1256, 366] width 178 height 18
click at [1167, 335] on mat-chip "#024-70mm f/2.8G70mm x" at bounding box center [1224, 344] width 115 height 18
click at [1214, 340] on button "x" at bounding box center [1218, 344] width 9 height 9
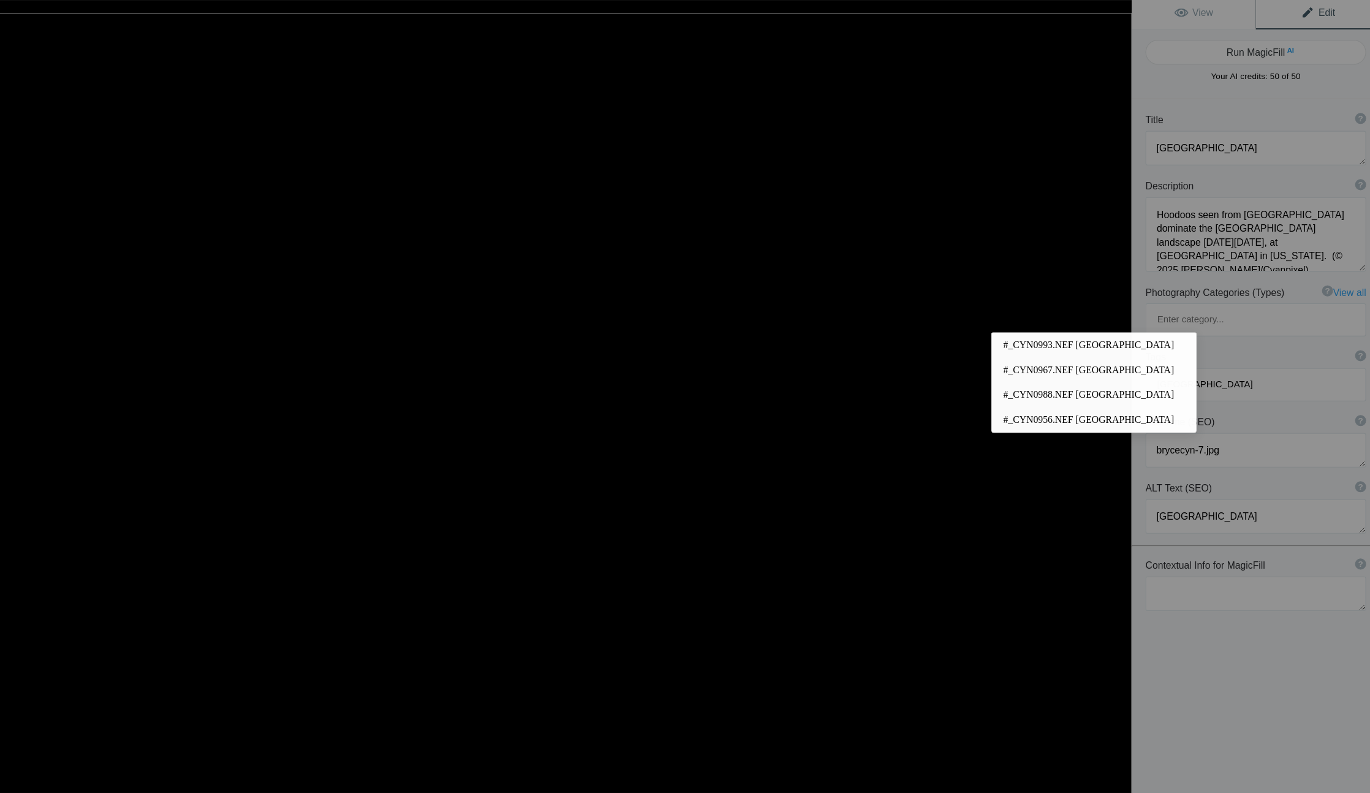
type input "[GEOGRAPHIC_DATA]"
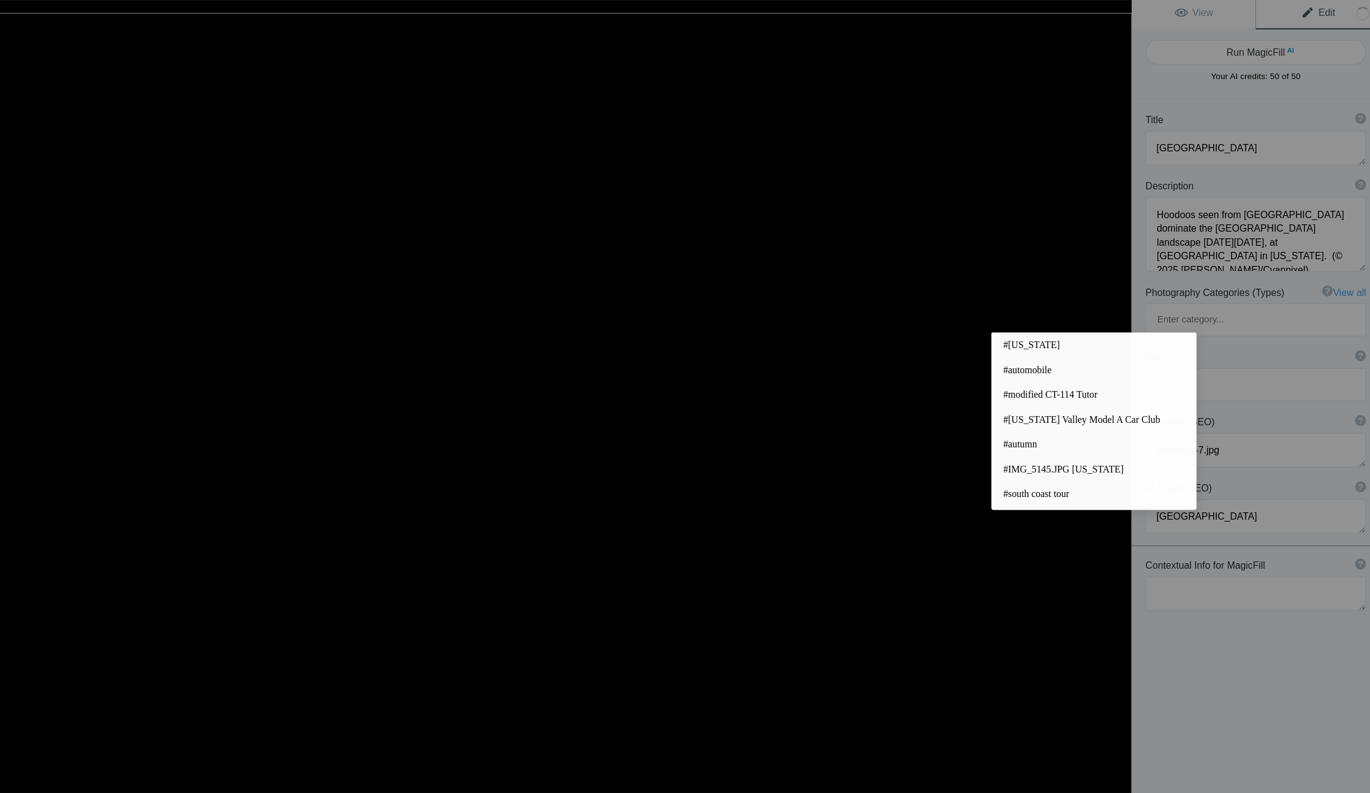
type input "u"
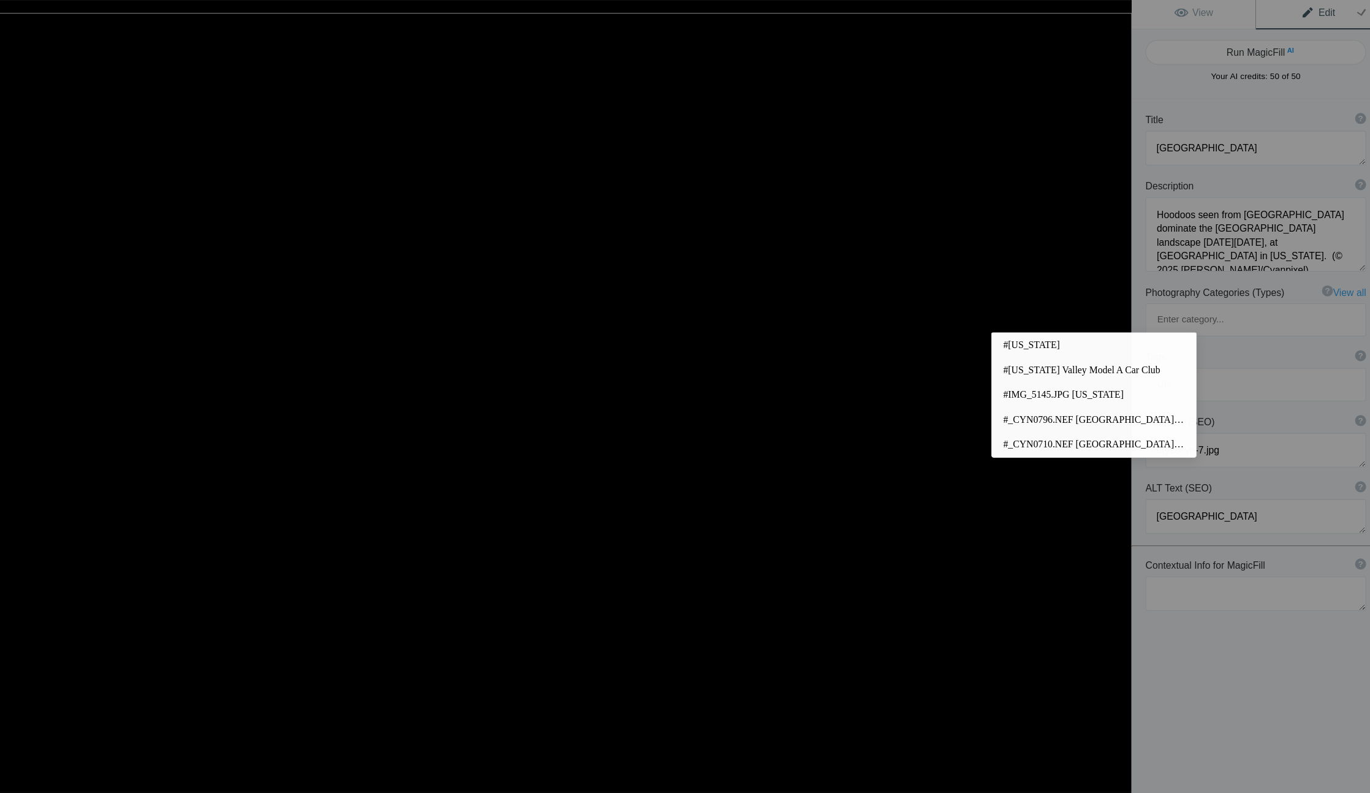
type input "Utah"
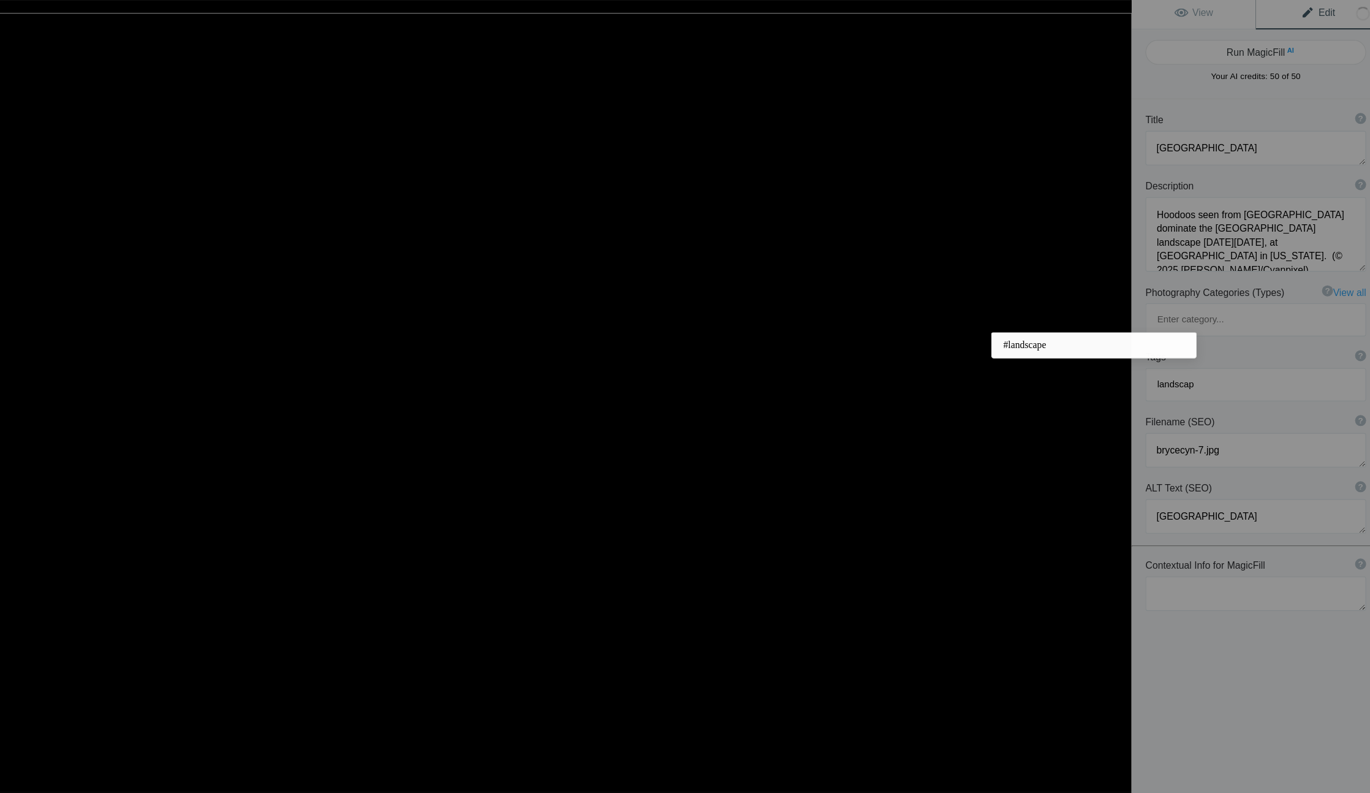
type input "landscape"
type input "hoodoos"
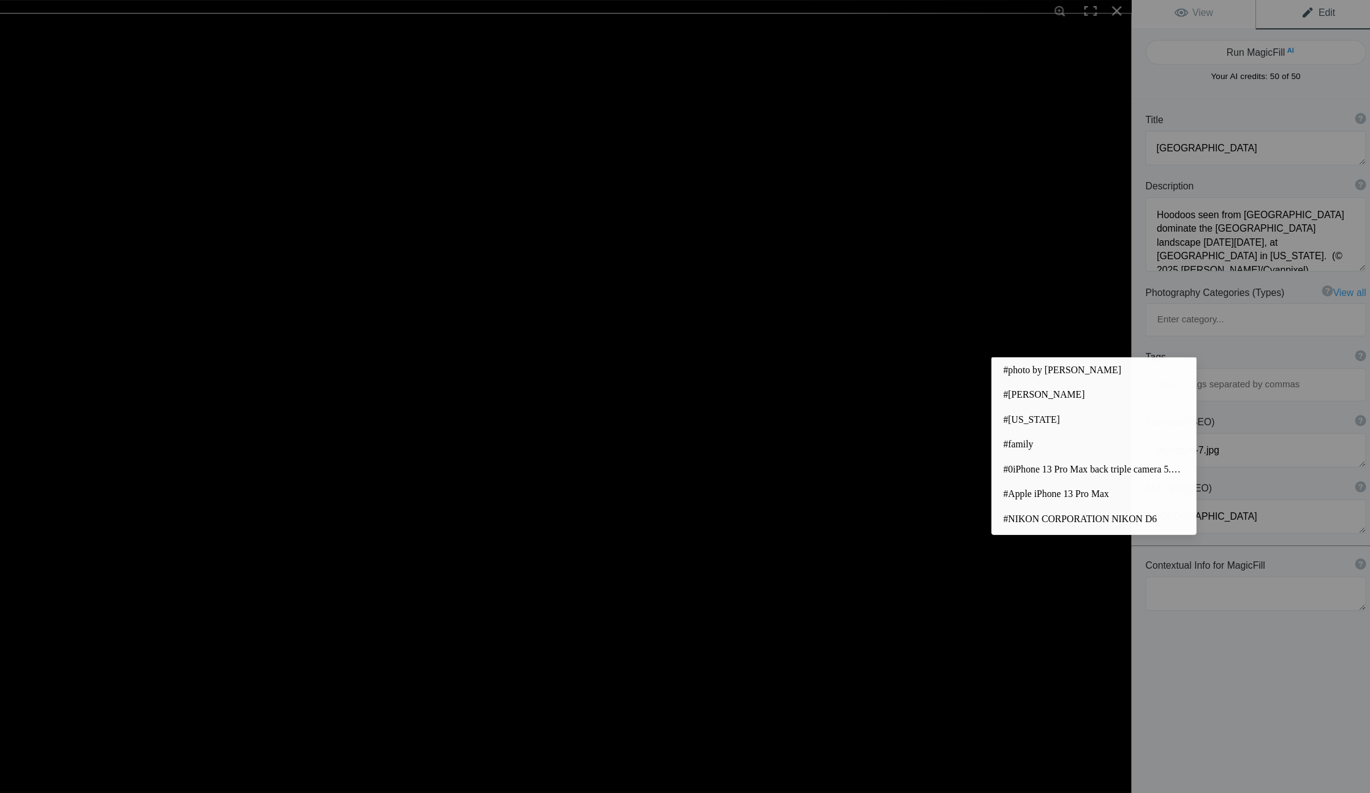
click at [1149, 525] on div "Title ? Photo title is one of the highest used Search Engine ranking criteria a…" at bounding box center [1259, 488] width 221 height 793
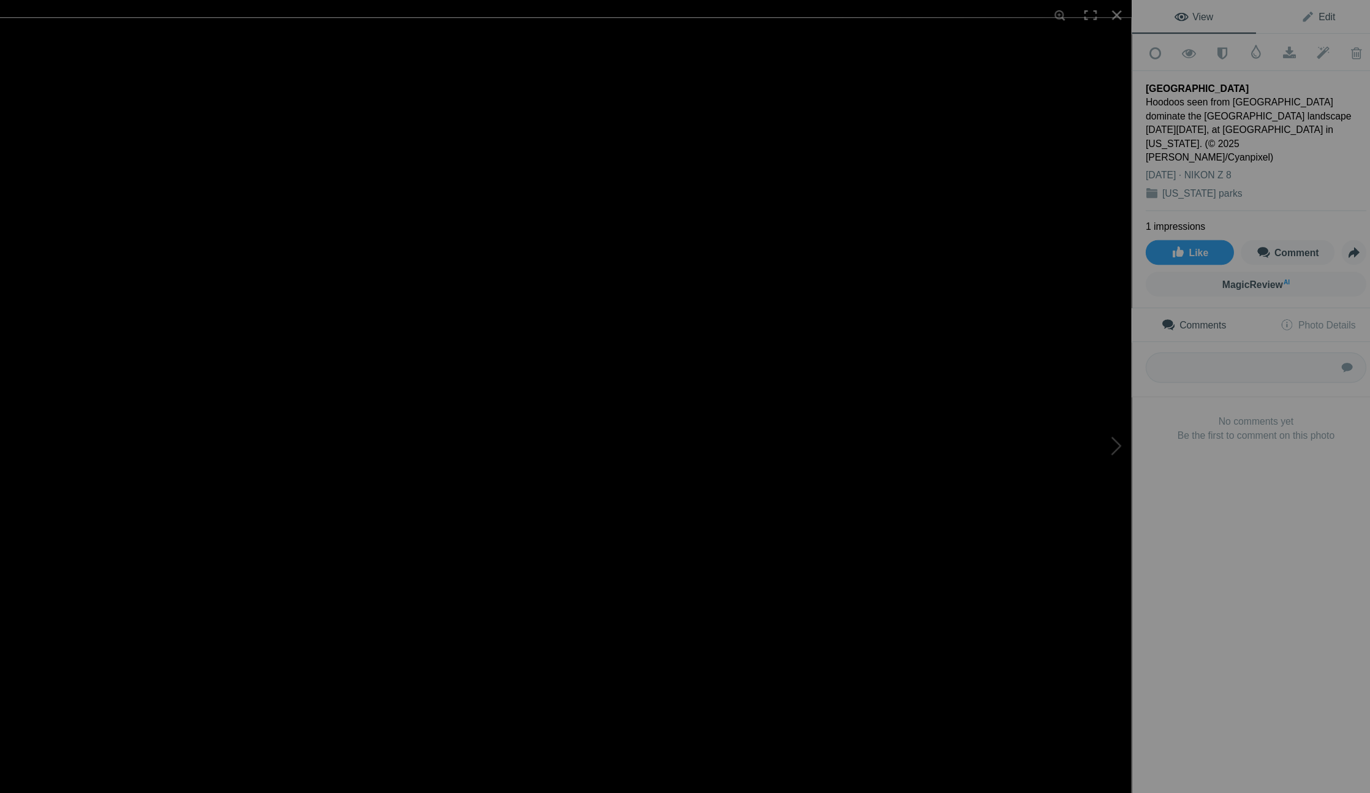
click at [1260, 7] on link "Edit" at bounding box center [1315, 14] width 110 height 29
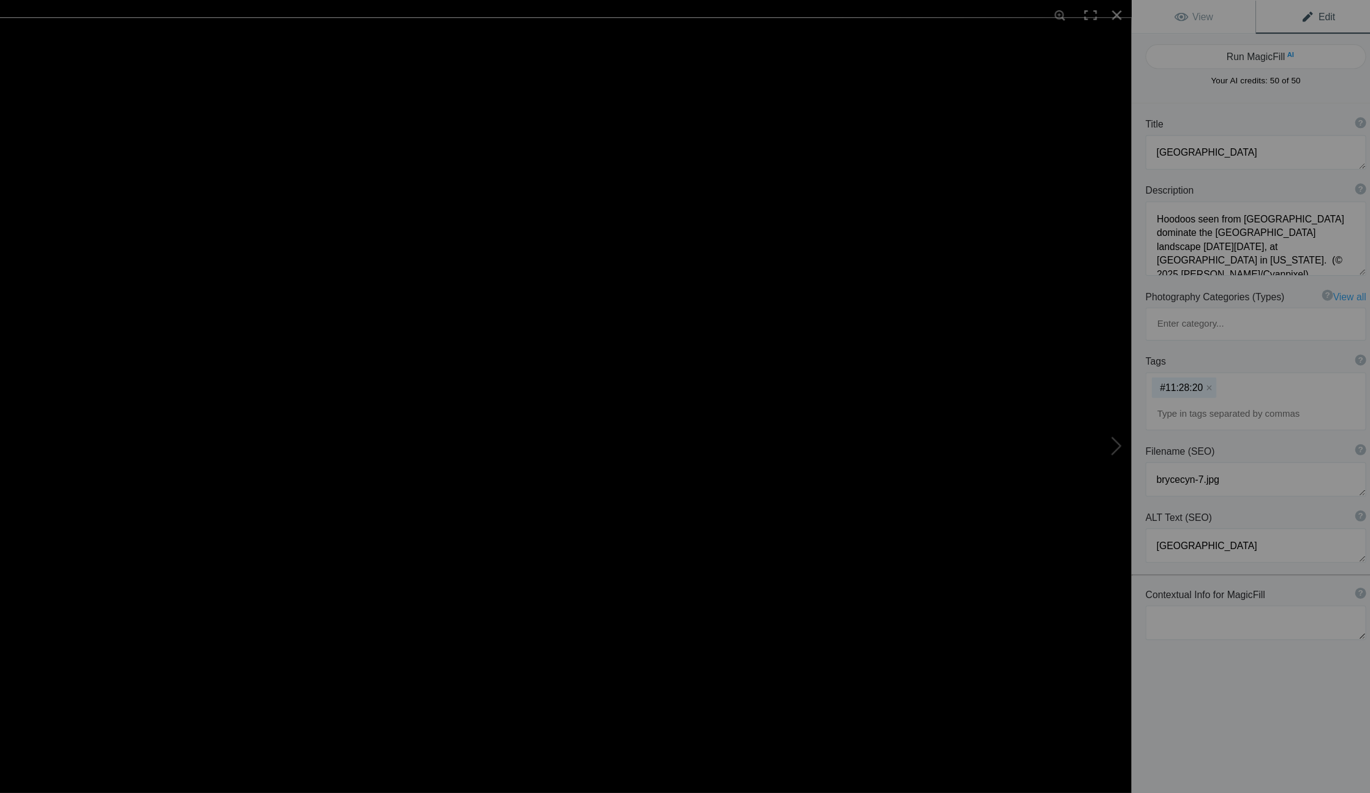
click at [956, 233] on img at bounding box center [574, 396] width 1149 height 762
click at [1122, 7] on div at bounding box center [1135, 13] width 27 height 27
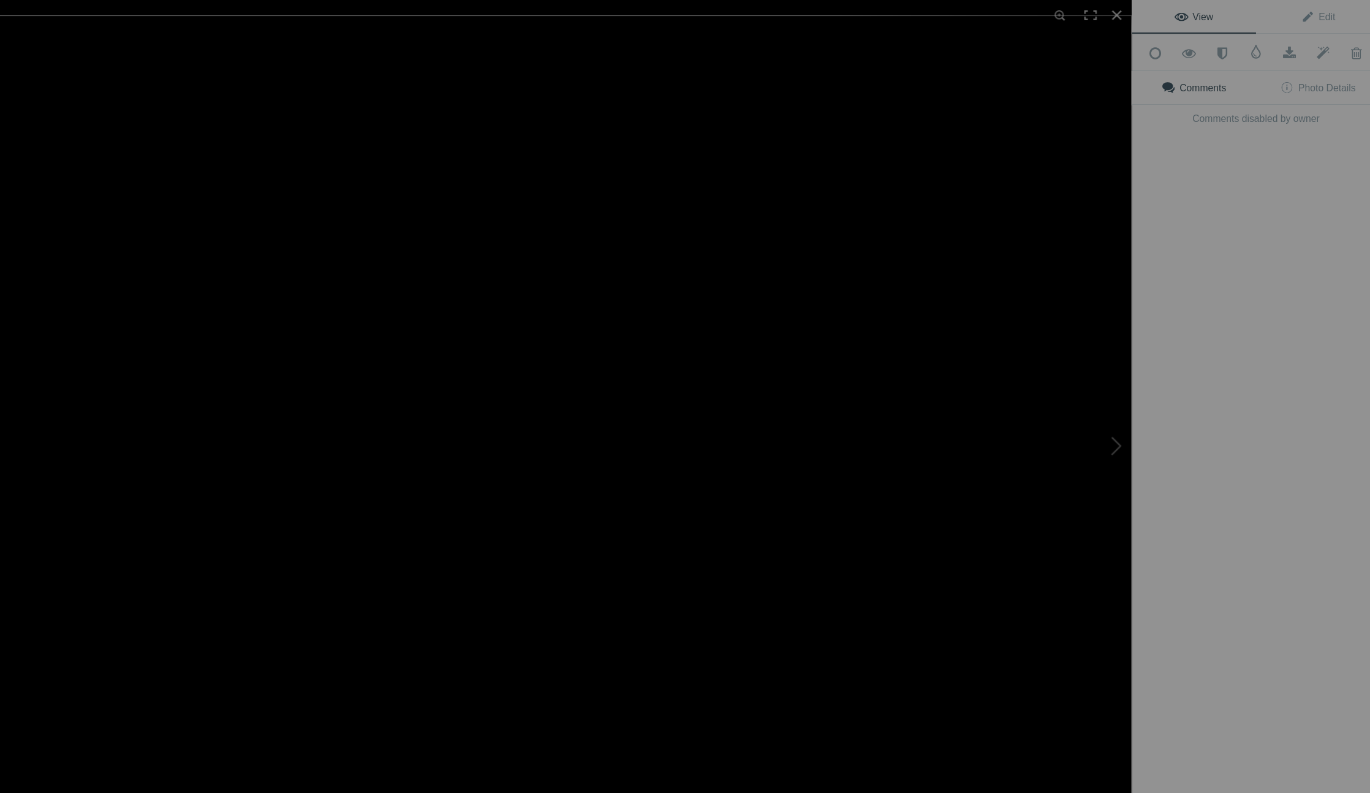
click at [327, 338] on img at bounding box center [574, 396] width 1149 height 766
click at [612, 334] on img at bounding box center [574, 396] width 1149 height 766
click at [594, 393] on img at bounding box center [574, 396] width 1149 height 766
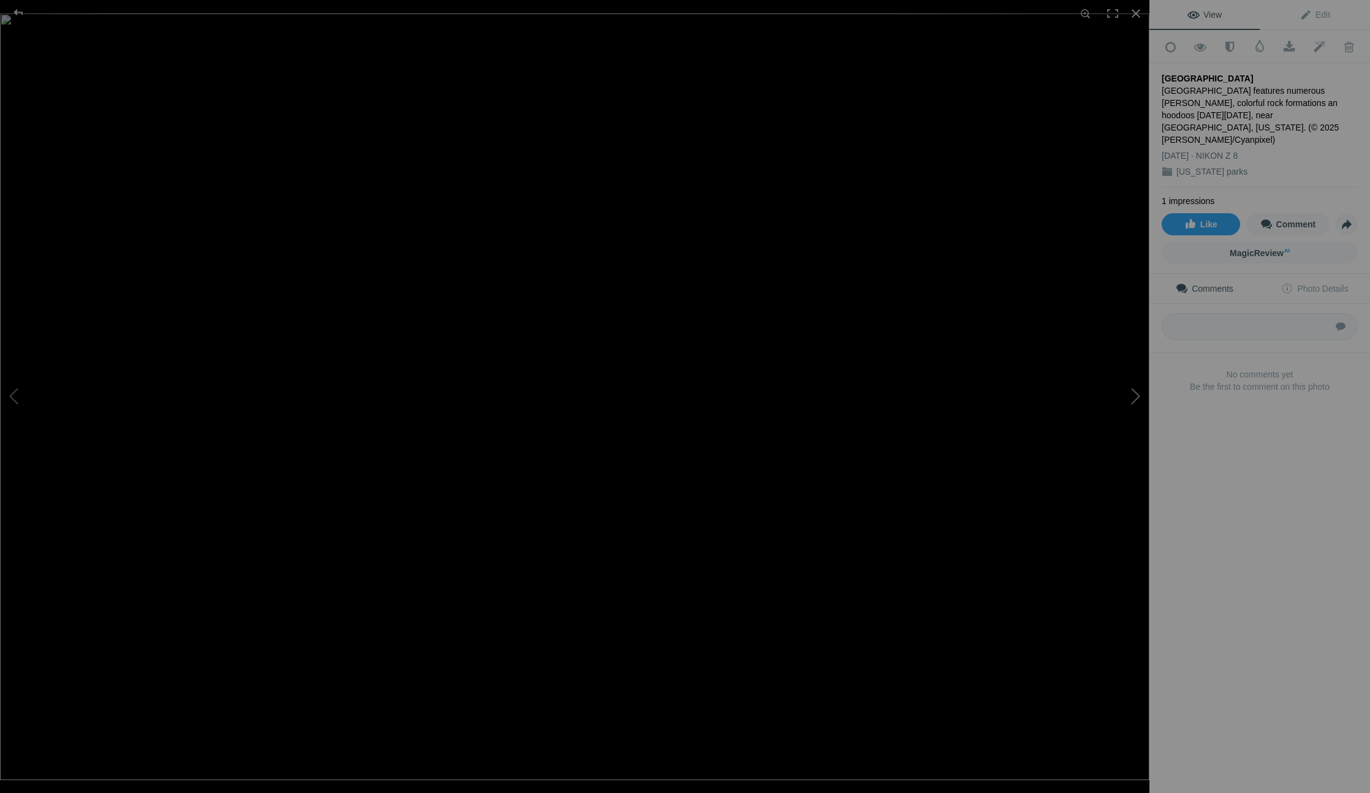
click at [1135, 391] on button at bounding box center [1103, 397] width 92 height 286
click at [1137, 392] on button at bounding box center [1103, 397] width 92 height 286
click at [1321, 13] on span "Edit" at bounding box center [1314, 15] width 31 height 10
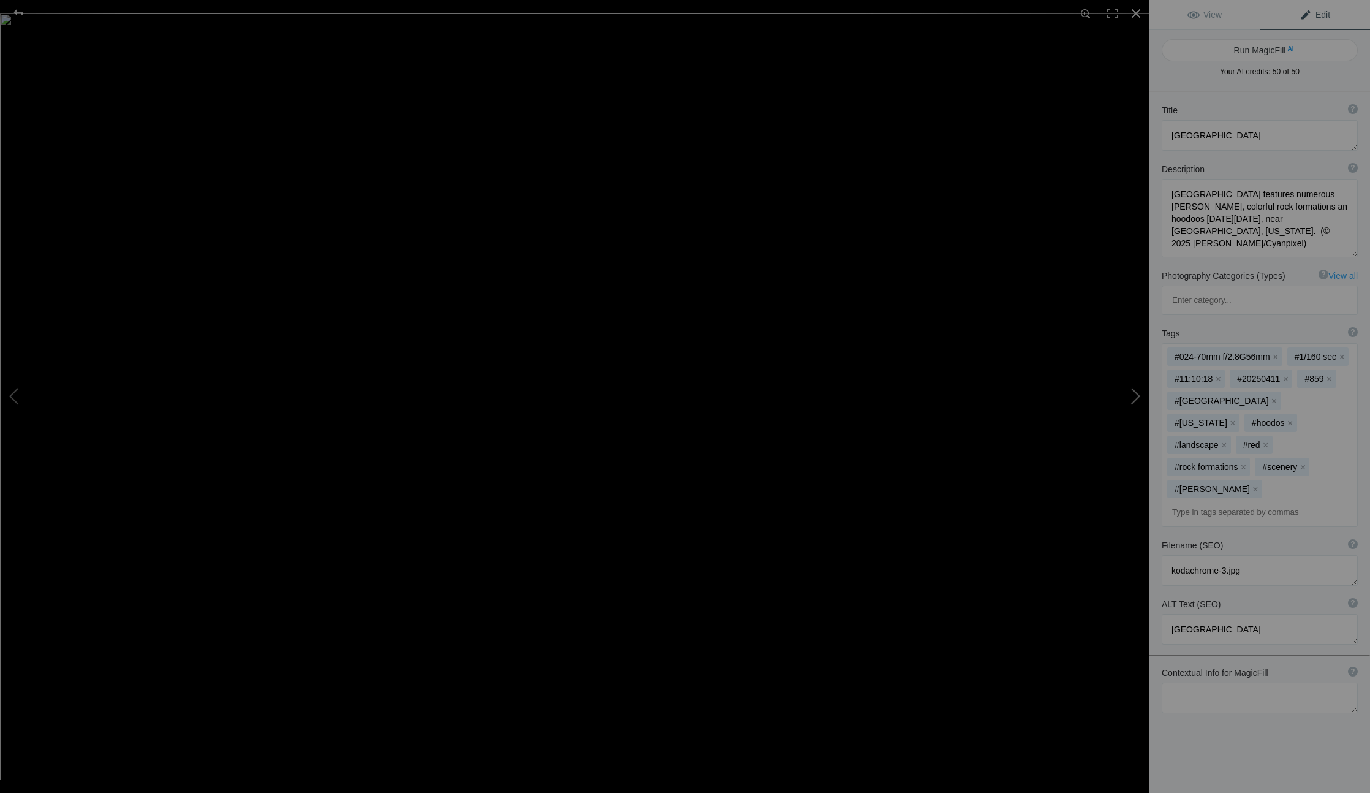
click at [1131, 401] on button at bounding box center [1103, 397] width 92 height 286
type textarea "[GEOGRAPHIC_DATA]"
type textarea "The 10-mile unimproved [GEOGRAPHIC_DATA] that leads to and from [GEOGRAPHIC_DAT…"
type textarea "cottonwoodcynroad-2.jpg"
type textarea "[GEOGRAPHIC_DATA]"
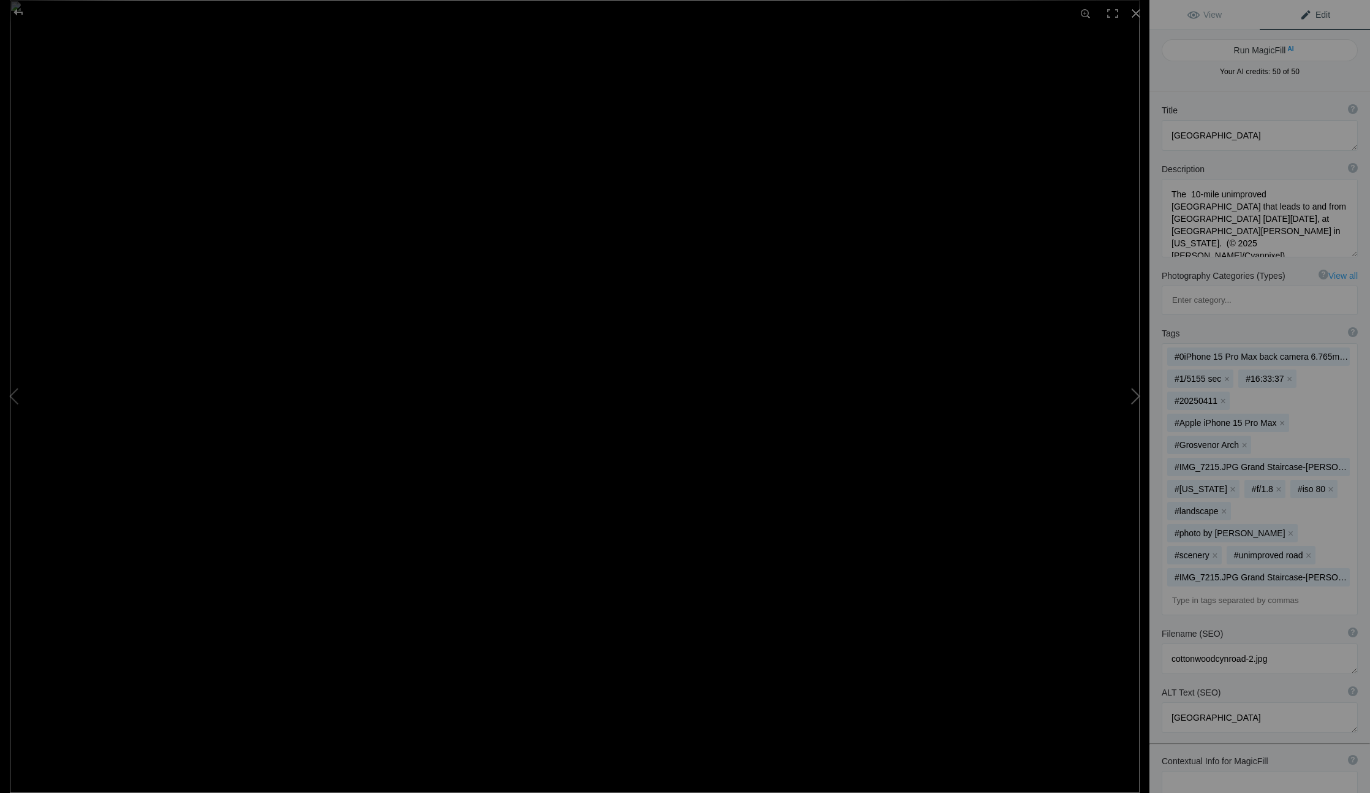
click at [1133, 399] on button at bounding box center [1103, 397] width 92 height 286
type textarea "The 10-mile unimproved [GEOGRAPHIC_DATA] that leads to and from [GEOGRAPHIC_DAT…"
type textarea "cottonwoodcynroad-1.jpg"
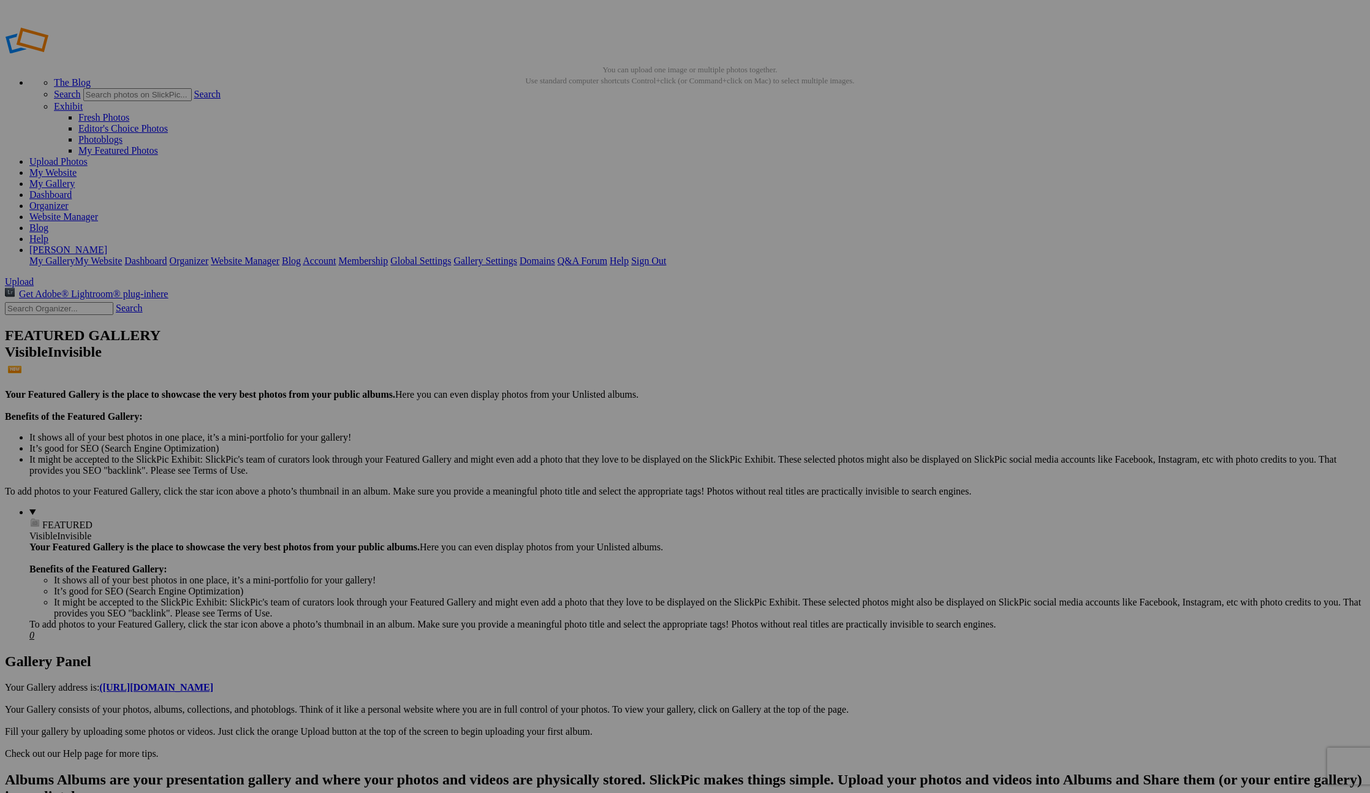
click at [666, 255] on link "Sign Out" at bounding box center [648, 260] width 35 height 10
